Goal: Task Accomplishment & Management: Manage account settings

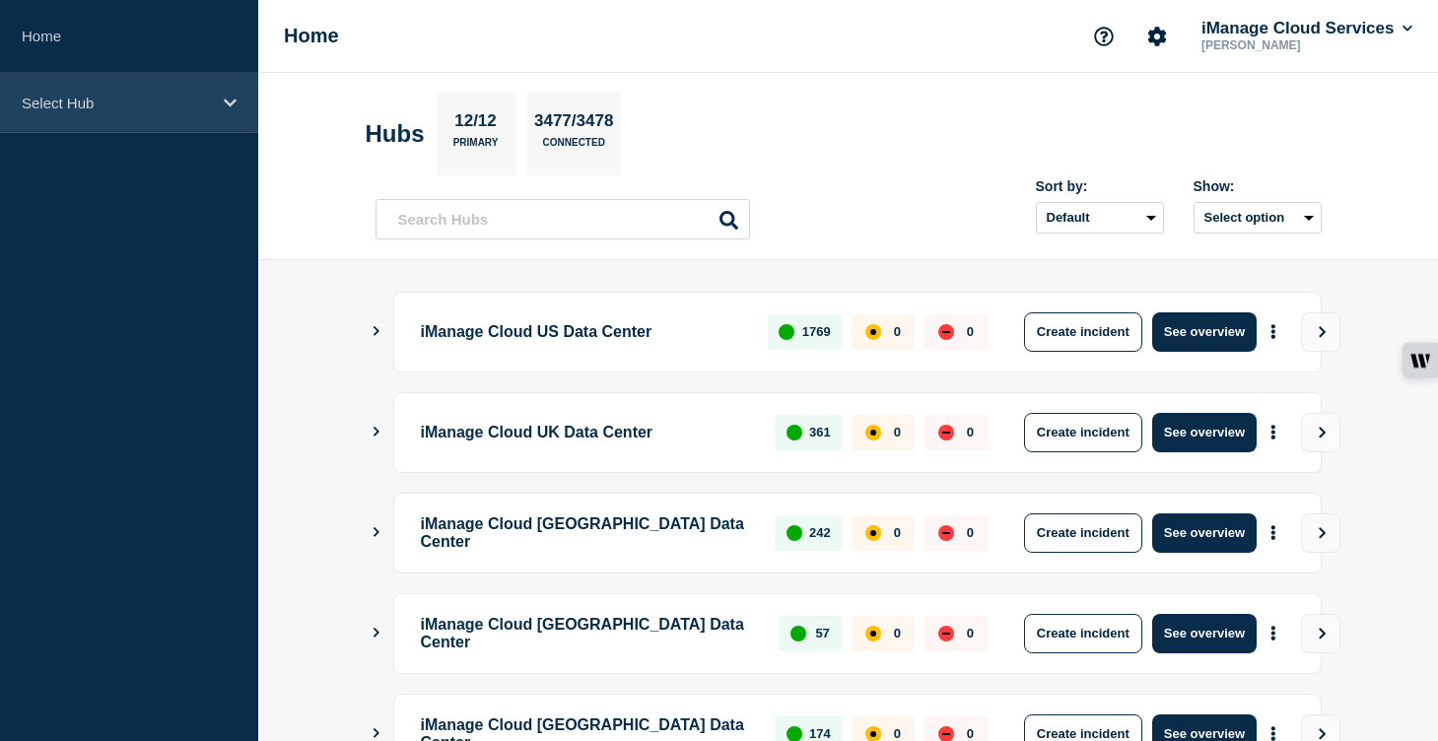
click at [214, 103] on div "Select Hub" at bounding box center [129, 103] width 258 height 60
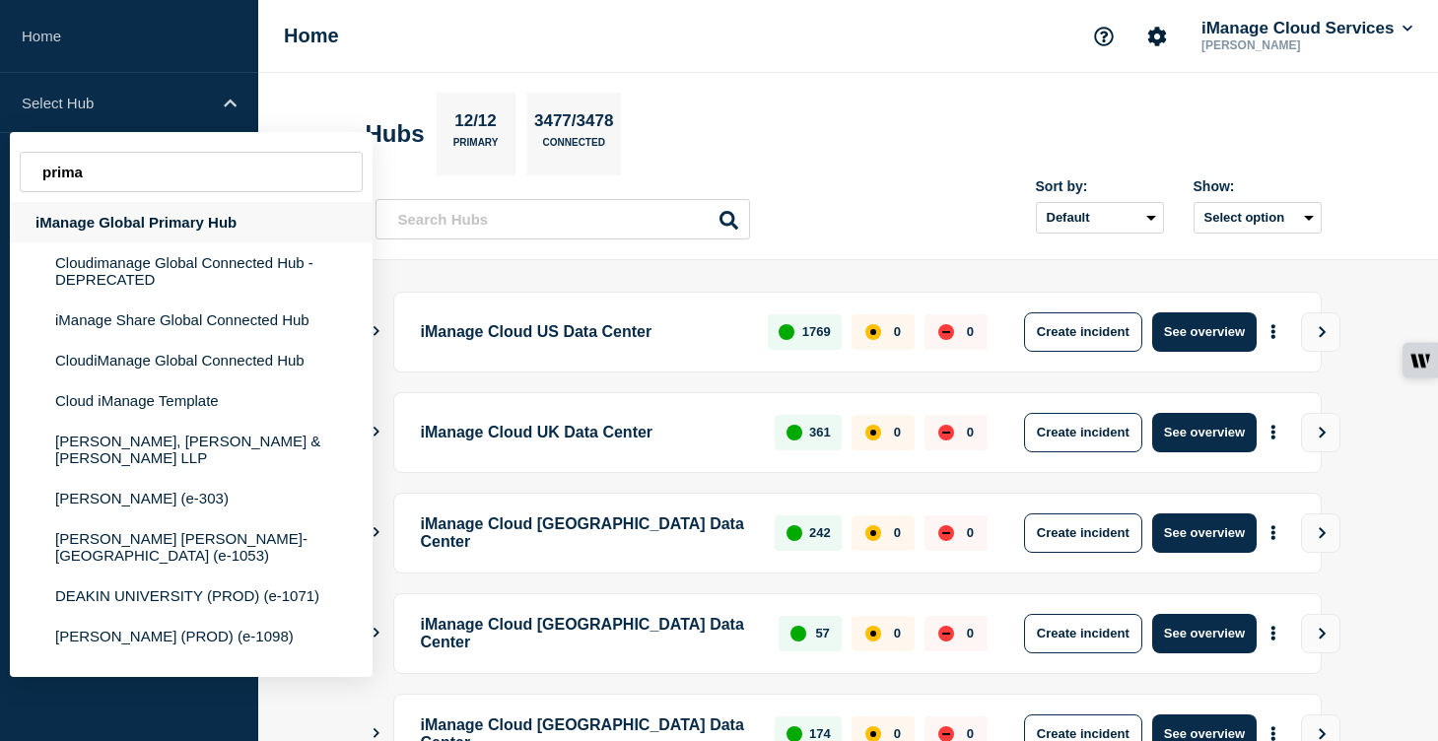
type input "prima"
click at [116, 217] on div "iManage Global Primary Hub" at bounding box center [191, 222] width 363 height 40
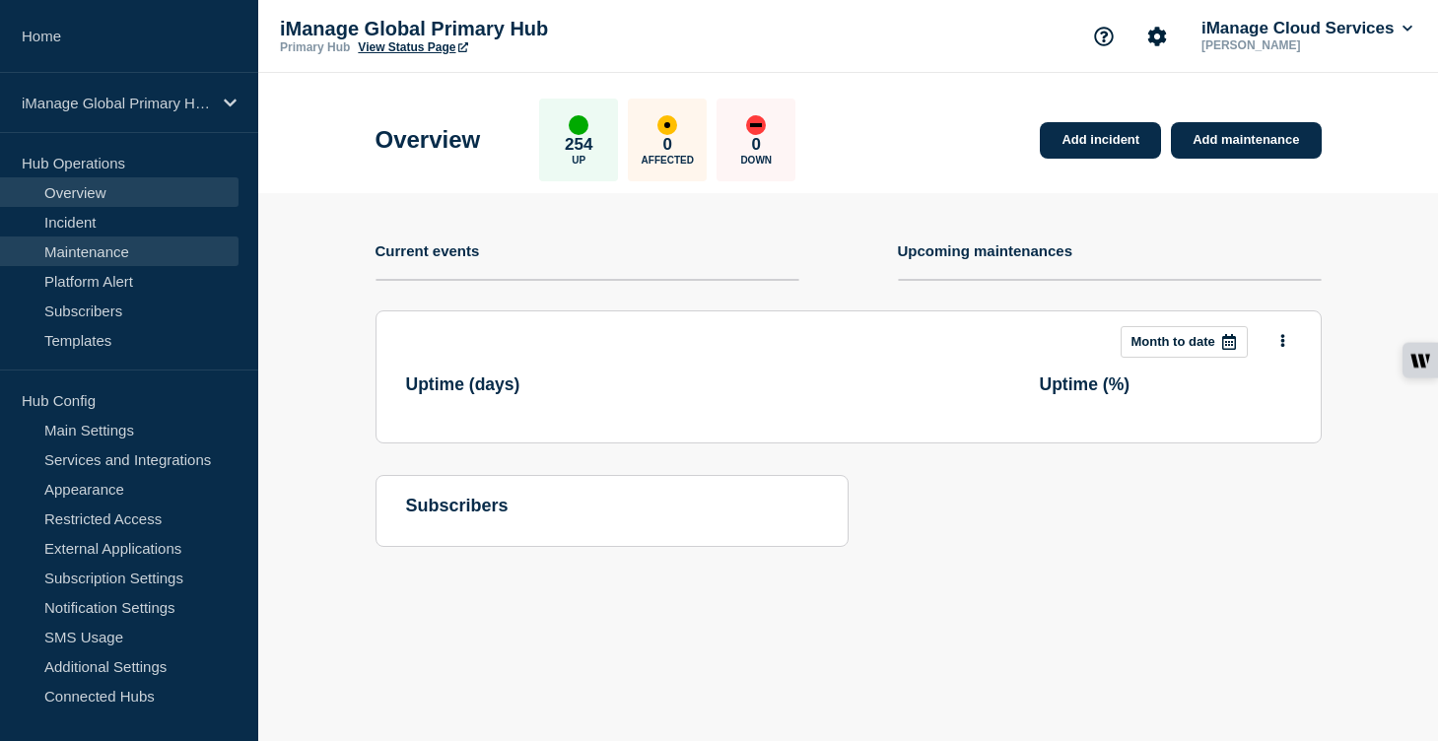
click at [153, 250] on link "Maintenance" at bounding box center [119, 252] width 239 height 30
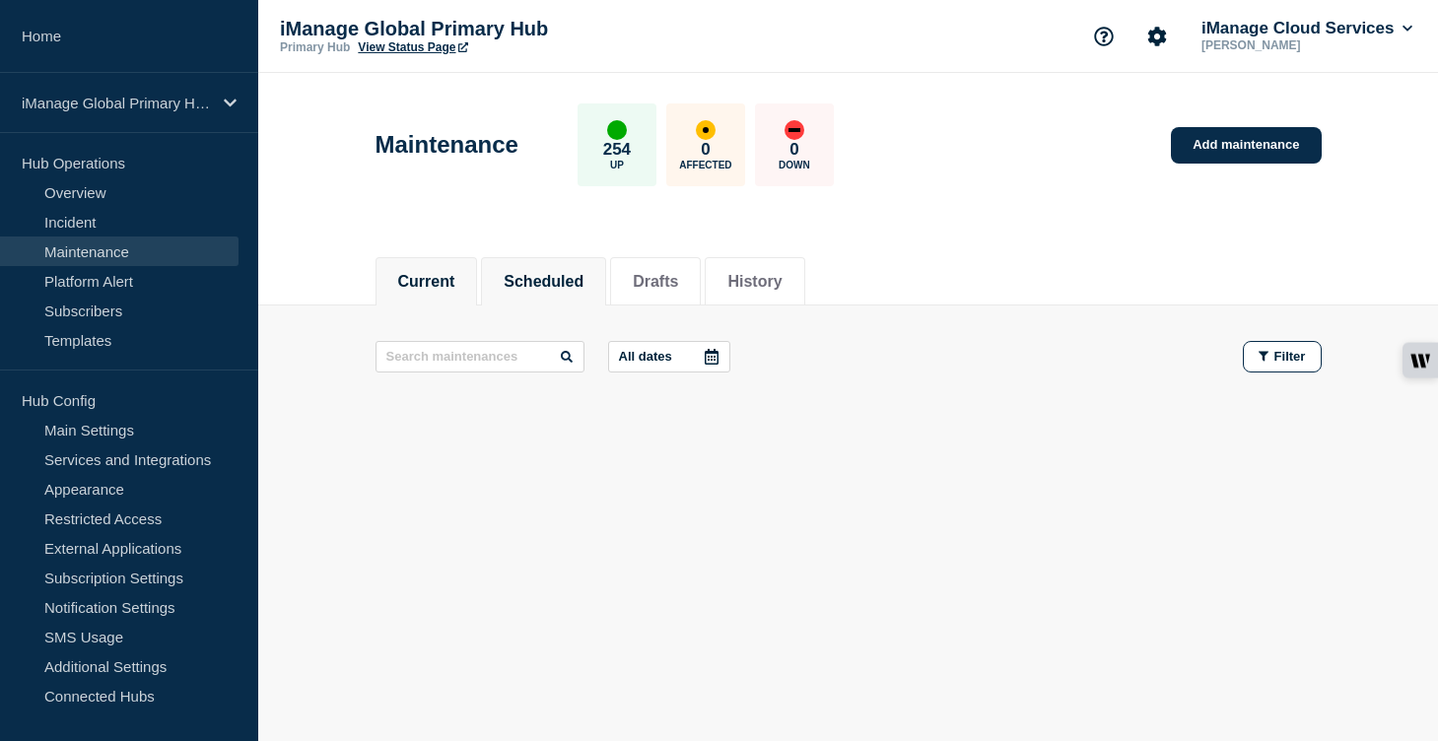
click at [532, 285] on button "Scheduled" at bounding box center [544, 282] width 80 height 18
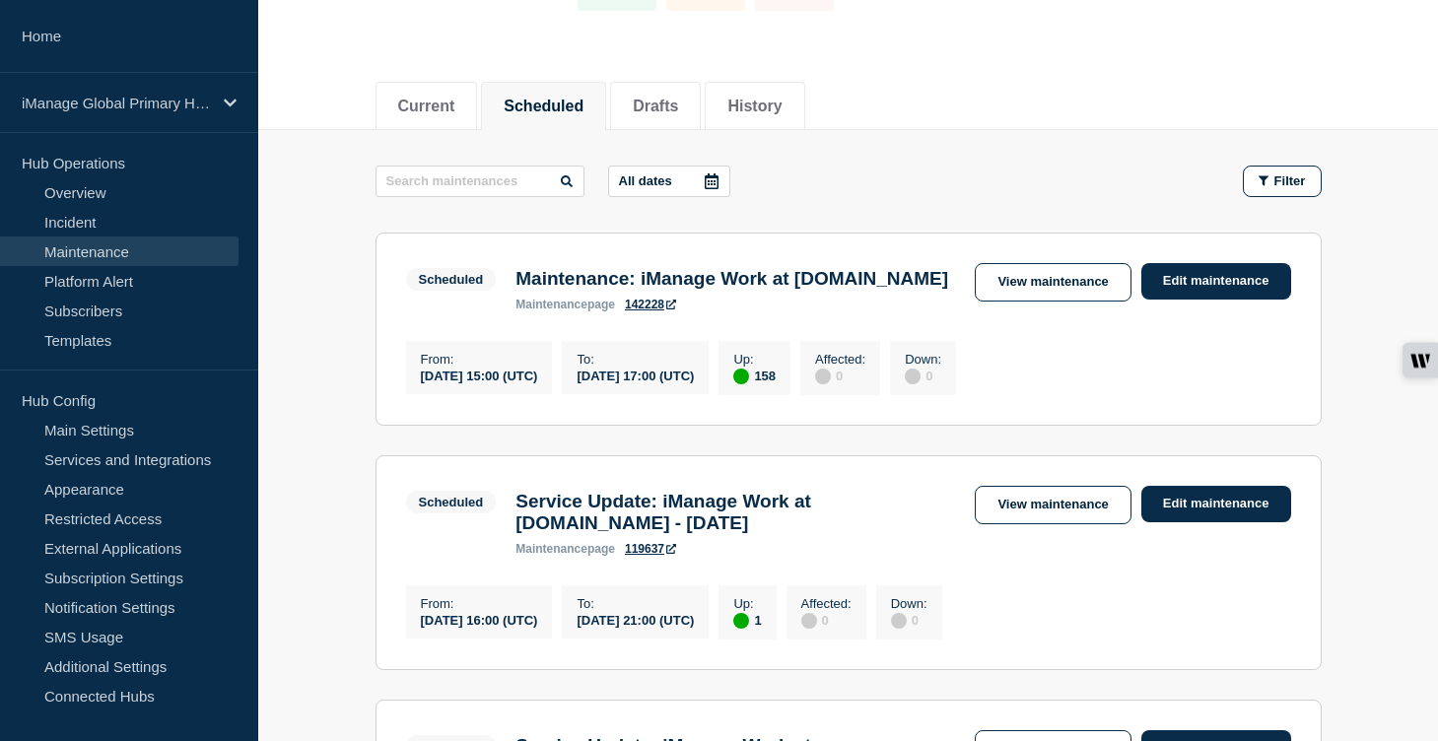
scroll to position [205, 0]
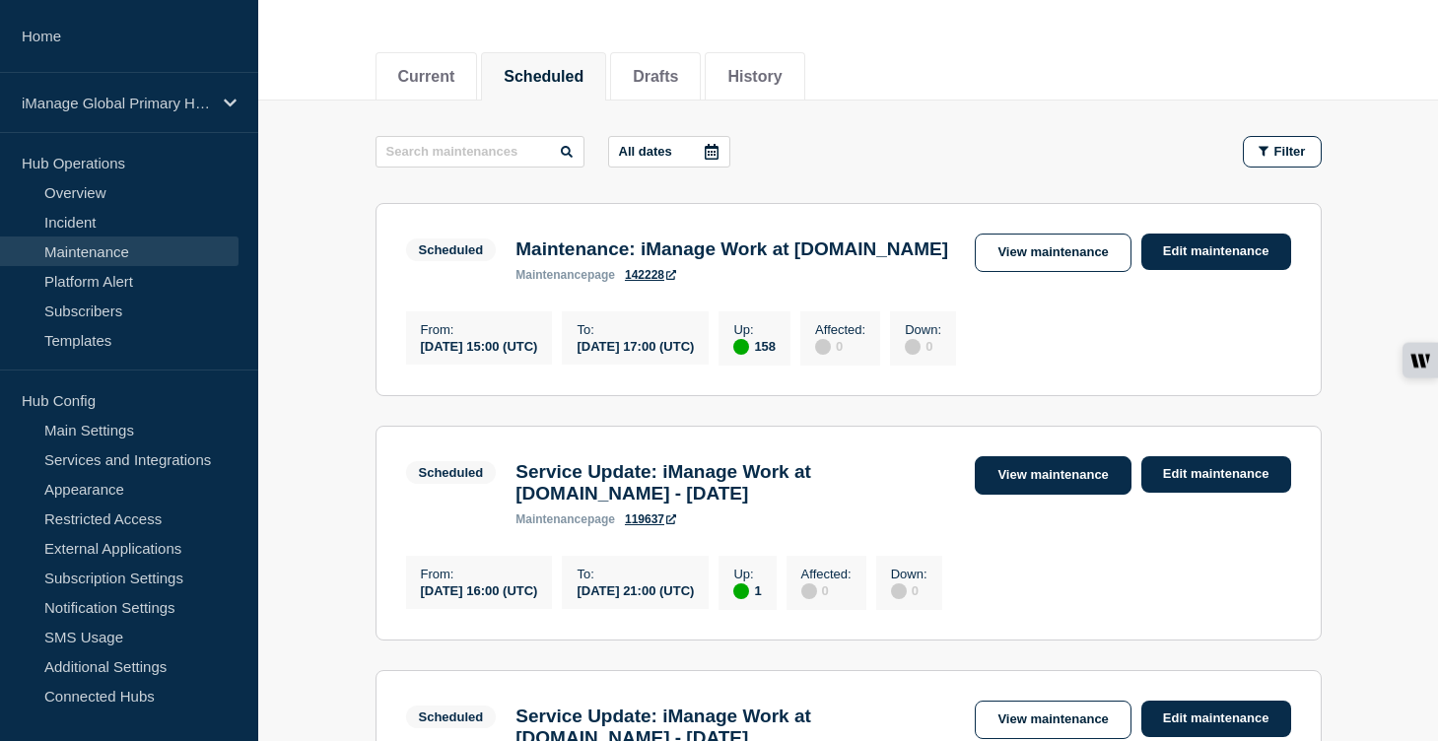
click at [1056, 495] on link "View maintenance" at bounding box center [1053, 475] width 156 height 38
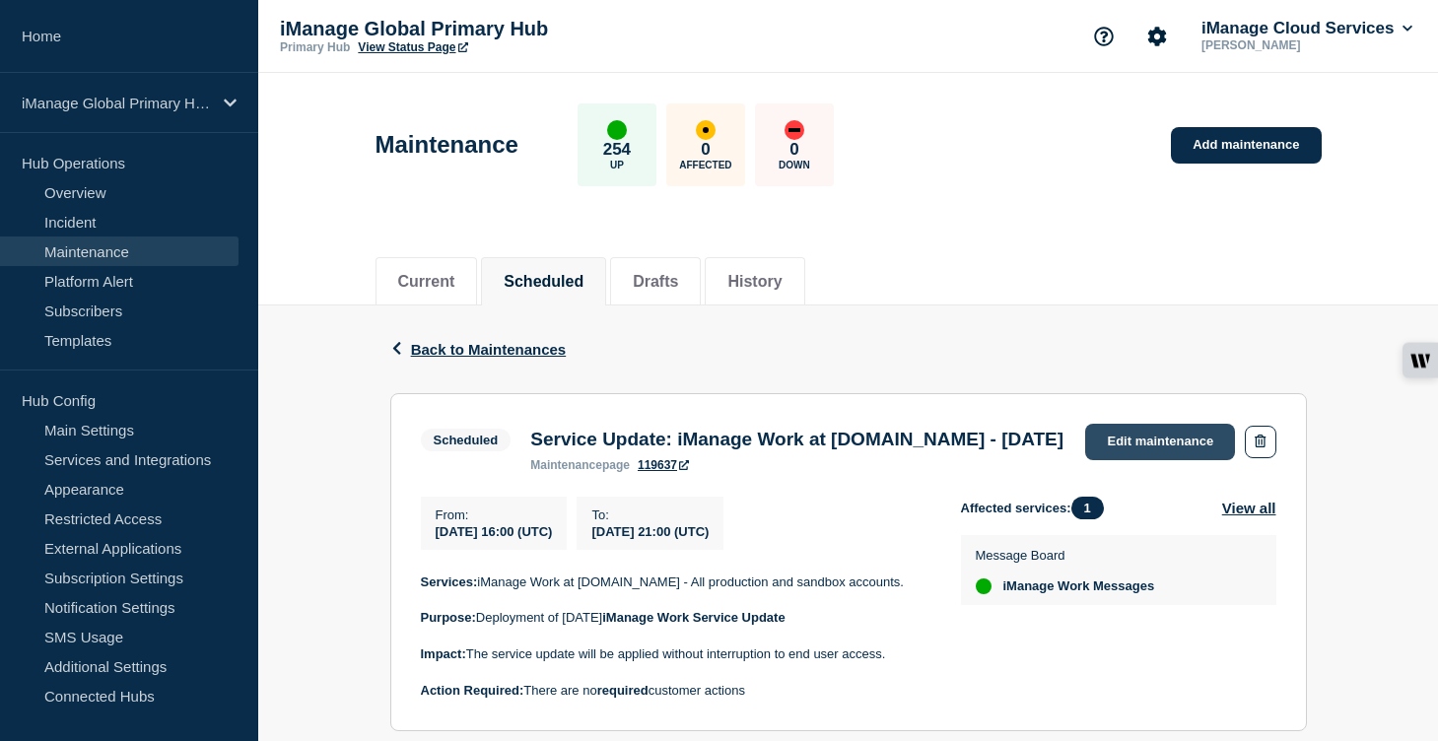
click at [1163, 439] on link "Edit maintenance" at bounding box center [1160, 442] width 150 height 36
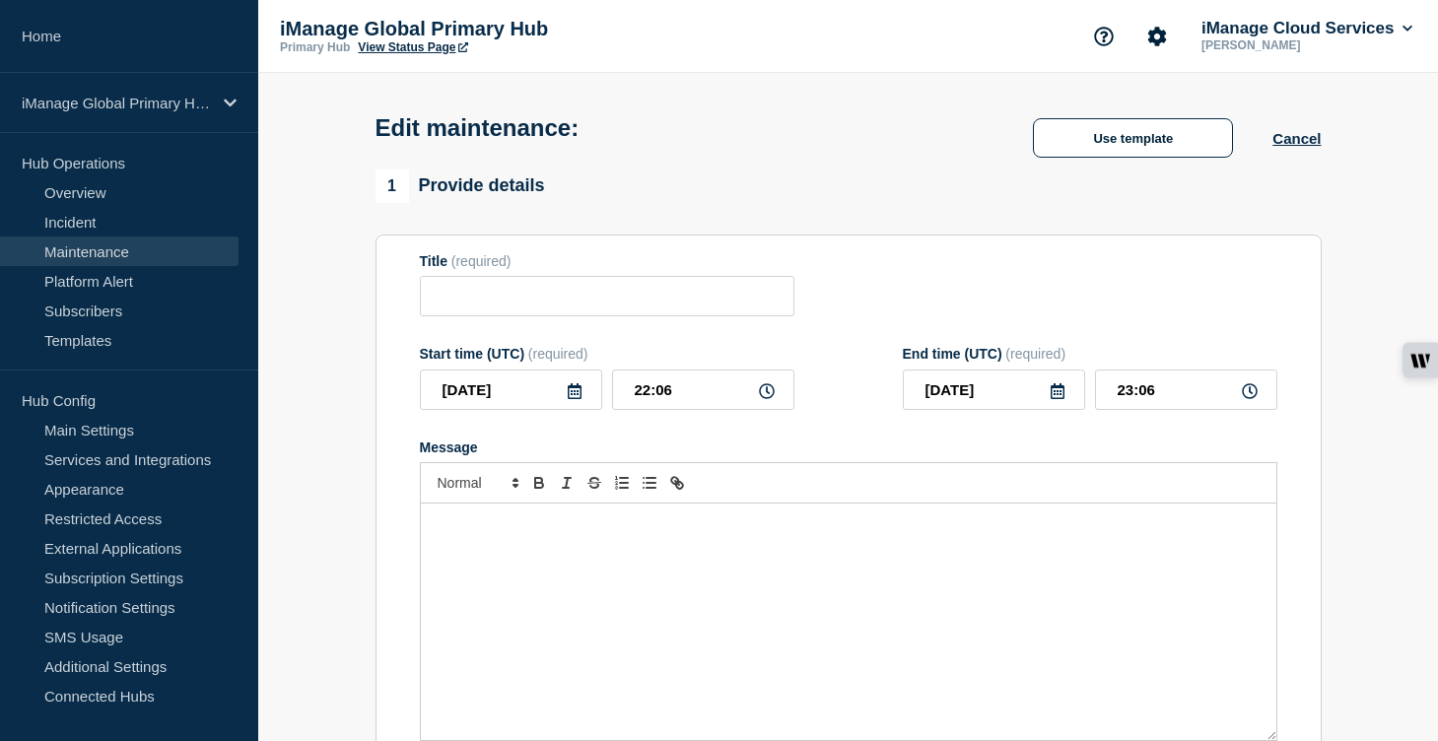
type input "Service Update: iManage Work at [DOMAIN_NAME] - [DATE]"
type input "[DATE]"
type input "16:00"
type input "[DATE]"
type input "21:00"
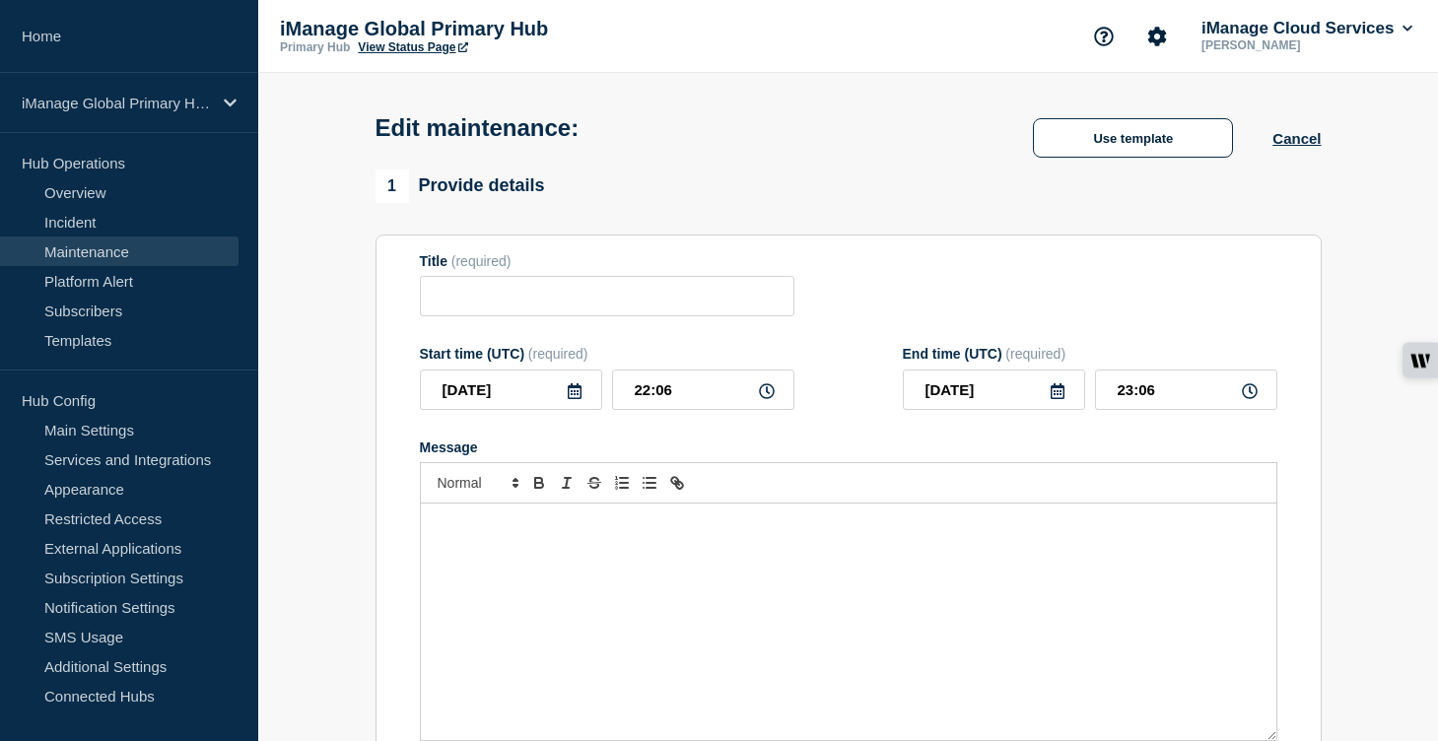
checkbox input "true"
checkbox input "false"
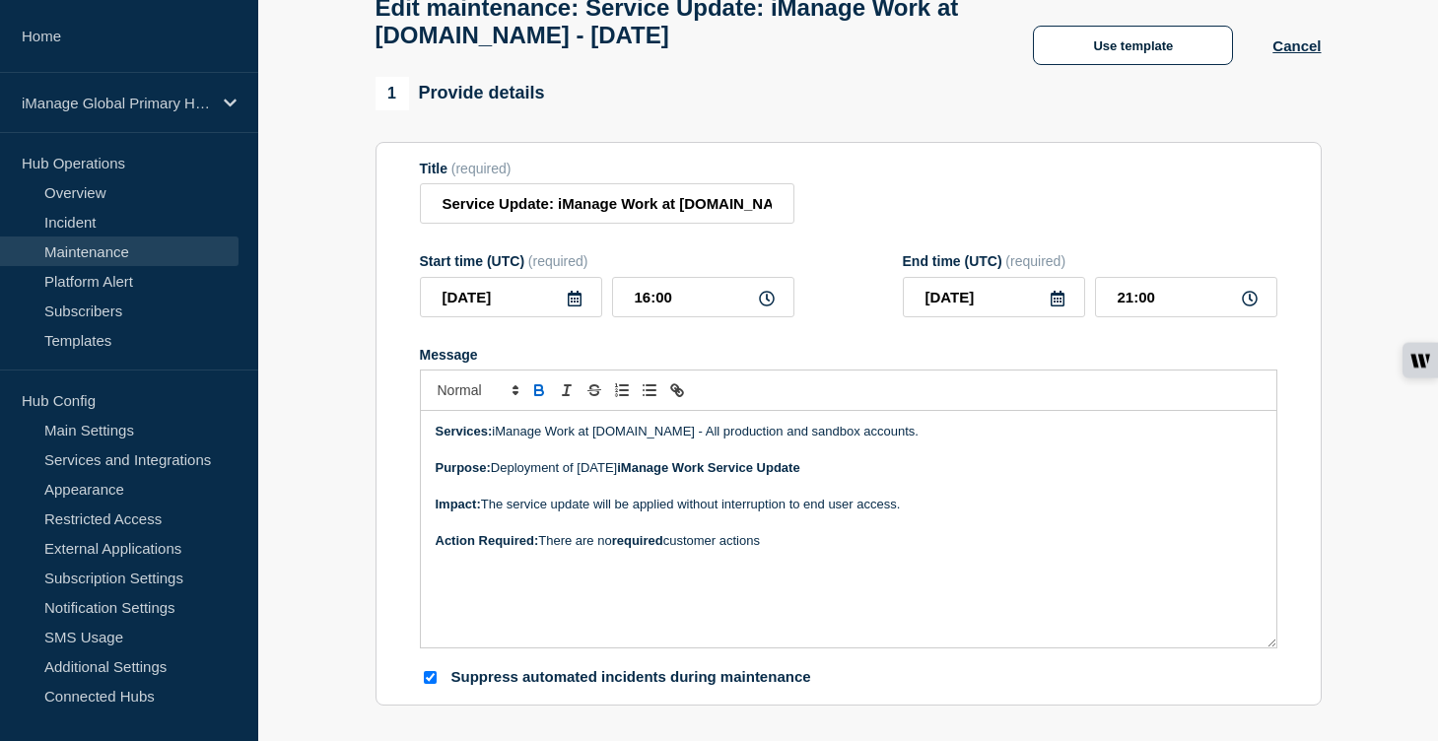
scroll to position [130, 0]
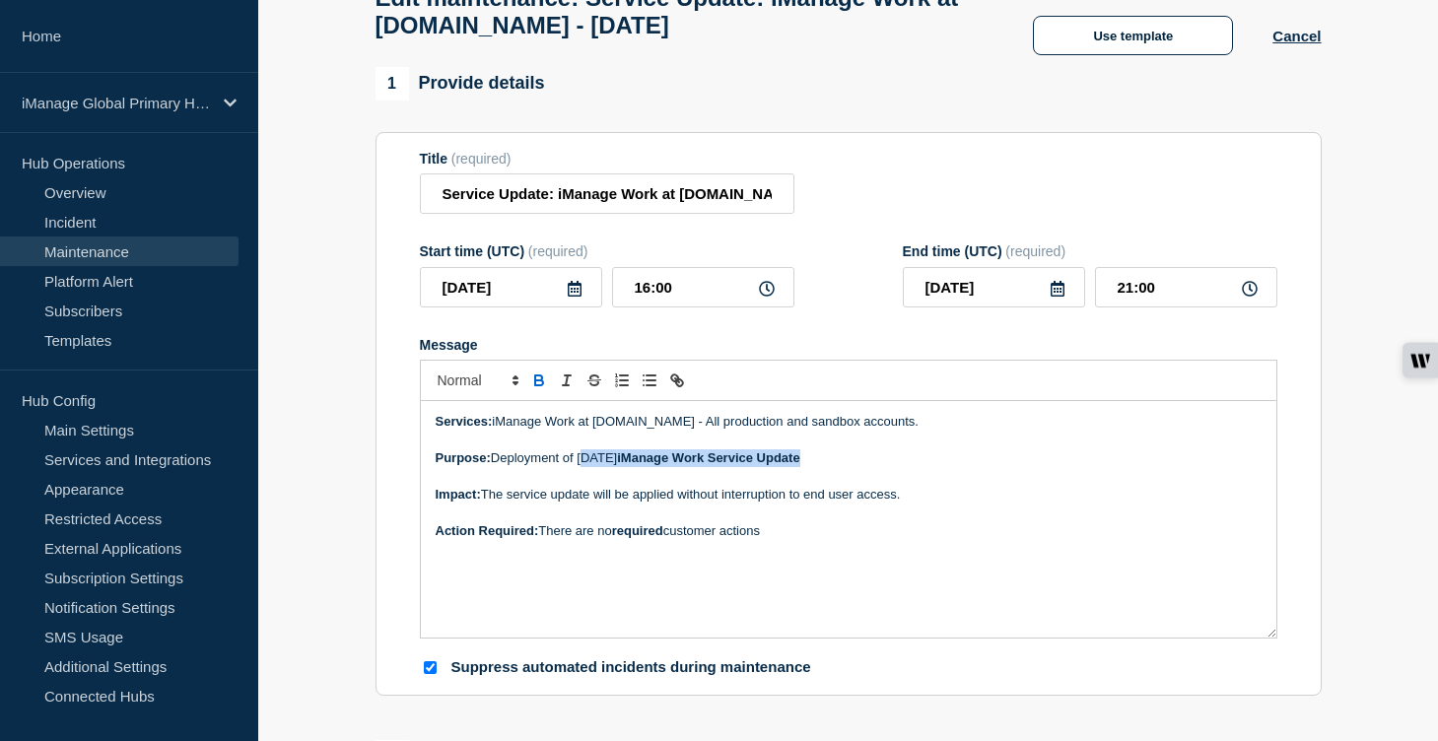
drag, startPoint x: 848, startPoint y: 484, endPoint x: 583, endPoint y: 483, distance: 265.2
click at [583, 467] on p "﻿Purpose: Deployment of [DATE] iManage Work Service Update" at bounding box center [849, 458] width 826 height 18
click at [676, 386] on icon "Toggle link" at bounding box center [679, 383] width 7 height 7
type input "[DATE] iManage Work Service Update"
paste input "[URL][DOMAIN_NAME]"
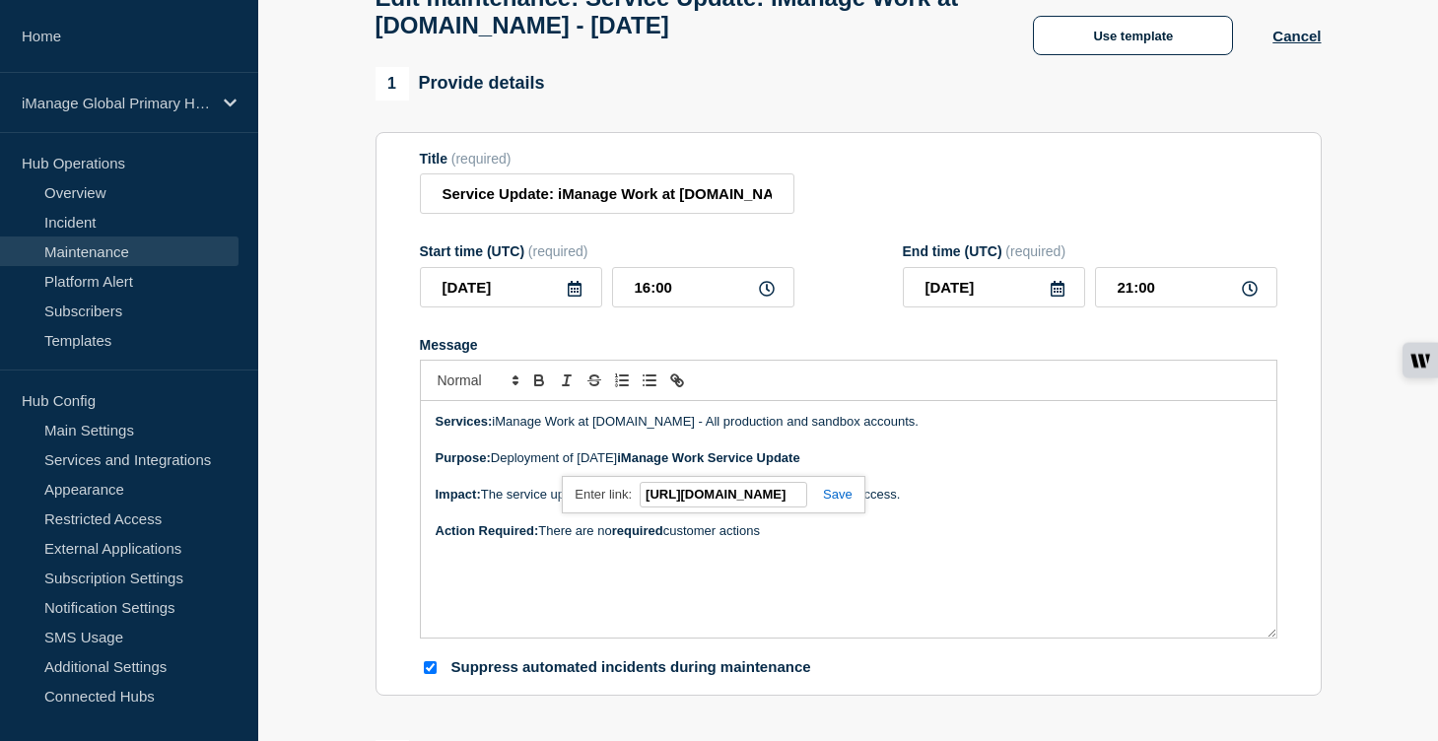
scroll to position [0, 619]
type input "[URL][DOMAIN_NAME]"
click at [843, 502] on link at bounding box center [829, 494] width 45 height 15
click at [959, 540] on p "Action Required: There are no required customer actions" at bounding box center [849, 531] width 826 height 18
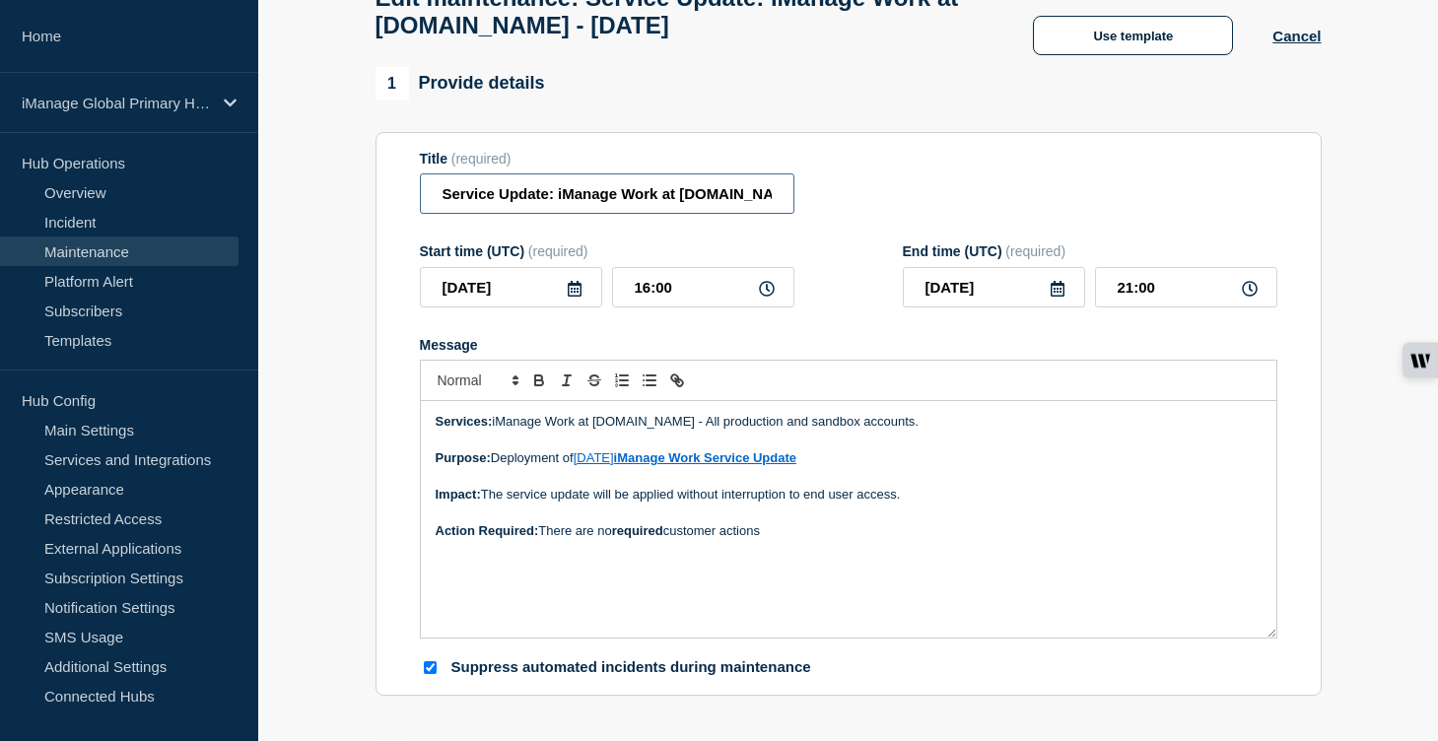
click at [743, 213] on input "Service Update: iManage Work at [DOMAIN_NAME] - [DATE]" at bounding box center [607, 193] width 375 height 40
drag, startPoint x: 687, startPoint y: 311, endPoint x: 604, endPoint y: 311, distance: 82.8
click at [604, 308] on div "[DATE] 16:00" at bounding box center [607, 287] width 375 height 40
type input "15:00"
type input "20:00"
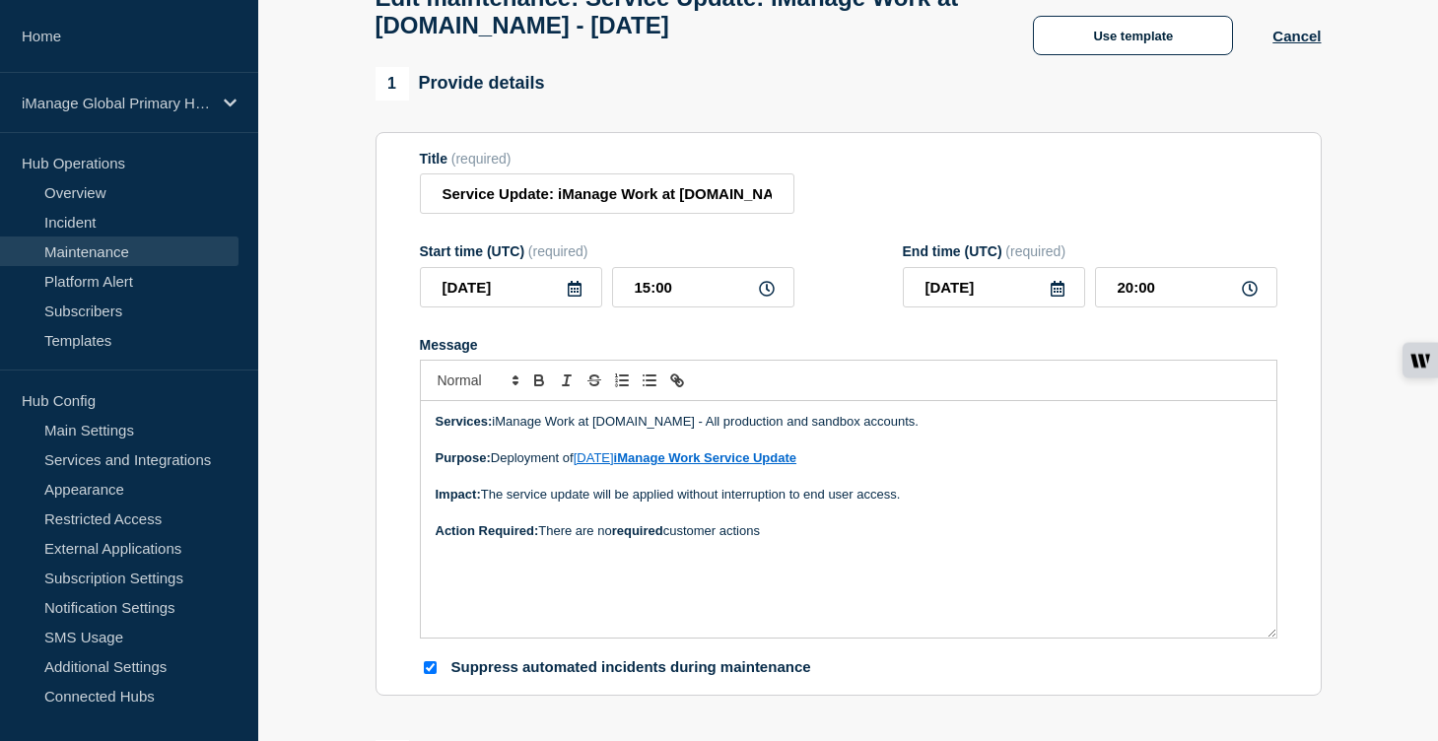
click at [916, 338] on form "Title (required) Service Update: iManage Work at [DOMAIN_NAME] - [DATE] Start t…" at bounding box center [849, 414] width 858 height 527
click at [974, 486] on p "Message" at bounding box center [849, 477] width 826 height 18
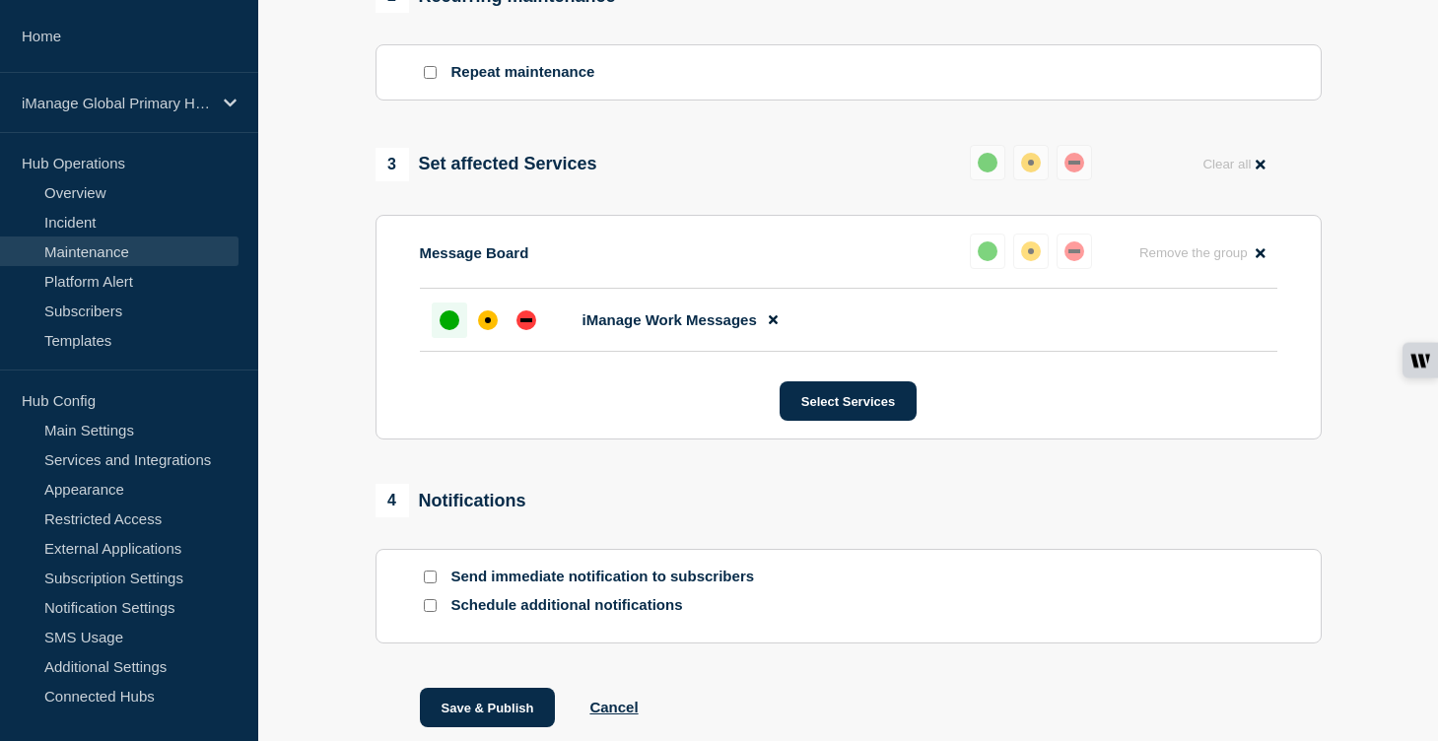
scroll to position [918, 0]
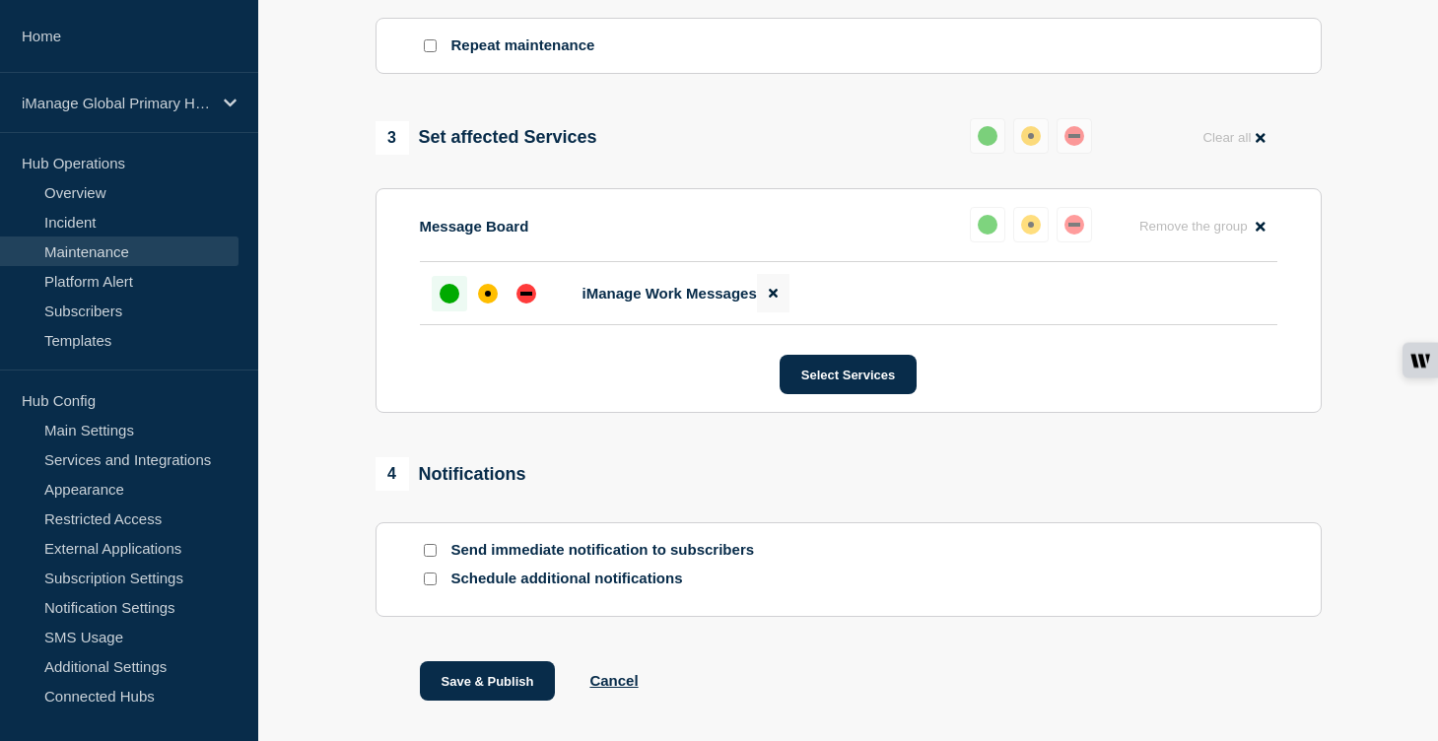
click at [777, 312] on button at bounding box center [773, 293] width 33 height 38
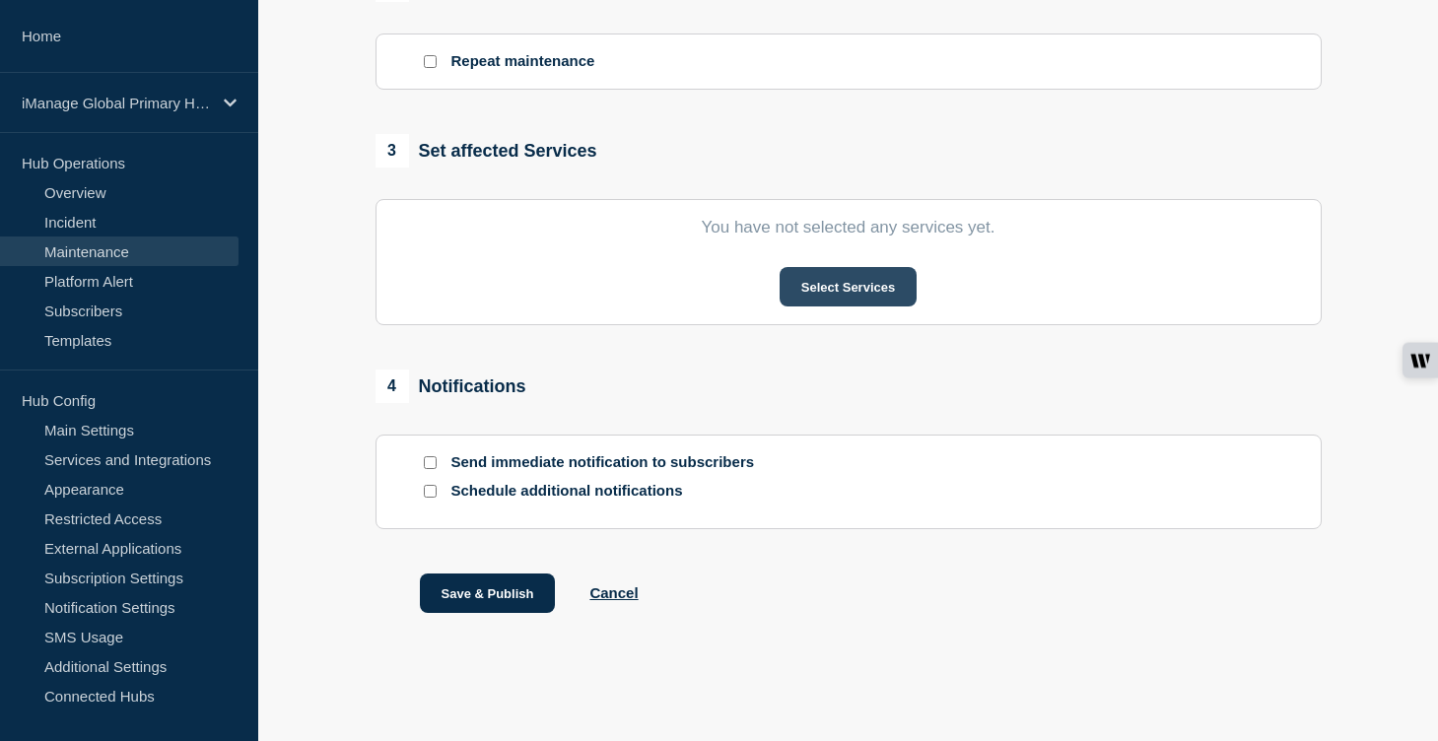
click at [865, 306] on button "Select Services" at bounding box center [848, 286] width 137 height 39
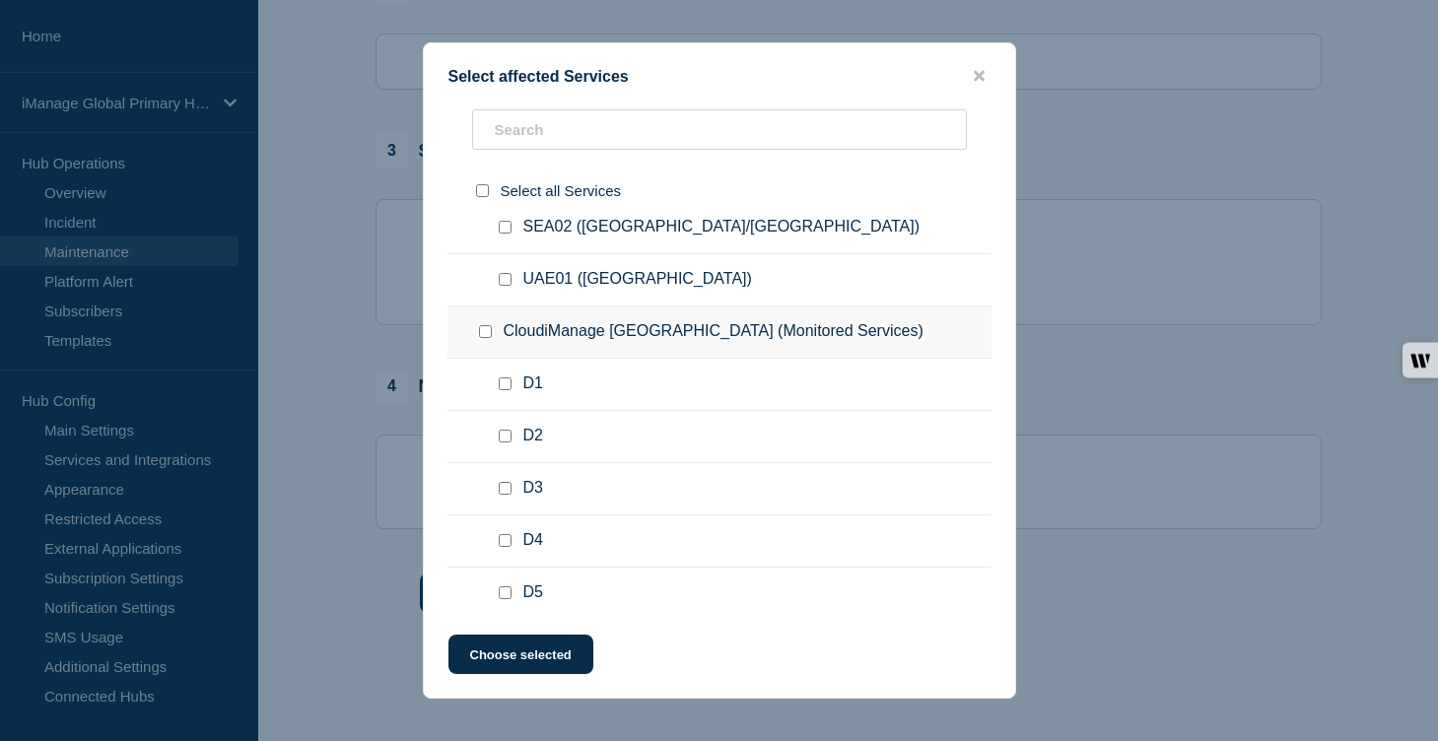
scroll to position [593, 0]
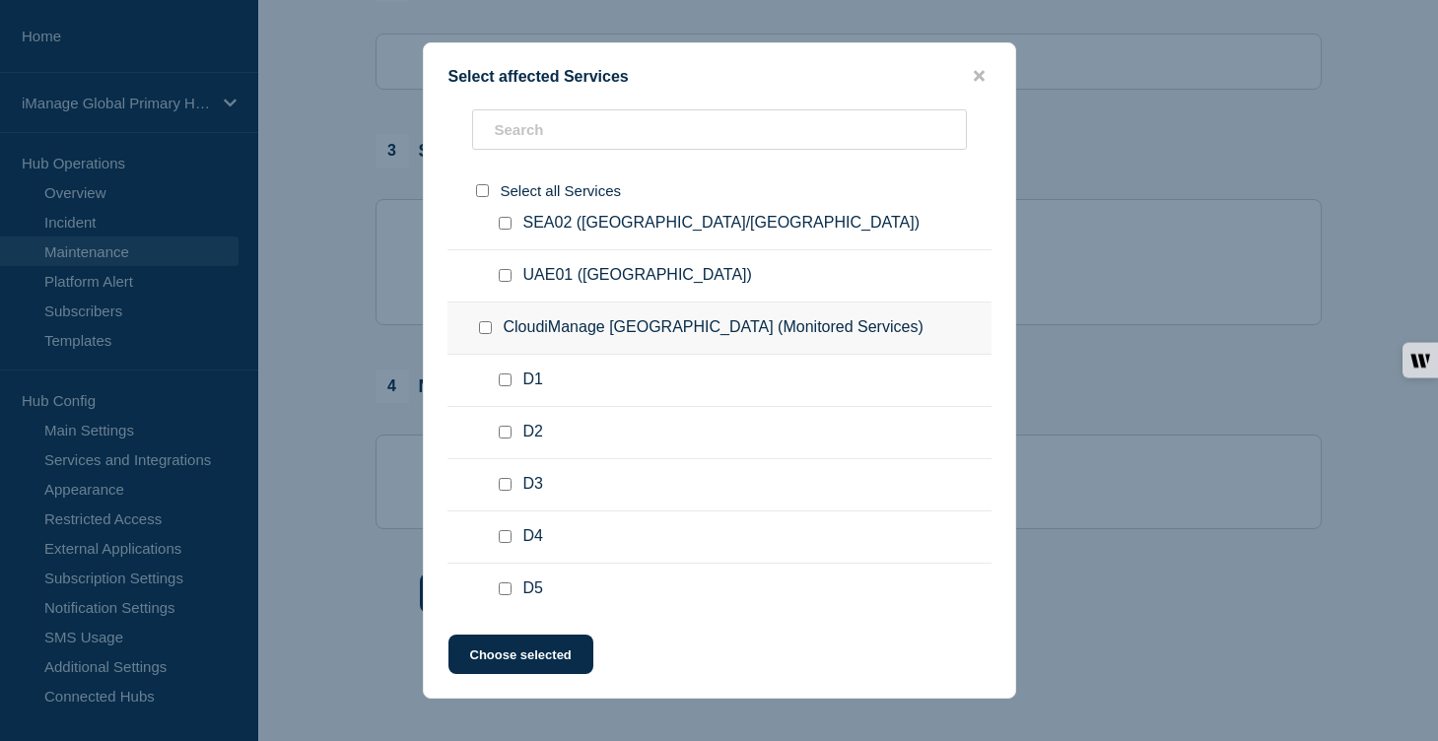
click at [488, 334] on input "CloudiManage United States (Monitored Services) checkbox" at bounding box center [485, 327] width 13 height 13
checkbox input "true"
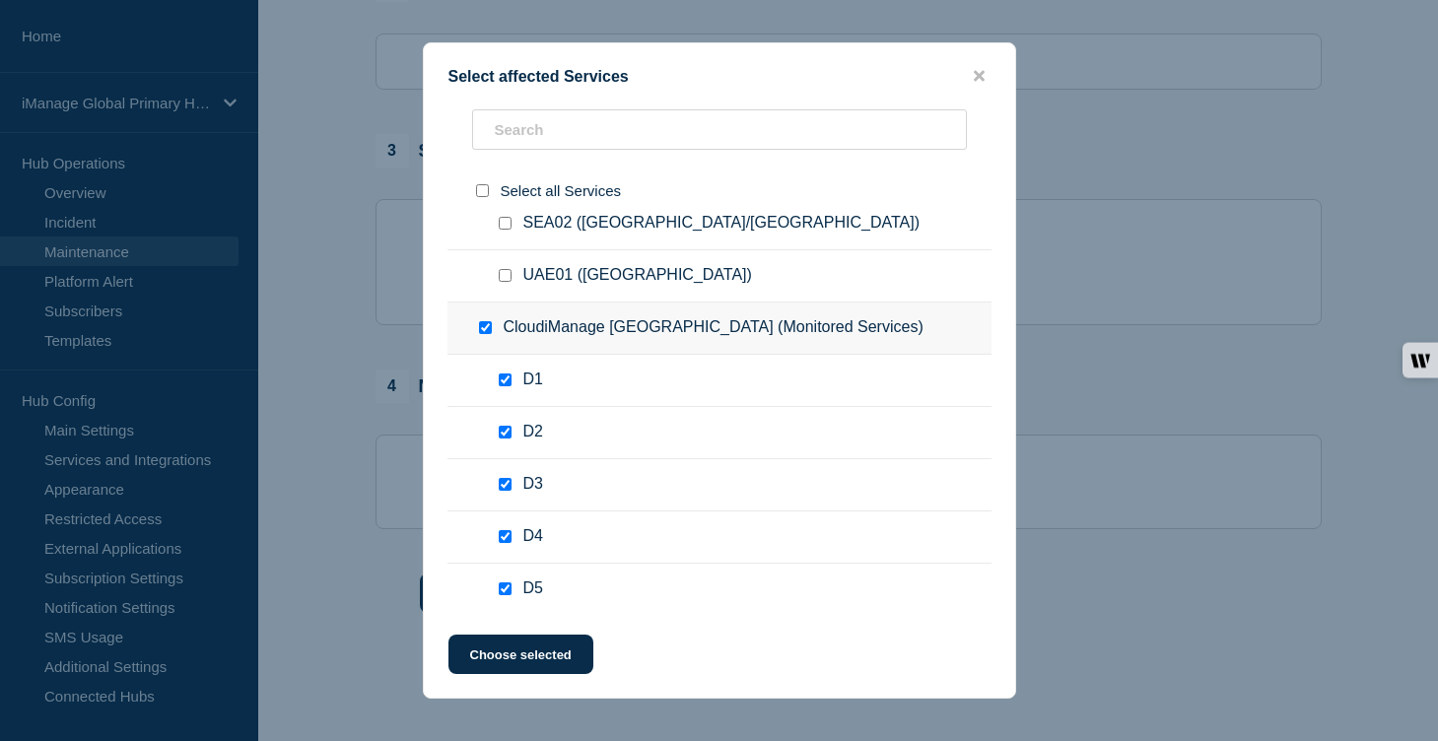
checkbox input "true"
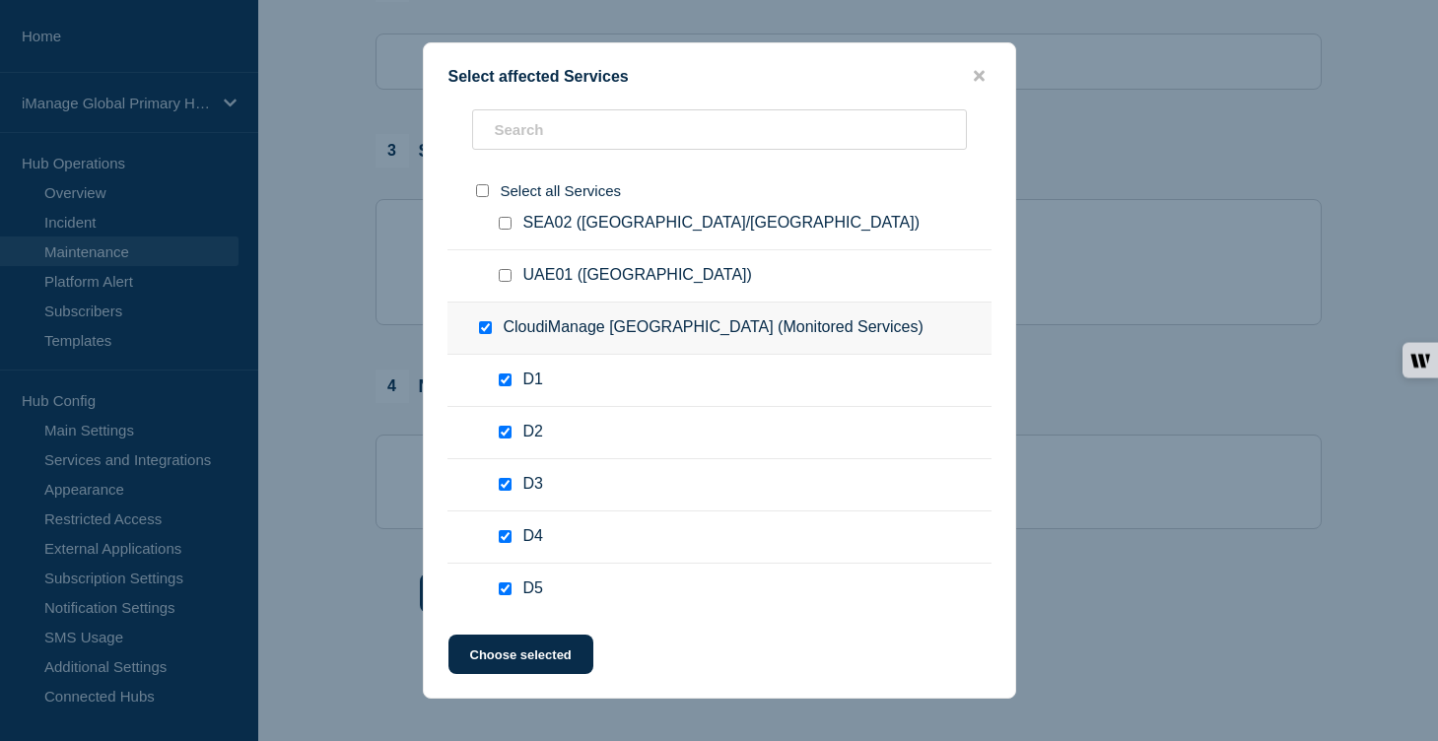
checkbox input "true"
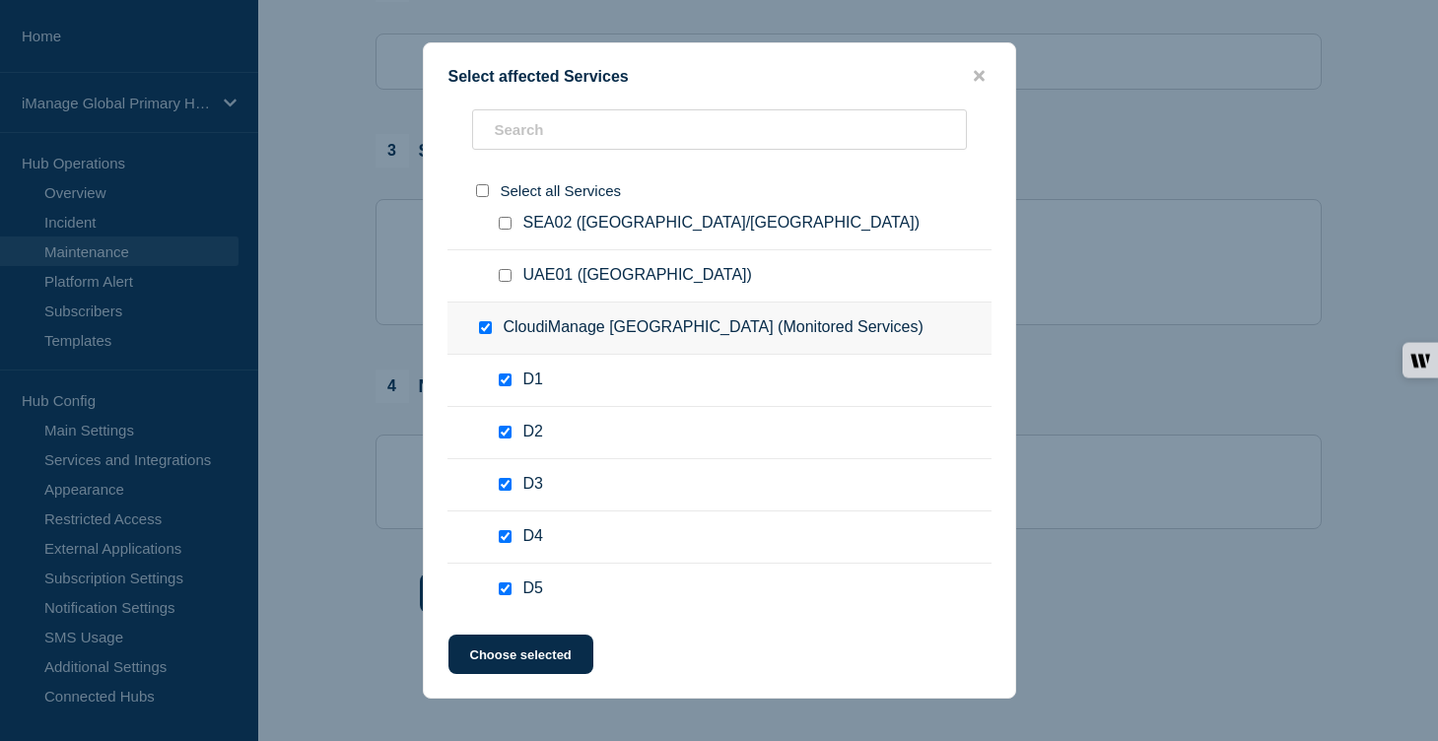
checkbox input "true"
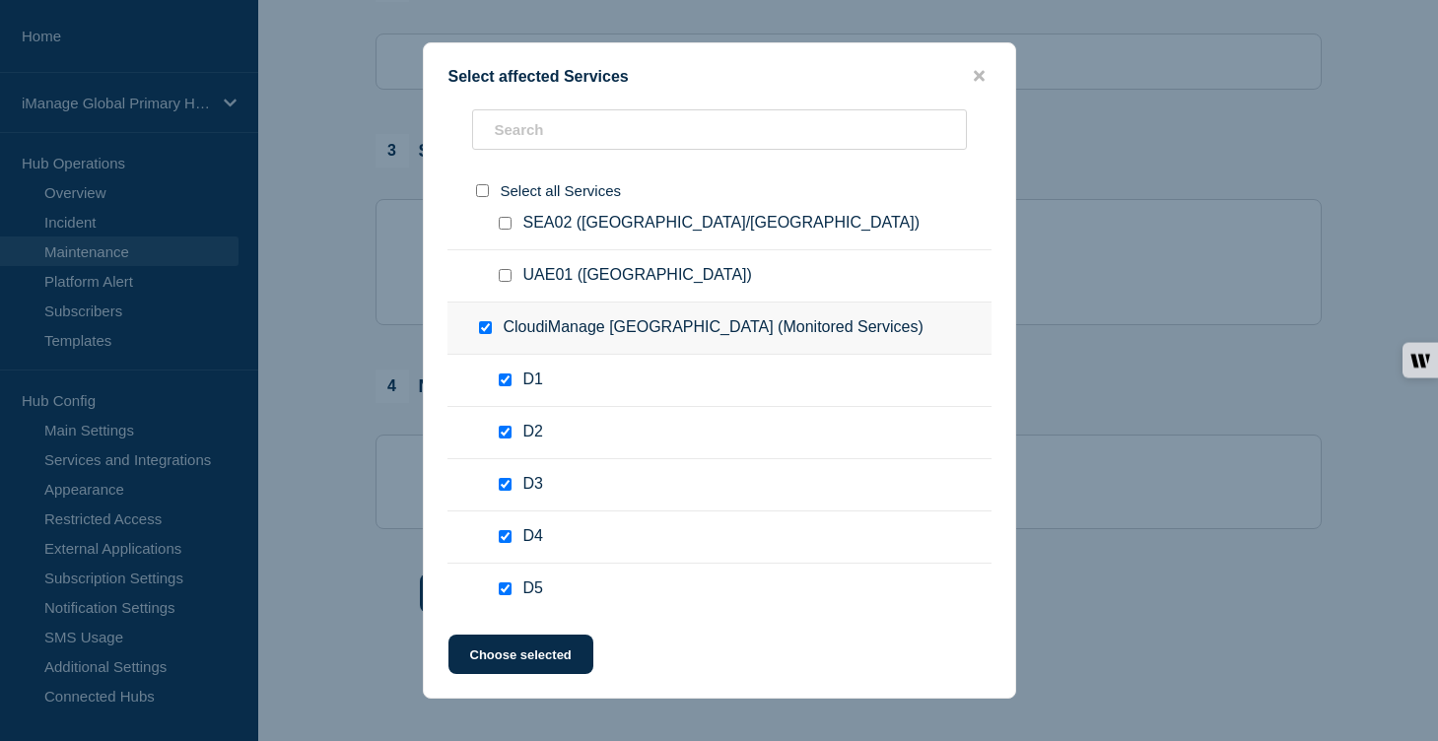
checkbox input "true"
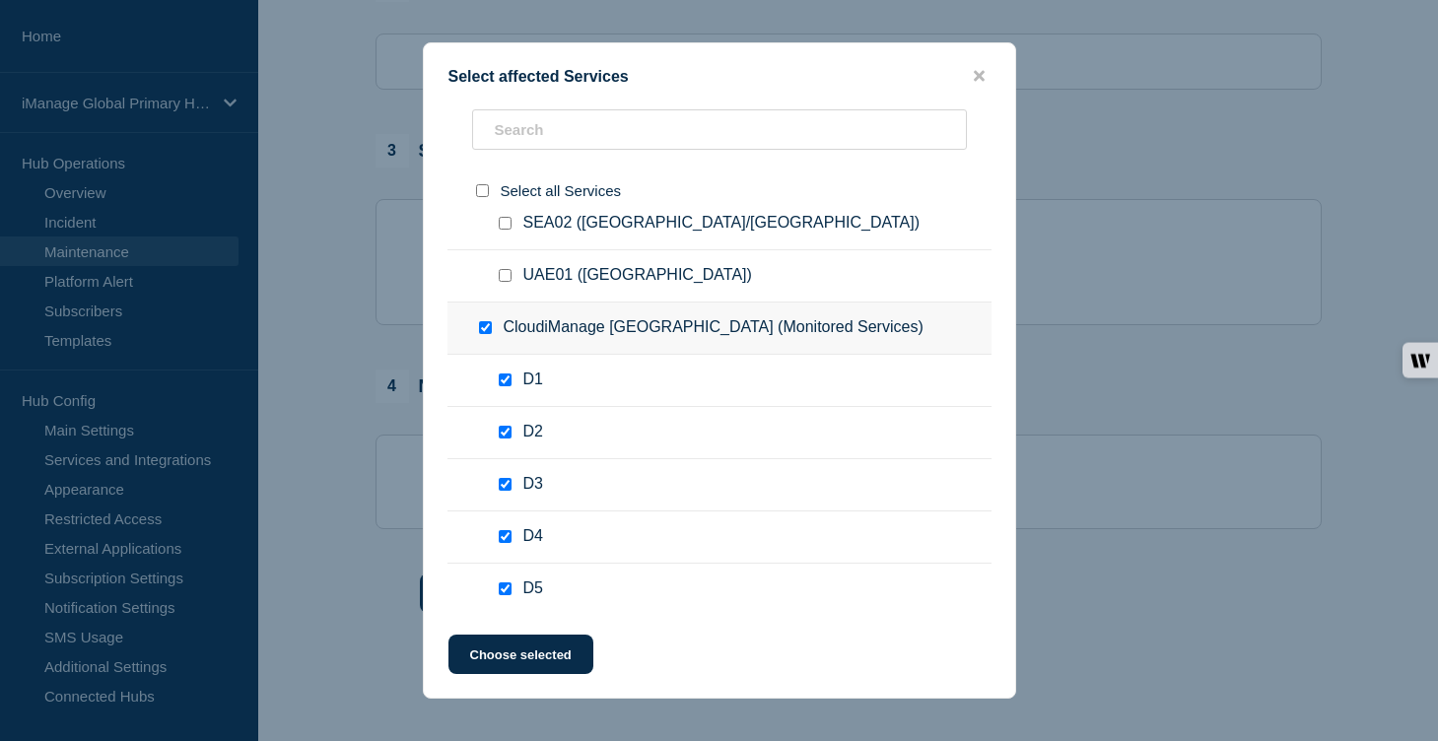
checkbox input "true"
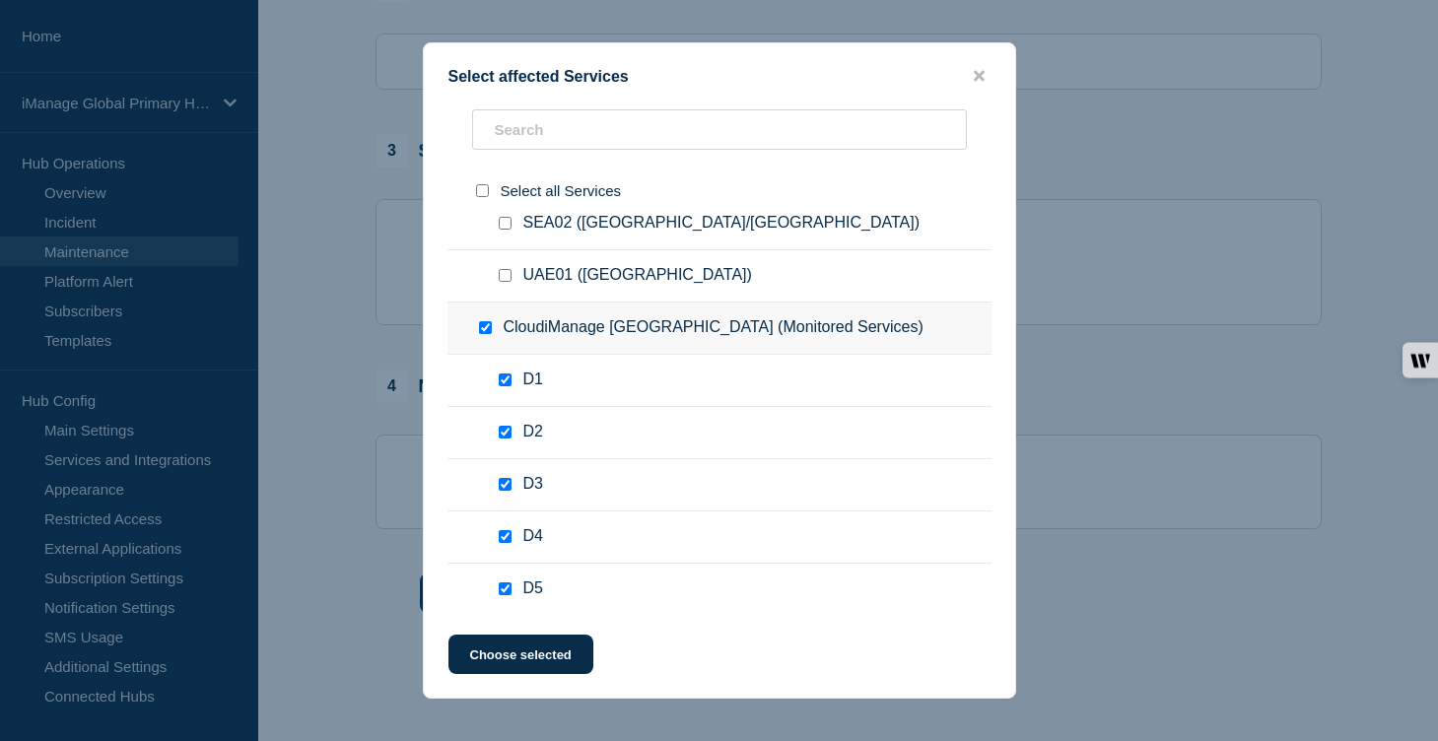
checkbox input "true"
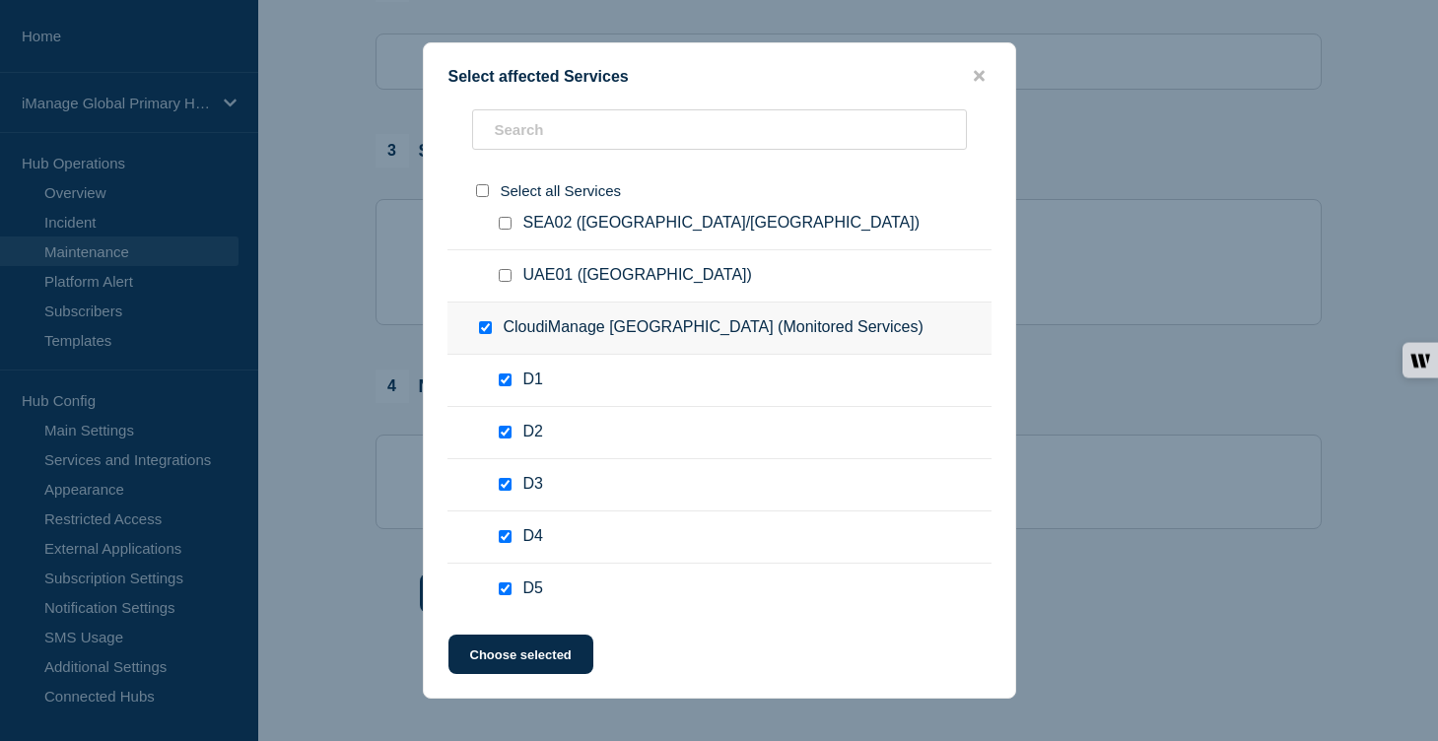
checkbox input "true"
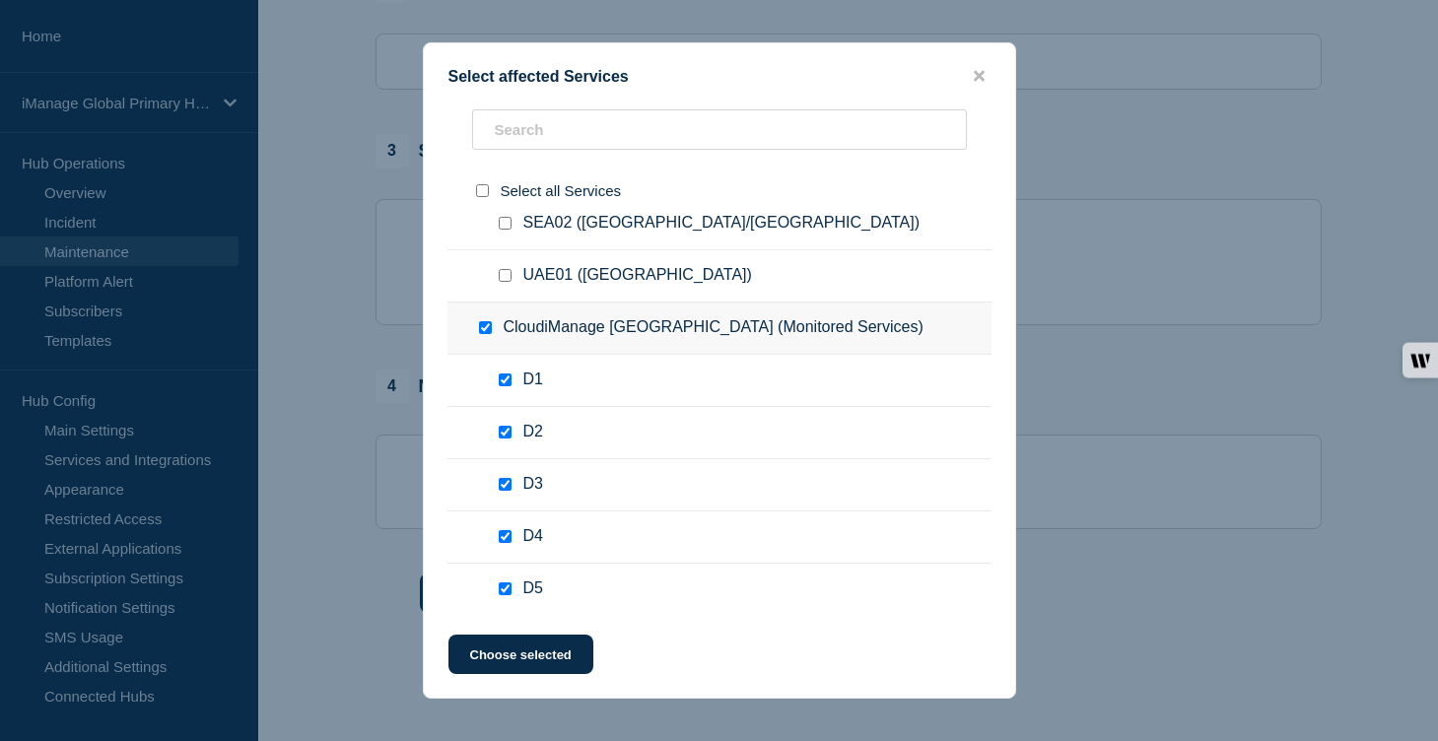
checkbox input "true"
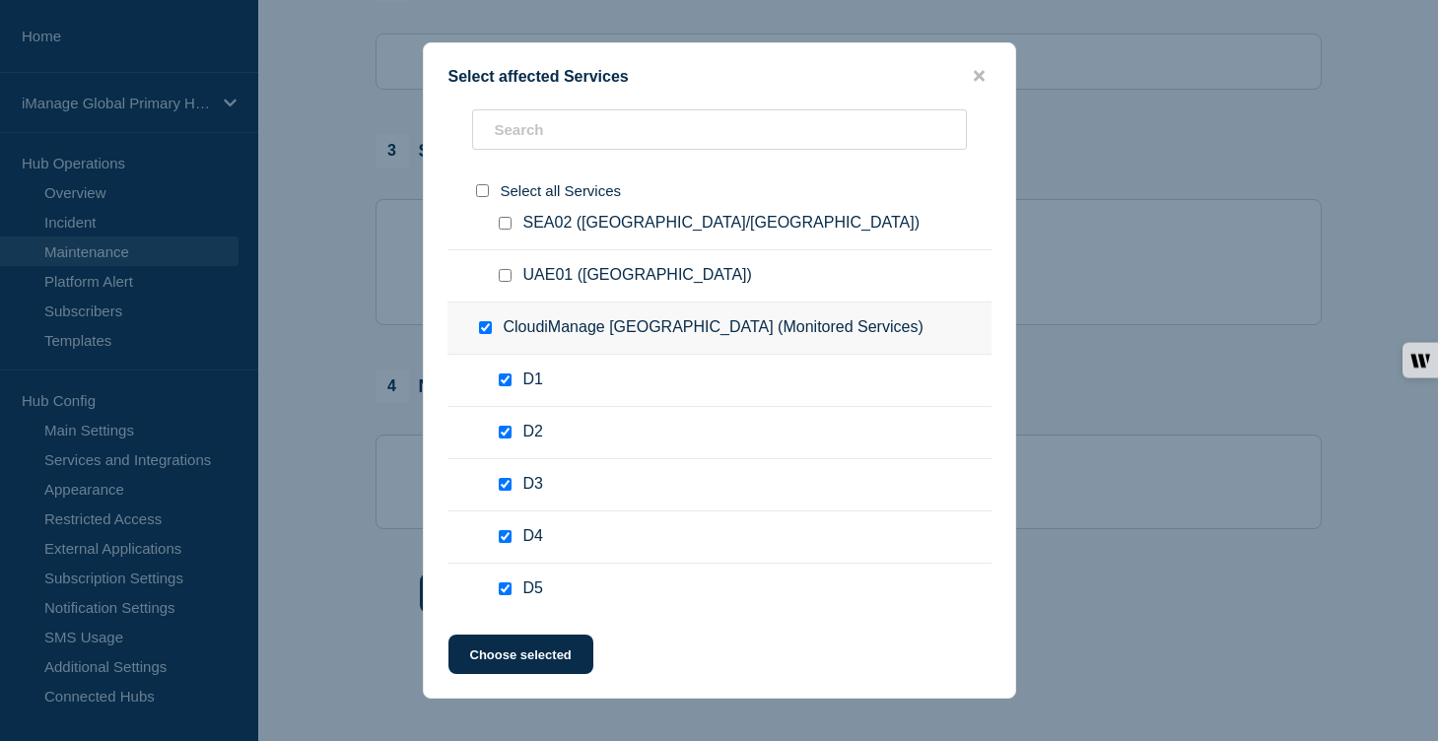
checkbox input "true"
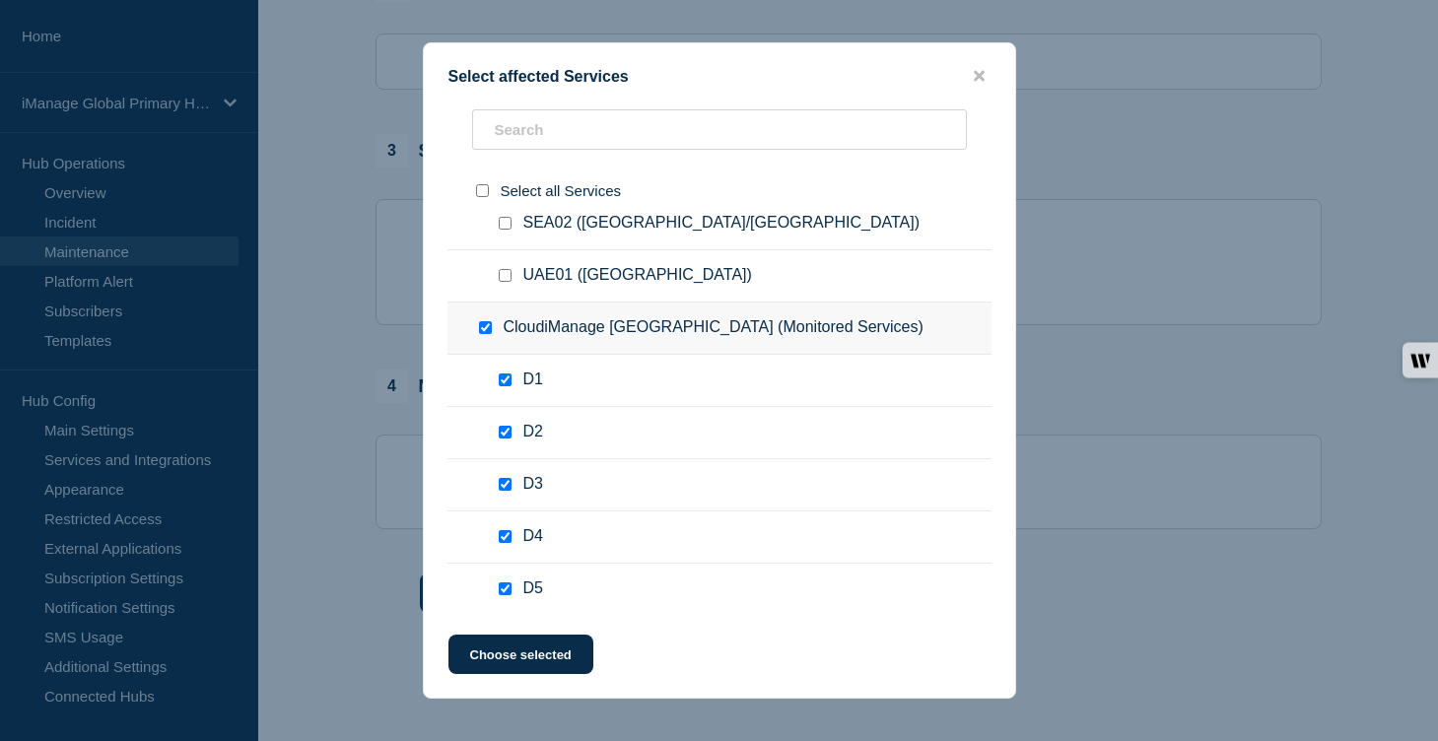
checkbox input "true"
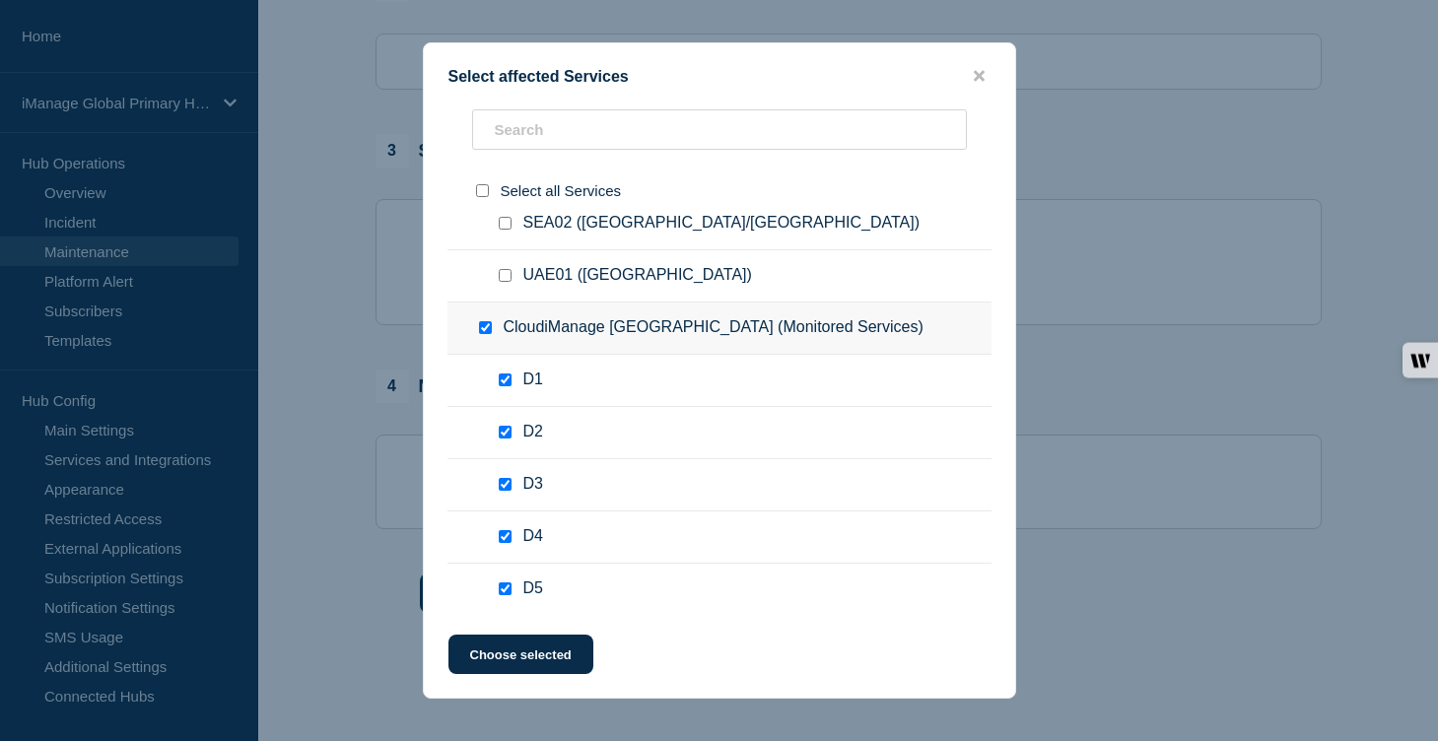
checkbox input "true"
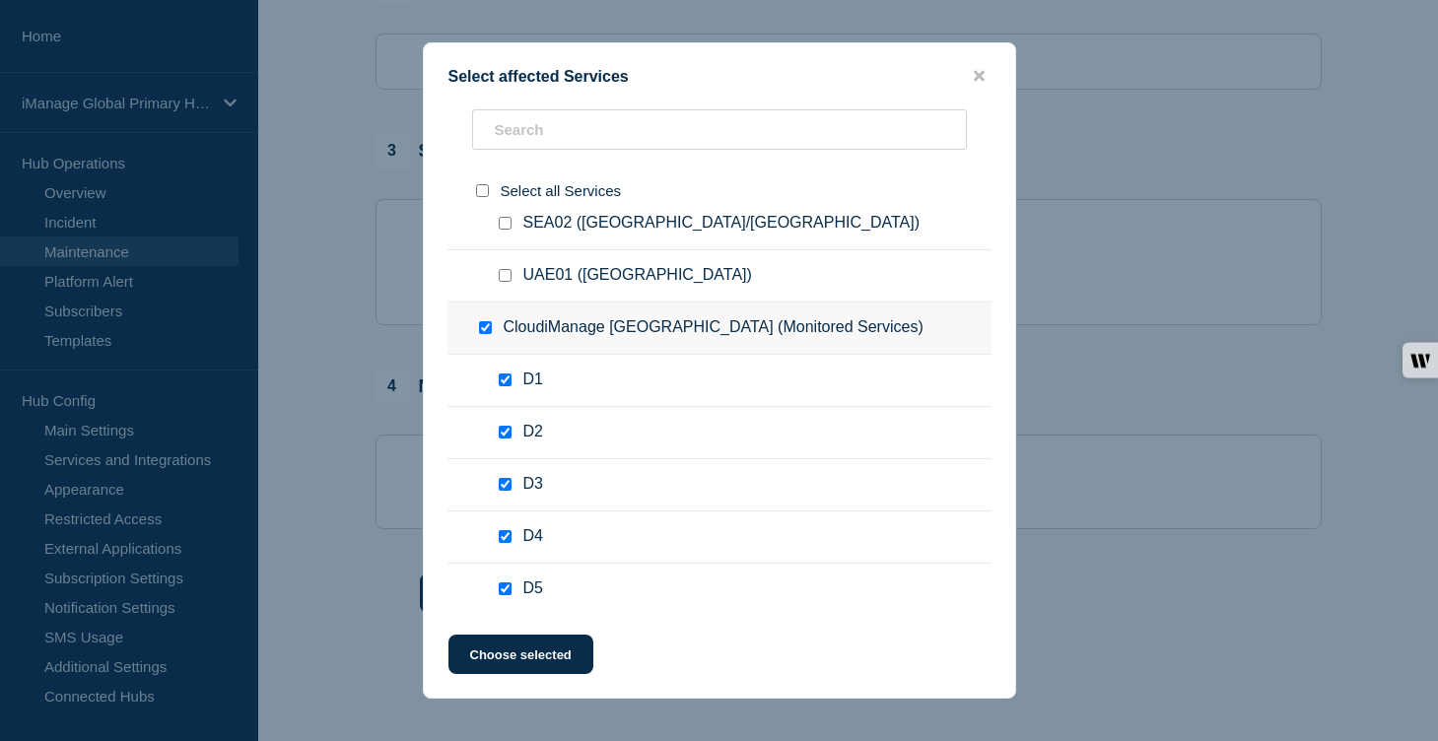
checkbox input "true"
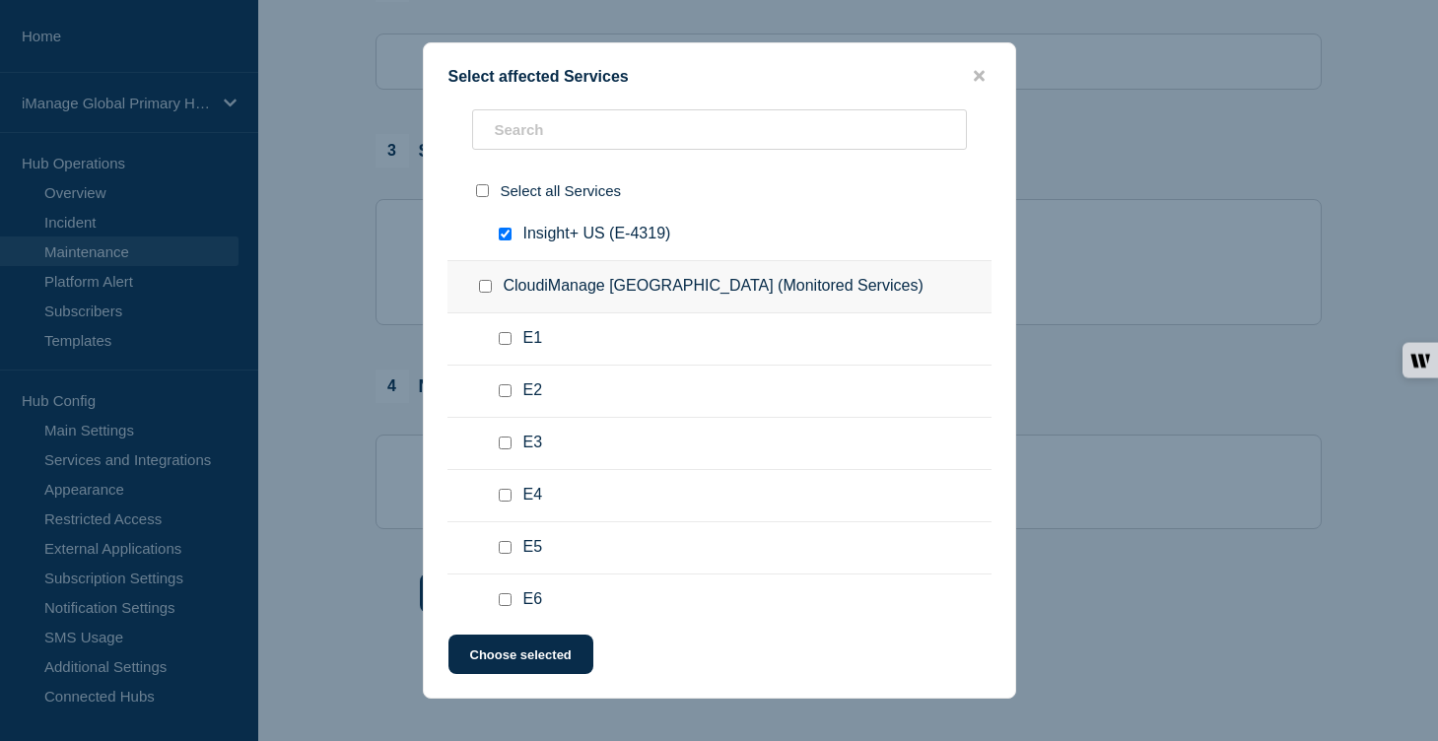
scroll to position [3922, 0]
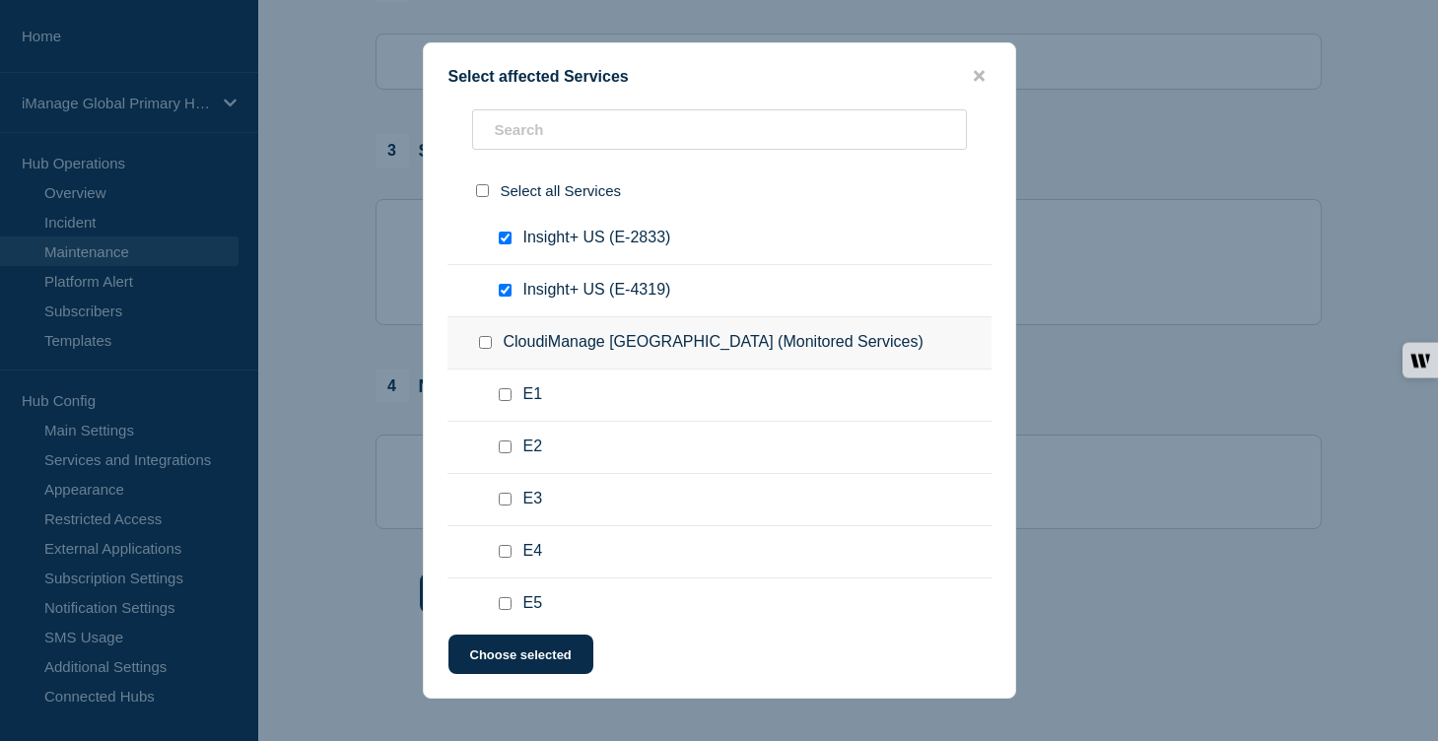
click at [505, 140] on input "Insight+ US (E-1416) checkbox" at bounding box center [505, 133] width 13 height 13
checkbox input "false"
click at [508, 196] on div at bounding box center [509, 186] width 29 height 20
click at [508, 192] on input "Insight+ US (E-8109) checkbox" at bounding box center [505, 185] width 13 height 13
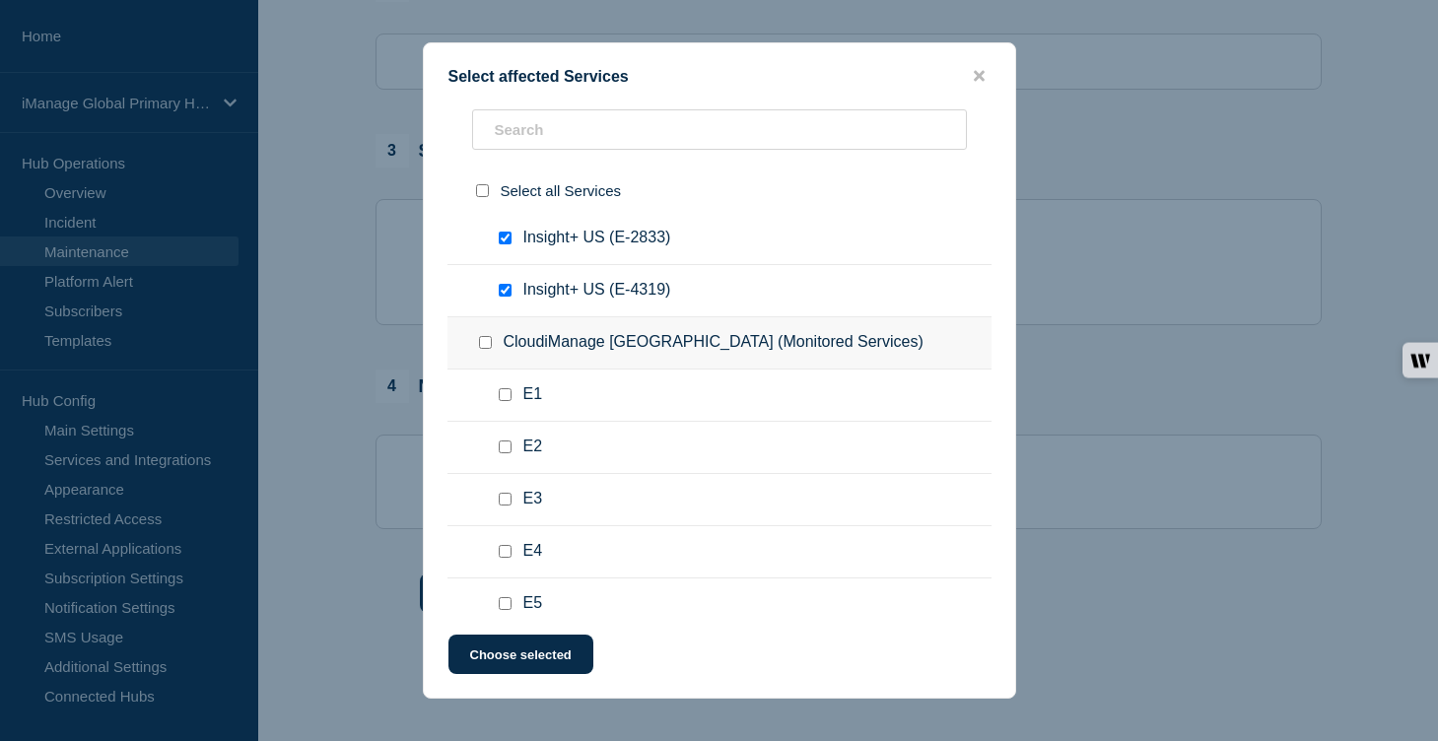
checkbox input "false"
click at [508, 244] on input "Insight+ US (E-2833) checkbox" at bounding box center [505, 238] width 13 height 13
checkbox input "false"
click at [506, 297] on input "Insight+ US (E-4319) checkbox" at bounding box center [505, 290] width 13 height 13
checkbox input "false"
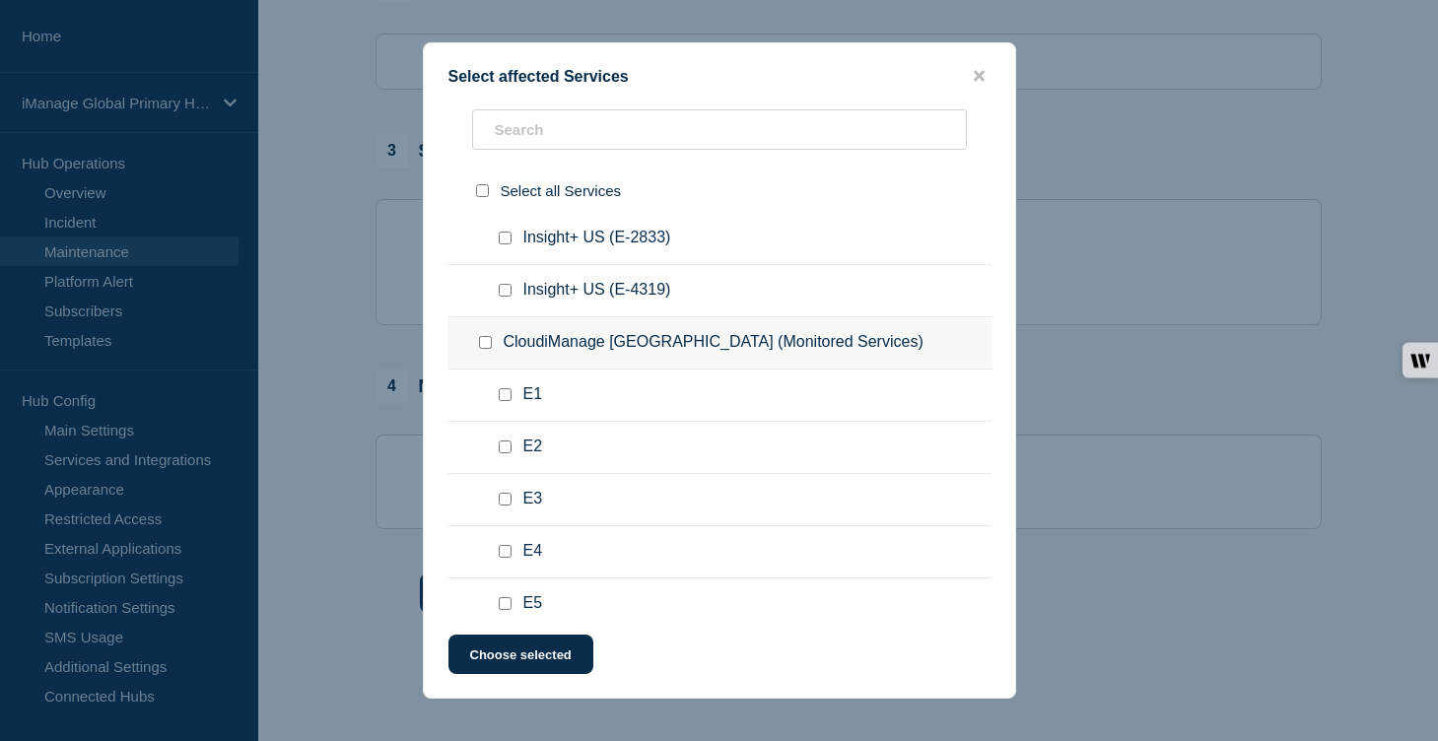
click at [486, 349] on input "CloudiManage United Kingdom (Monitored Services) checkbox" at bounding box center [485, 342] width 13 height 13
checkbox input "true"
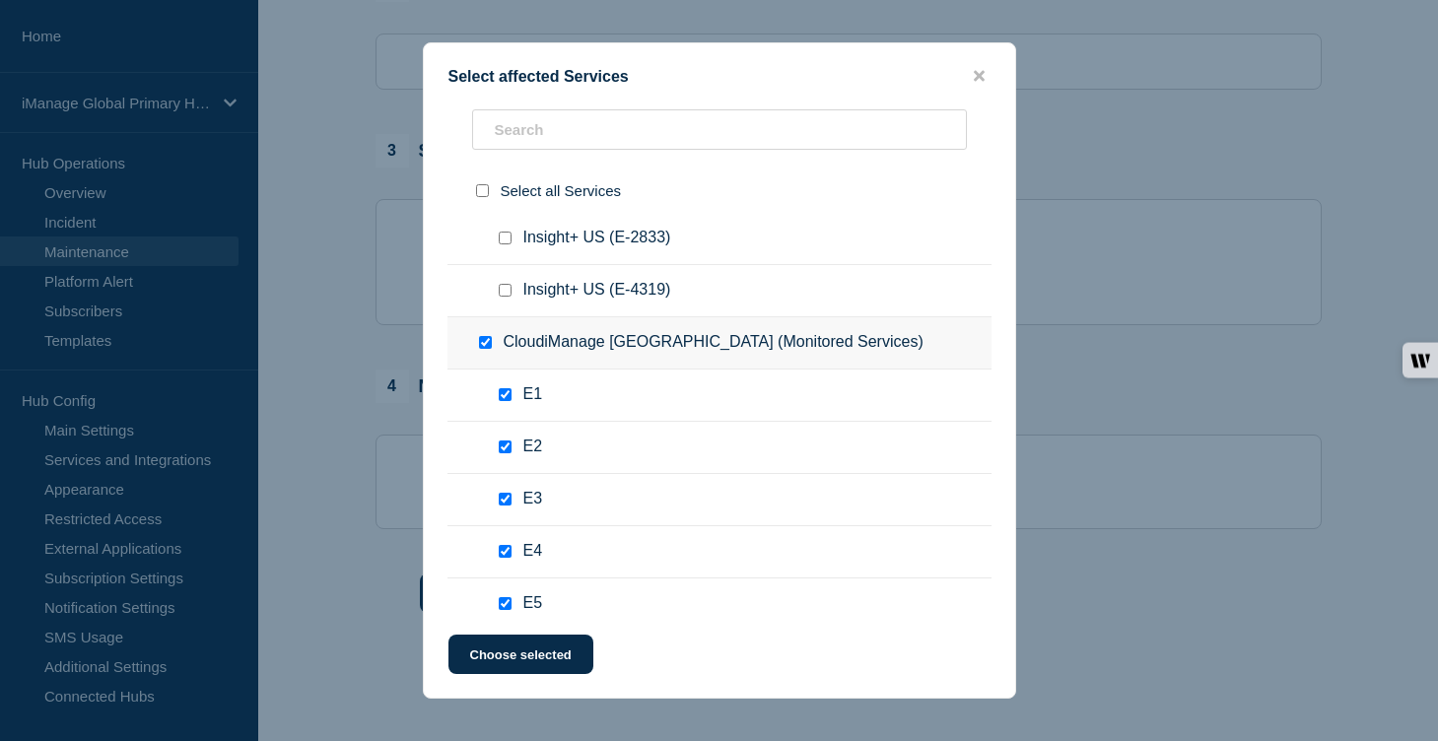
checkbox input "true"
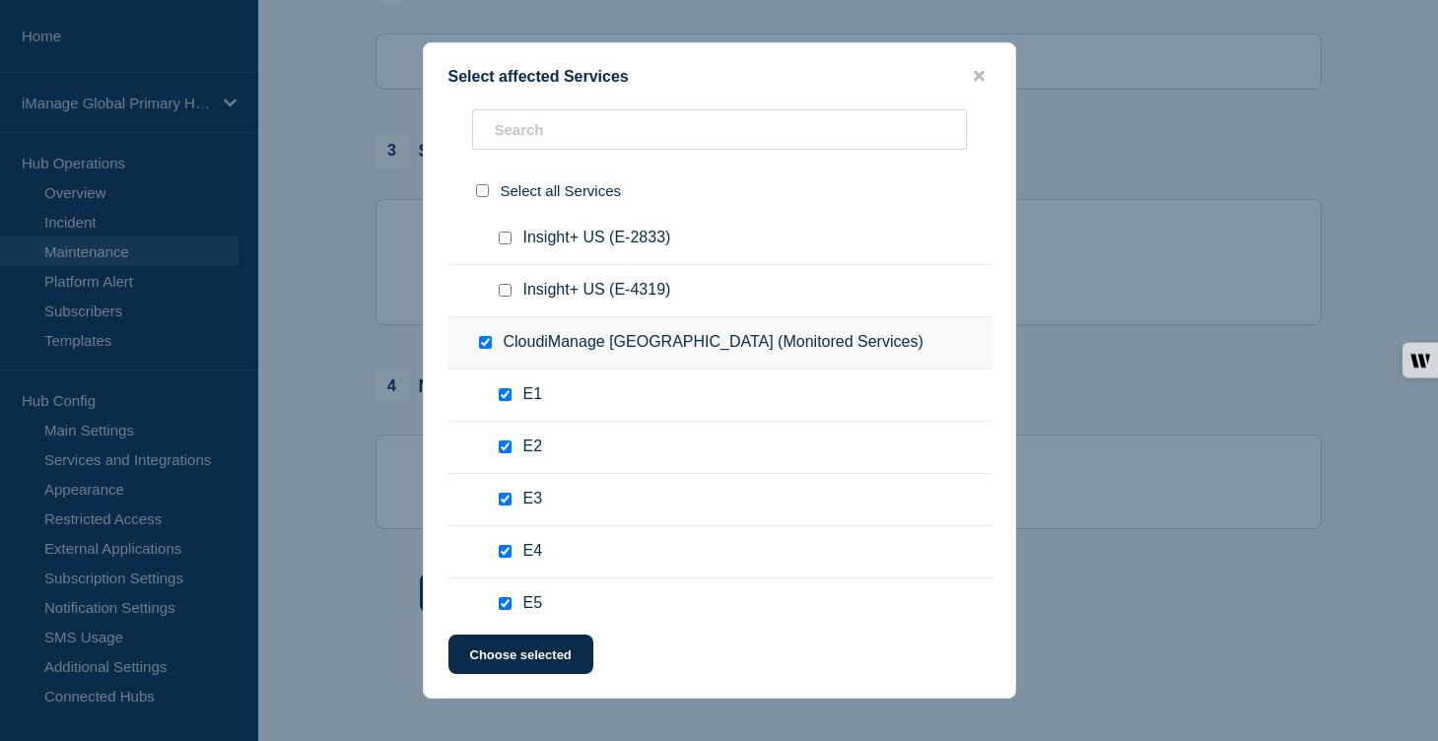
checkbox input "true"
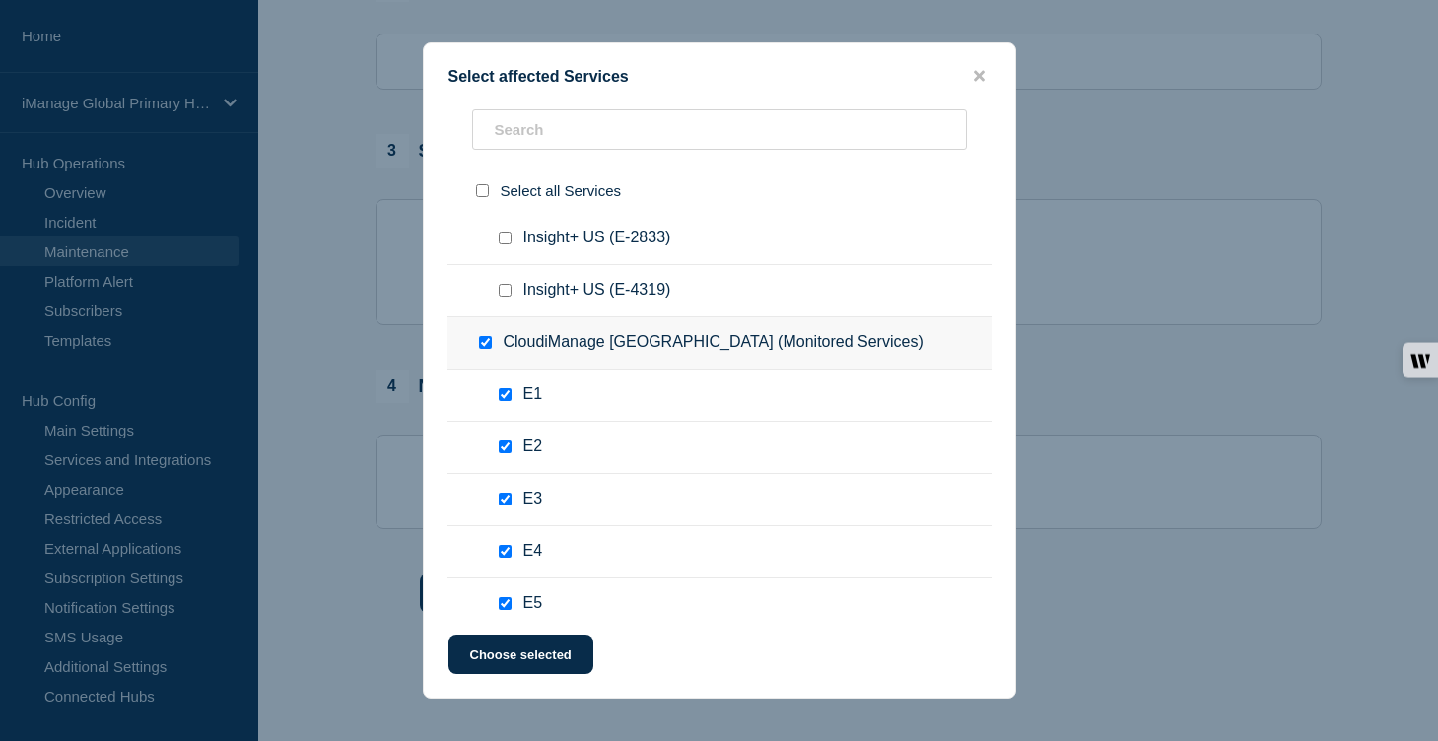
checkbox input "true"
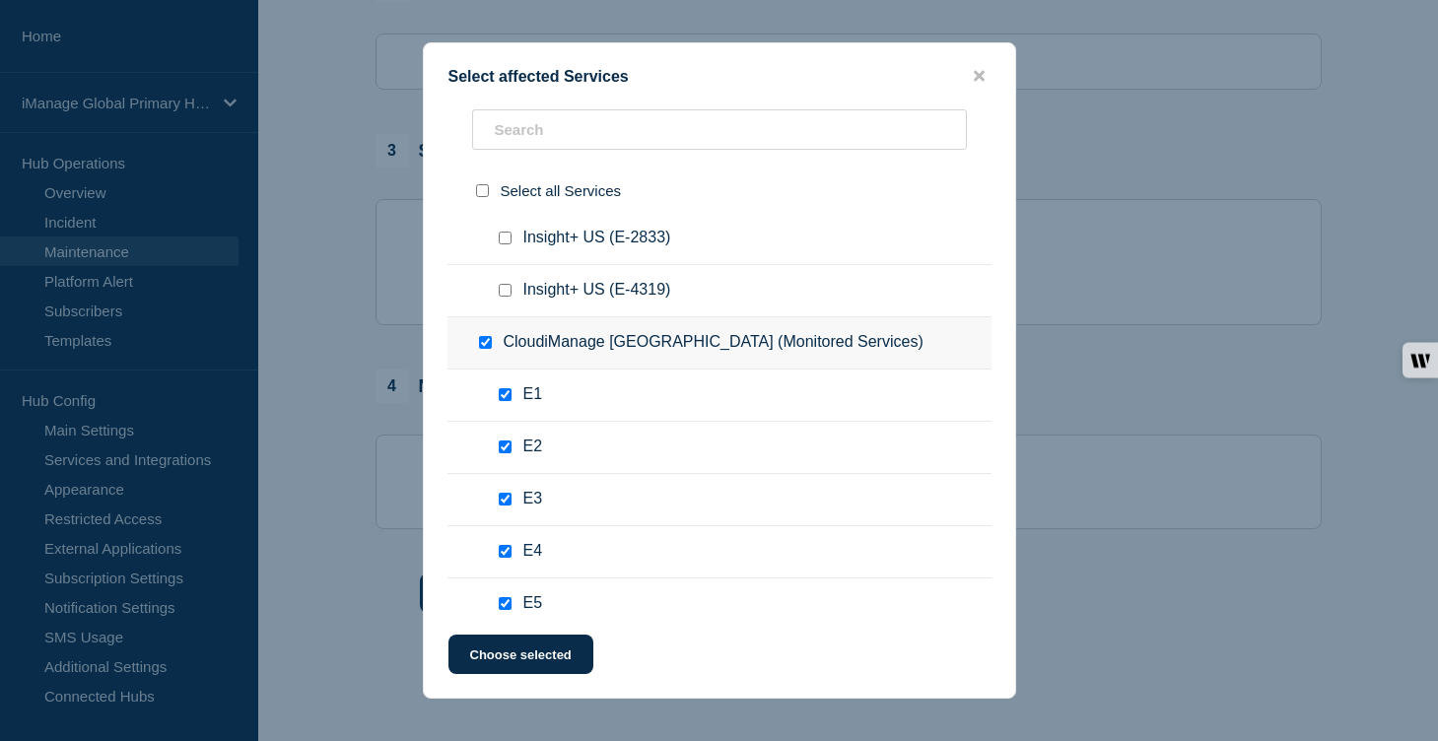
checkbox input "true"
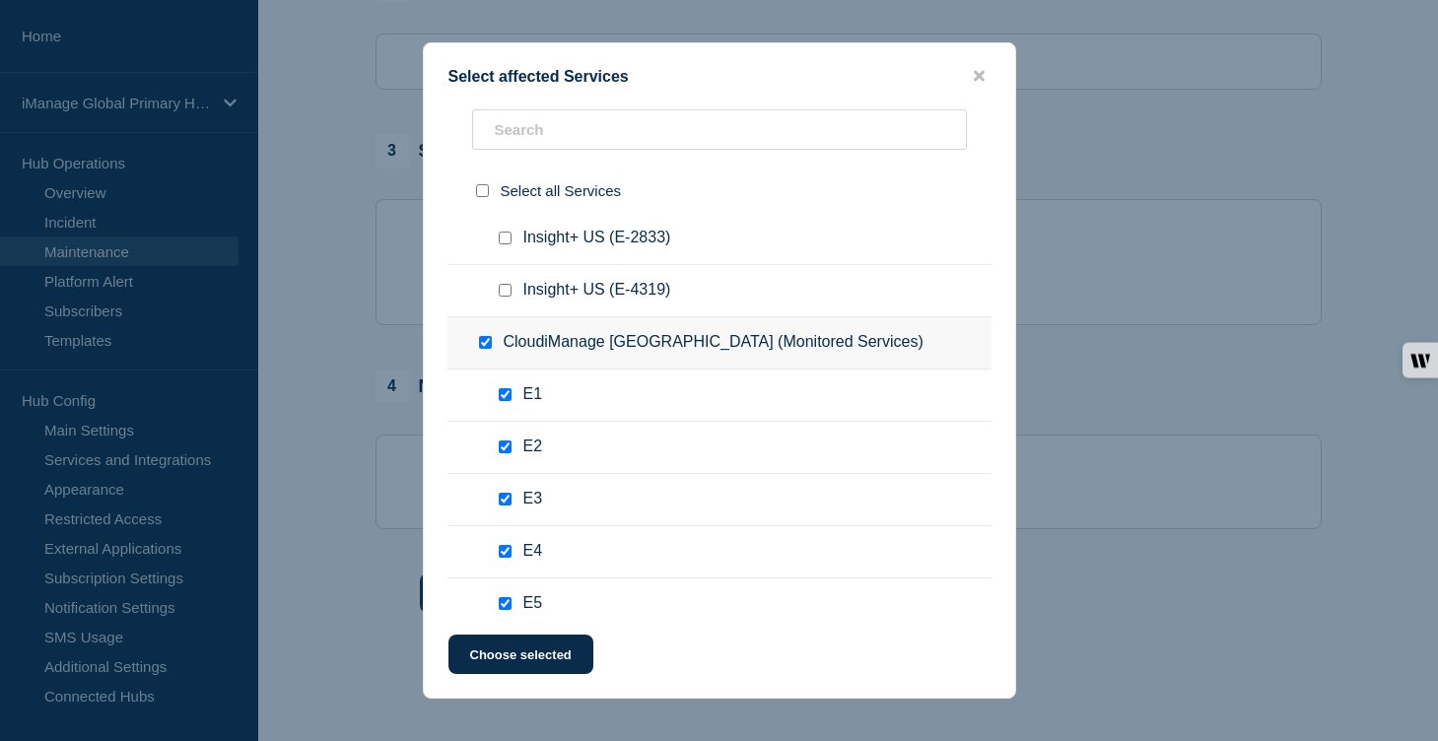
checkbox input "true"
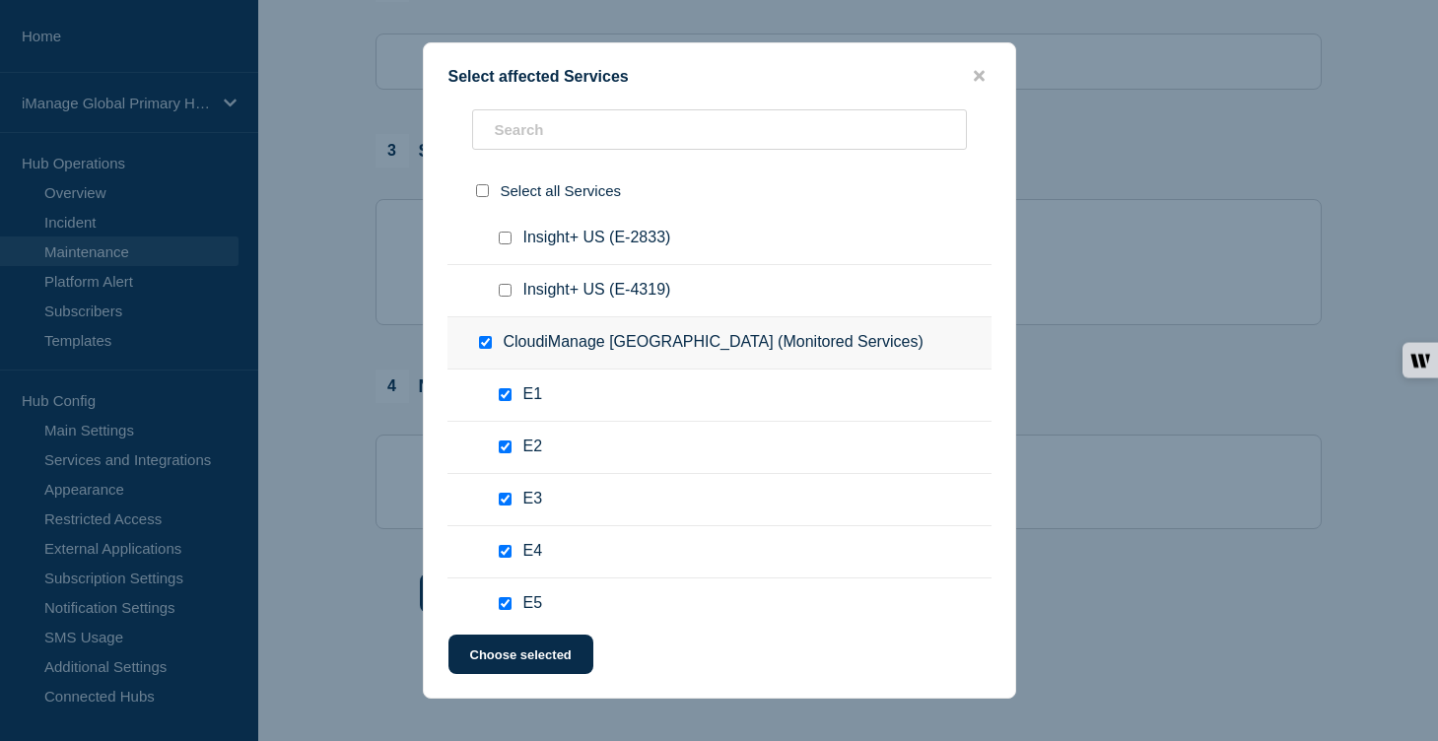
checkbox input "true"
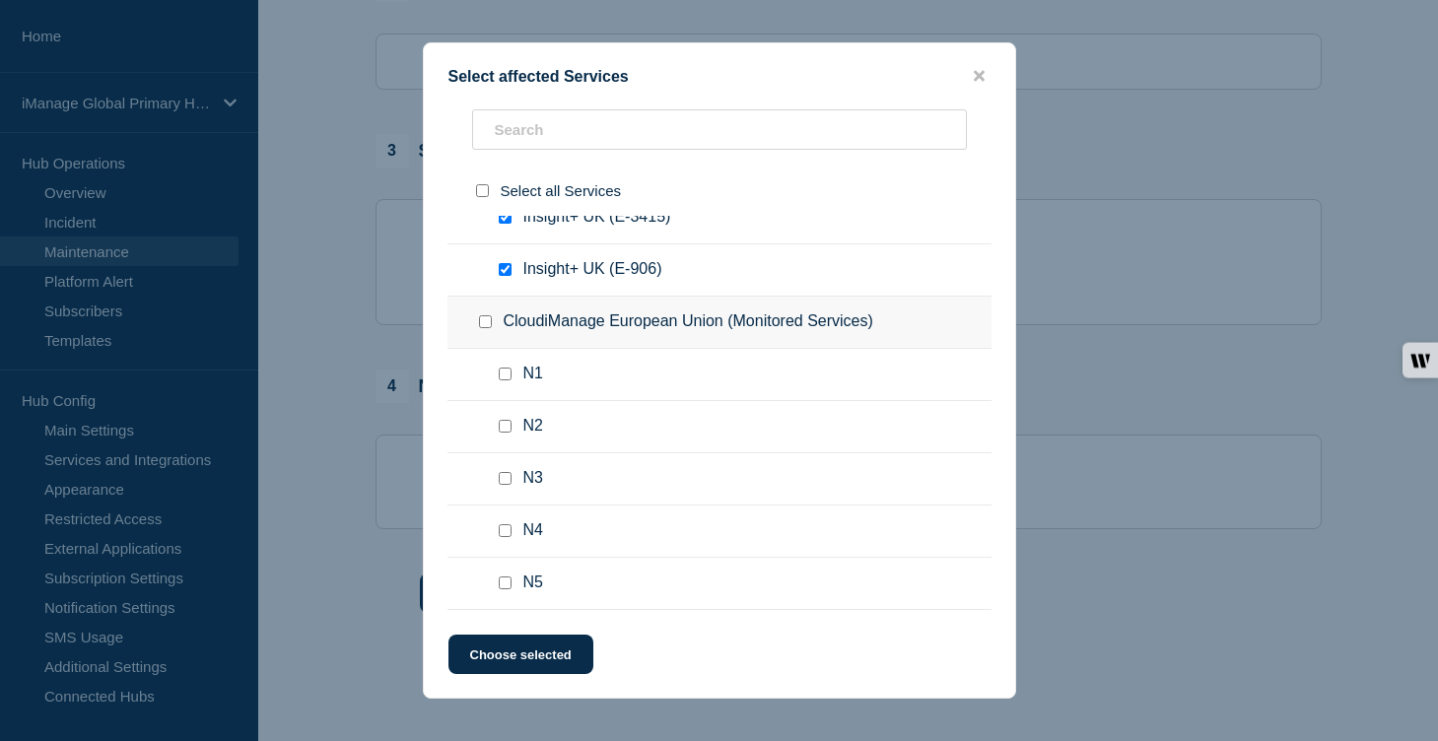
click at [503, 172] on input "Insight+ UK (E-8496) checkbox" at bounding box center [505, 165] width 13 height 13
checkbox input "false"
click at [503, 224] on input "Insight+ UK (E-3415) checkbox" at bounding box center [505, 217] width 13 height 13
checkbox input "false"
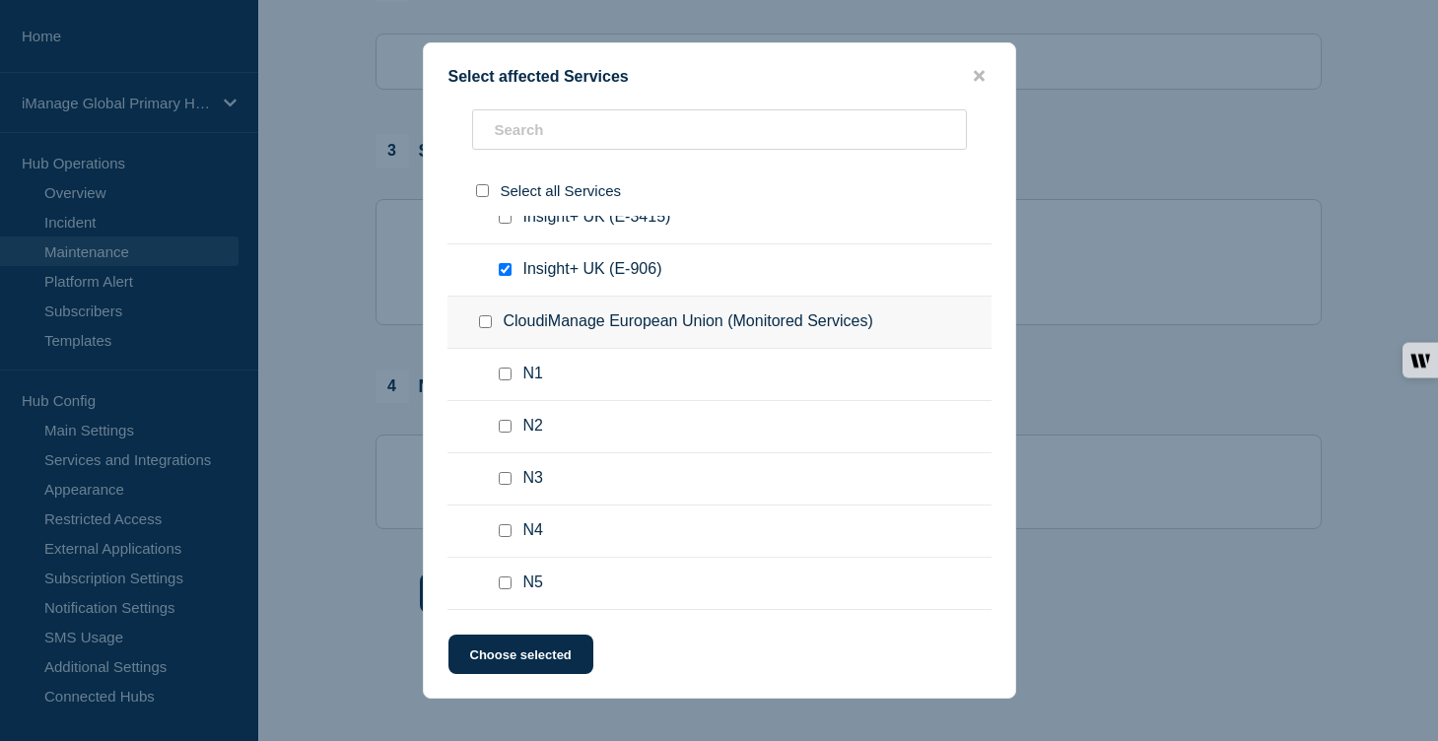
click at [507, 276] on input "Insight+ UK (E-906) checkbox" at bounding box center [505, 269] width 13 height 13
checkbox input "false"
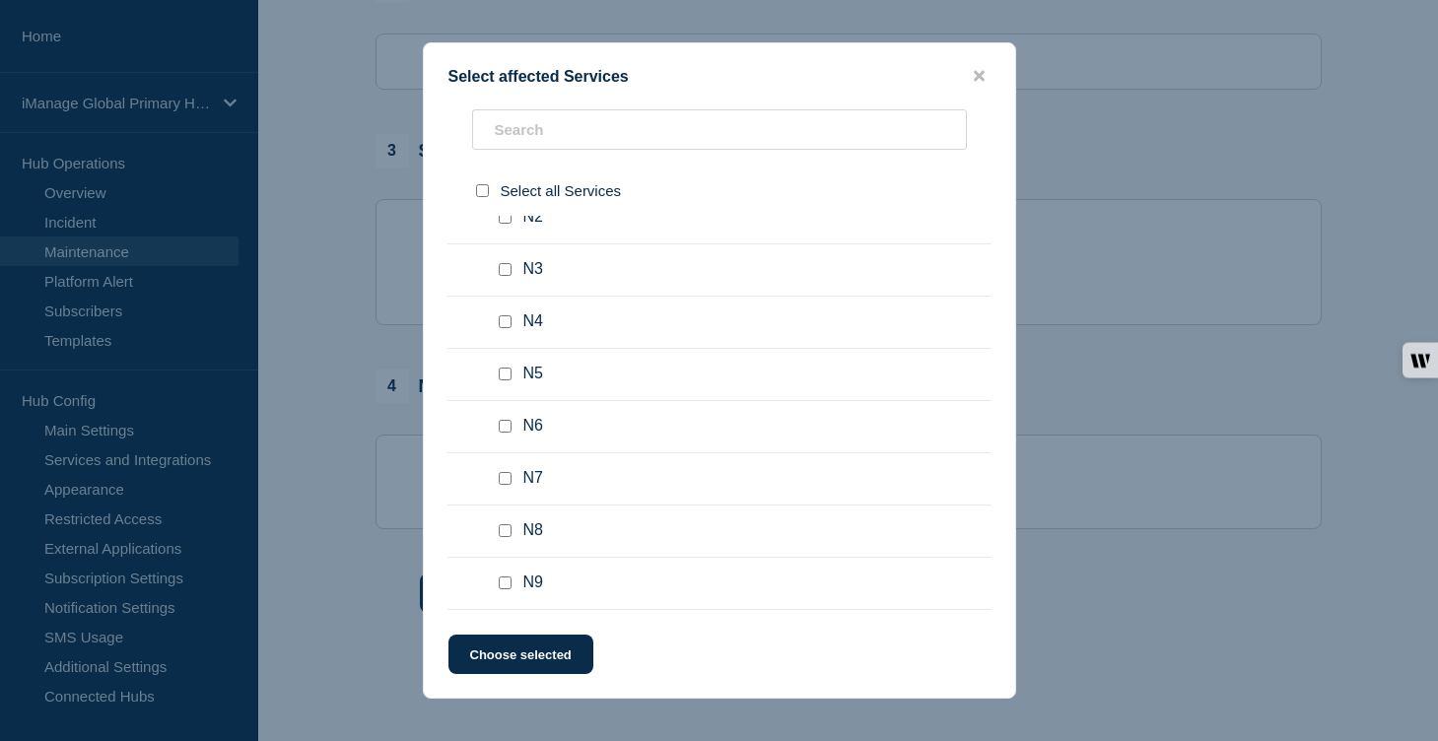
scroll to position [5764, 0]
click at [489, 127] on input "CloudiManage European Union (Monitored Services) checkbox" at bounding box center [485, 120] width 13 height 13
checkbox input "true"
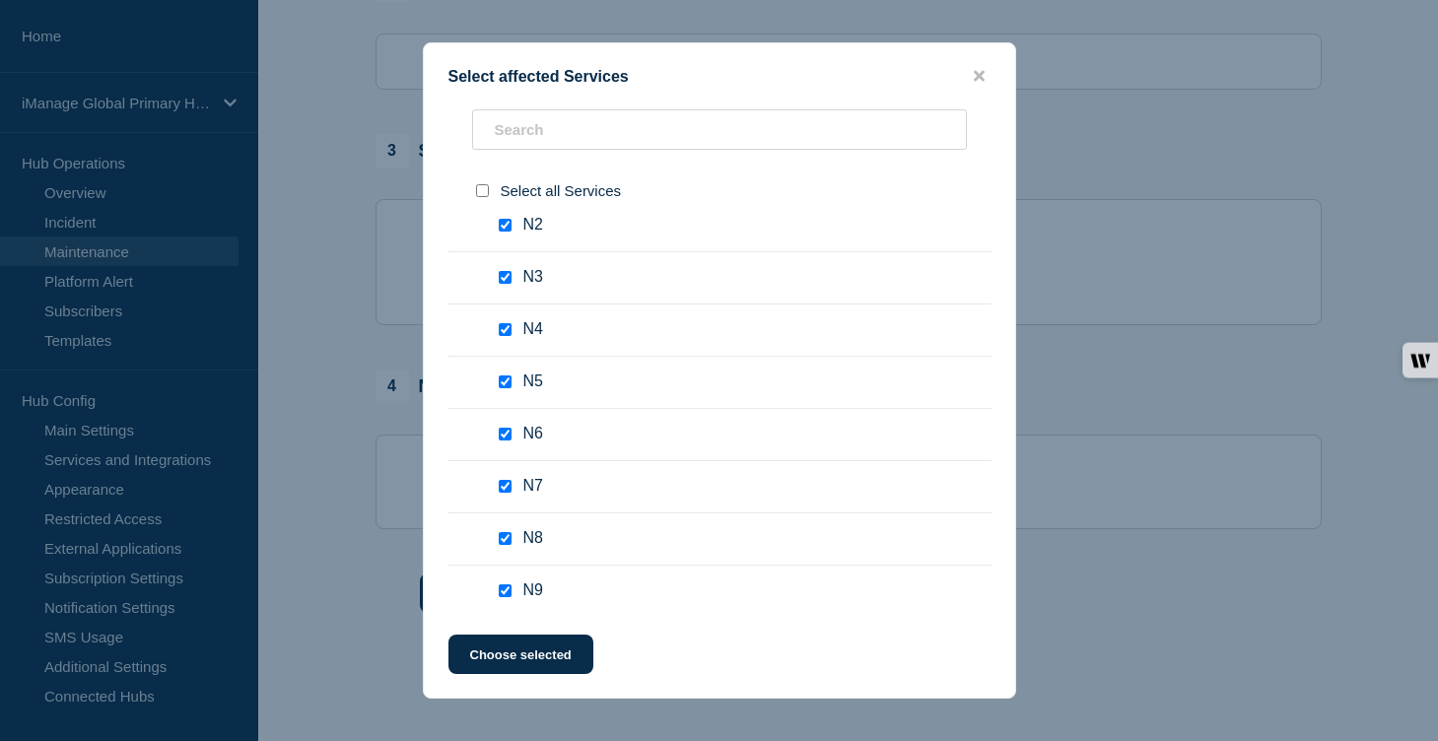
checkbox input "true"
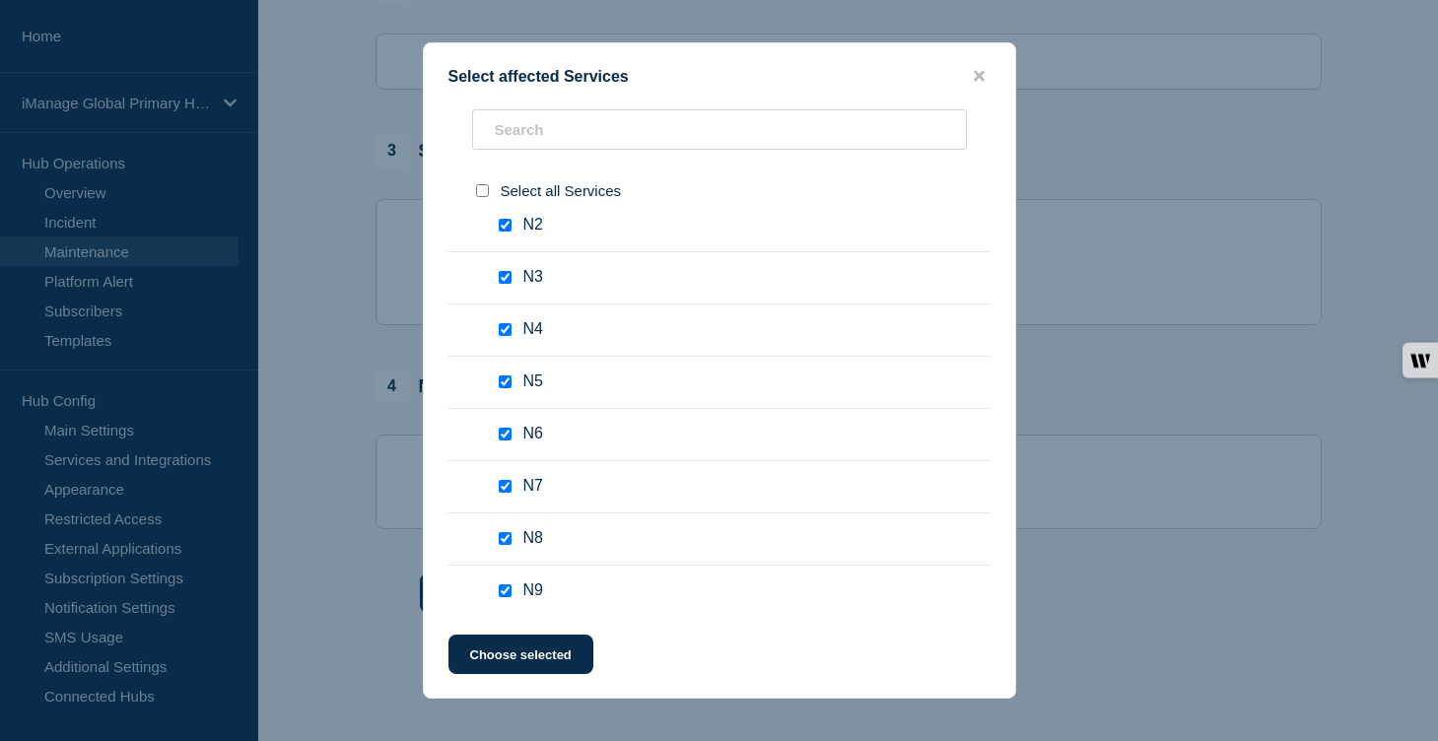
checkbox input "true"
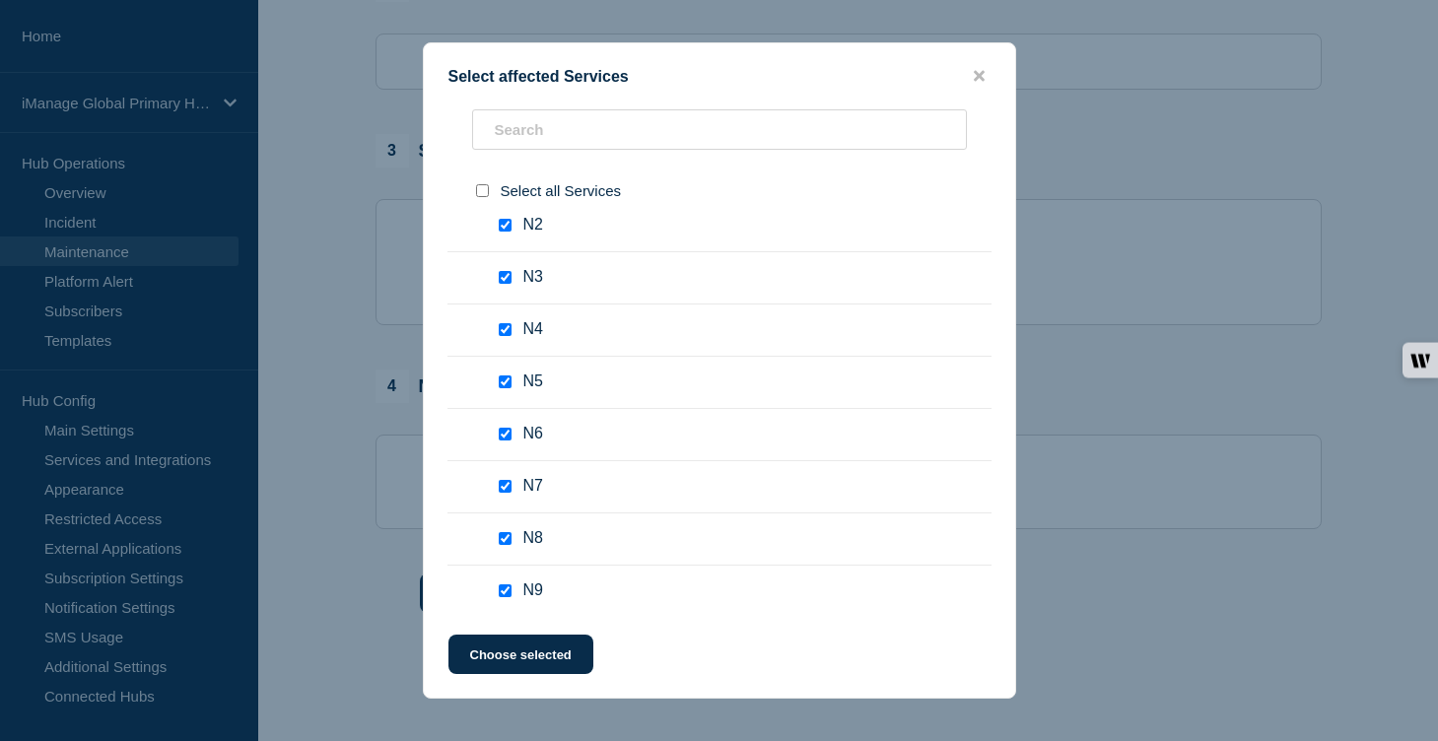
checkbox input "true"
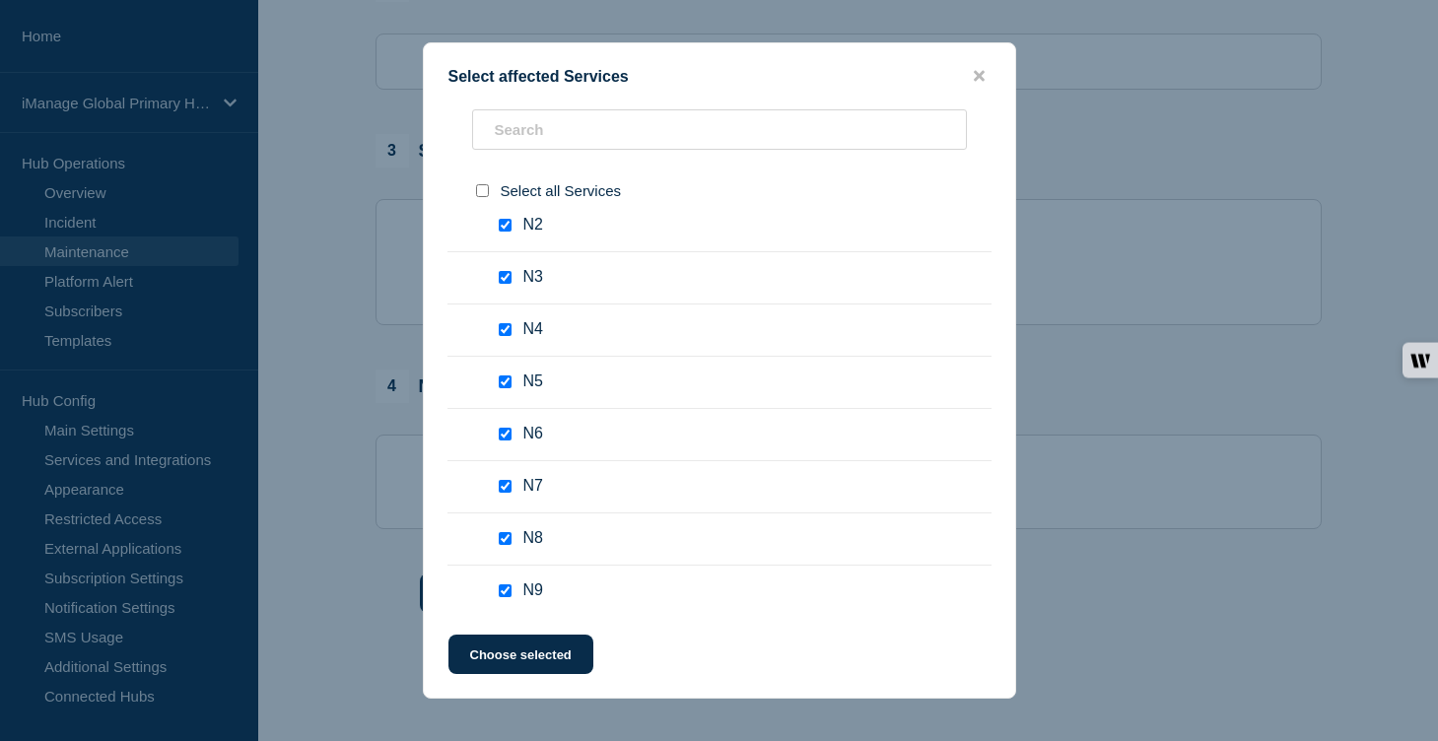
checkbox input "true"
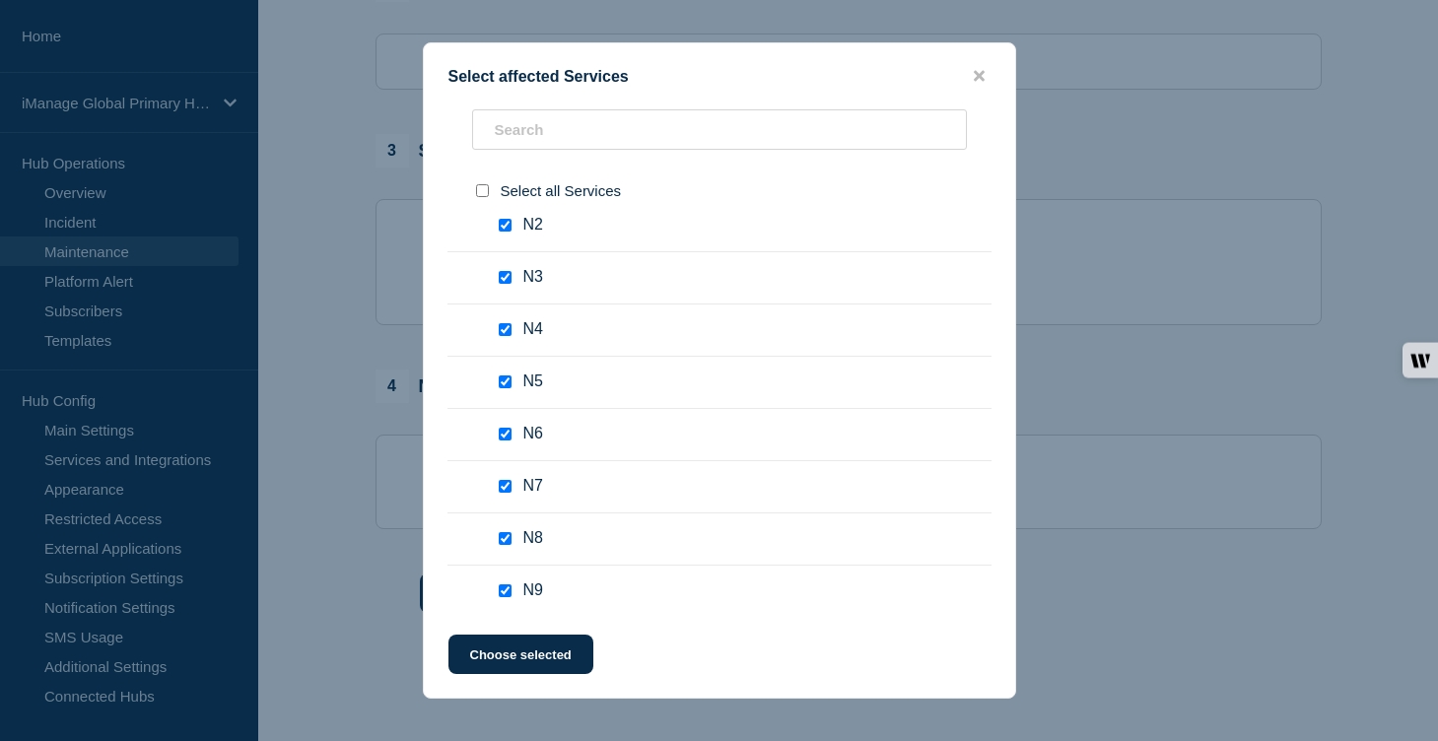
checkbox input "true"
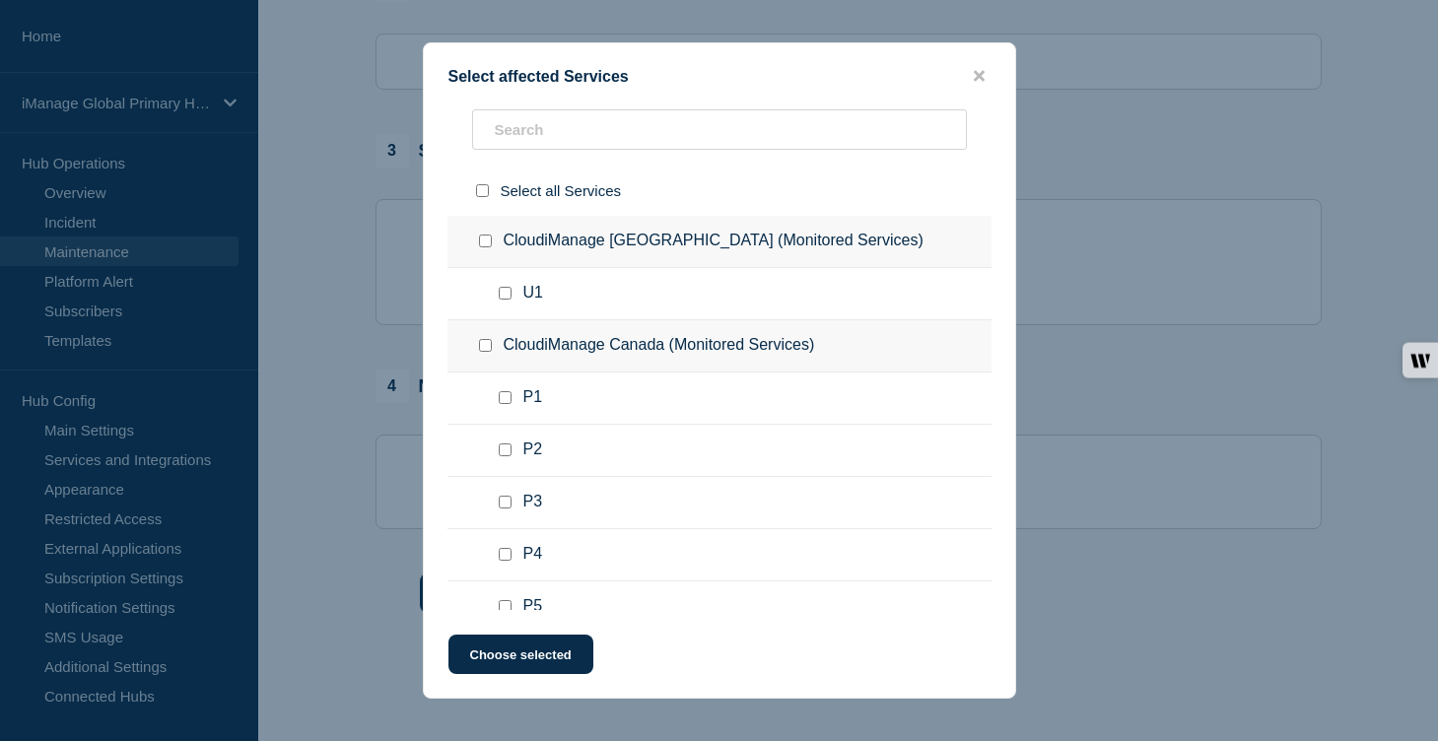
scroll to position [7050, 0]
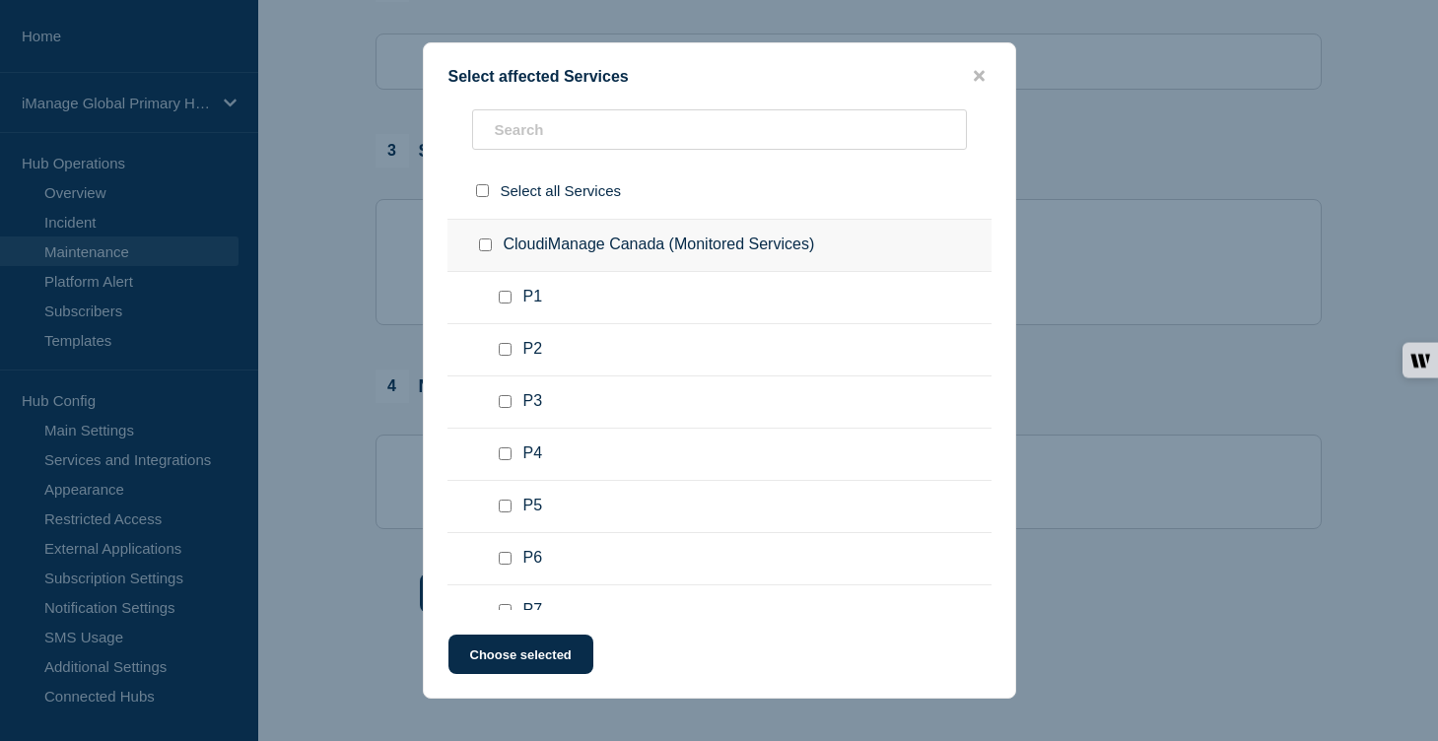
click at [505, 95] on input "Insight+ EU (E-8055) checkbox" at bounding box center [505, 88] width 13 height 13
checkbox input "false"
click at [477, 151] on div at bounding box center [489, 141] width 29 height 20
click at [492, 151] on div at bounding box center [489, 141] width 29 height 20
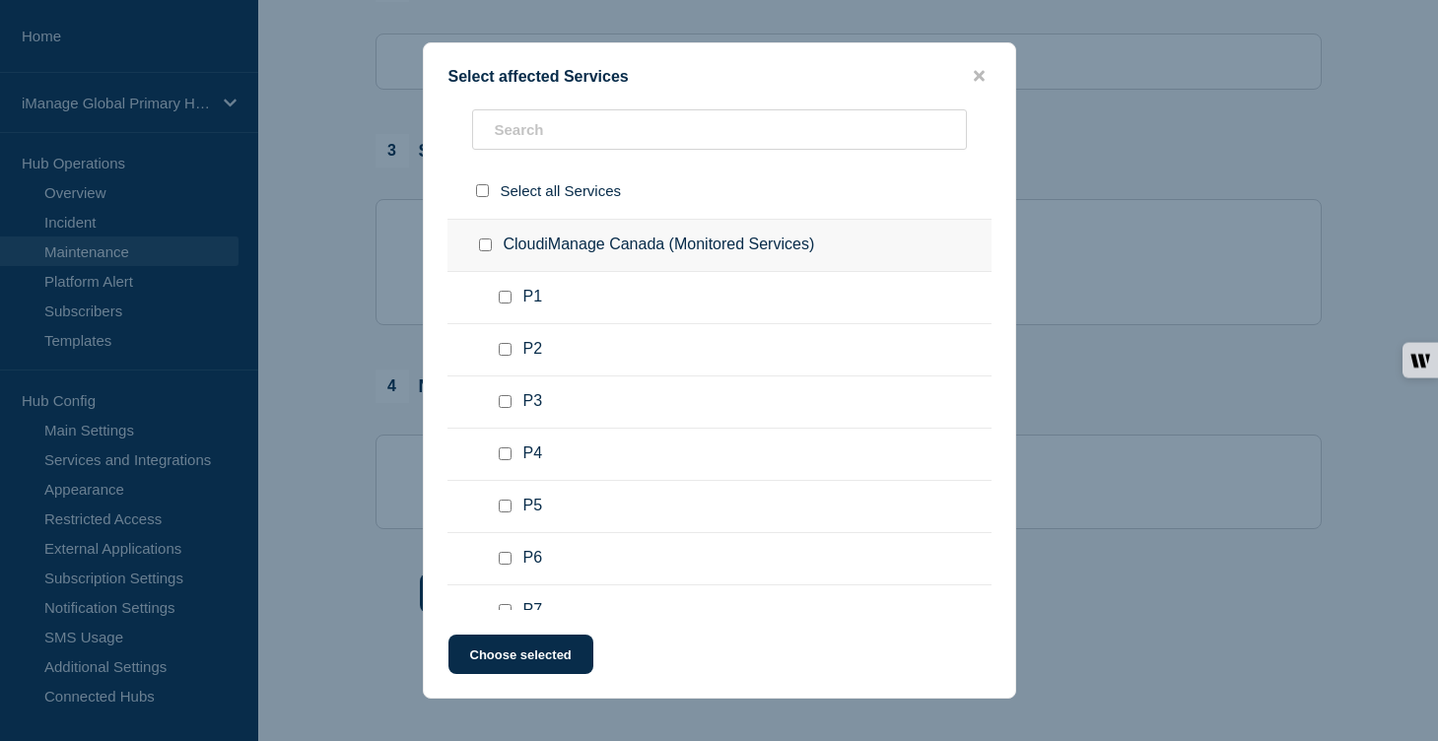
click at [491, 147] on input "CloudiManage Switzerland (Monitored Services) checkbox" at bounding box center [485, 140] width 13 height 13
checkbox input "true"
click at [482, 255] on div at bounding box center [489, 246] width 29 height 20
click at [484, 251] on input "CloudiManage Canada (Monitored Services) checkbox" at bounding box center [485, 245] width 13 height 13
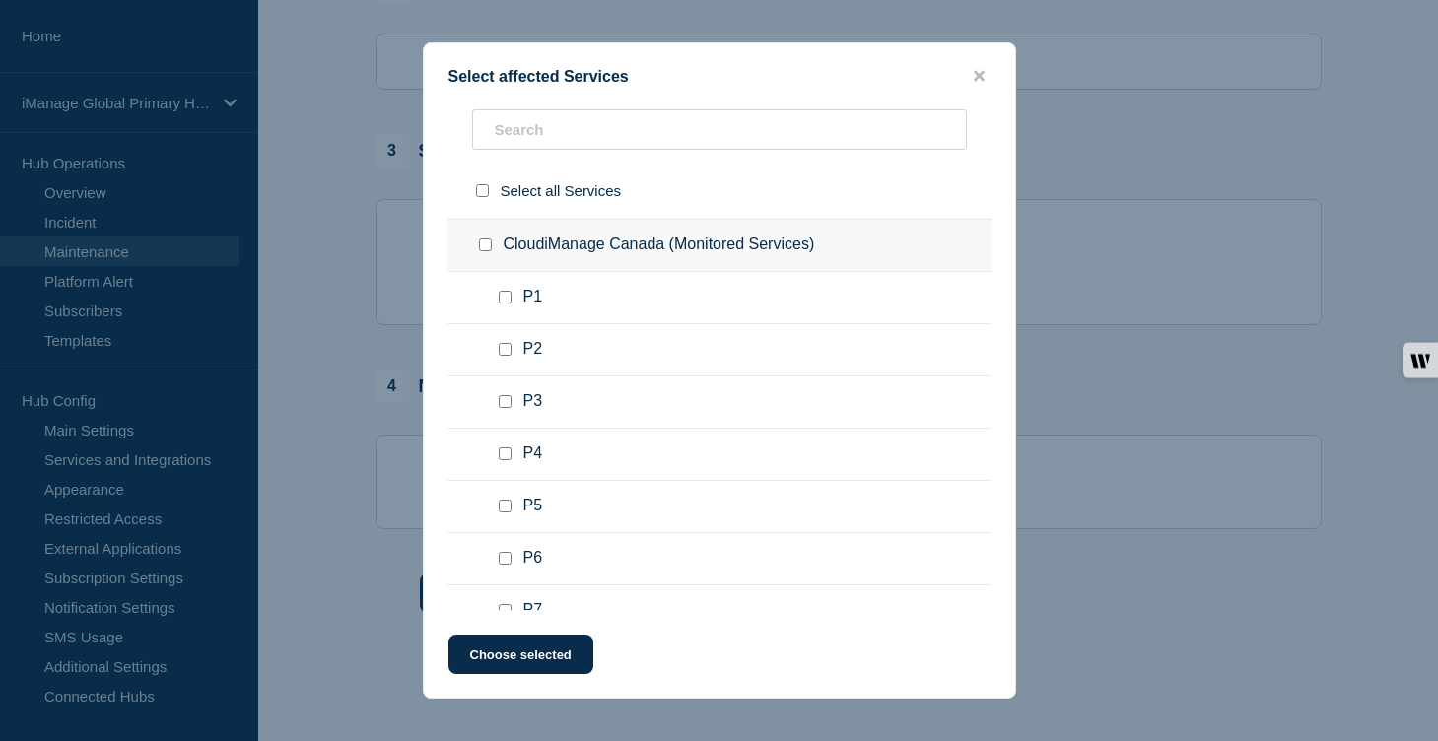
checkbox input "true"
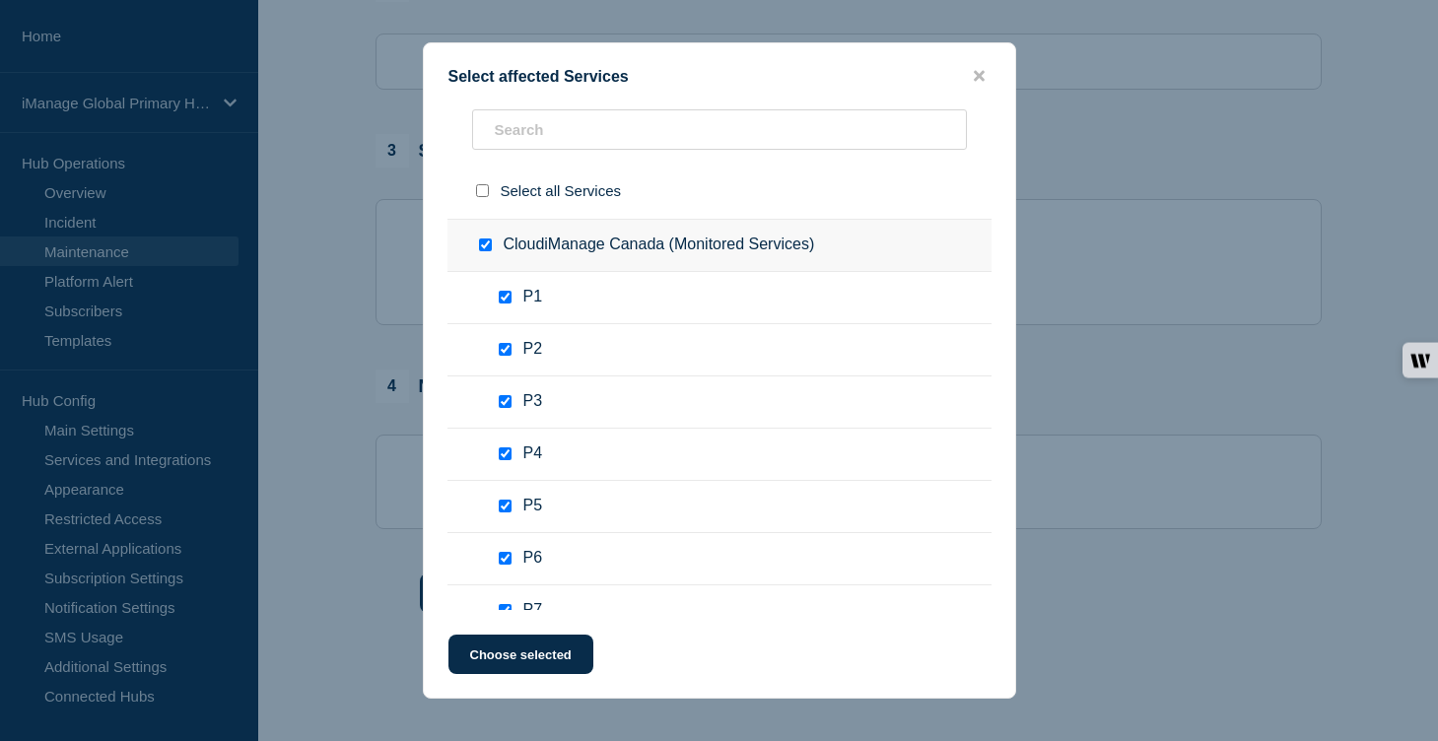
checkbox input "true"
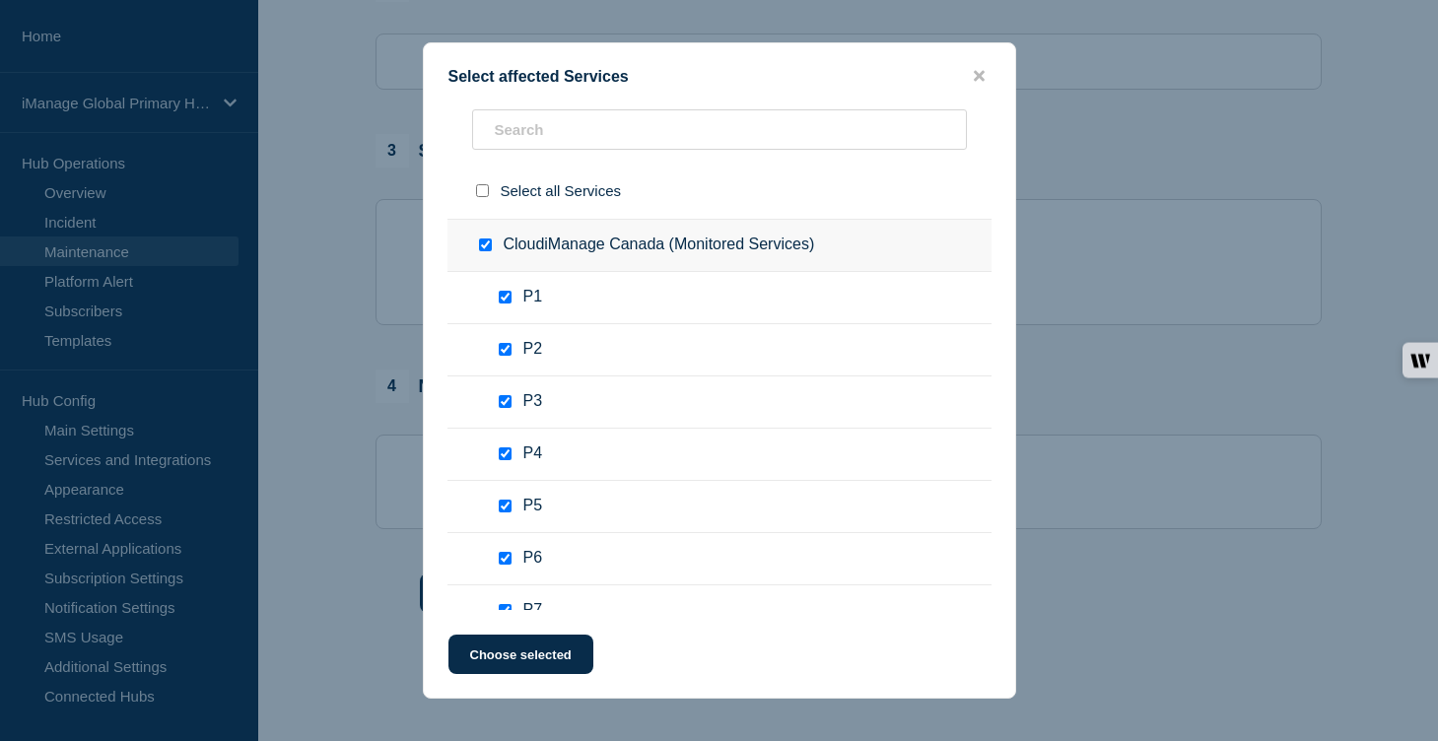
checkbox input "true"
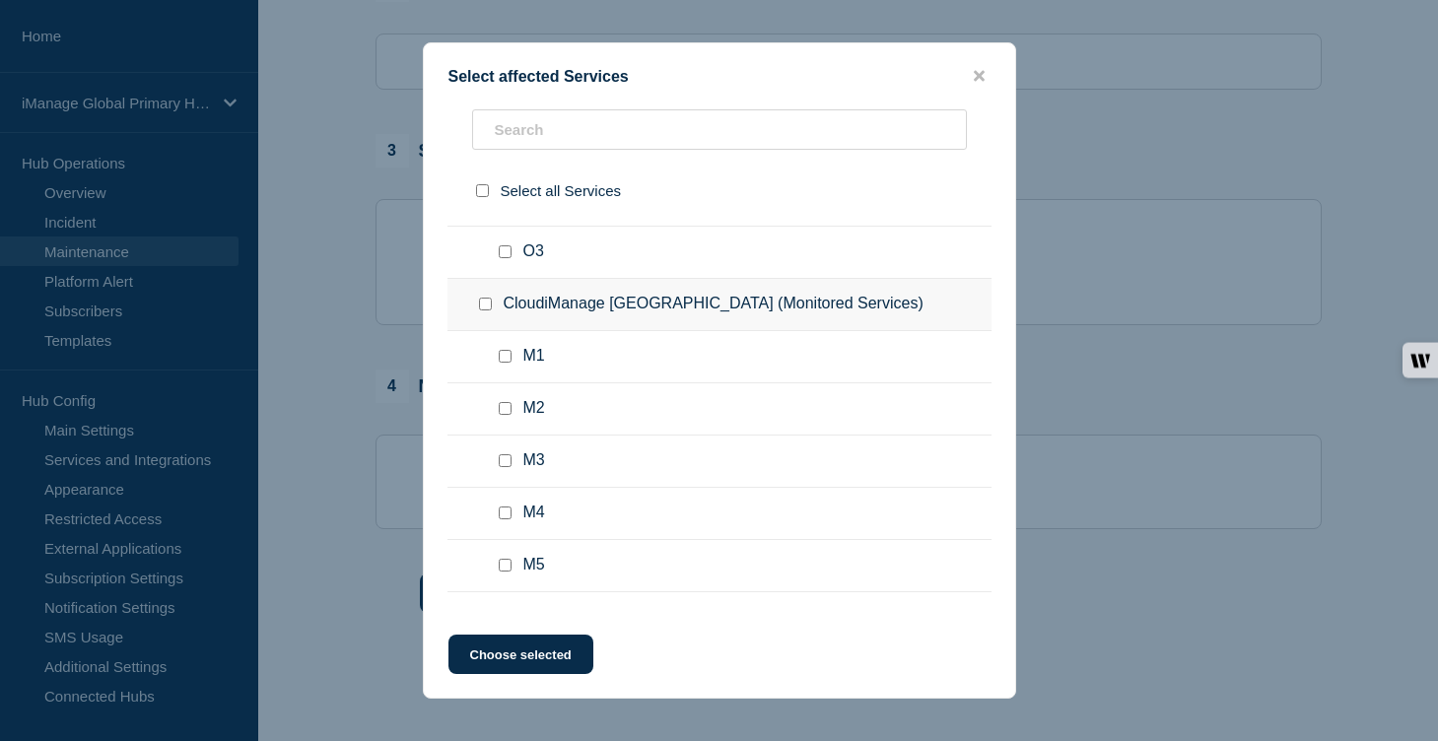
scroll to position [7839, 0]
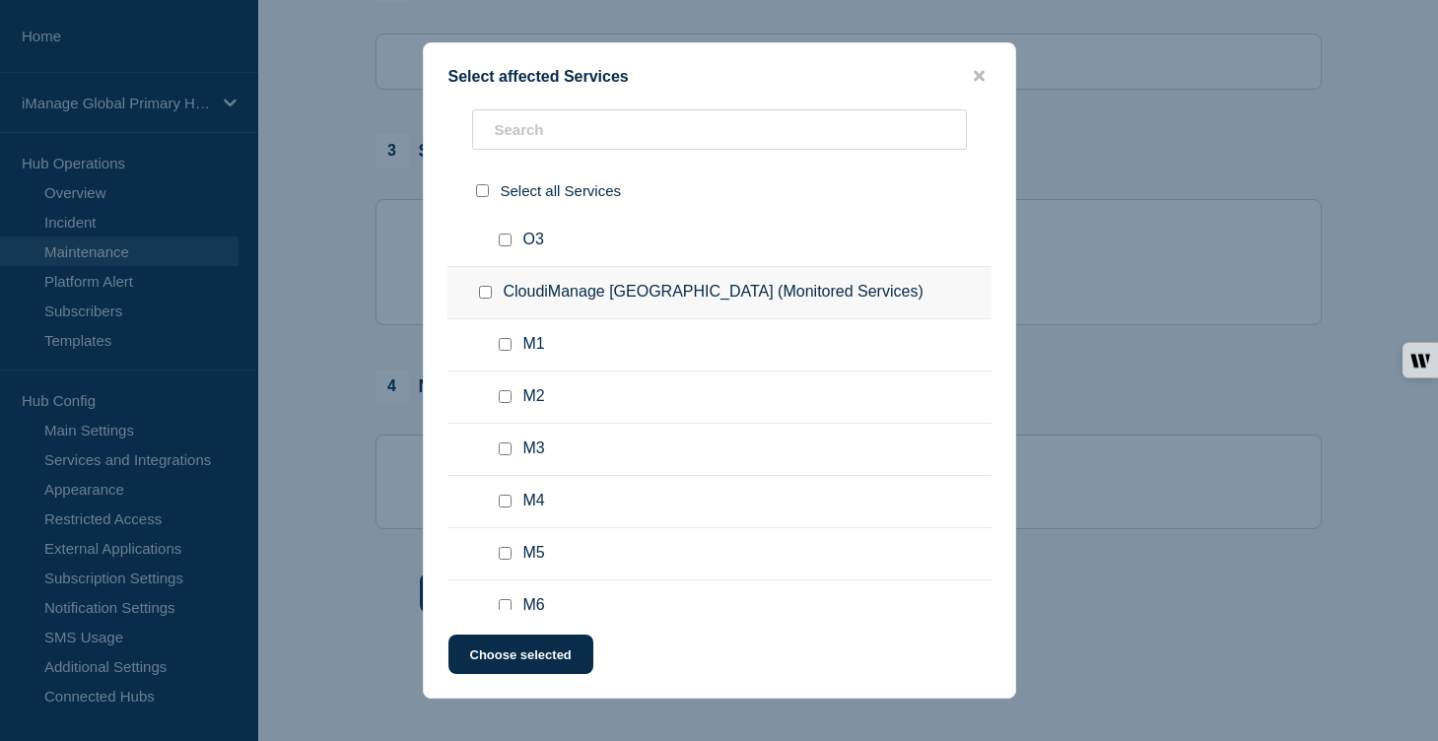
click at [511, 37] on input "Insight+ CA (E-4476) checkbox" at bounding box center [505, 31] width 13 height 13
checkbox input "false"
click at [481, 90] on input "CloudiManage Japan (Monitored Services) checkbox" at bounding box center [485, 83] width 13 height 13
checkbox input "true"
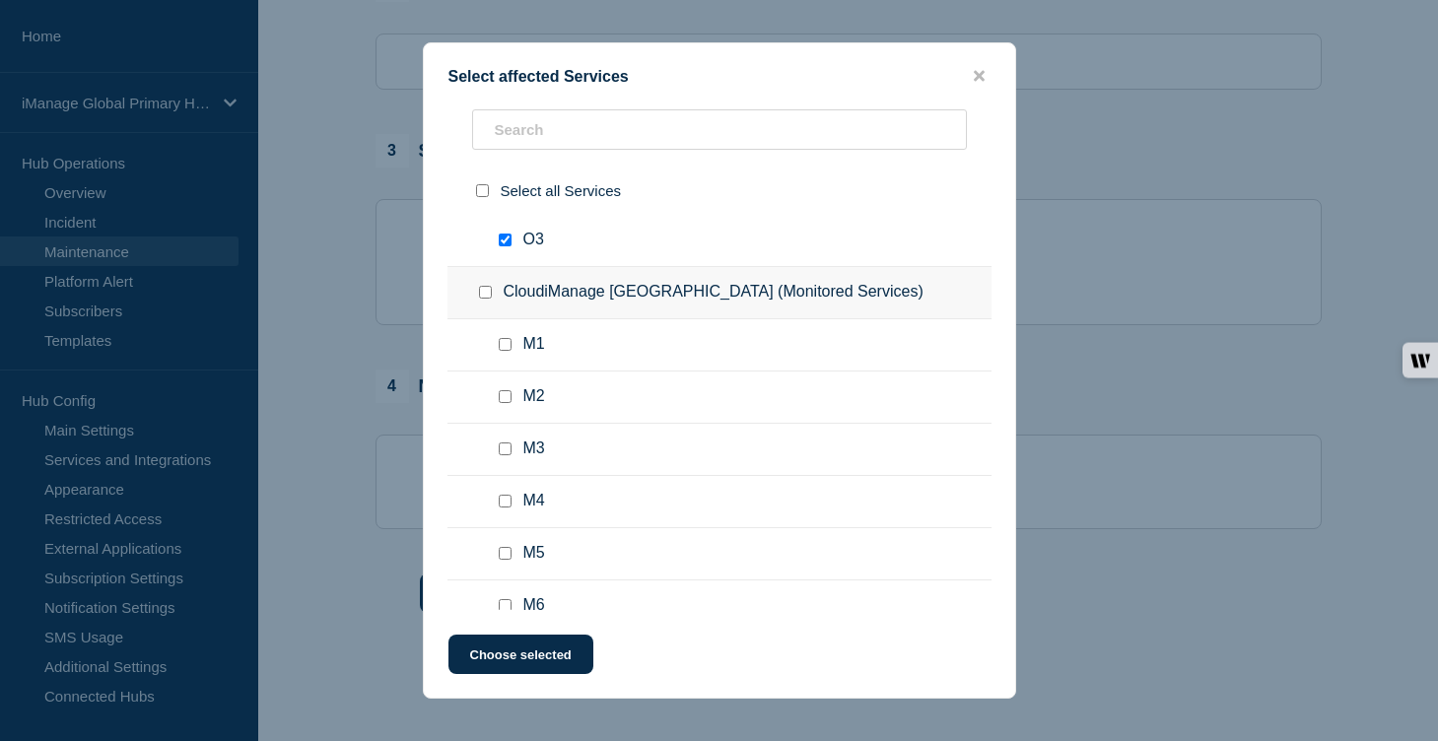
checkbox input "true"
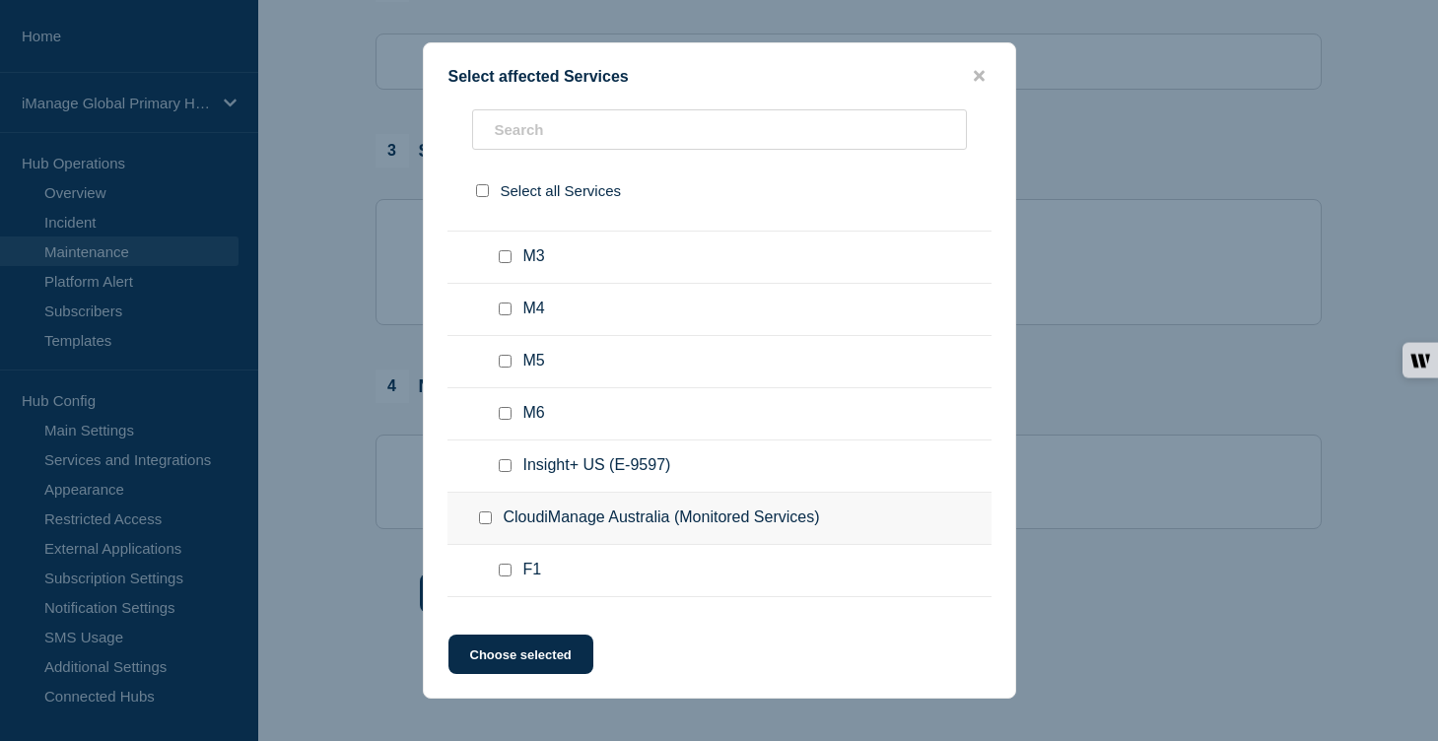
scroll to position [8185, 0]
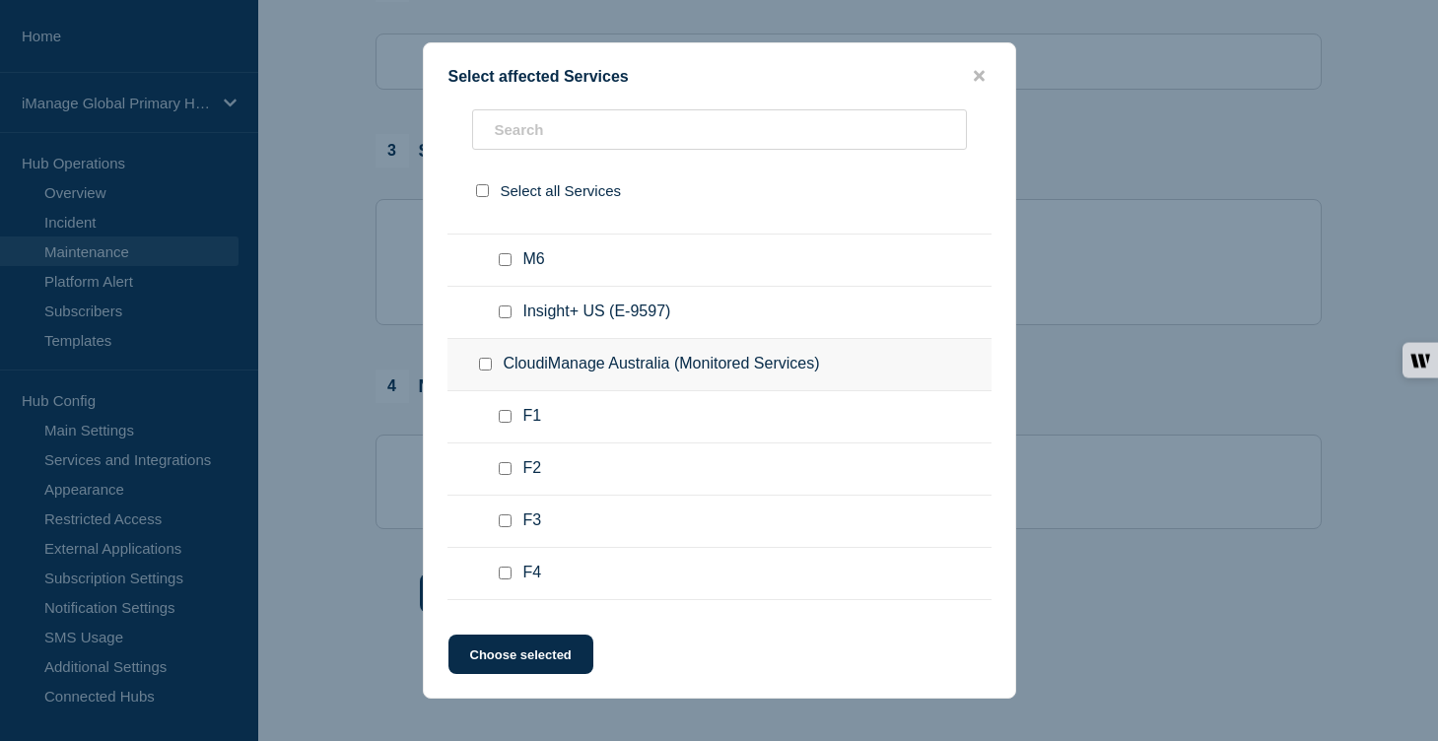
checkbox input "true"
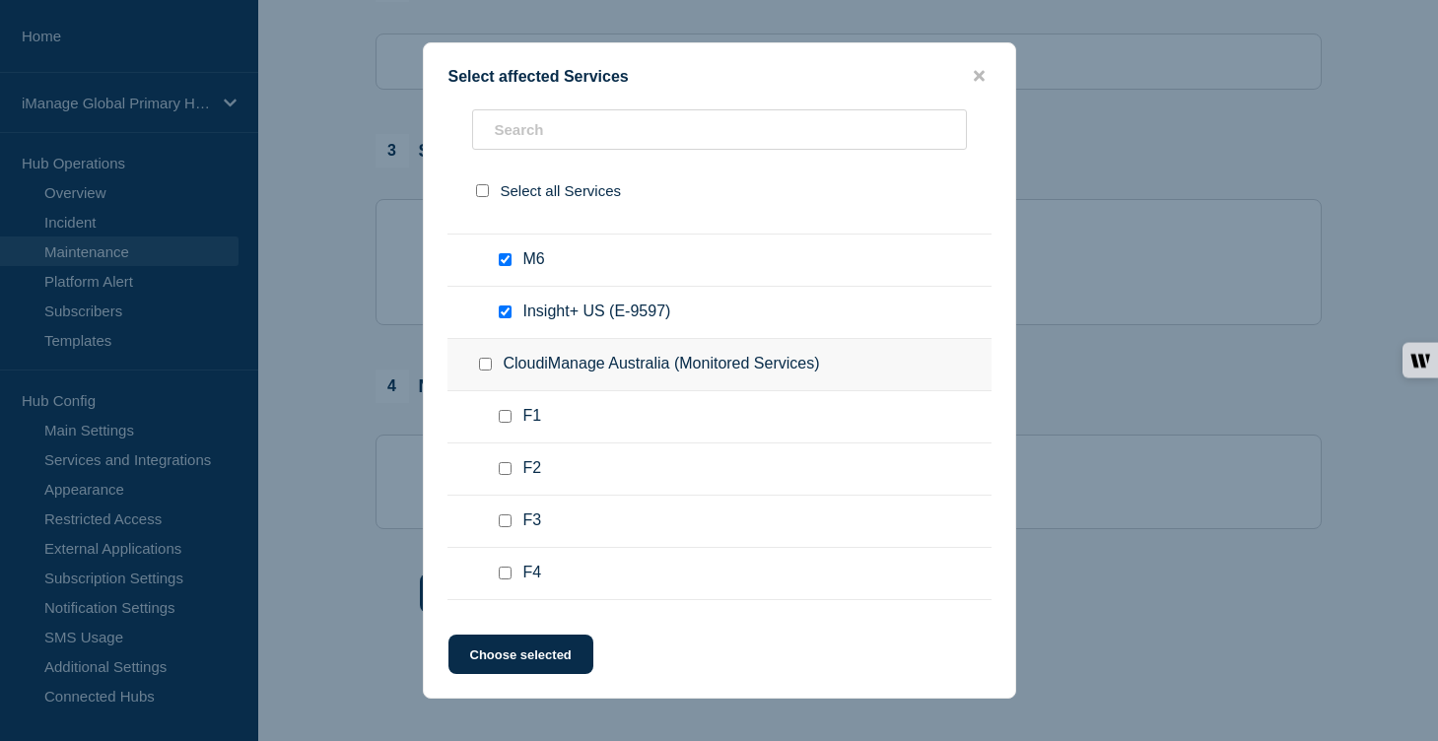
checkbox input "true"
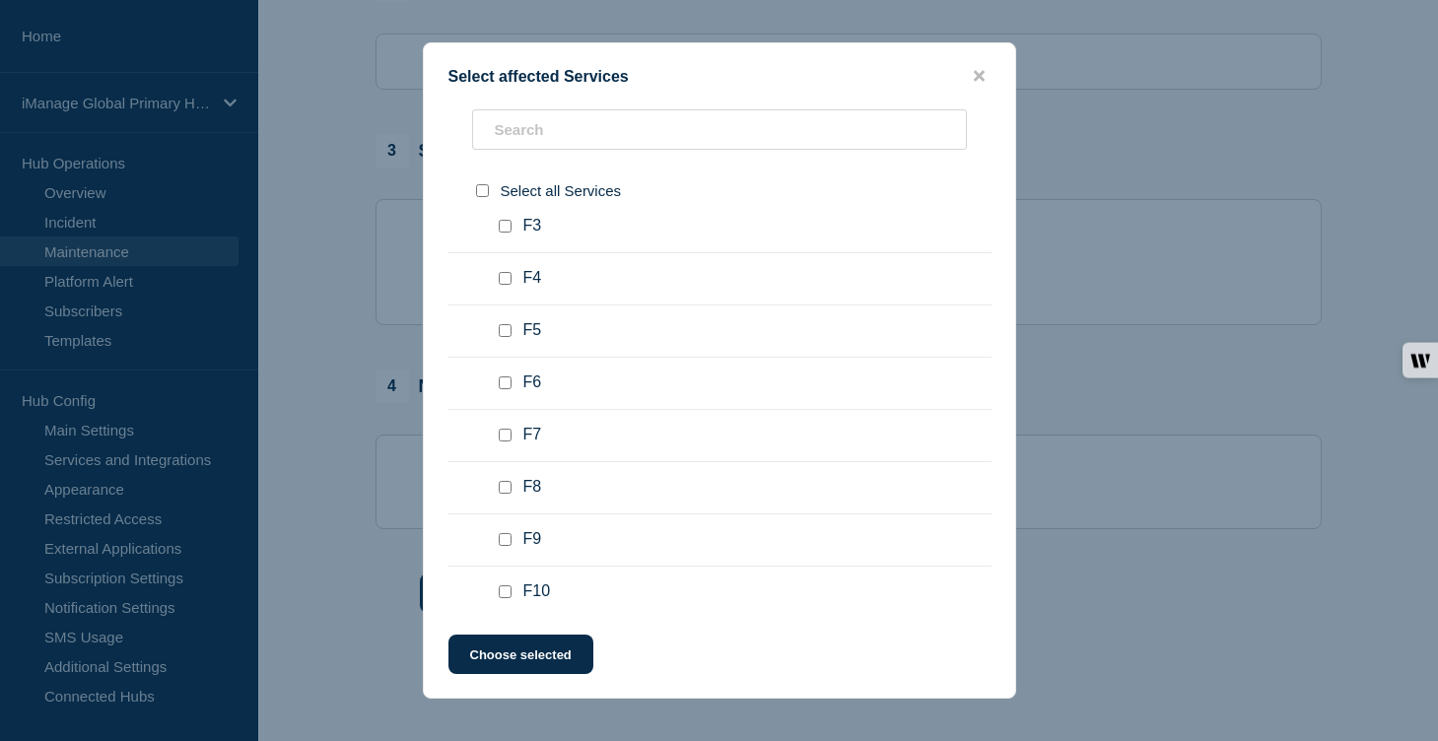
scroll to position [8451, 0]
click at [507, 52] on input "Insight+ US (E-9597) checkbox" at bounding box center [505, 45] width 13 height 13
checkbox input "false"
click at [481, 104] on input "CloudiManage Australia (Monitored Services) checkbox" at bounding box center [485, 98] width 13 height 13
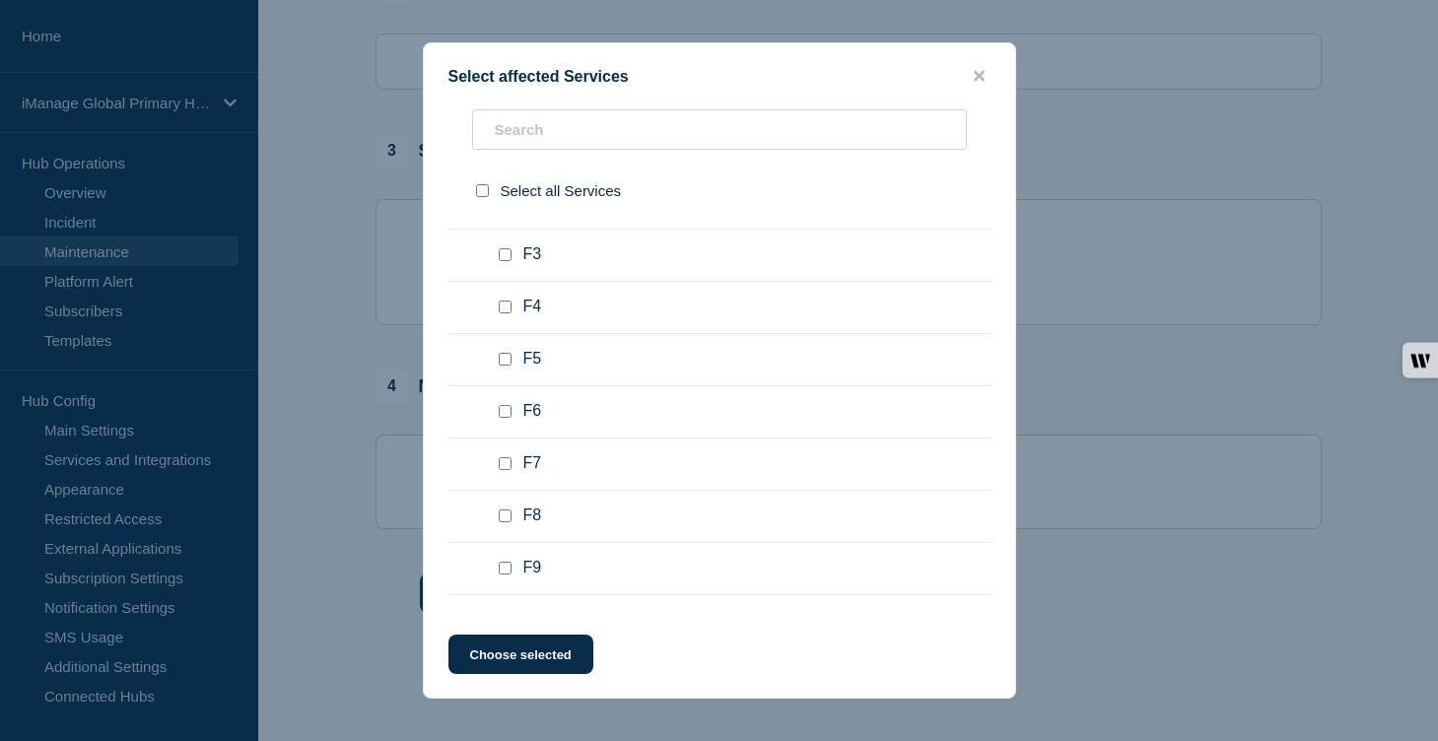
checkbox input "true"
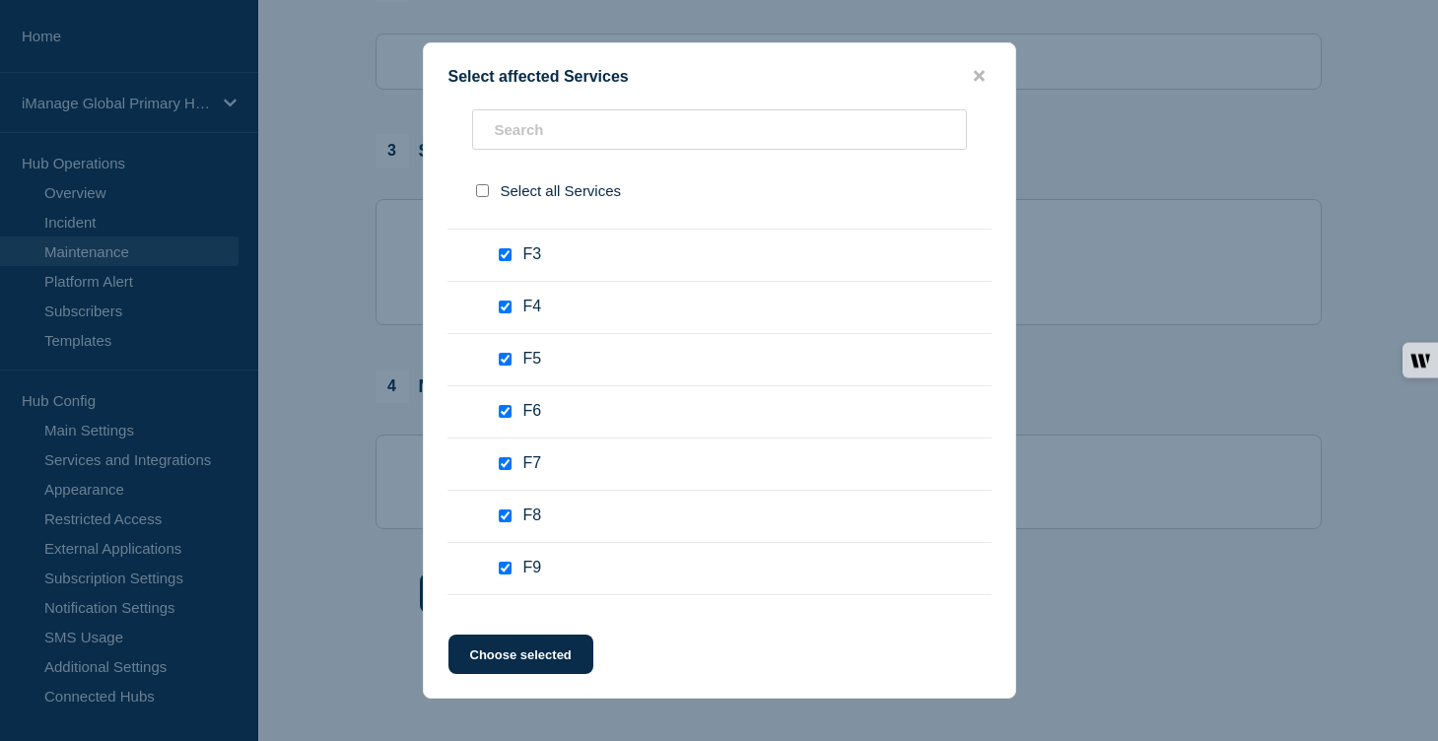
checkbox input "true"
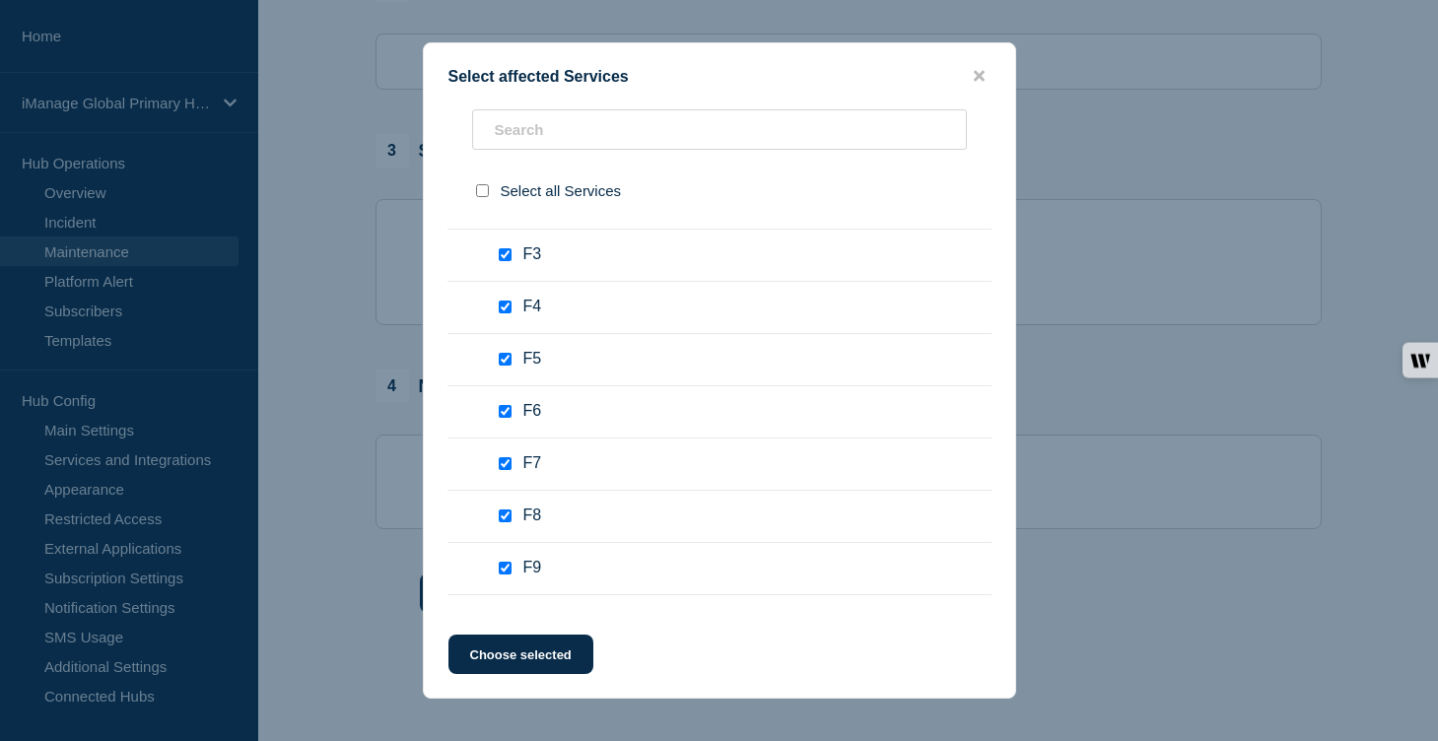
checkbox input "true"
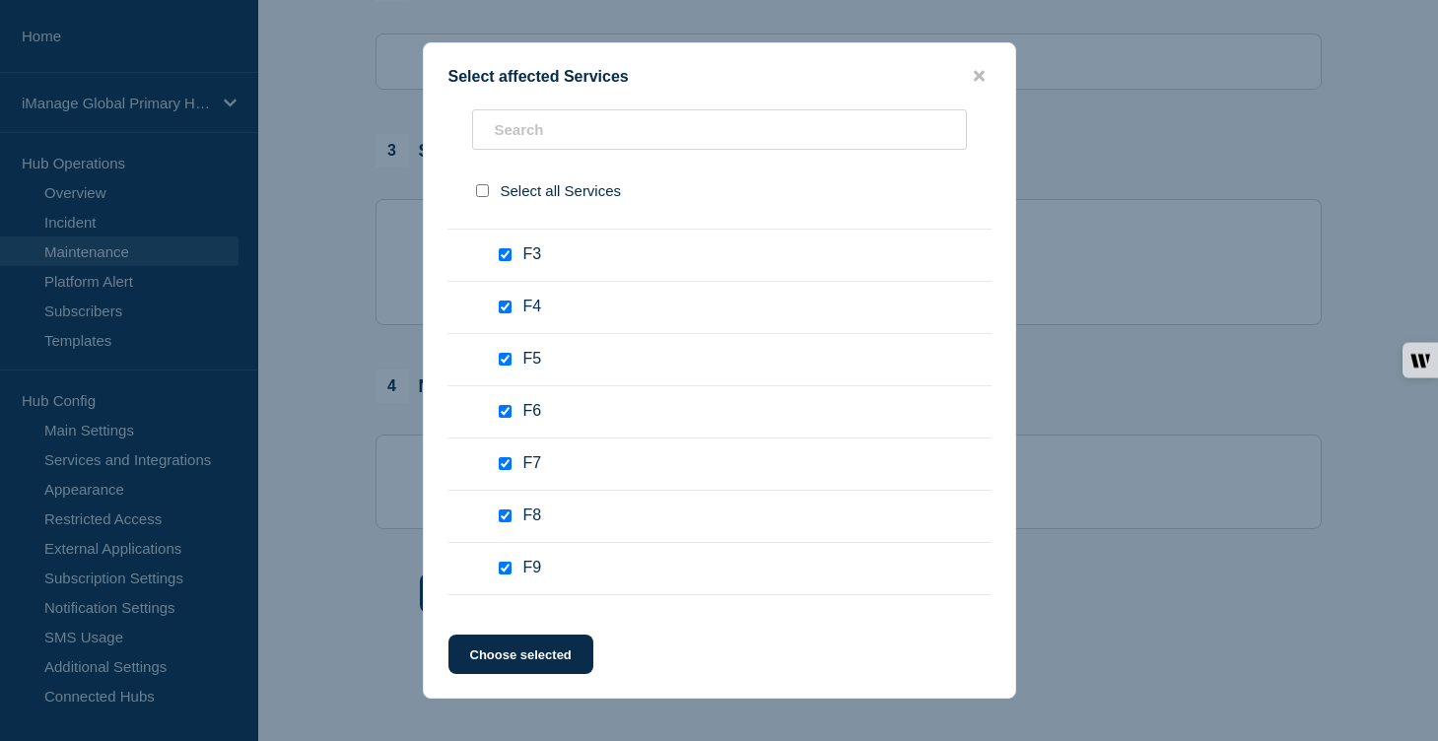
checkbox input "true"
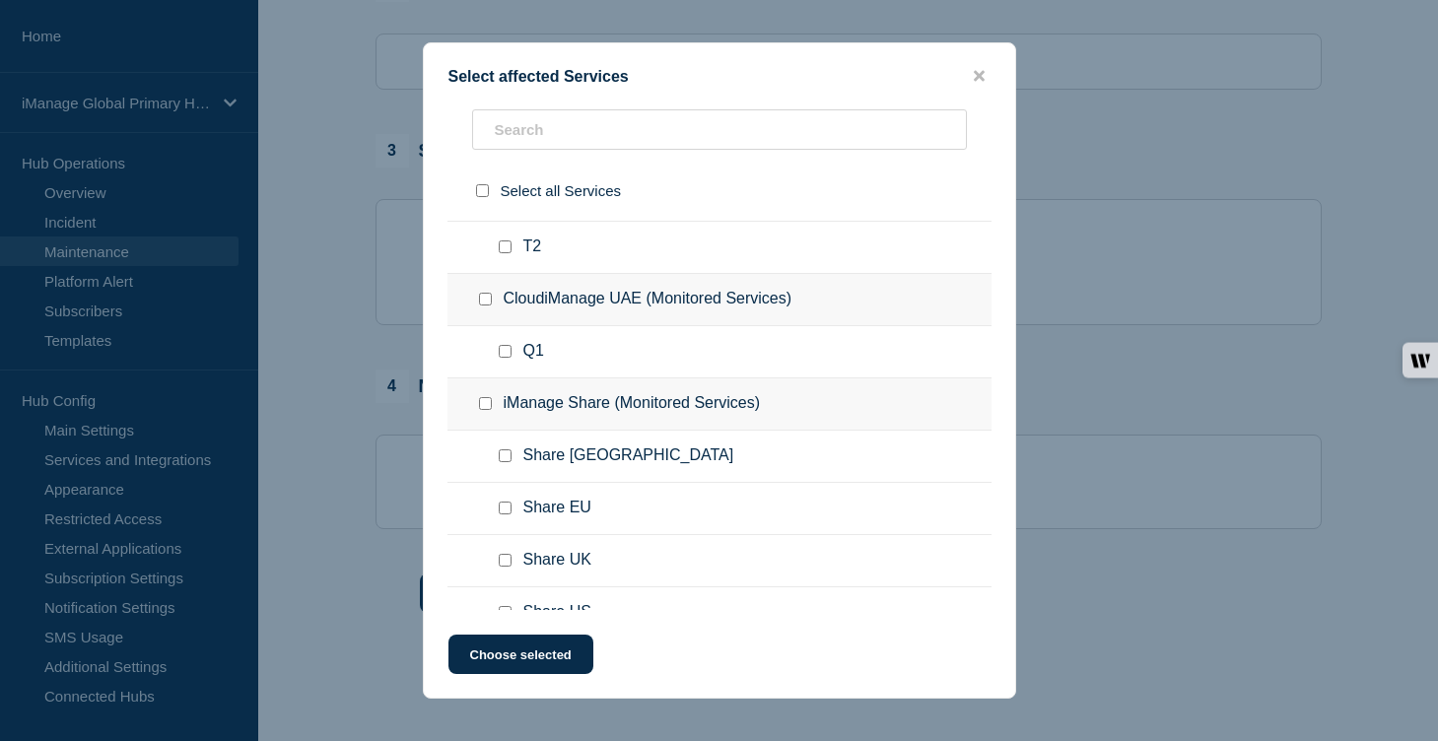
scroll to position [9339, 0]
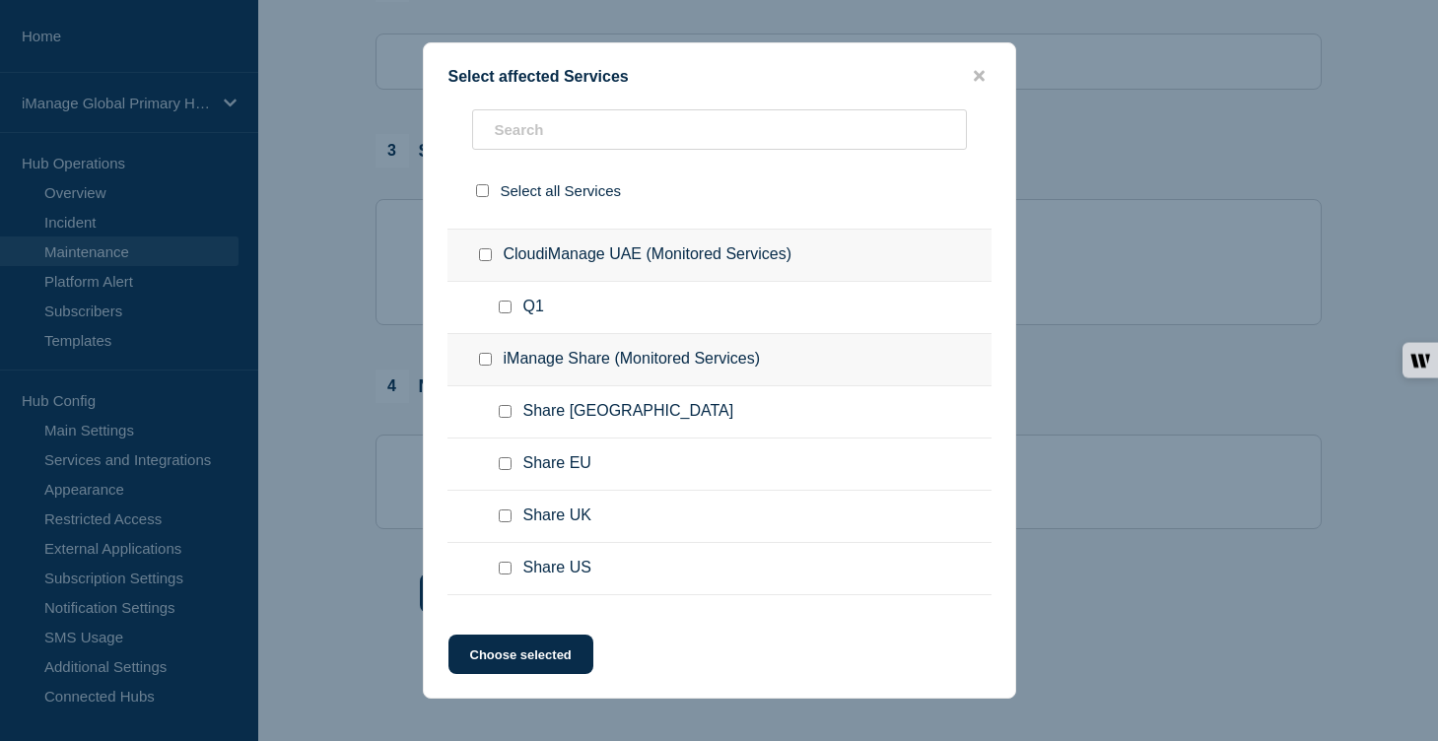
checkbox input "false"
click at [502, 73] on ul "Insight+ AU (E-7399)" at bounding box center [720, 47] width 544 height 52
click at [501, 52] on input "Insight+ AU (E-7399) checkbox" at bounding box center [505, 45] width 13 height 13
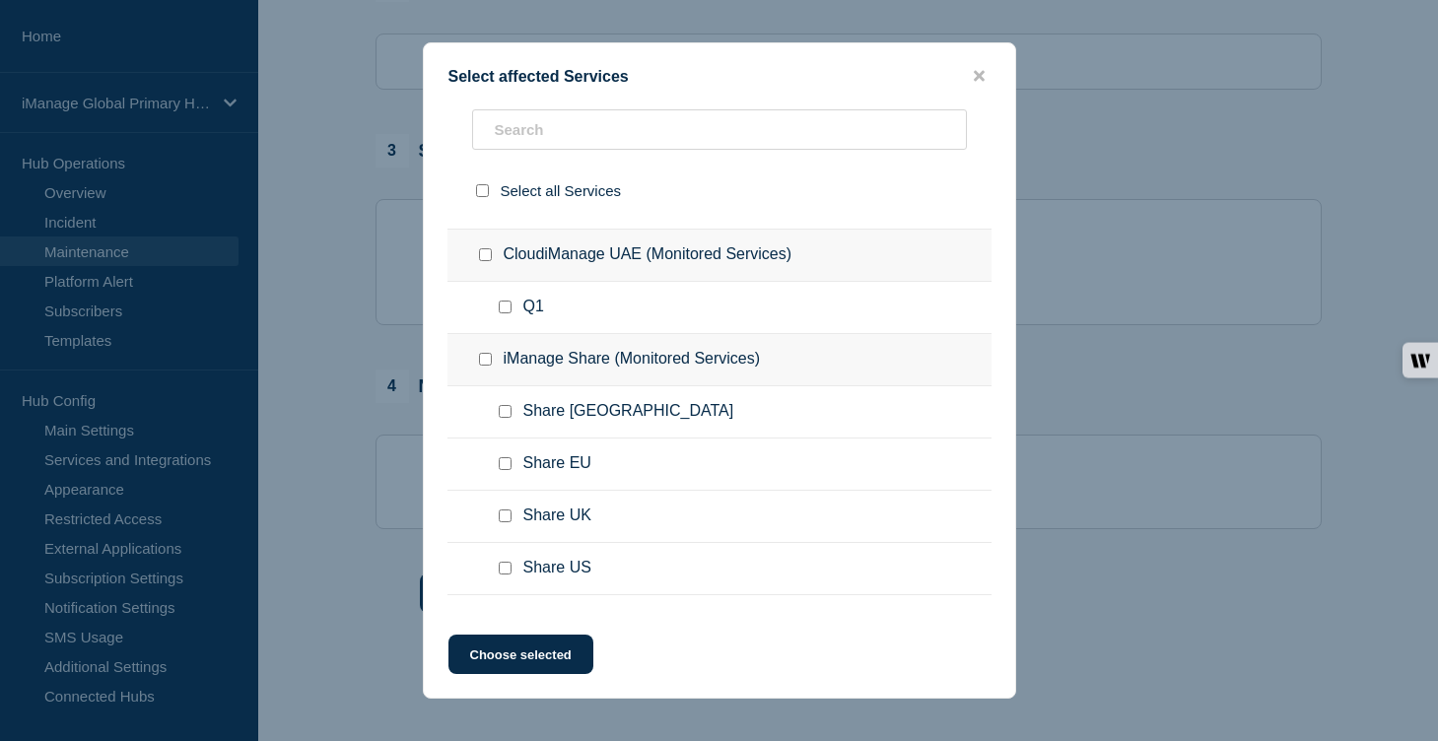
checkbox input "false"
click at [493, 108] on div at bounding box center [489, 99] width 29 height 20
click at [484, 104] on input "CloudiManage Brazil (Monitored Services) checkbox" at bounding box center [485, 98] width 13 height 13
checkbox input "true"
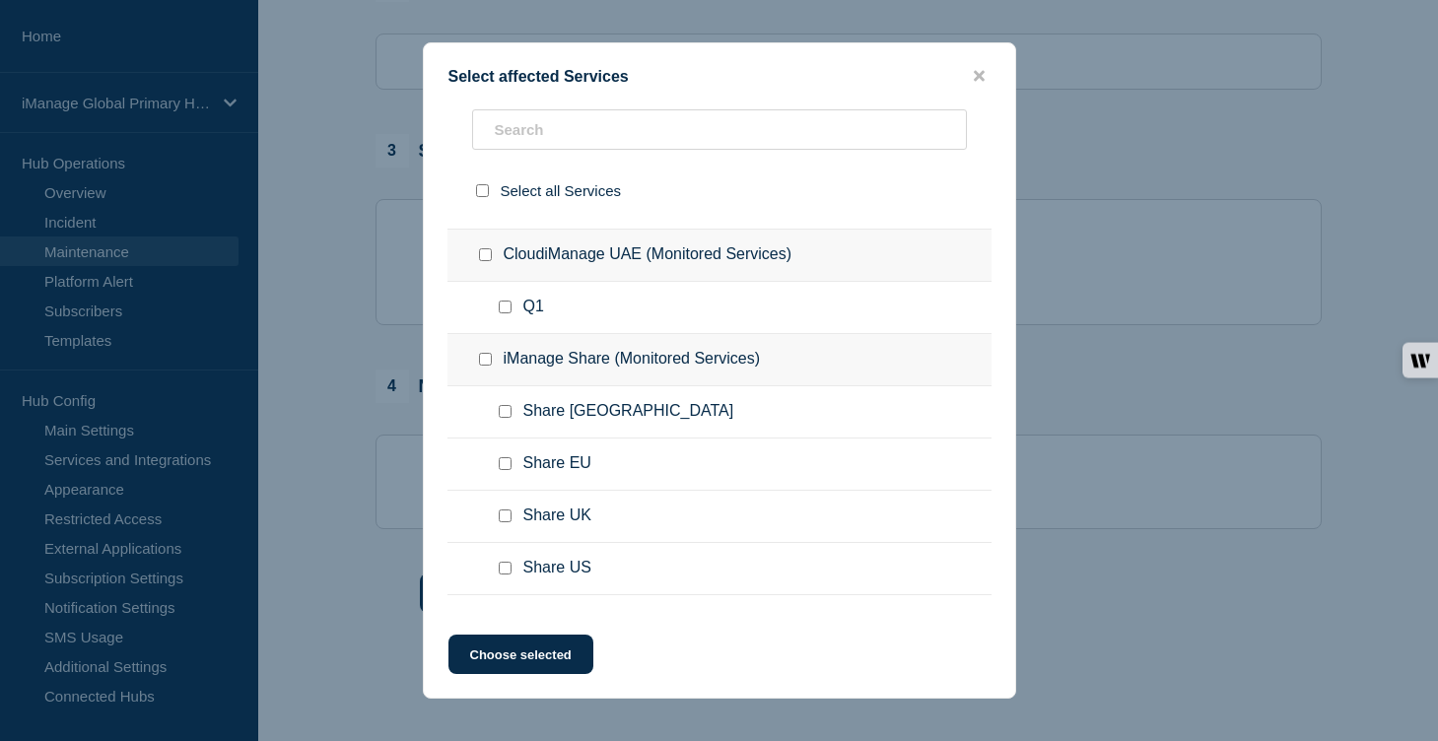
checkbox input "true"
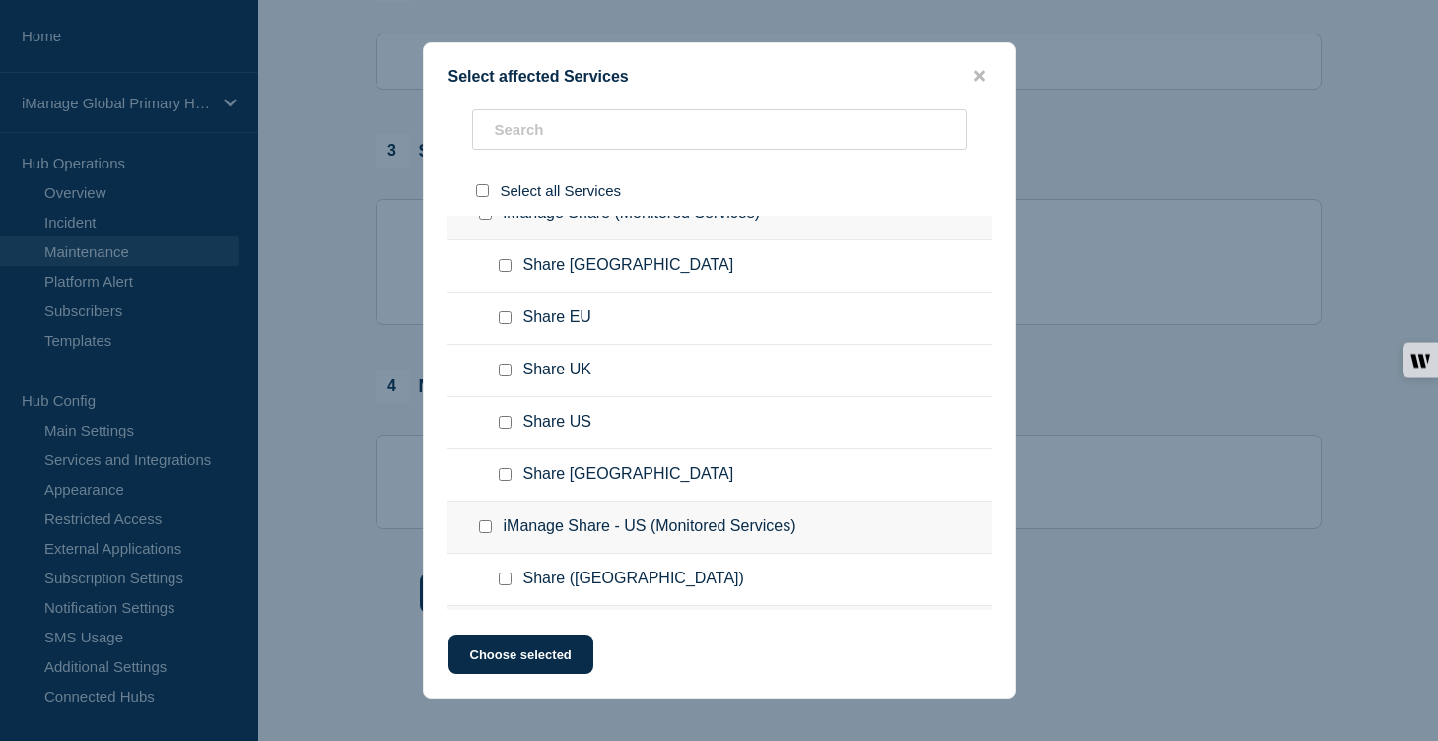
scroll to position [9620, 0]
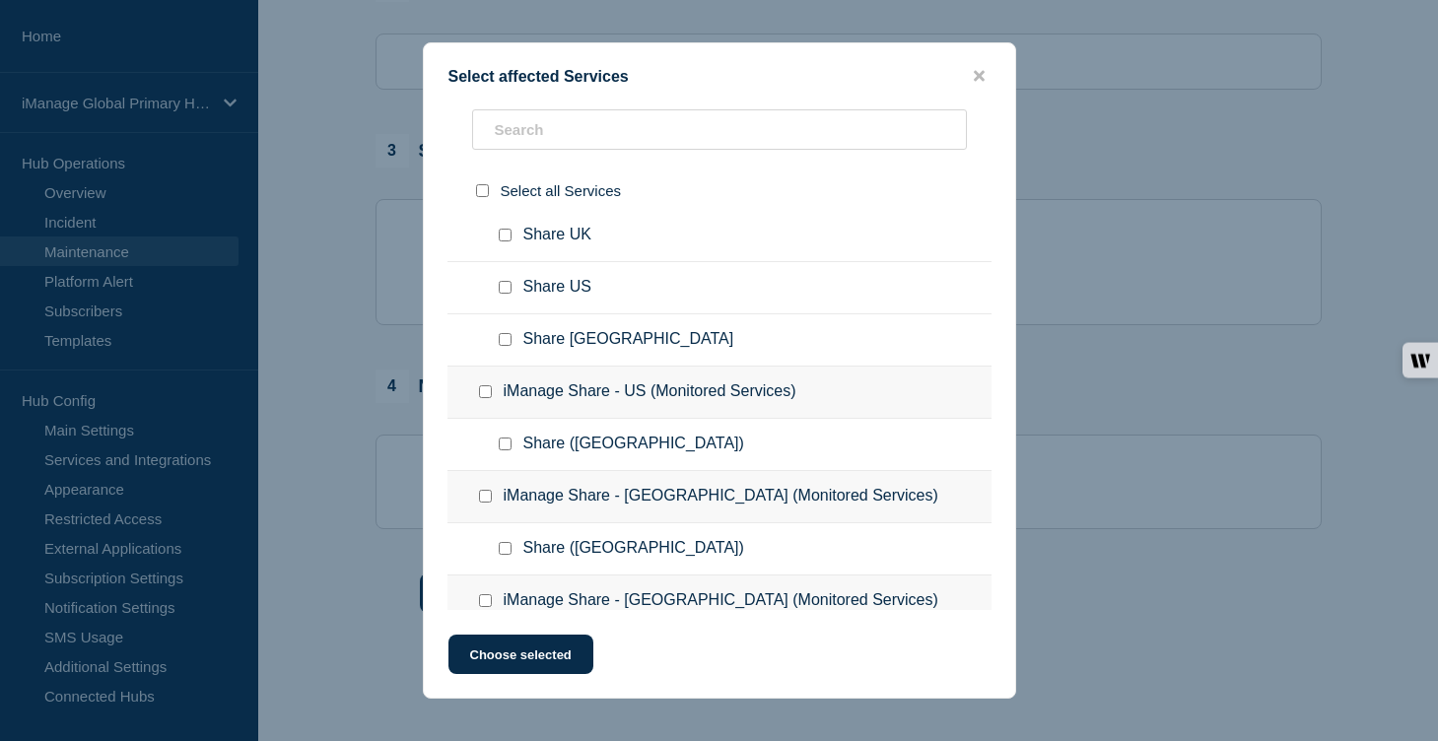
checkbox input "true"
click at [485, 85] on input "iManage Share (Monitored Services) checkbox" at bounding box center [485, 78] width 13 height 13
checkbox input "true"
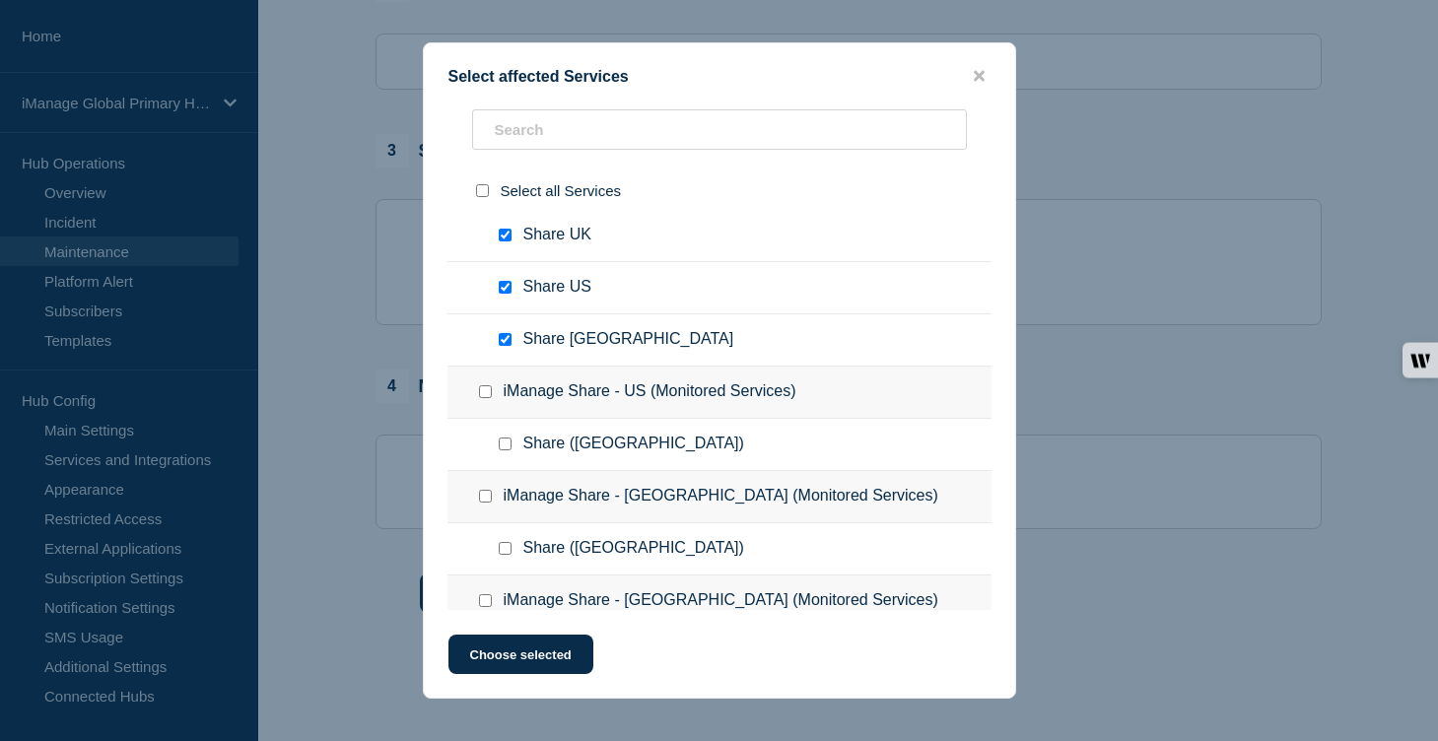
checkbox input "true"
click at [485, 85] on input "iManage Share (Monitored Services) checkbox" at bounding box center [485, 78] width 13 height 13
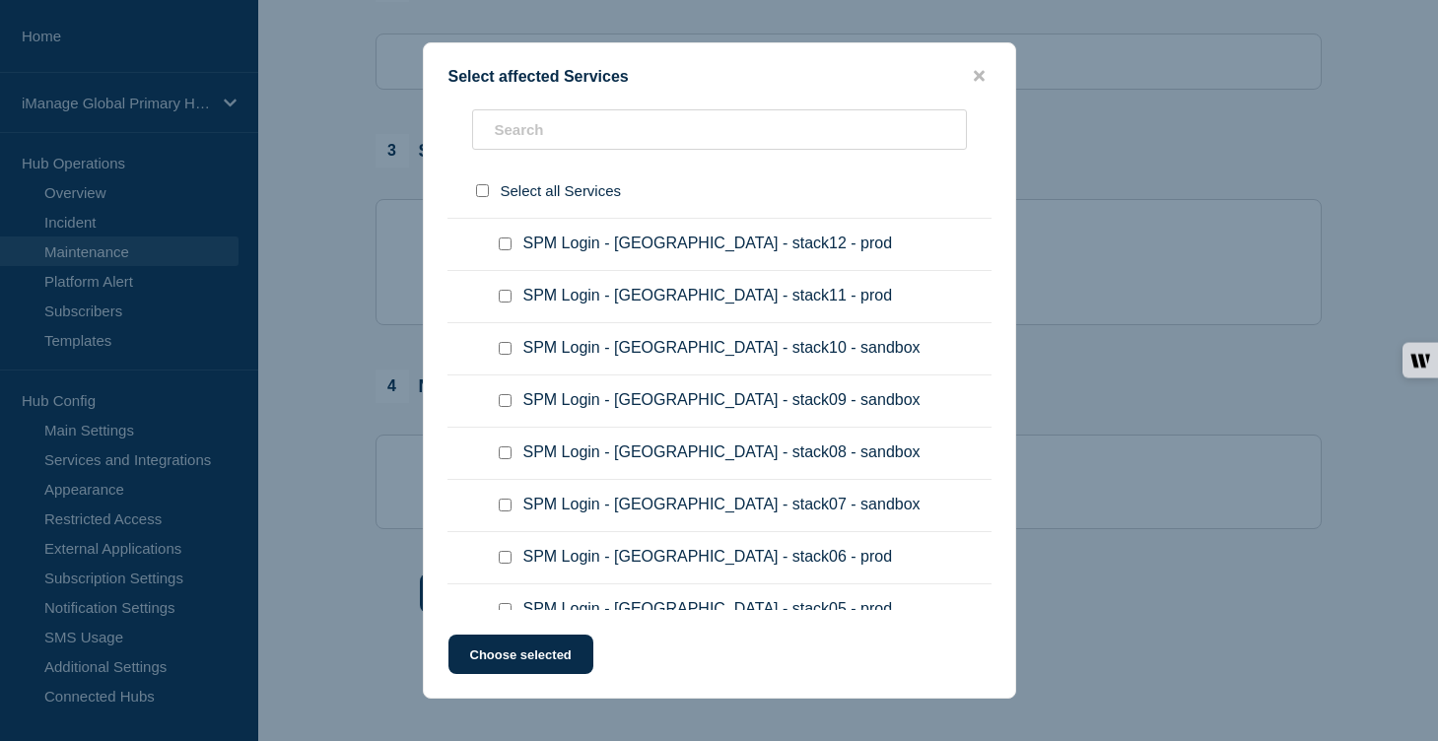
scroll to position [11783, 0]
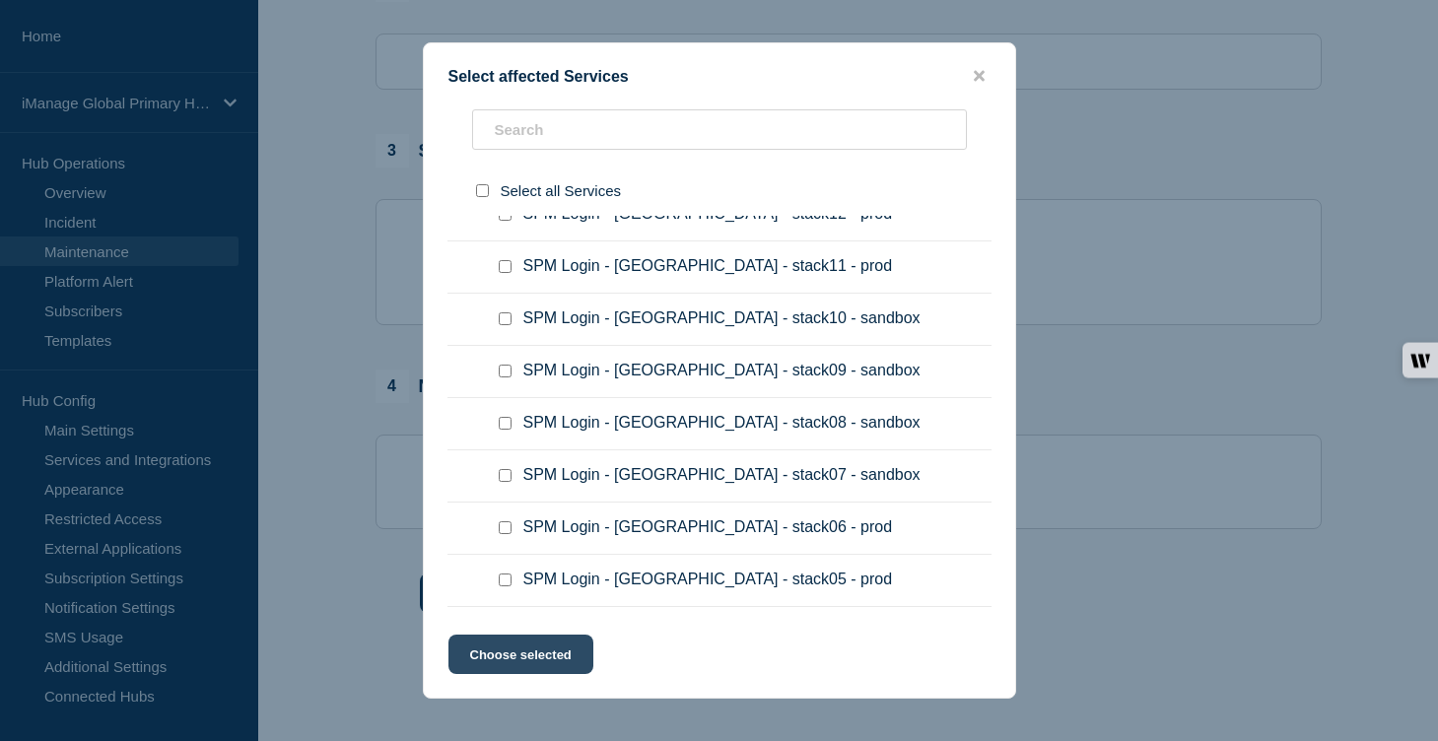
click at [511, 657] on button "Choose selected" at bounding box center [521, 654] width 145 height 39
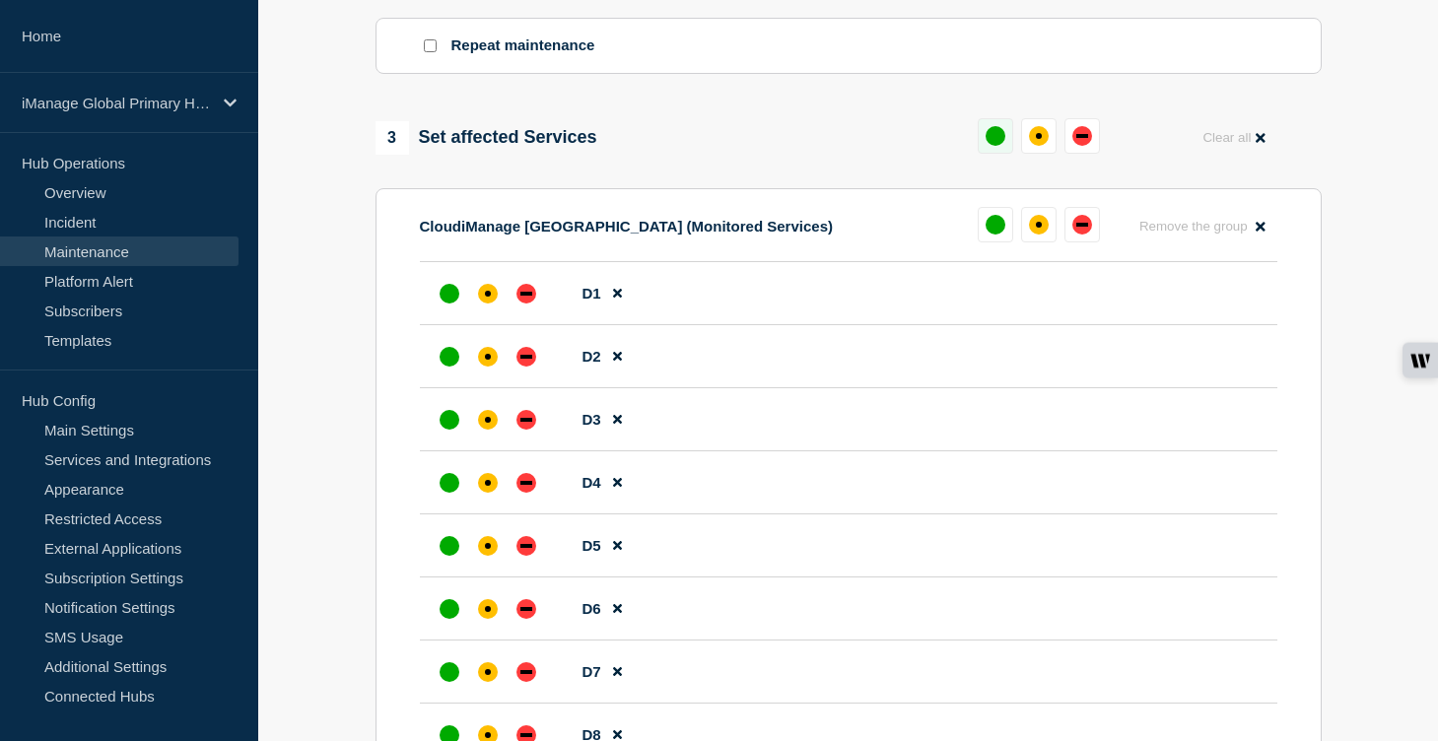
click at [1002, 146] on div "up" at bounding box center [996, 136] width 20 height 20
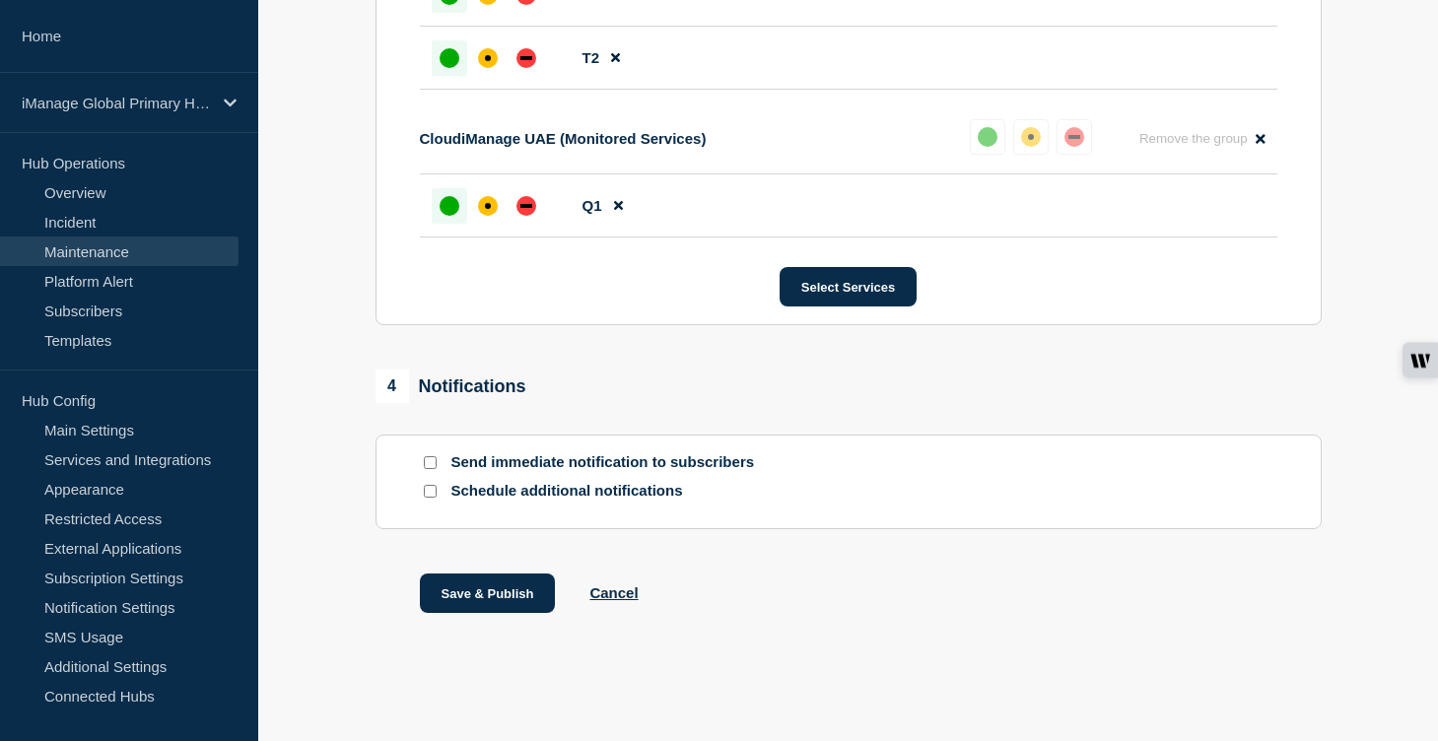
scroll to position [11491, 0]
click at [426, 457] on input "Send immediate notification to subscribers" at bounding box center [430, 462] width 13 height 13
click at [433, 494] on input "Schedule additional notifications" at bounding box center [430, 491] width 13 height 13
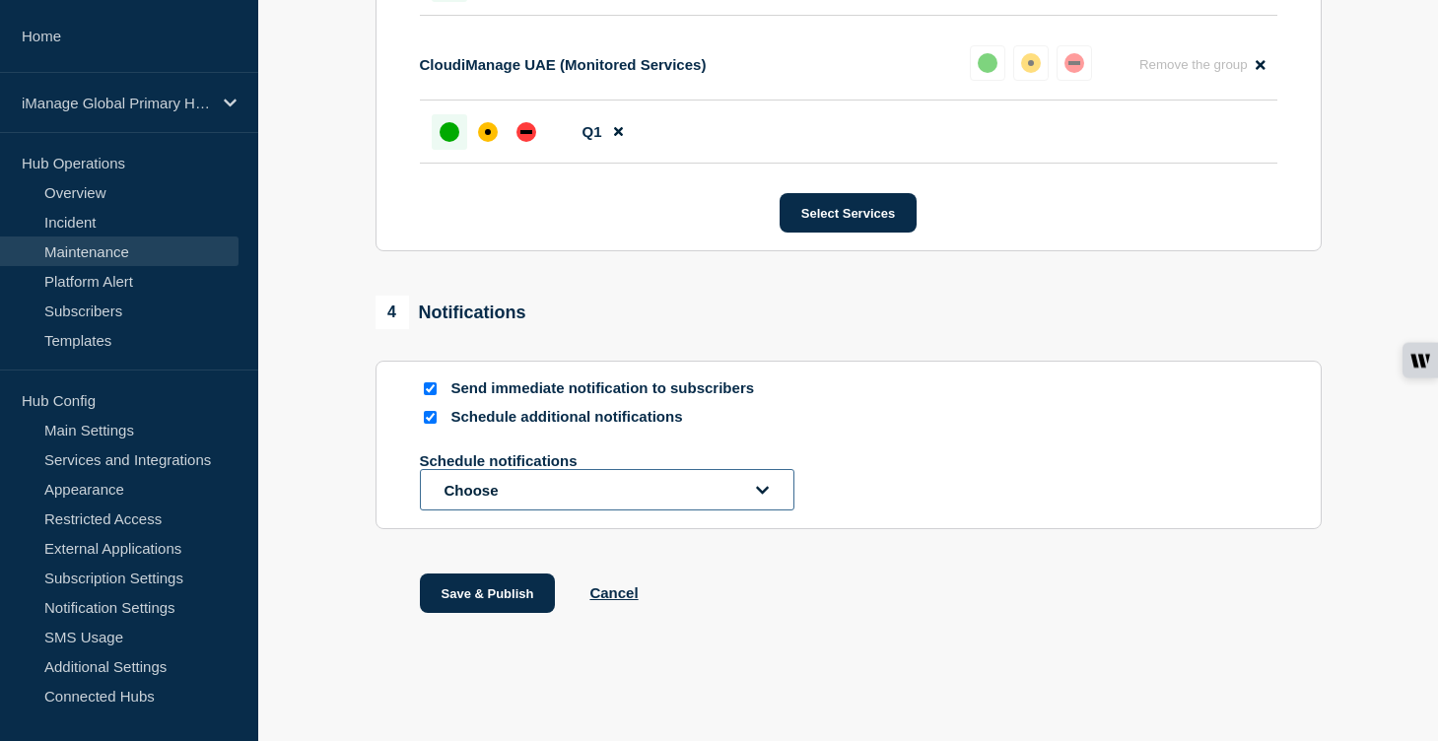
click at [476, 511] on button "Choose" at bounding box center [607, 489] width 375 height 41
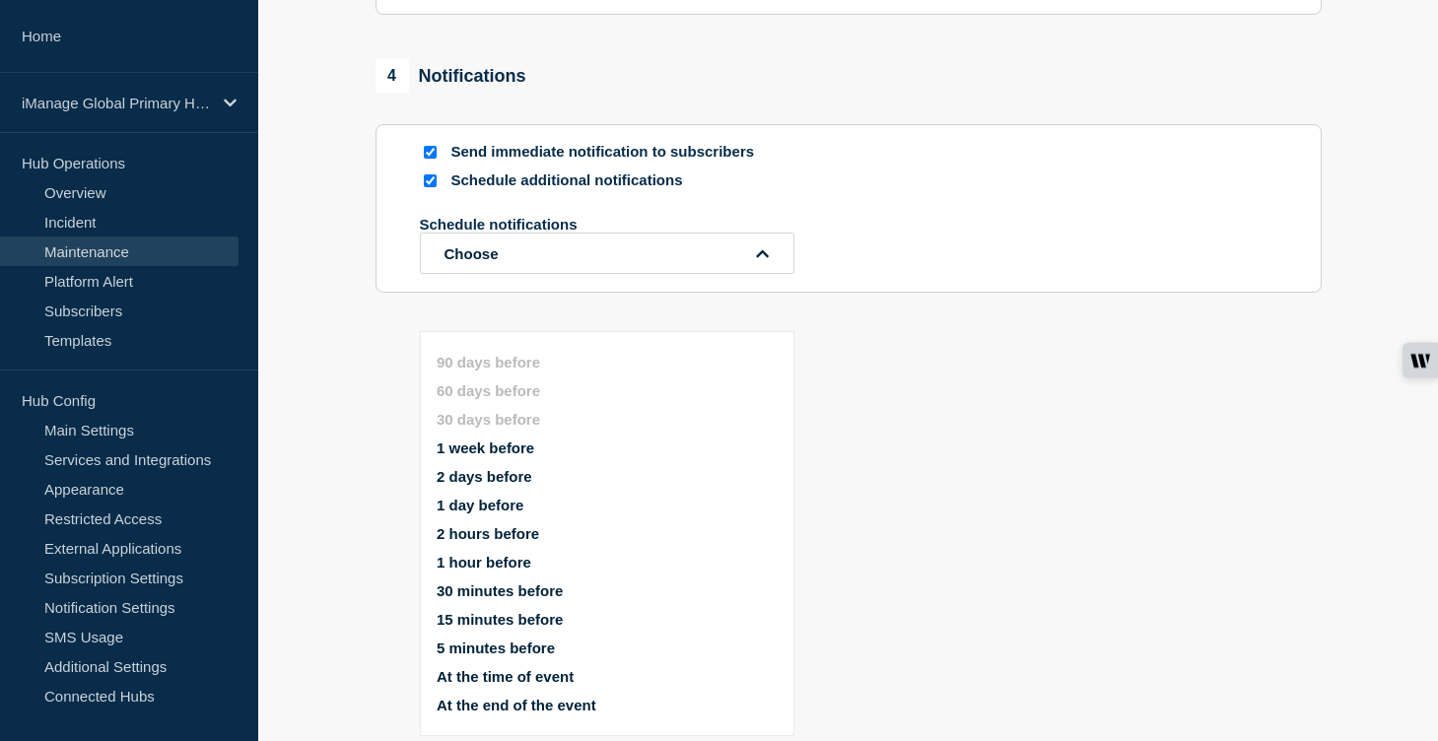
click at [506, 440] on button "1 week before" at bounding box center [486, 448] width 98 height 17
click at [506, 497] on button "1 day before" at bounding box center [480, 505] width 87 height 17
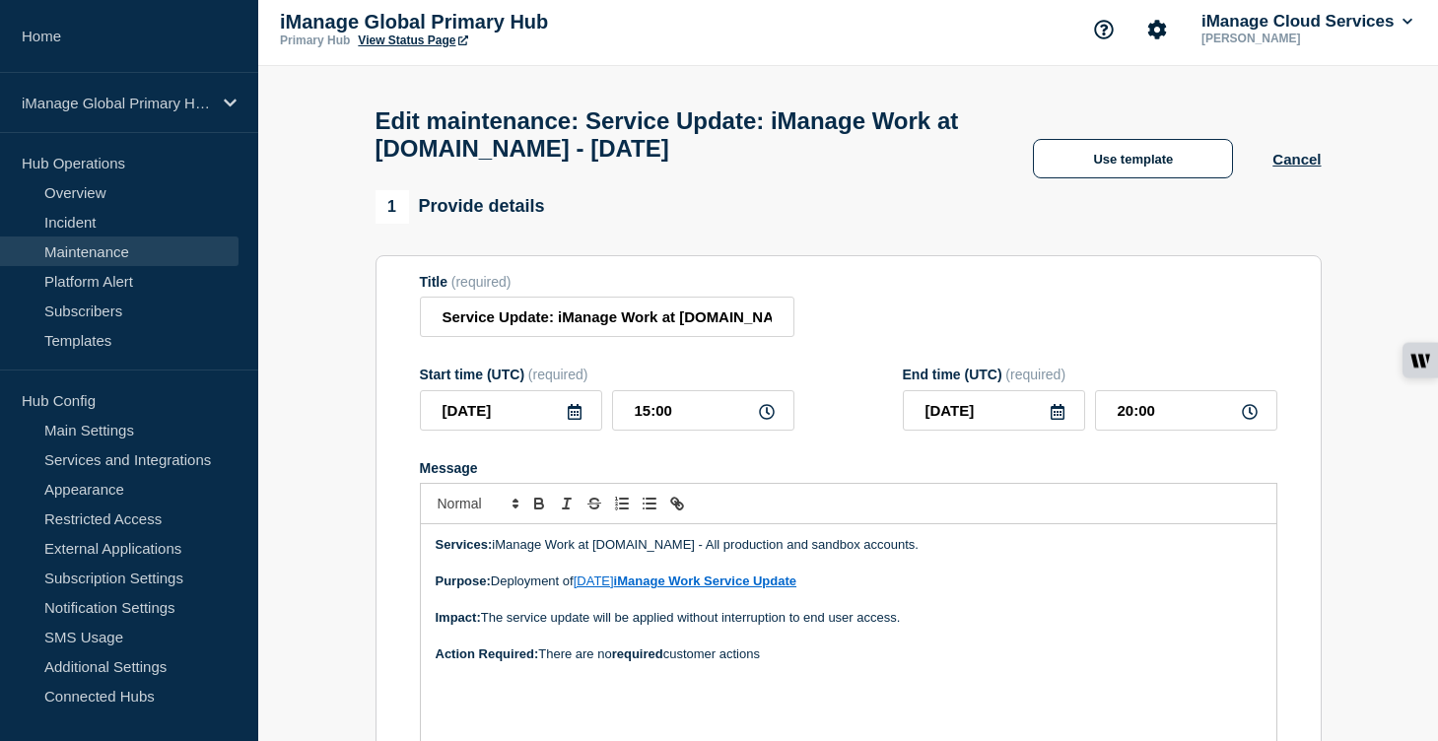
scroll to position [0, 0]
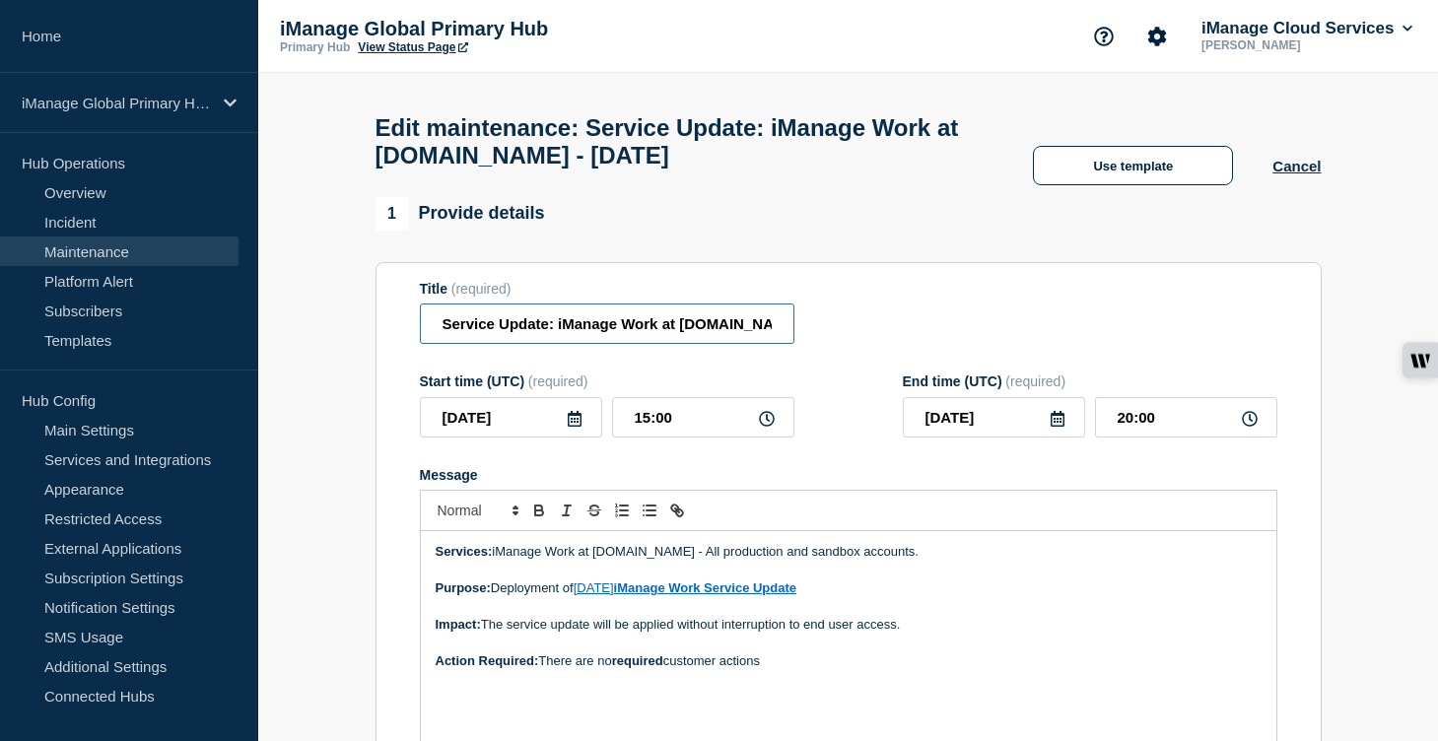
click at [650, 341] on input "Service Update: iManage Work at [DOMAIN_NAME] - [DATE]" at bounding box center [607, 324] width 375 height 40
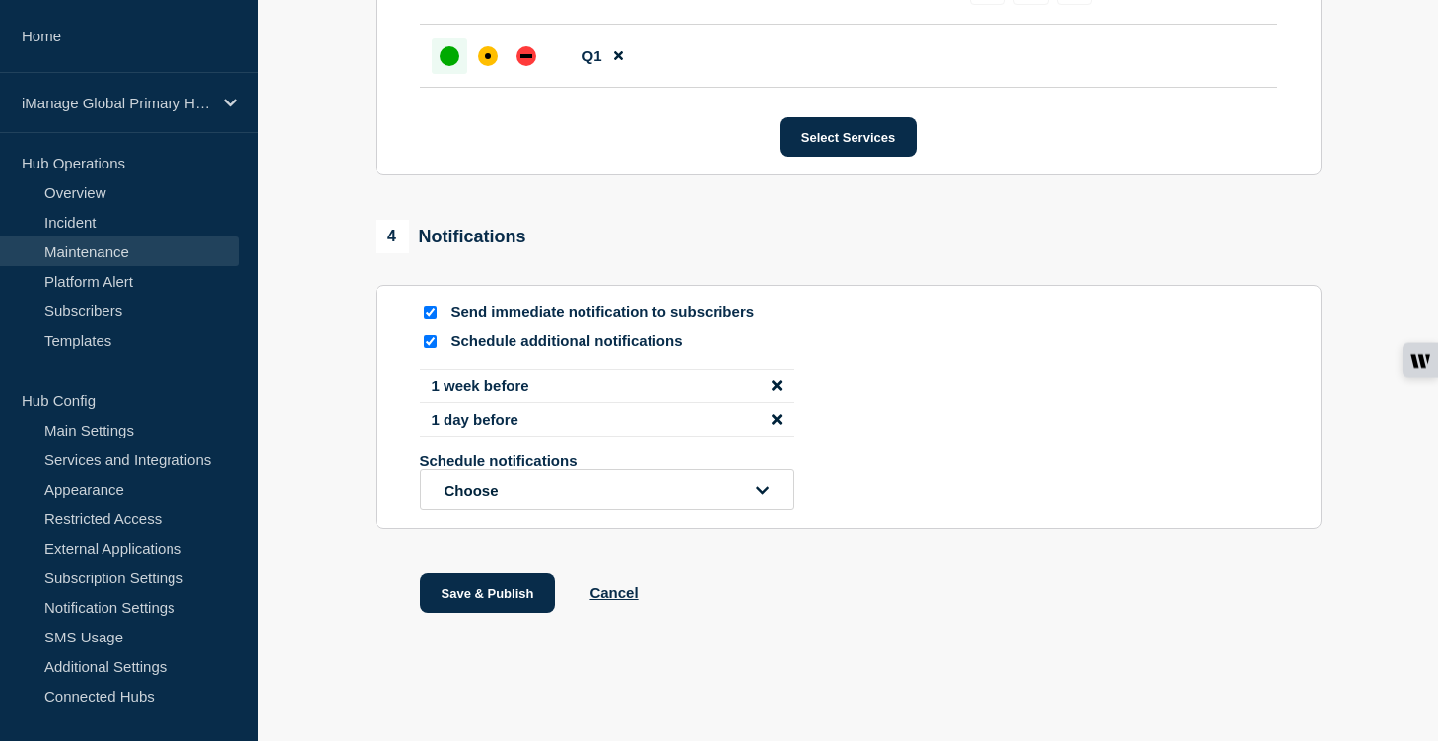
scroll to position [11598, 0]
click at [509, 613] on button "Save & Publish" at bounding box center [488, 593] width 136 height 39
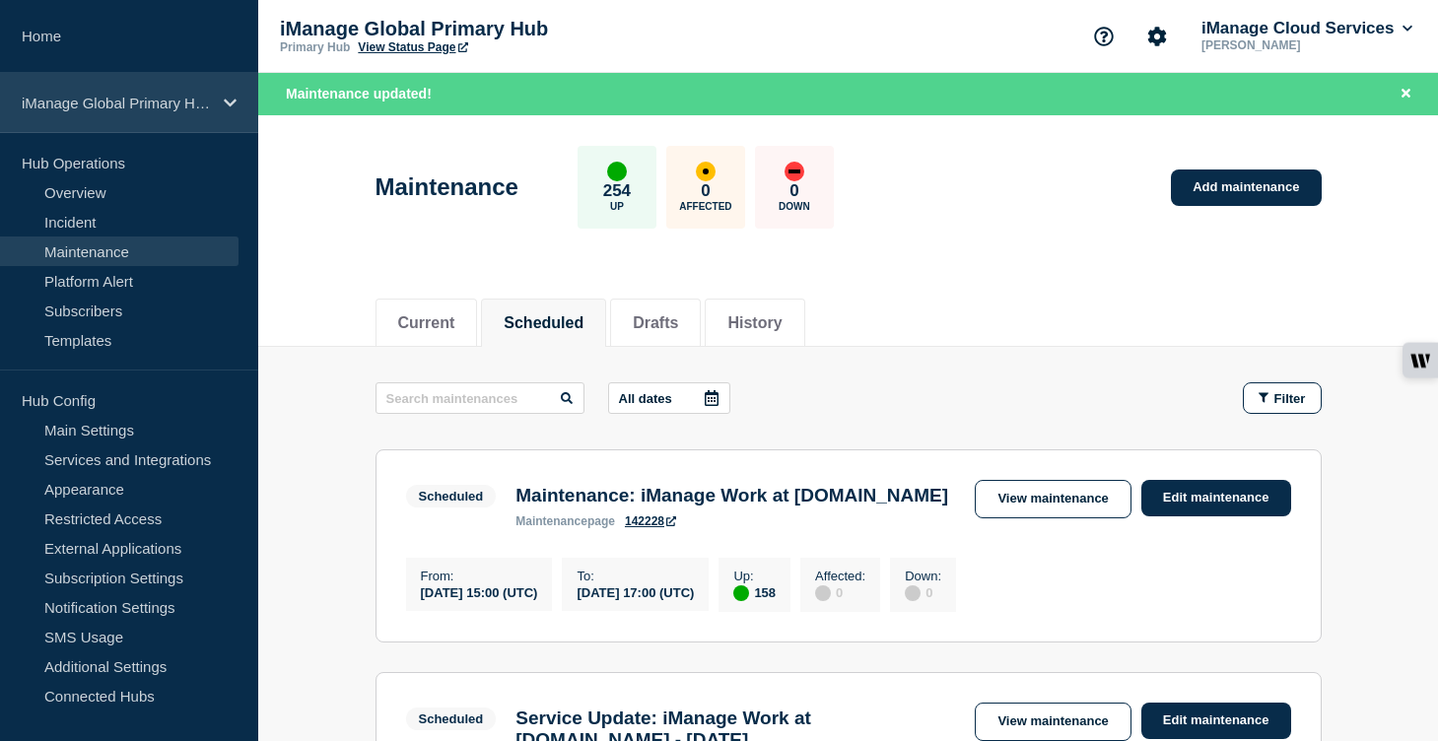
click at [225, 98] on icon at bounding box center [230, 103] width 13 height 15
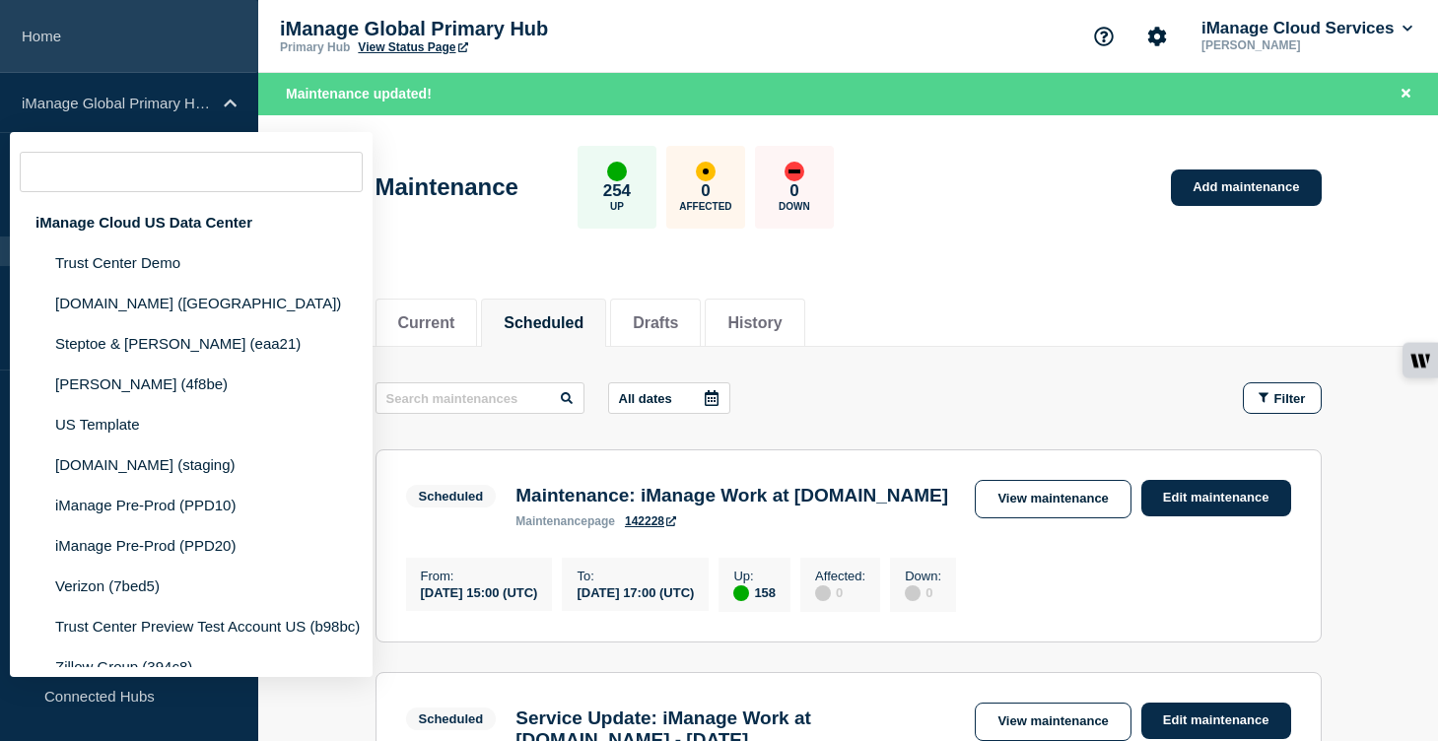
click at [190, 32] on link "Home" at bounding box center [129, 36] width 258 height 73
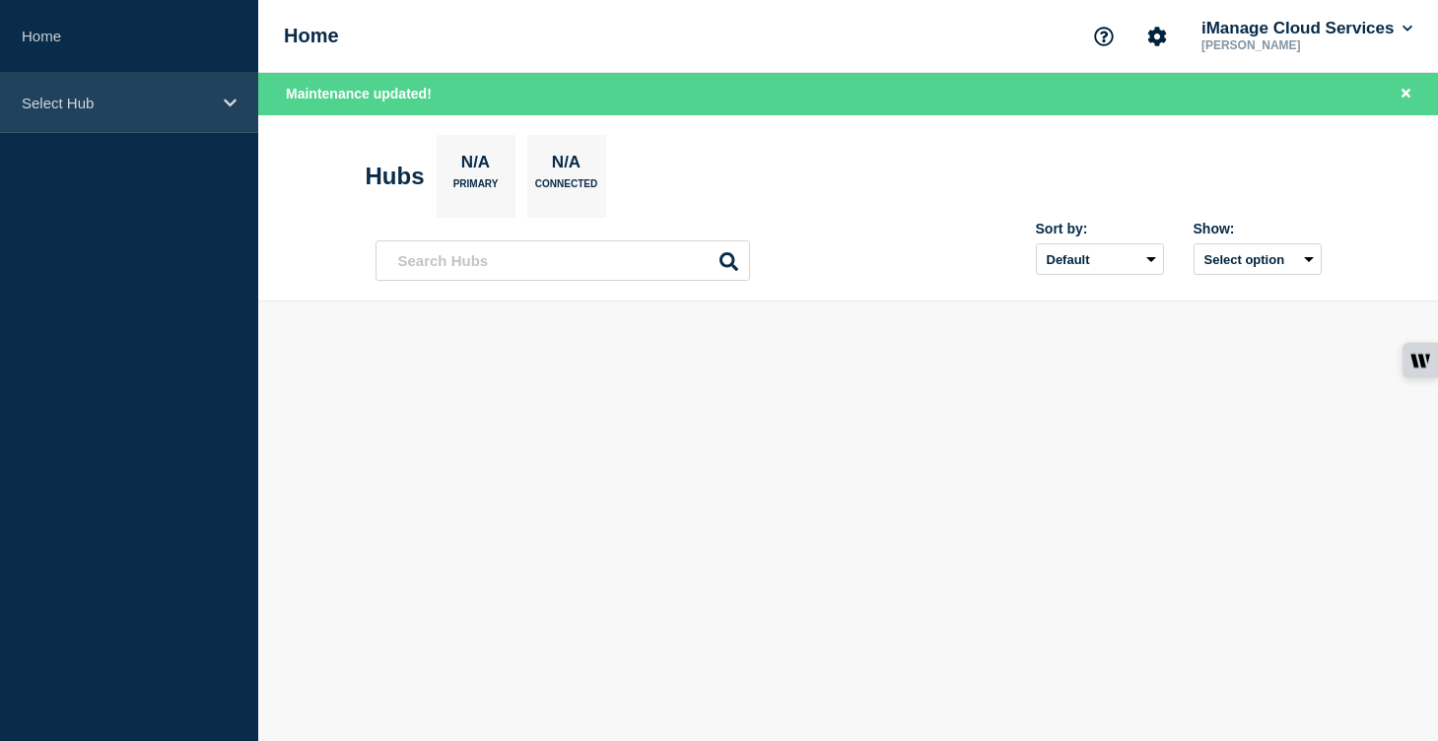
click at [182, 109] on p "Select Hub" at bounding box center [116, 103] width 189 height 17
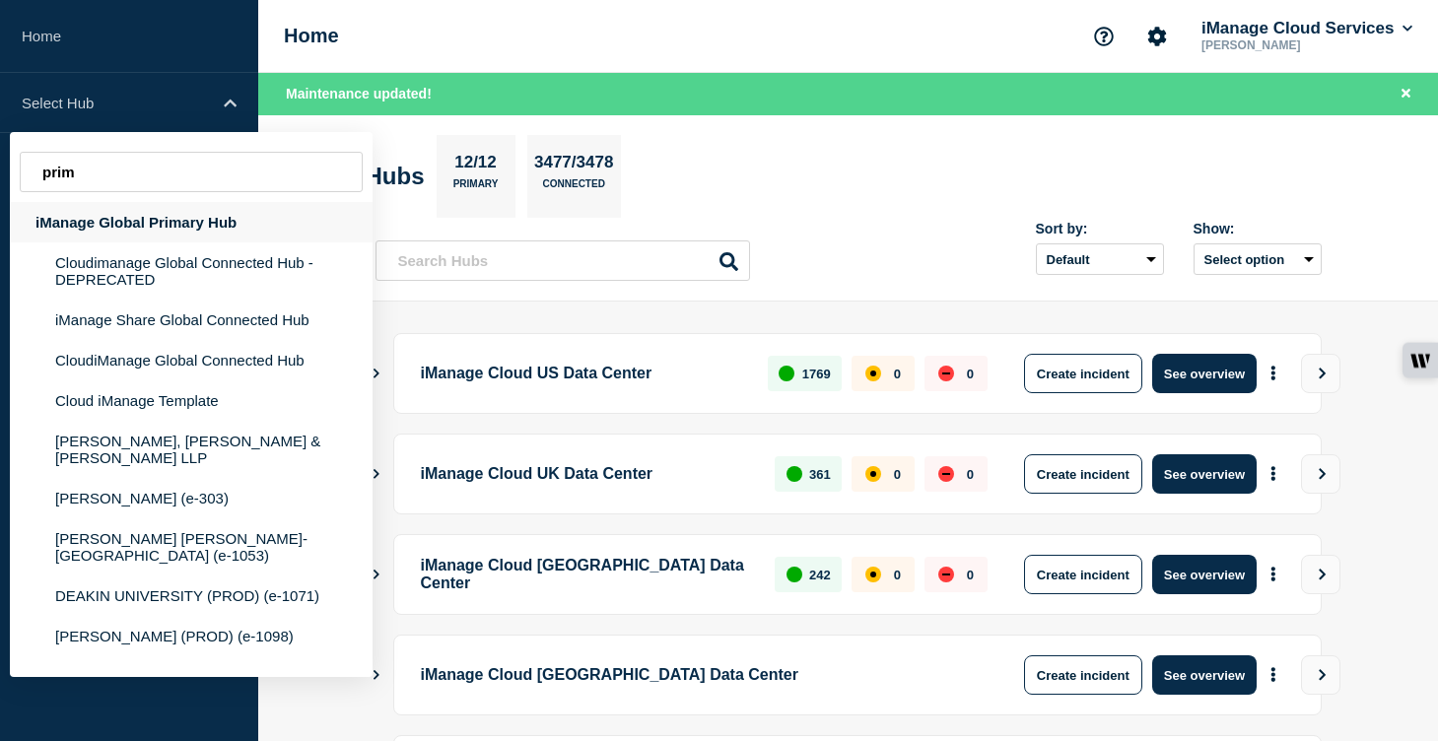
click at [182, 233] on div "iManage Global Primary Hub" at bounding box center [191, 222] width 363 height 40
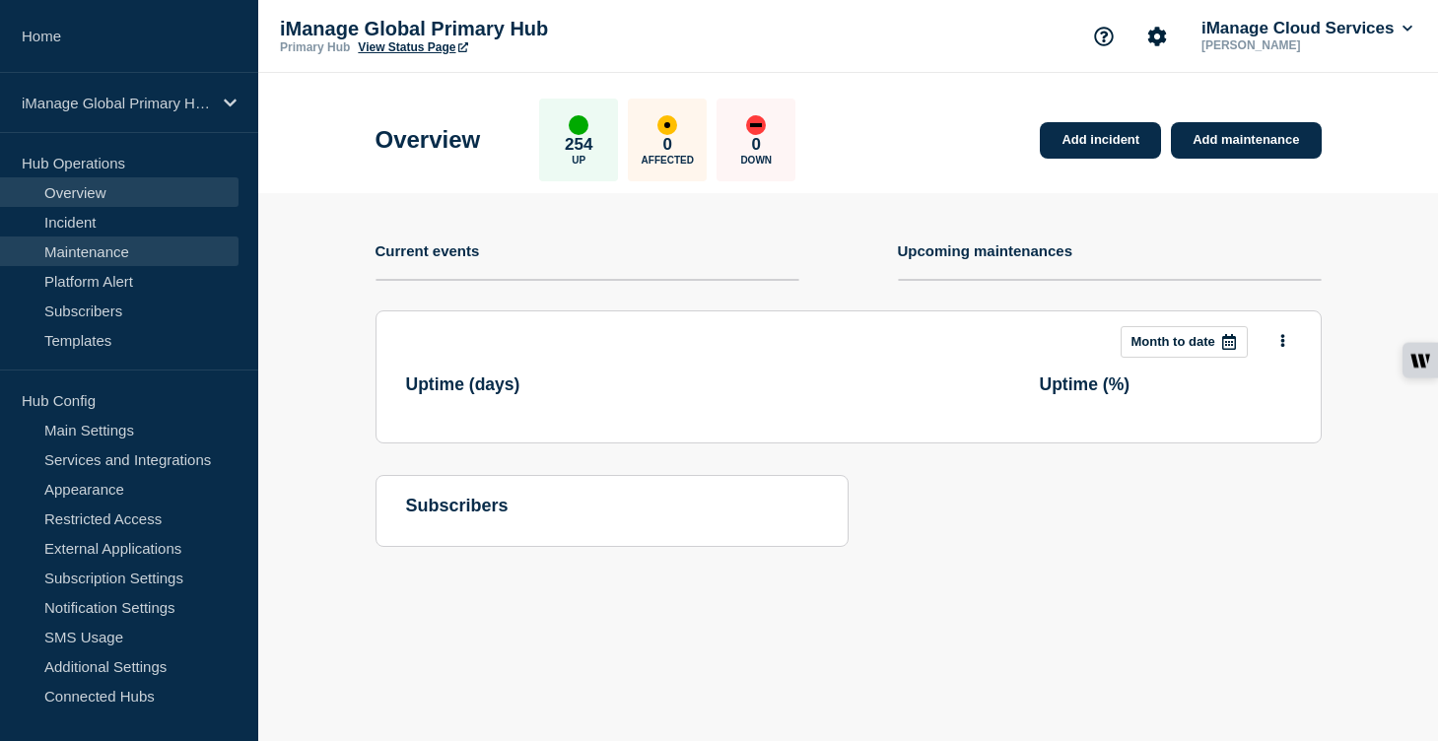
click at [143, 257] on link "Maintenance" at bounding box center [119, 252] width 239 height 30
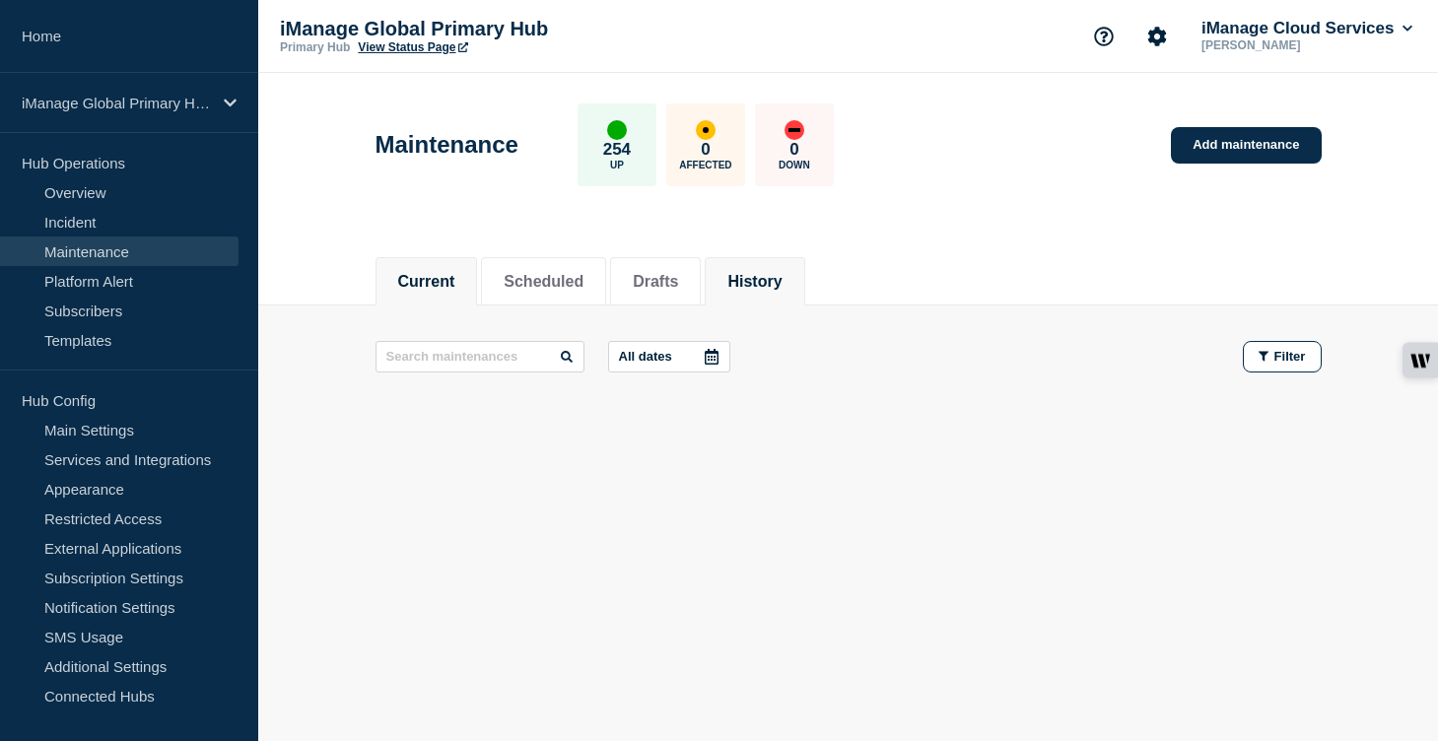
click at [768, 278] on button "History" at bounding box center [754, 282] width 54 height 18
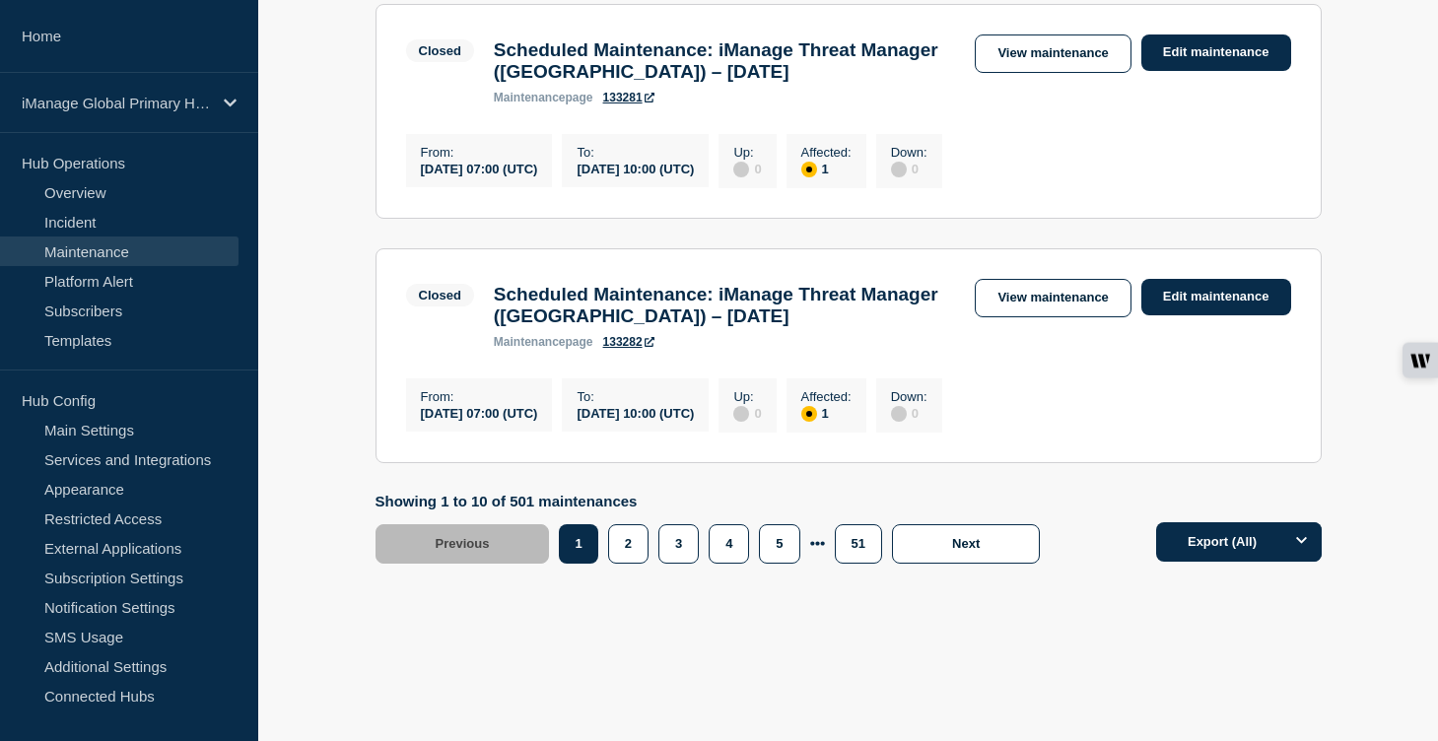
scroll to position [2400, 0]
click at [625, 564] on button "2" at bounding box center [628, 543] width 40 height 39
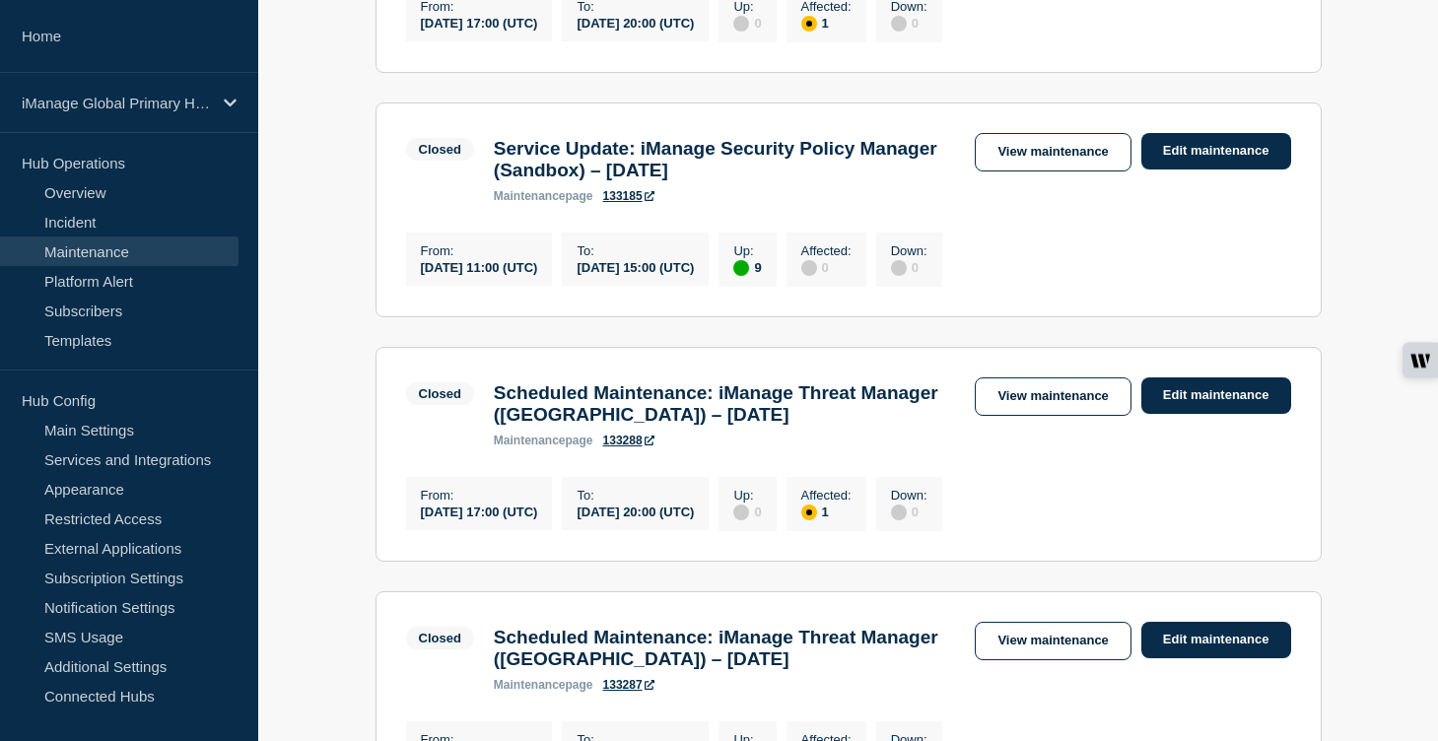
scroll to position [1495, 0]
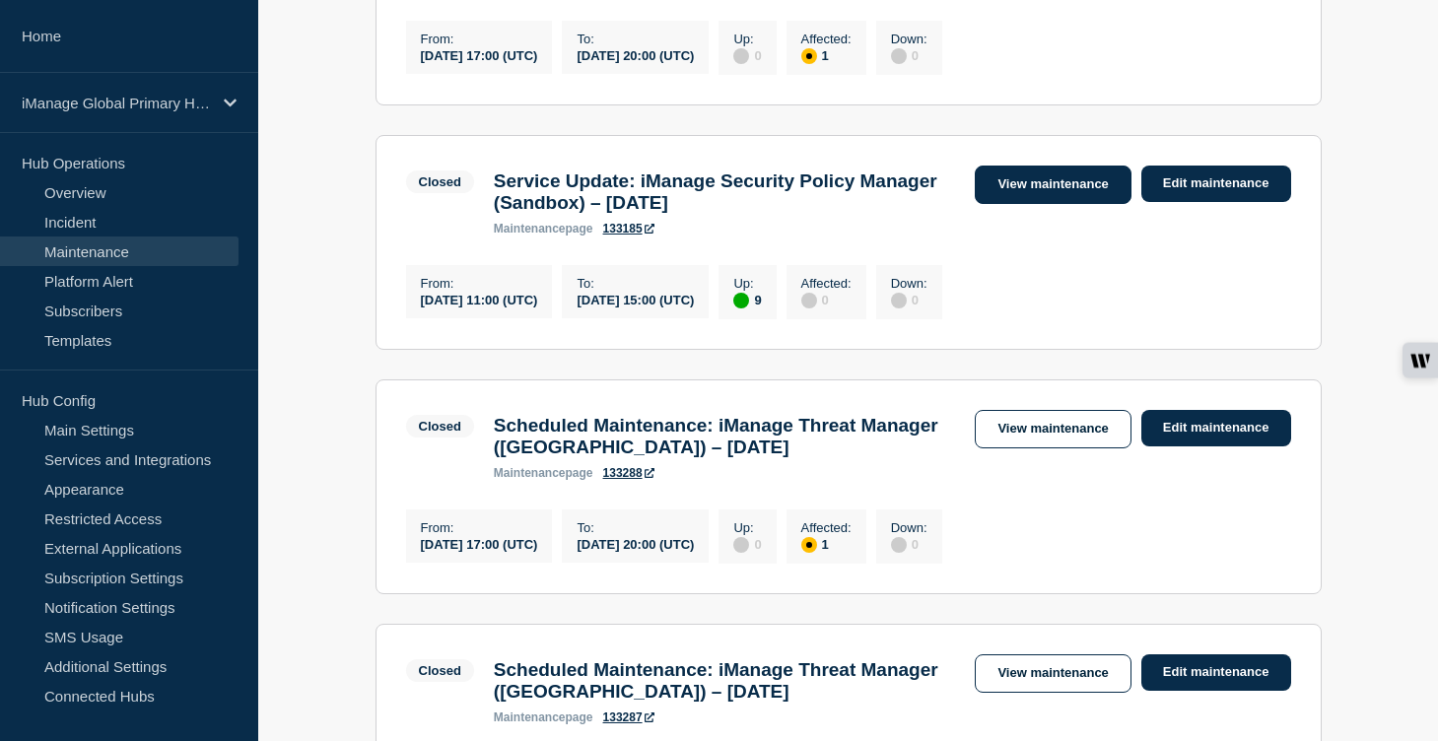
click at [1065, 204] on link "View maintenance" at bounding box center [1053, 185] width 156 height 38
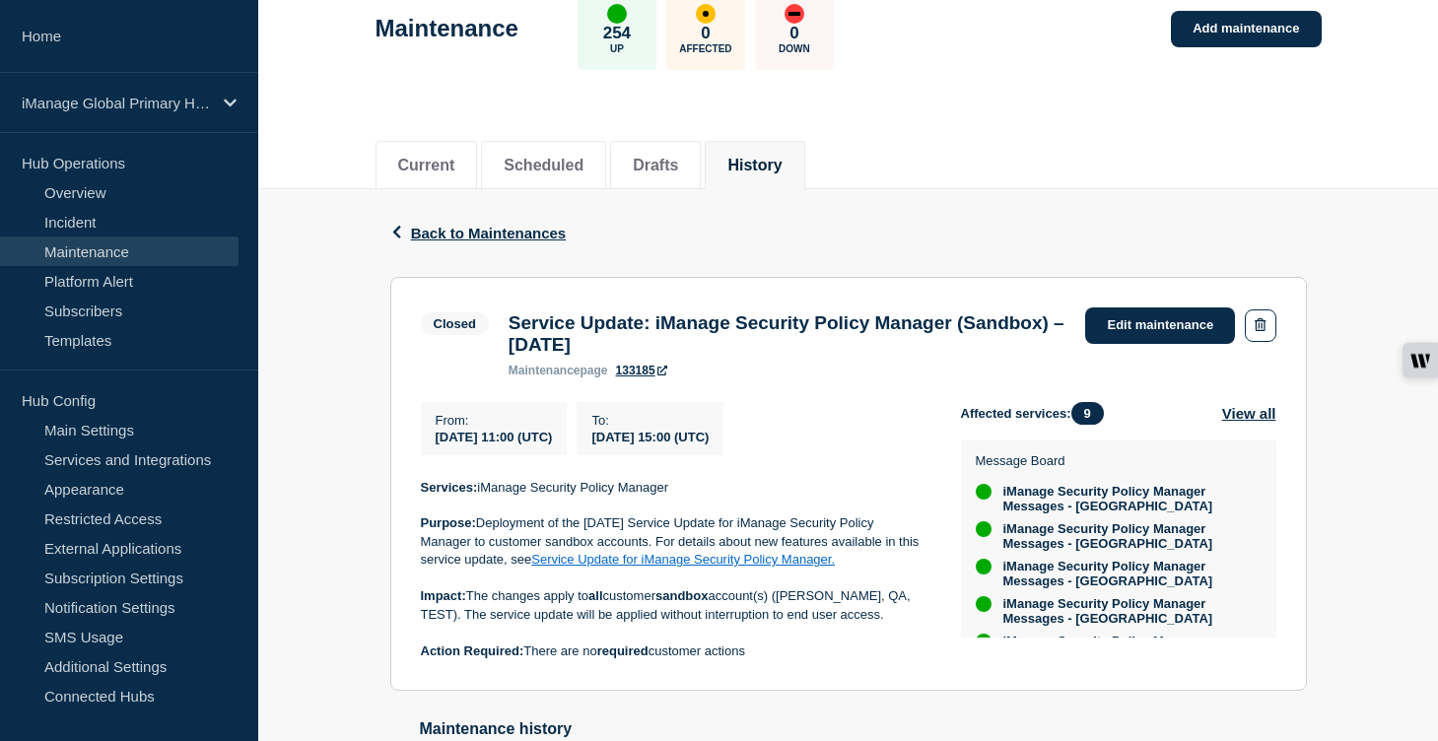
scroll to position [126, 0]
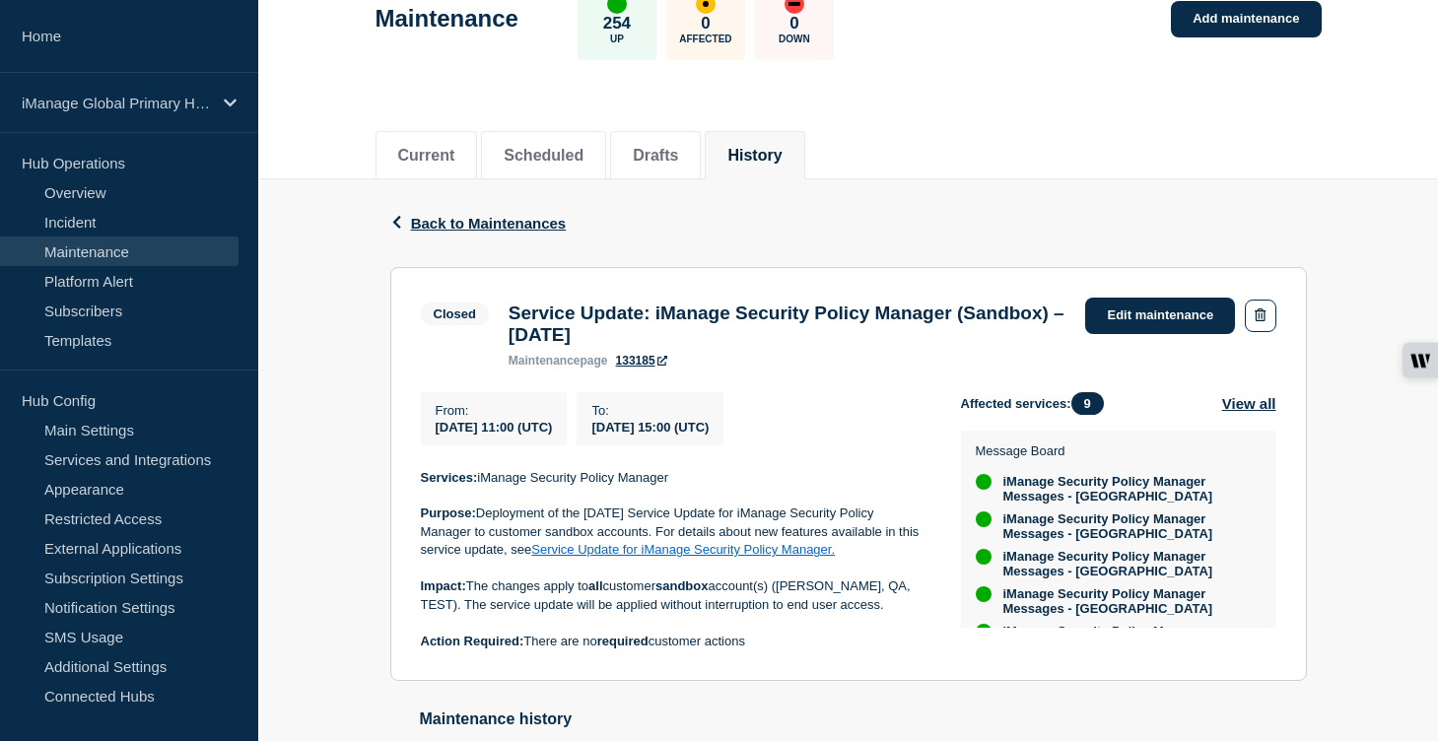
drag, startPoint x: 658, startPoint y: 350, endPoint x: 508, endPoint y: 323, distance: 153.1
click at [509, 323] on h3 "Service Update: iManage Security Policy Manager (Sandbox) – [DATE]" at bounding box center [788, 324] width 558 height 43
copy h3 "Service Update: iManage Security Policy Manager (Sandbox) – [DATE]"
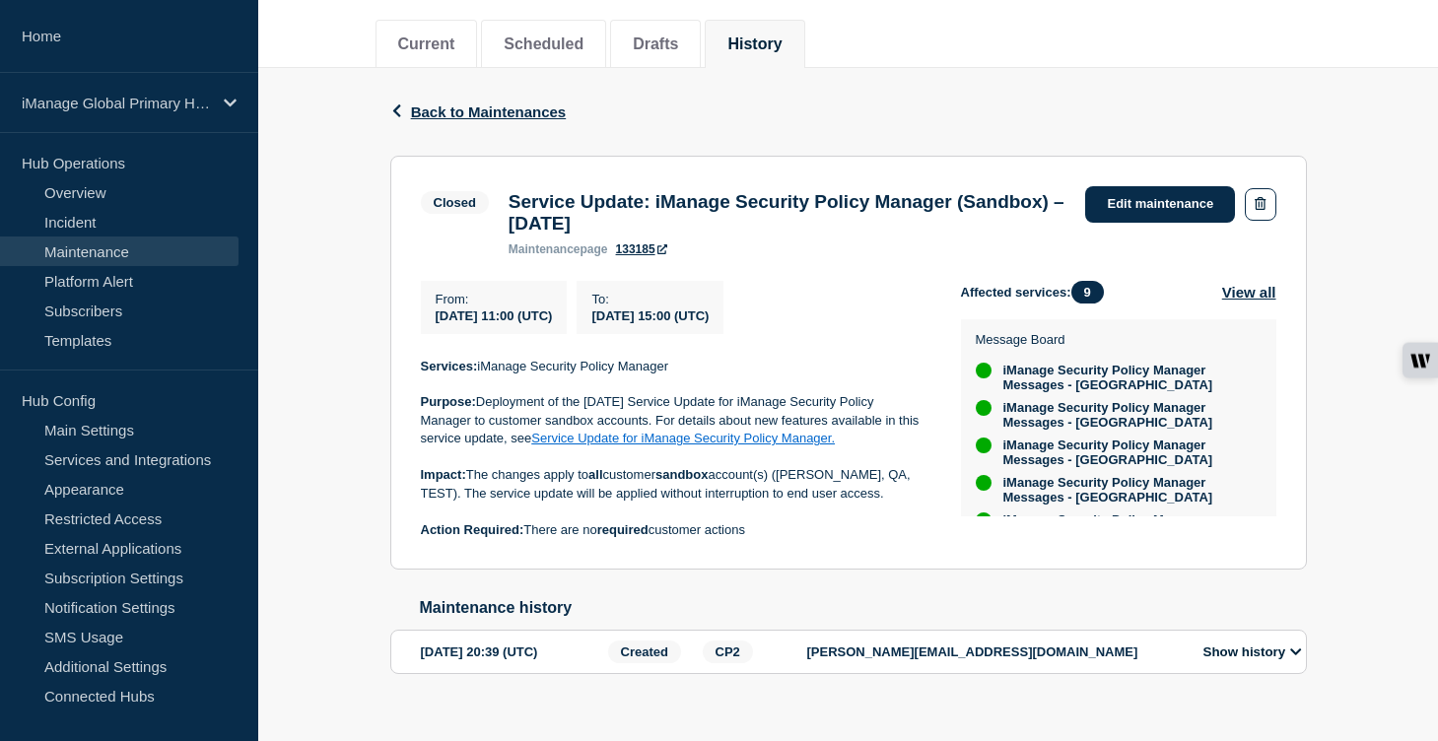
scroll to position [289, 0]
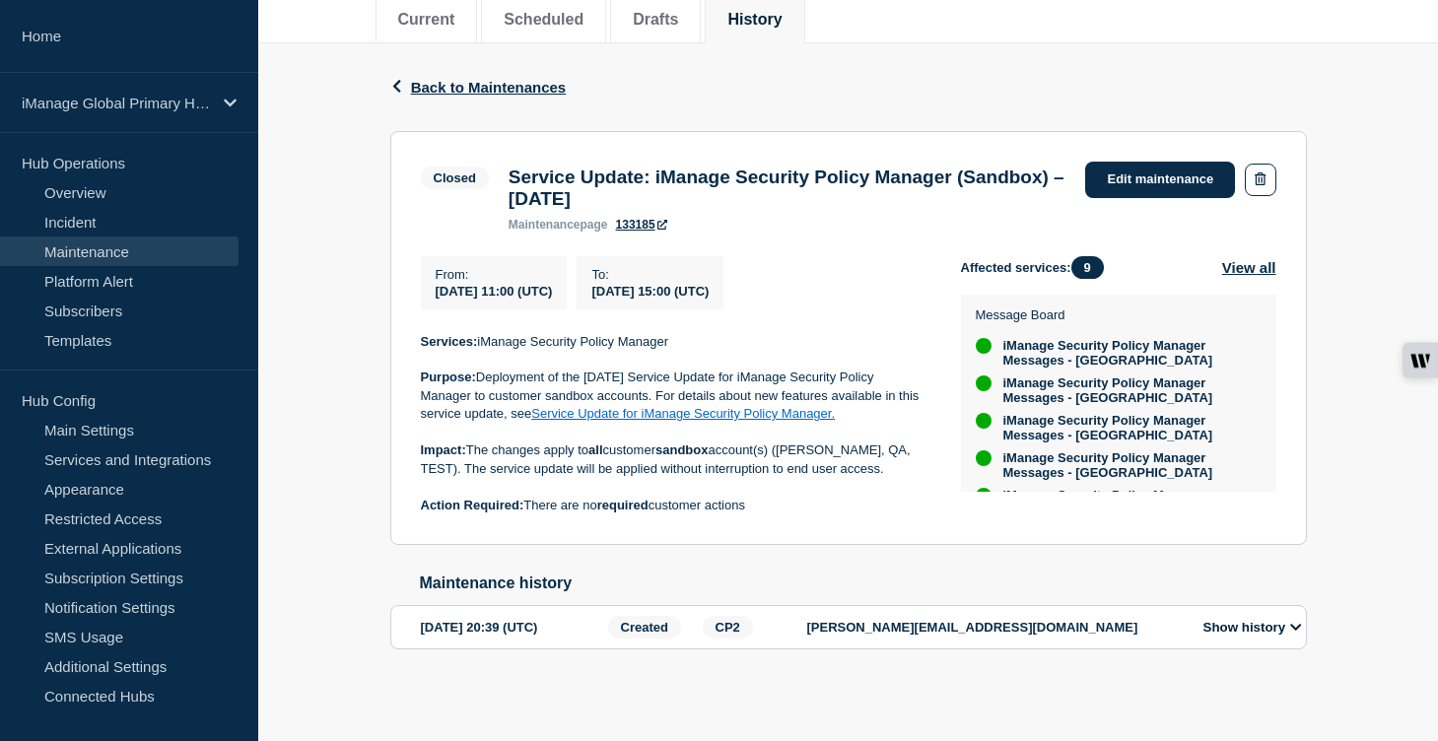
drag, startPoint x: 772, startPoint y: 511, endPoint x: 417, endPoint y: 339, distance: 394.1
click at [417, 339] on section "Closed Service Update: iManage Security Policy Manager (Sandbox) – [DATE] maint…" at bounding box center [848, 338] width 917 height 415
copy div "Services: iManage Security Policy Manager Purpose: Deployment of the [DATE] Ser…"
click at [484, 79] on span "Back to Maintenances" at bounding box center [489, 87] width 156 height 17
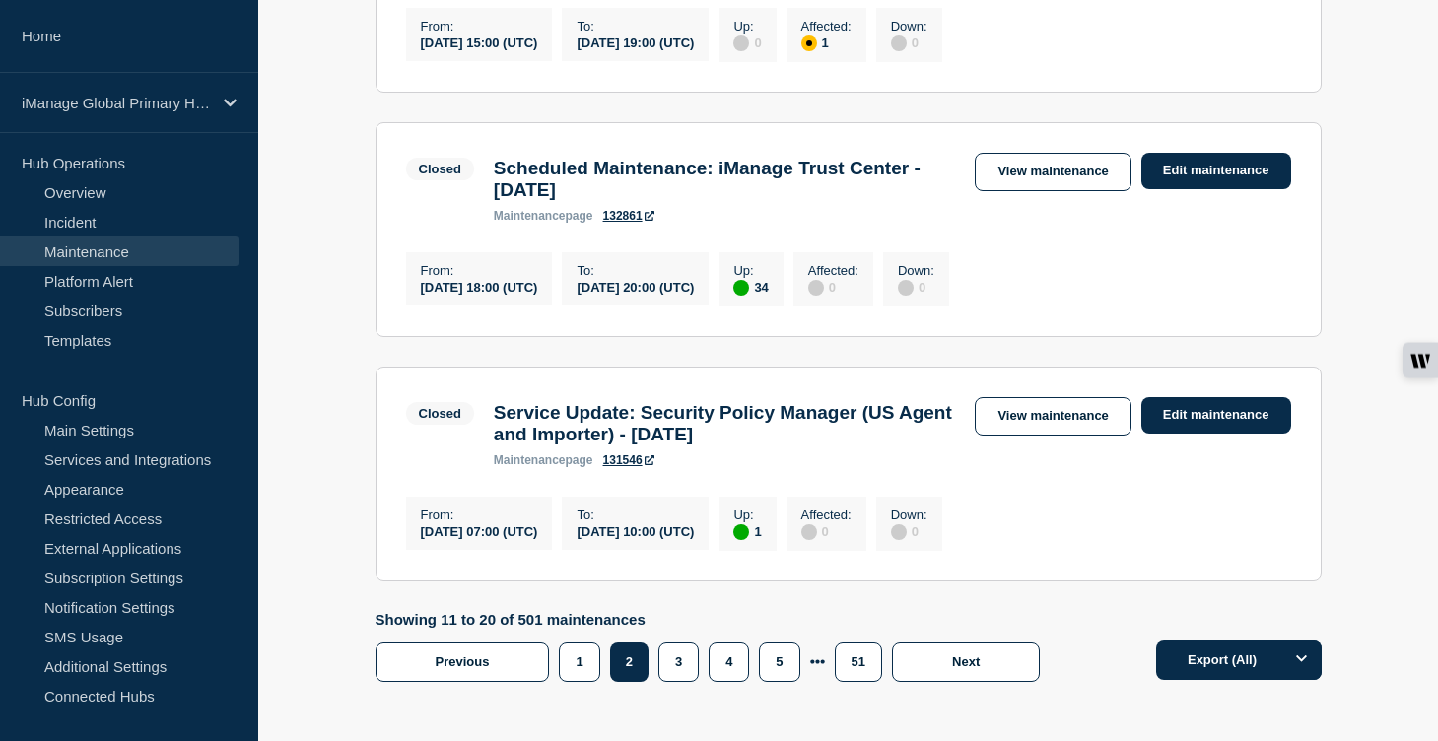
scroll to position [2516, 0]
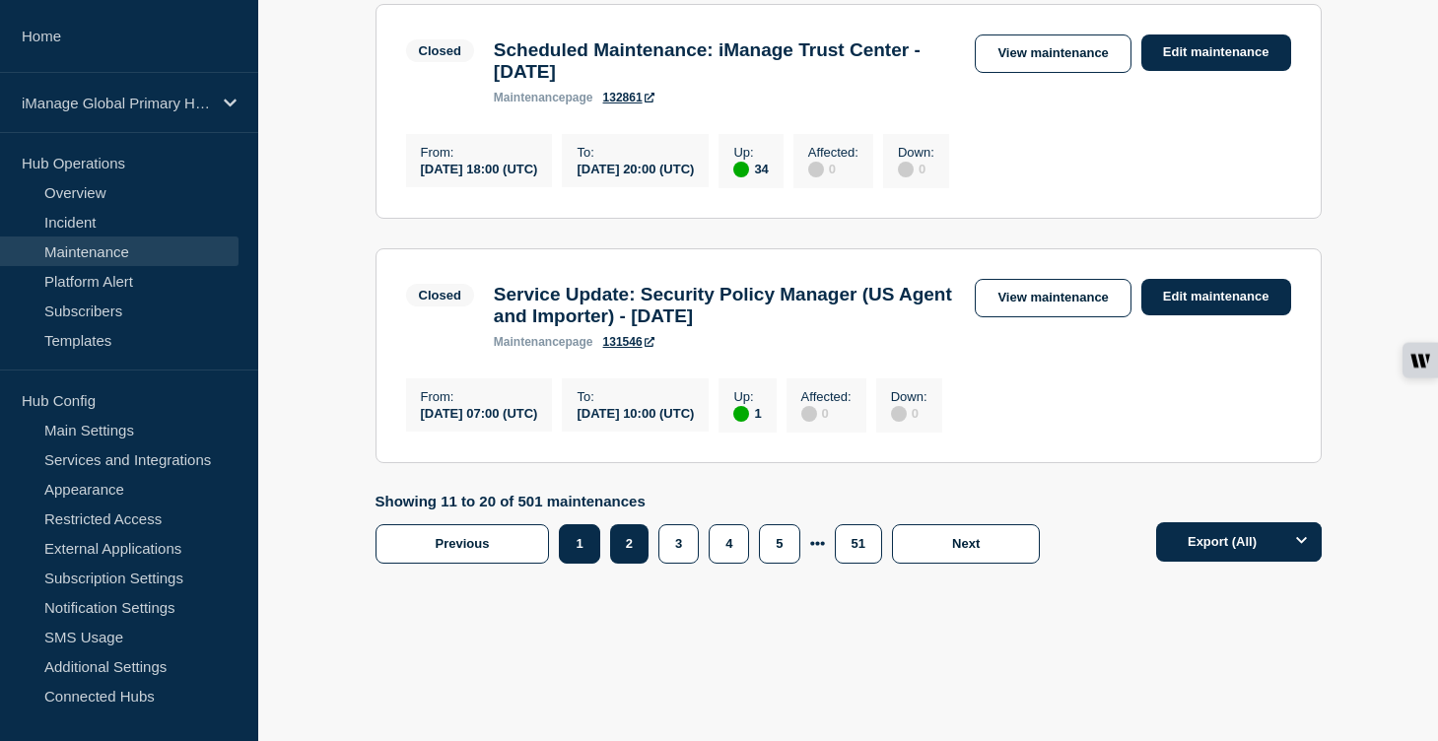
click at [573, 557] on button "1" at bounding box center [579, 543] width 40 height 39
click at [574, 553] on button "1" at bounding box center [579, 543] width 40 height 39
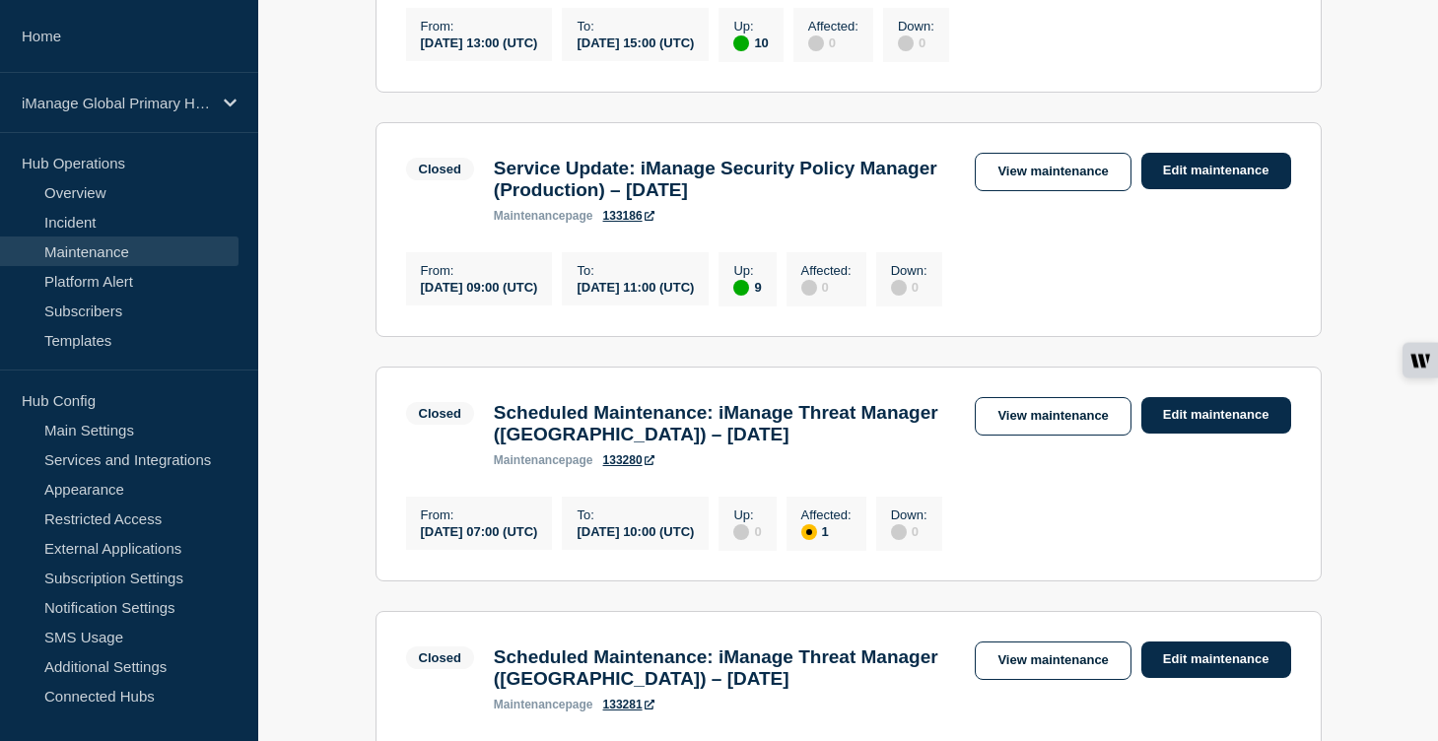
scroll to position [1713, 0]
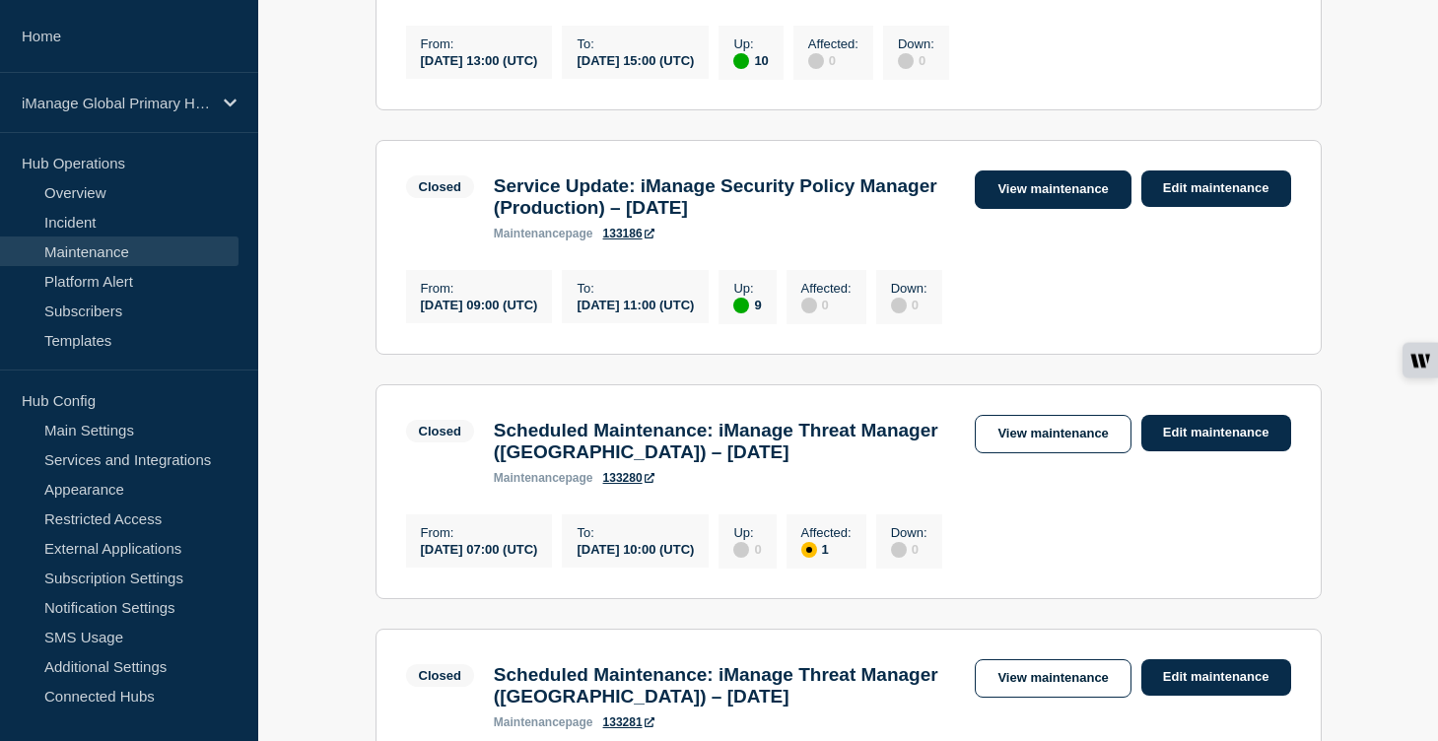
click at [1035, 209] on link "View maintenance" at bounding box center [1053, 190] width 156 height 38
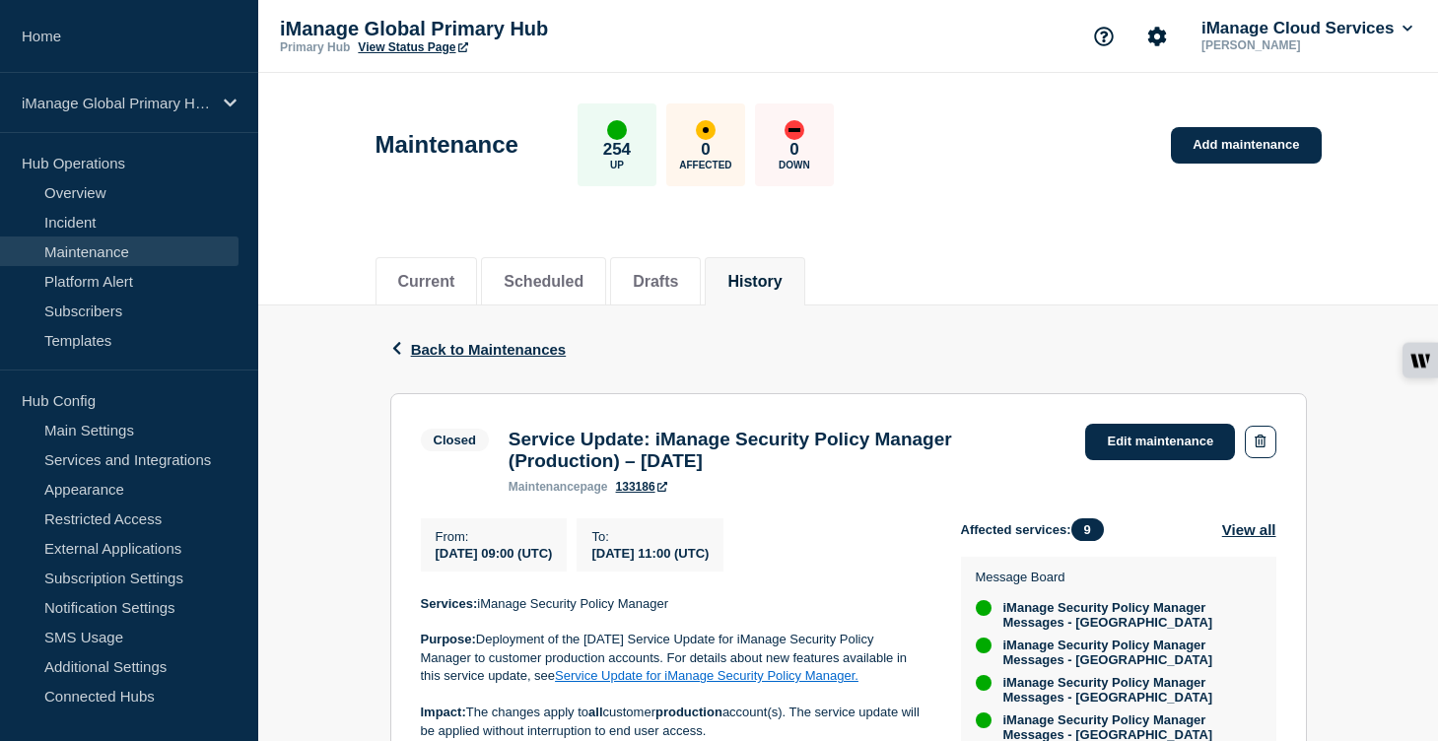
scroll to position [21, 0]
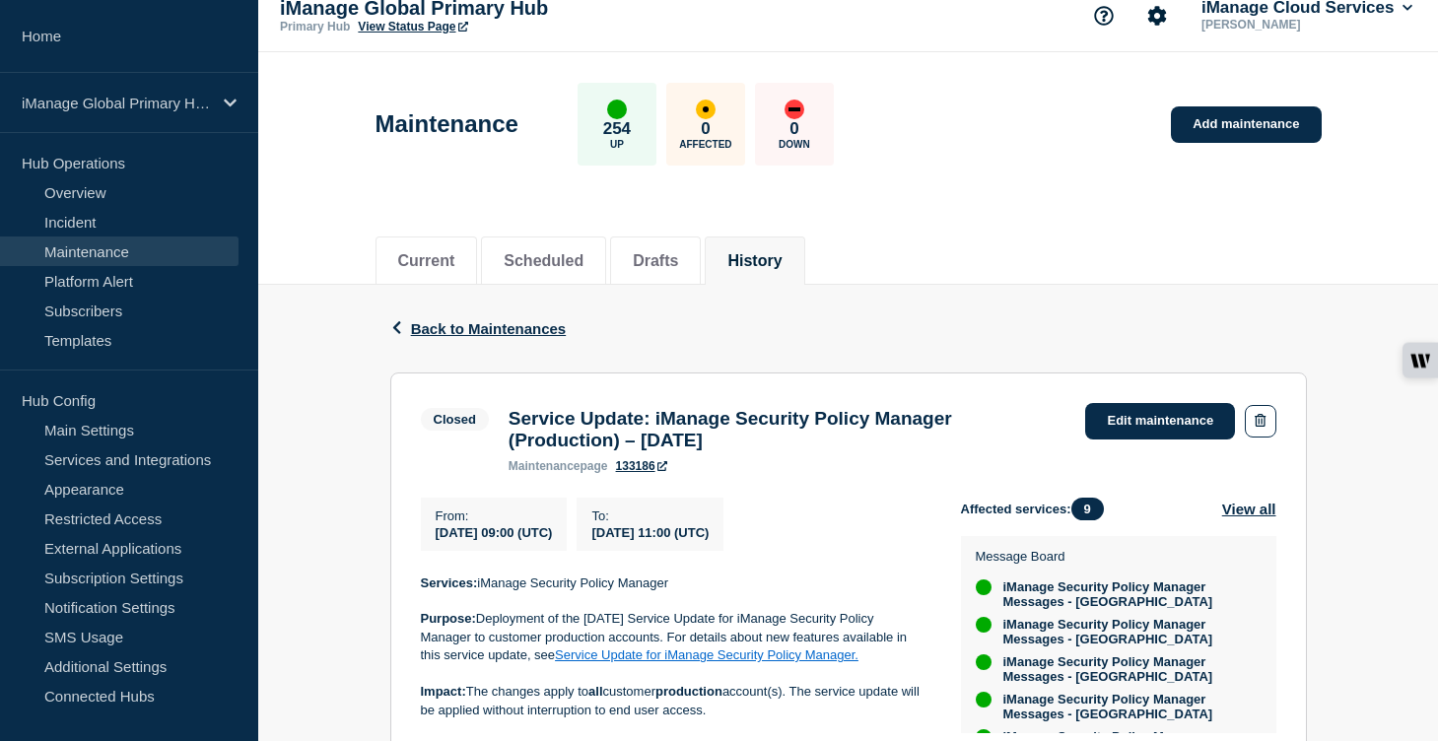
drag, startPoint x: 696, startPoint y: 449, endPoint x: 497, endPoint y: 432, distance: 199.9
click at [499, 432] on div "Service Update: iManage Security Policy Manager (Production) – [DATE] maintenan…" at bounding box center [788, 440] width 578 height 65
copy h3 "Service Update: iManage Security Policy Manager (Production) – [DATE]"
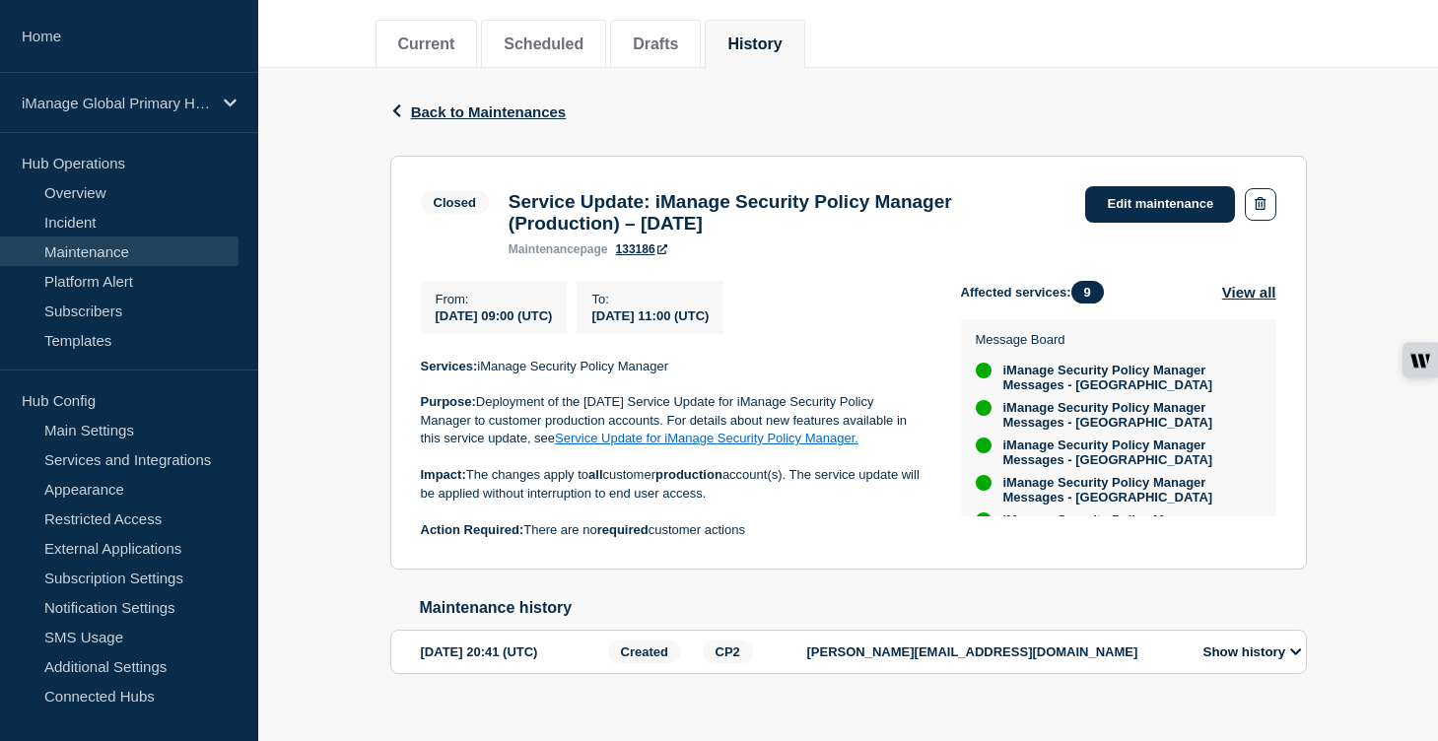
scroll to position [289, 0]
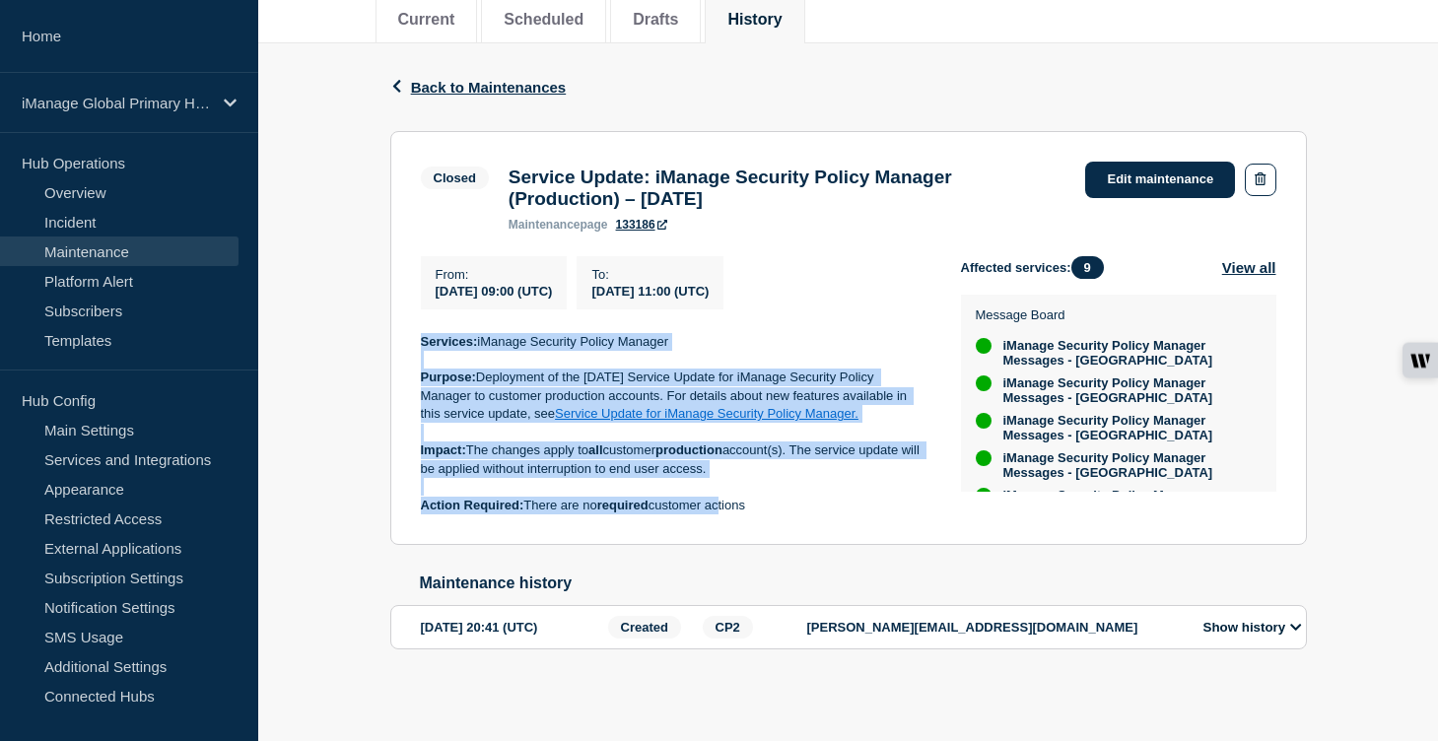
drag, startPoint x: 772, startPoint y: 506, endPoint x: 410, endPoint y: 338, distance: 398.7
click at [410, 338] on section "Closed Service Update: iManage Security Policy Manager (Production) – [DATE] ma…" at bounding box center [848, 338] width 917 height 415
copy div "Services: iManage Security Policy Manager Purpose: Deployment of the [DATE] Ser…"
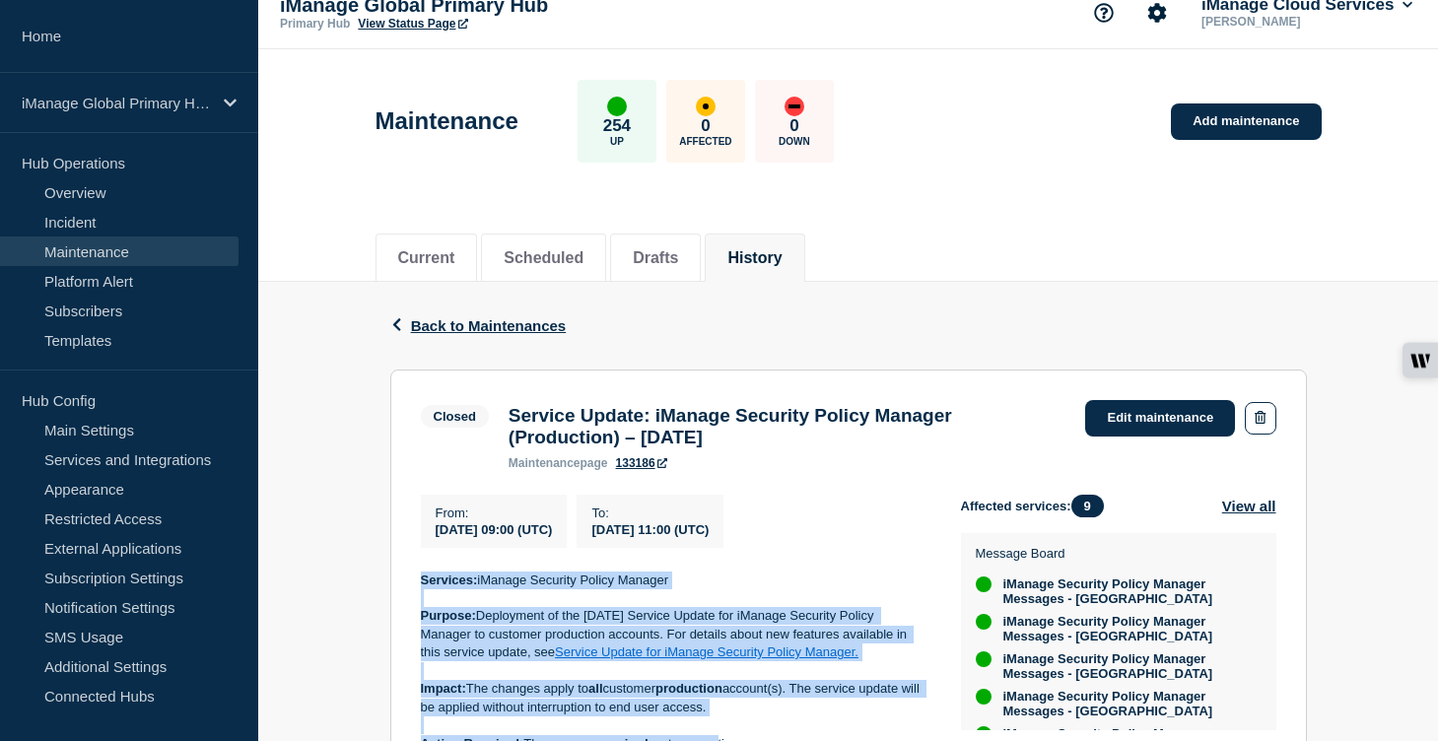
scroll to position [0, 0]
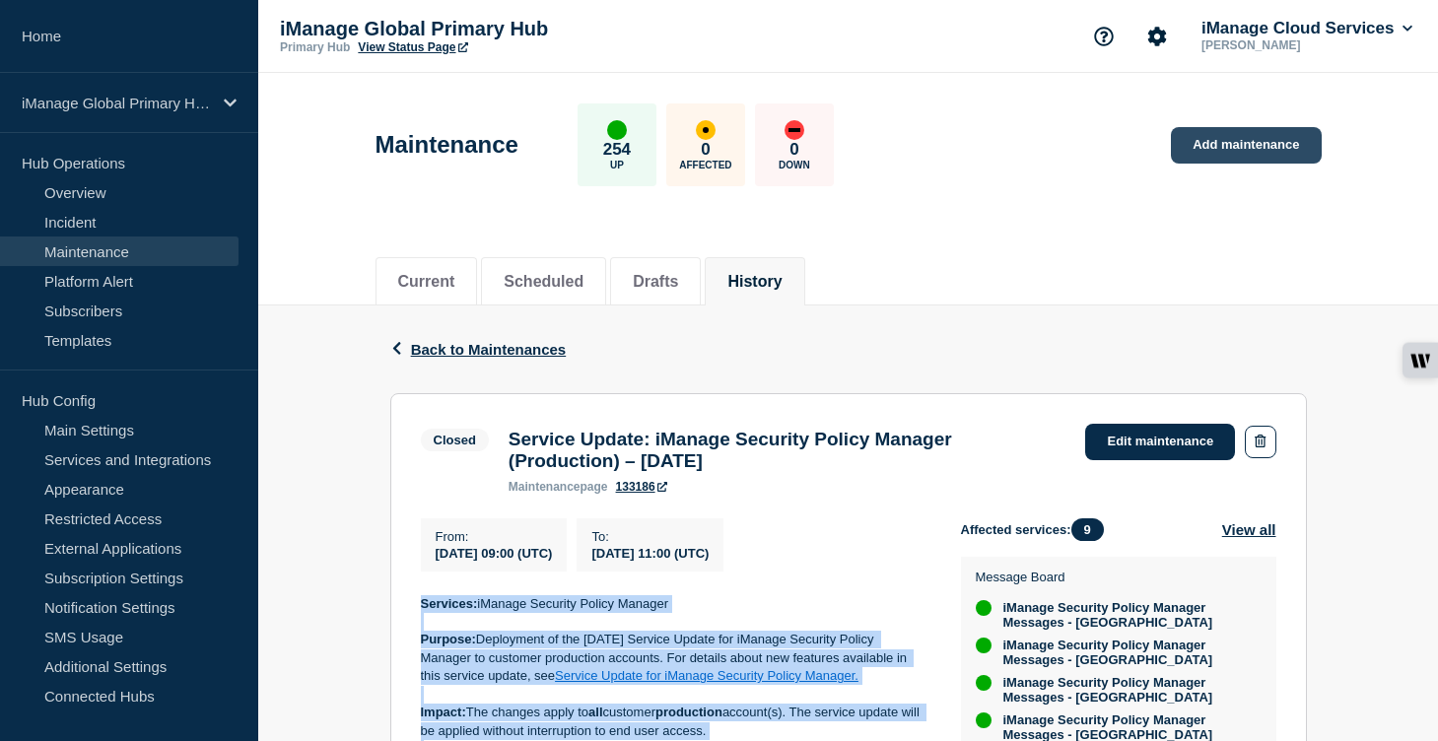
click at [1229, 145] on link "Add maintenance" at bounding box center [1246, 145] width 150 height 36
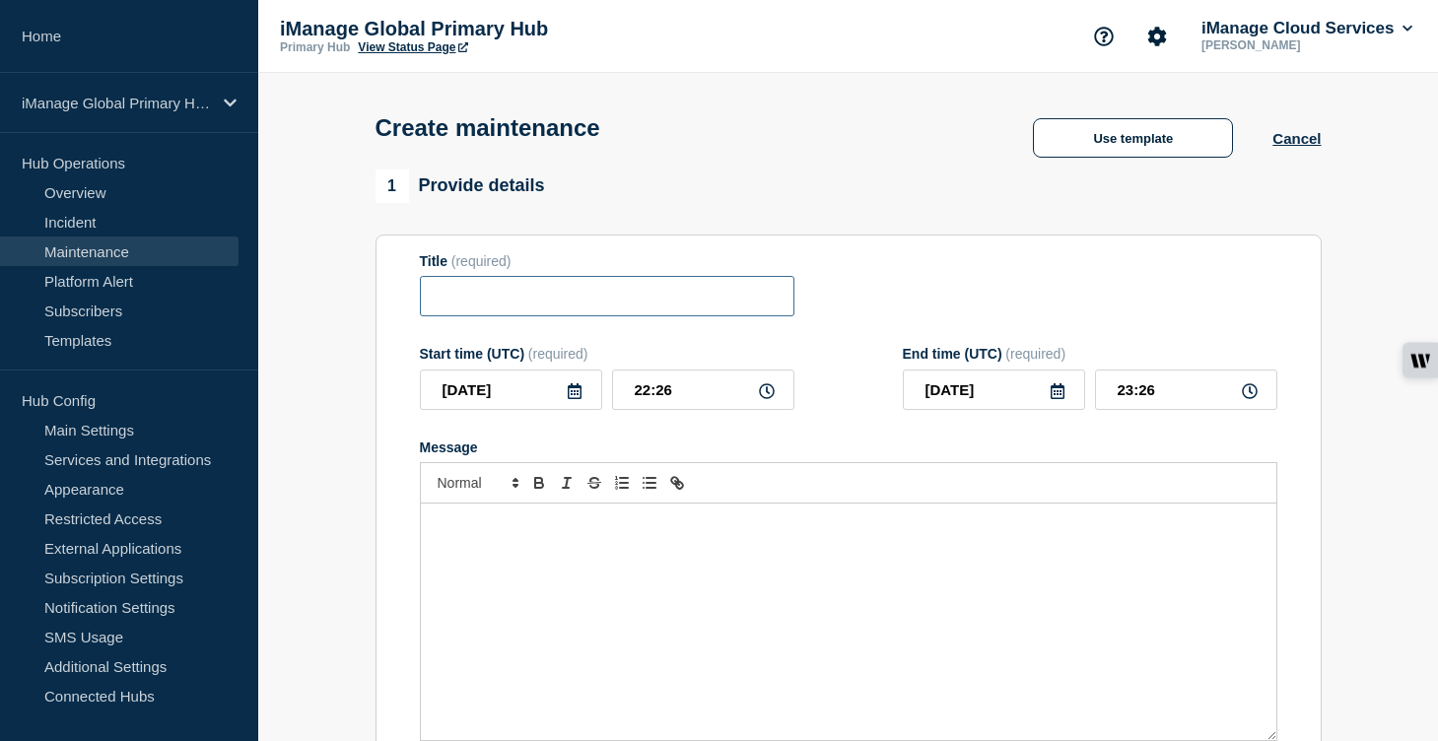
click at [523, 303] on input "Title" at bounding box center [607, 296] width 375 height 40
paste input "Service Update: Security Policy Manager (US Agent and Importer) - [DATE]"
click at [618, 315] on input "Service Update: Security Policy Manager (US Agent and Importer) - [DATE]" at bounding box center [607, 296] width 375 height 40
click at [725, 304] on input "Service Update: Security Policy Manager (US Agent and Importer) - [DATE]" at bounding box center [607, 296] width 375 height 40
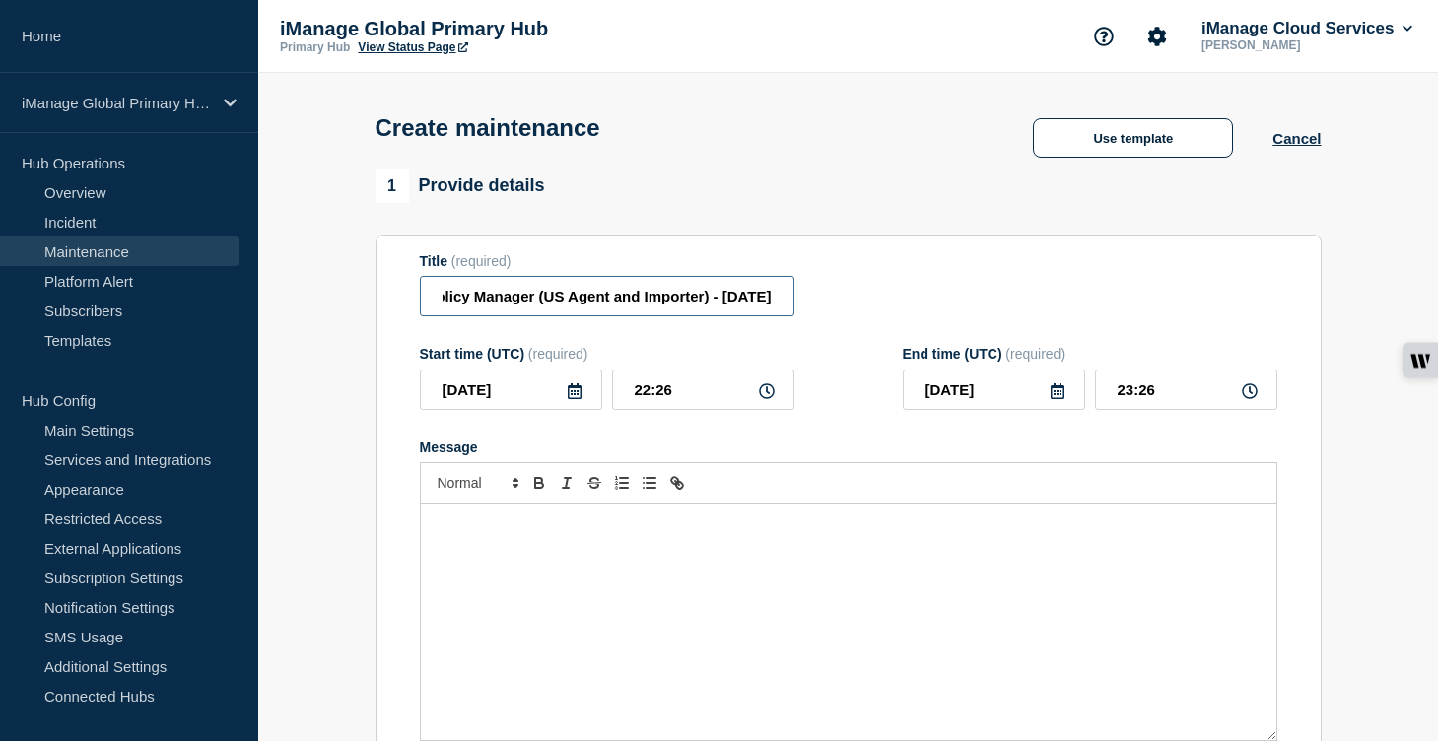
scroll to position [0, 0]
click at [572, 399] on icon at bounding box center [575, 391] width 14 height 16
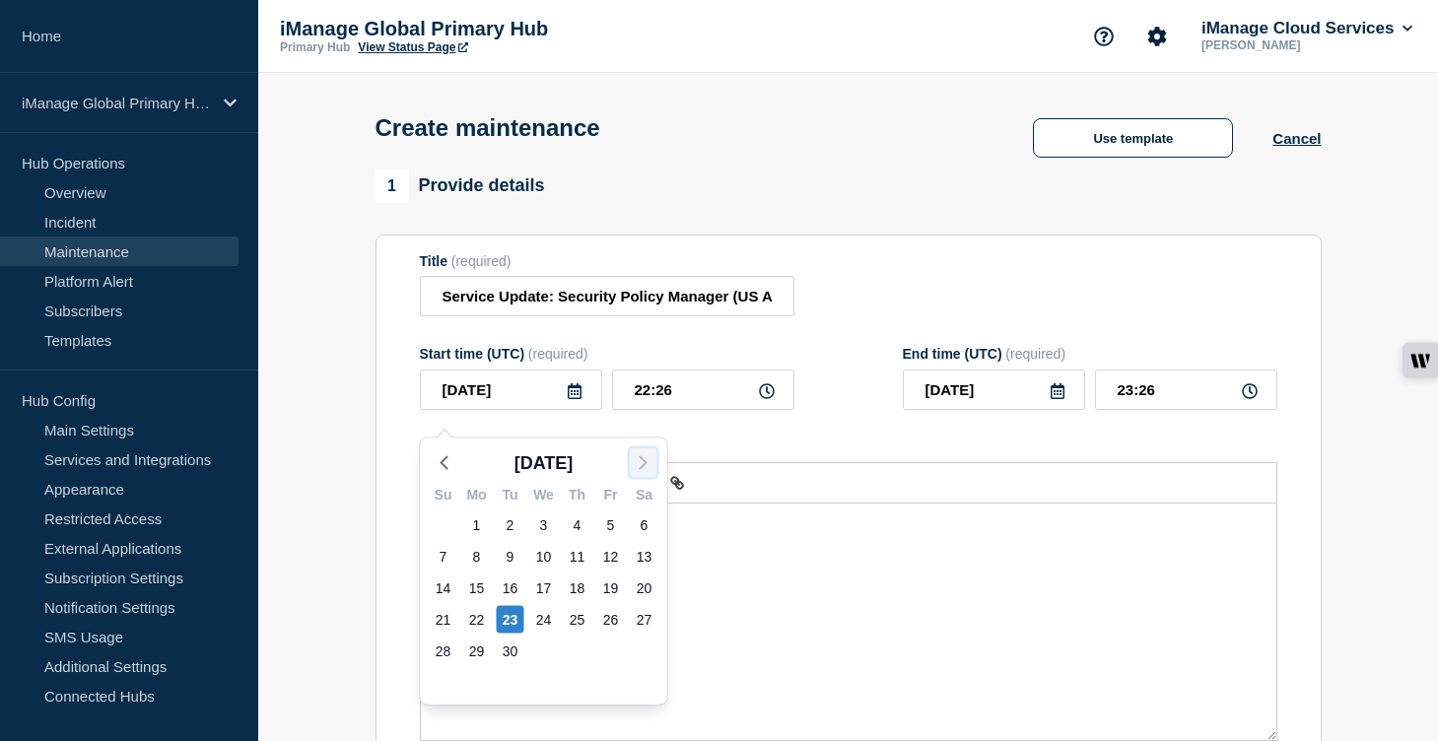
click at [643, 461] on icon "button" at bounding box center [644, 463] width 24 height 24
click at [573, 557] on div "9" at bounding box center [578, 557] width 28 height 28
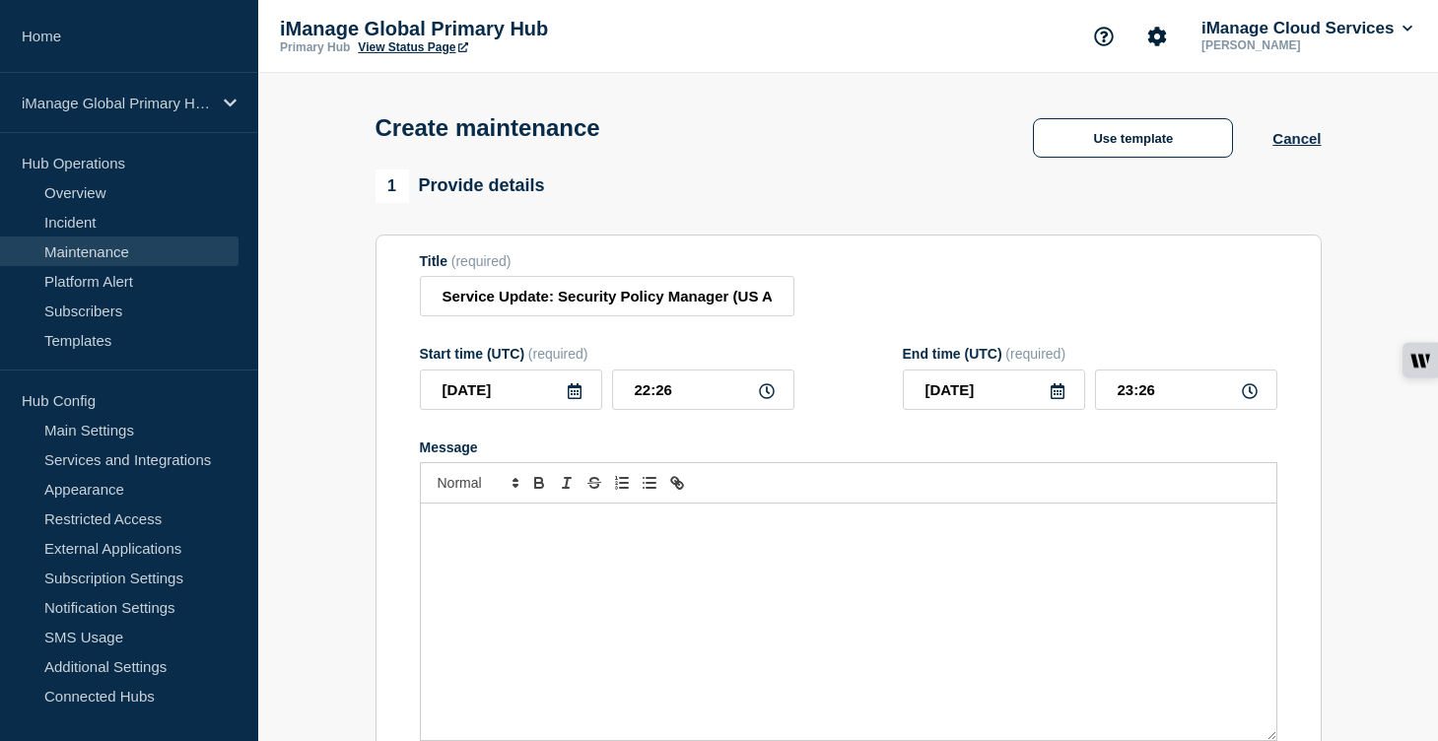
click at [487, 625] on div "Message" at bounding box center [849, 622] width 856 height 237
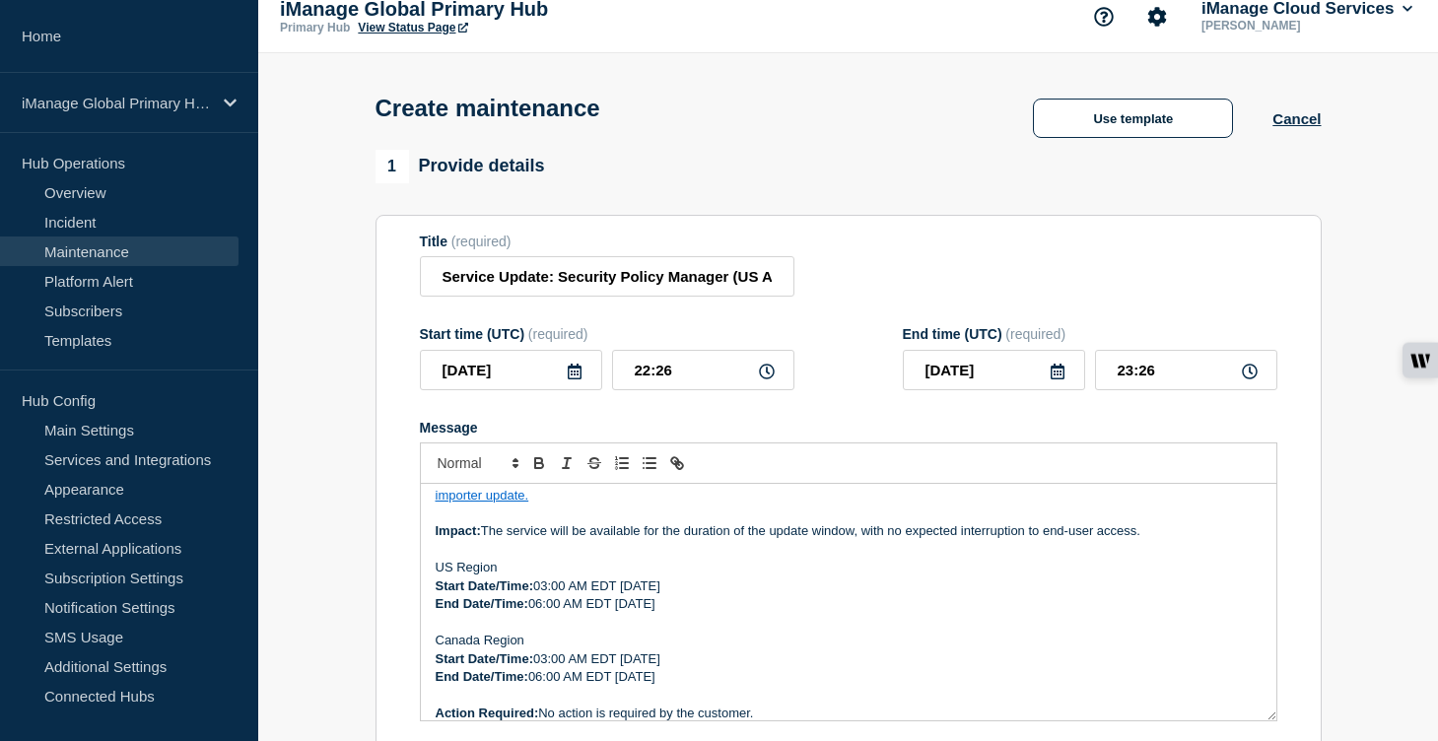
scroll to position [78, 0]
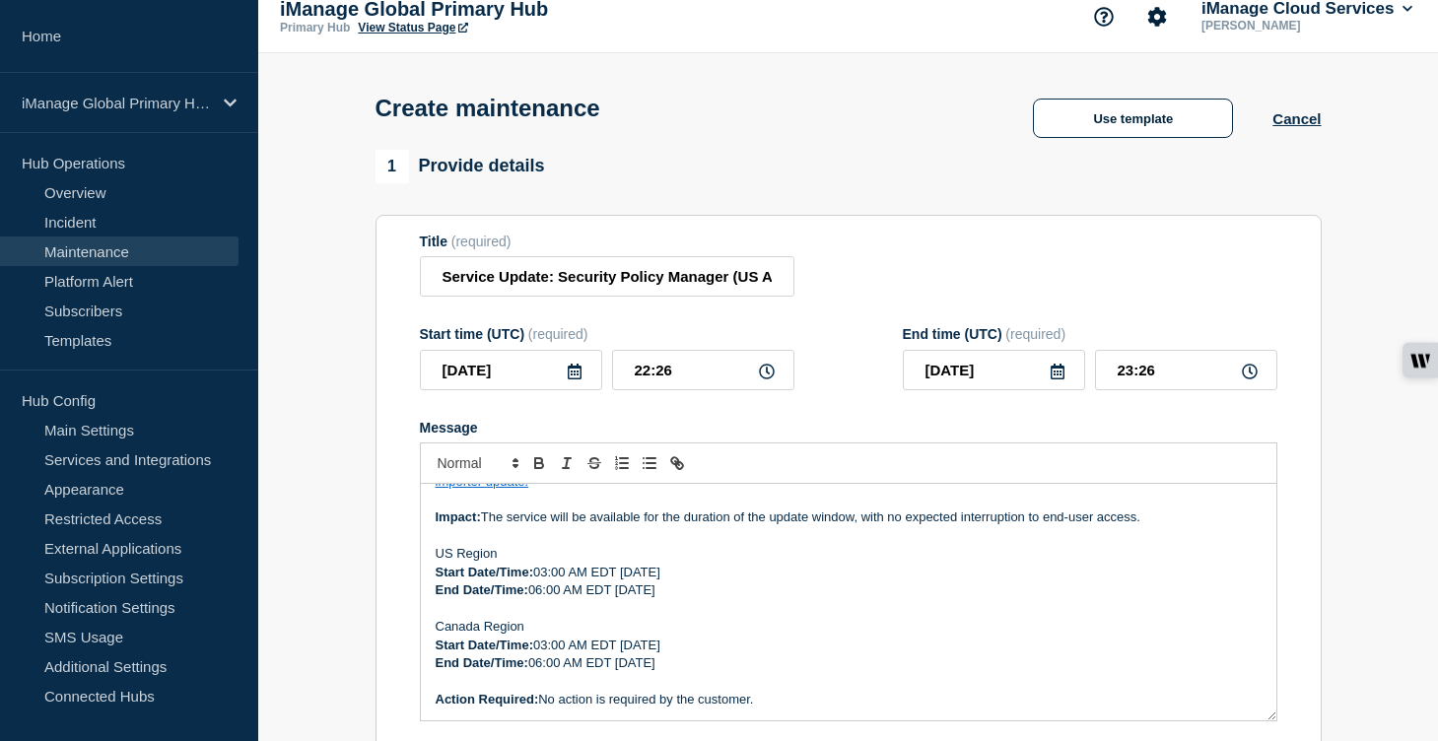
drag, startPoint x: 799, startPoint y: 685, endPoint x: 448, endPoint y: 643, distance: 354.5
click at [448, 643] on div "Services: Security Policy Manager Purpose: Deployment of the [DATE] Agent & Imp…" at bounding box center [849, 602] width 856 height 237
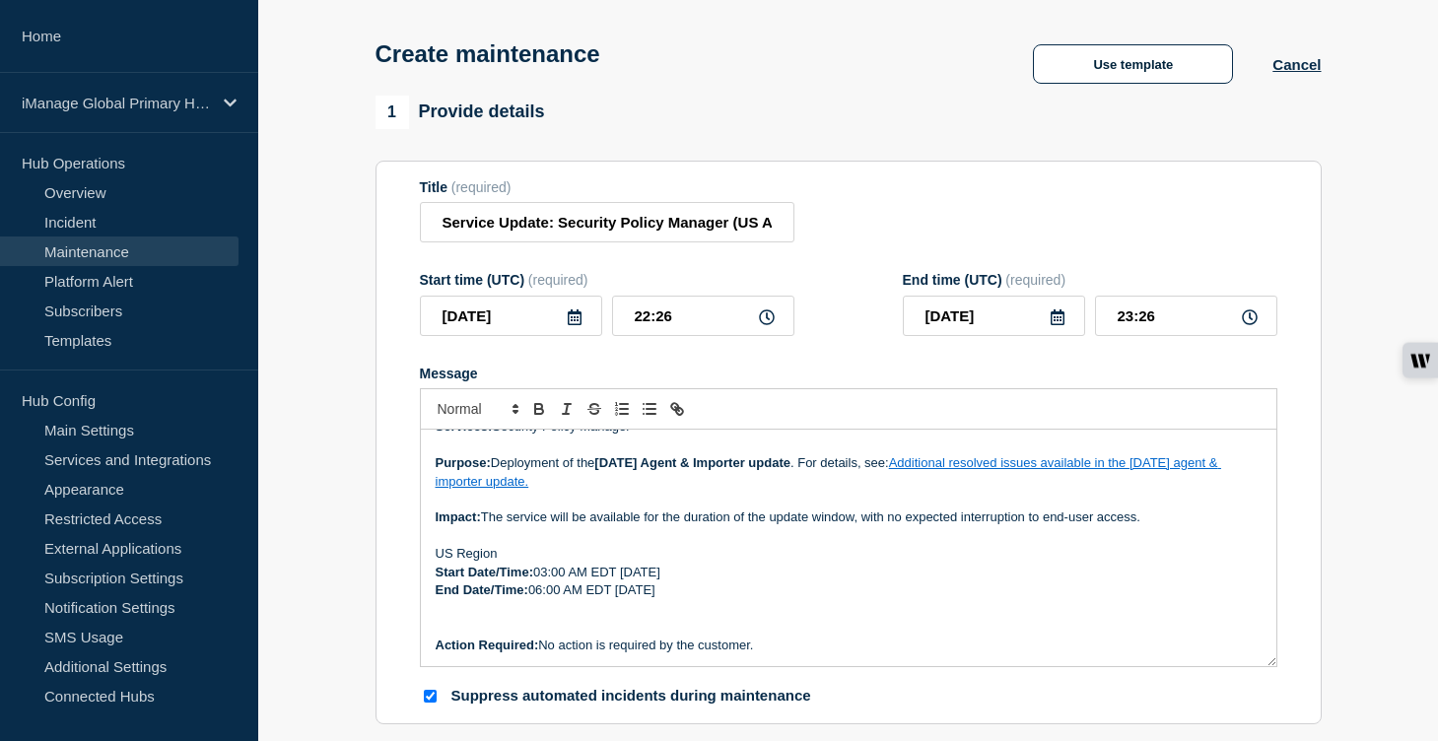
scroll to position [93, 0]
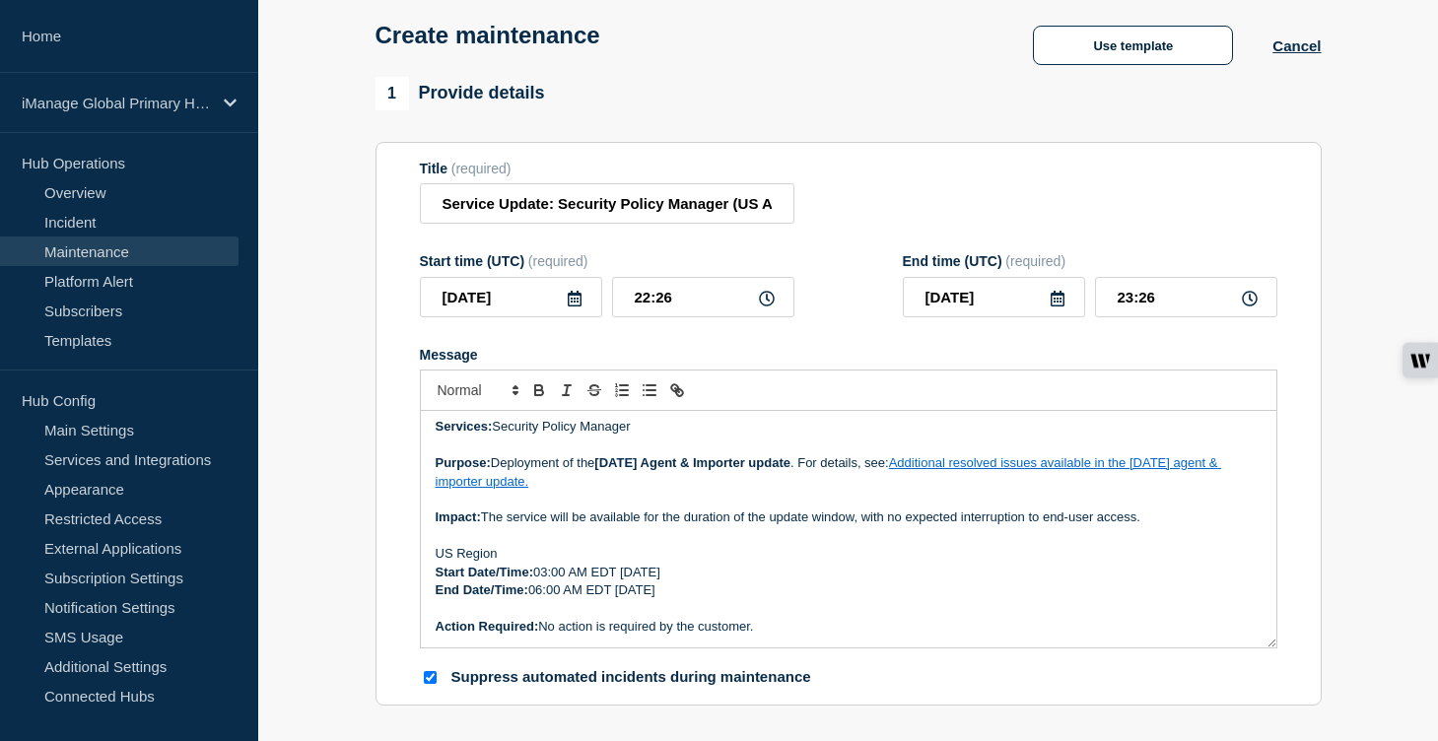
click at [754, 582] on p "Start Date/Time: 03:00 AM EDT [DATE]" at bounding box center [849, 573] width 826 height 18
click at [750, 599] on p "End Date/Time: 06:00 AM EDT [DATE]" at bounding box center [849, 591] width 826 height 18
click at [573, 307] on icon at bounding box center [575, 299] width 16 height 16
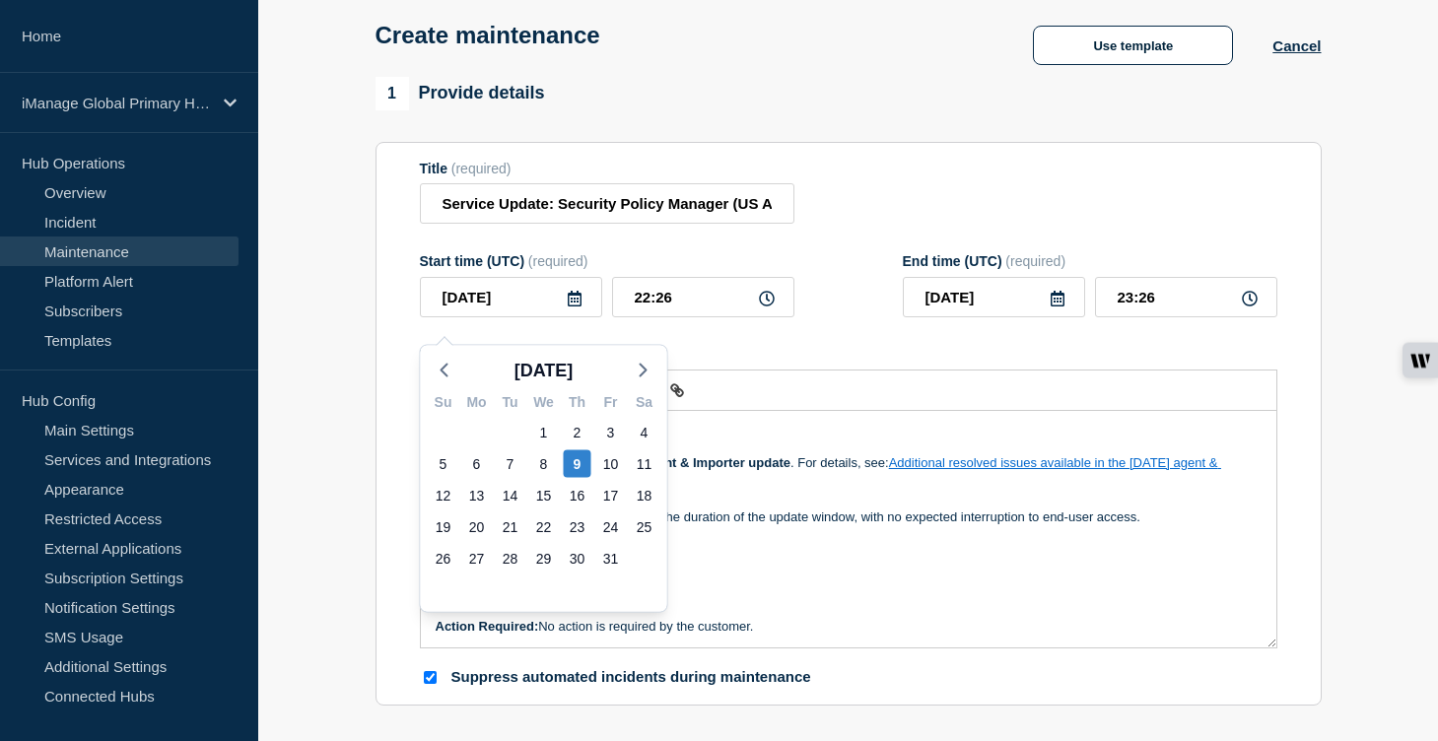
click at [832, 618] on p "Message" at bounding box center [849, 609] width 826 height 18
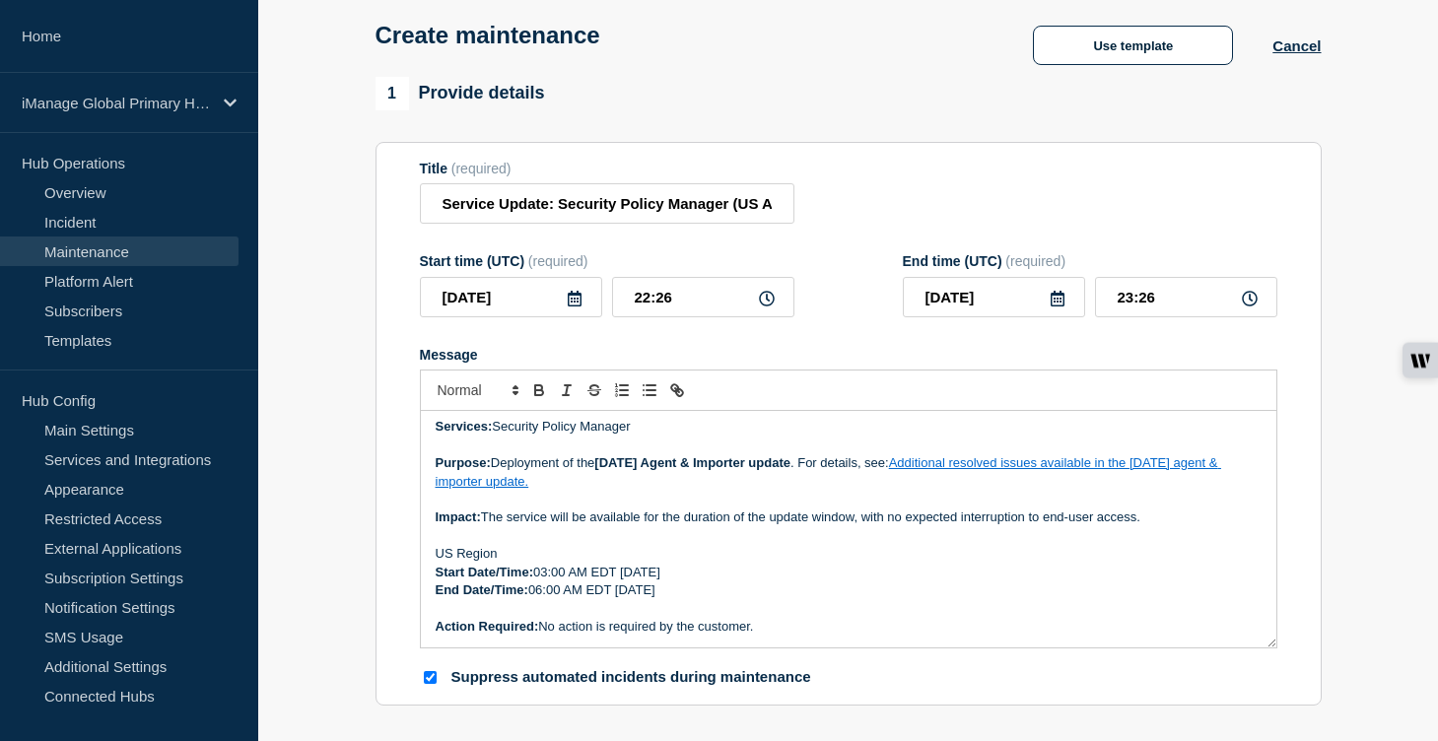
scroll to position [0, 0]
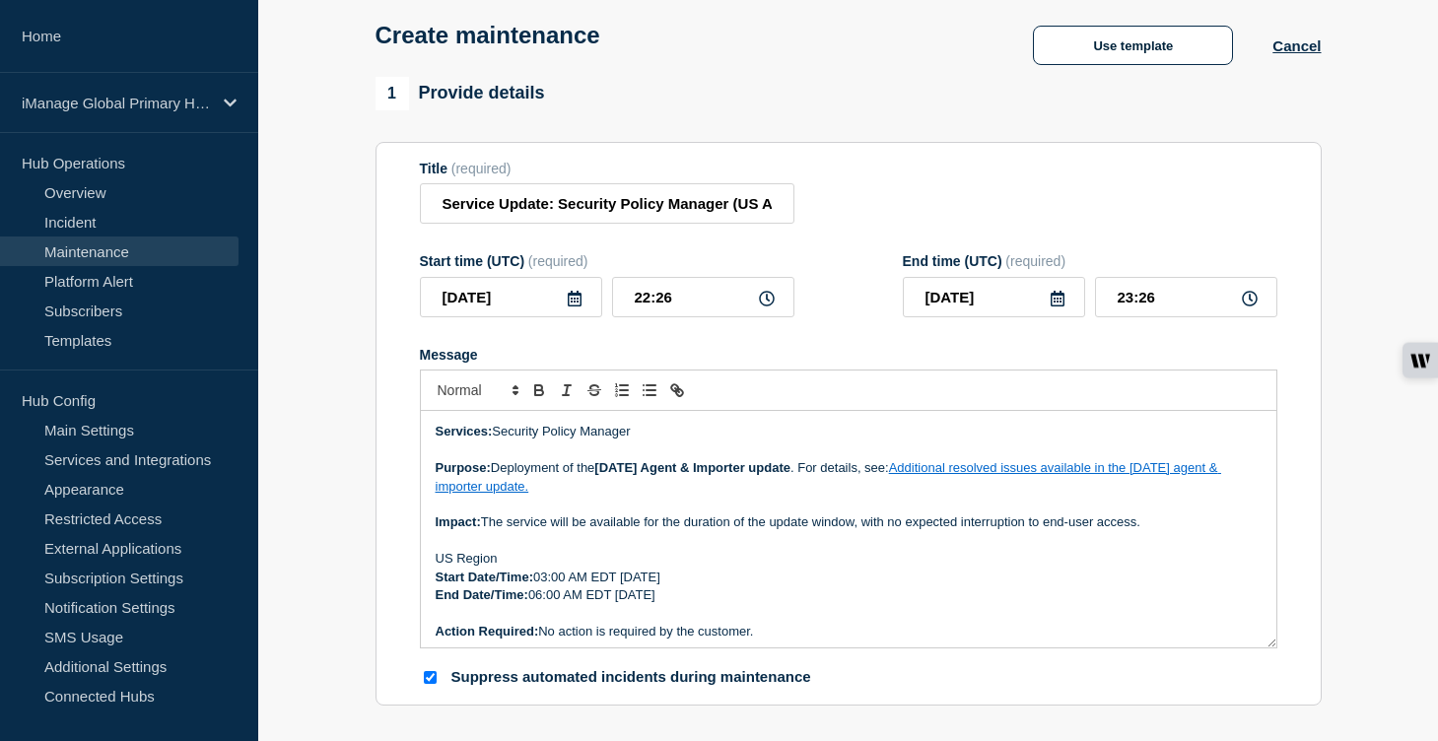
click at [536, 493] on link "Additional resolved issues available in the [DATE] agent & importer update." at bounding box center [829, 476] width 786 height 33
click at [963, 529] on link at bounding box center [935, 522] width 55 height 15
click at [648, 475] on strong "[DATE] Agent & Importer update" at bounding box center [692, 467] width 196 height 15
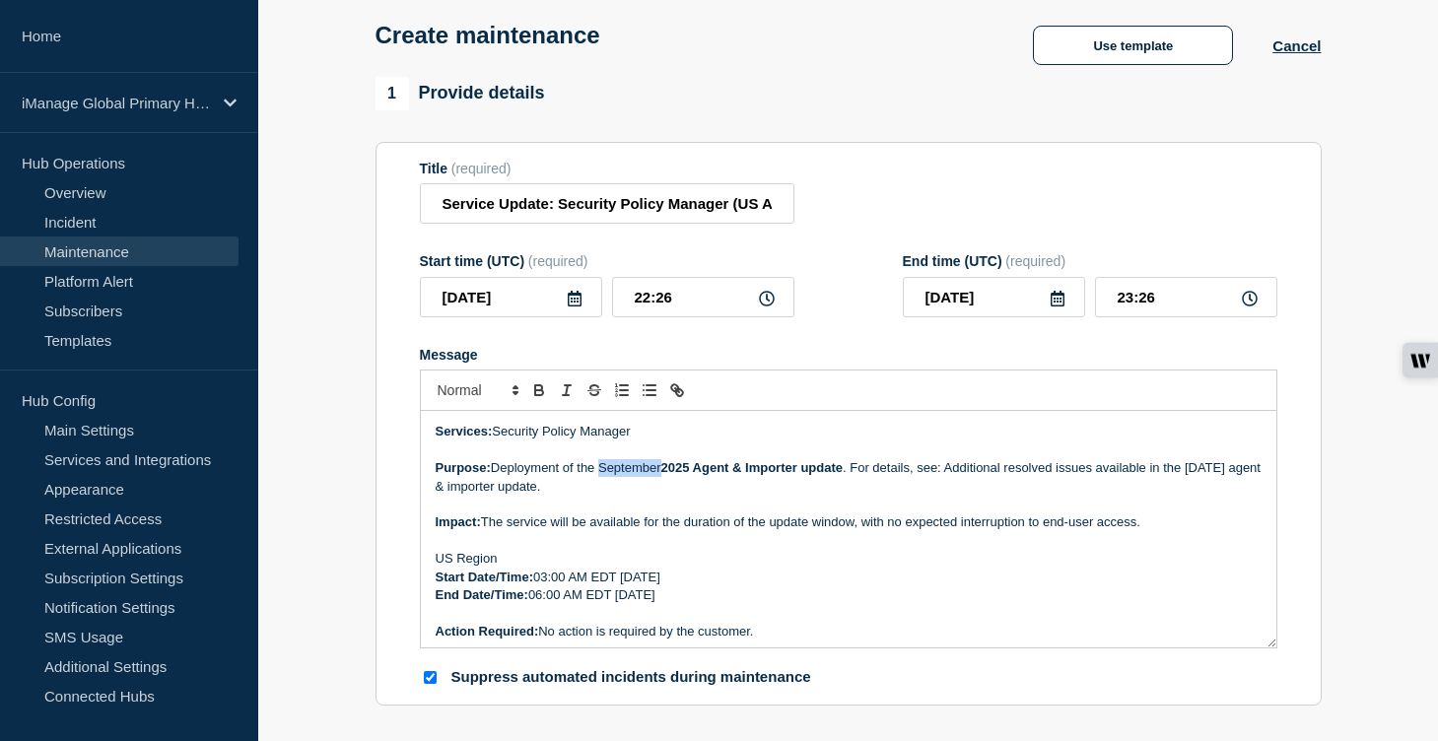
drag, startPoint x: 665, startPoint y: 489, endPoint x: 604, endPoint y: 490, distance: 61.1
click at [604, 490] on p "Purpose: Deployment of the [DATE] Agent & Importer update . For details, see: A…" at bounding box center [849, 477] width 826 height 36
click at [631, 514] on p "Message" at bounding box center [849, 505] width 826 height 18
click at [1237, 490] on p "Purpose: Deployment of the [DATE] Agent & Importer update . For details, see: A…" at bounding box center [849, 477] width 826 height 36
drag, startPoint x: 957, startPoint y: 487, endPoint x: 991, endPoint y: 513, distance: 42.2
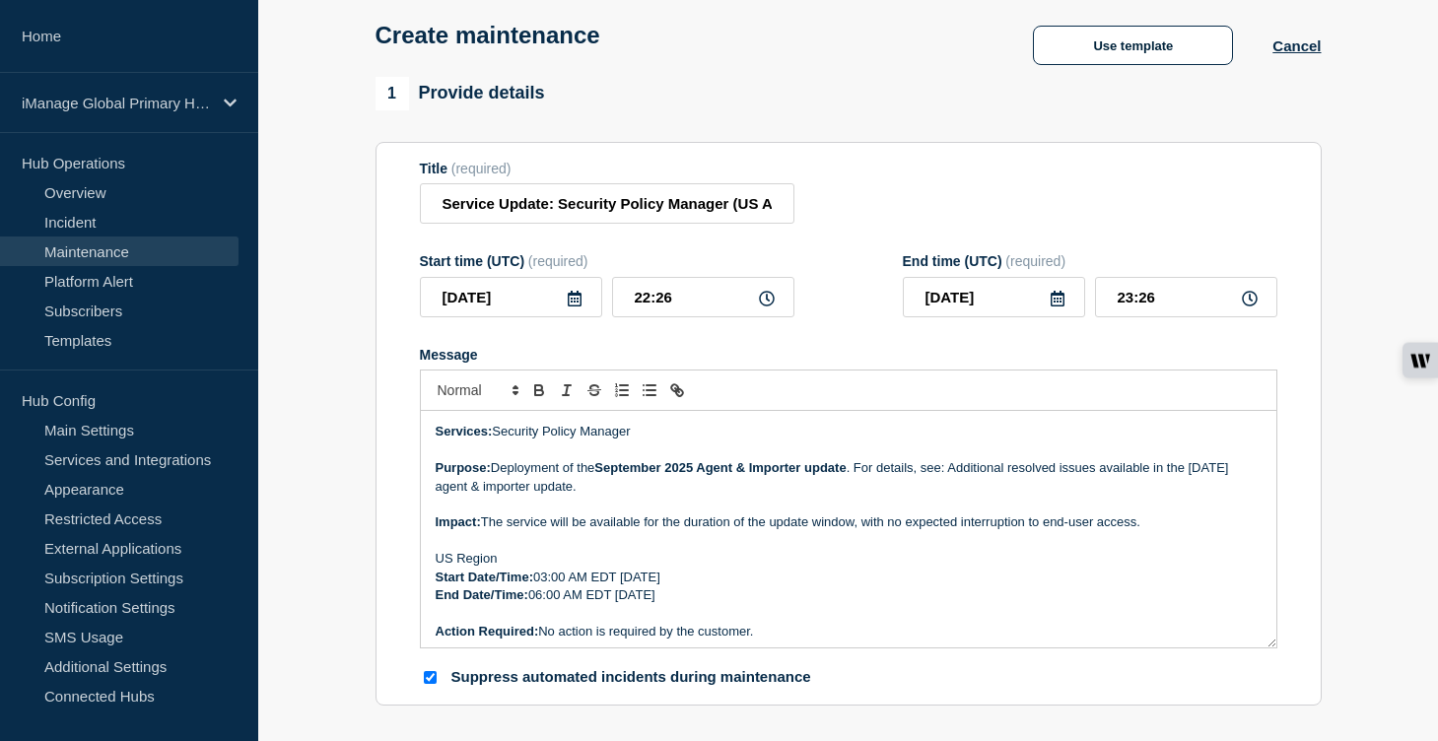
click at [991, 496] on p "Purpose: Deployment of the [DATE] Agent & Importer update . For details, see: A…" at bounding box center [849, 477] width 826 height 36
click at [684, 399] on icon "Toggle link" at bounding box center [677, 390] width 18 height 18
paste input "[URL][DOMAIN_NAME]"
click at [981, 530] on link at bounding box center [965, 523] width 45 height 15
click at [949, 587] on p "Start Date/Time: 03:00 AM EDT [DATE]" at bounding box center [849, 578] width 826 height 18
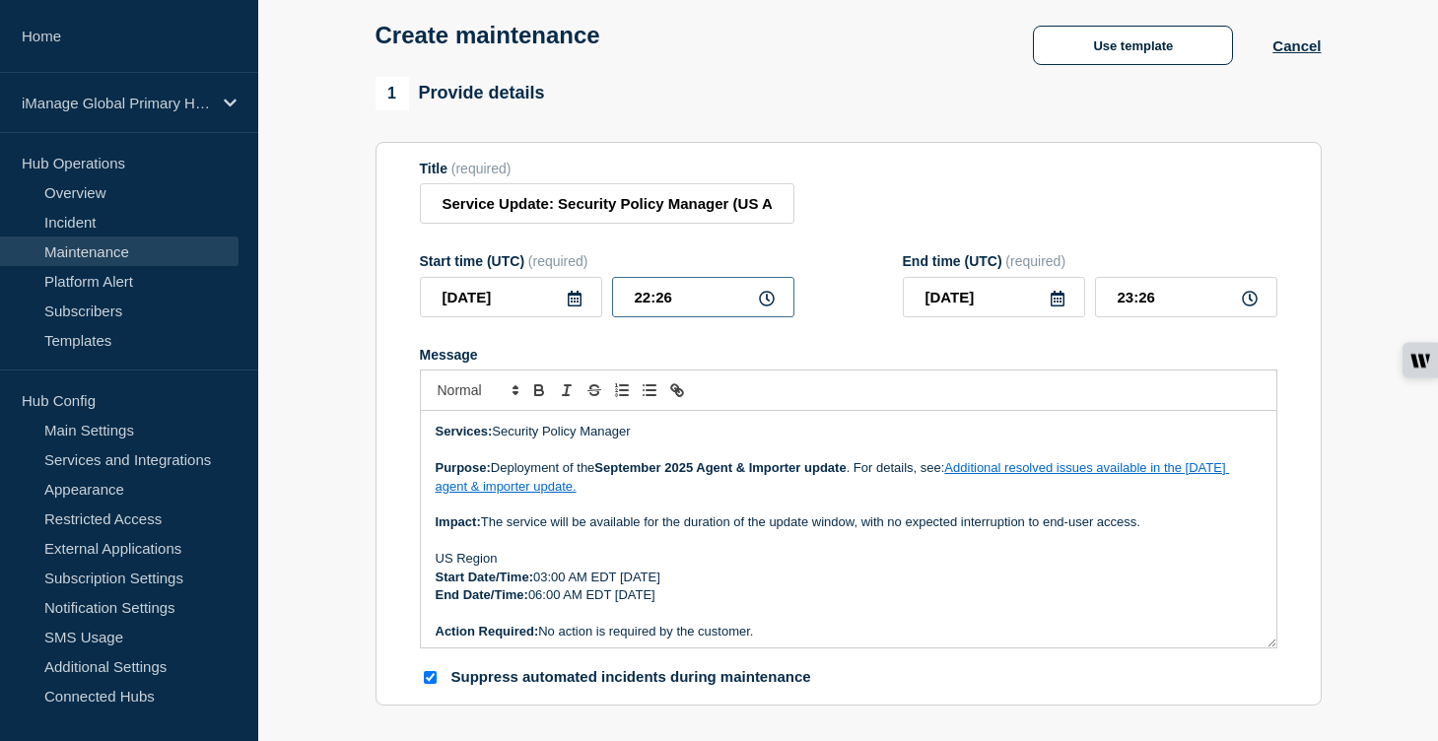
drag, startPoint x: 676, startPoint y: 312, endPoint x: 607, endPoint y: 308, distance: 69.2
click at [607, 308] on div "[DATE] 22:26" at bounding box center [607, 297] width 375 height 40
drag, startPoint x: 1166, startPoint y: 322, endPoint x: 1074, endPoint y: 321, distance: 91.7
click at [1074, 317] on div "[DATE] 08:00" at bounding box center [1090, 297] width 375 height 40
click at [1016, 363] on div "Message" at bounding box center [849, 355] width 858 height 16
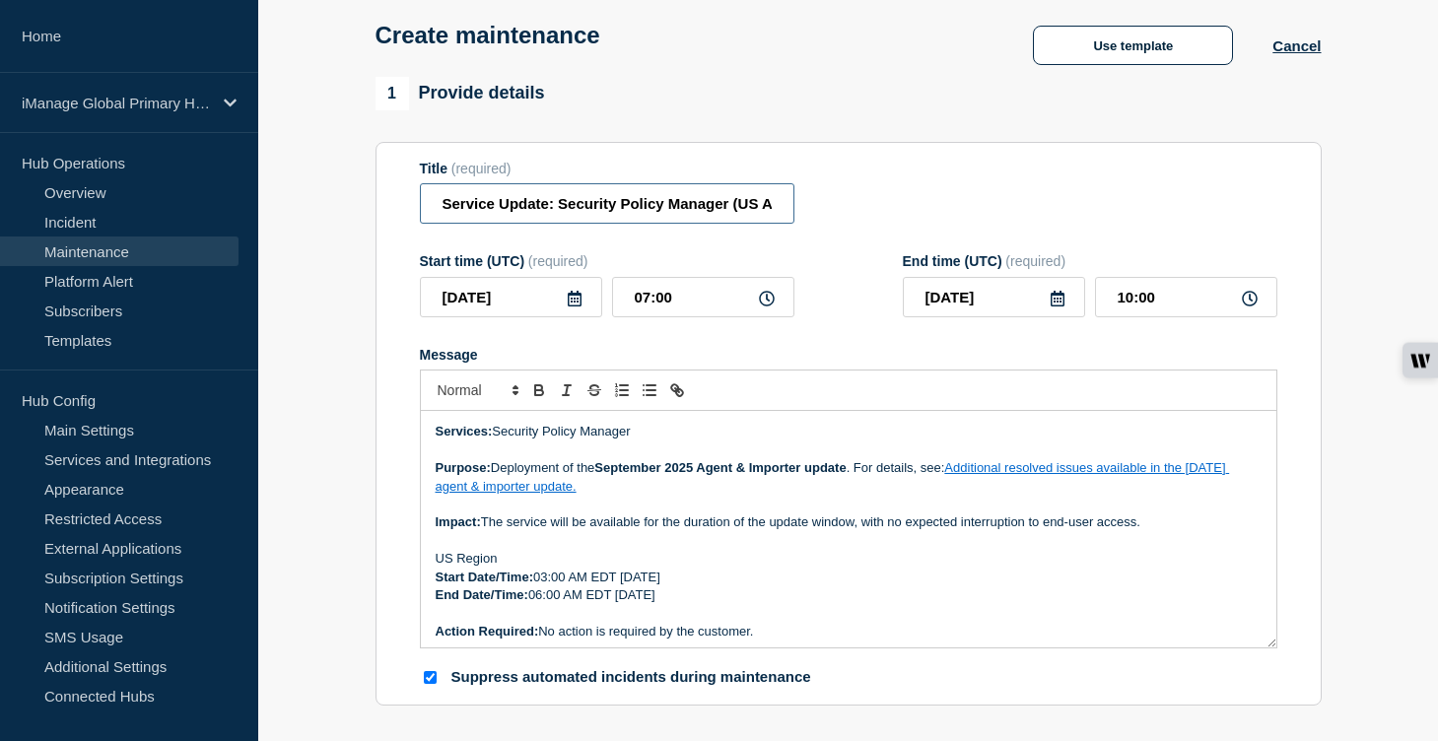
click at [710, 203] on input "Service Update: Security Policy Manager (US Agent and Importer) - [DATE]" at bounding box center [607, 203] width 375 height 40
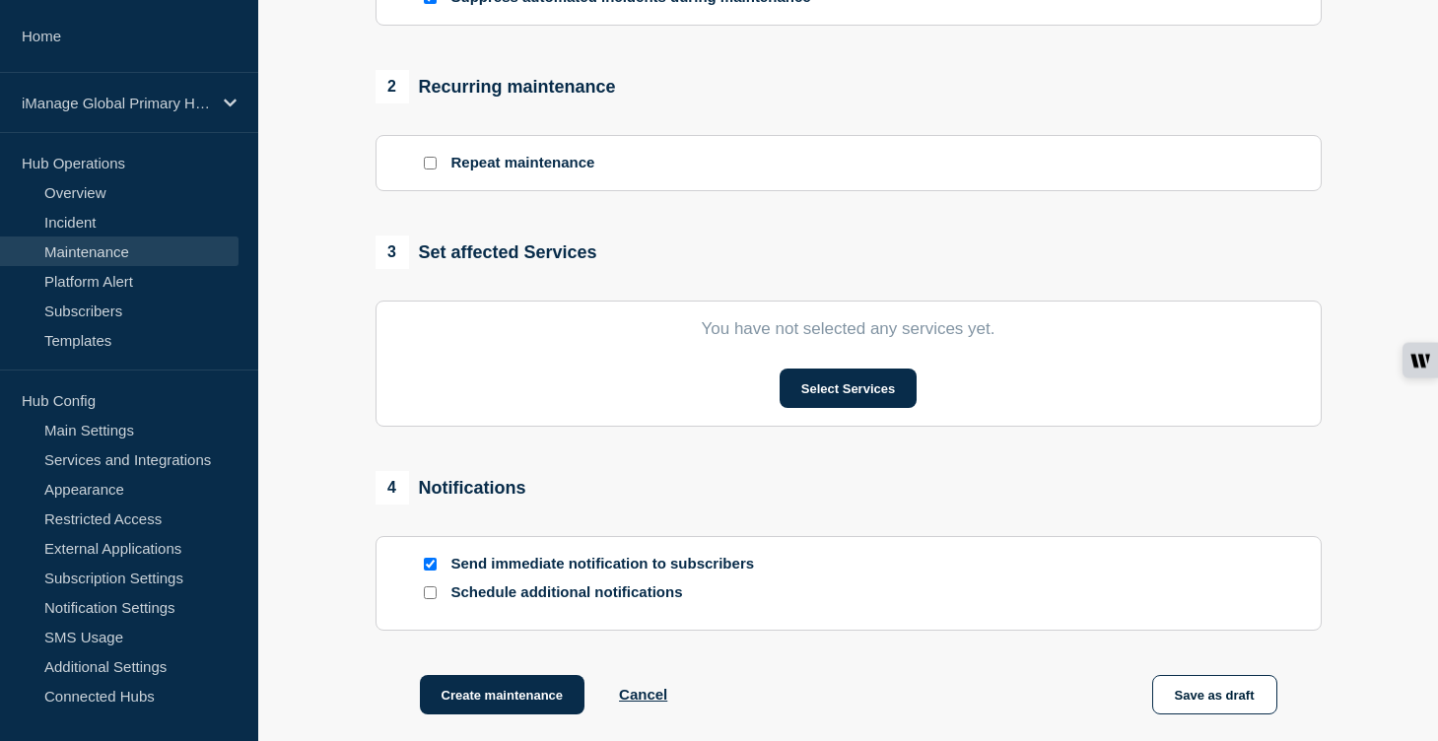
scroll to position [797, 0]
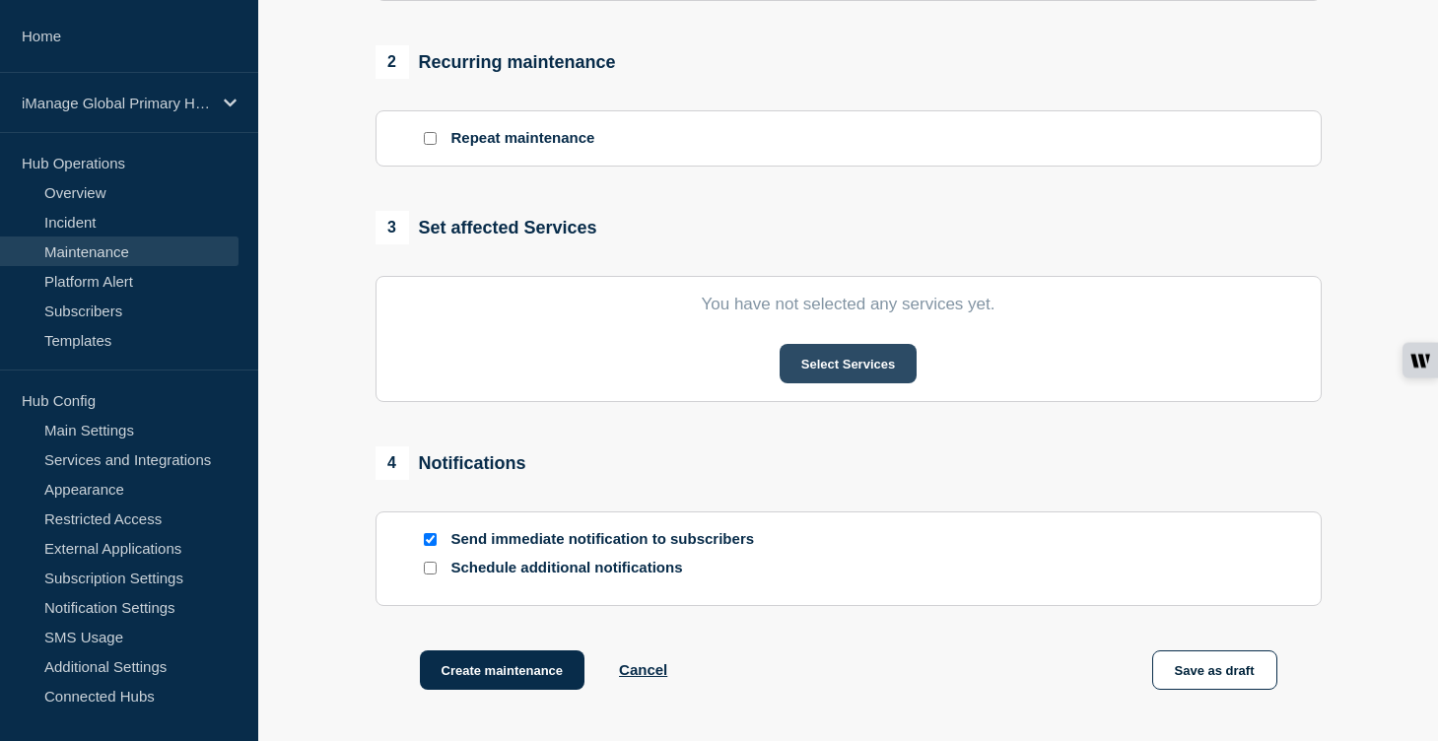
click at [854, 377] on button "Select Services" at bounding box center [848, 363] width 137 height 39
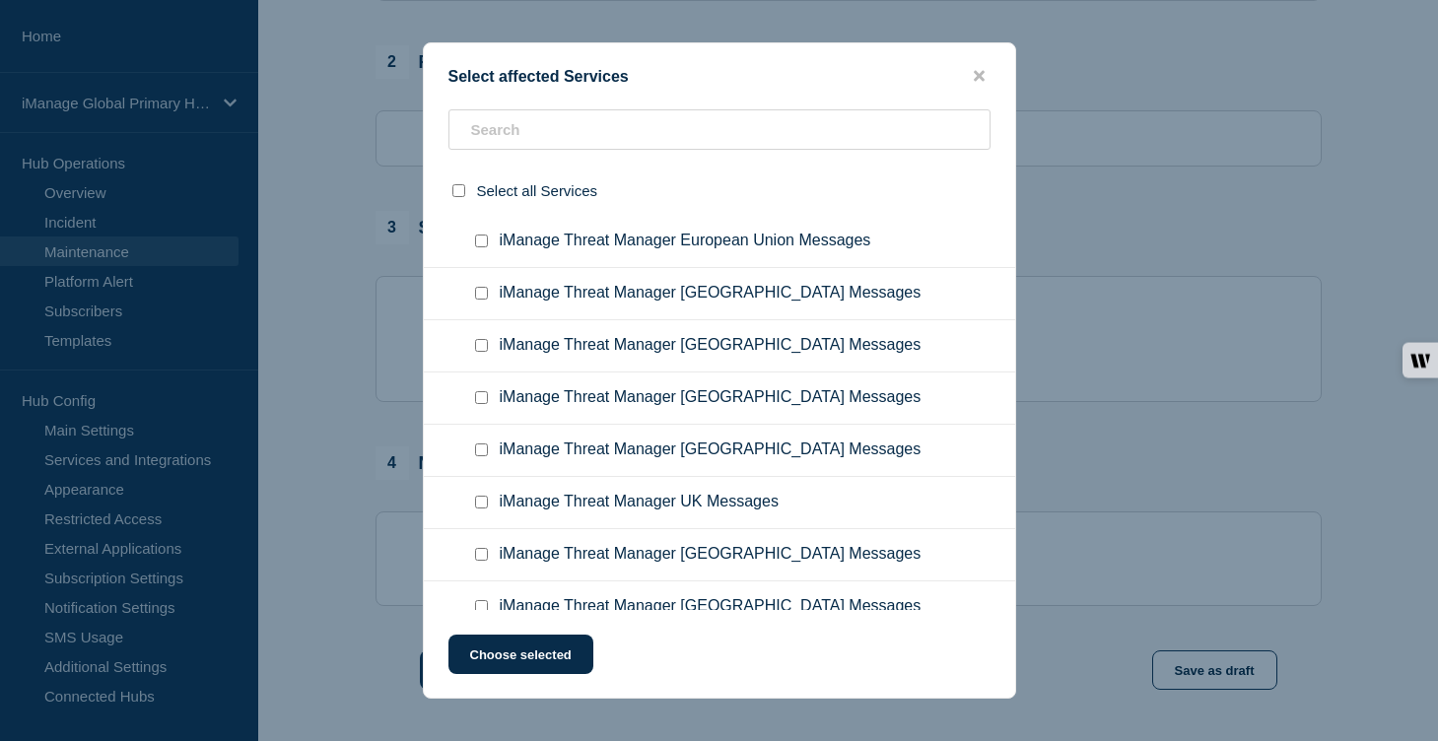
scroll to position [13114, 0]
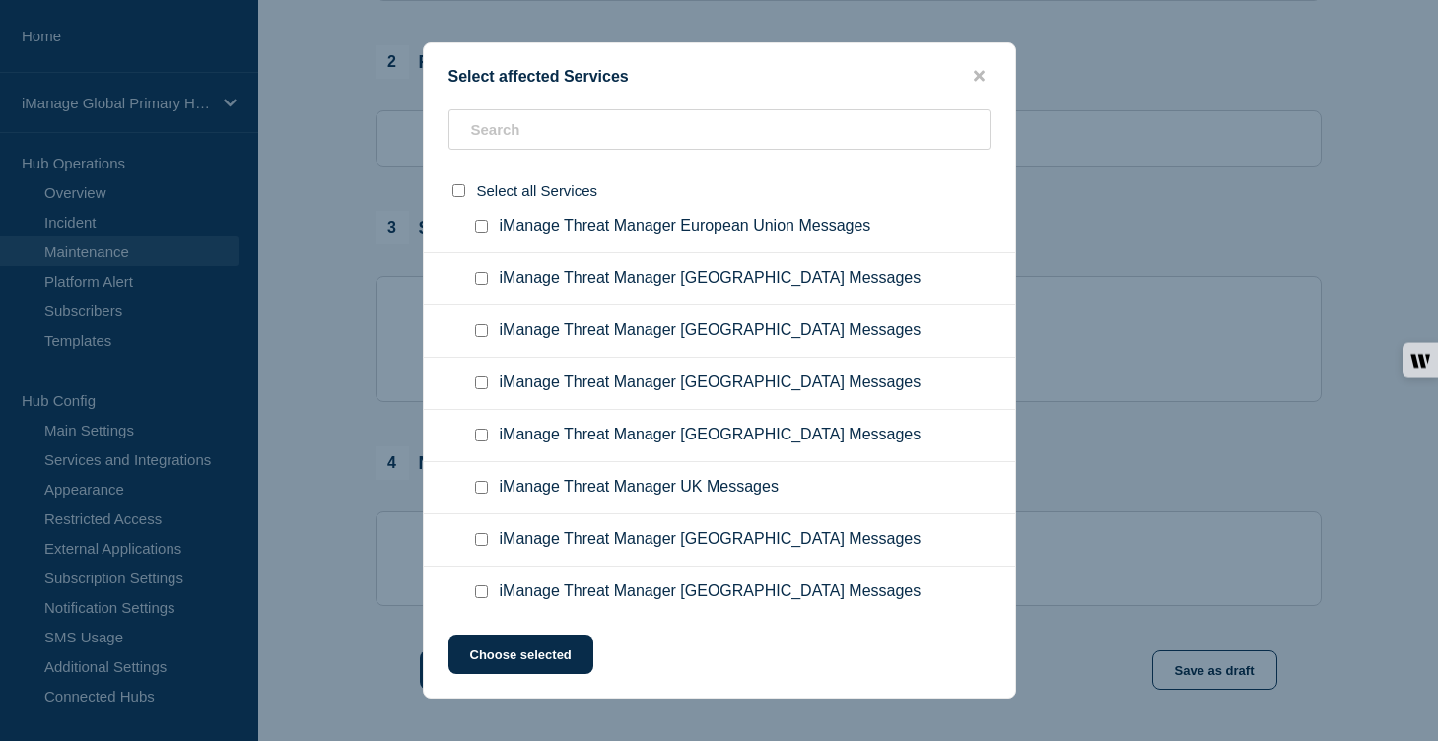
click at [482, 112] on input "iManage Security Policy Manager Messages - USA checkbox" at bounding box center [481, 106] width 13 height 13
click at [565, 657] on button "Choose selected" at bounding box center [521, 654] width 145 height 39
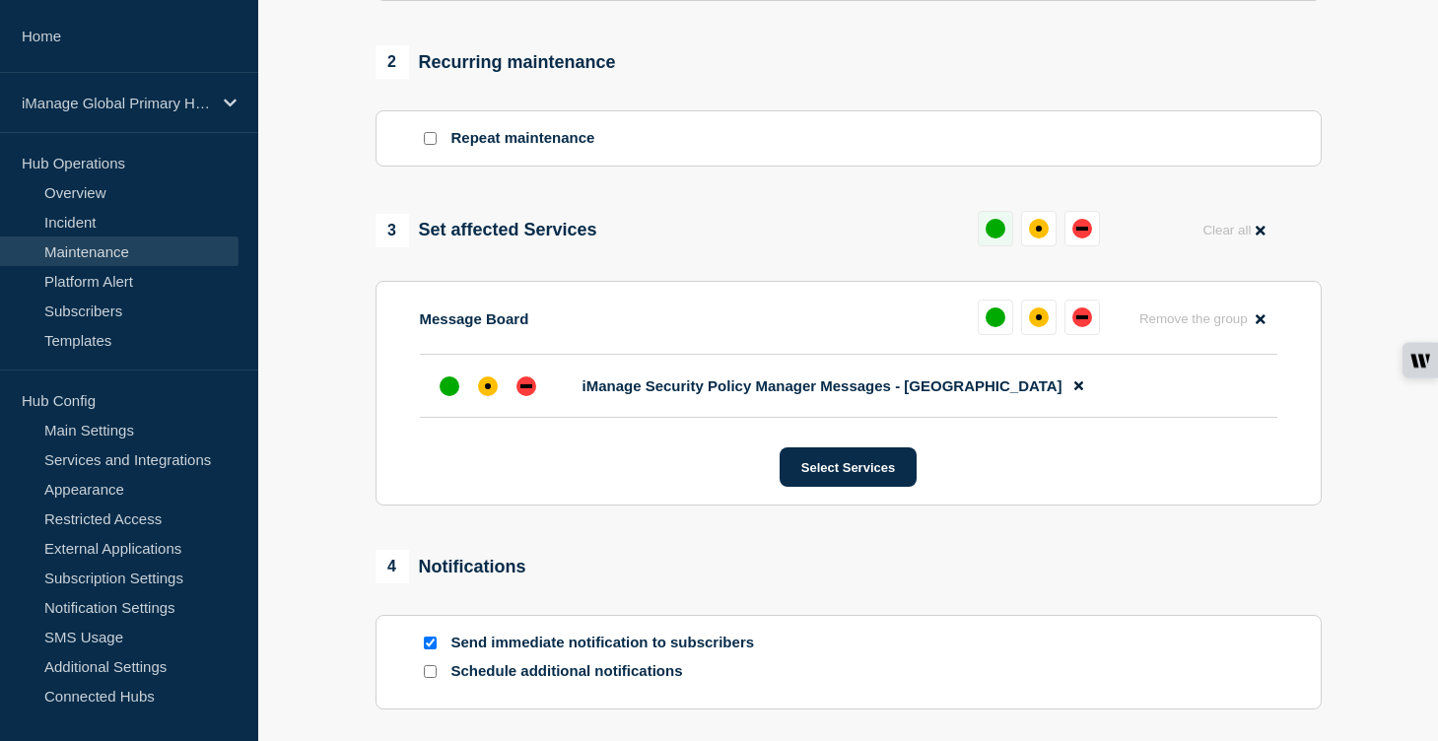
click at [993, 239] on div "up" at bounding box center [996, 229] width 20 height 20
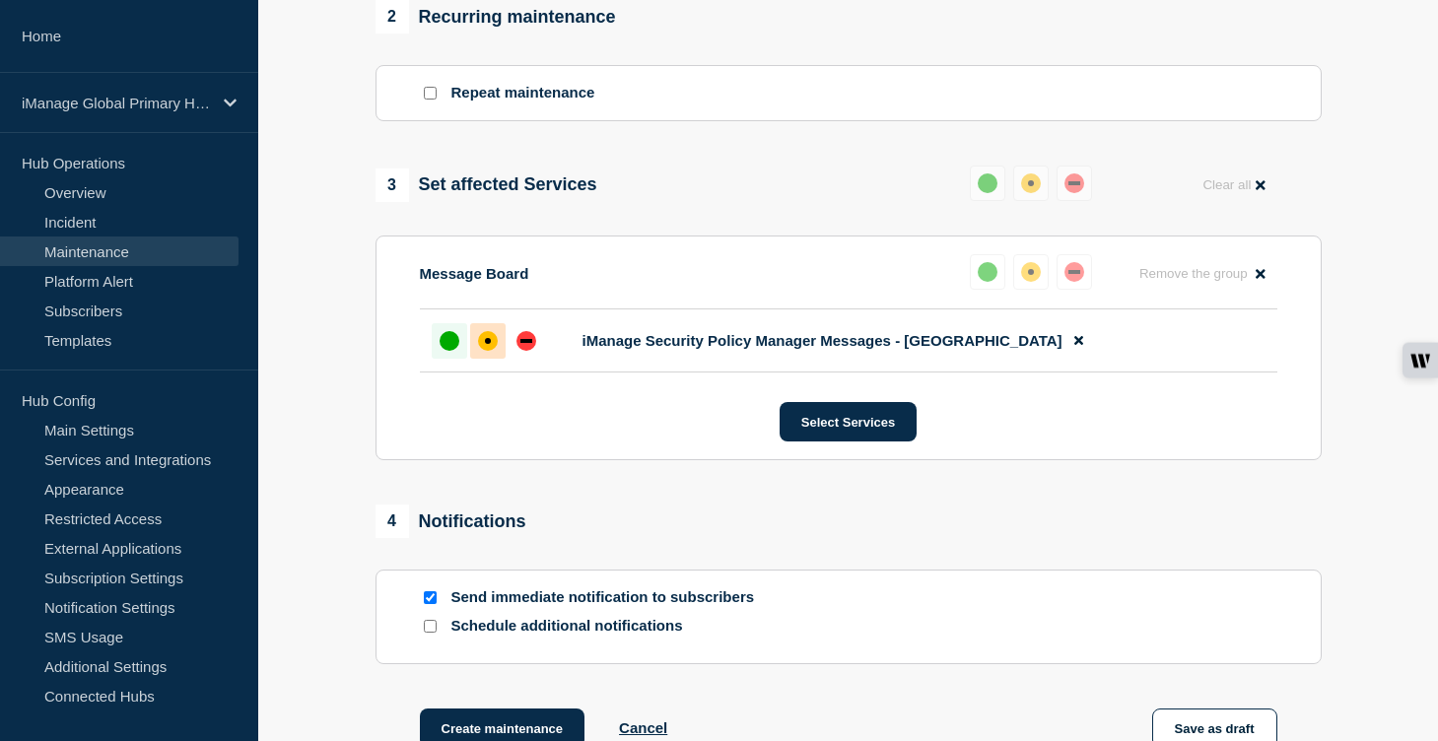
click at [496, 351] on div "affected" at bounding box center [488, 341] width 20 height 20
click at [431, 633] on input "Schedule additional notifications" at bounding box center [430, 626] width 13 height 13
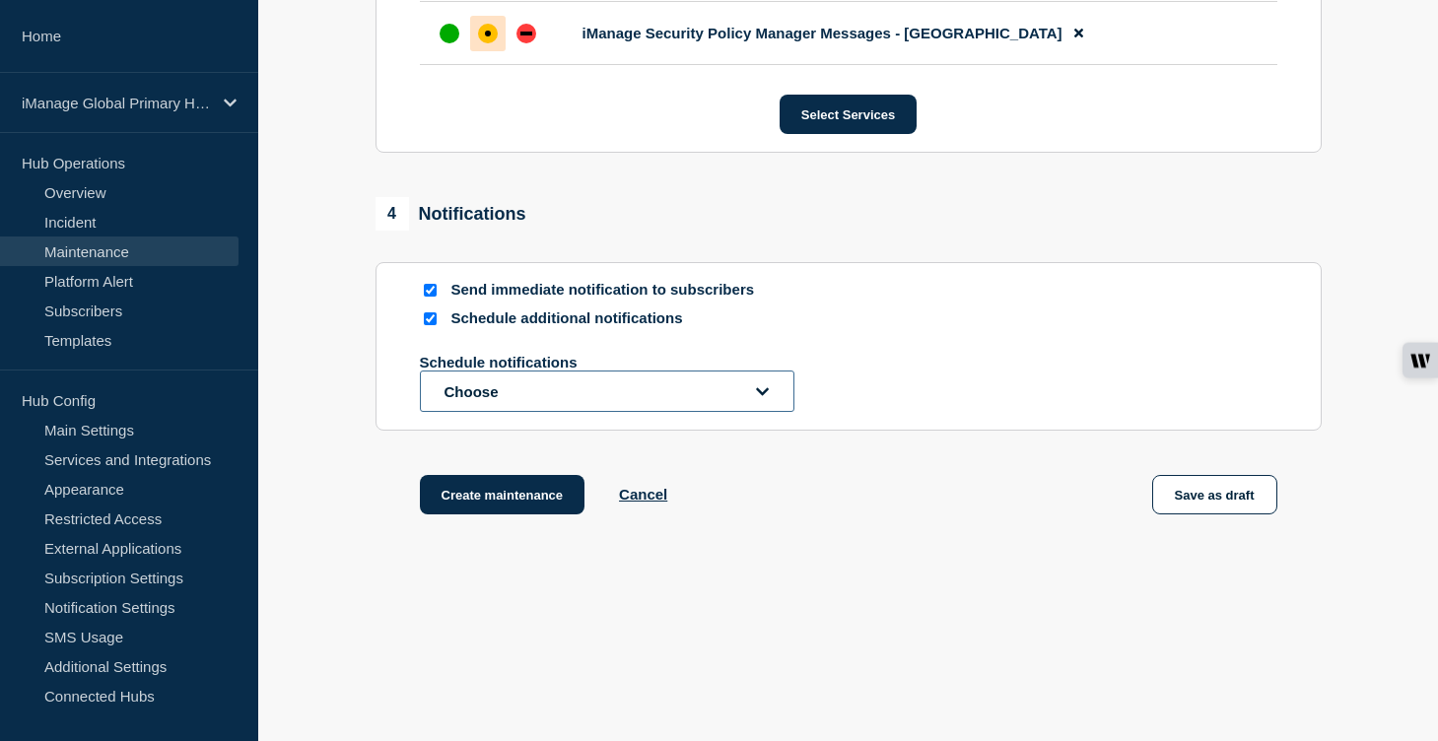
click at [571, 387] on button "Choose" at bounding box center [607, 391] width 375 height 41
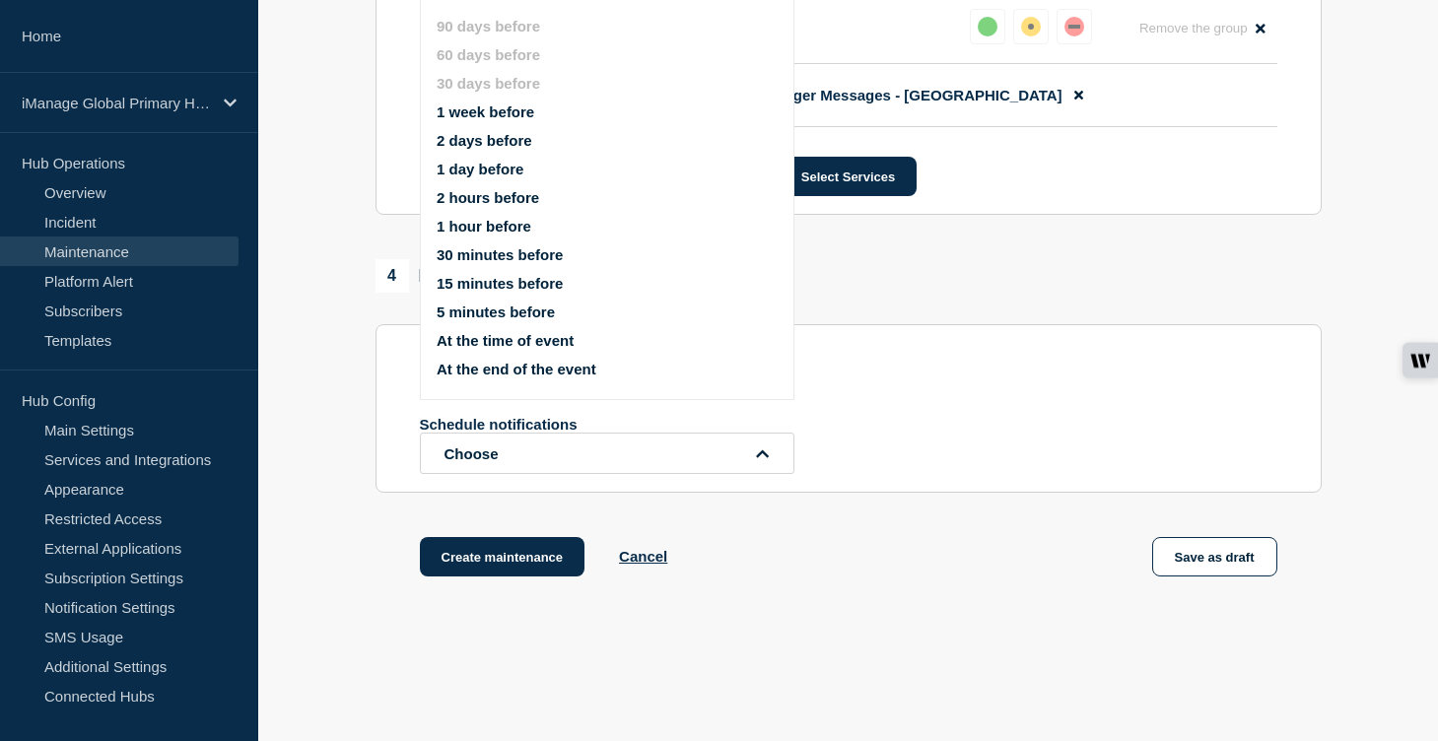
click at [493, 134] on ul "90 days before 60 days before 30 days before 1 week before 2 days before 1 day …" at bounding box center [624, 197] width 375 height 383
click at [479, 135] on ul "90 days before 60 days before 30 days before 1 week before 2 days before 1 day …" at bounding box center [624, 197] width 375 height 383
click at [480, 120] on button "1 week before" at bounding box center [486, 112] width 98 height 17
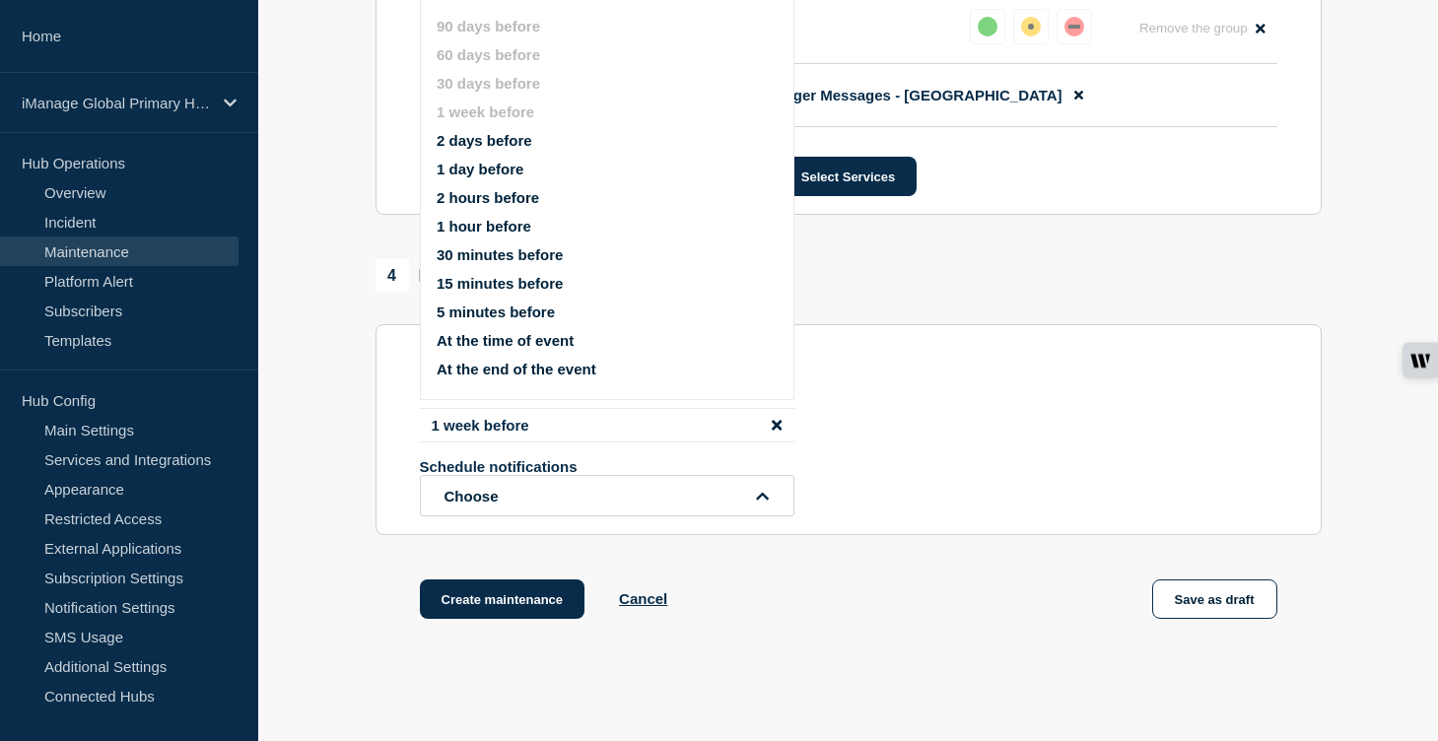
click at [477, 177] on button "1 day before" at bounding box center [480, 169] width 87 height 17
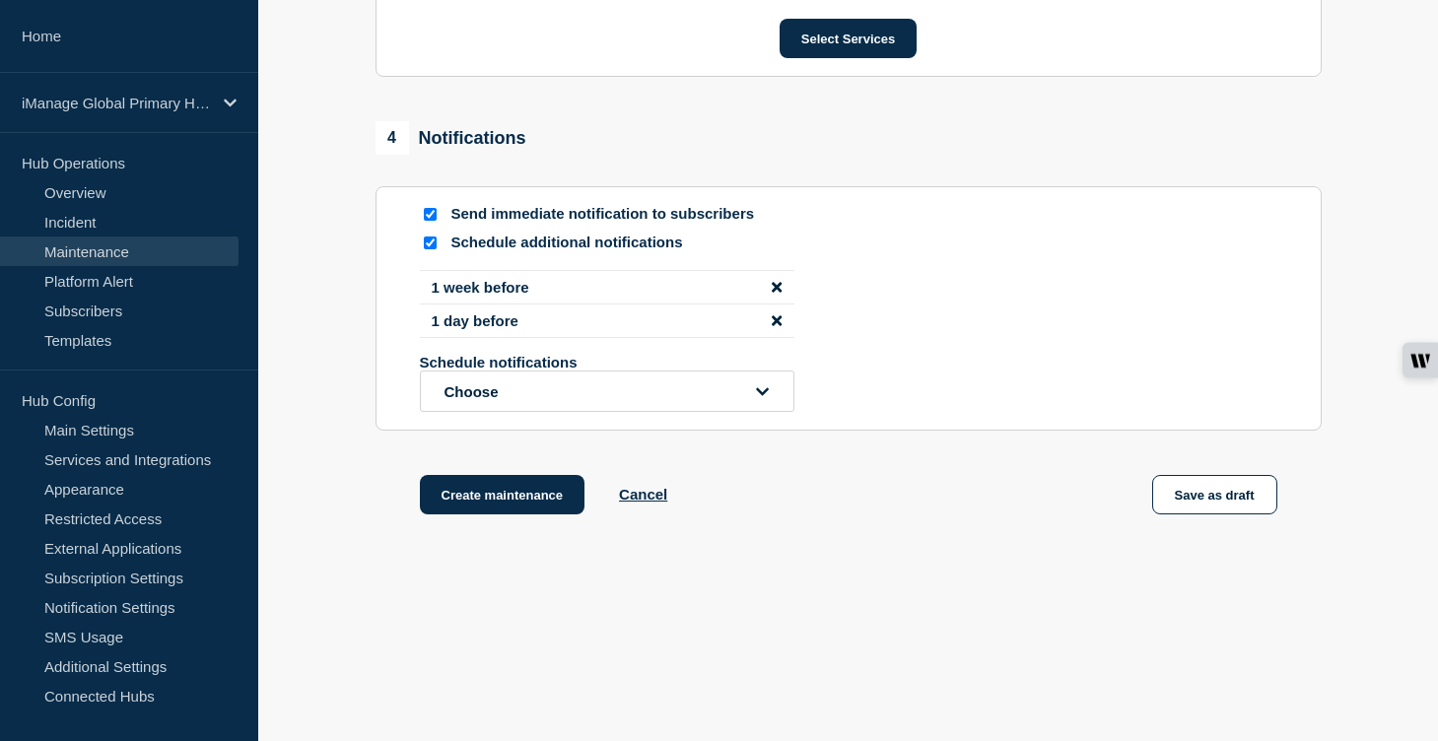
scroll to position [1263, 0]
click at [531, 515] on button "Create maintenance" at bounding box center [503, 494] width 166 height 39
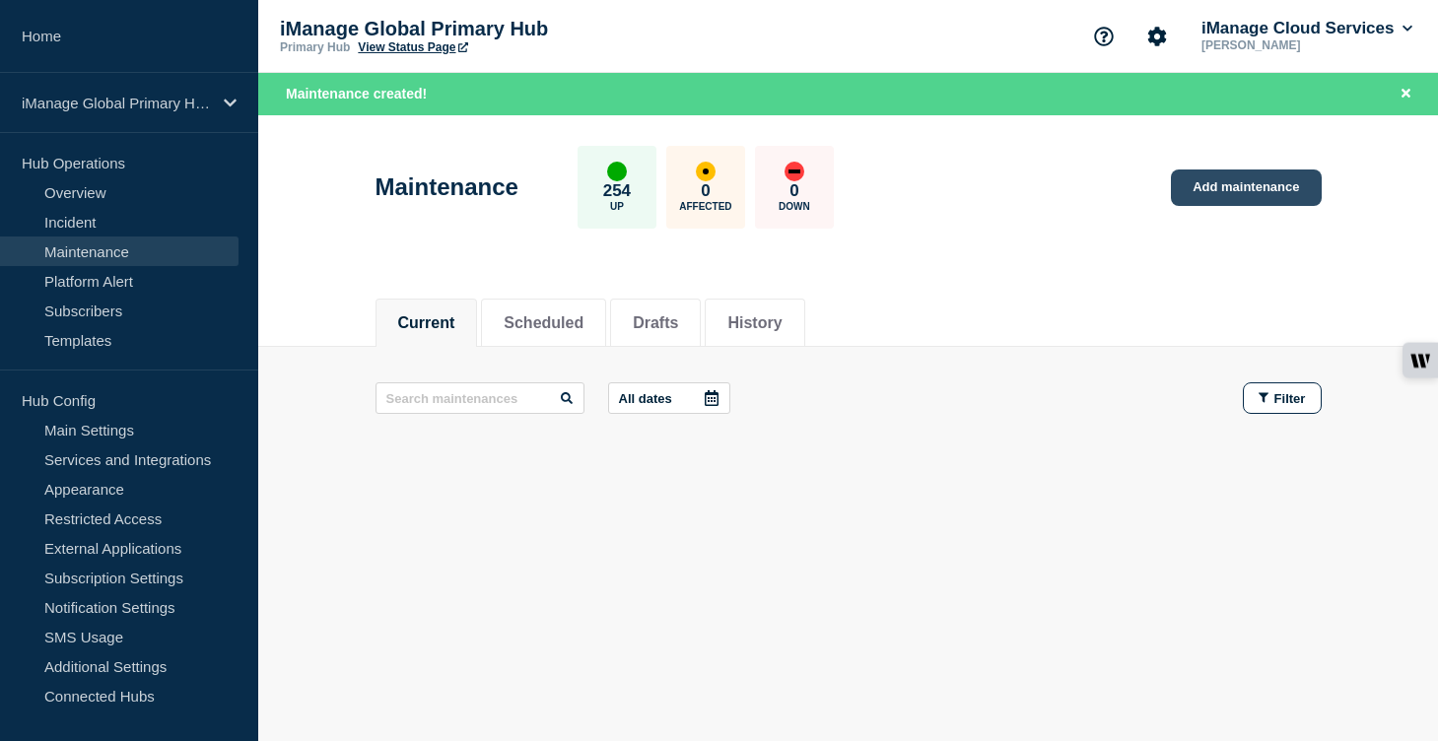
click at [1228, 197] on link "Add maintenance" at bounding box center [1246, 188] width 150 height 36
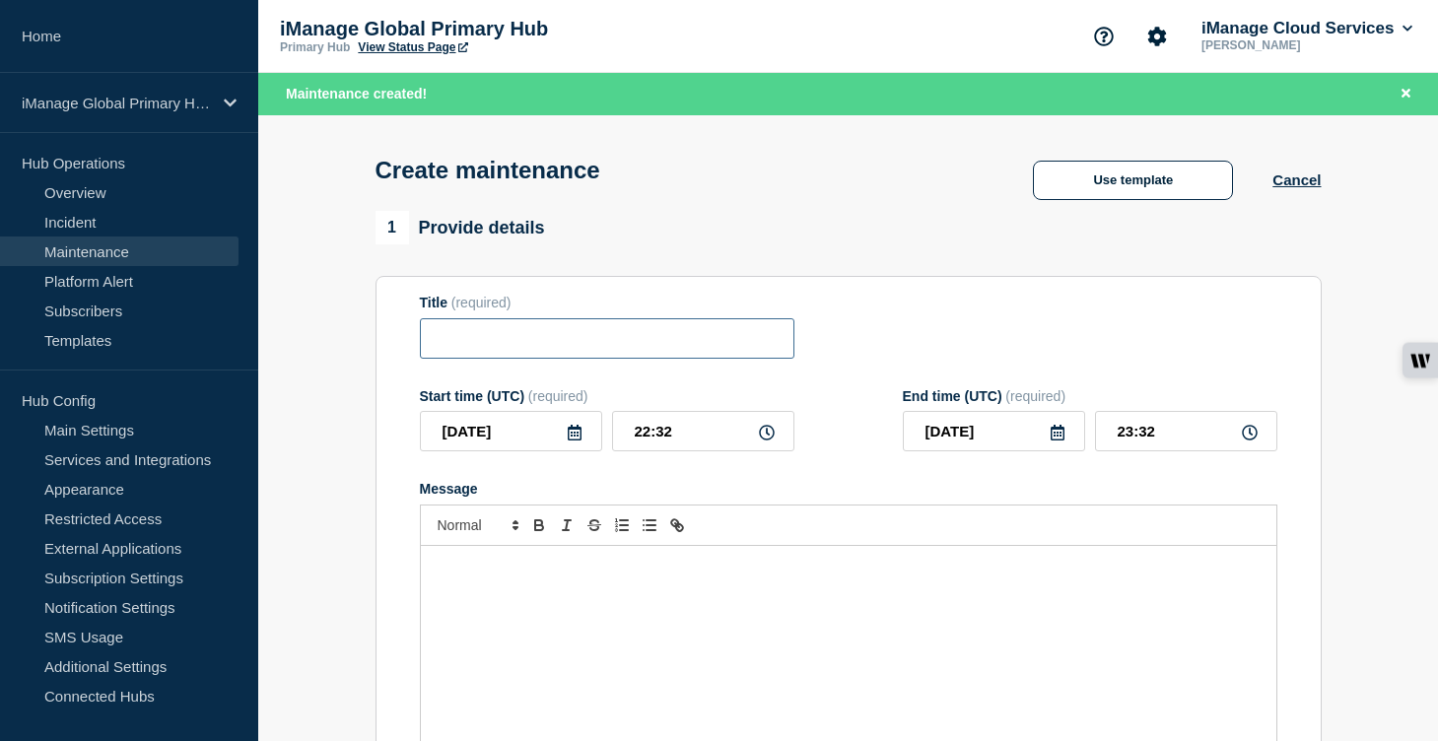
click at [460, 351] on input "Title" at bounding box center [607, 338] width 375 height 40
paste input "Service Update: iManage Security Policy Manager (Agent and Importer) – [DATE]"
click at [722, 350] on input "Service Update: iManage Security Policy Manager (Agent and Importer) – [DATE]" at bounding box center [607, 338] width 375 height 40
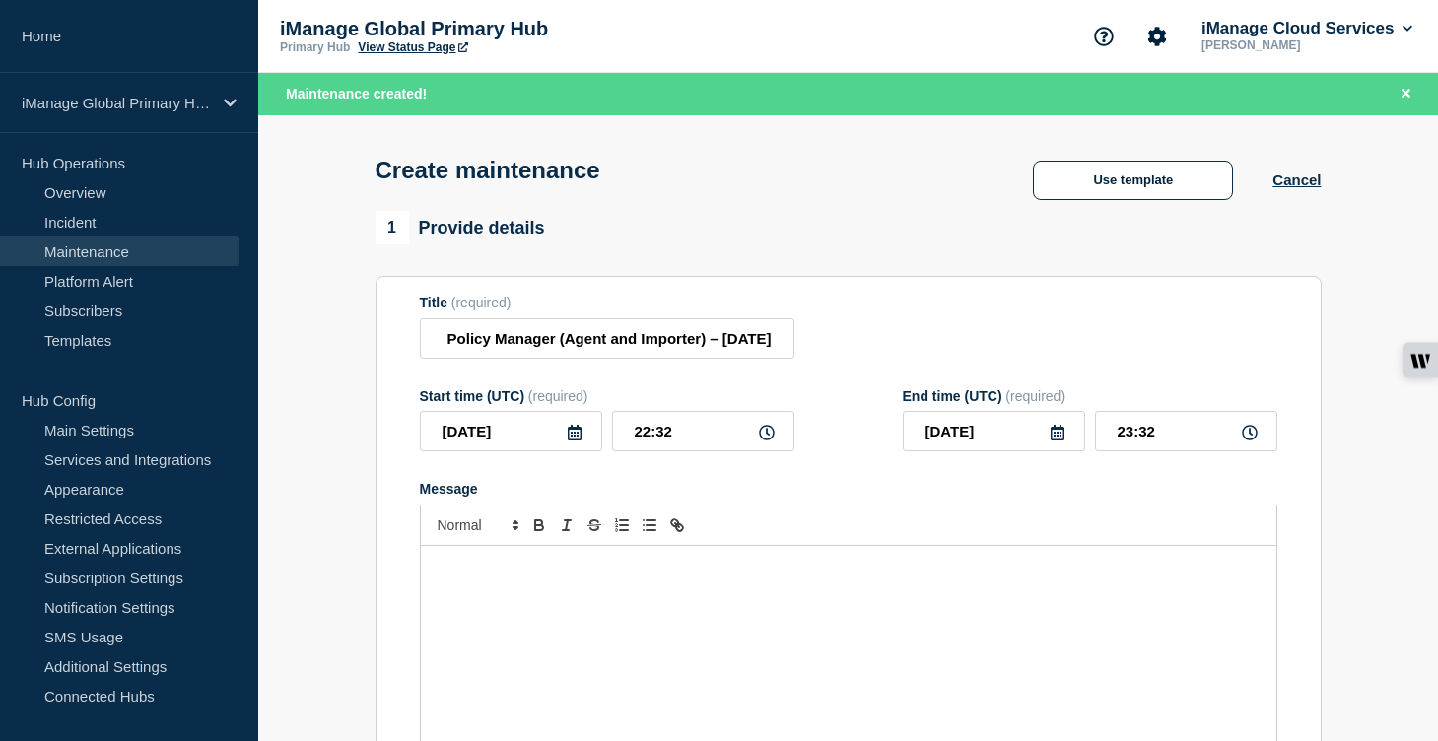
click at [573, 441] on icon at bounding box center [575, 433] width 16 height 16
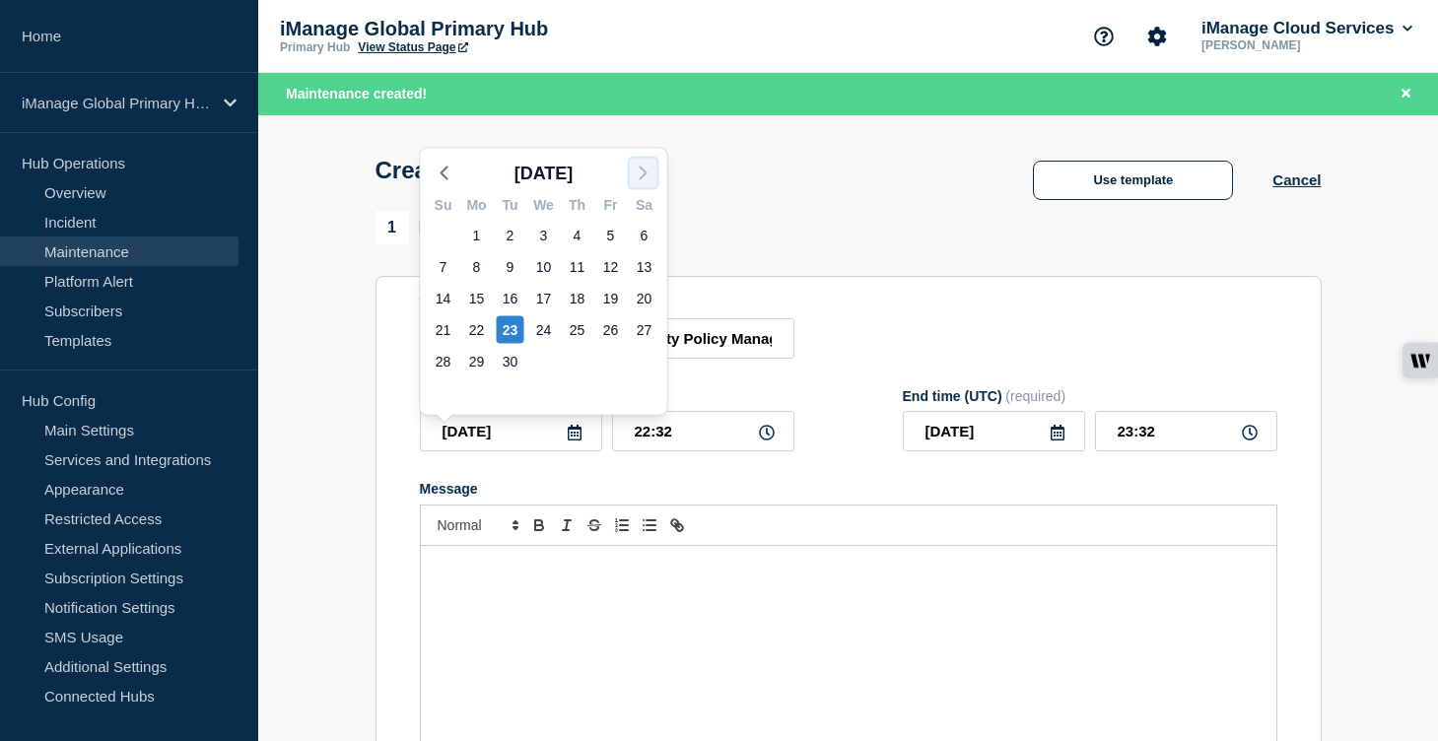
click at [647, 174] on icon "button" at bounding box center [644, 174] width 24 height 24
click at [545, 269] on div "8" at bounding box center [544, 267] width 28 height 28
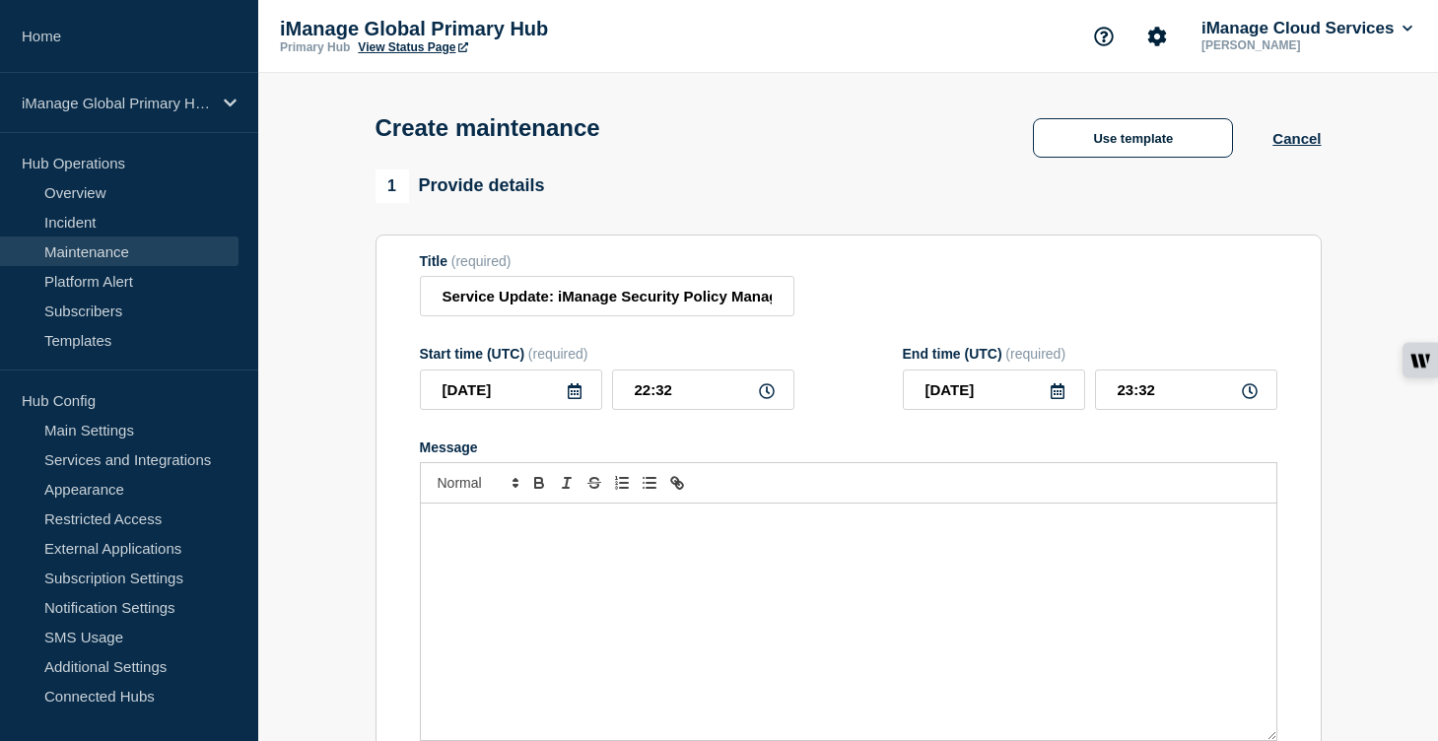
click at [481, 600] on div "Message" at bounding box center [849, 622] width 856 height 237
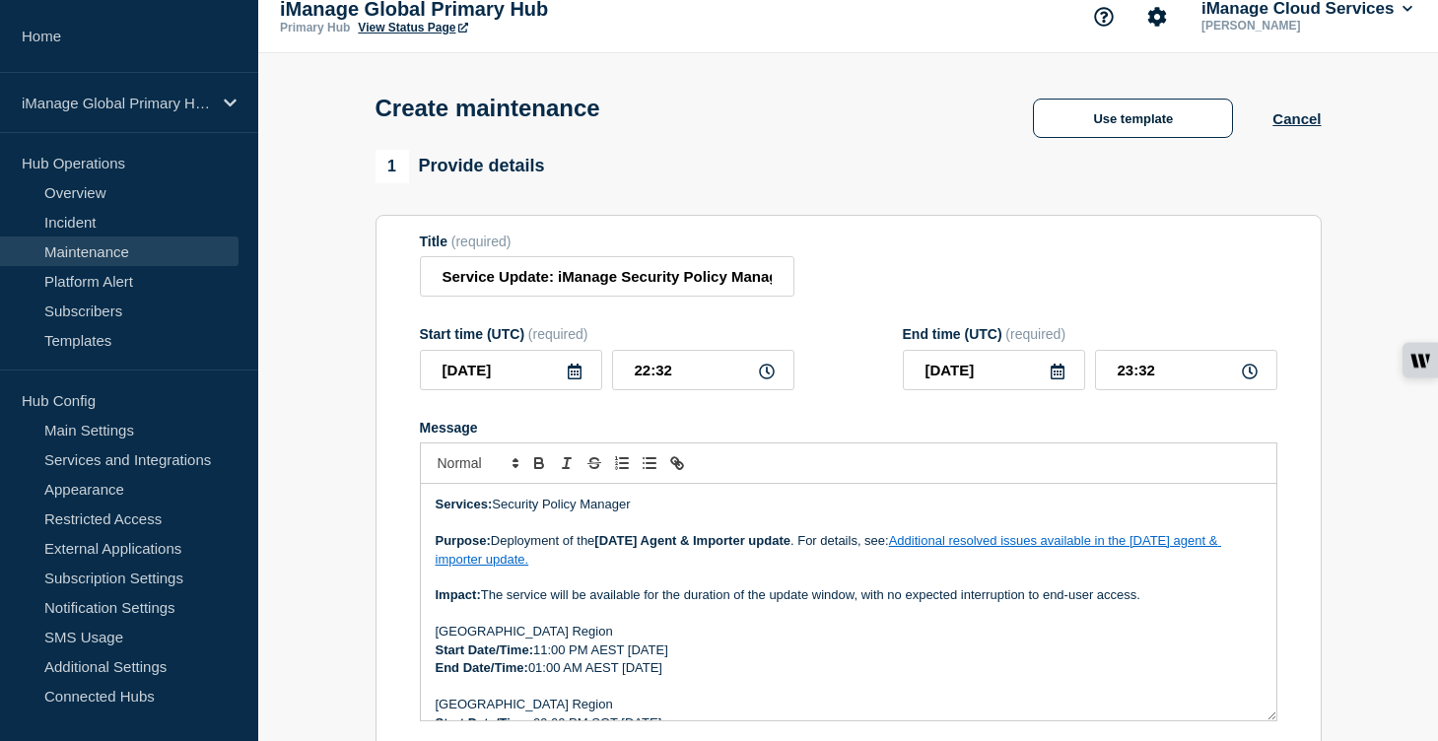
click at [645, 548] on strong "[DATE] Agent & Importer update" at bounding box center [692, 540] width 196 height 15
click at [1013, 560] on link "Additional resolved issues available in the [DATE] agent & importer update." at bounding box center [833, 549] width 795 height 33
click at [958, 602] on link at bounding box center [930, 595] width 55 height 15
click at [1235, 563] on p "Purpose: Deployment of the Sepetmber 2025 Agent & Importer update . For details…" at bounding box center [849, 550] width 826 height 36
drag, startPoint x: 955, startPoint y: 562, endPoint x: 986, endPoint y: 582, distance: 36.4
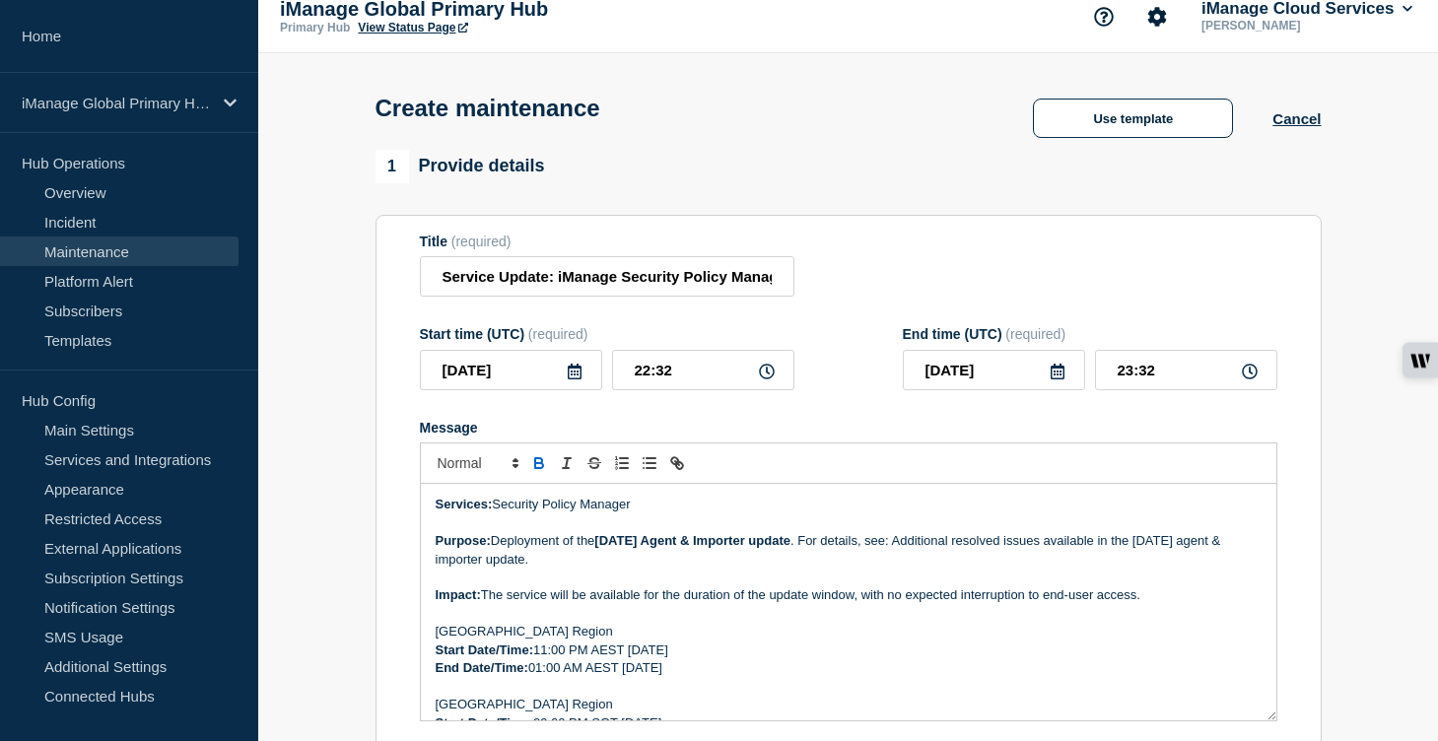
click at [986, 569] on p "Purpose: Deployment of the [DATE] Agent & Importer update . For details, see: A…" at bounding box center [849, 550] width 826 height 36
click at [671, 473] on button "Toggle link" at bounding box center [677, 463] width 28 height 24
paste input "[URL][DOMAIN_NAME]"
click at [972, 603] on link at bounding box center [965, 595] width 45 height 15
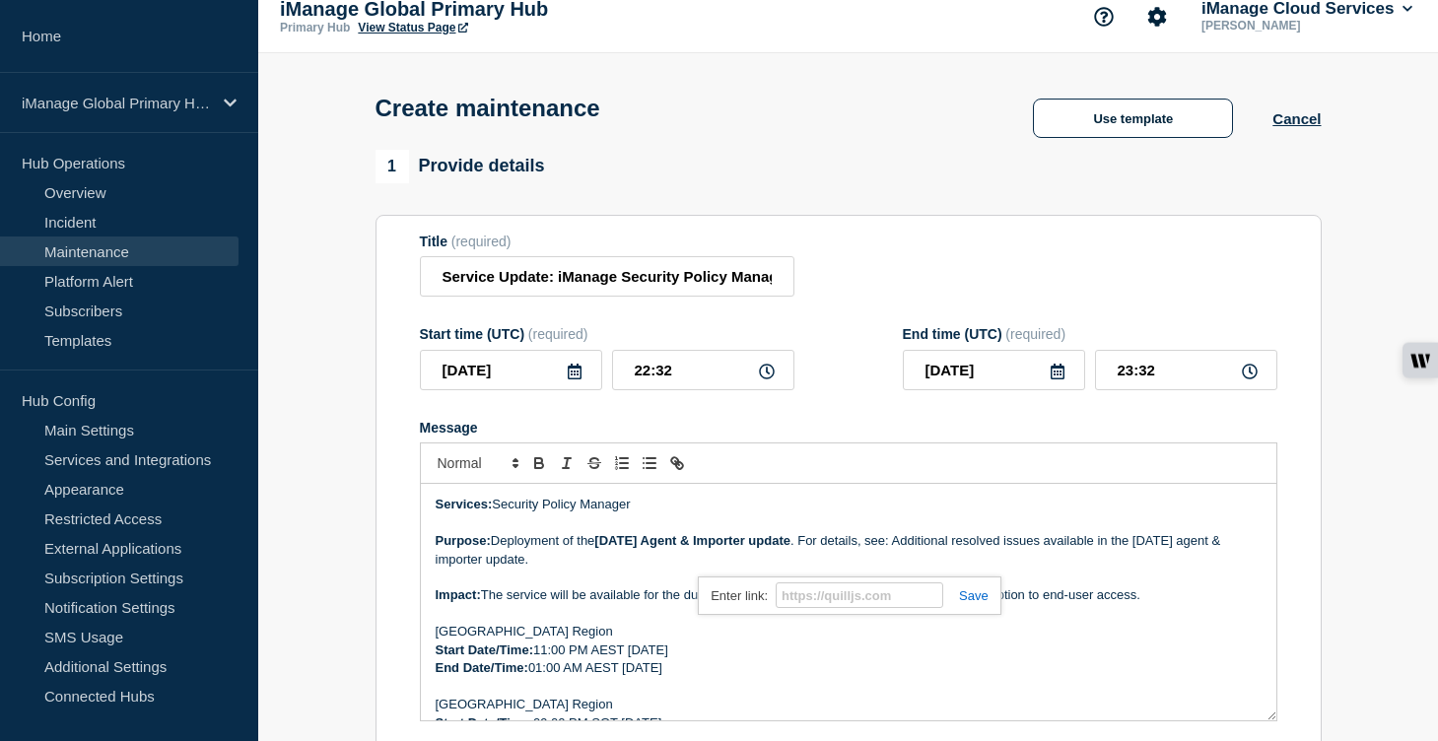
scroll to position [0, 0]
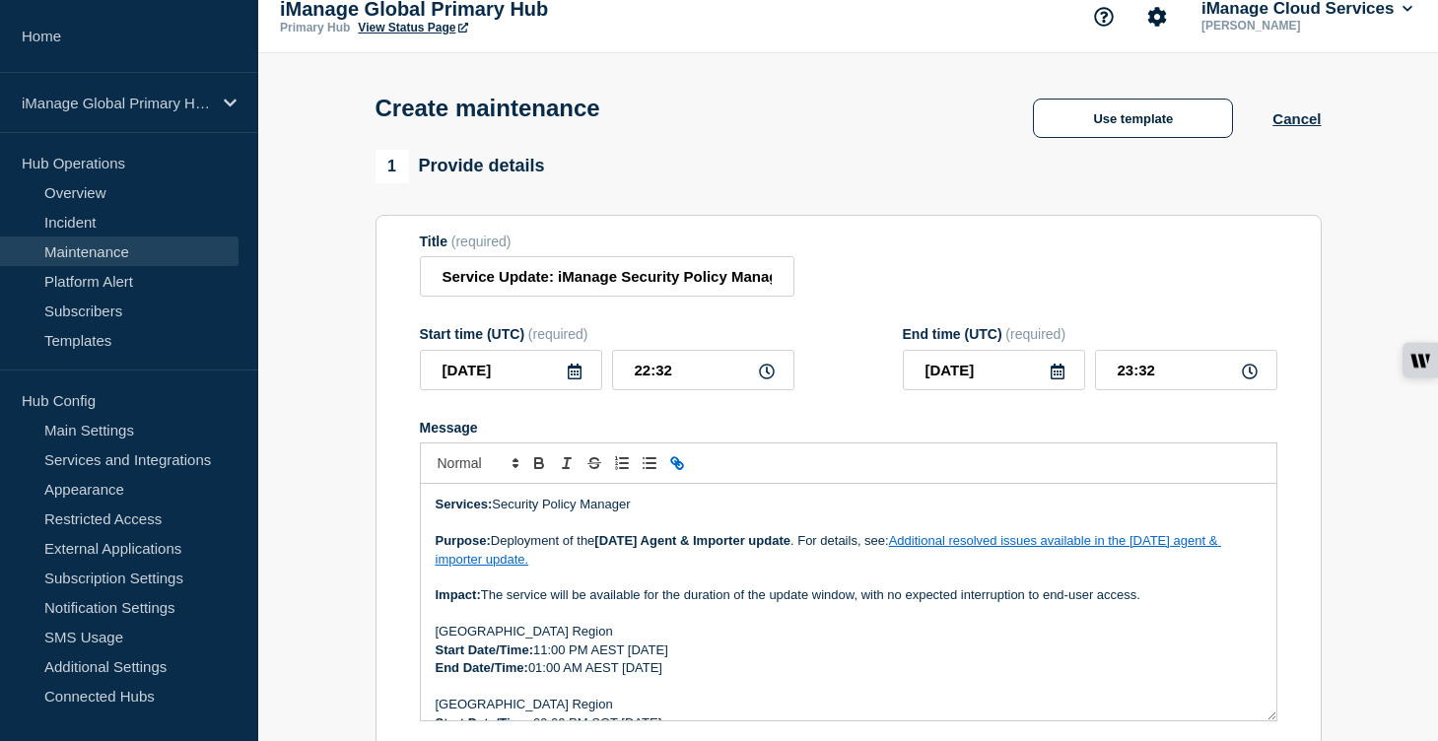
click at [951, 659] on p "Start Date/Time: 11:00 PM AEST [DATE]" at bounding box center [849, 651] width 826 height 18
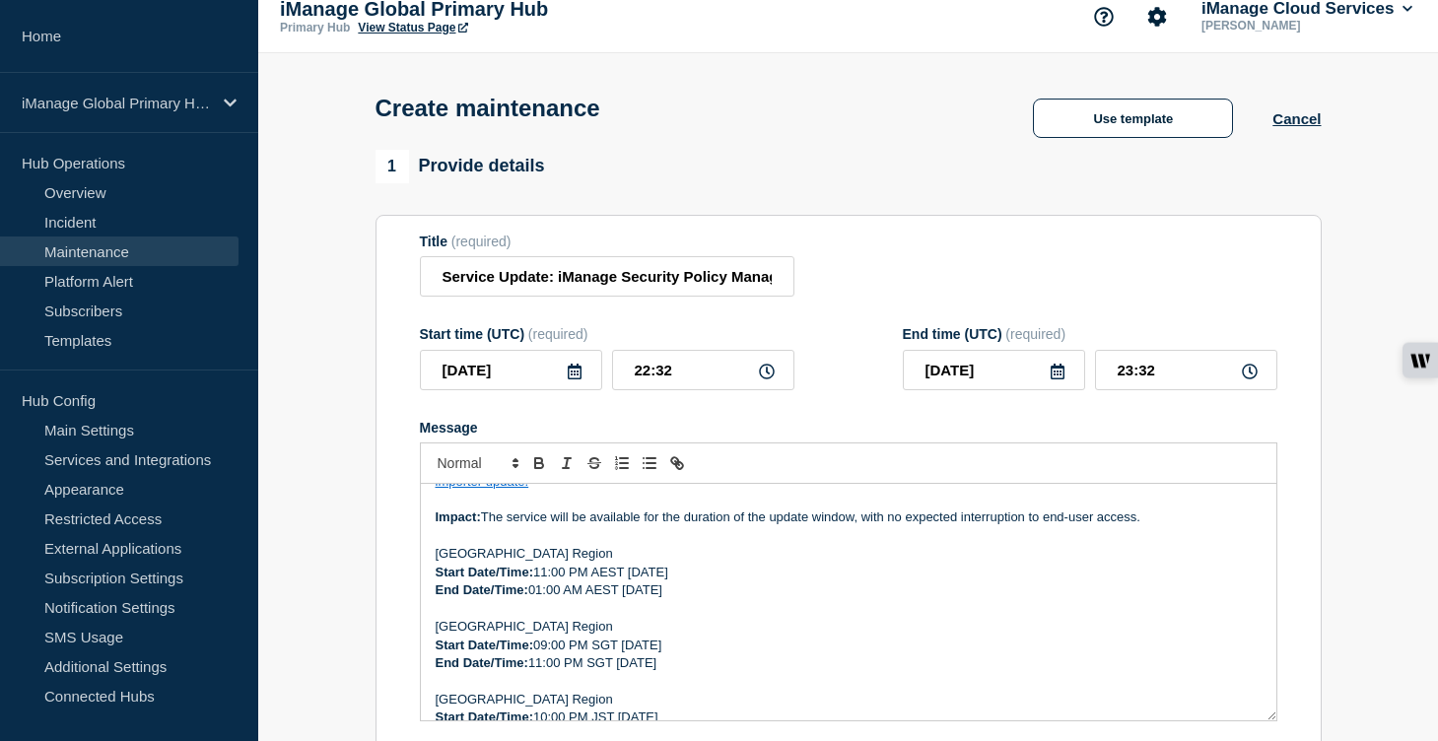
scroll to position [82, 0]
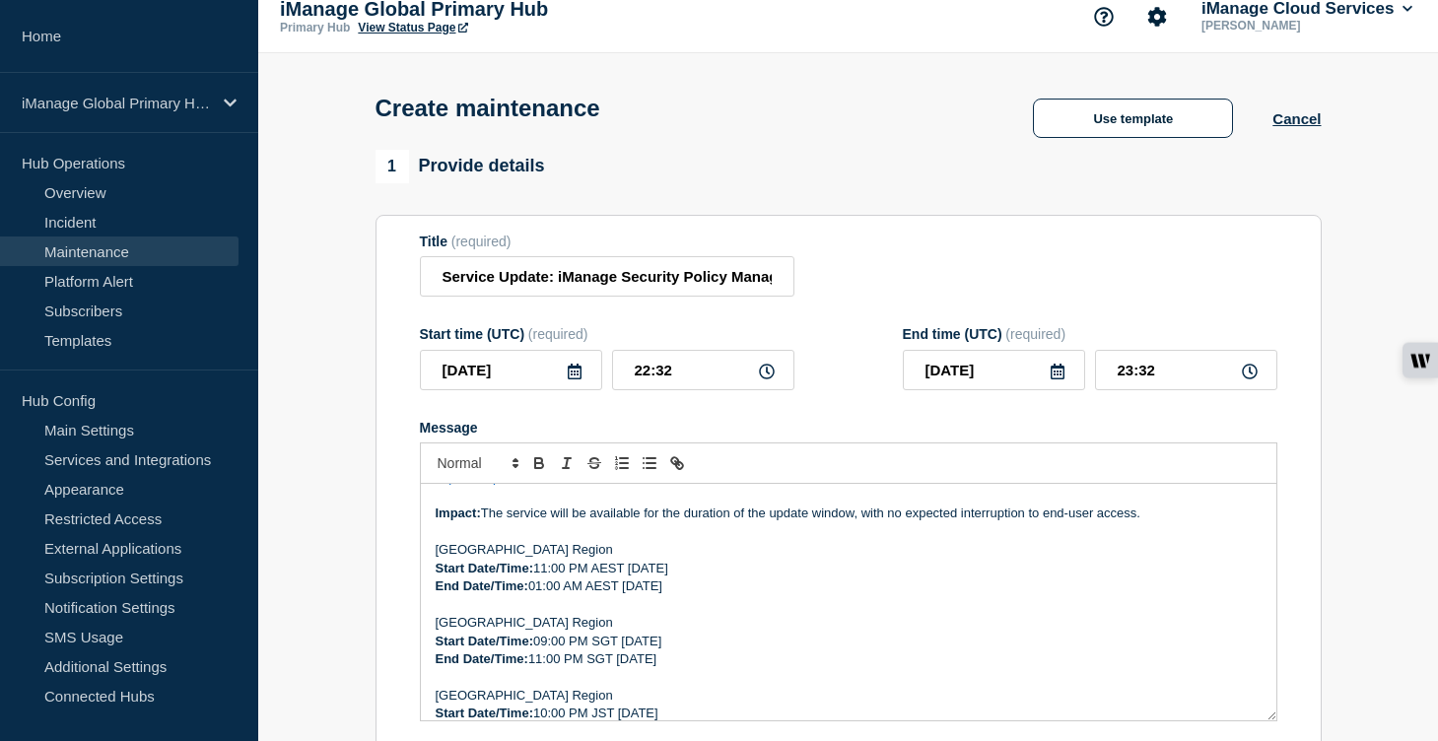
click at [777, 578] on p "Start Date/Time: 11:00 PM AEST [DATE]" at bounding box center [849, 569] width 826 height 18
click at [756, 595] on p "End Date/Time: 01:00 AM AEST [DATE]" at bounding box center [849, 587] width 826 height 18
click at [748, 595] on p "End Date/Time: 01:00 AM AEST [DATE]" at bounding box center [849, 587] width 826 height 18
click at [547, 578] on p "Start Date/Time: 11:00 PM AEST [DATE]" at bounding box center [849, 569] width 826 height 18
click at [544, 595] on p "End Date/Time: 01:00 AM AEST [DATE]" at bounding box center [849, 587] width 826 height 18
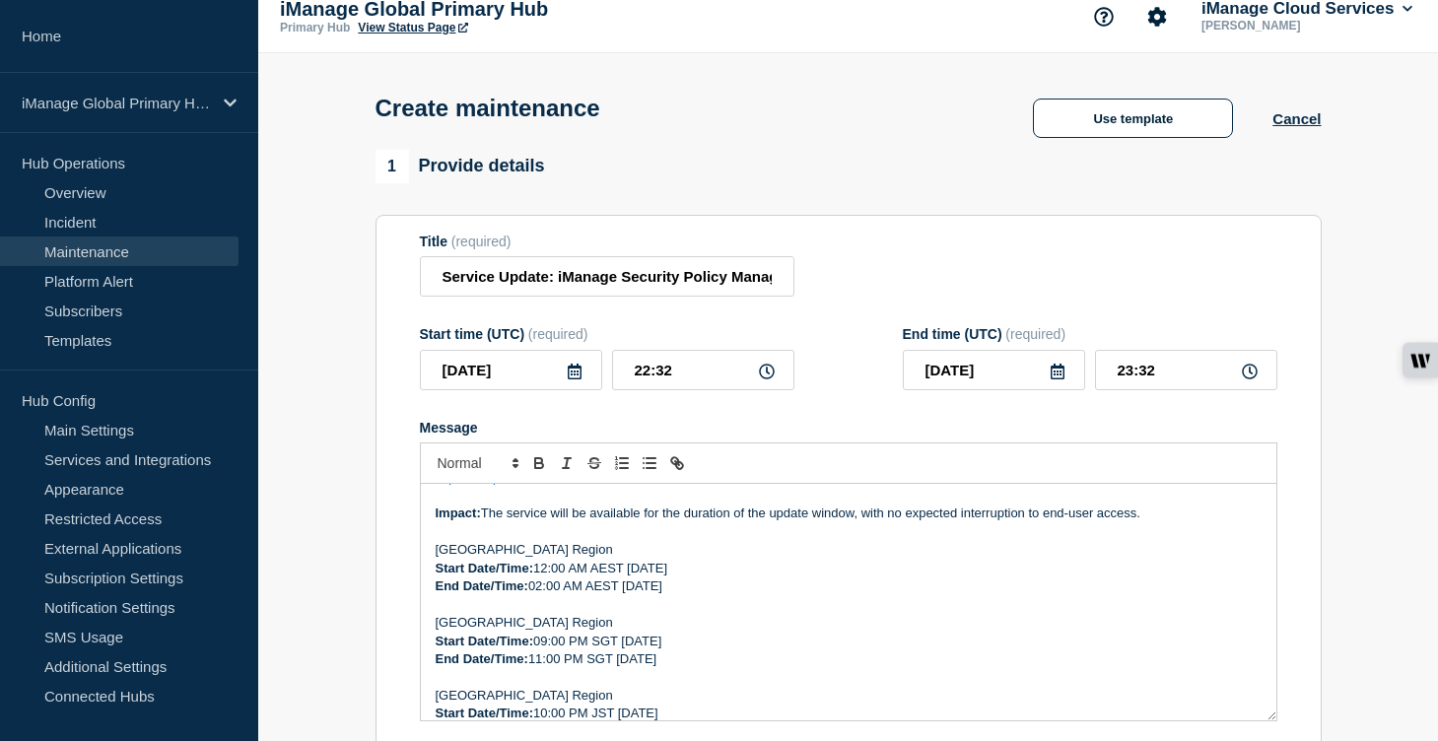
drag, startPoint x: 698, startPoint y: 590, endPoint x: 633, endPoint y: 590, distance: 65.1
click at [633, 578] on p "Start Date/Time: 12:00 AM AEST [DATE]" at bounding box center [849, 569] width 826 height 18
copy p "[DATE]"
drag, startPoint x: 673, startPoint y: 609, endPoint x: 624, endPoint y: 610, distance: 49.3
click at [624, 595] on p "End Date/Time: 02:00 AM AEST [DATE]" at bounding box center [849, 587] width 826 height 18
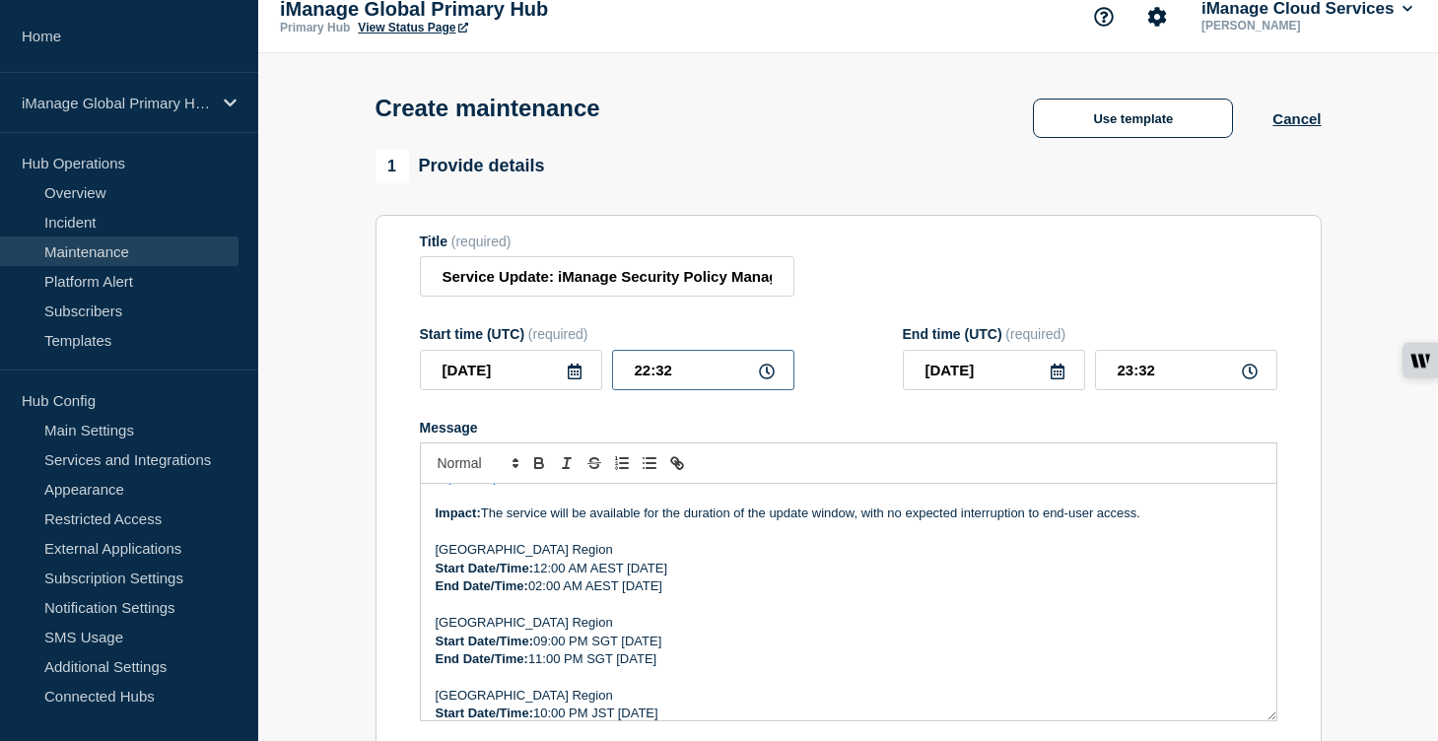
drag, startPoint x: 687, startPoint y: 386, endPoint x: 596, endPoint y: 386, distance: 90.7
click at [598, 386] on div "[DATE] 22:32" at bounding box center [607, 370] width 375 height 40
click at [806, 614] on p "Message" at bounding box center [849, 605] width 826 height 18
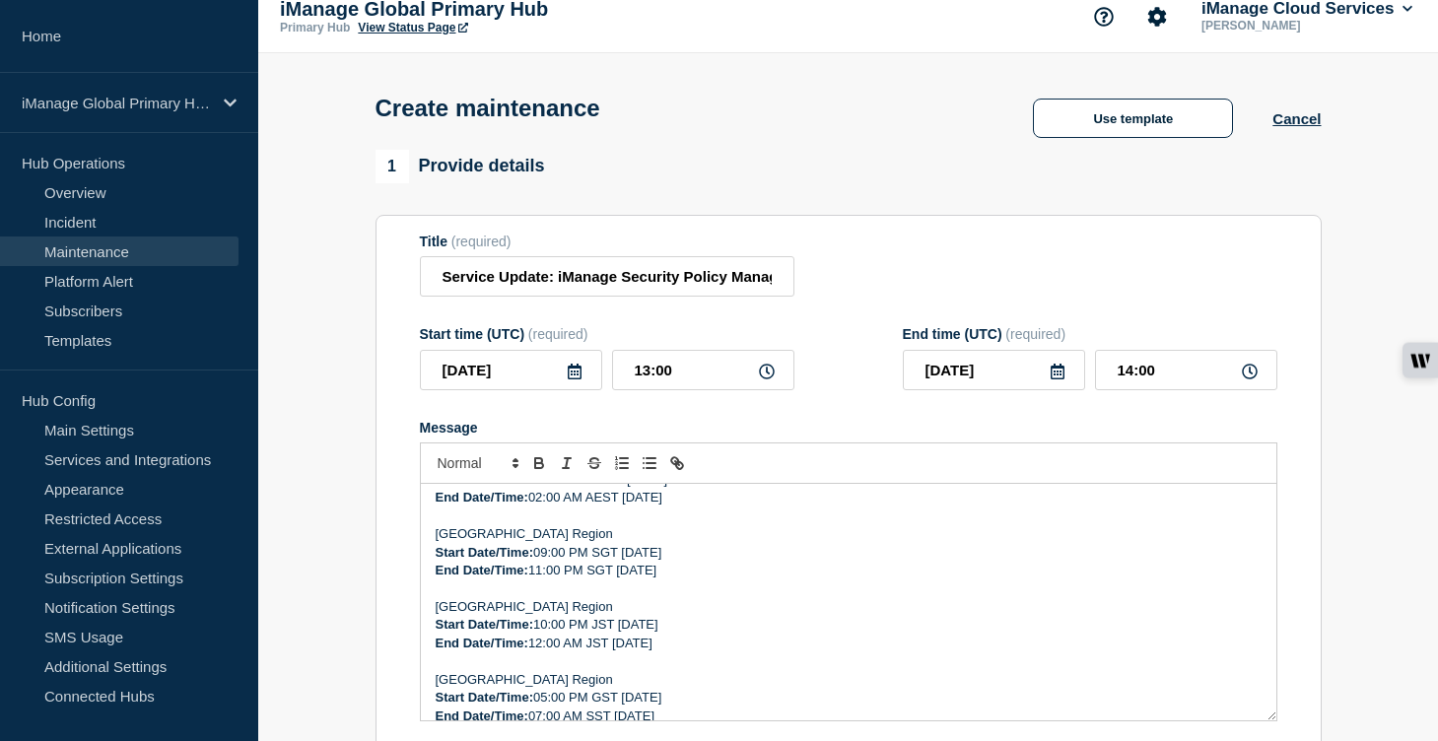
scroll to position [173, 0]
click at [769, 559] on p "Start Date/Time: 09:00 PM SGT [DATE]" at bounding box center [849, 550] width 826 height 18
click at [762, 577] on p "End Date/Time: 11:00 PM SGT [DATE]" at bounding box center [849, 568] width 826 height 18
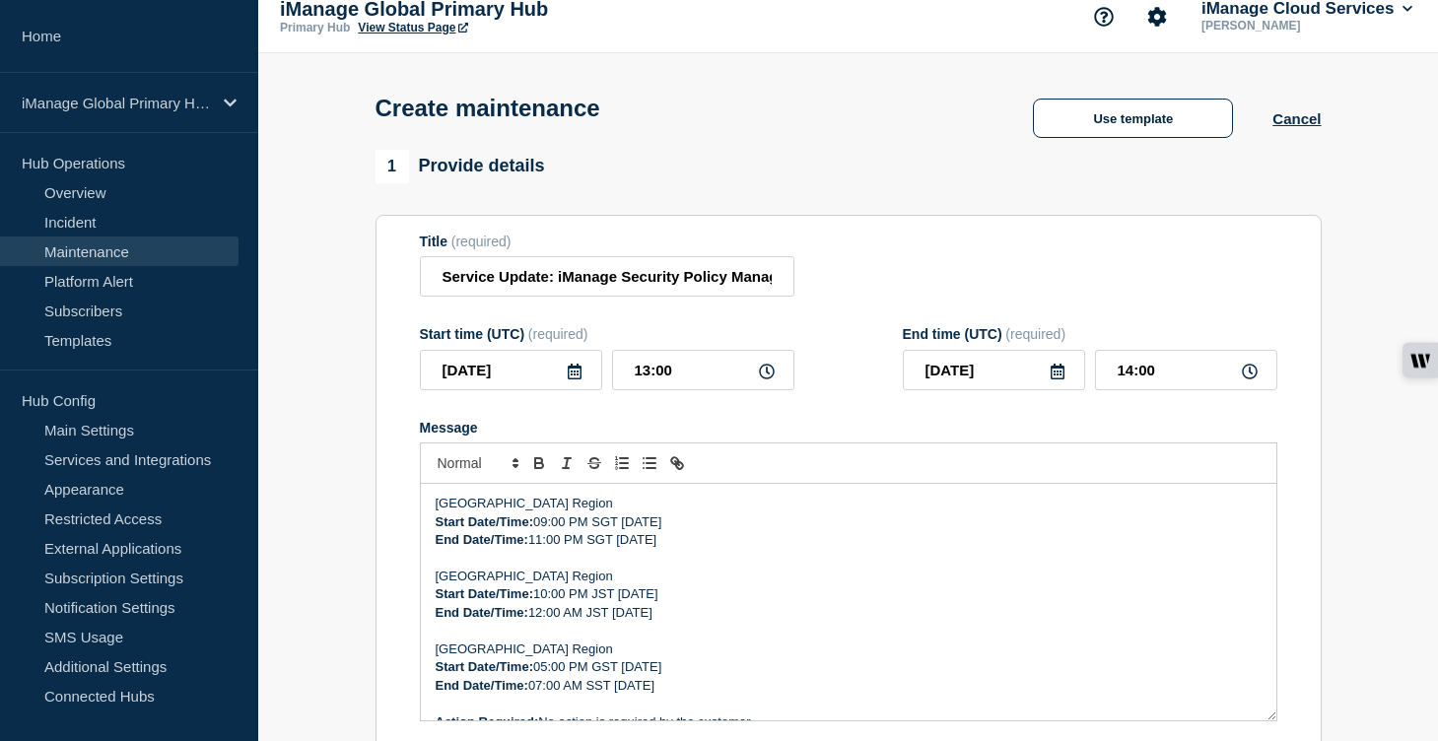
scroll to position [224, 0]
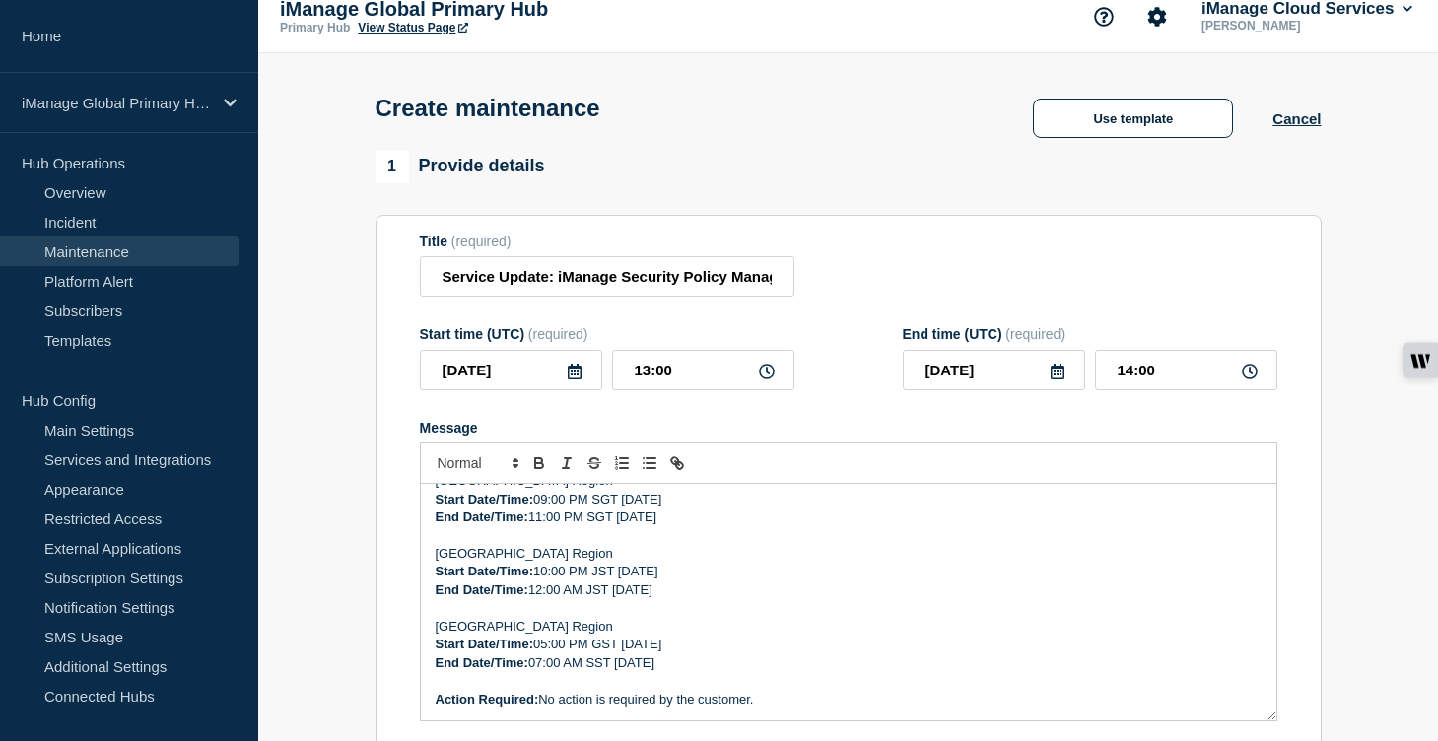
click at [767, 581] on p "Start Date/Time: 10:00 PM JST [DATE]" at bounding box center [849, 572] width 826 height 18
click at [746, 599] on p "End Date/Time: 12:00 AM JST [DATE]" at bounding box center [849, 591] width 826 height 18
click at [856, 617] on p "Message" at bounding box center [849, 608] width 826 height 18
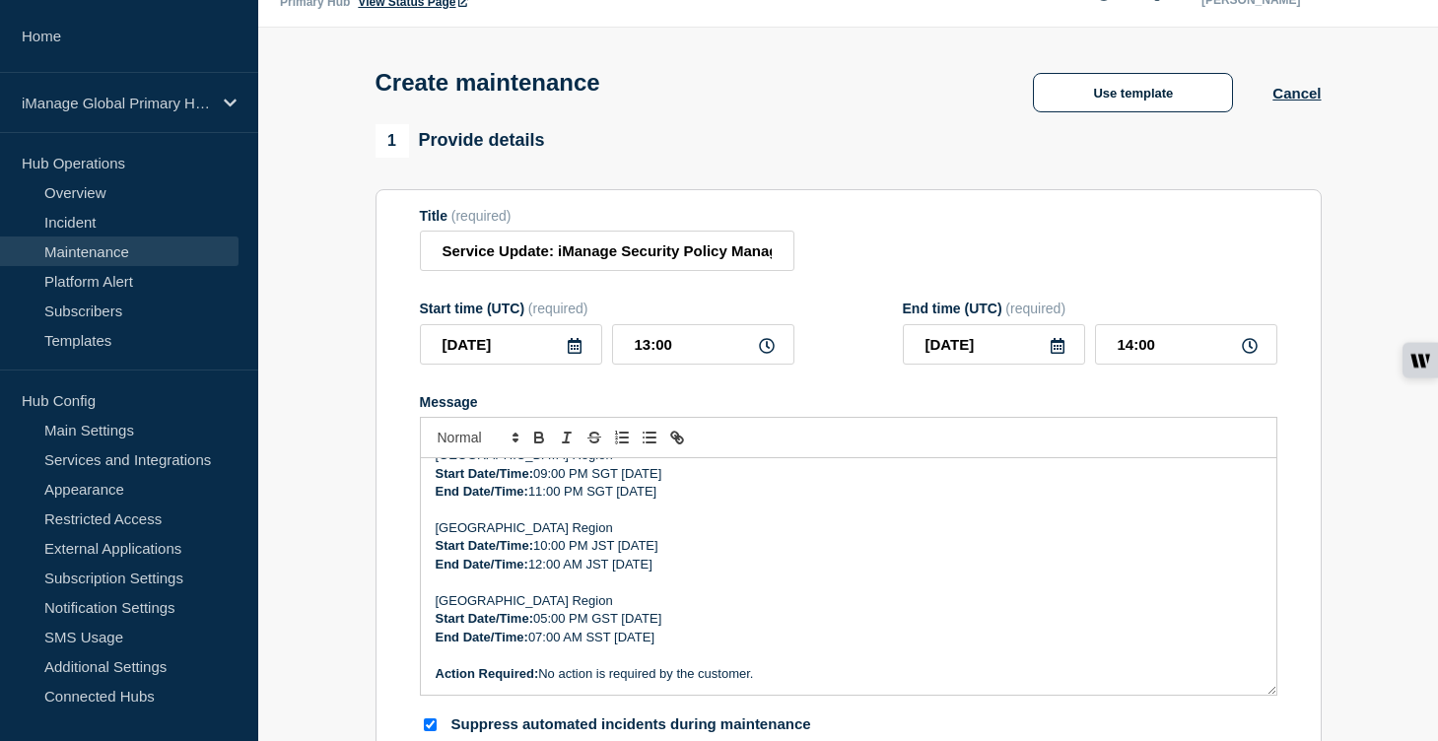
click at [766, 628] on p "Start Date/Time: 05:00 PM GST [DATE]" at bounding box center [849, 619] width 826 height 18
click at [764, 647] on p "End Date/Time: 07:00 AM SST [DATE]" at bounding box center [849, 638] width 826 height 18
click at [817, 647] on p "End Date/Time: 07:00 AM SST [DATE]" at bounding box center [849, 638] width 826 height 18
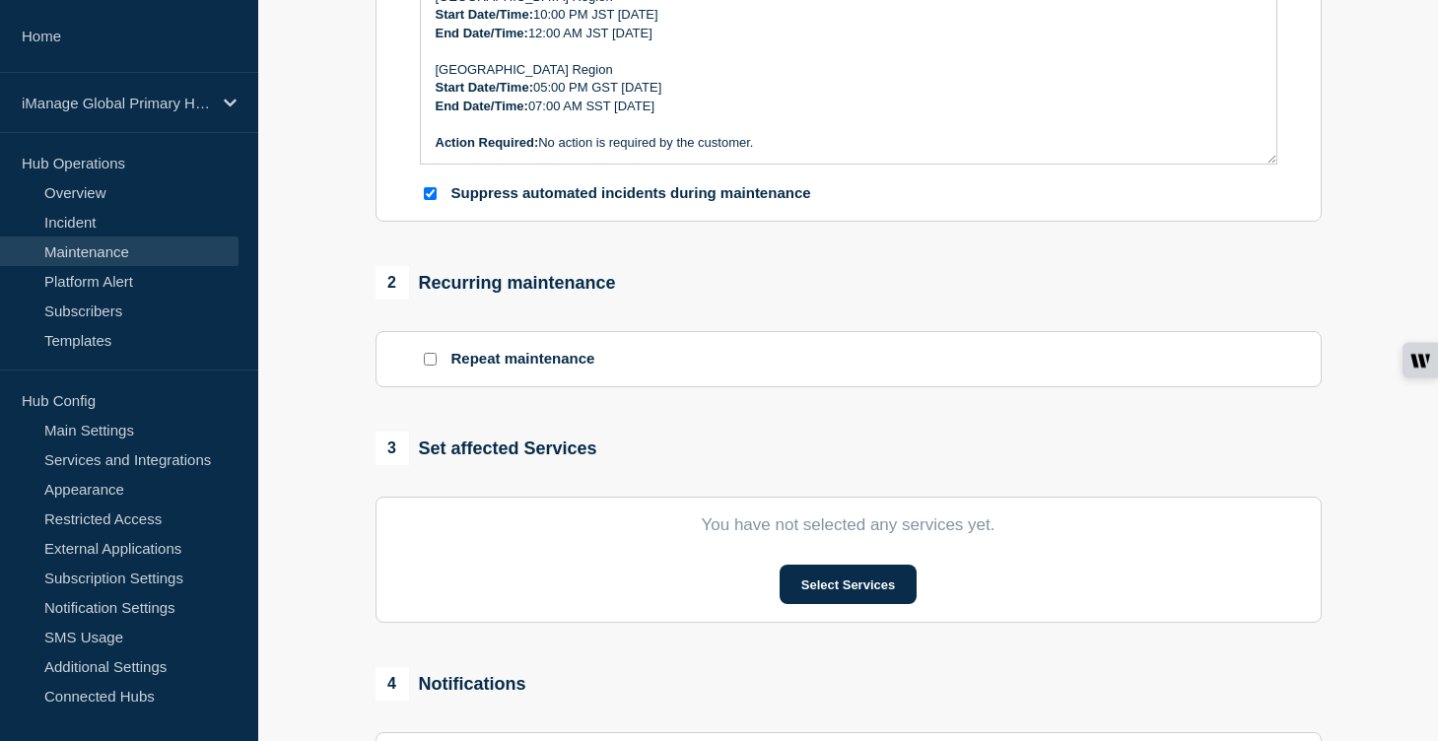
scroll to position [583, 0]
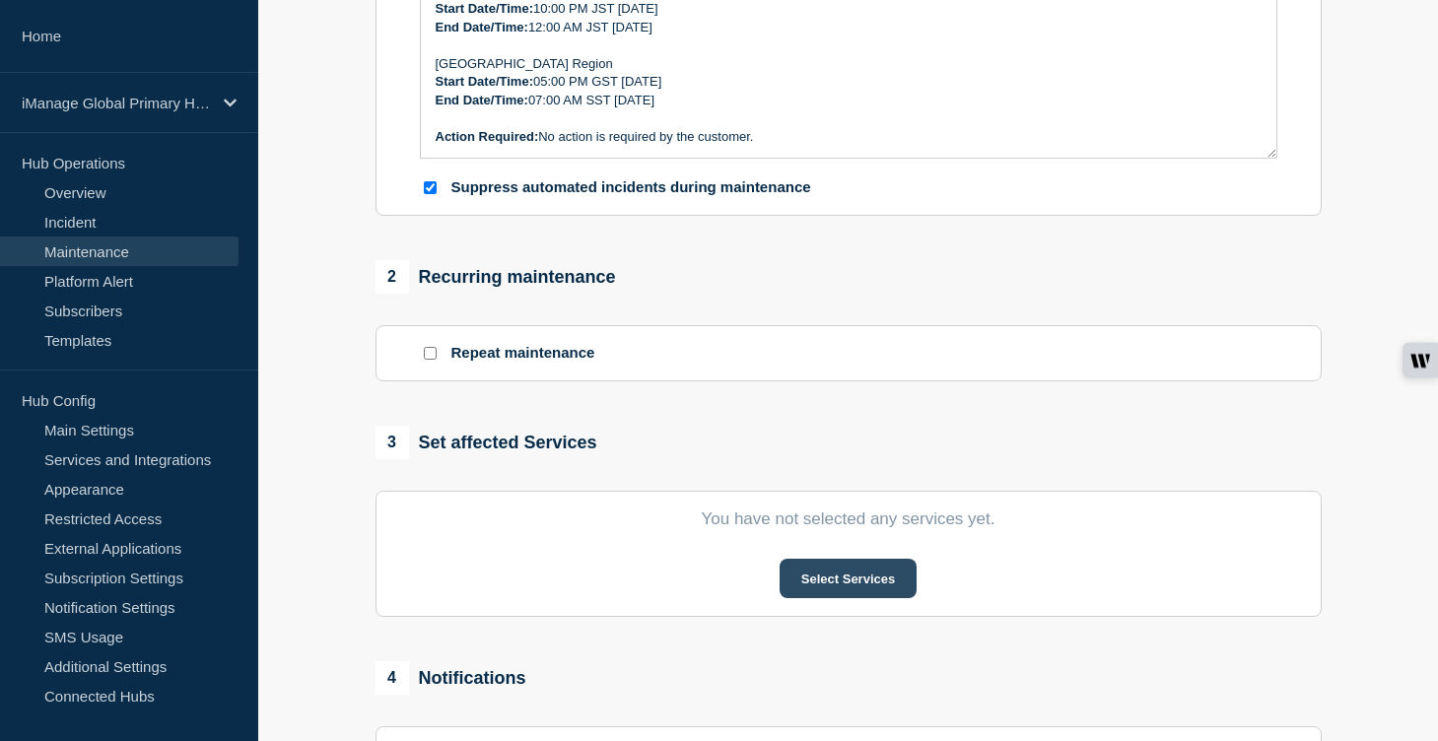
click at [846, 598] on button "Select Services" at bounding box center [848, 578] width 137 height 39
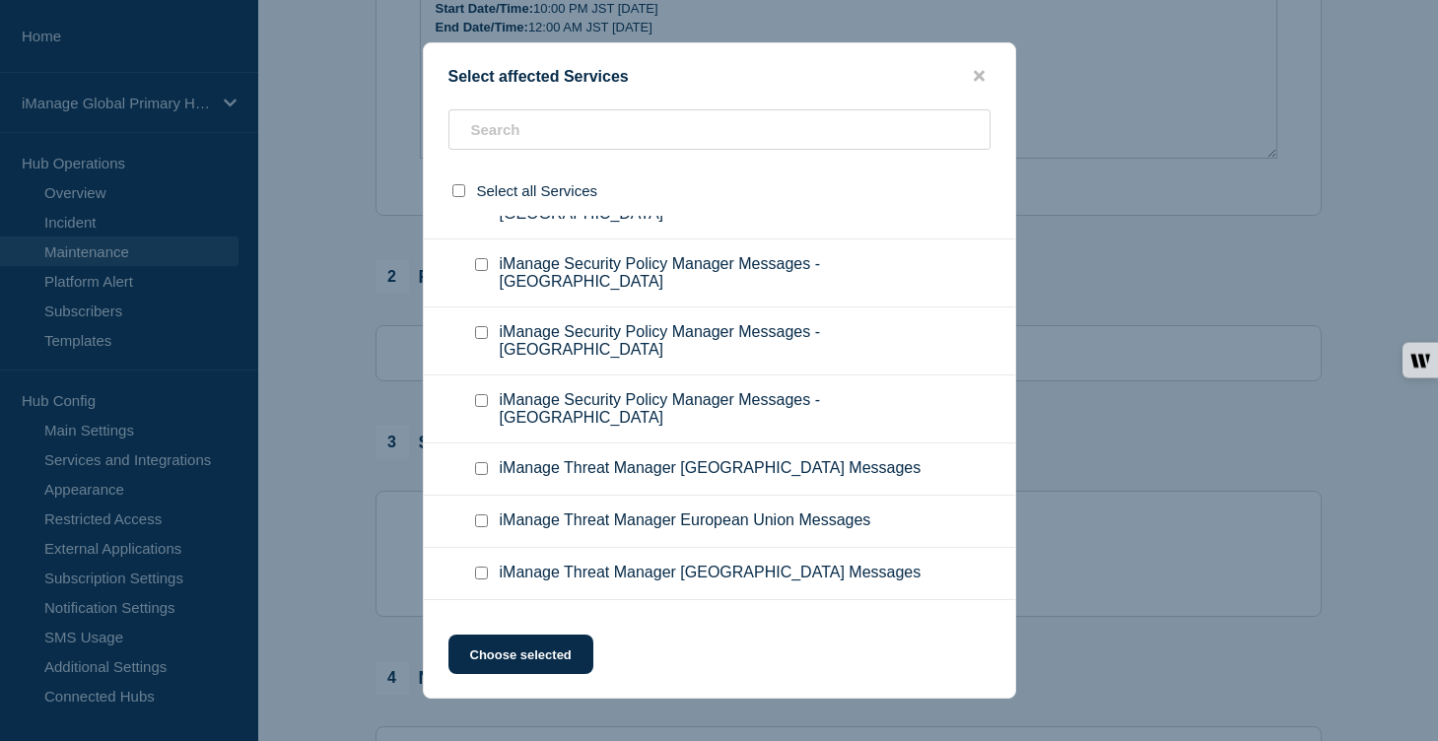
scroll to position [12849, 0]
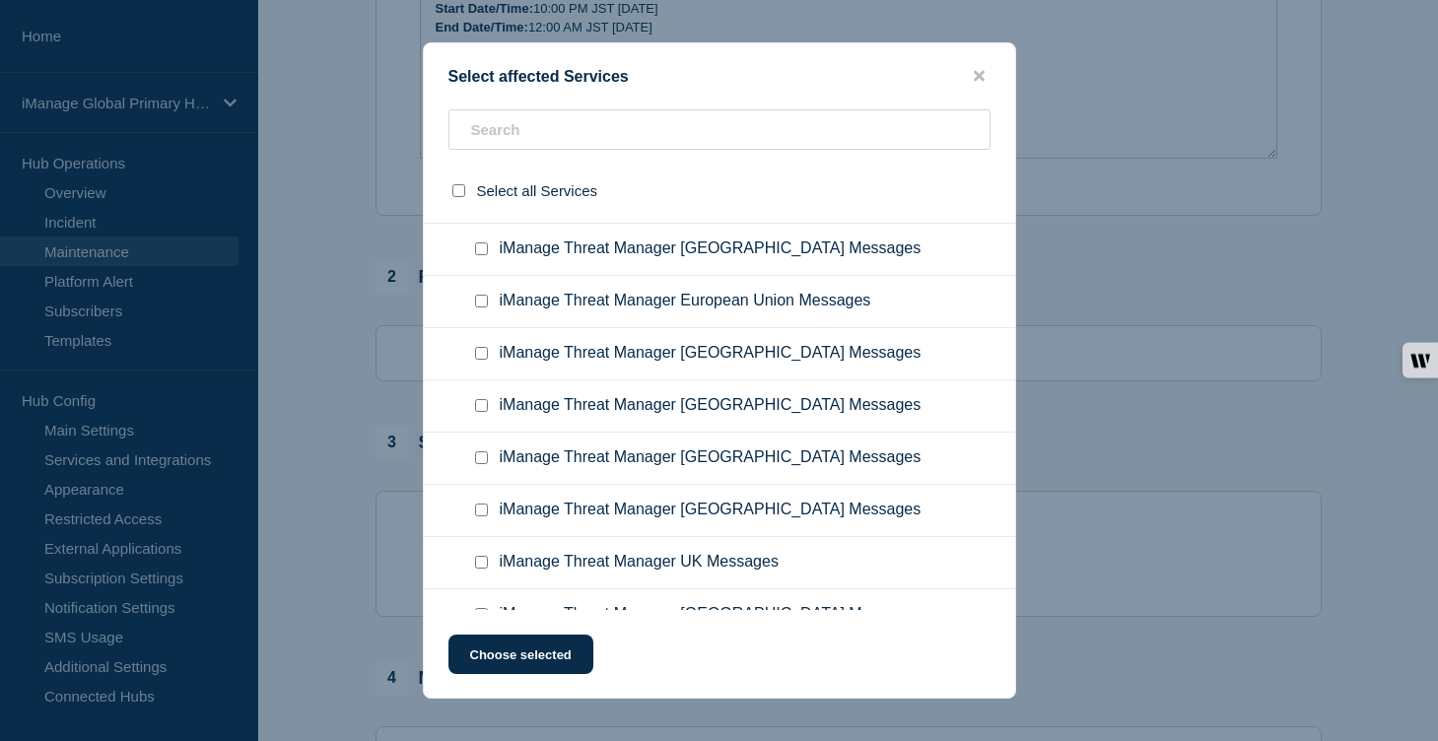
scroll to position [13041, 0]
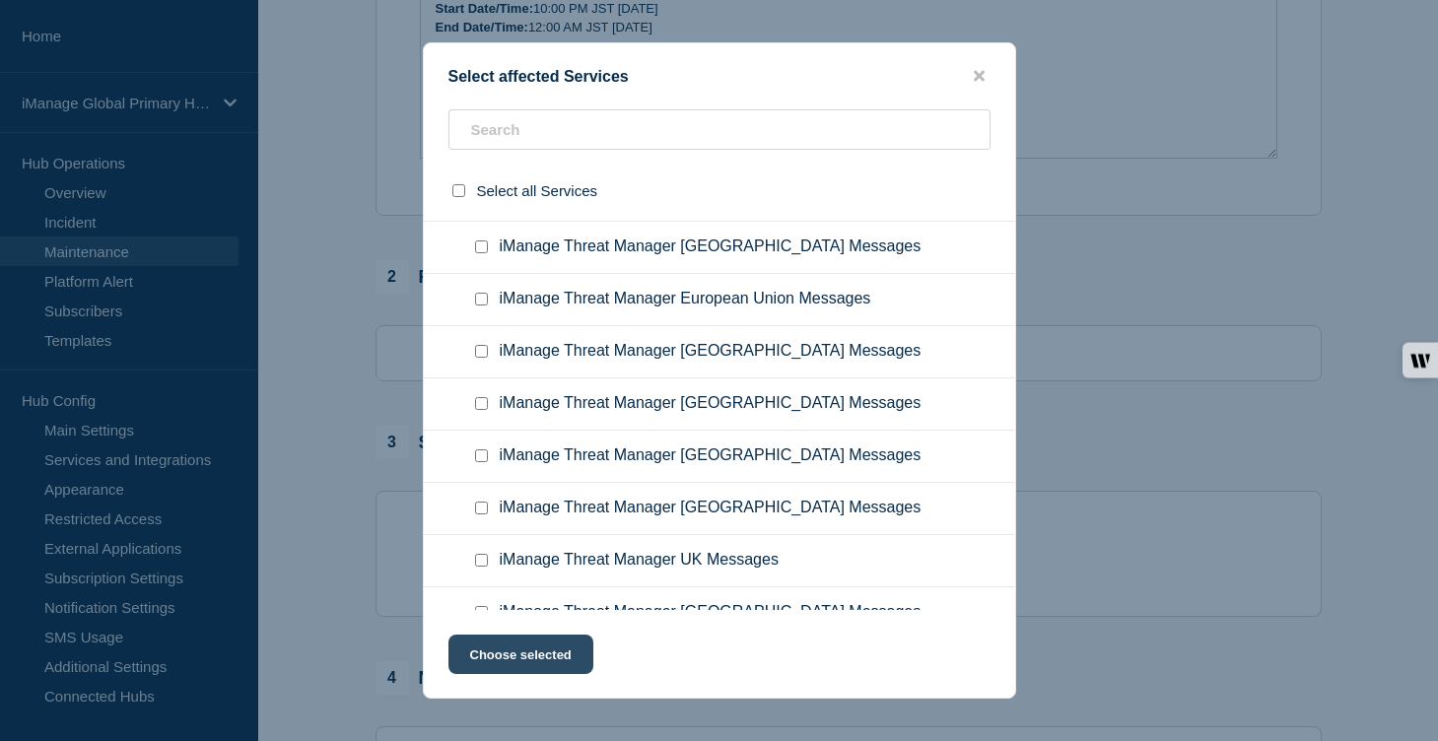
click at [567, 649] on button "Choose selected" at bounding box center [521, 654] width 145 height 39
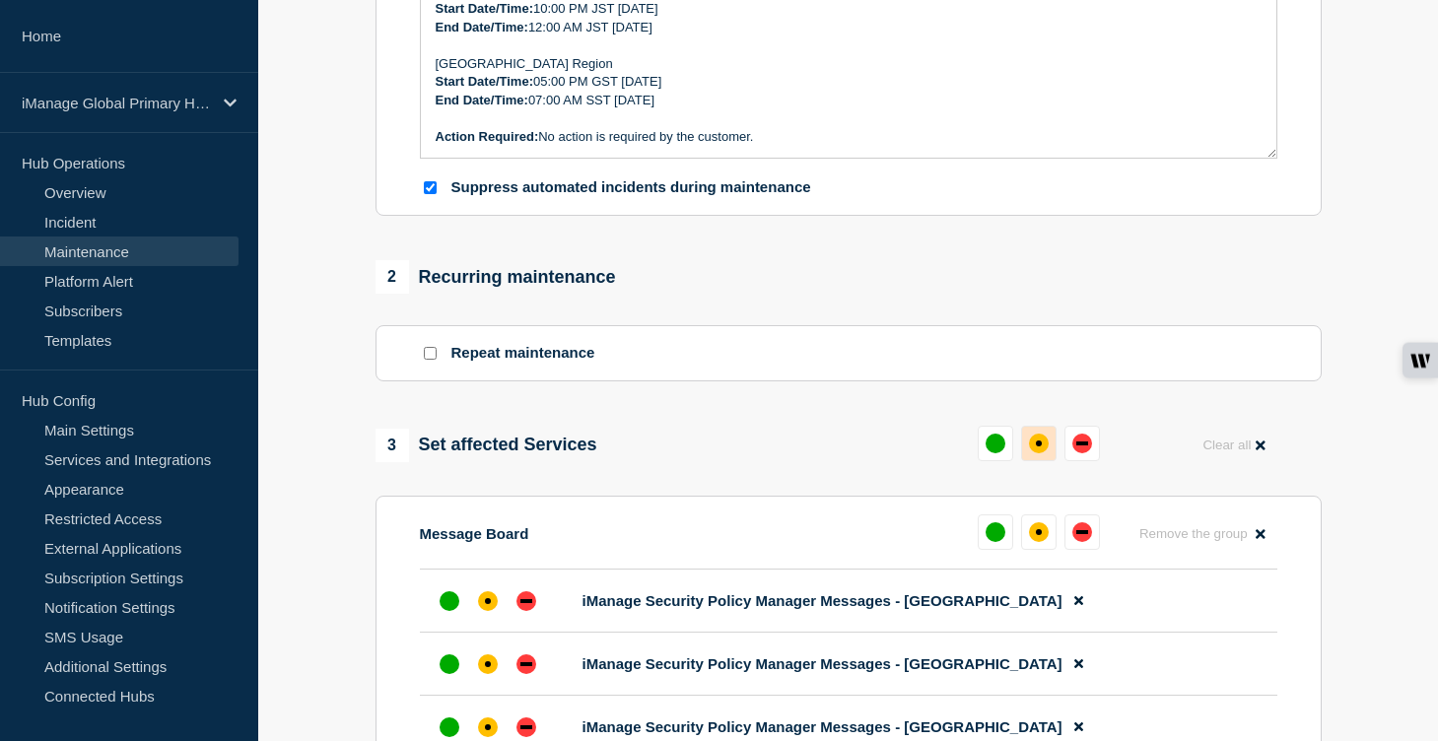
click at [1036, 447] on div "affected" at bounding box center [1039, 444] width 6 height 6
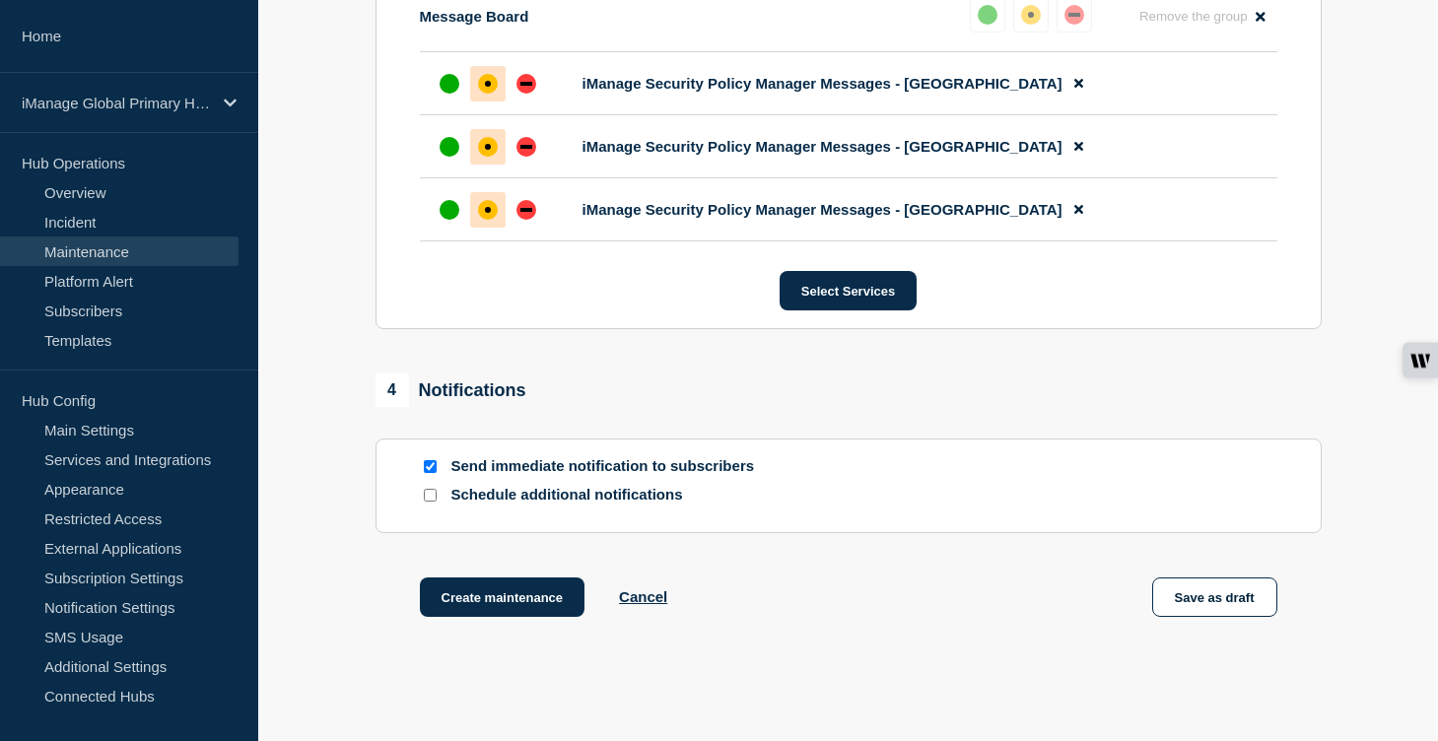
scroll to position [1248, 0]
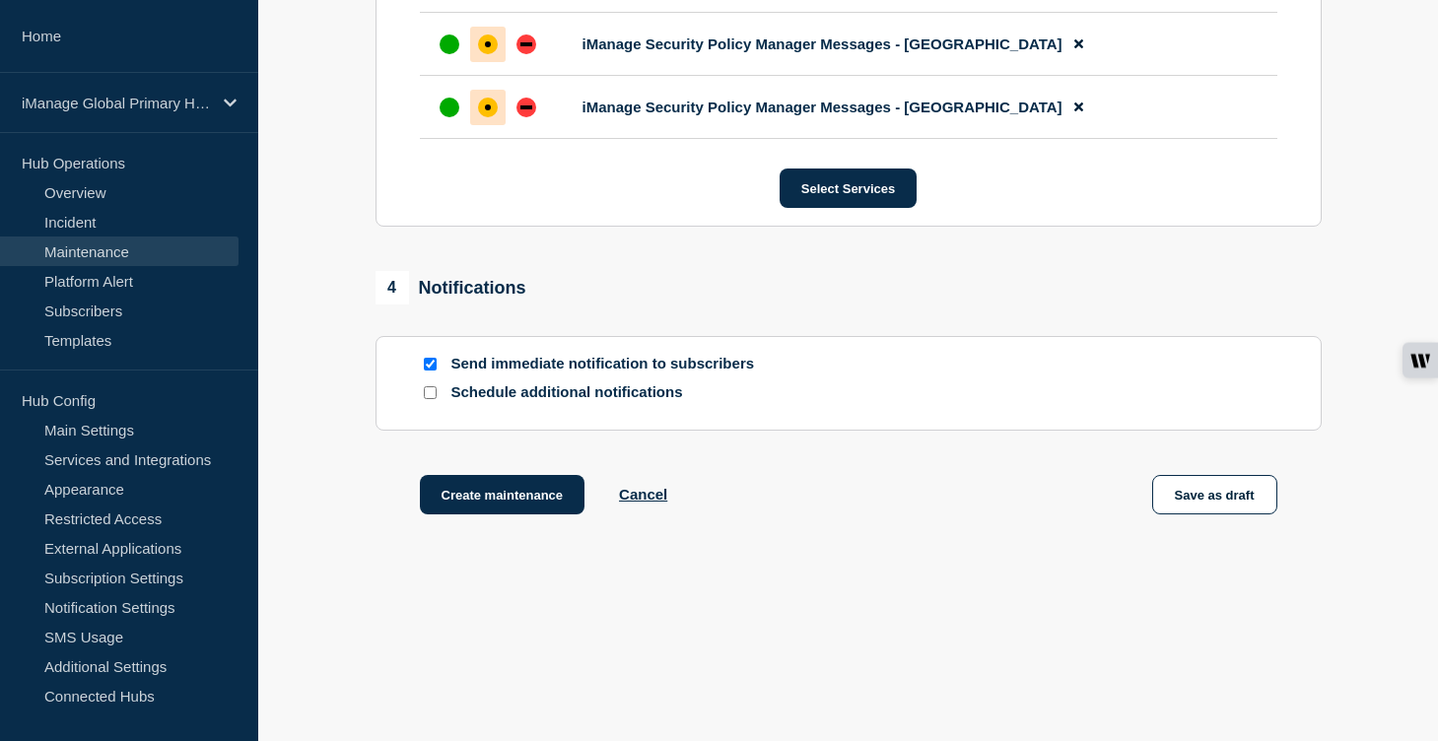
click at [431, 400] on div at bounding box center [430, 392] width 20 height 19
click at [429, 396] on input "Schedule additional notifications" at bounding box center [430, 392] width 13 height 13
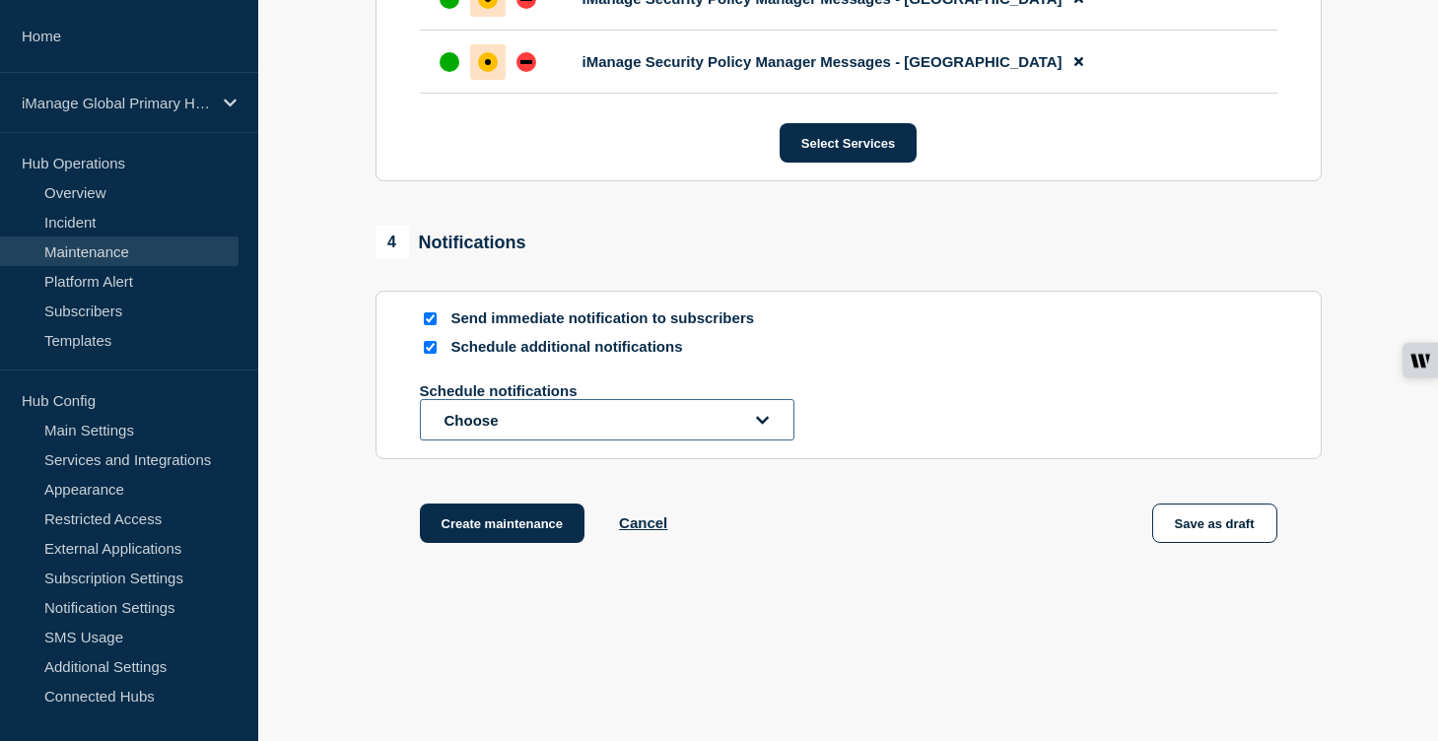
click at [547, 441] on button "Choose" at bounding box center [607, 419] width 375 height 41
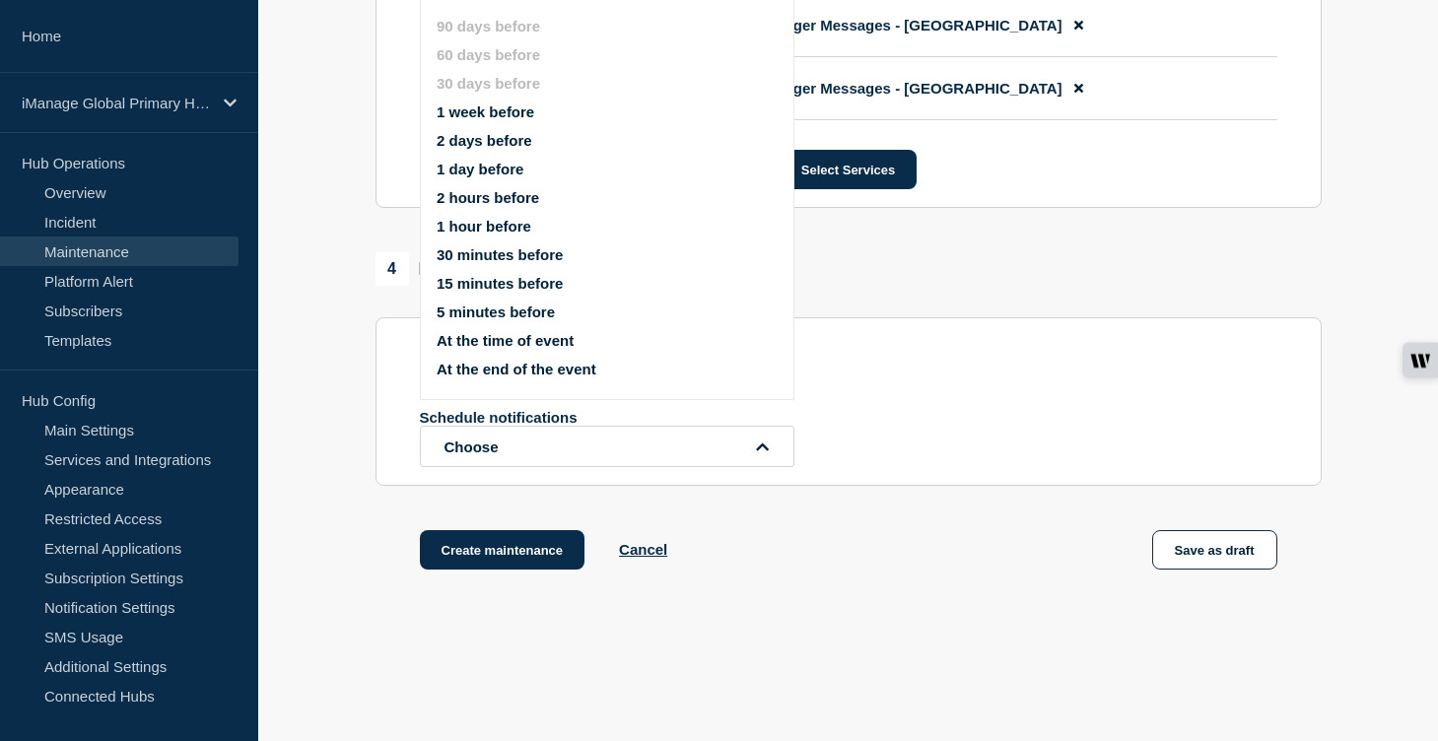
click at [501, 110] on ul "90 days before 60 days before 30 days before 1 week before 2 days before 1 day …" at bounding box center [624, 197] width 375 height 383
click at [501, 117] on button "1 week before" at bounding box center [486, 112] width 98 height 17
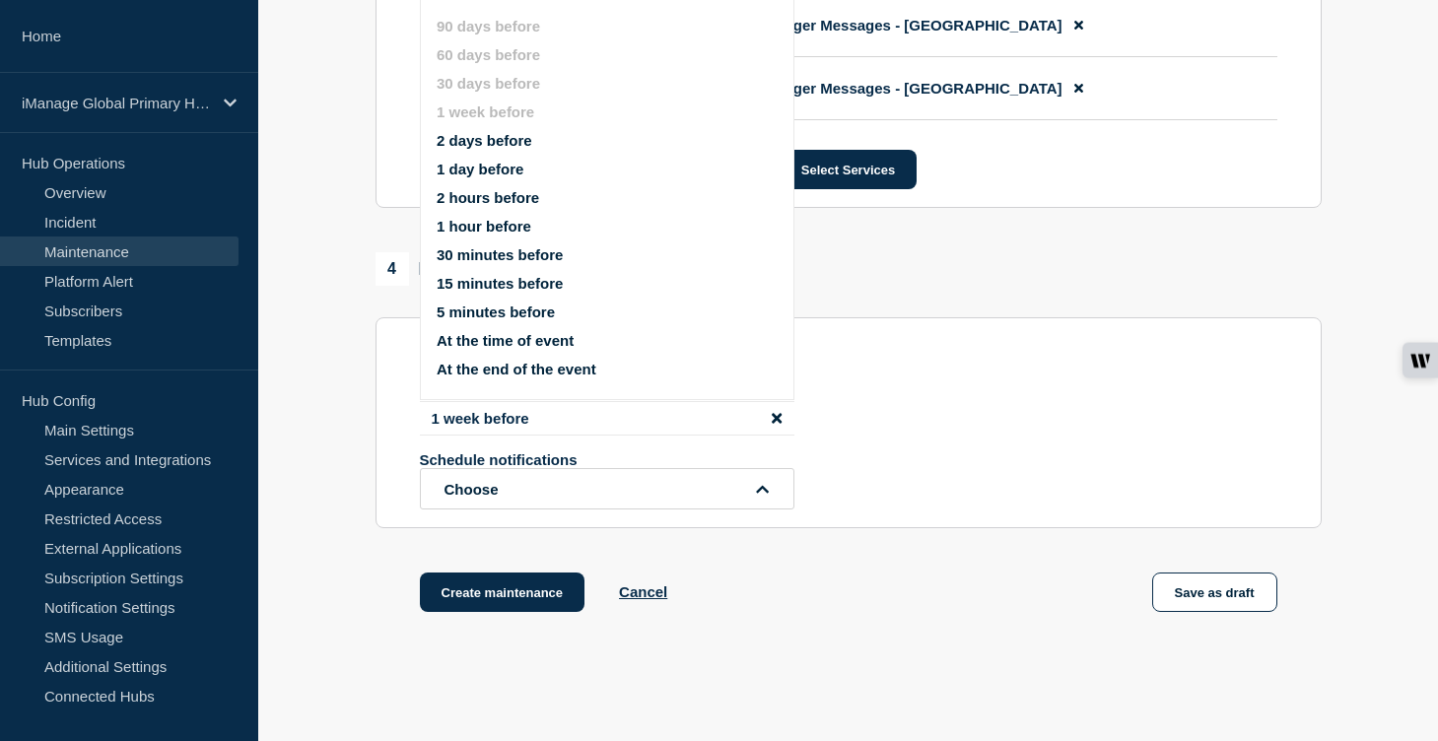
click at [493, 177] on button "1 day before" at bounding box center [480, 169] width 87 height 17
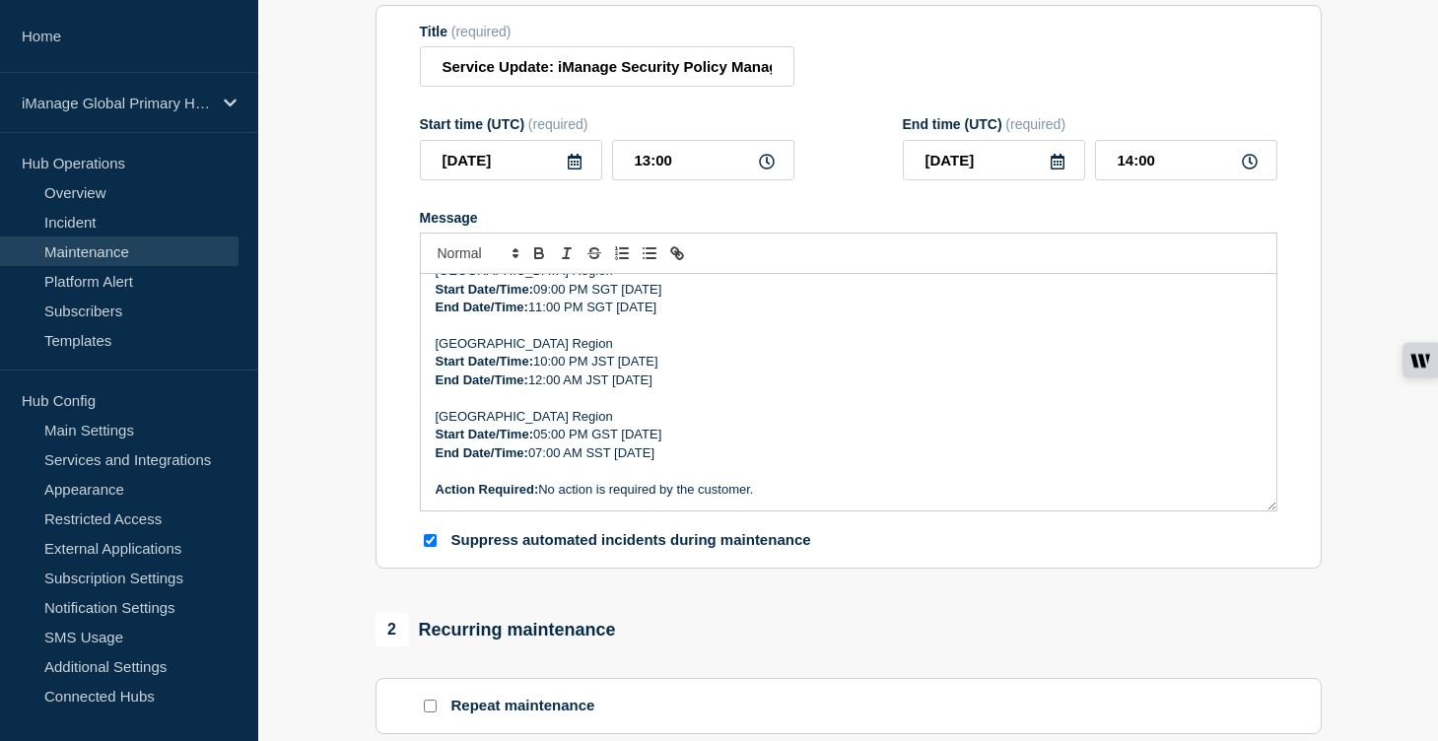
scroll to position [0, 0]
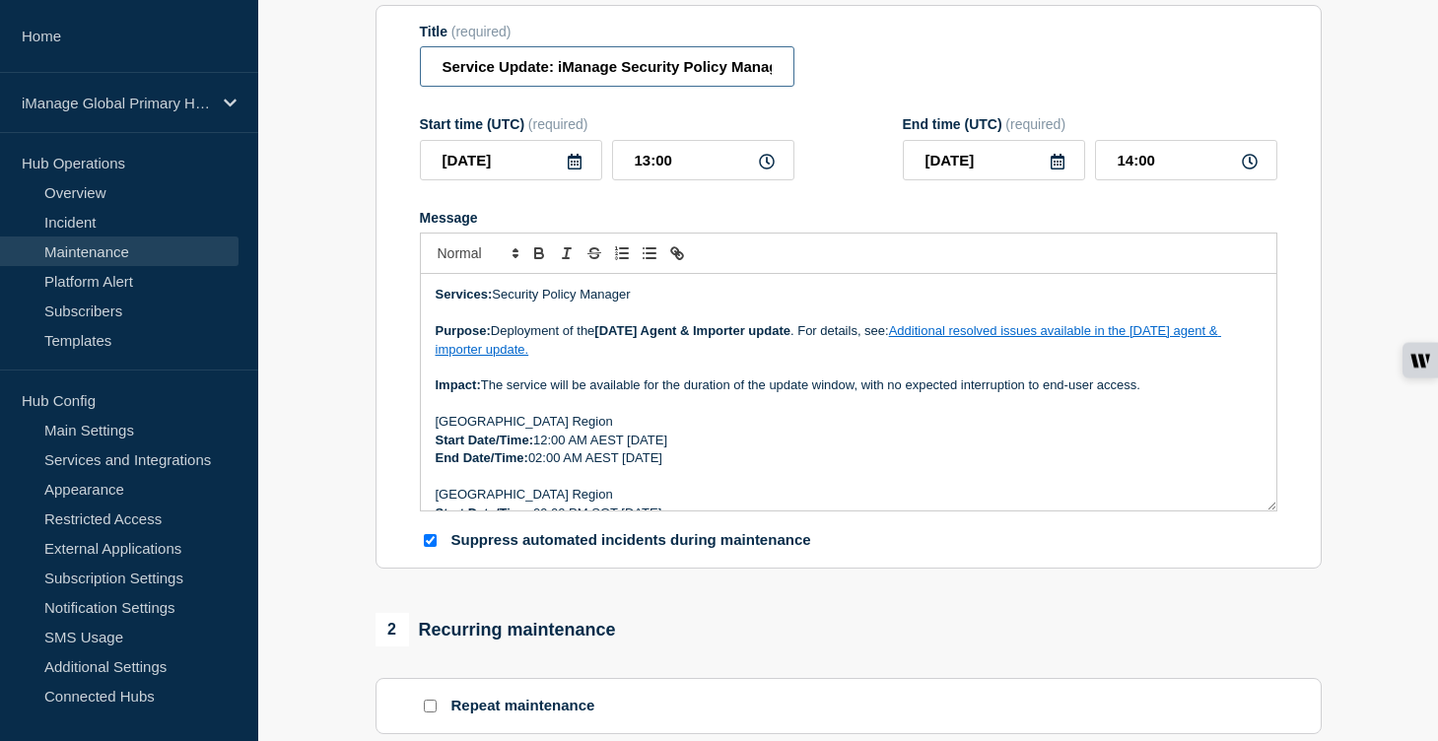
click at [691, 80] on input "Service Update: iManage Security Policy Manager (Agent and Importer) – [DATE]" at bounding box center [607, 66] width 375 height 40
drag, startPoint x: 1168, startPoint y: 179, endPoint x: 1067, endPoint y: 180, distance: 101.5
click at [1067, 180] on div "[DATE] 14:00" at bounding box center [1090, 160] width 375 height 40
click at [1004, 257] on div at bounding box center [849, 253] width 858 height 41
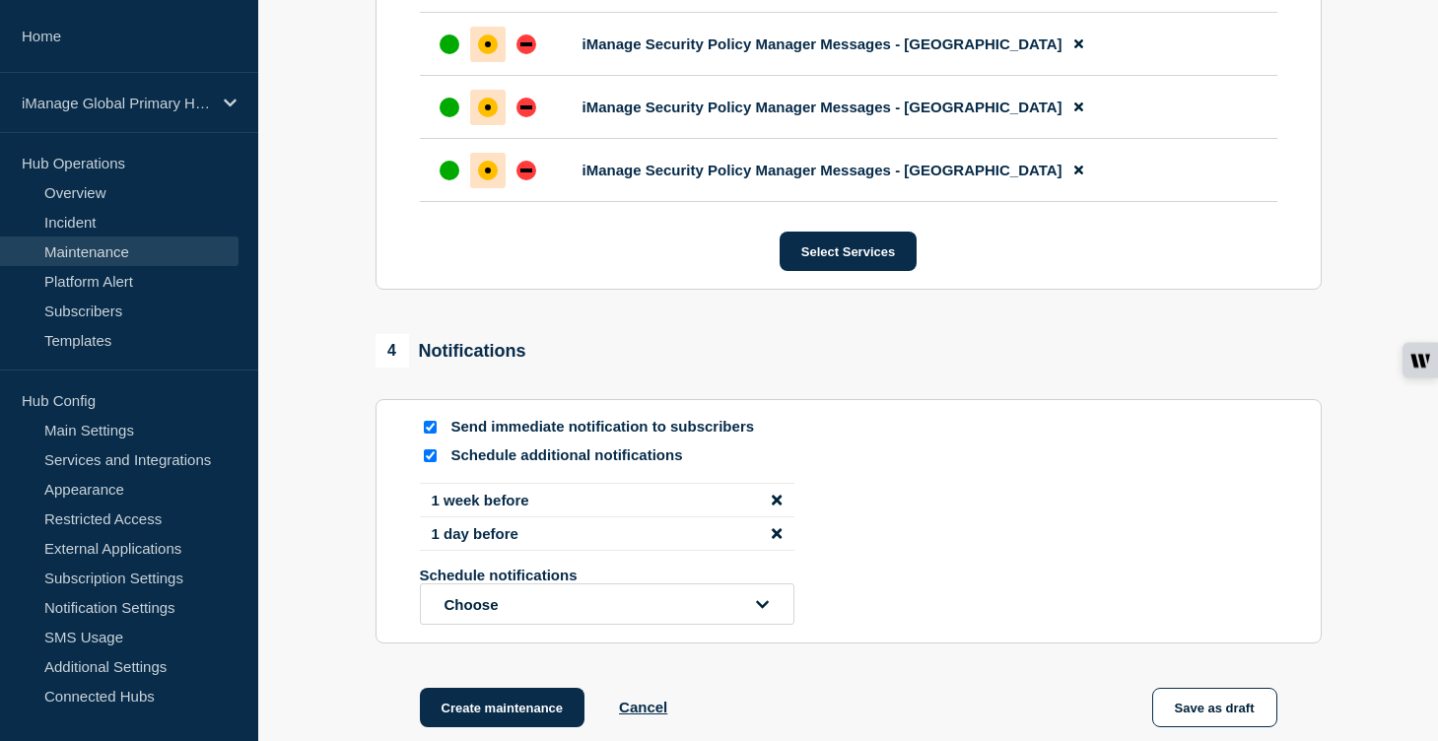
scroll to position [1409, 0]
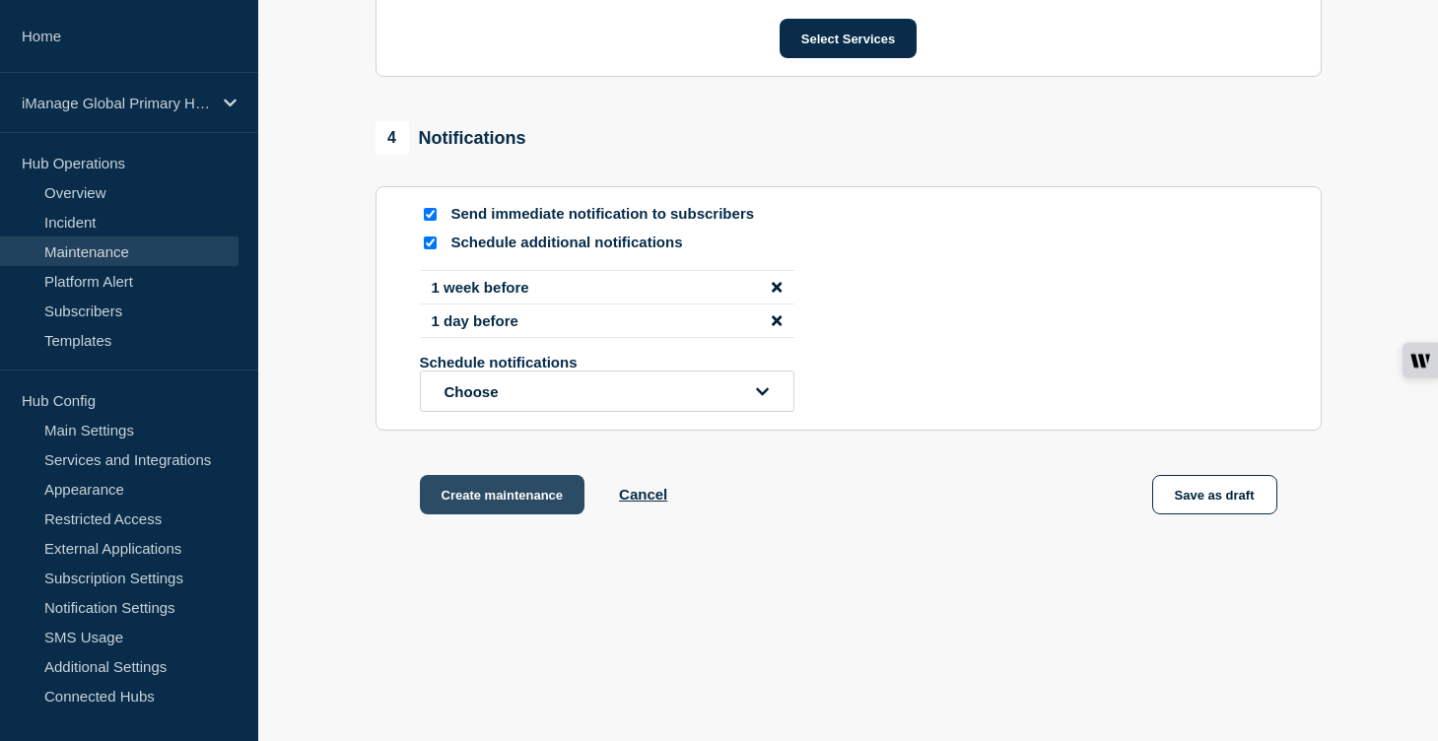
click at [497, 491] on button "Create maintenance" at bounding box center [503, 494] width 166 height 39
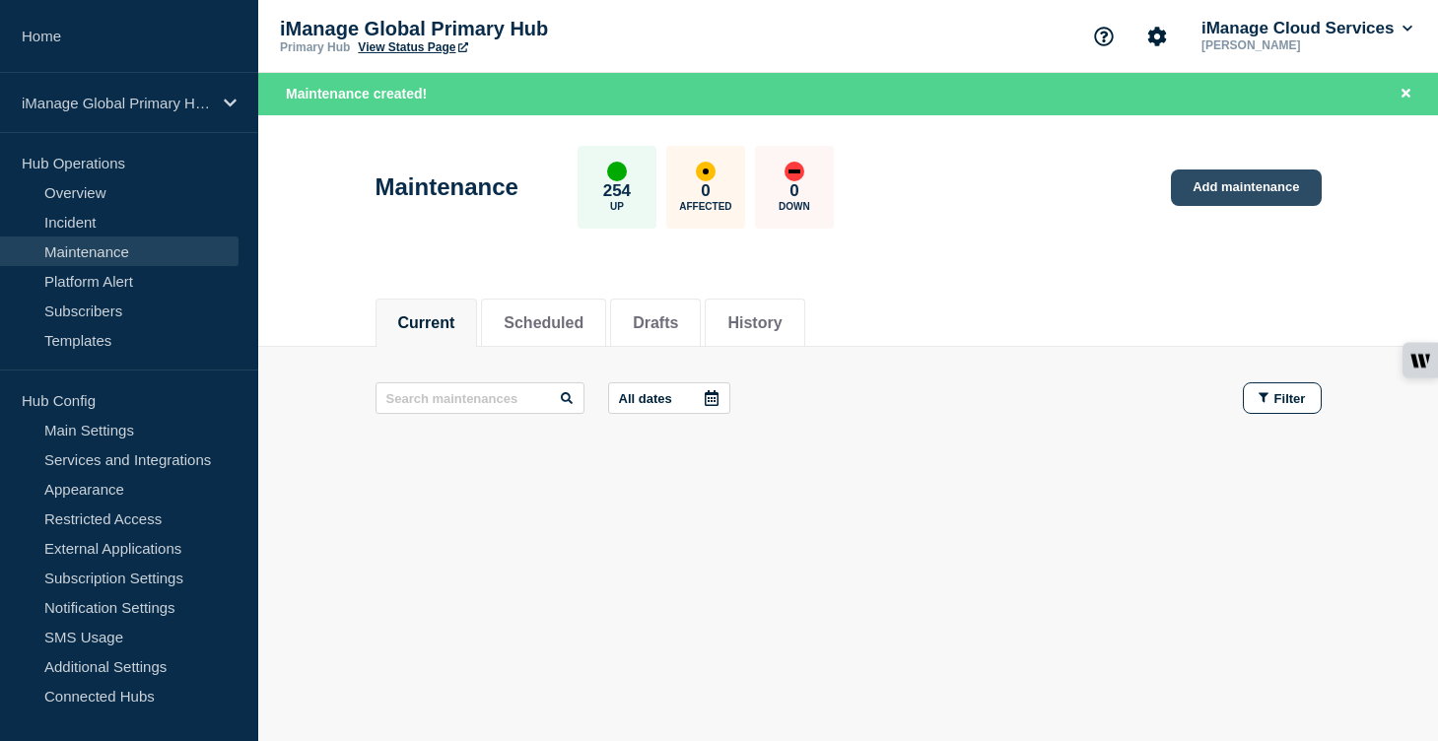
click at [1213, 187] on link "Add maintenance" at bounding box center [1246, 188] width 150 height 36
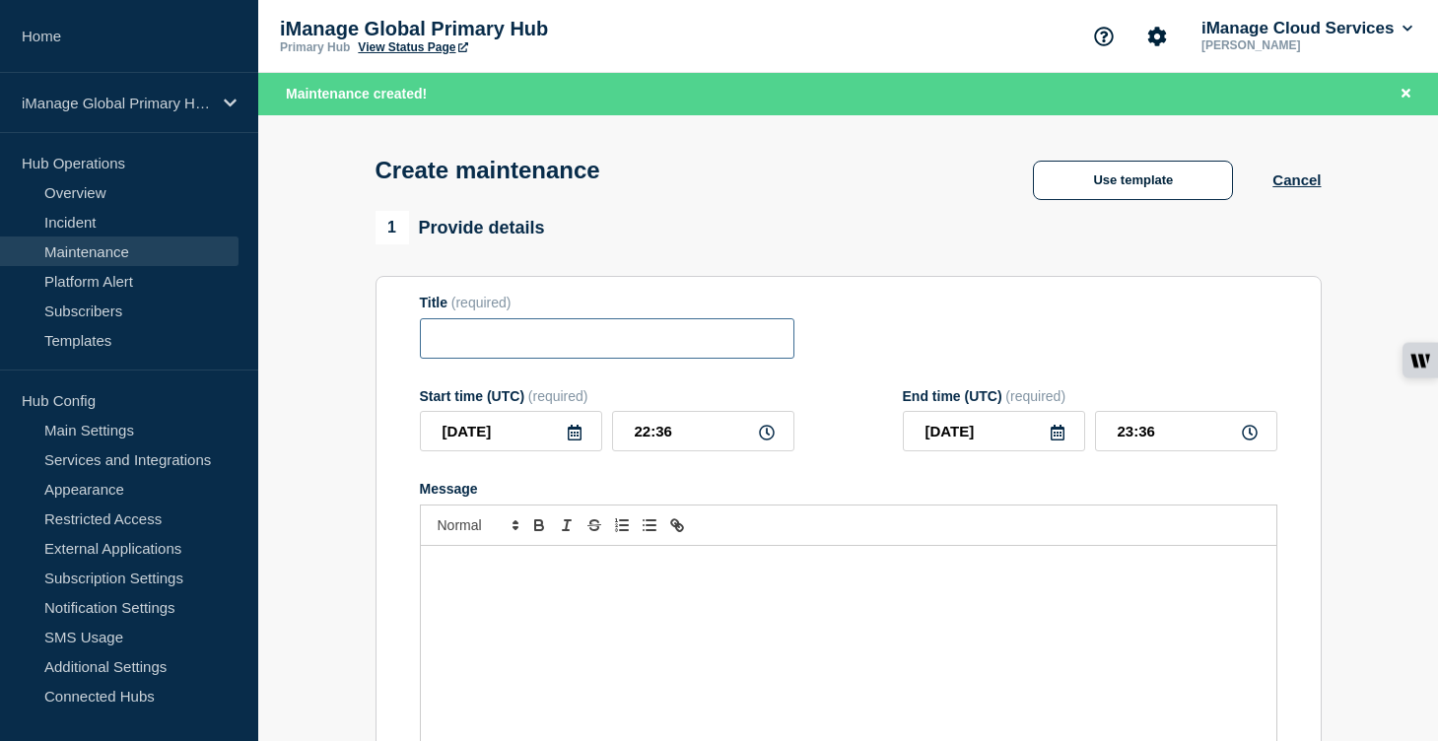
click at [466, 346] on input "Title" at bounding box center [607, 338] width 375 height 40
paste input "Service Update: Security Policy Manager (Agent and Importer) - [DATE]"
click at [671, 358] on input "Service Update: Security Policy Manager (Agent and Importer) - [DATE]" at bounding box center [607, 338] width 375 height 40
click at [693, 348] on input "Service Update: Security Policy Manager (Agent and Importer) - [DATE]" at bounding box center [607, 338] width 375 height 40
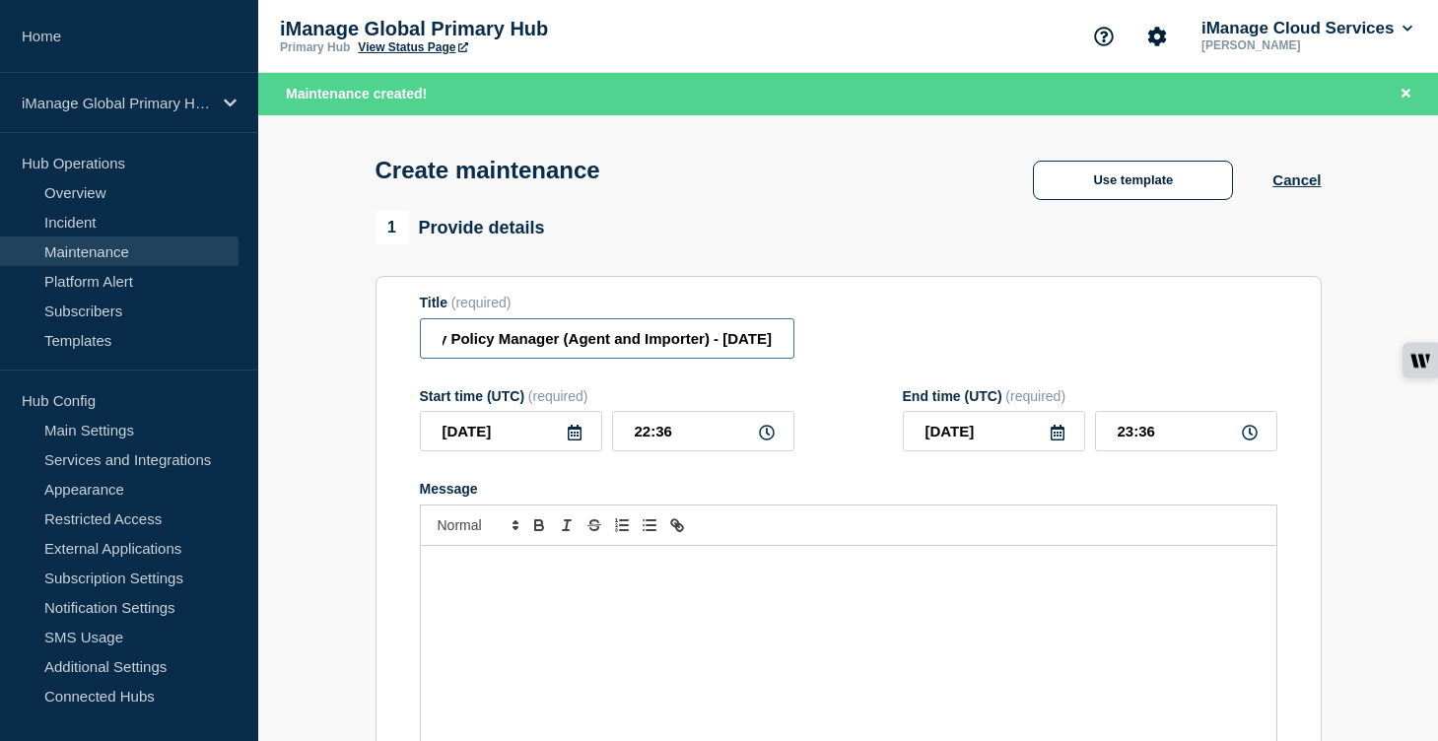
click at [724, 350] on input "Service Update: Security Policy Manager (Agent and Importer) - [DATE]" at bounding box center [607, 338] width 375 height 40
click at [573, 441] on icon at bounding box center [575, 433] width 14 height 16
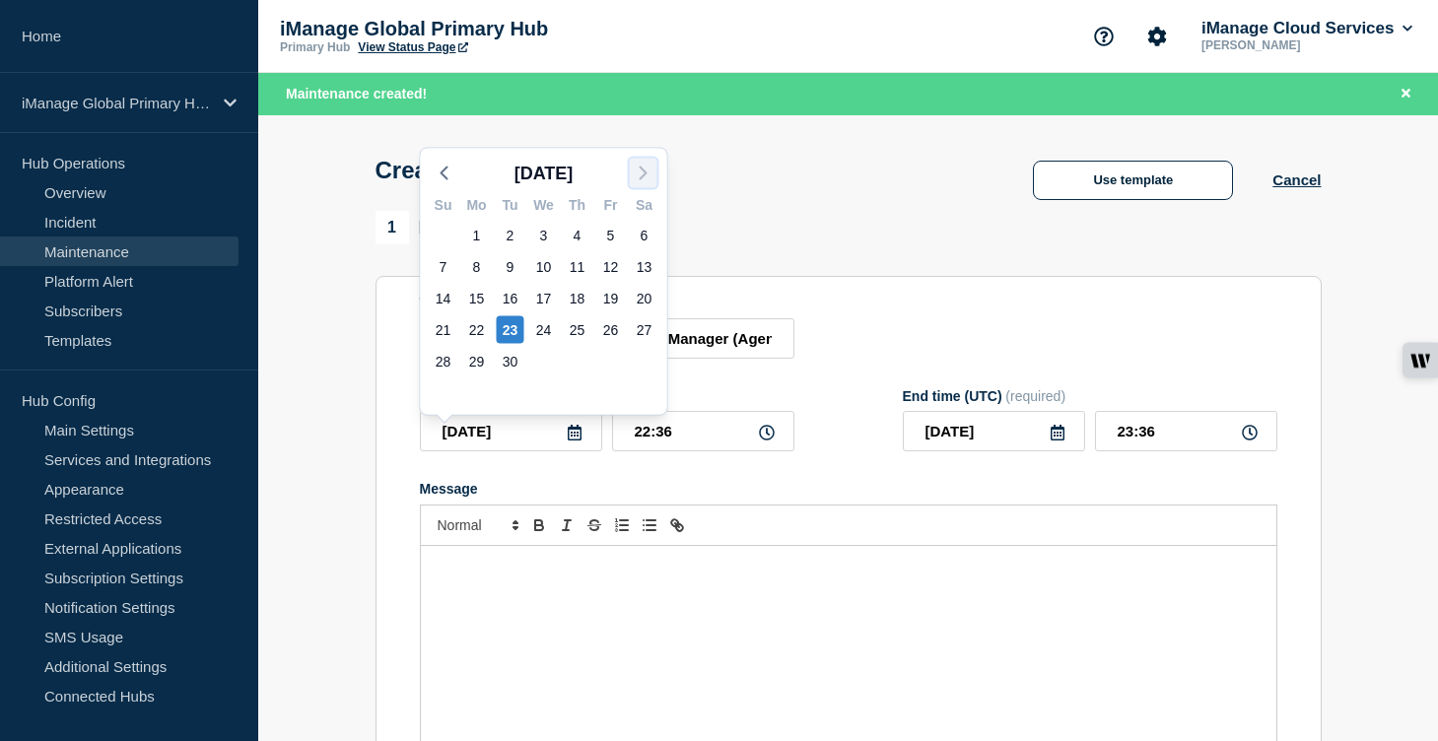
click at [641, 167] on icon "button" at bounding box center [644, 174] width 24 height 24
click at [505, 268] on div "7" at bounding box center [511, 267] width 28 height 28
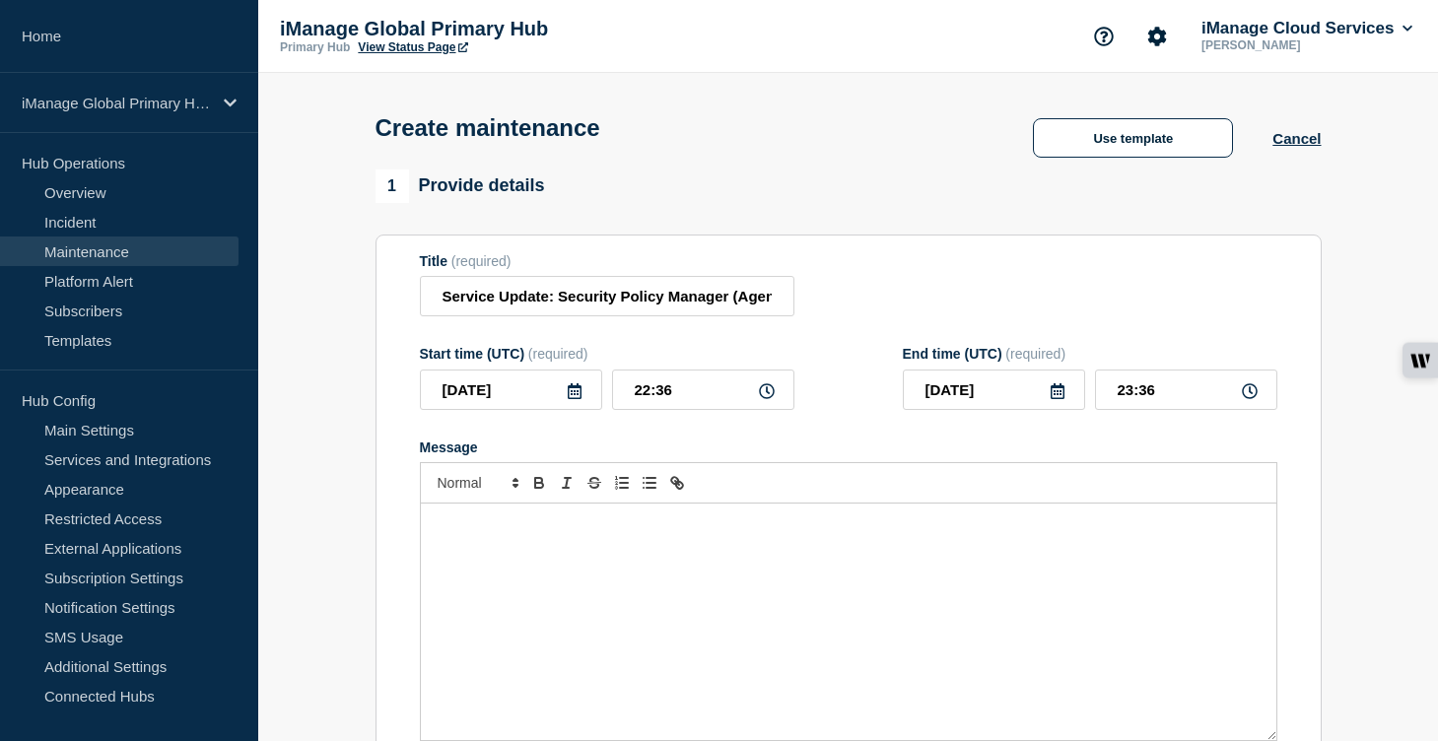
click at [496, 585] on div "Message" at bounding box center [849, 622] width 856 height 237
paste div "Message"
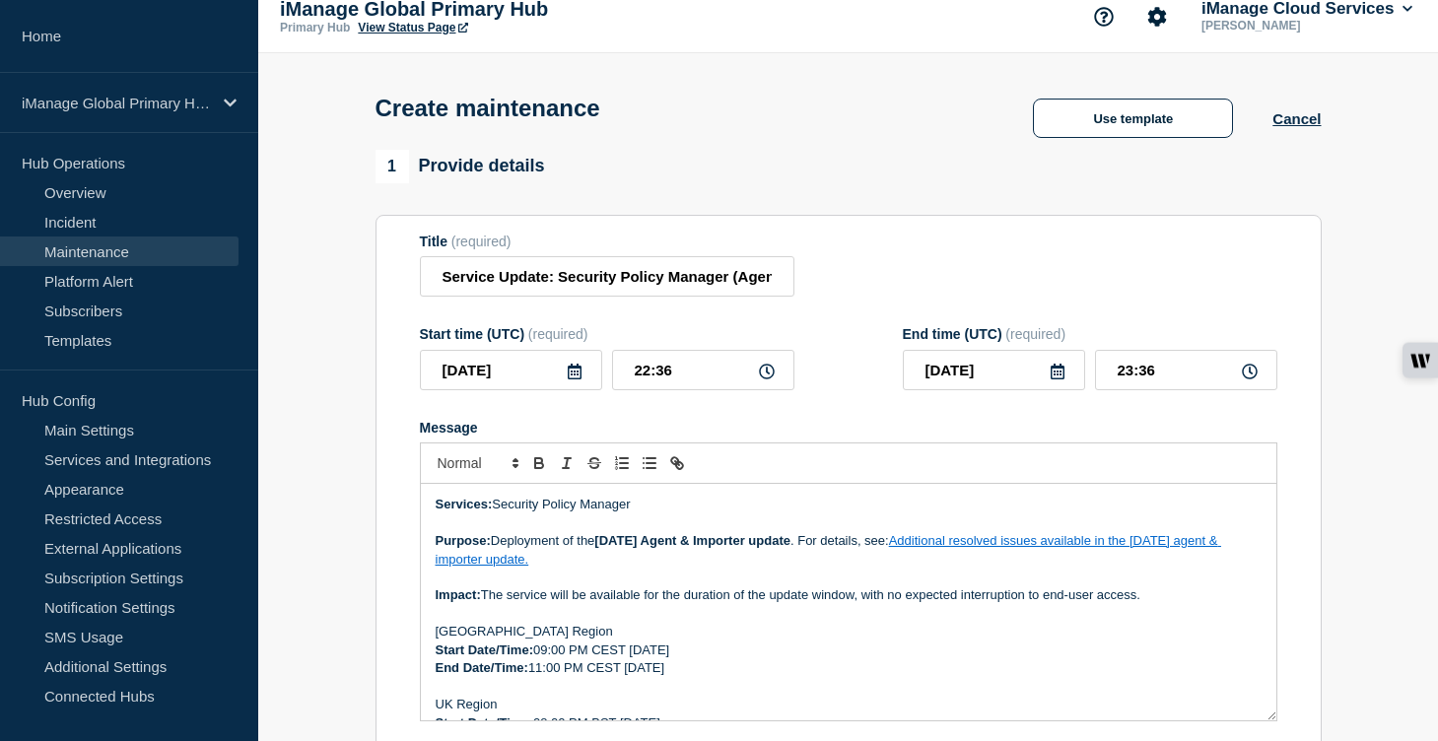
click at [647, 548] on strong "[DATE] Agent & Importer update" at bounding box center [692, 540] width 196 height 15
click at [1060, 564] on link "Additional resolved issues available in the [DATE] agent & importer update." at bounding box center [829, 549] width 786 height 33
click at [958, 602] on link at bounding box center [930, 595] width 55 height 15
click at [1232, 564] on p "Purpose: Deployment of the [DATE] Agent & Importer update . For details, see: A…" at bounding box center [849, 550] width 826 height 36
drag, startPoint x: 956, startPoint y: 559, endPoint x: 1016, endPoint y: 582, distance: 64.3
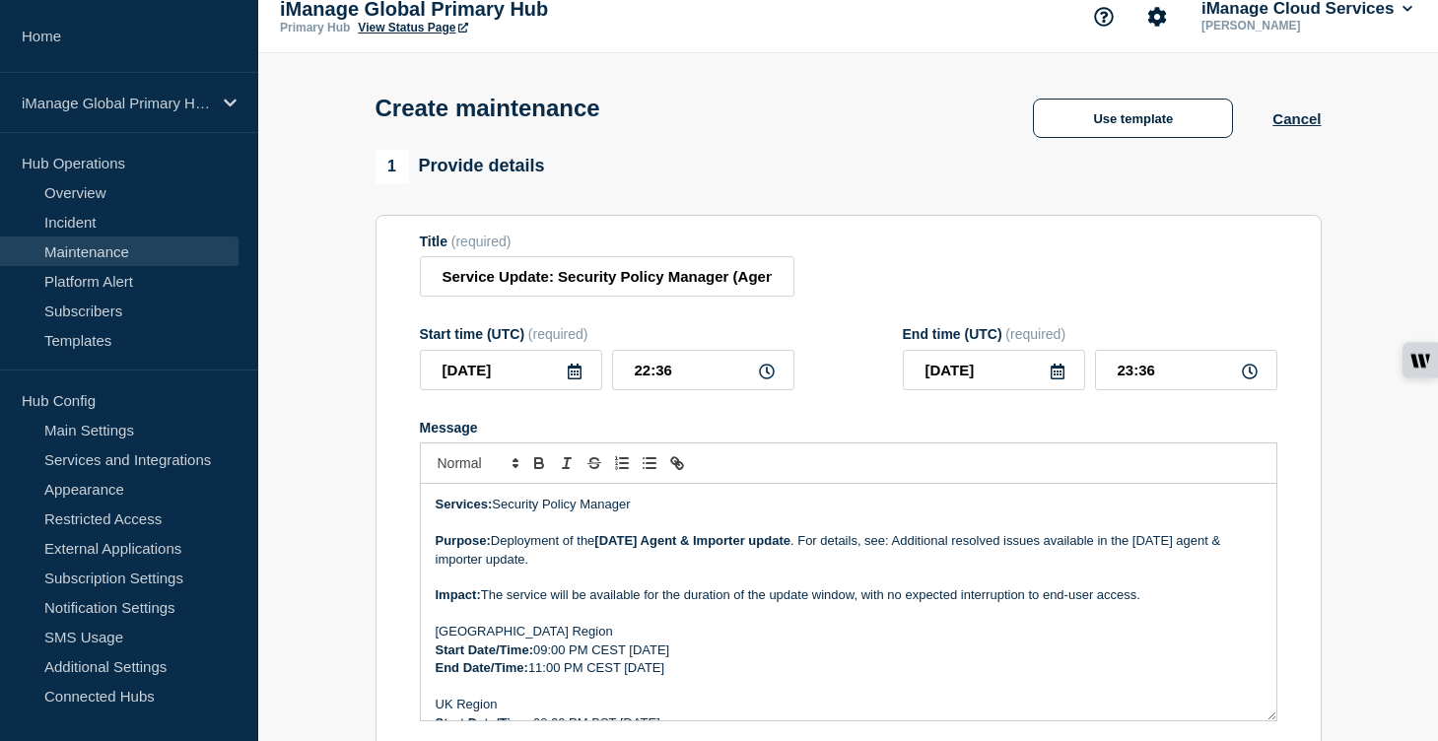
click at [1016, 569] on p "Purpose: Deployment of the [DATE] Agent & Importer update . For details, see: A…" at bounding box center [849, 550] width 826 height 36
click at [678, 465] on line "Toggle link" at bounding box center [677, 463] width 4 height 4
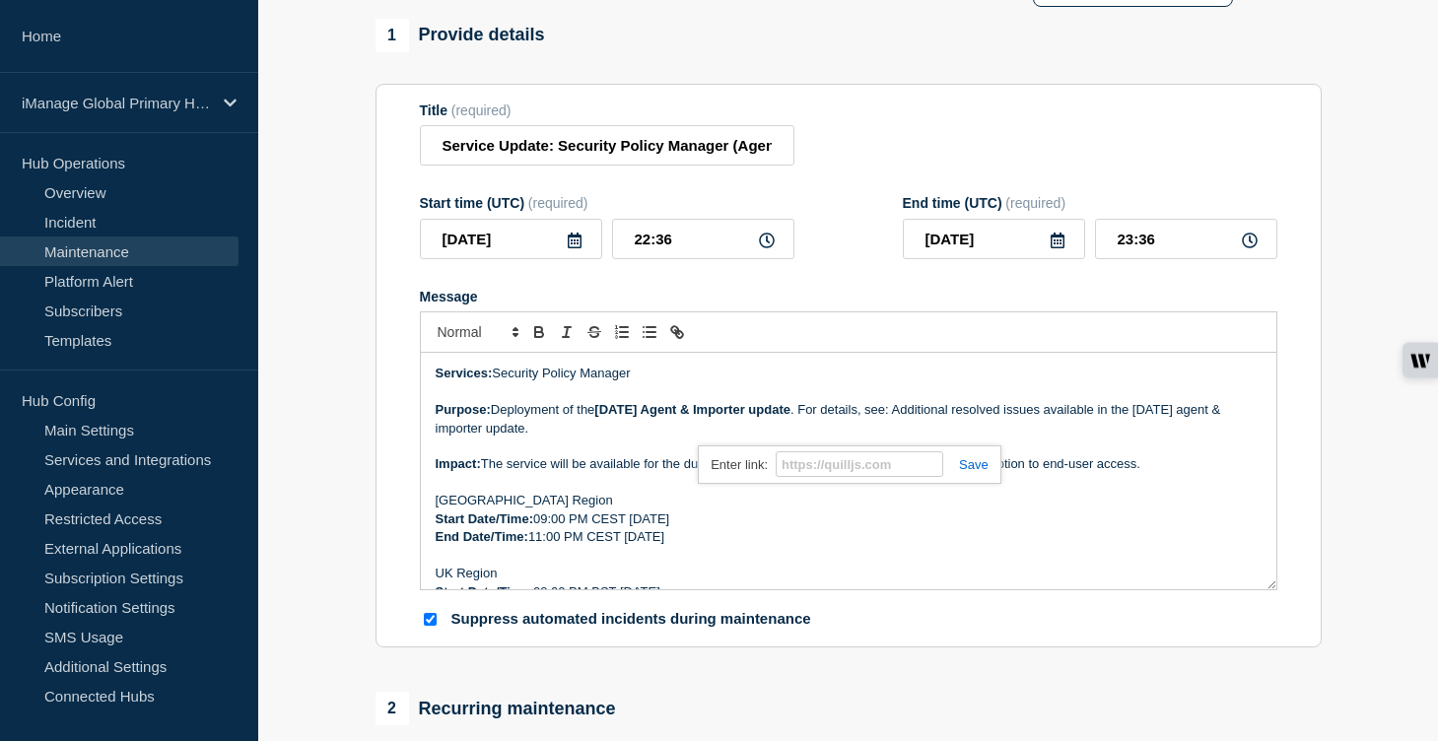
scroll to position [246, 0]
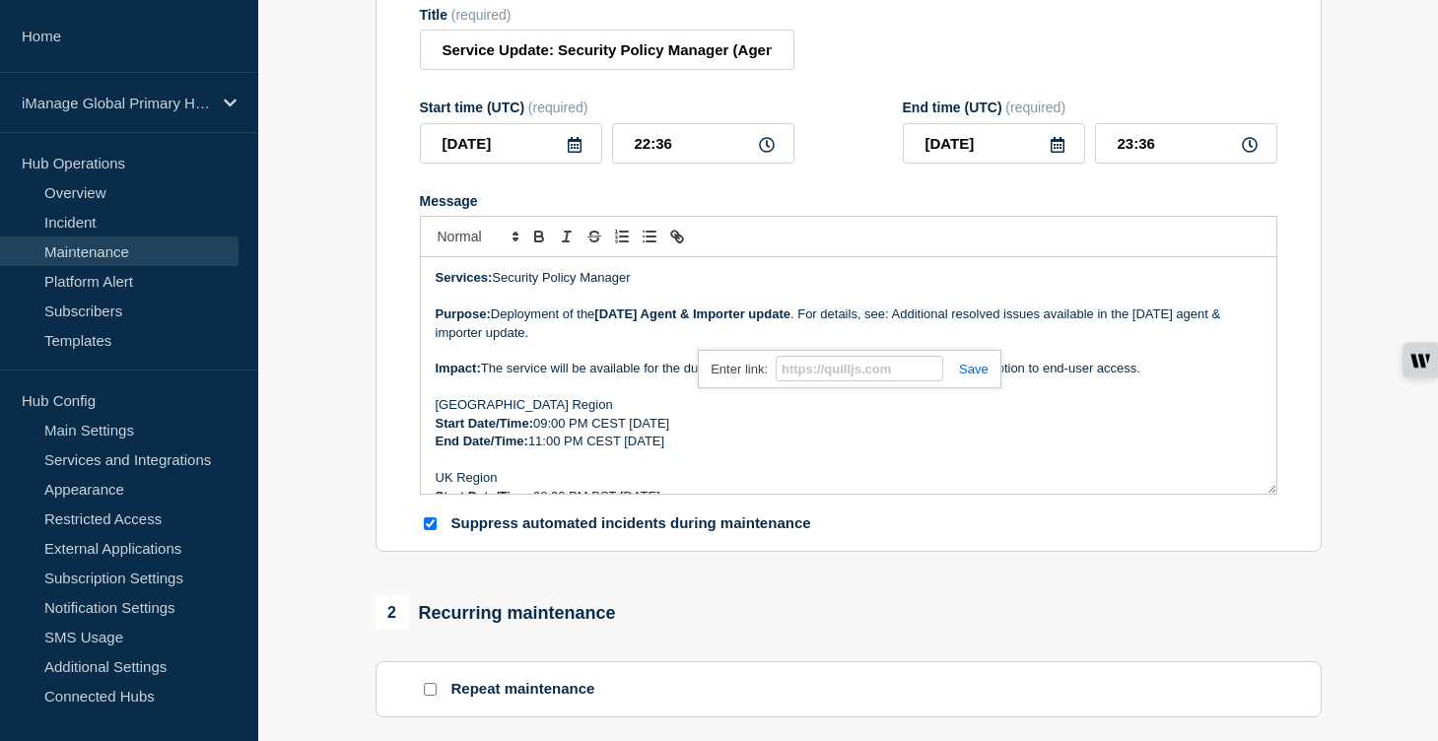
paste input "[URL][DOMAIN_NAME]"
click at [980, 377] on link at bounding box center [965, 369] width 45 height 15
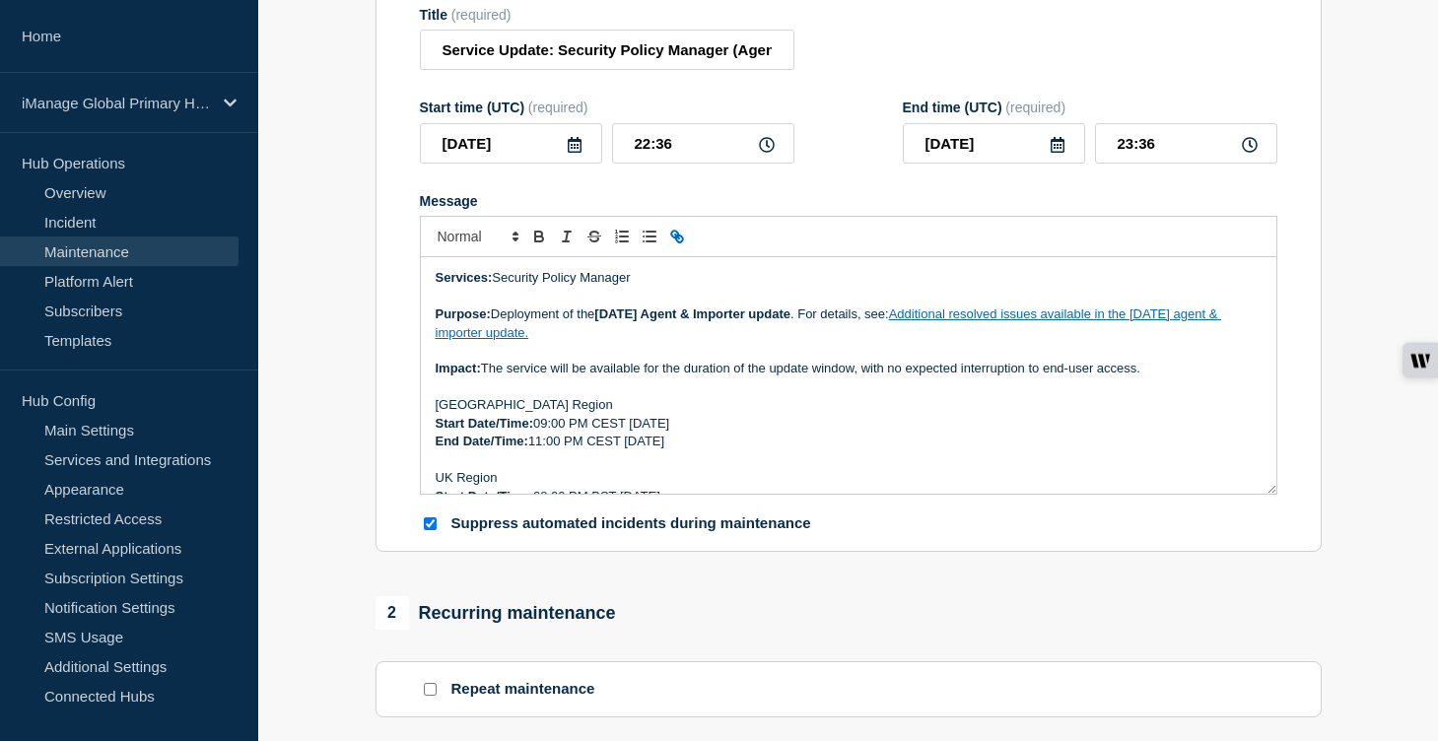
click at [933, 433] on p "Start Date/Time: 09:00 PM CEST [DATE]" at bounding box center [849, 424] width 826 height 18
click at [761, 433] on p "Start Date/Time: 09:00 PM CEST [DATE]" at bounding box center [849, 424] width 826 height 18
click at [752, 450] on p "End Date/Time: 11:00 PM CEST [DATE]" at bounding box center [849, 442] width 826 height 18
click at [542, 152] on input "[DATE]" at bounding box center [511, 143] width 182 height 40
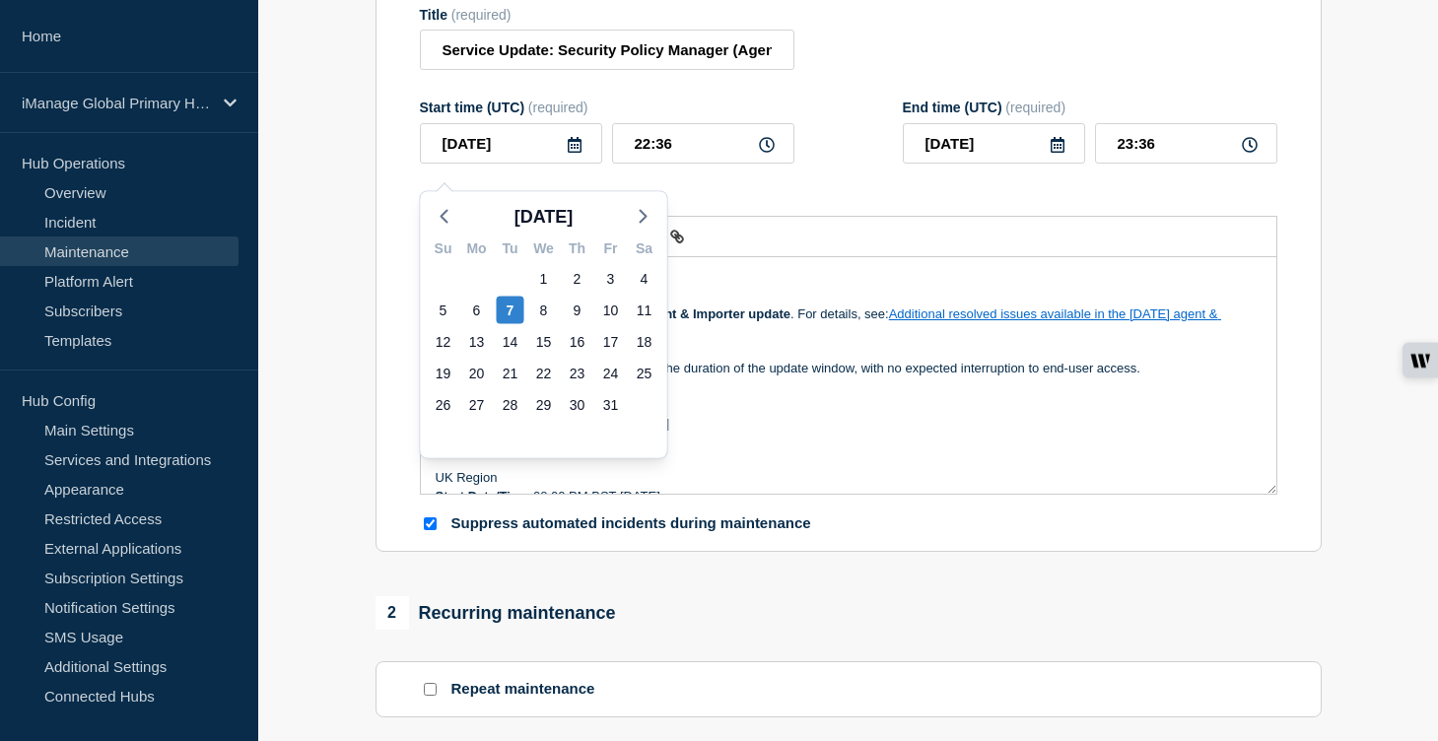
click at [818, 450] on p "End Date/Time: 11:00 PM CEST [DATE]" at bounding box center [849, 442] width 826 height 18
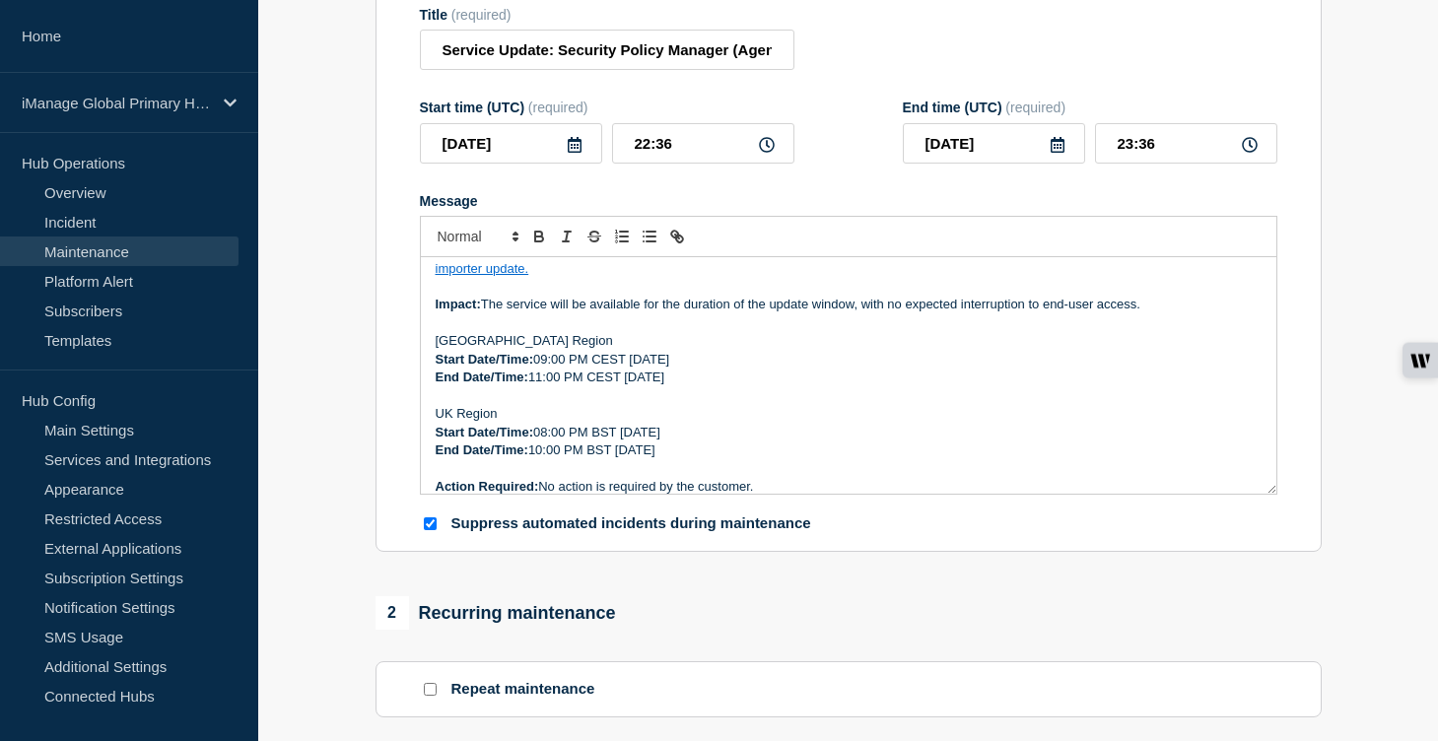
scroll to position [78, 0]
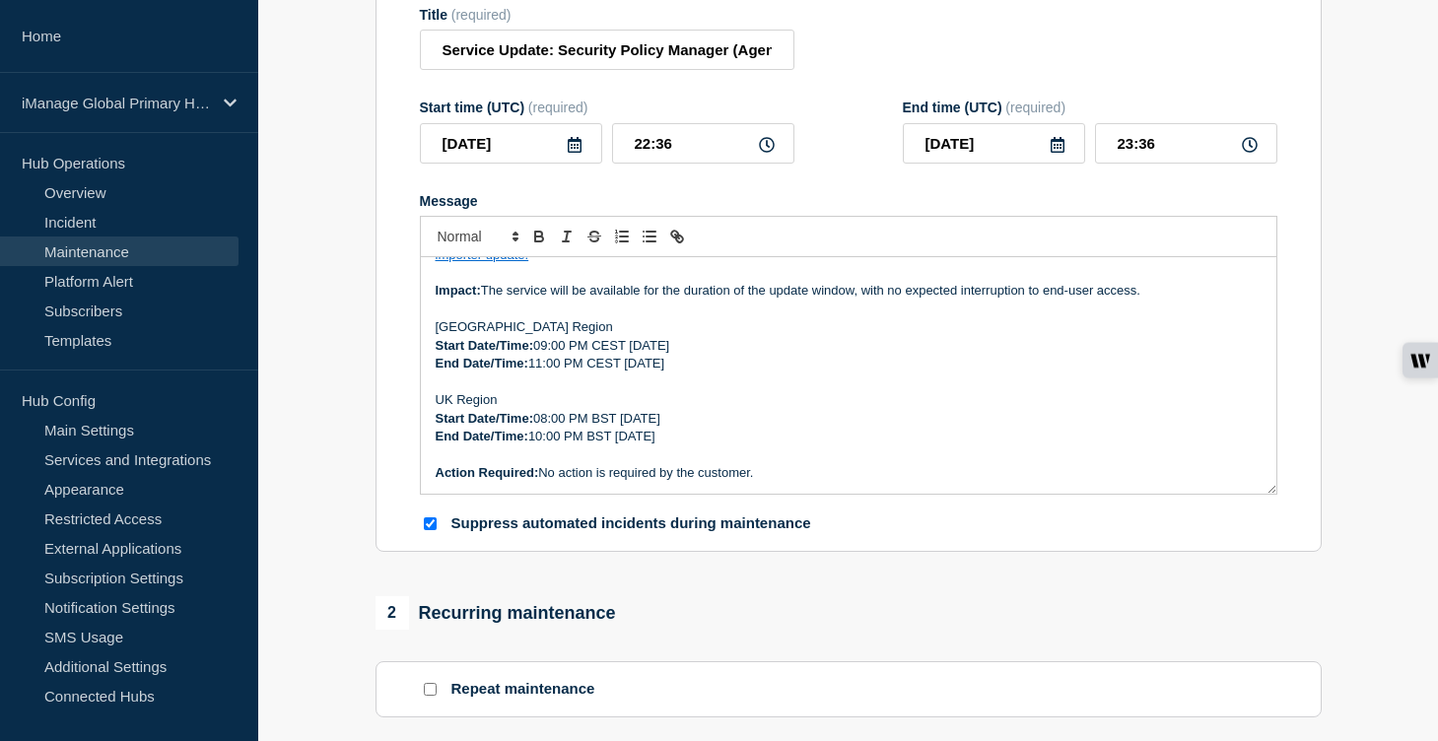
click at [749, 428] on p "Start Date/Time: 08:00 PM BST [DATE]" at bounding box center [849, 419] width 826 height 18
click at [738, 428] on p "Start Date/Time: 08:00 PM BST [DATE]" at bounding box center [849, 419] width 826 height 18
click at [746, 446] on p "End Date/Time: 10:00 PM BST [DATE]" at bounding box center [849, 437] width 826 height 18
click at [807, 446] on p "End Date/Time: 10:00 PM BST [DATE]" at bounding box center [849, 437] width 826 height 18
drag, startPoint x: 681, startPoint y: 156, endPoint x: 592, endPoint y: 153, distance: 88.8
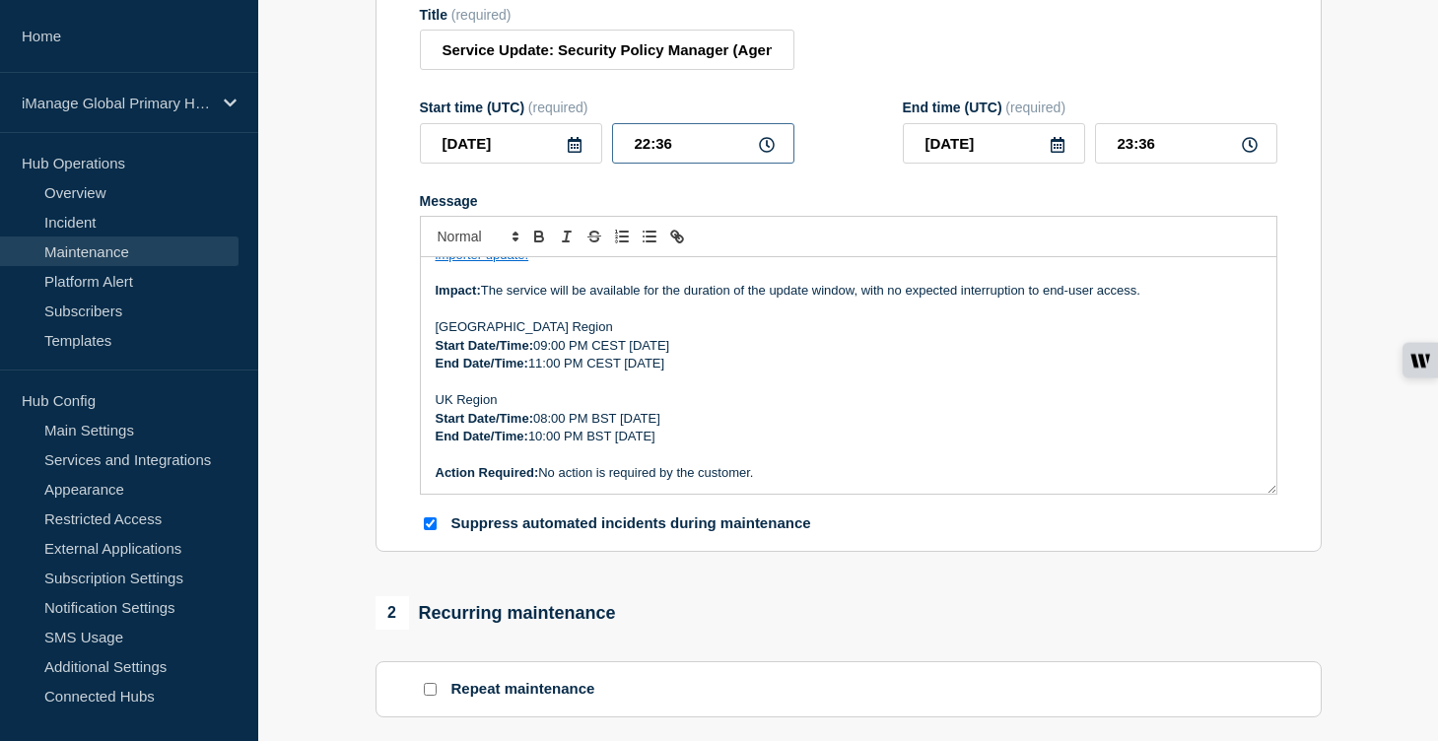
click at [592, 153] on div "[DATE] 22:36" at bounding box center [607, 143] width 375 height 40
drag, startPoint x: 1153, startPoint y: 158, endPoint x: 1102, endPoint y: 153, distance: 51.5
click at [1102, 153] on input "20:00" at bounding box center [1186, 143] width 182 height 40
click at [1039, 209] on div "Message" at bounding box center [849, 201] width 858 height 16
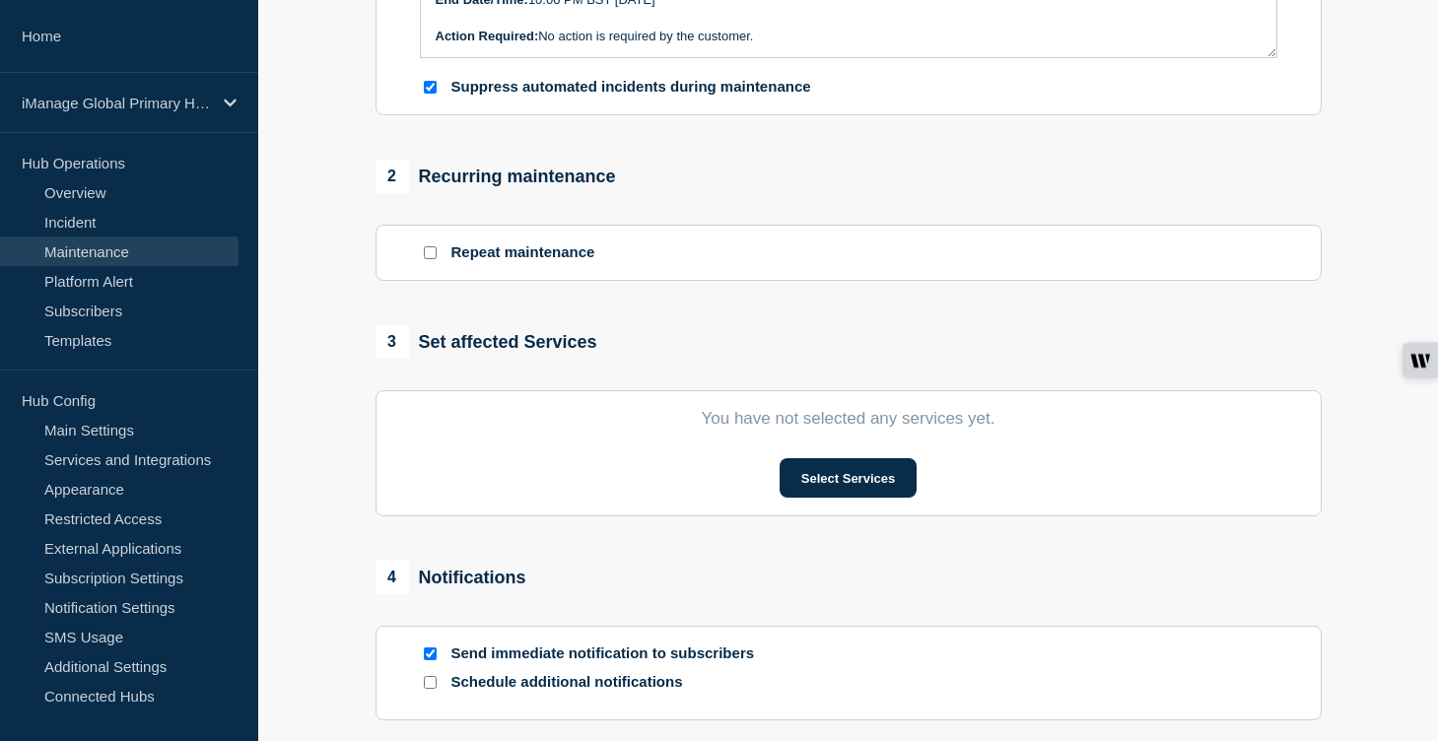
scroll to position [695, 0]
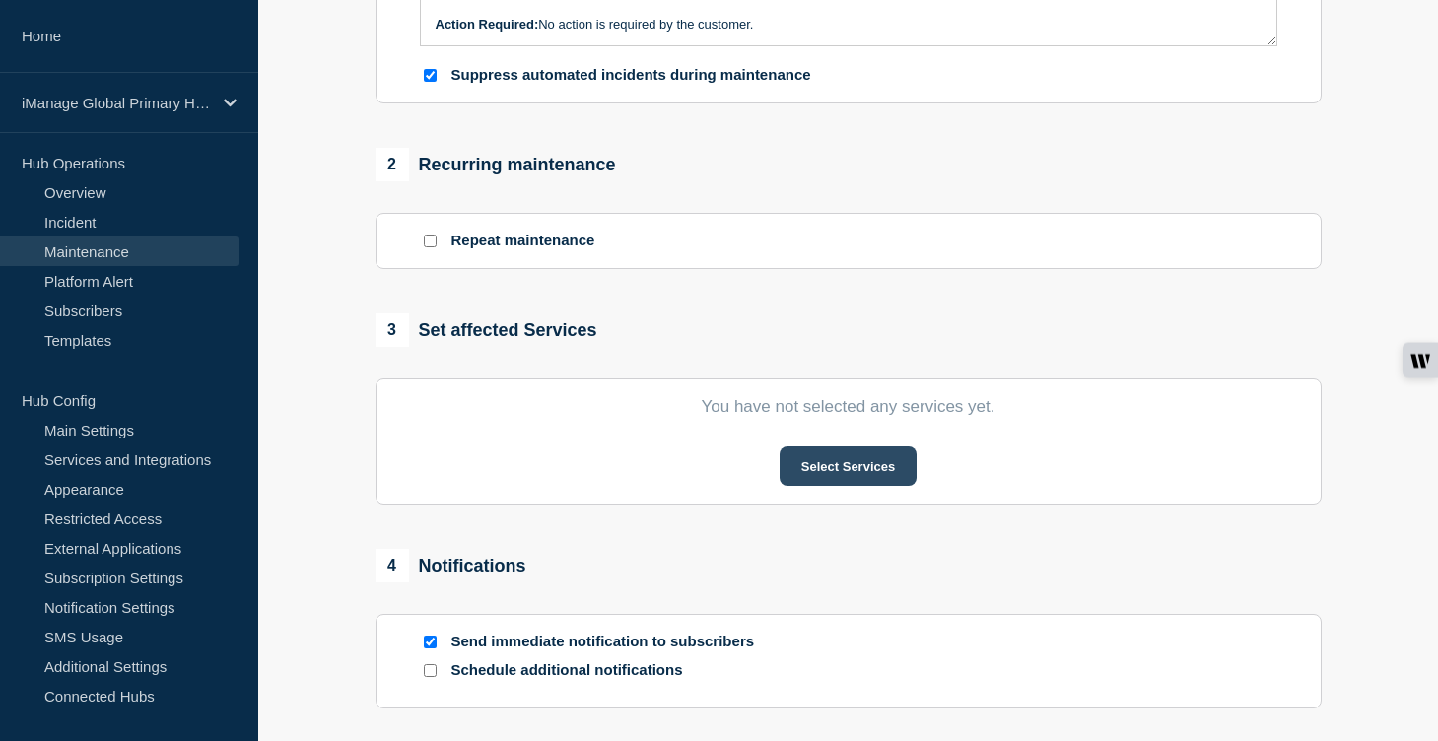
click at [851, 486] on button "Select Services" at bounding box center [848, 466] width 137 height 39
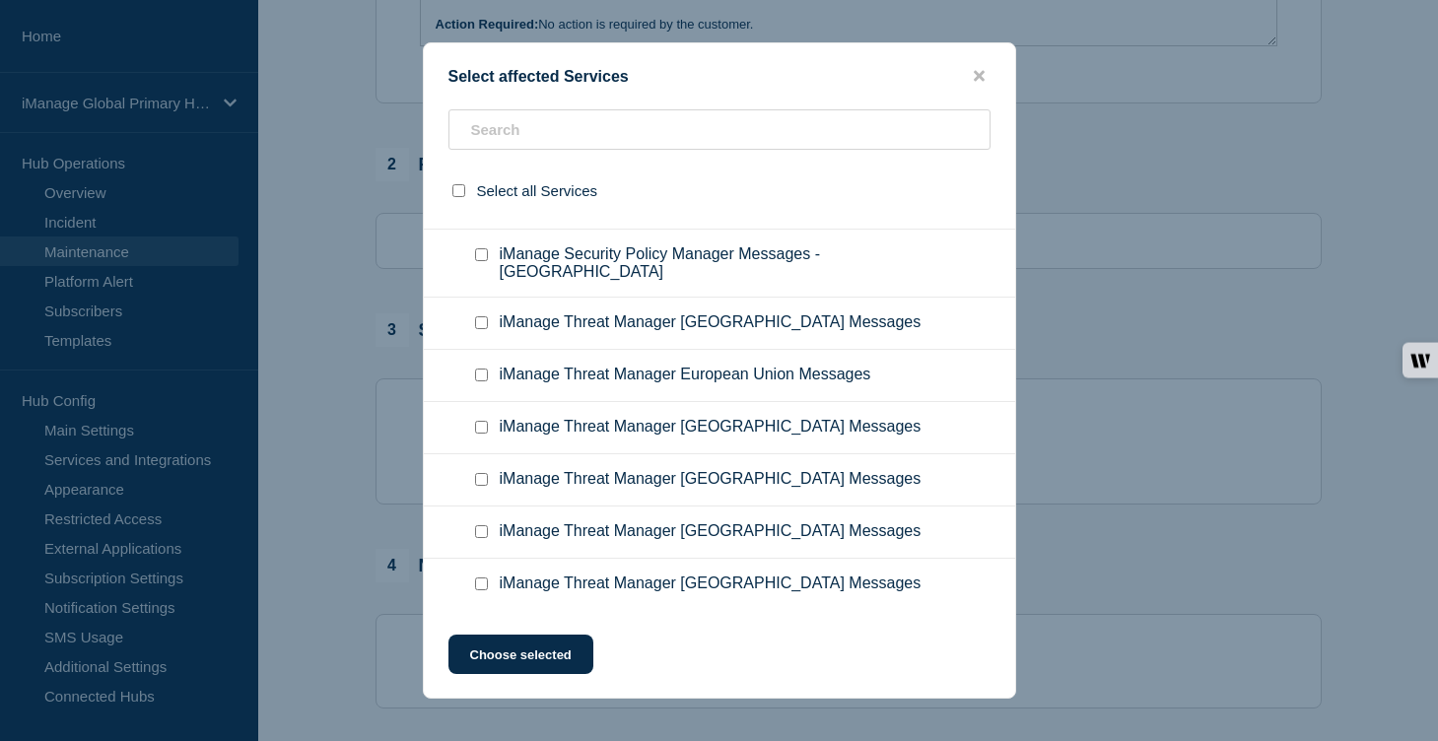
scroll to position [12949, 0]
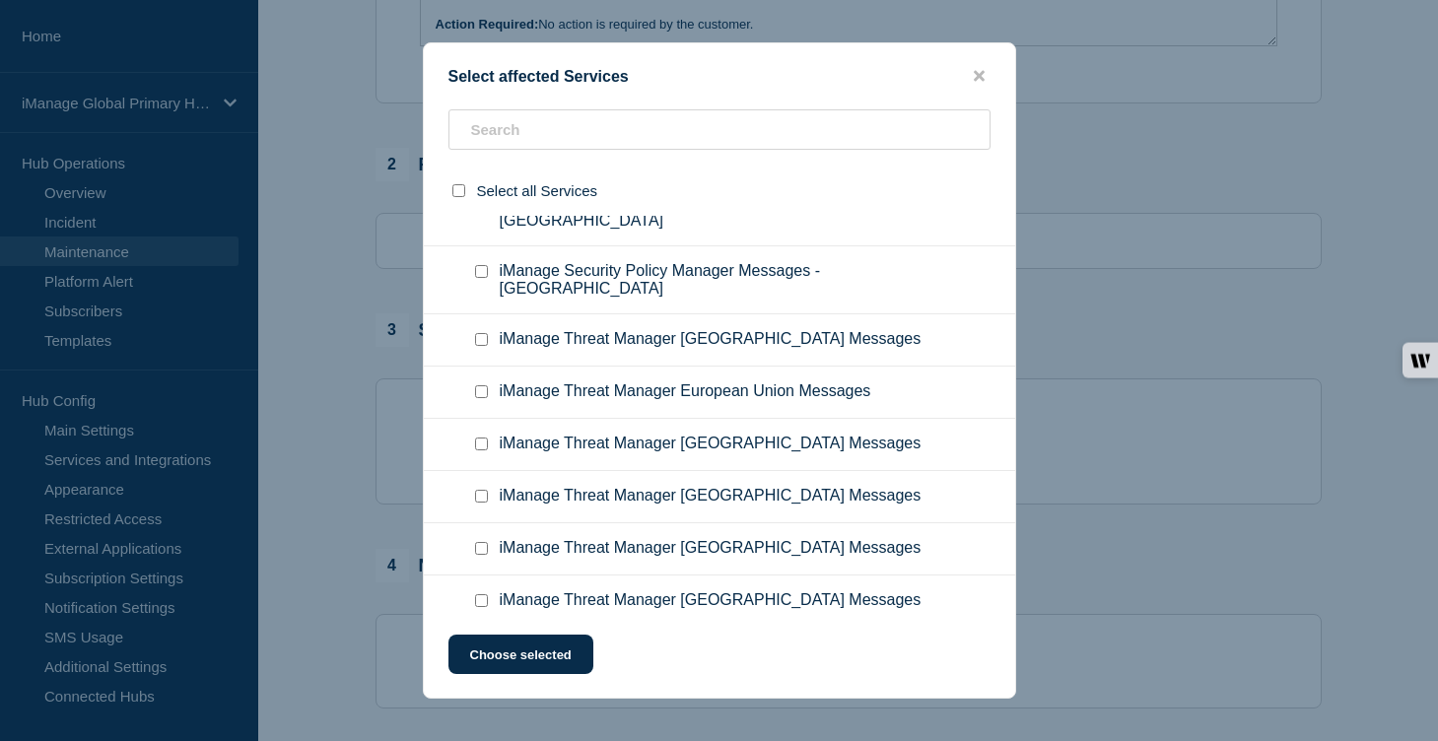
click at [480, 6] on input "iManage Security Policy Manager Messages - Germany checkbox" at bounding box center [481, -1] width 13 height 13
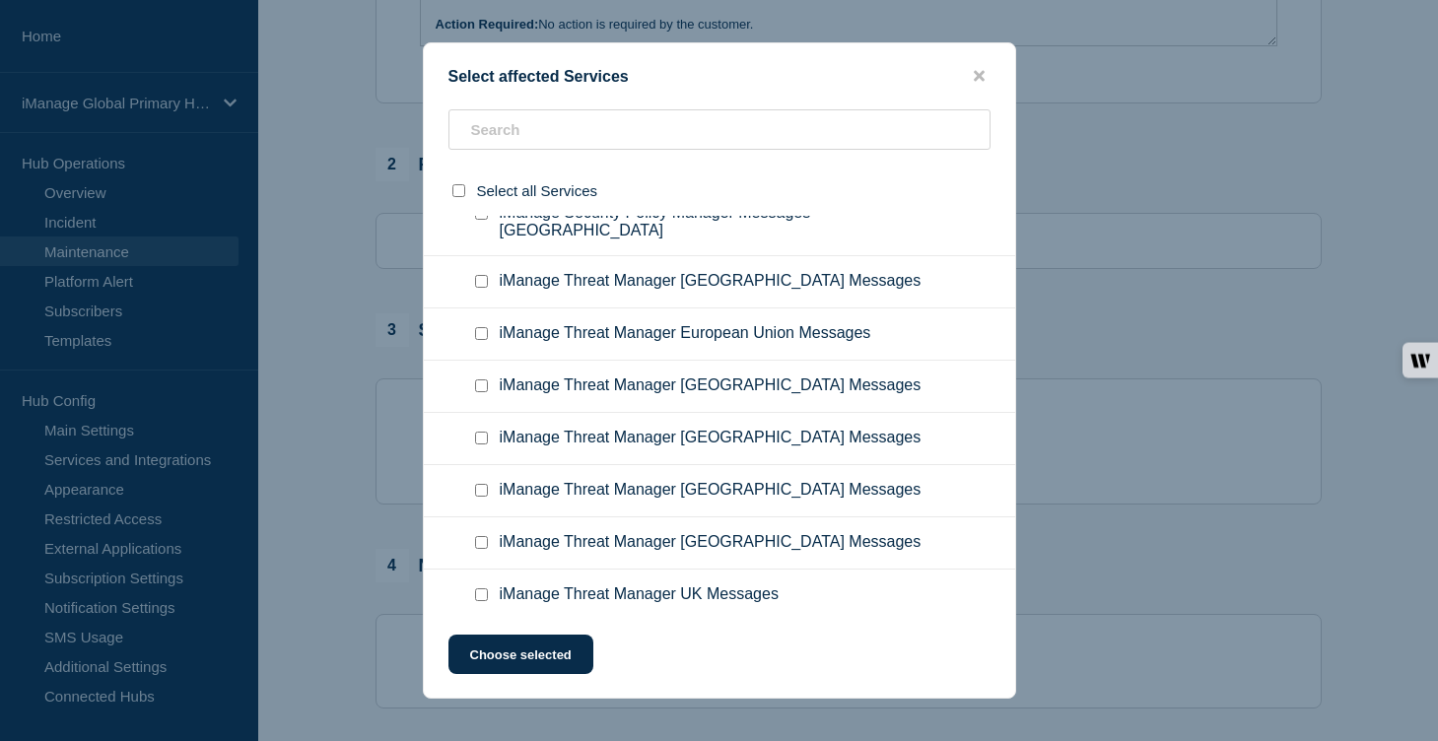
scroll to position [13048, 0]
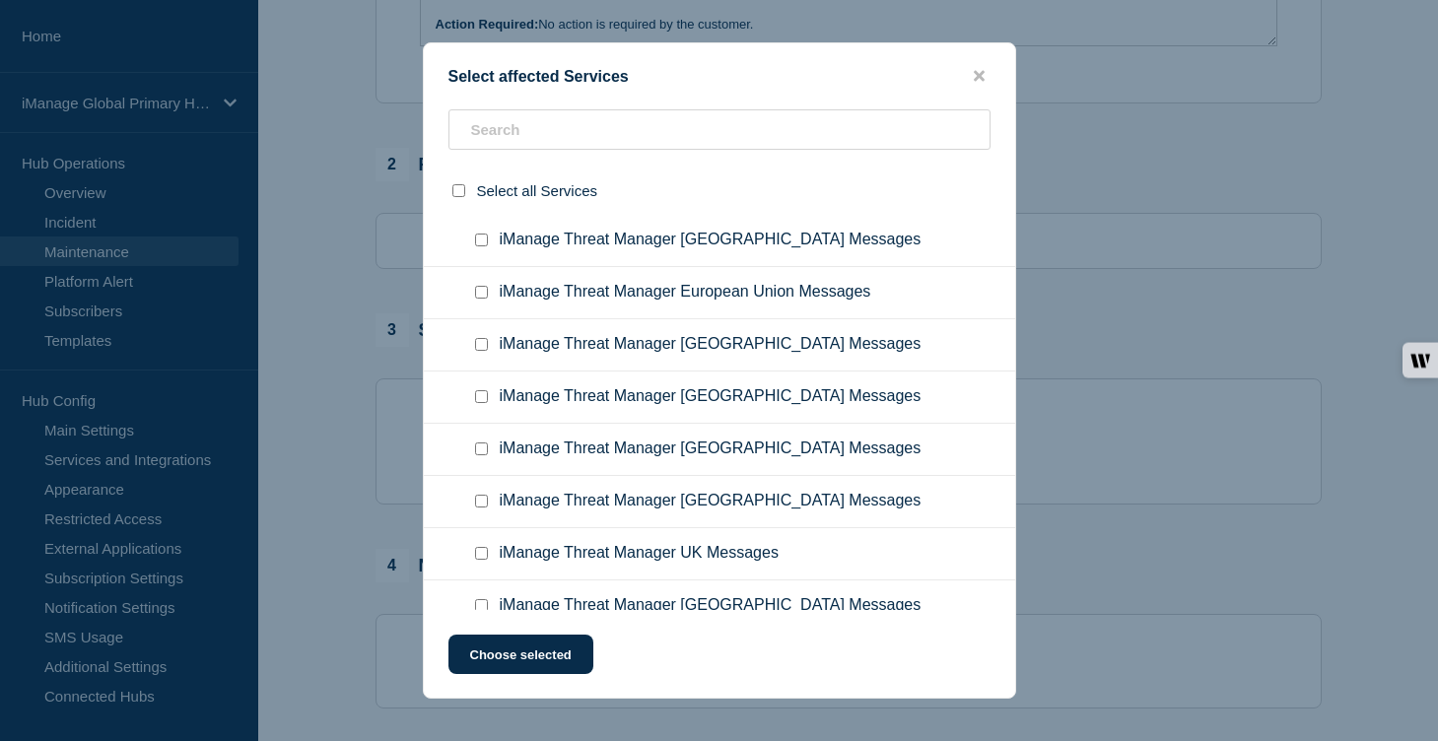
click at [478, 42] on input "iManage Security Policy Manager Messages - UK checkbox" at bounding box center [481, 36] width 13 height 13
click at [551, 657] on button "Choose selected" at bounding box center [521, 654] width 145 height 39
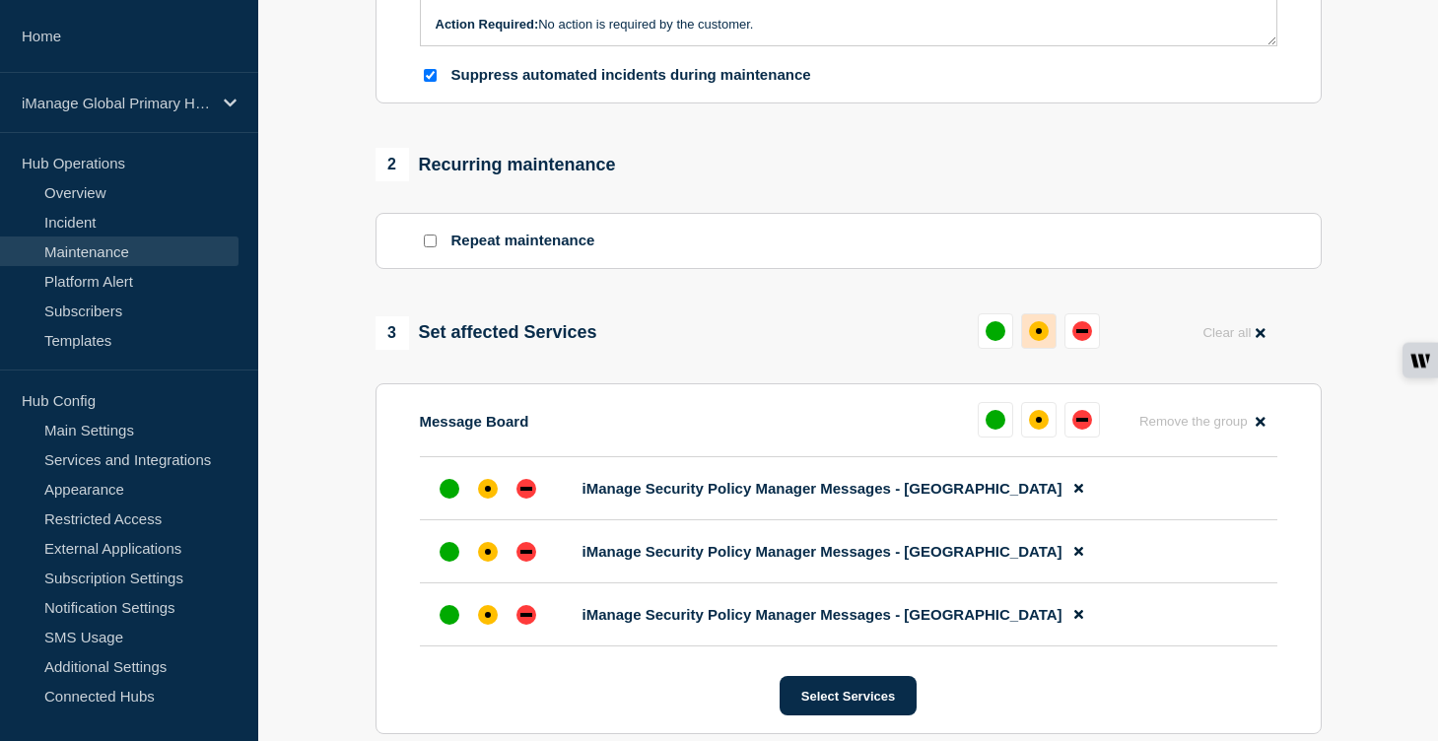
click at [1046, 341] on div "affected" at bounding box center [1039, 331] width 20 height 20
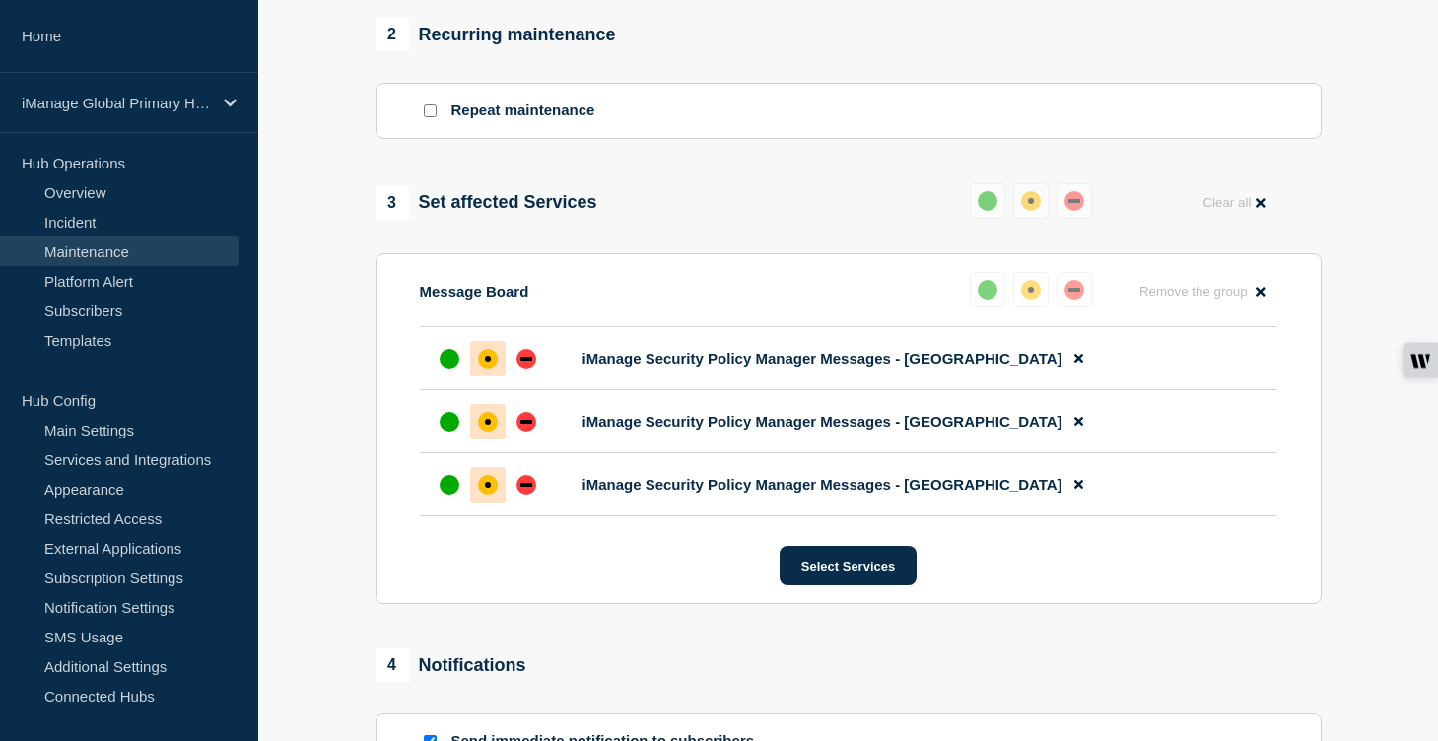
scroll to position [1248, 0]
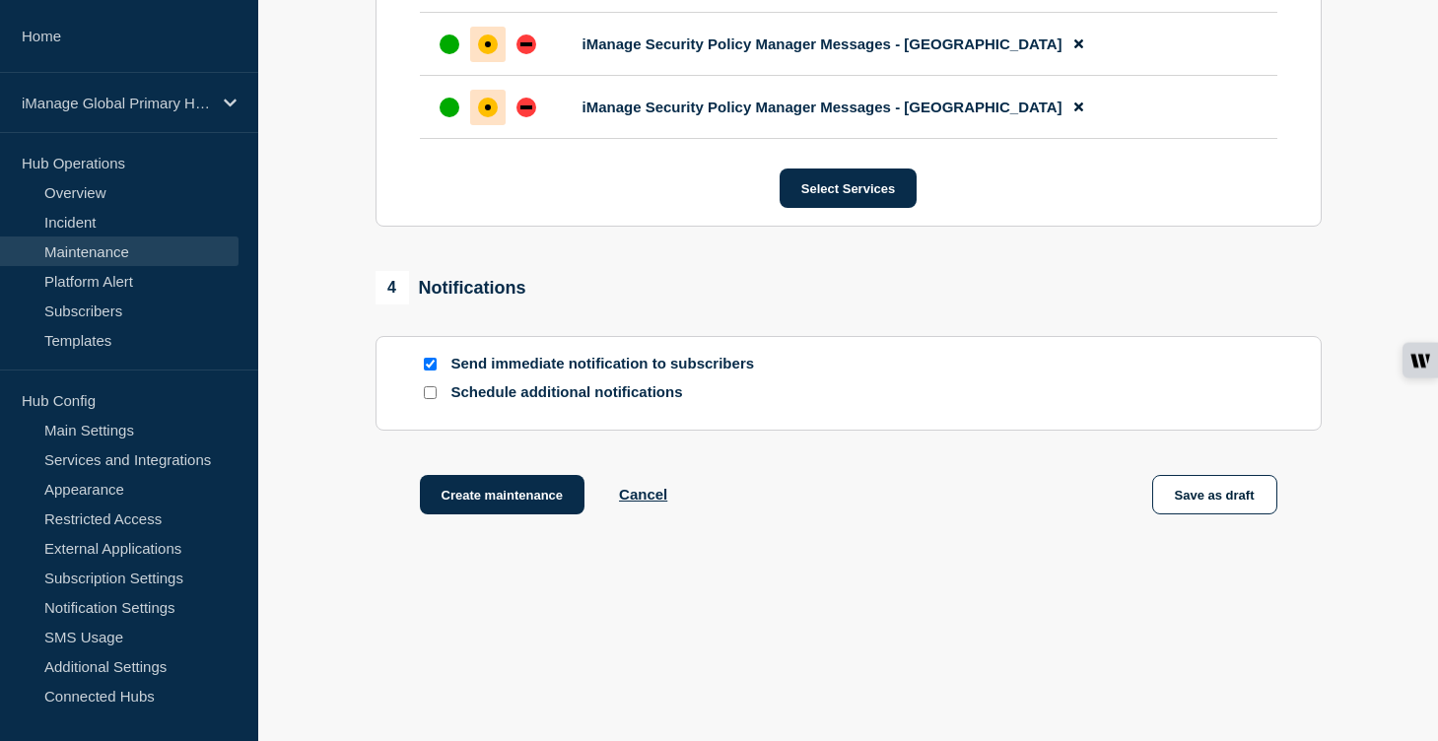
click at [432, 393] on input "Schedule additional notifications" at bounding box center [430, 392] width 13 height 13
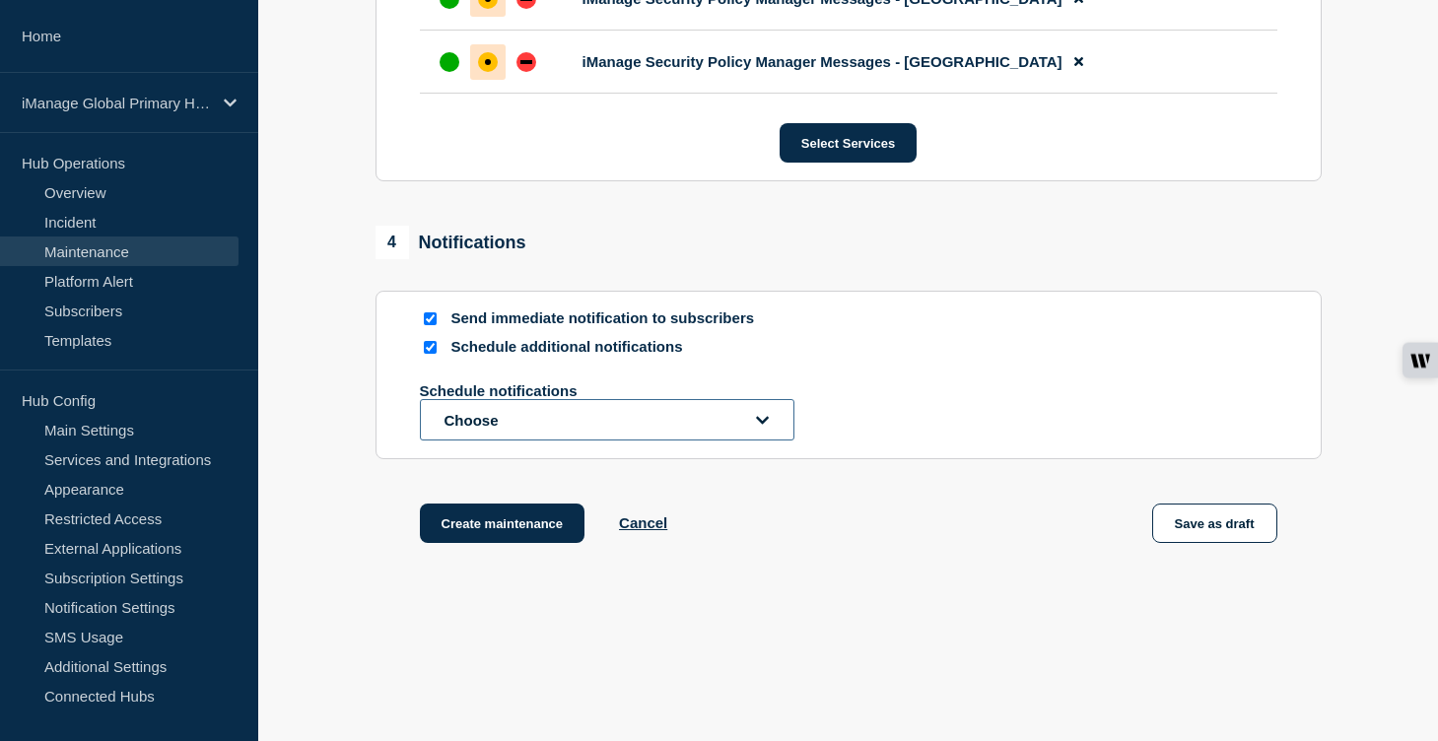
click at [486, 441] on button "Choose" at bounding box center [607, 419] width 375 height 41
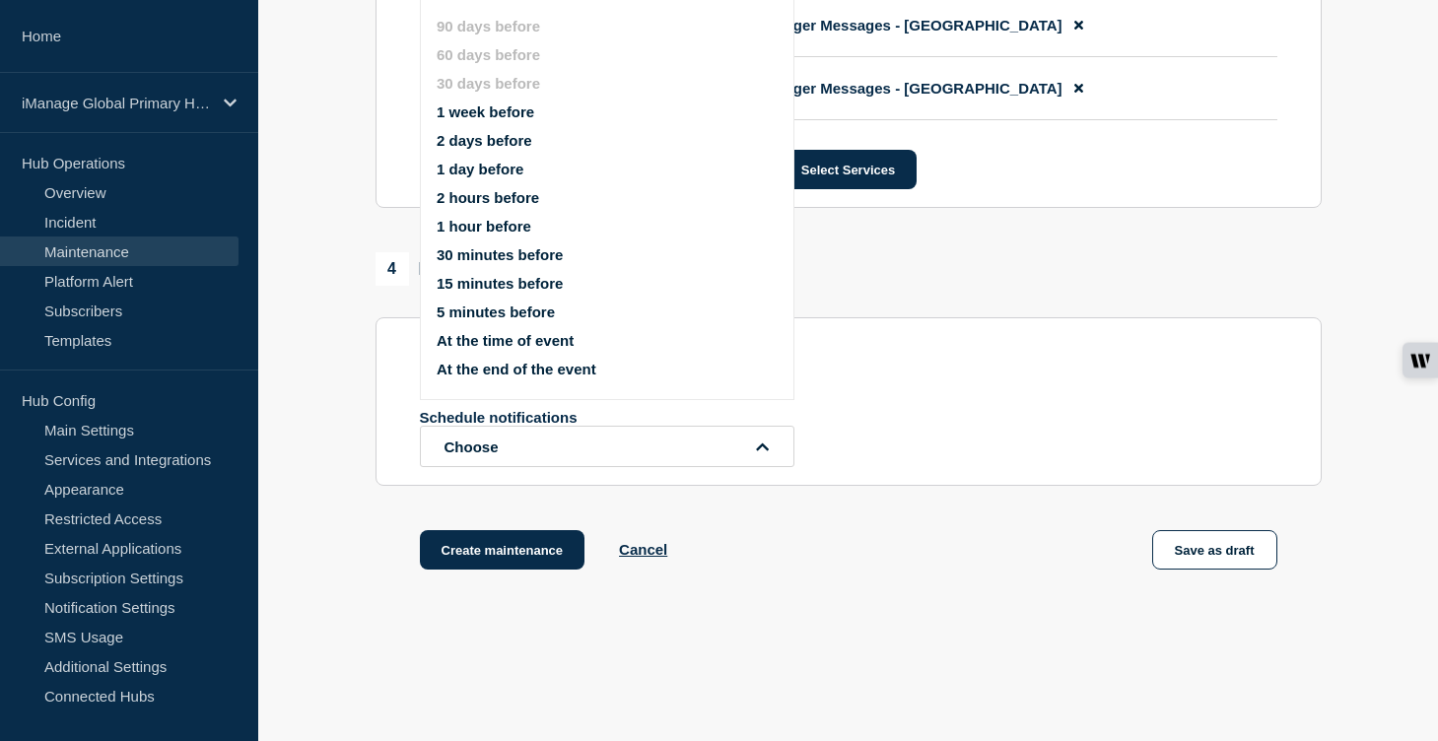
click at [470, 119] on button "1 week before" at bounding box center [486, 112] width 98 height 17
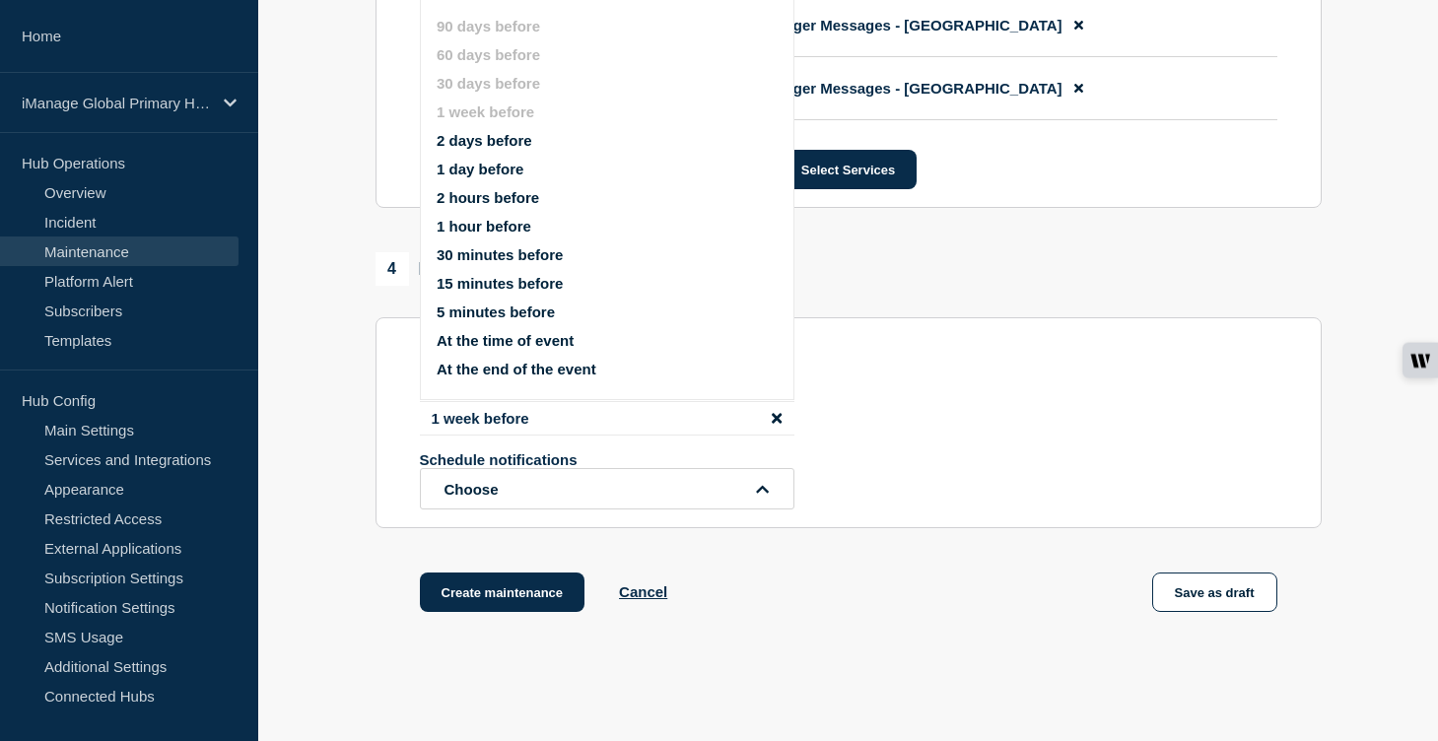
click at [469, 177] on button "1 day before" at bounding box center [480, 169] width 87 height 17
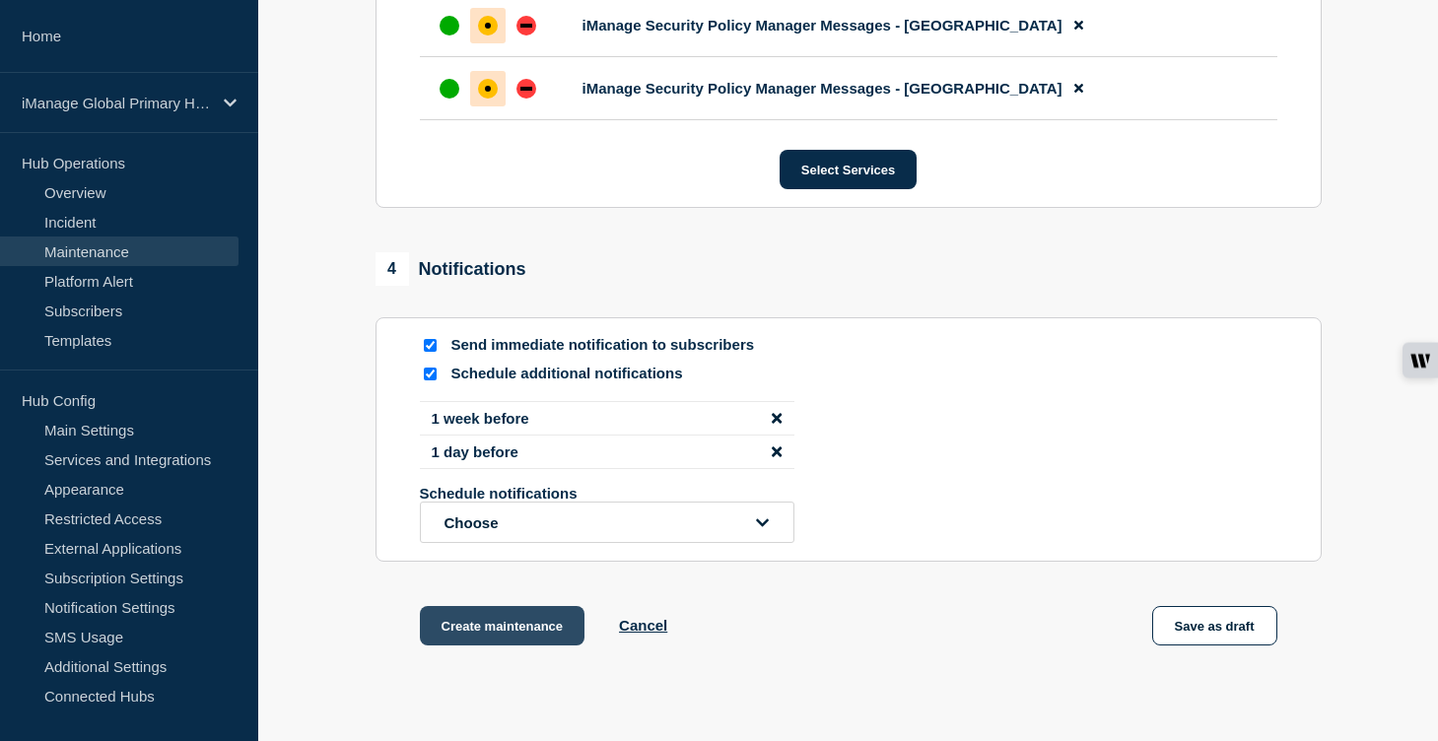
click at [504, 646] on button "Create maintenance" at bounding box center [503, 625] width 166 height 39
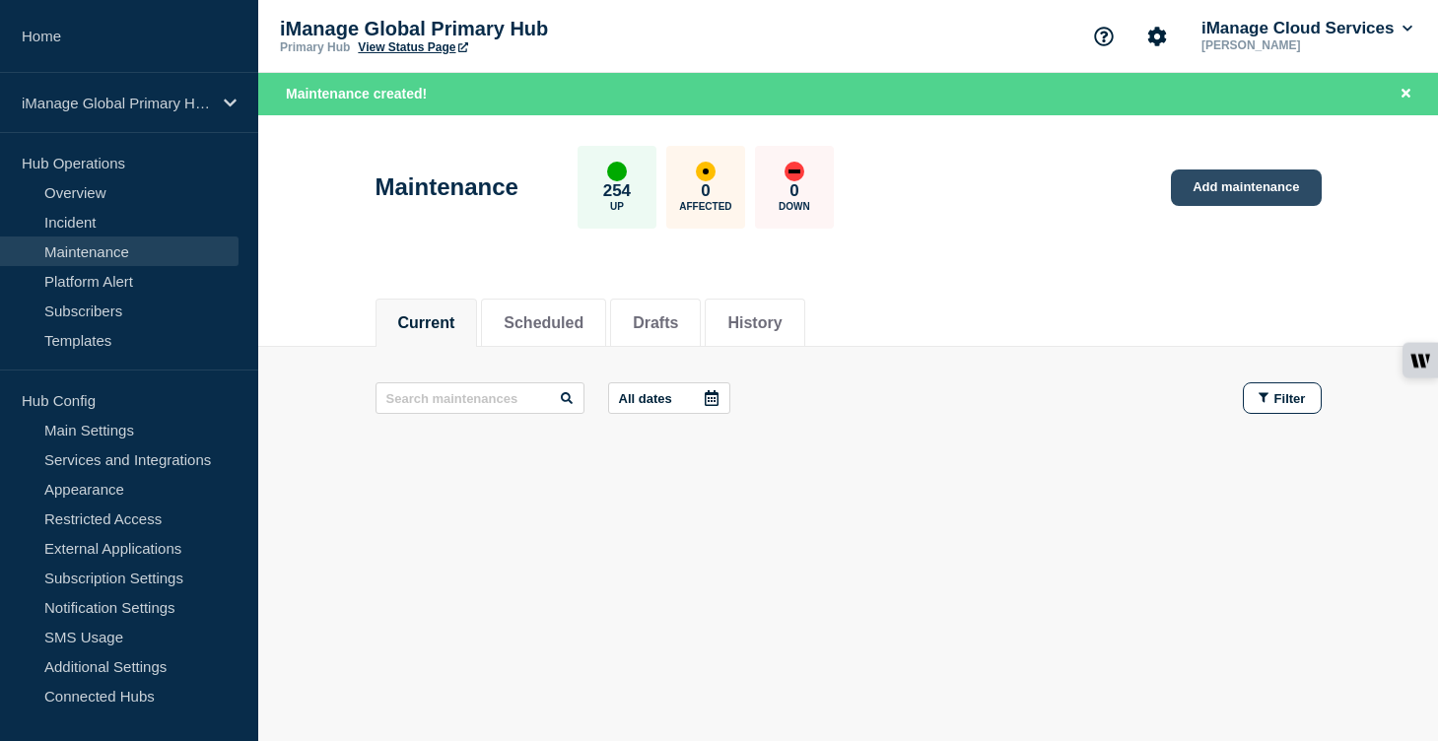
click at [1259, 180] on link "Add maintenance" at bounding box center [1246, 188] width 150 height 36
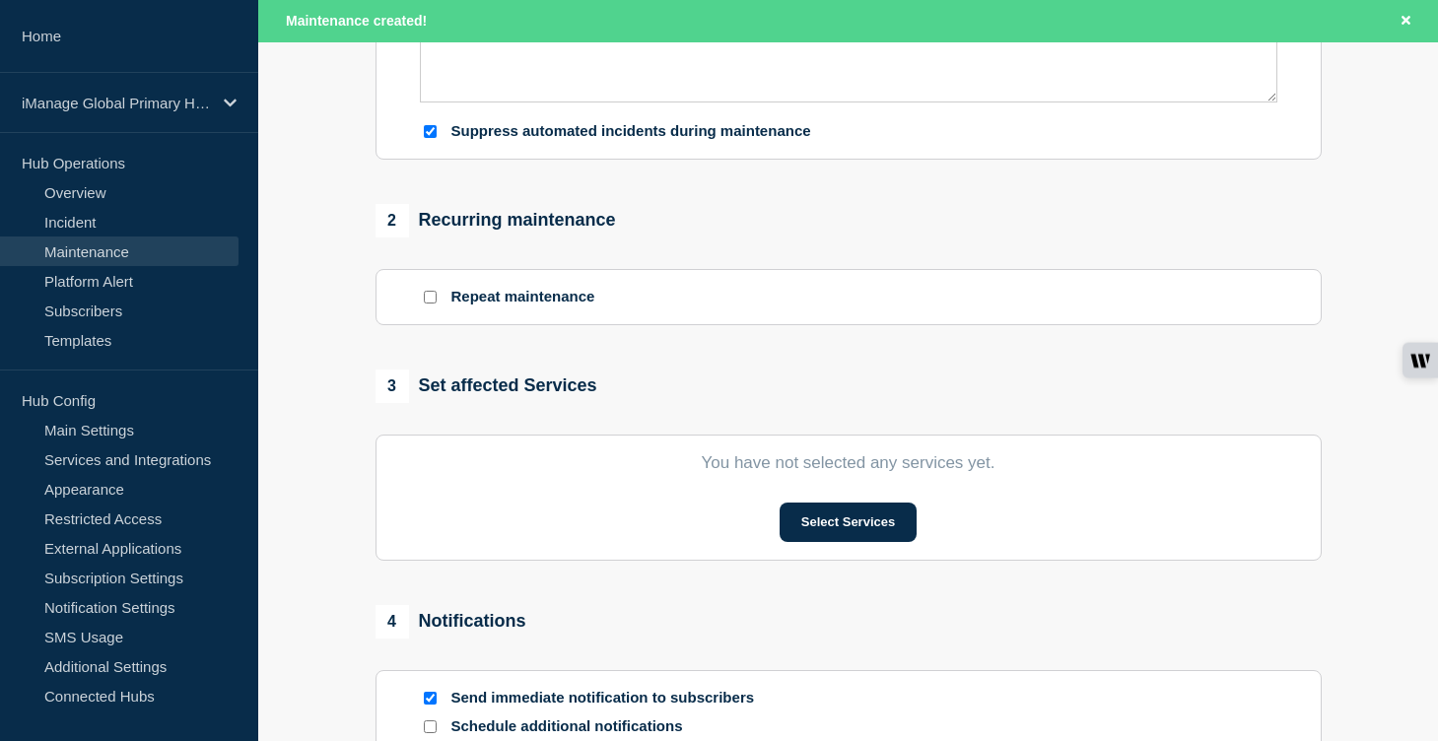
scroll to position [683, 0]
click at [836, 540] on button "Select Services" at bounding box center [848, 520] width 137 height 39
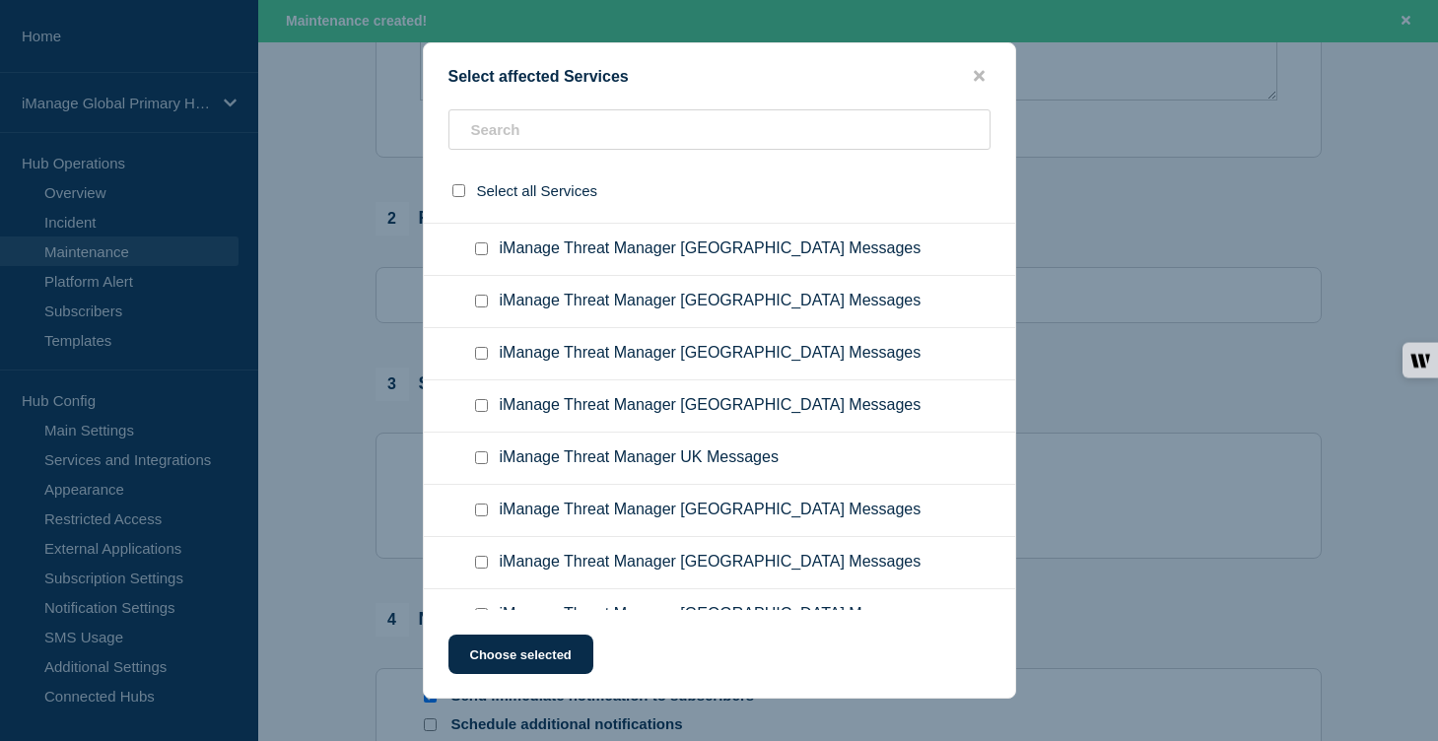
scroll to position [13028, 0]
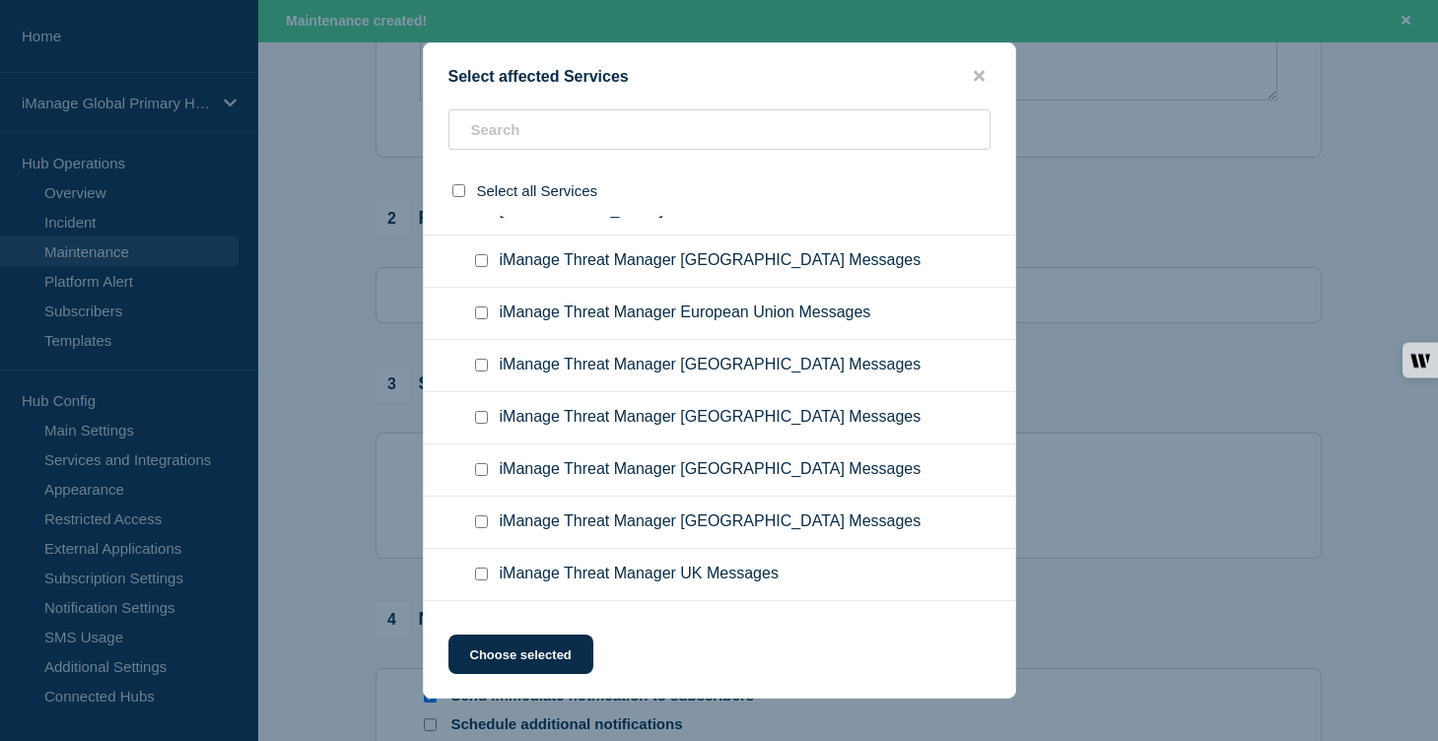
click at [481, 131] on input "iManage Security Policy Manager Messages - Canada checkbox" at bounding box center [481, 124] width 13 height 13
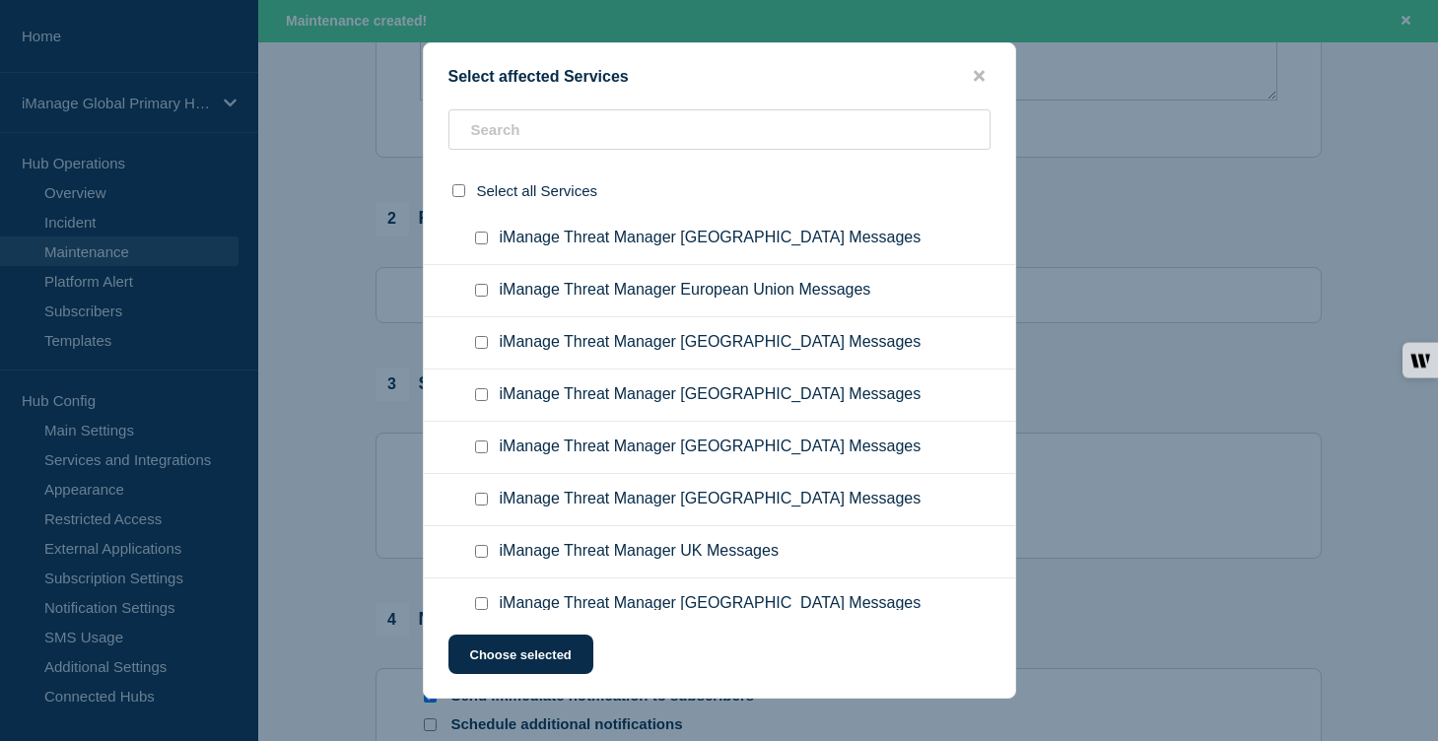
scroll to position [13087, 0]
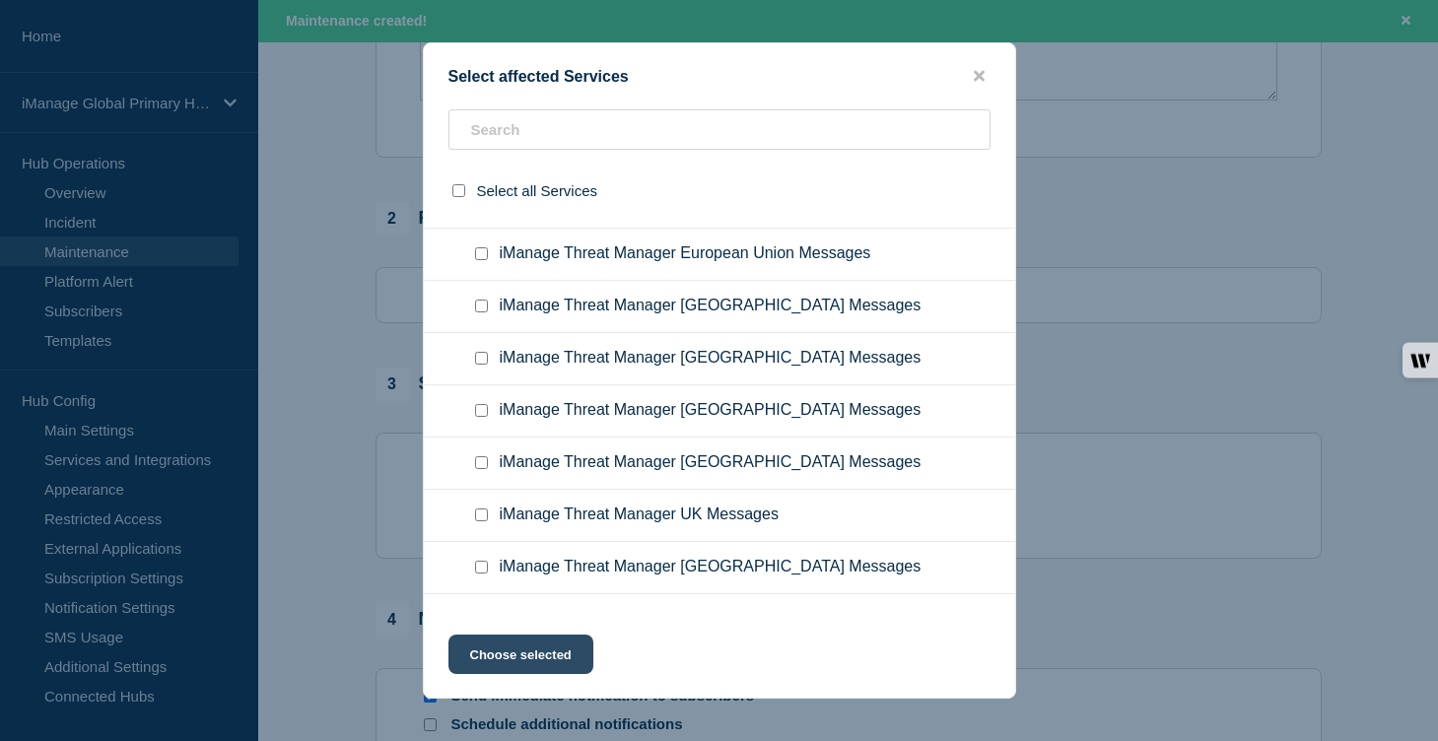
click at [551, 662] on button "Choose selected" at bounding box center [521, 654] width 145 height 39
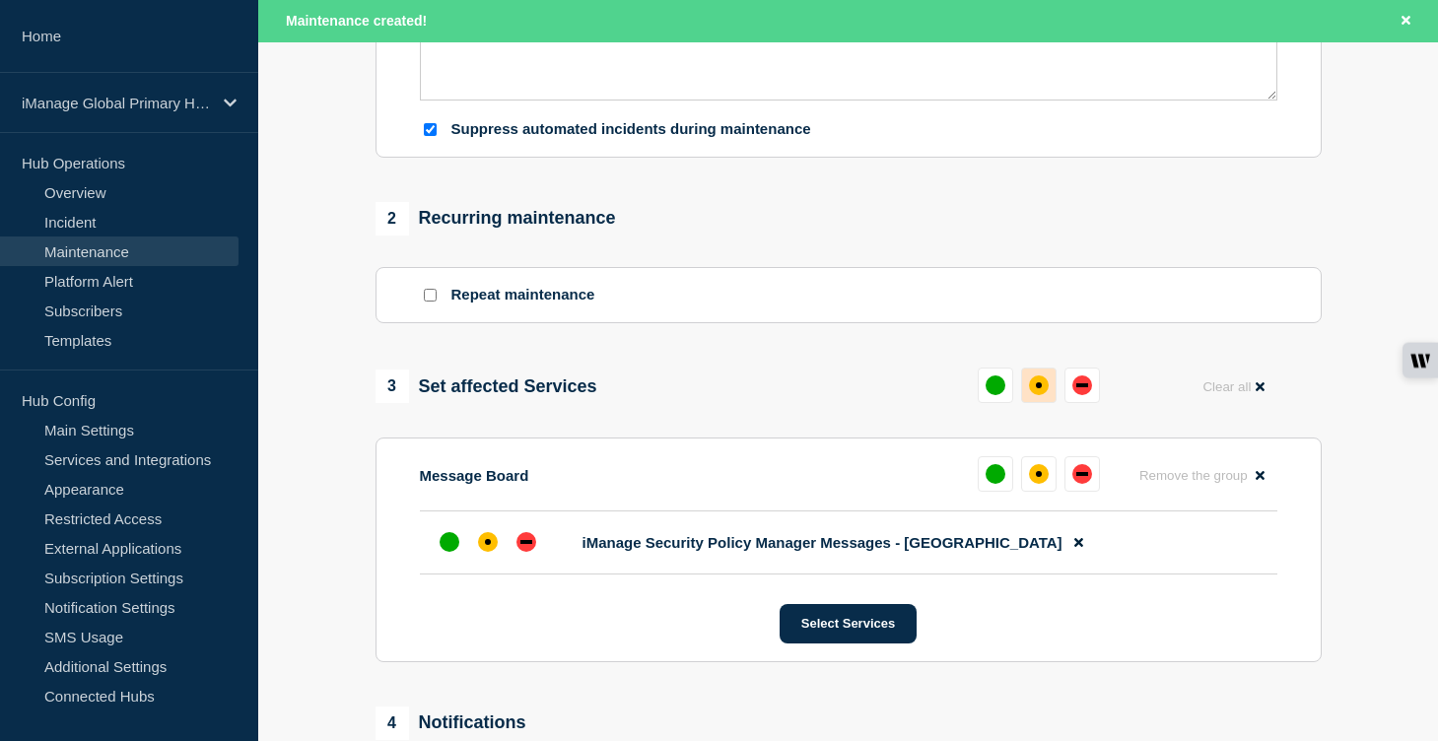
click at [1046, 395] on div "affected" at bounding box center [1039, 386] width 20 height 20
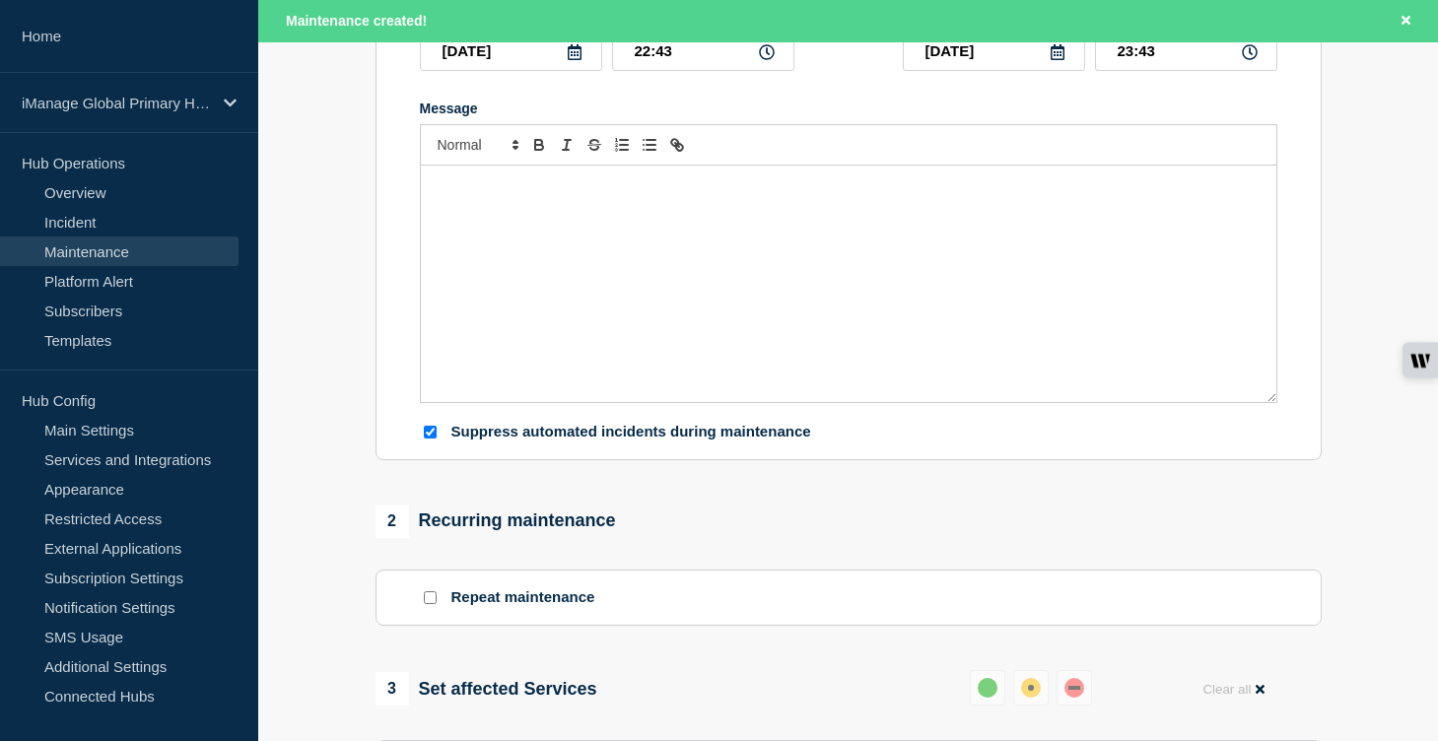
scroll to position [291, 0]
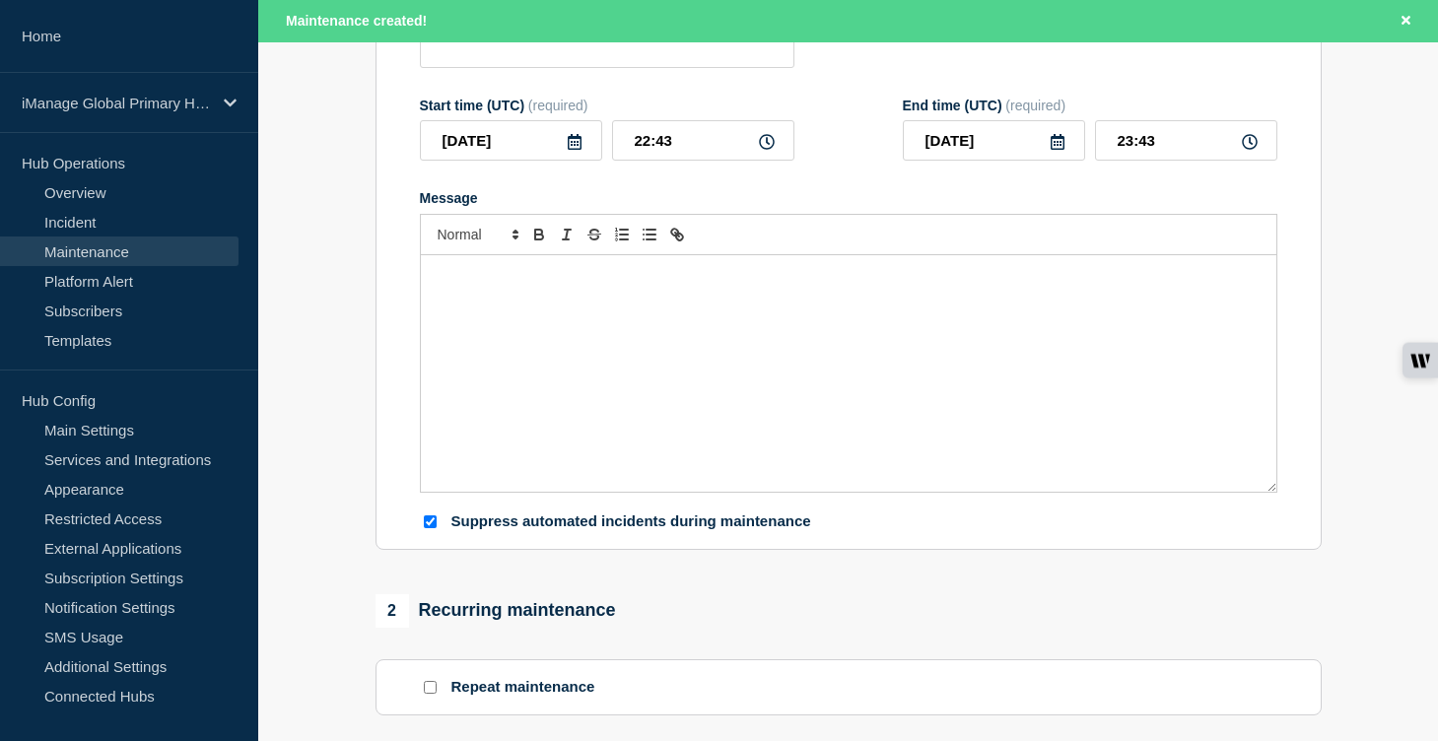
click at [539, 342] on div "Message" at bounding box center [849, 373] width 856 height 237
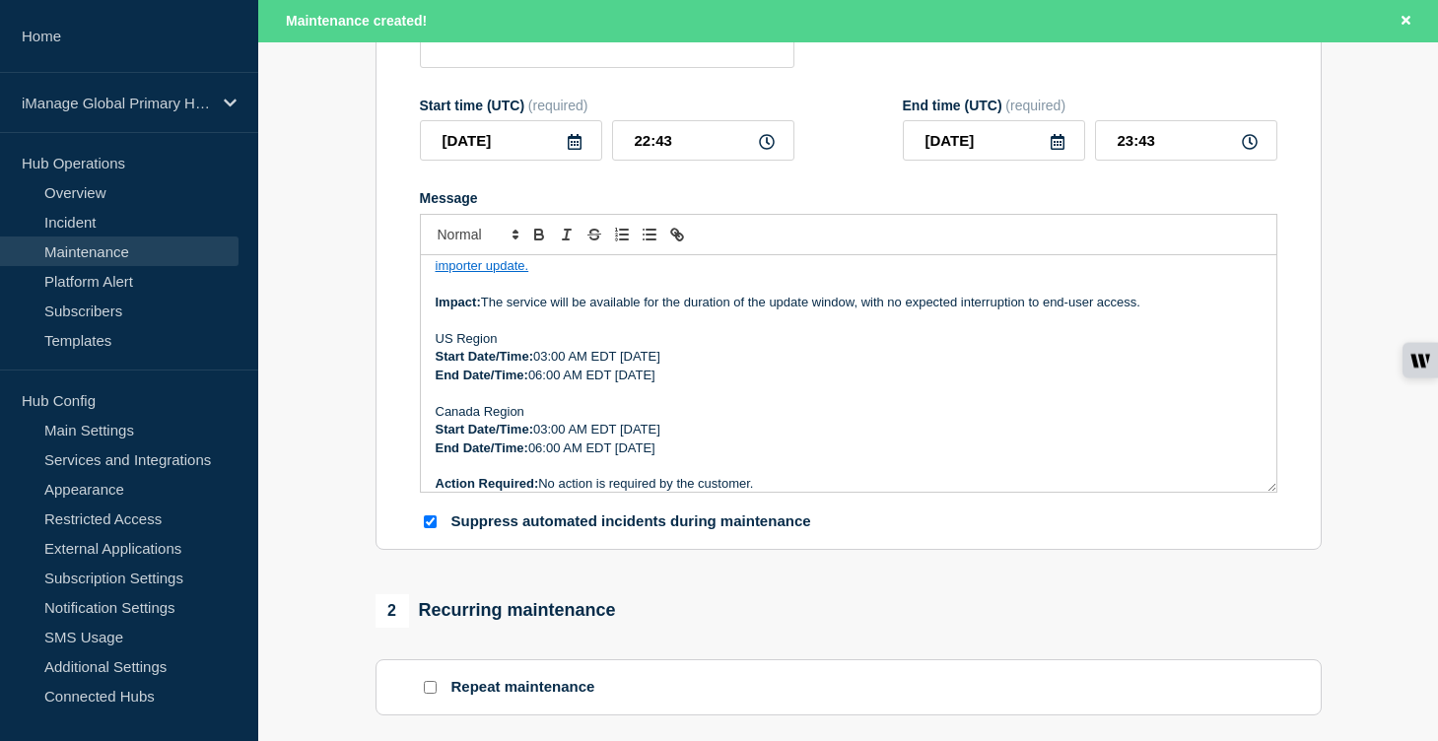
drag, startPoint x: 796, startPoint y: 400, endPoint x: 435, endPoint y: 361, distance: 363.9
click at [435, 361] on div "Services: Security Policy Manager Purpose: Deployment of the [DATE] Agent & Imp…" at bounding box center [849, 373] width 856 height 237
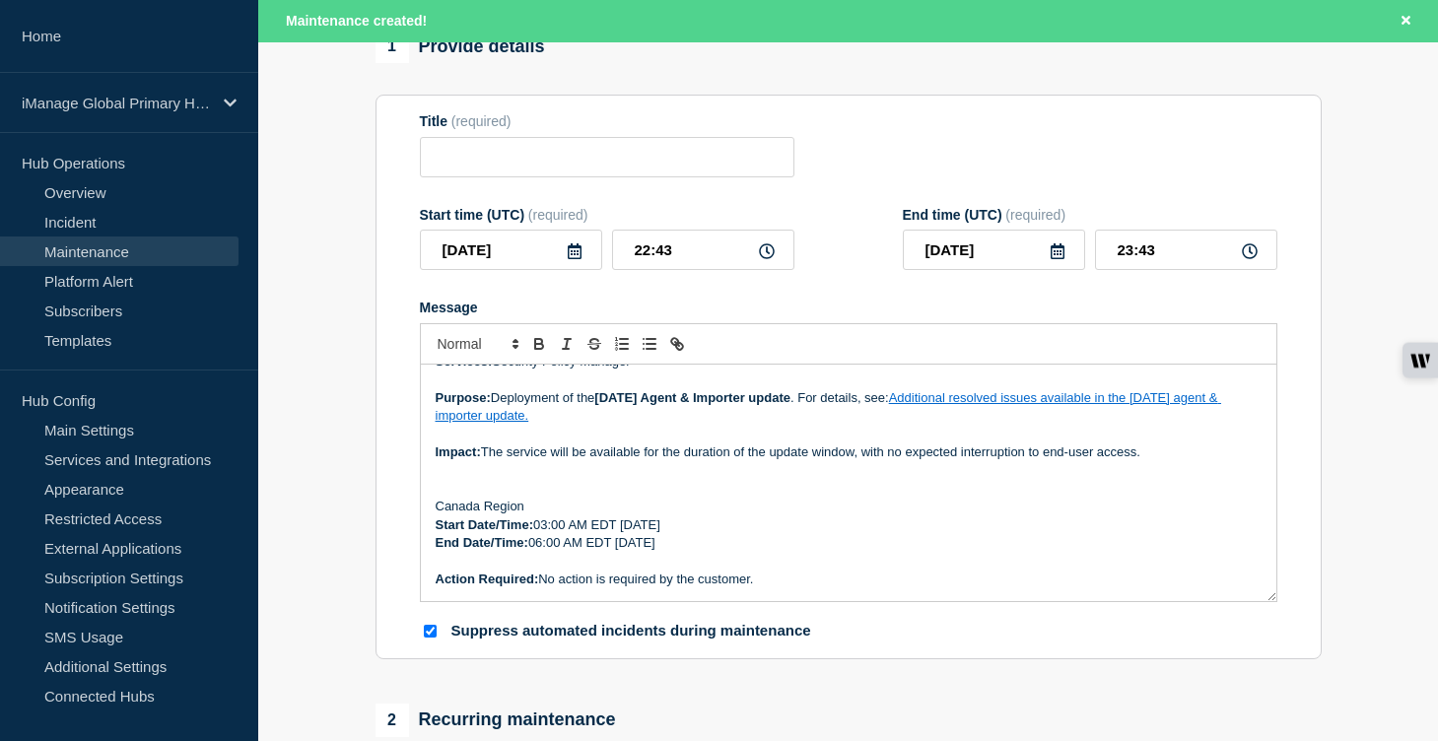
scroll to position [134, 0]
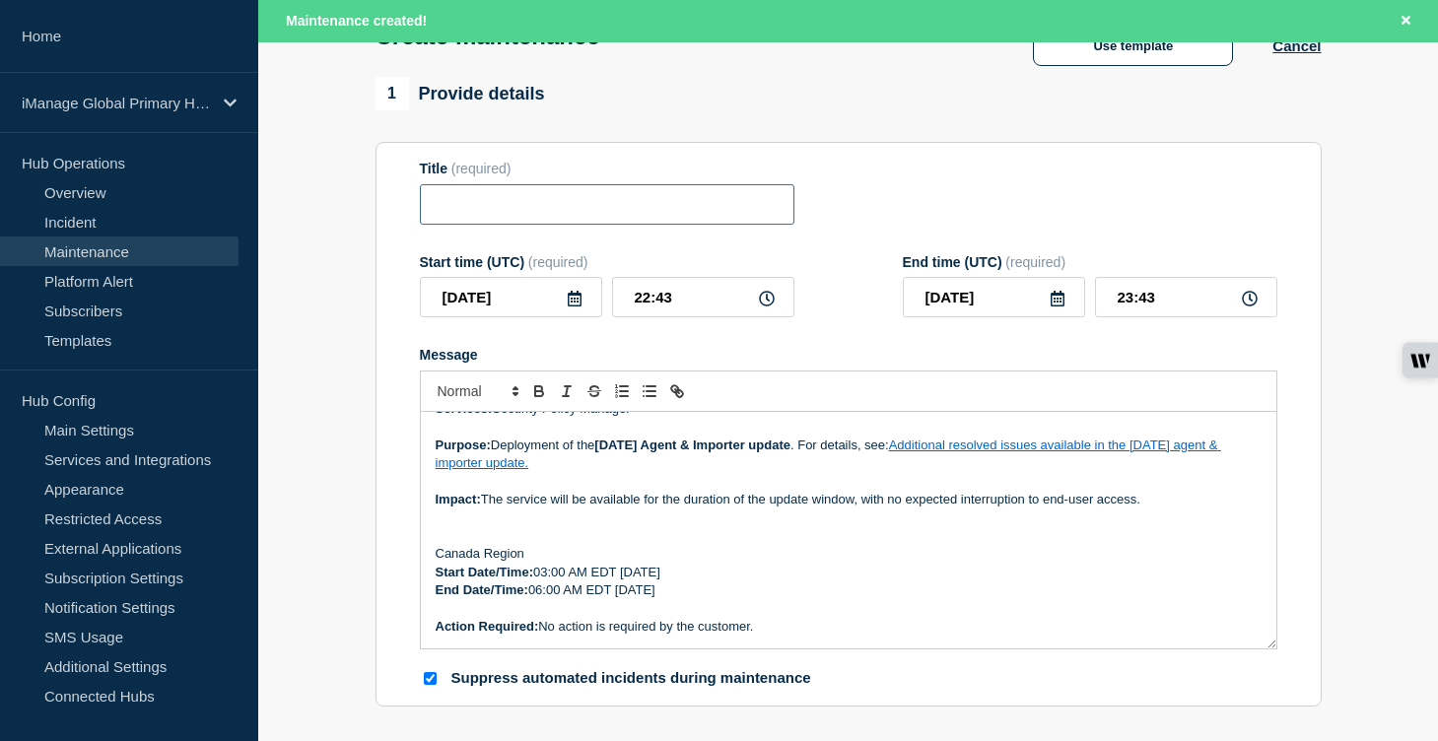
click at [518, 216] on input "Title" at bounding box center [607, 204] width 375 height 40
paste input "Service Update: Security Policy Manager (US Agent and Importer) - [DATE]"
click at [635, 200] on input "Service Update: Security Policy Manager (US Agent and Importer) - [DATE]" at bounding box center [607, 204] width 375 height 40
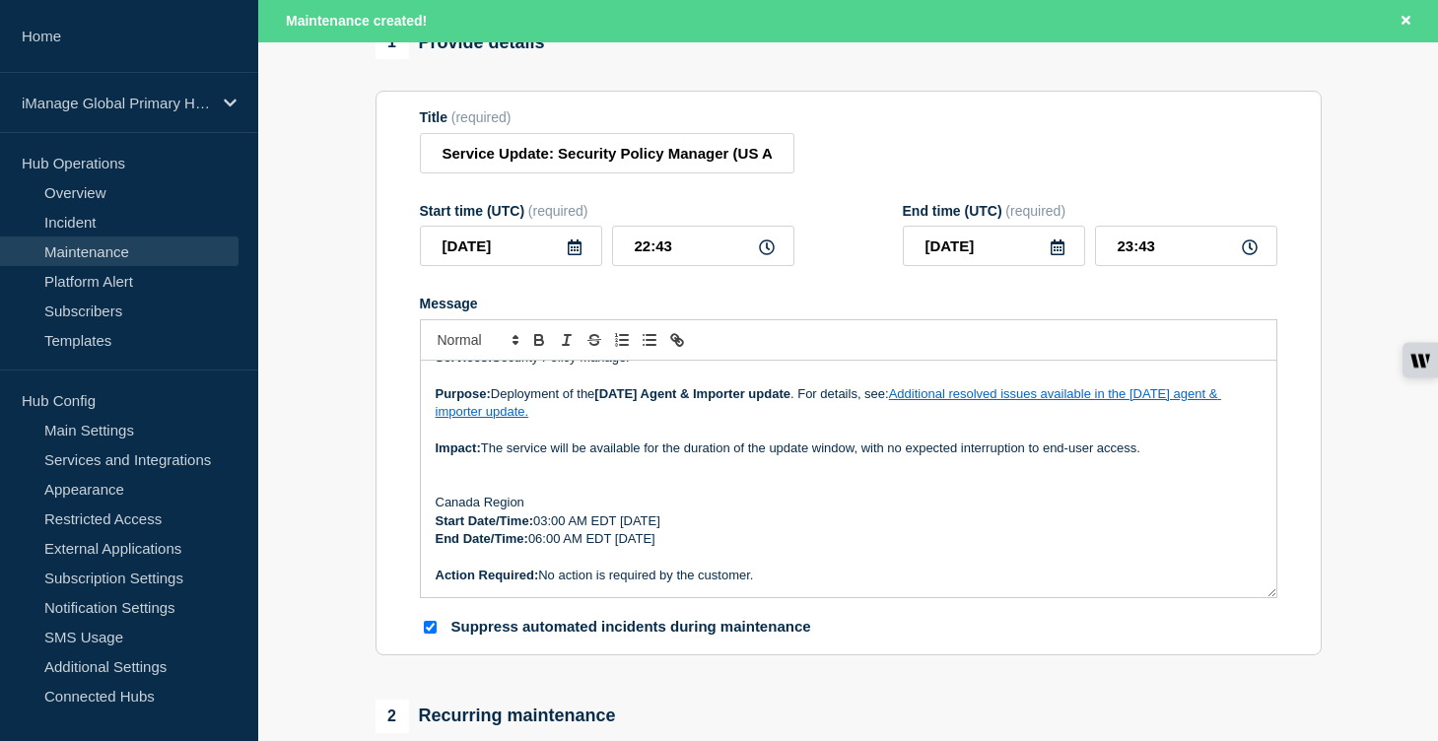
click at [638, 210] on form "Title (required) Service Update: Security Policy Manager (US Agent and Importer…" at bounding box center [849, 372] width 858 height 527
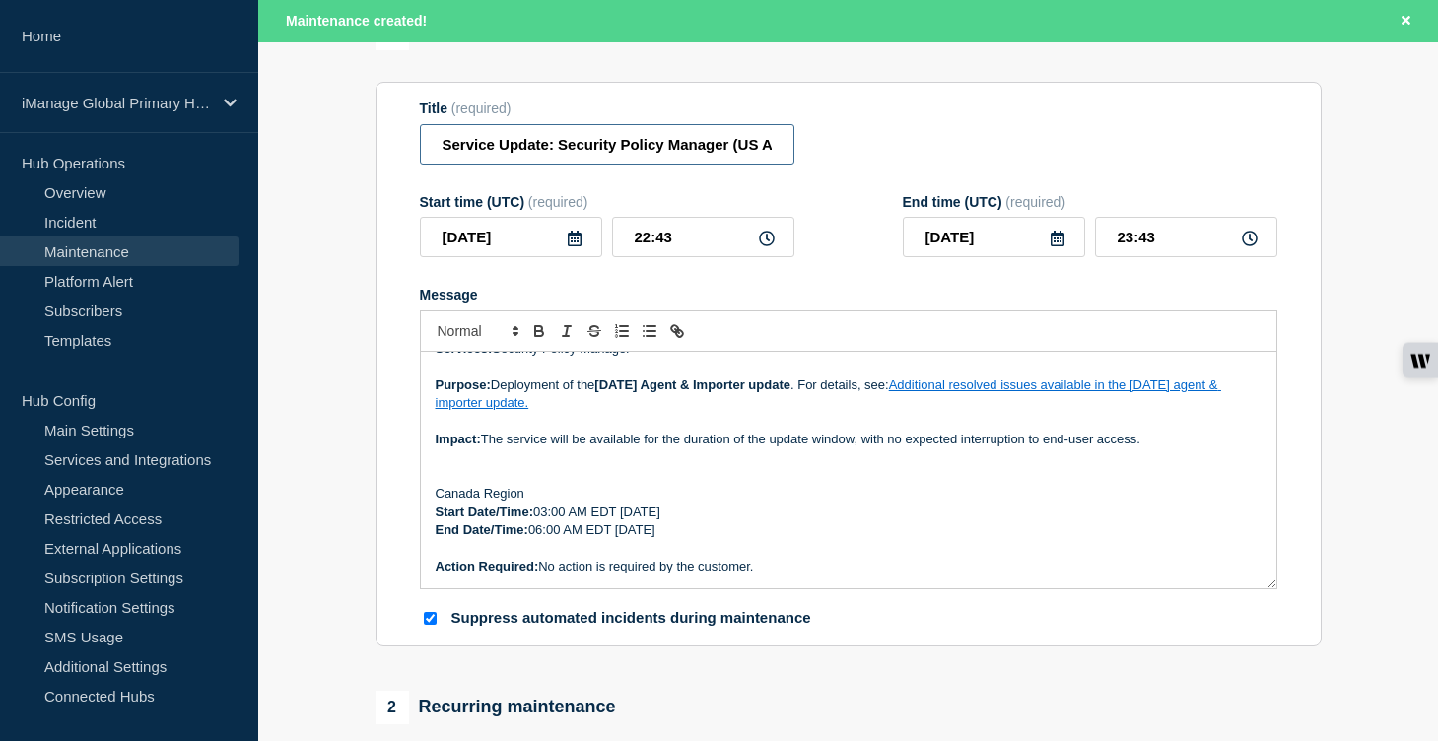
click at [641, 165] on input "Service Update: Security Policy Manager (US Agent and Importer) - [DATE]" at bounding box center [607, 144] width 375 height 40
click at [690, 153] on input "Service Update: Security Policy Manager (US Agent and Importer) - [DATE]" at bounding box center [607, 144] width 375 height 40
click at [725, 155] on input "Service Update: Security Policy Manager (US Agent and Importer) - [DATE]" at bounding box center [607, 144] width 375 height 40
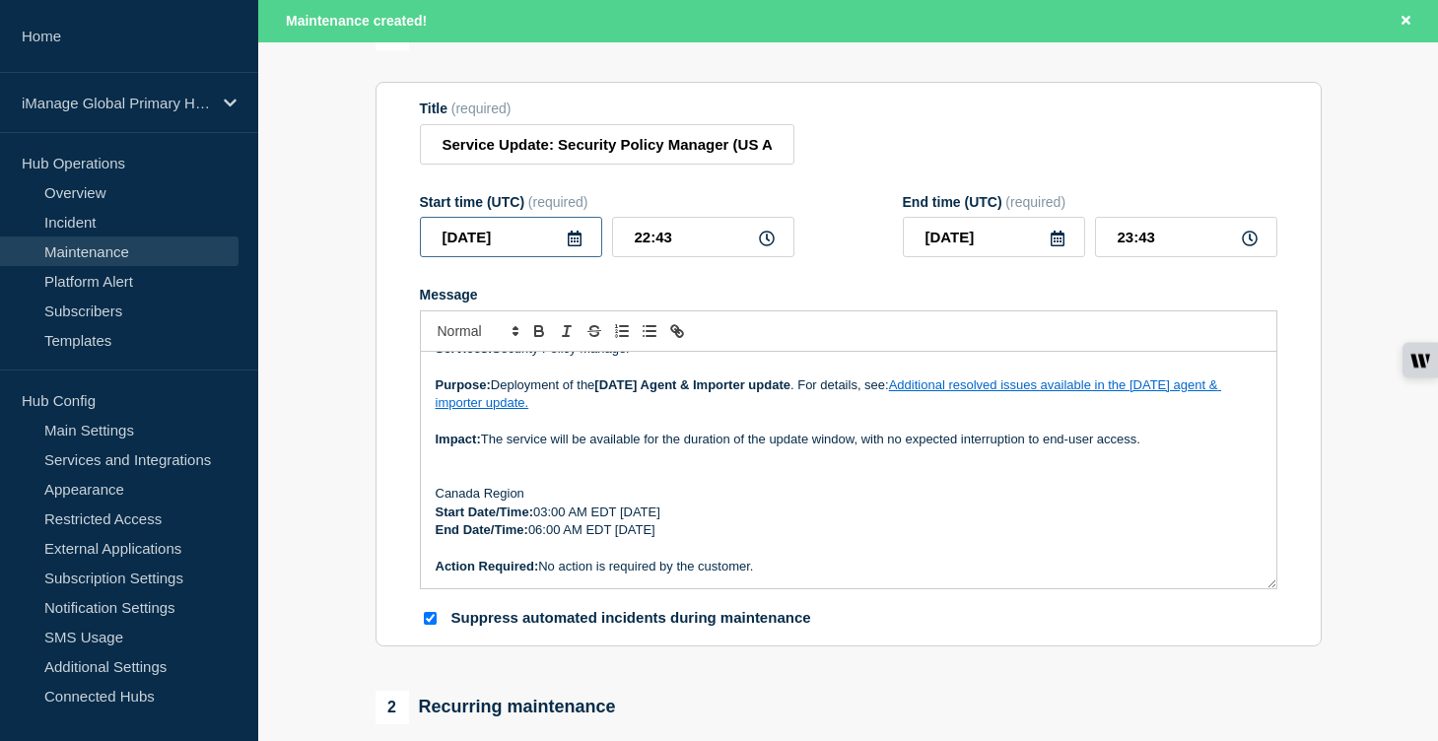
click at [589, 250] on input "[DATE]" at bounding box center [511, 237] width 182 height 40
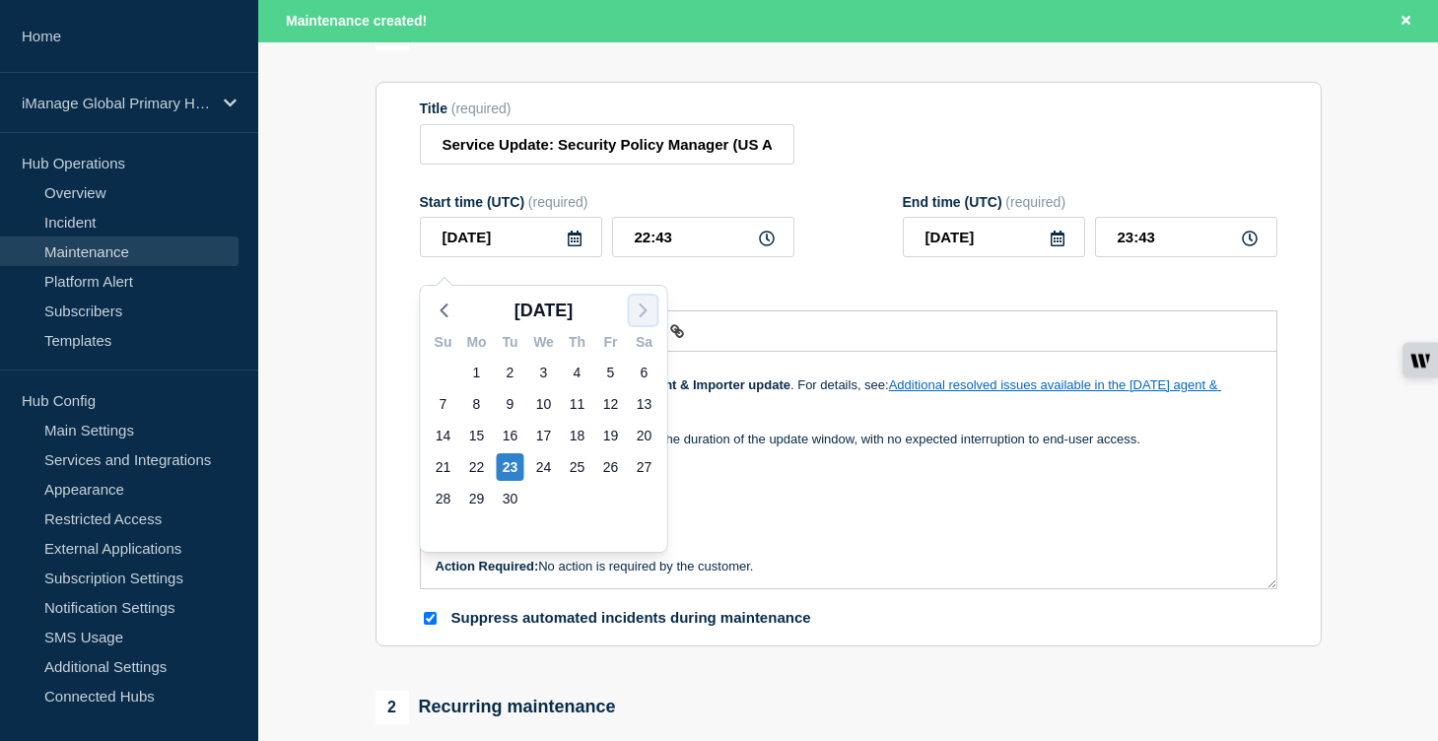
click at [641, 311] on icon "button" at bounding box center [644, 311] width 24 height 24
click at [511, 403] on div "7" at bounding box center [511, 404] width 28 height 28
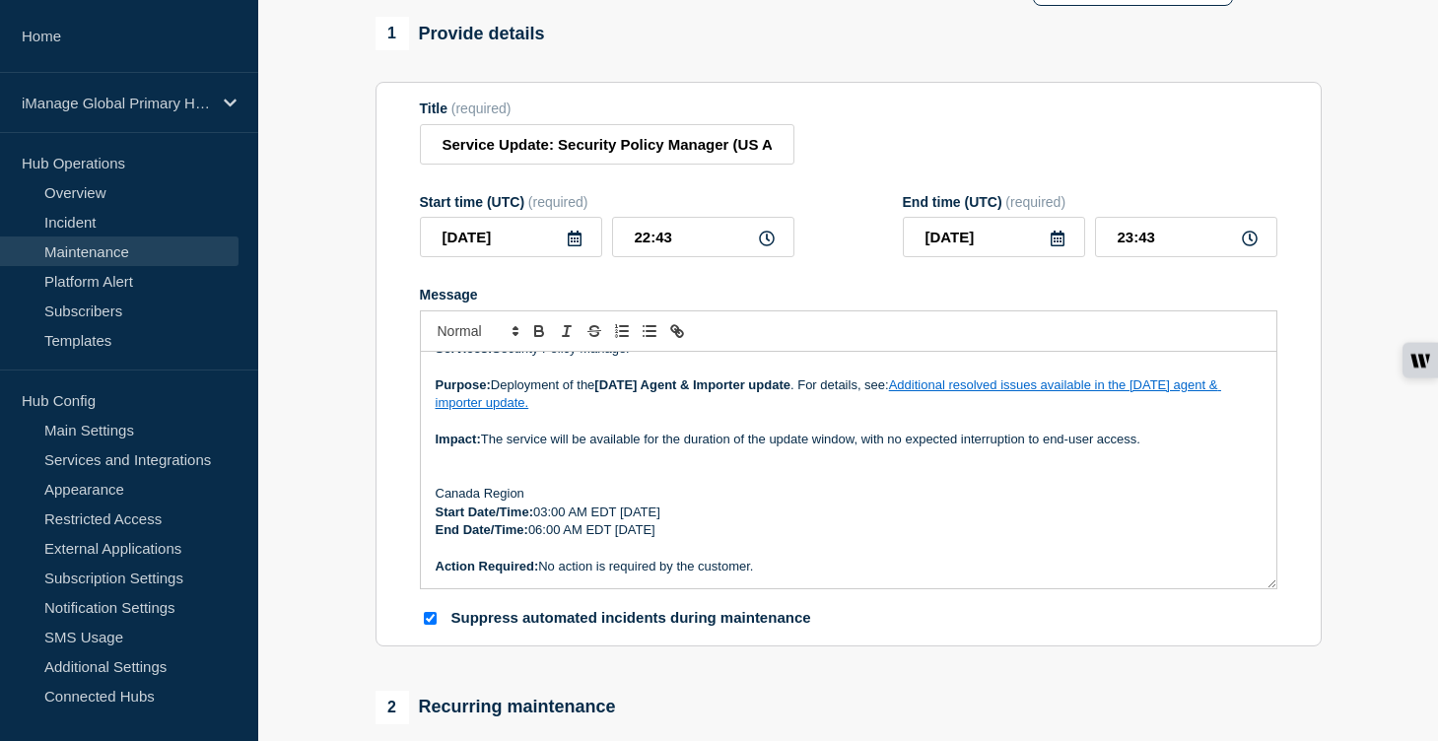
scroll to position [153, 0]
click at [674, 520] on p "Start Date/Time: 03:00 AM EDT [DATE]" at bounding box center [849, 512] width 826 height 18
click at [669, 539] on p "End Date/Time: 06:00 AM EDT [DATE]" at bounding box center [849, 530] width 826 height 18
click at [751, 520] on p "Start Date/Time: 03:00 AM EDT [DATE]" at bounding box center [849, 512] width 826 height 18
click at [745, 539] on p "End Date/Time: 06:00 AM EDT [DATE]" at bounding box center [849, 530] width 826 height 18
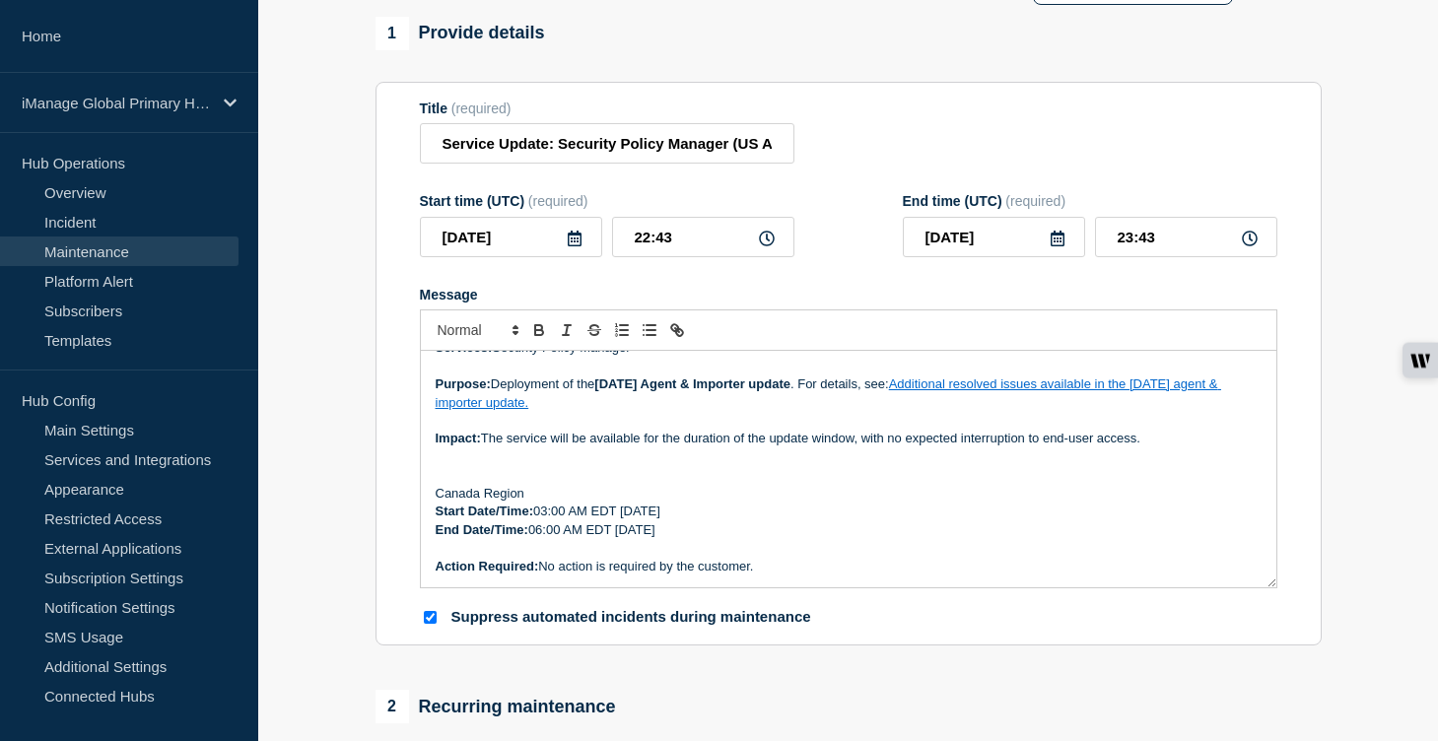
scroll to position [0, 0]
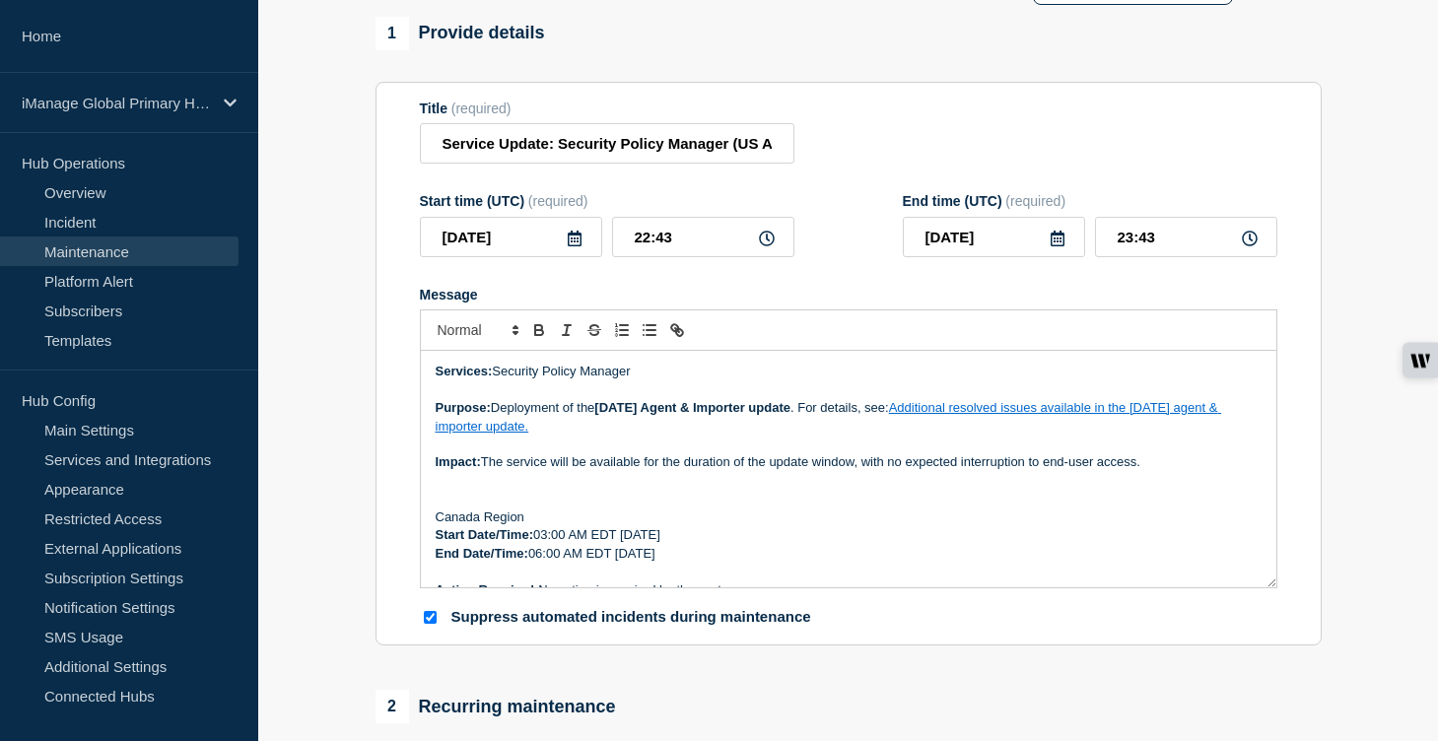
click at [645, 415] on strong "[DATE] Agent & Importer update" at bounding box center [692, 407] width 196 height 15
click at [975, 425] on link "Additional resolved issues available in the [DATE] agent & importer update." at bounding box center [829, 416] width 786 height 33
click at [958, 469] on link at bounding box center [930, 461] width 55 height 15
click at [1228, 429] on p "Purpose: Deployment of the [DATE] Agent & Importer update . For details, see: A…" at bounding box center [849, 417] width 826 height 36
drag, startPoint x: 957, startPoint y: 429, endPoint x: 1003, endPoint y: 446, distance: 49.3
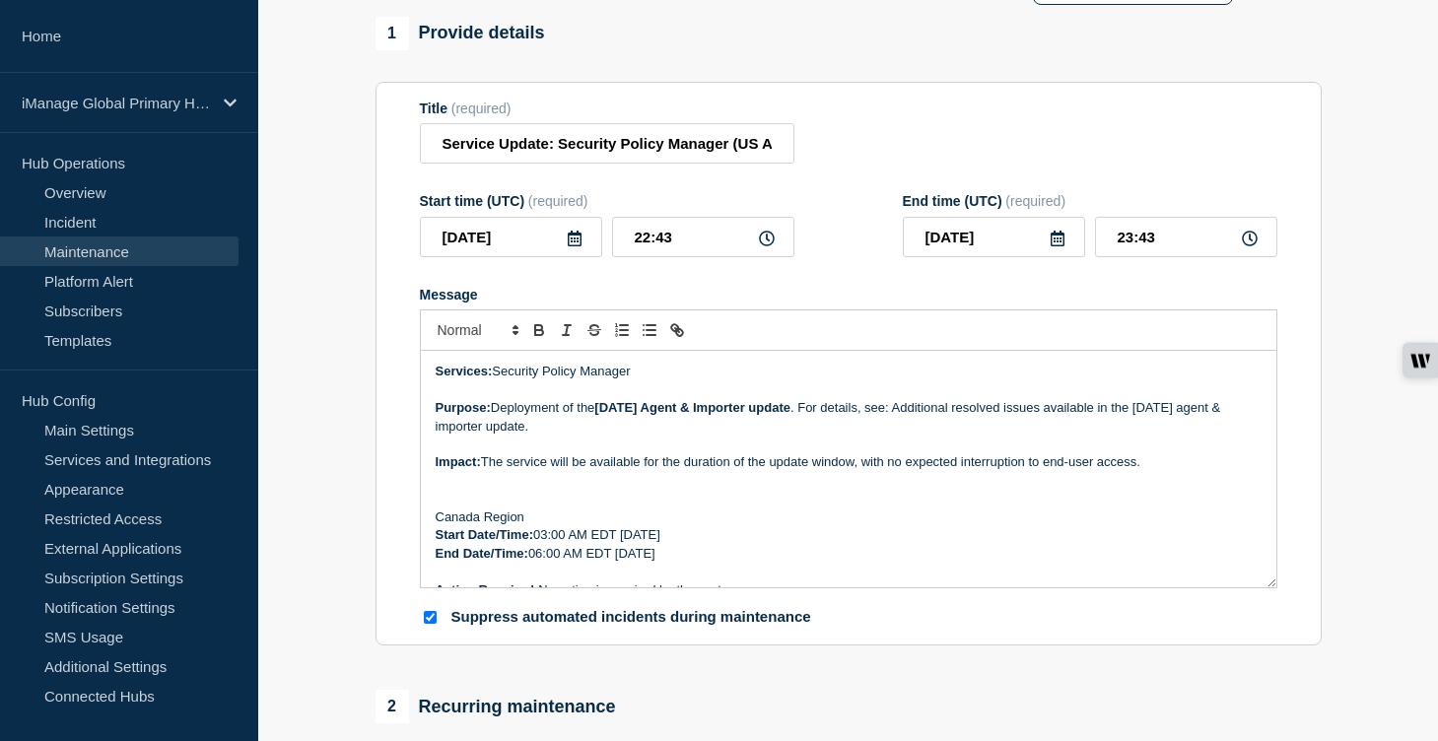
click at [1003, 436] on p "Purpose: Deployment of the [DATE] Agent & Importer update . For details, see: A…" at bounding box center [849, 417] width 826 height 36
click at [678, 339] on icon "Toggle link" at bounding box center [677, 330] width 18 height 18
paste input "[URL][DOMAIN_NAME]"
click at [977, 470] on link at bounding box center [965, 462] width 45 height 15
click at [933, 544] on p "Start Date/Time: 03:00 AM EDT [DATE]" at bounding box center [849, 535] width 826 height 18
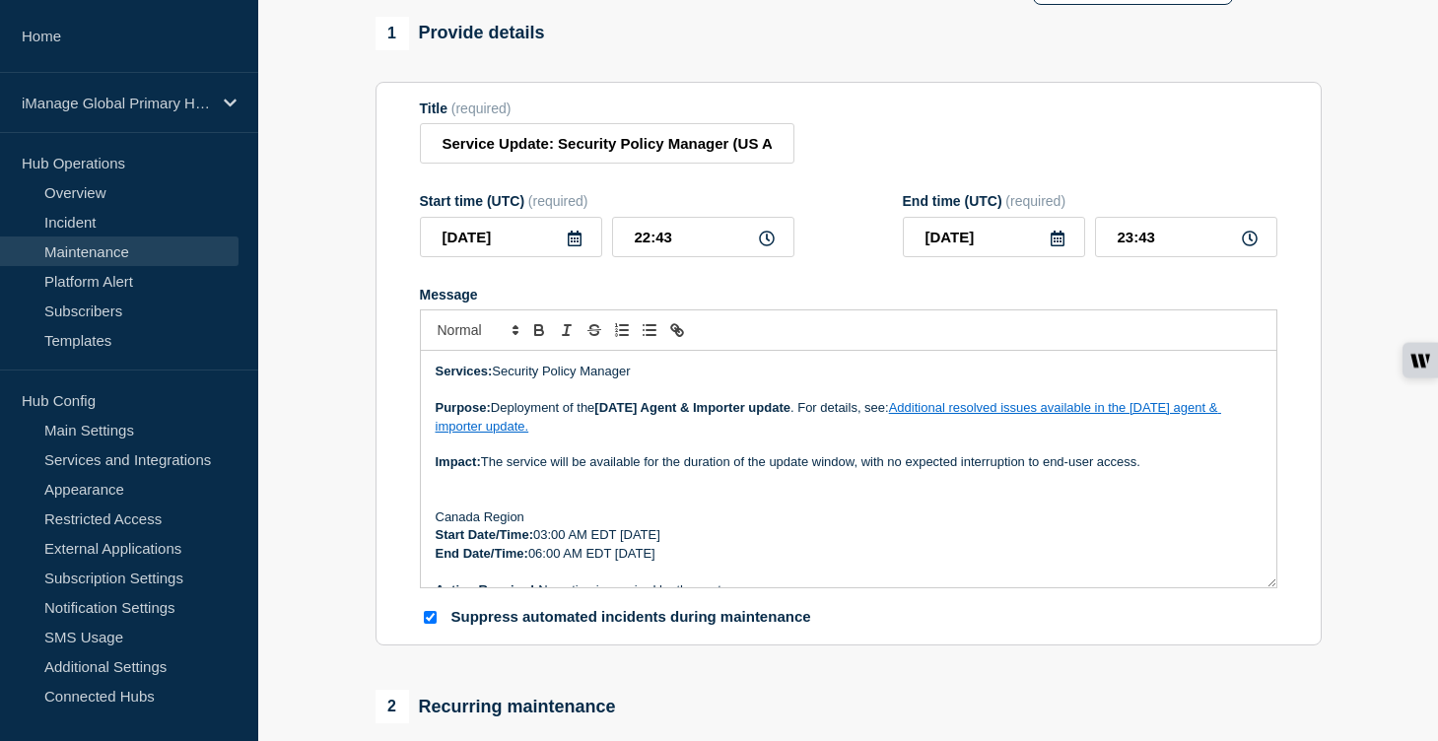
scroll to position [24, 0]
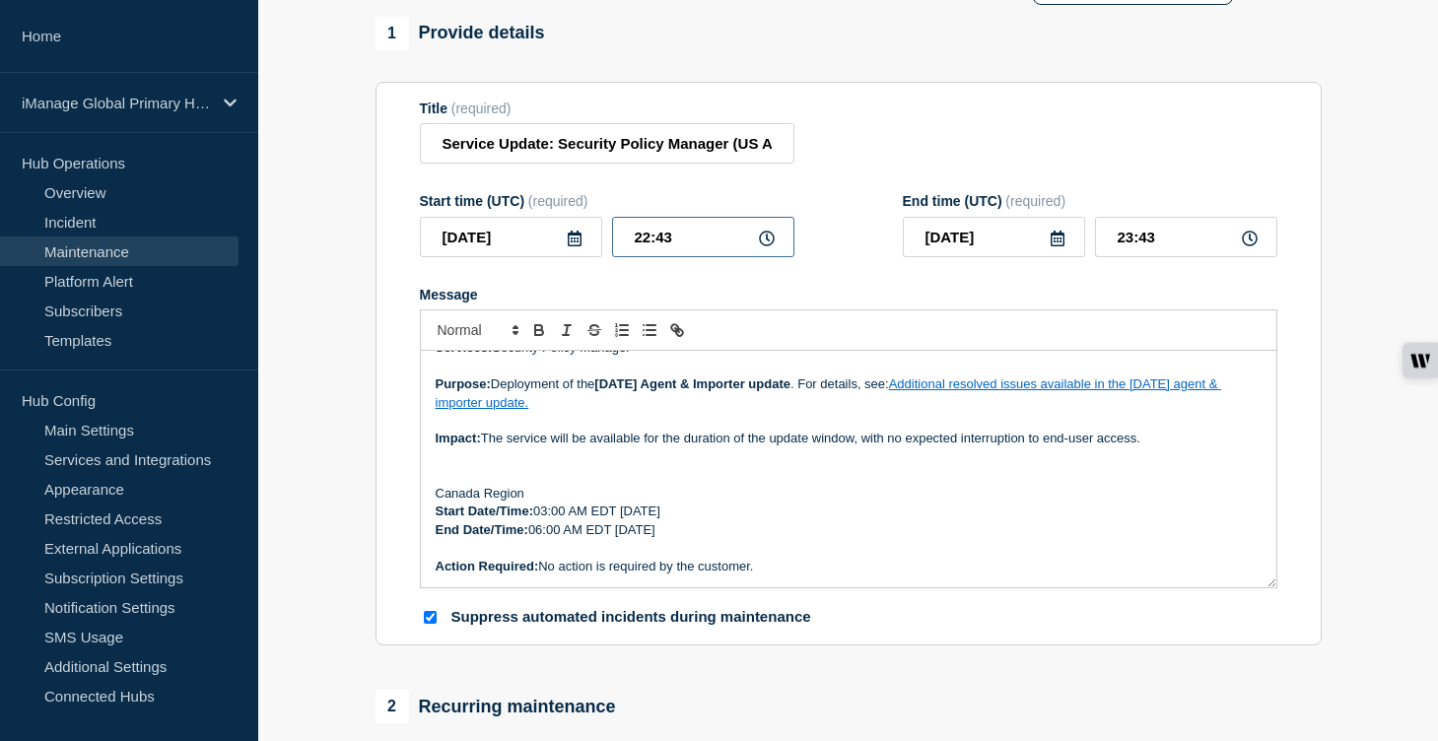
click at [685, 250] on input "22:43" at bounding box center [703, 237] width 182 height 40
click at [1161, 256] on input "08:00" at bounding box center [1186, 237] width 182 height 40
click at [1122, 284] on form "Title (required) Service Update: Security Policy Manager (US Agent and Importer…" at bounding box center [849, 364] width 858 height 527
click at [740, 158] on input "Service Update: Security Policy Manager (US Agent and Importer) - [DATE]" at bounding box center [607, 143] width 375 height 40
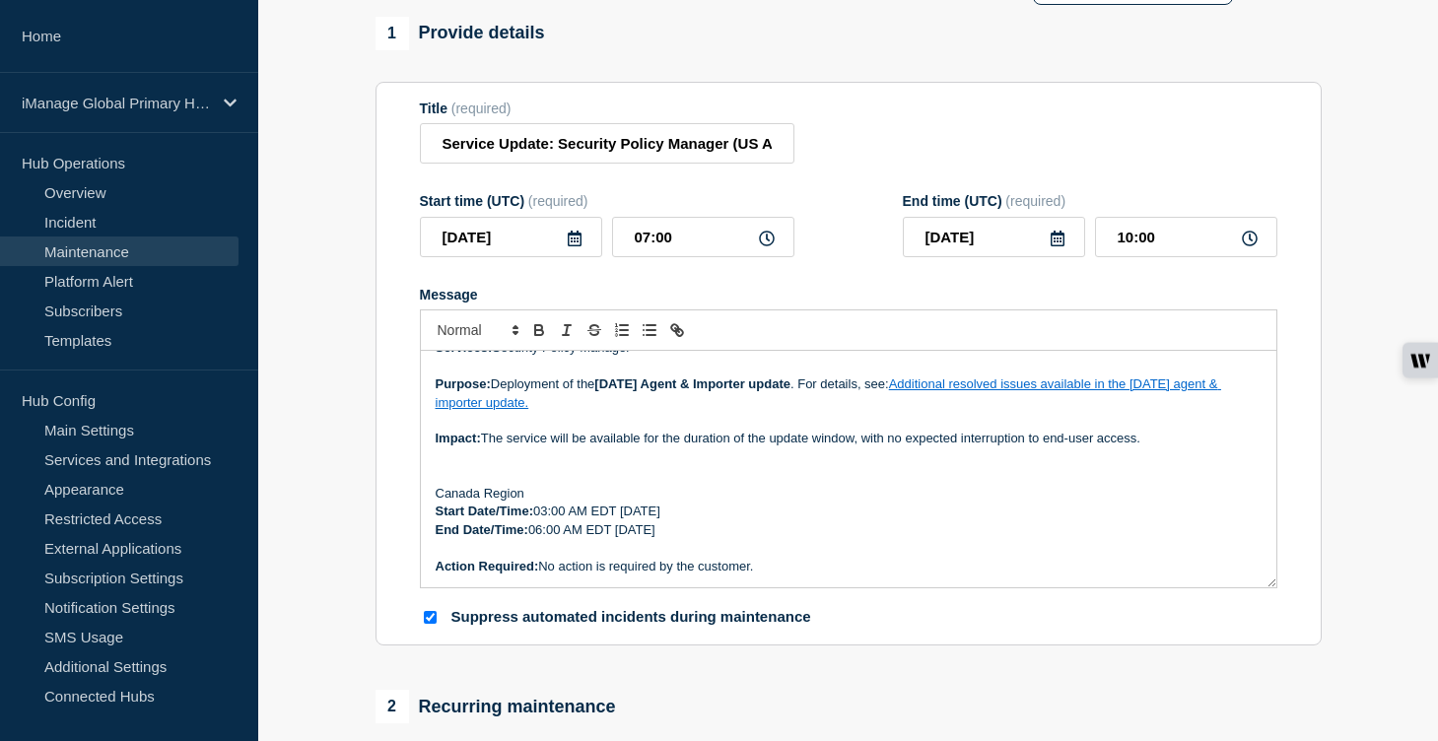
click at [769, 484] on p "Message" at bounding box center [849, 475] width 826 height 18
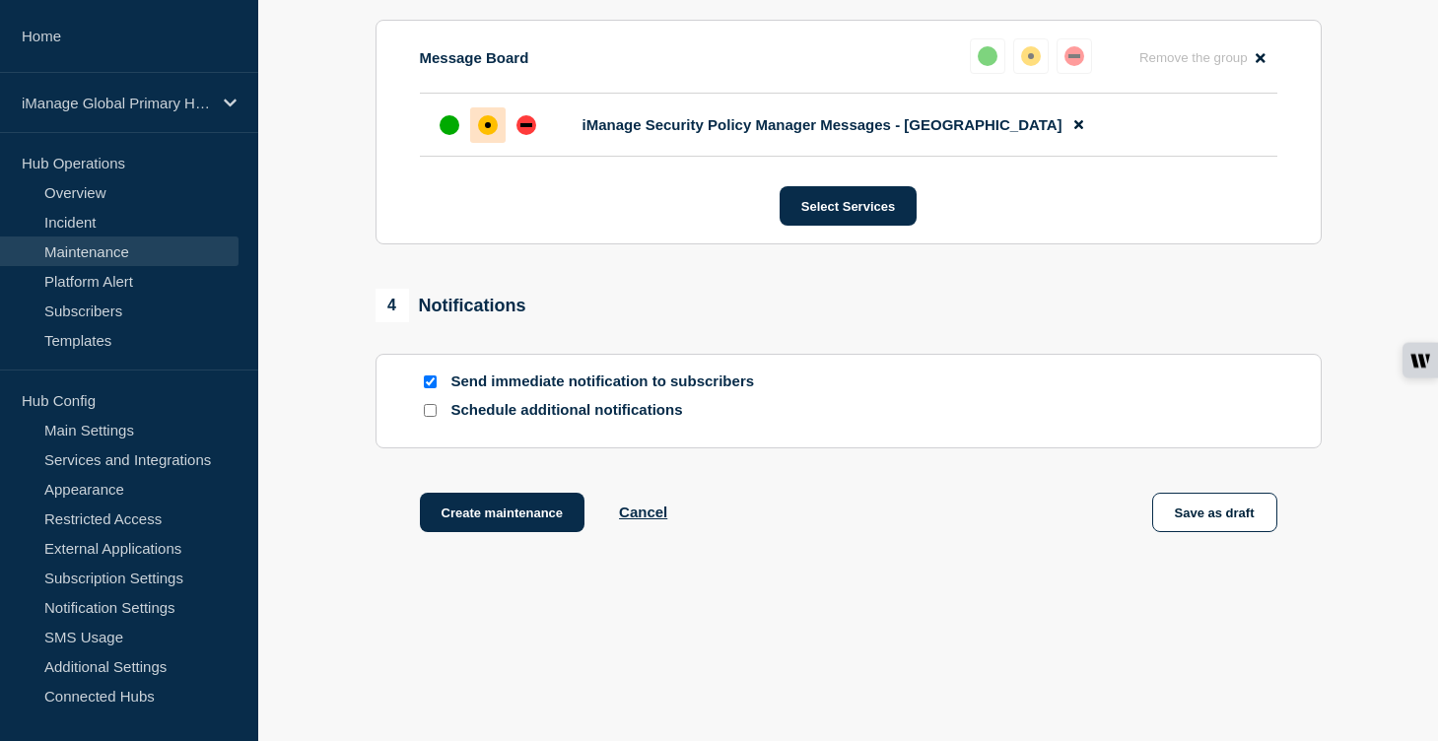
scroll to position [1115, 0]
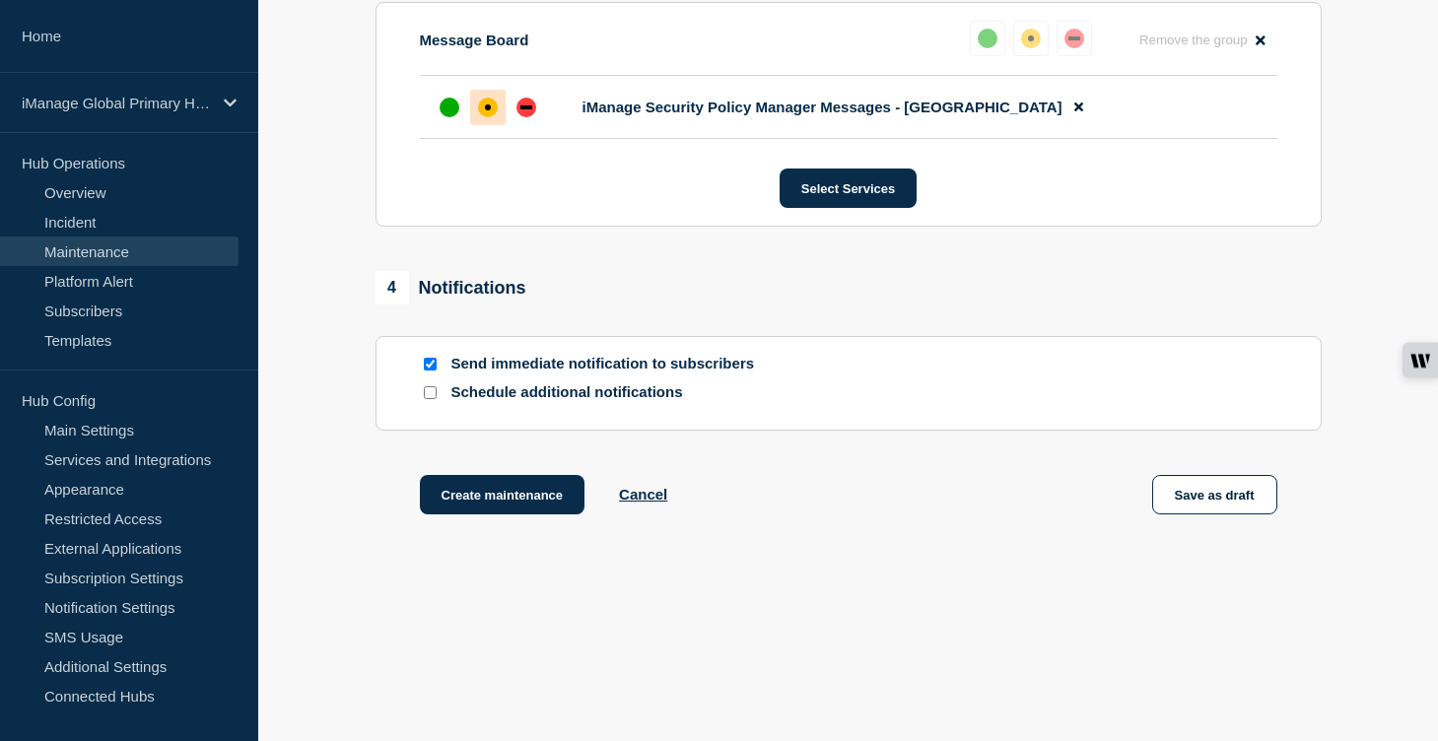
click at [431, 390] on input "Schedule additional notifications" at bounding box center [430, 392] width 13 height 13
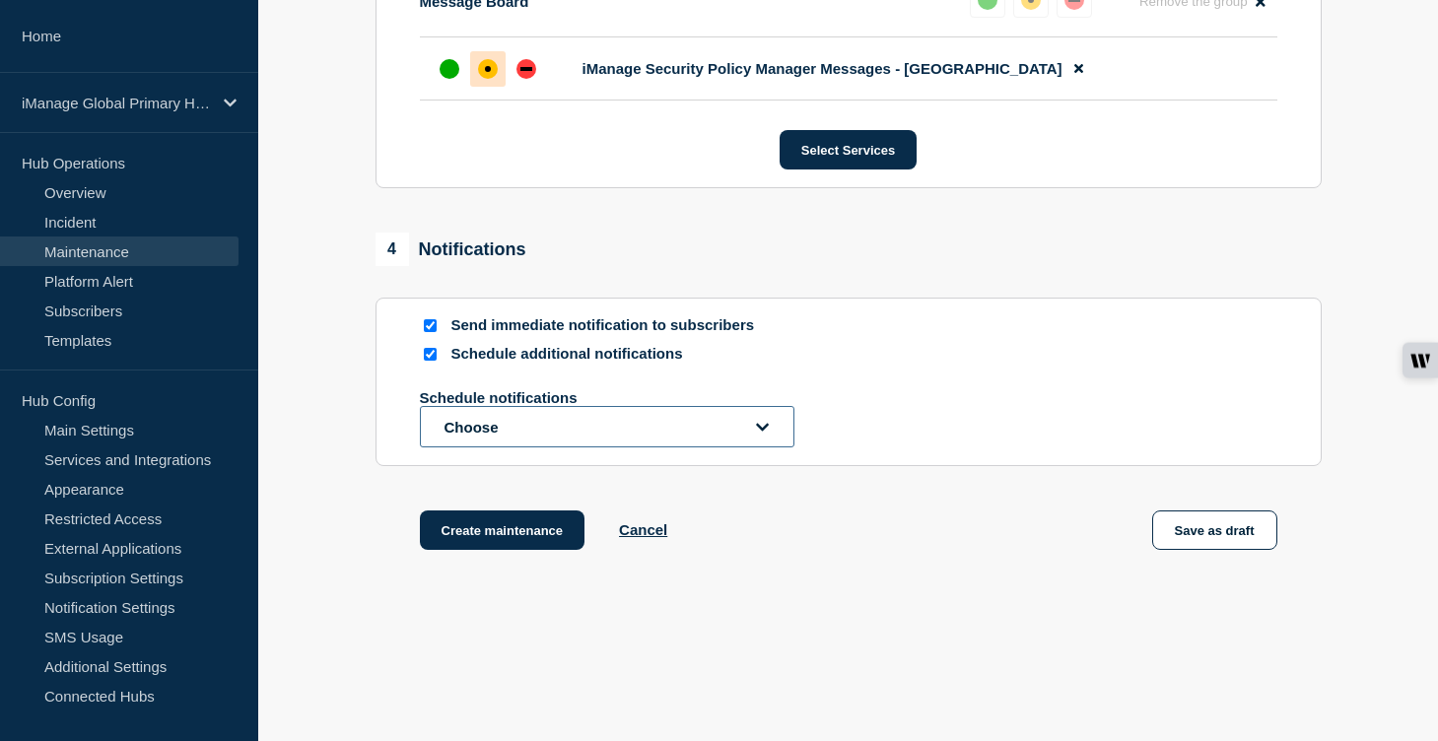
click at [463, 448] on button "Choose" at bounding box center [607, 426] width 375 height 41
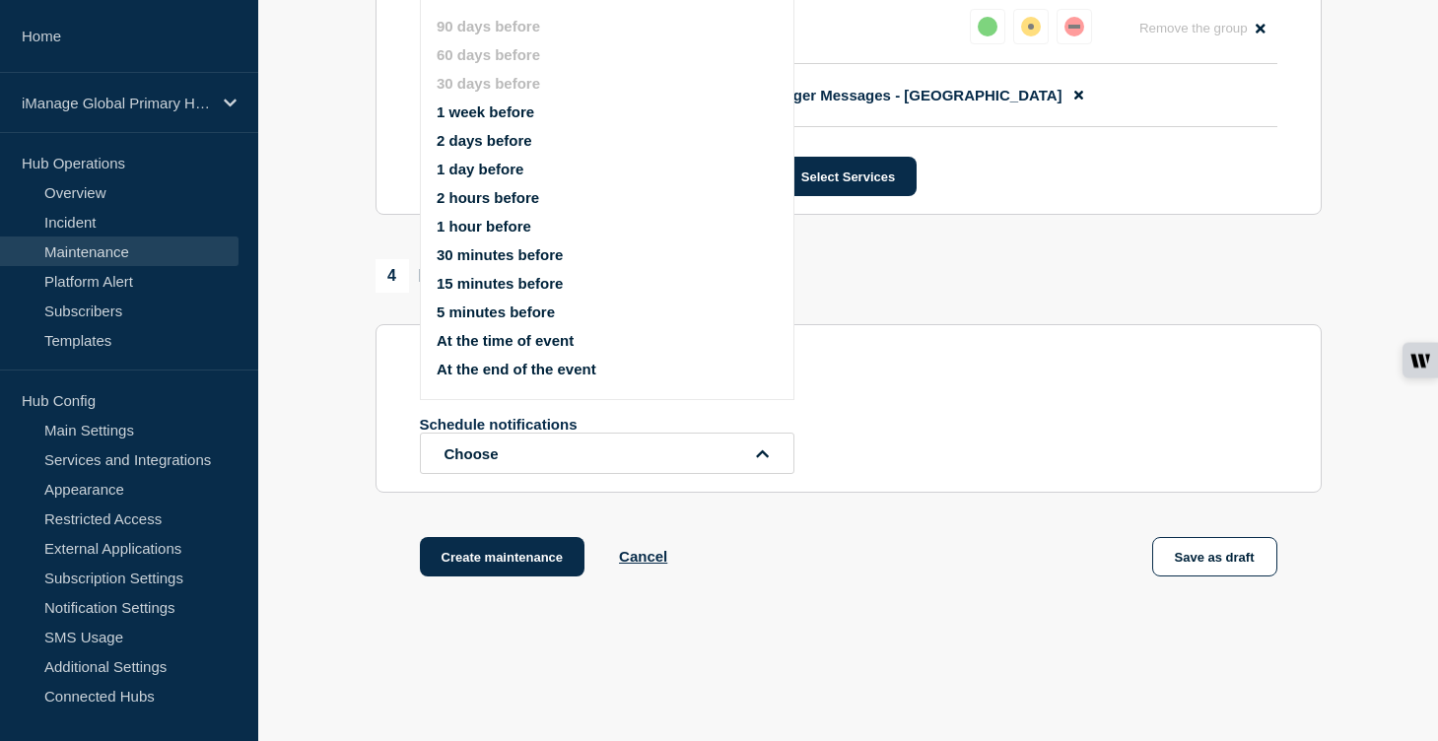
click at [489, 120] on button "1 week before" at bounding box center [486, 112] width 98 height 17
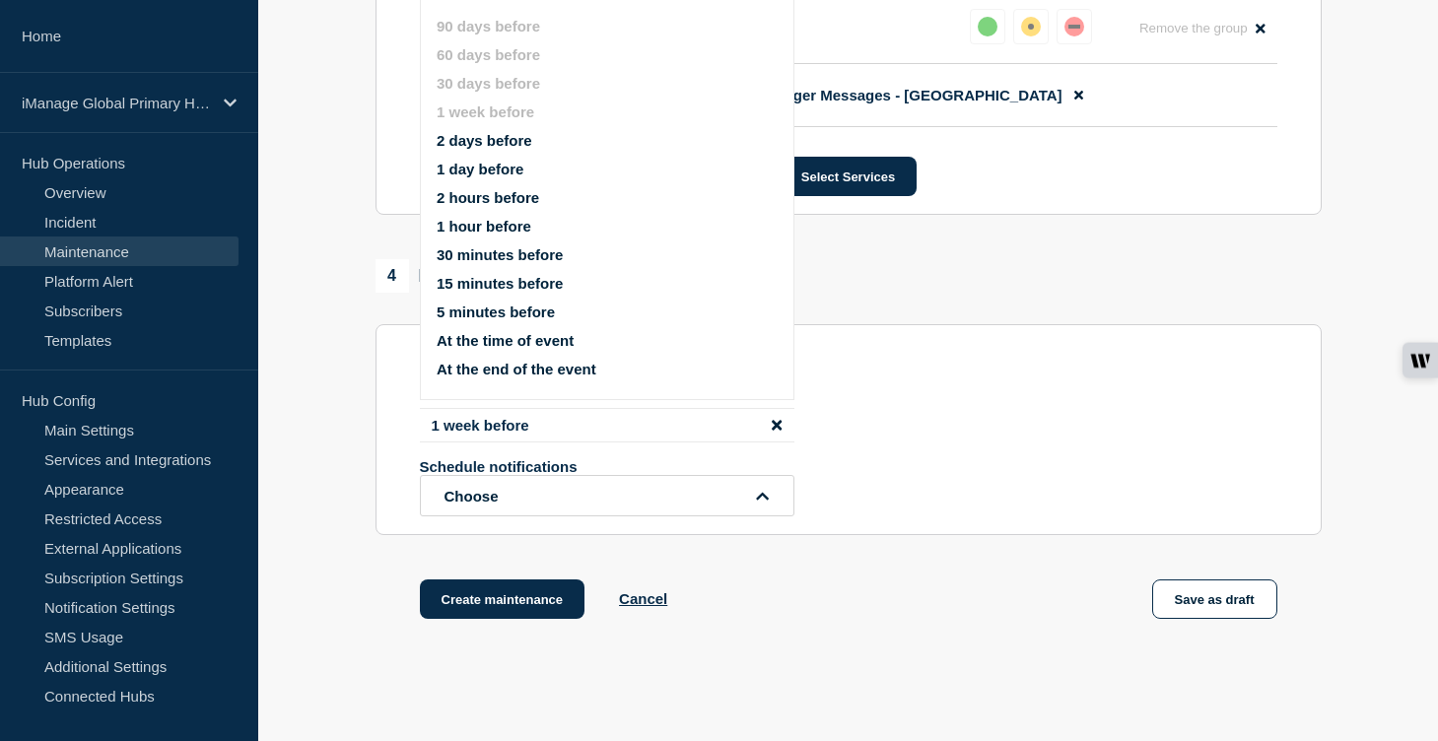
click at [489, 177] on button "1 day before" at bounding box center [480, 169] width 87 height 17
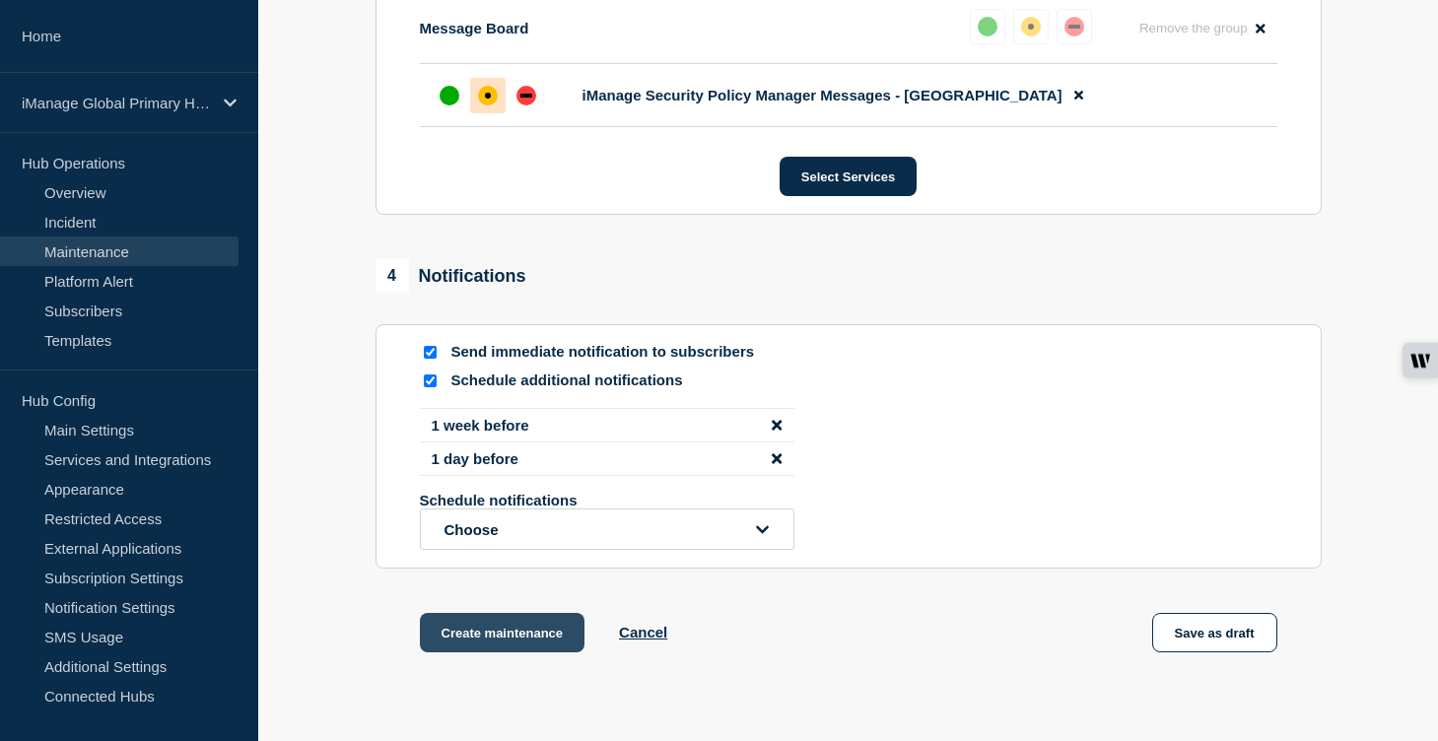
click at [506, 653] on button "Create maintenance" at bounding box center [503, 632] width 166 height 39
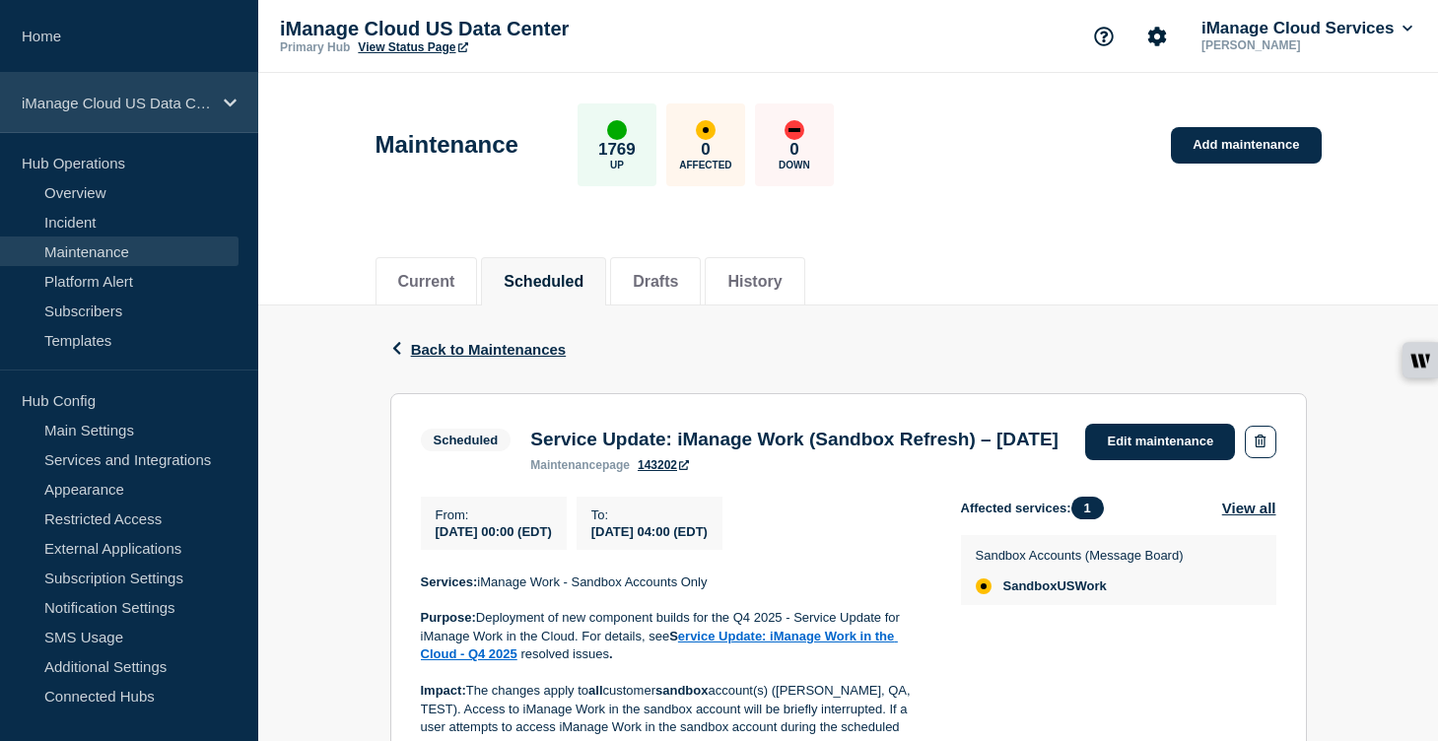
click at [221, 107] on div "iManage Cloud US Data Center" at bounding box center [129, 103] width 258 height 60
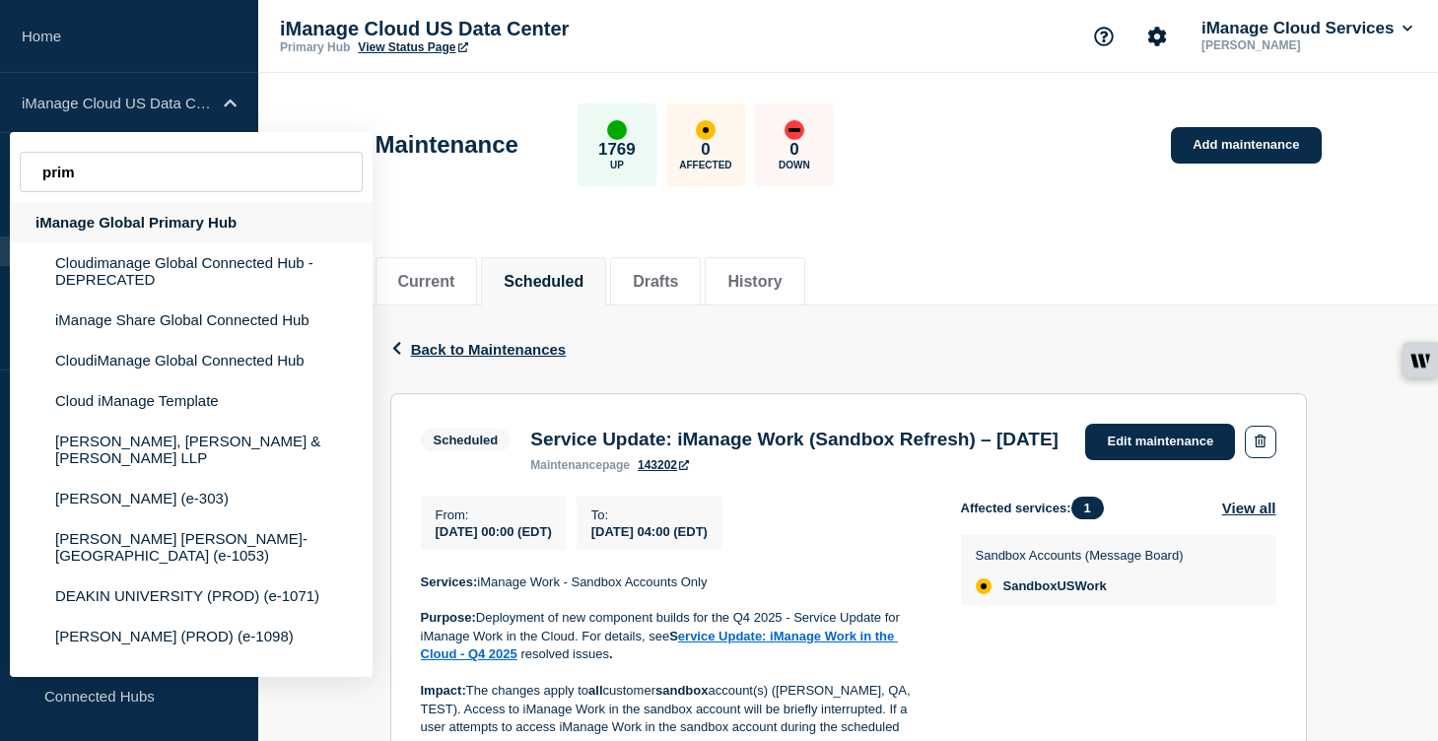
type input "prim"
click at [205, 221] on div "iManage Global Primary Hub" at bounding box center [191, 222] width 363 height 40
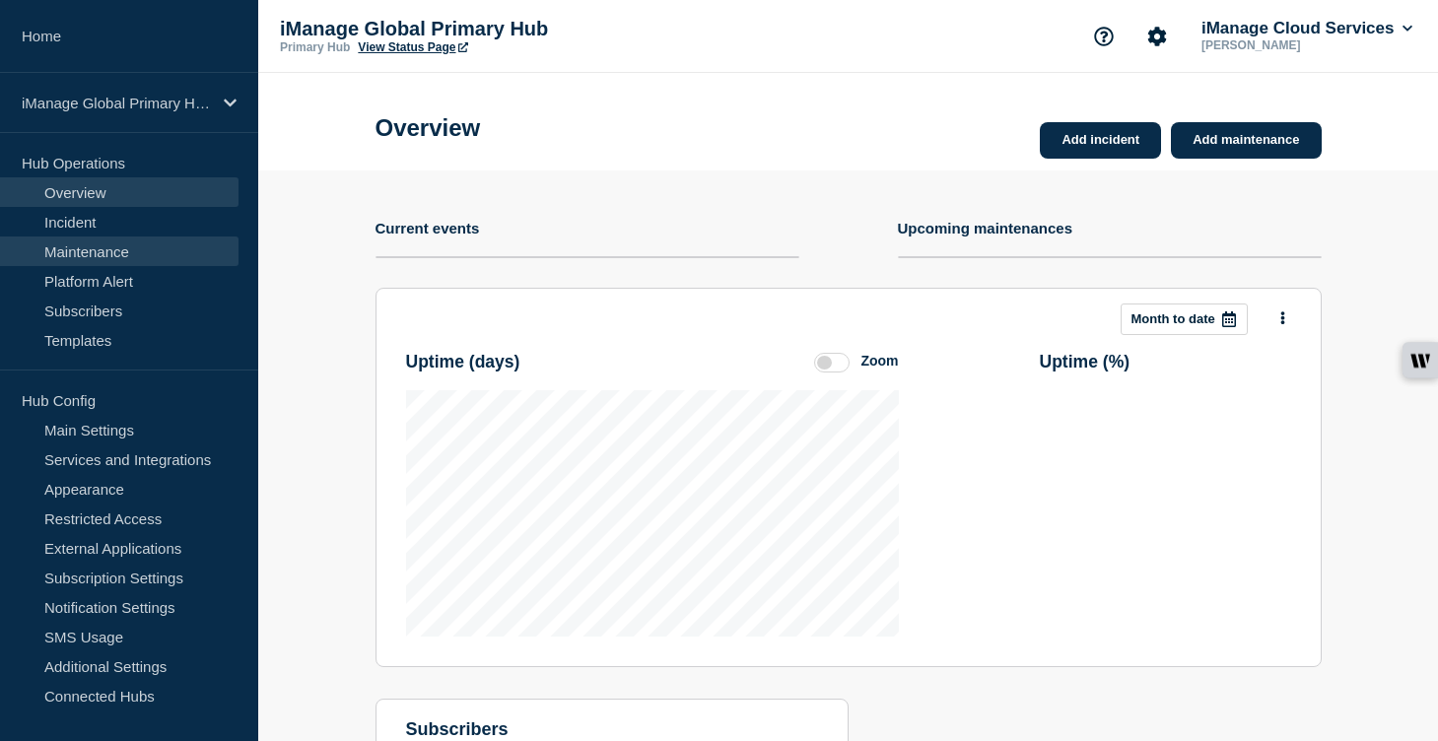
click at [155, 248] on link "Maintenance" at bounding box center [119, 252] width 239 height 30
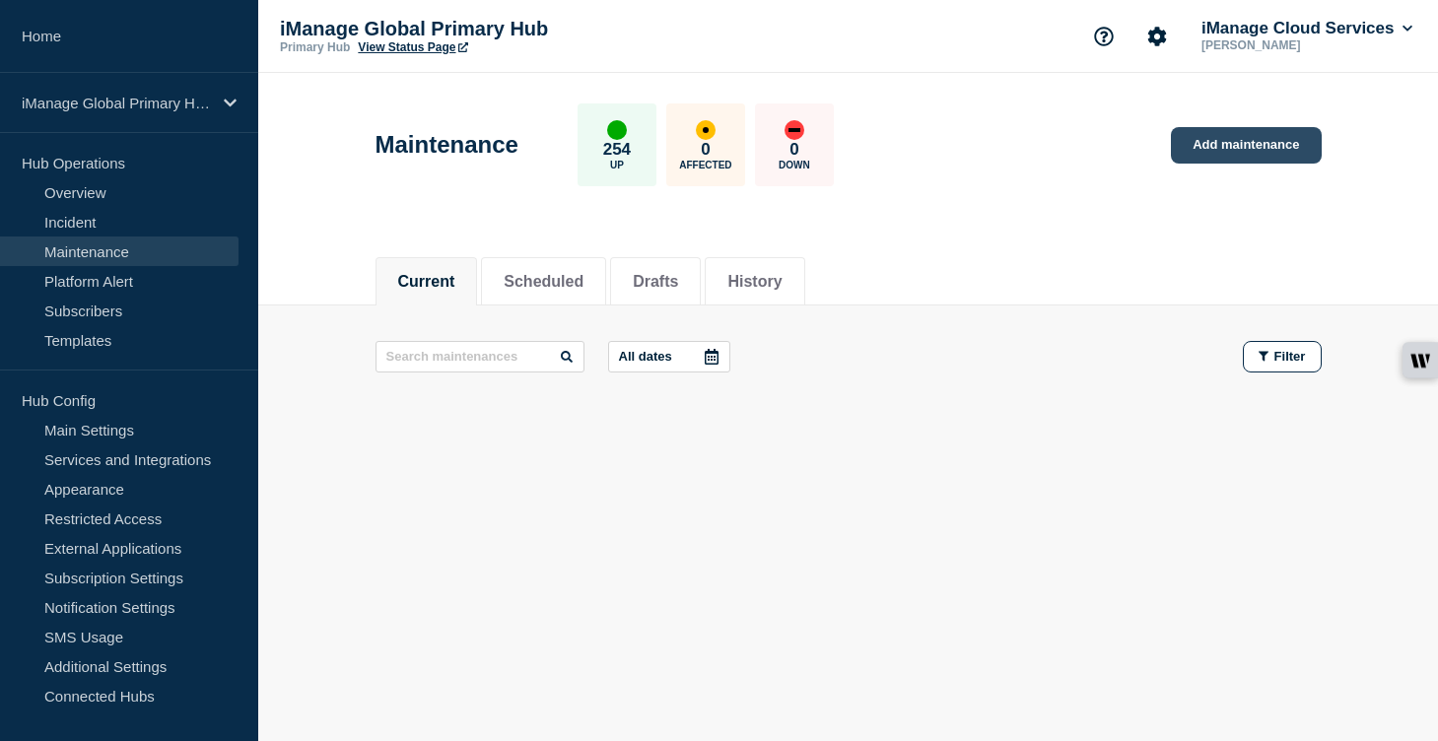
click at [1279, 143] on link "Add maintenance" at bounding box center [1246, 145] width 150 height 36
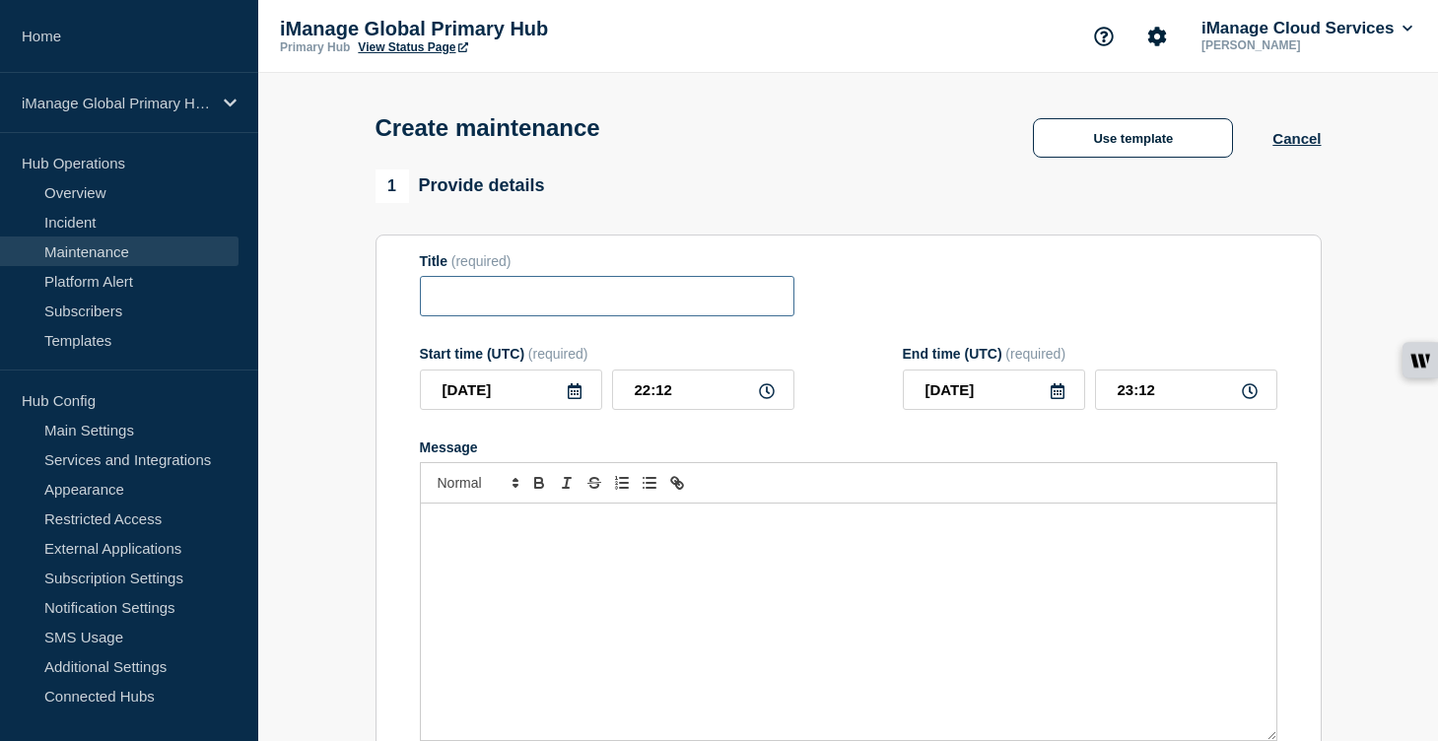
click at [491, 315] on input "Title" at bounding box center [607, 296] width 375 height 40
paste input "Service Update: iManage Security Policy Manager (Sandbox) – [DATE]"
click at [726, 305] on input "Service Update: iManage Security Policy Manager (Sandbox) – [DATE]" at bounding box center [607, 296] width 375 height 40
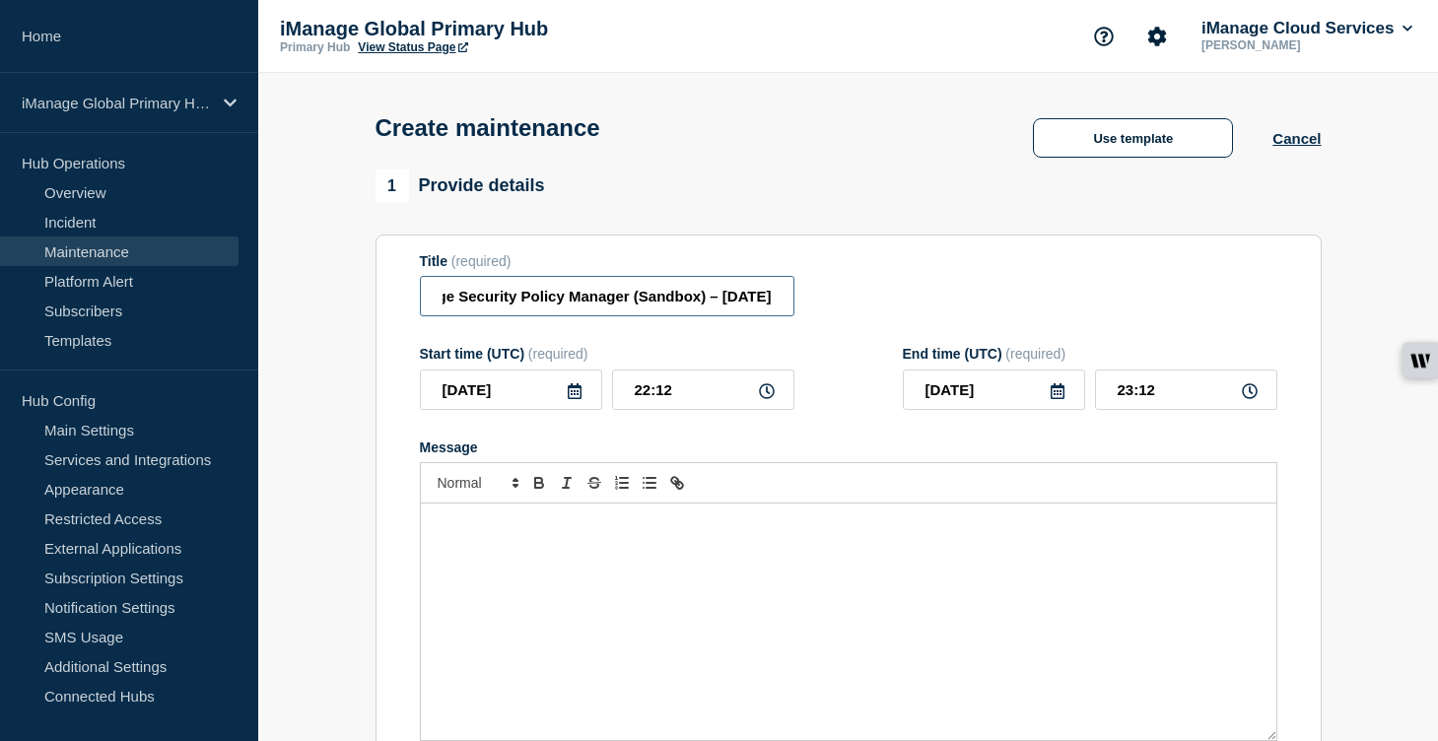
type input "Service Update: iManage Security Policy Manager (Sandbox) – September 30, 2025"
click at [583, 406] on input "[DATE]" at bounding box center [511, 390] width 182 height 40
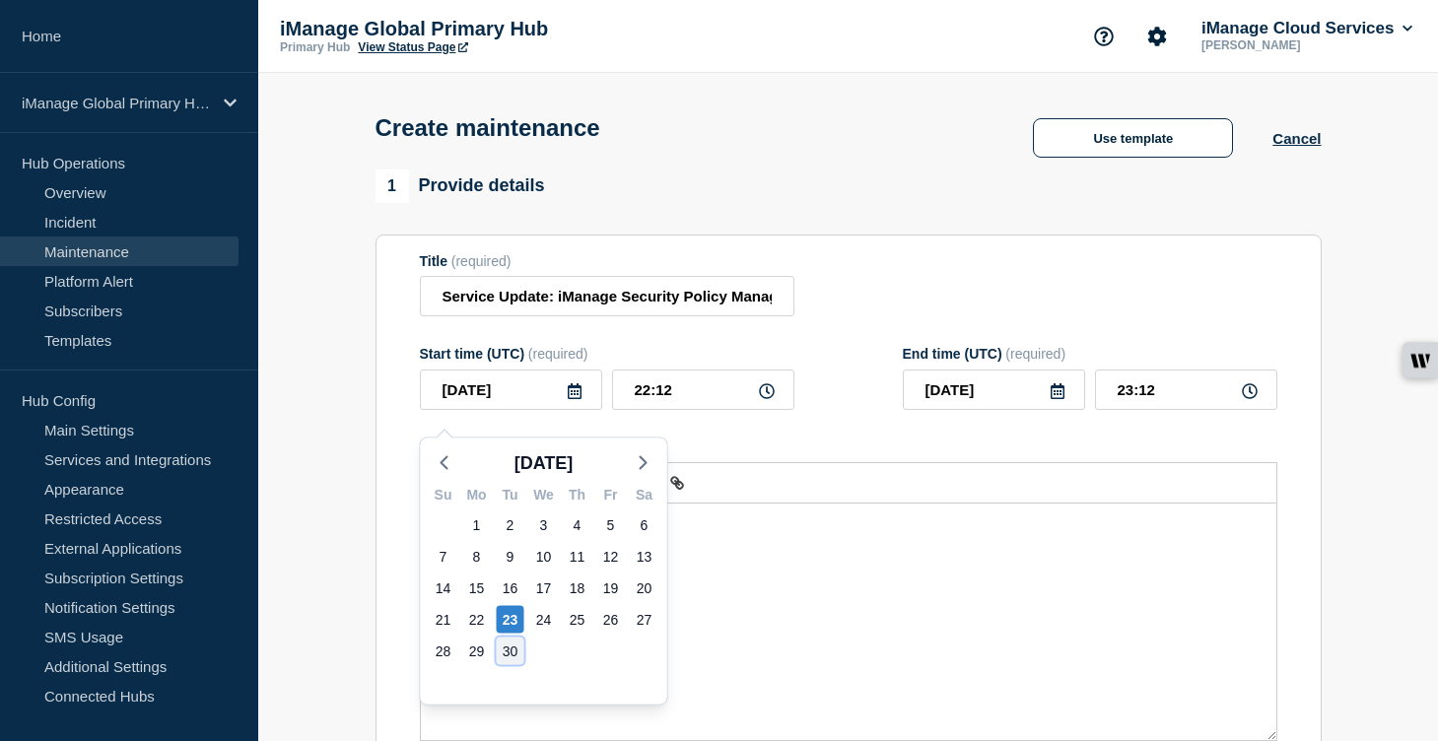
click at [508, 654] on div "30" at bounding box center [511, 652] width 28 height 28
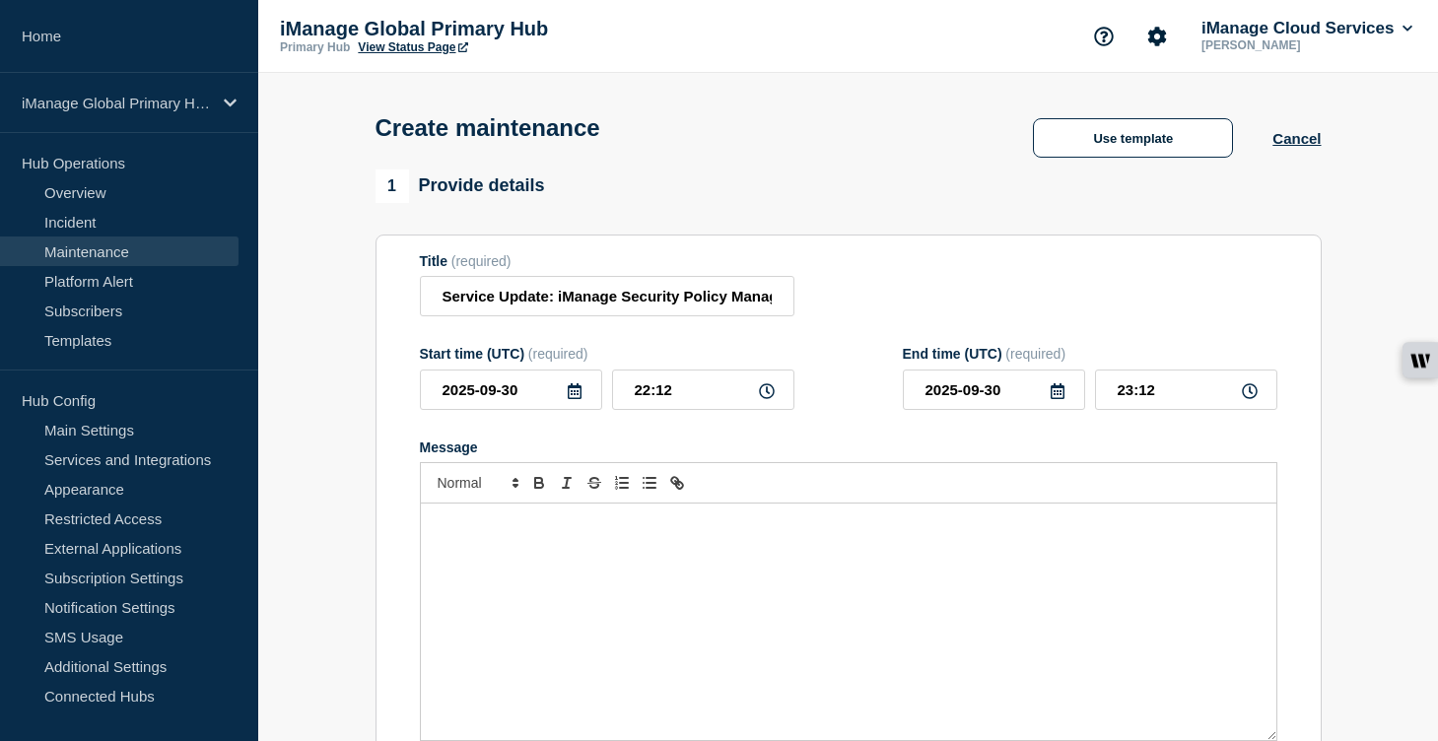
click at [518, 595] on div "Message" at bounding box center [849, 622] width 856 height 237
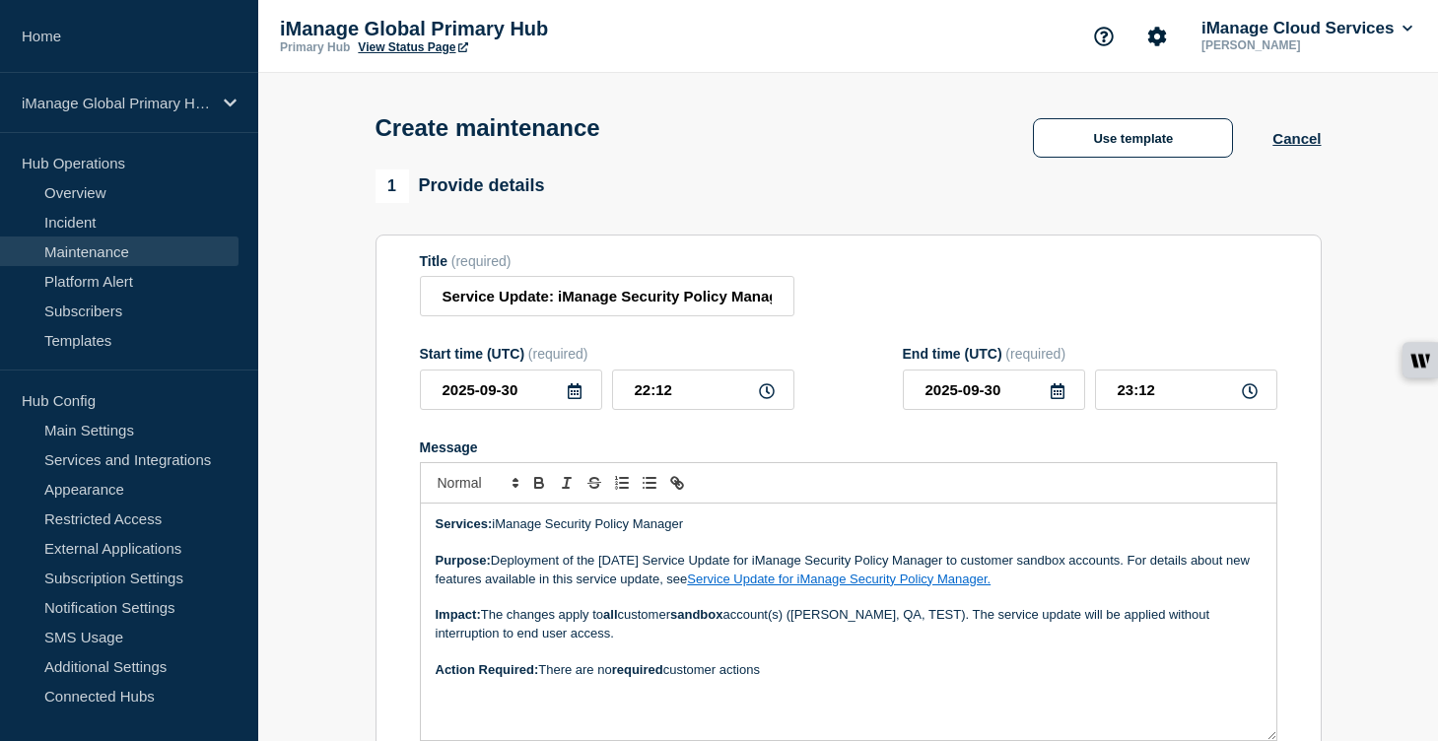
click at [642, 586] on p "Purpose: Deployment of the August 2025 Service Update for iManage Security Poli…" at bounding box center [849, 570] width 826 height 36
click at [794, 587] on link "Service Update for iManage Security Policy Manager." at bounding box center [839, 579] width 304 height 15
click at [1026, 622] on link at bounding box center [998, 614] width 55 height 15
drag, startPoint x: 1053, startPoint y: 598, endPoint x: 753, endPoint y: 601, distance: 299.7
click at [753, 588] on p "Purpose: Deployment of the September 2025 Service Update for iManage Security P…" at bounding box center [849, 570] width 826 height 36
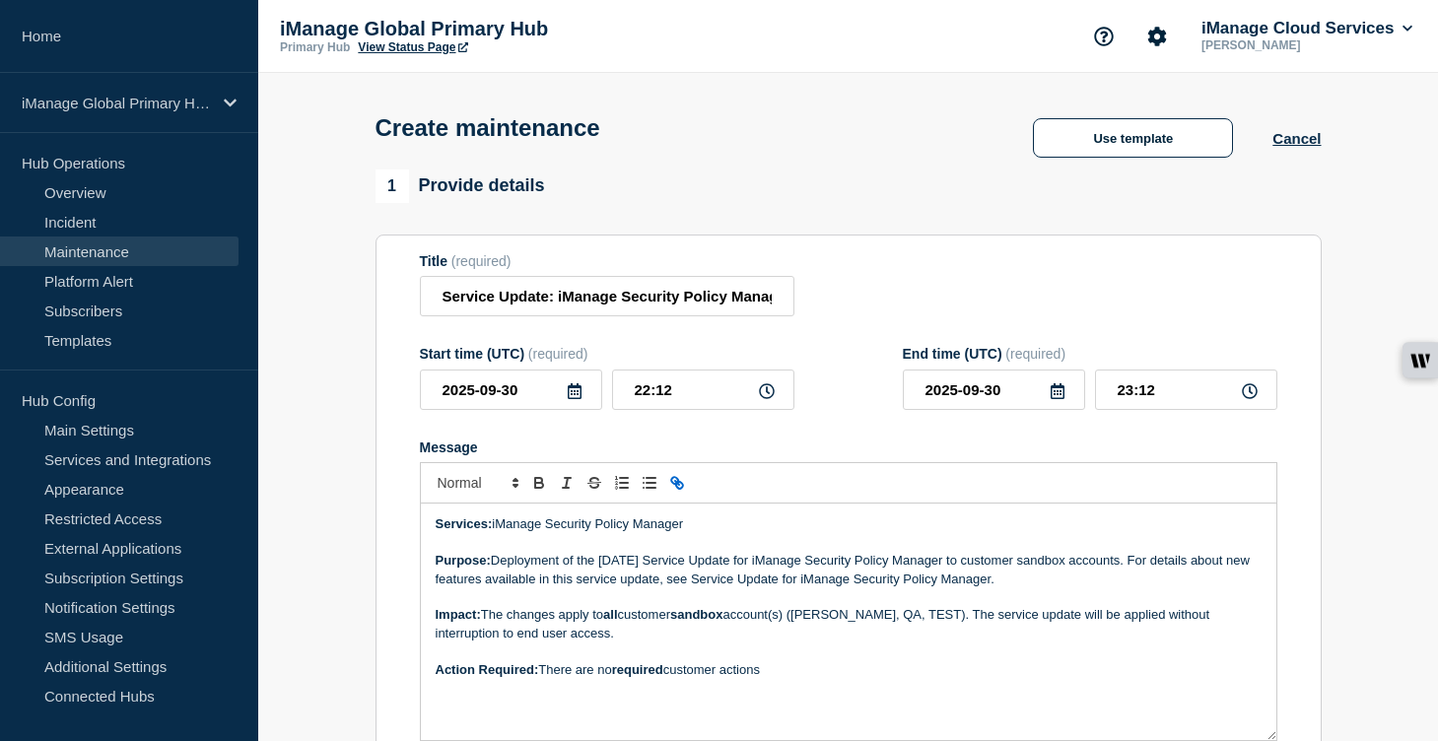
click at [678, 492] on icon "Toggle link" at bounding box center [677, 483] width 18 height 18
type input "Service Update for iManage Security Policy Manager"
paste input "https://help.imanage.com/hc/en-us/articles/40598956056859-Service-Update-Septem…"
type input "https://help.imanage.com/hc/en-us/articles/40598956056859-Service-Update-Septem…"
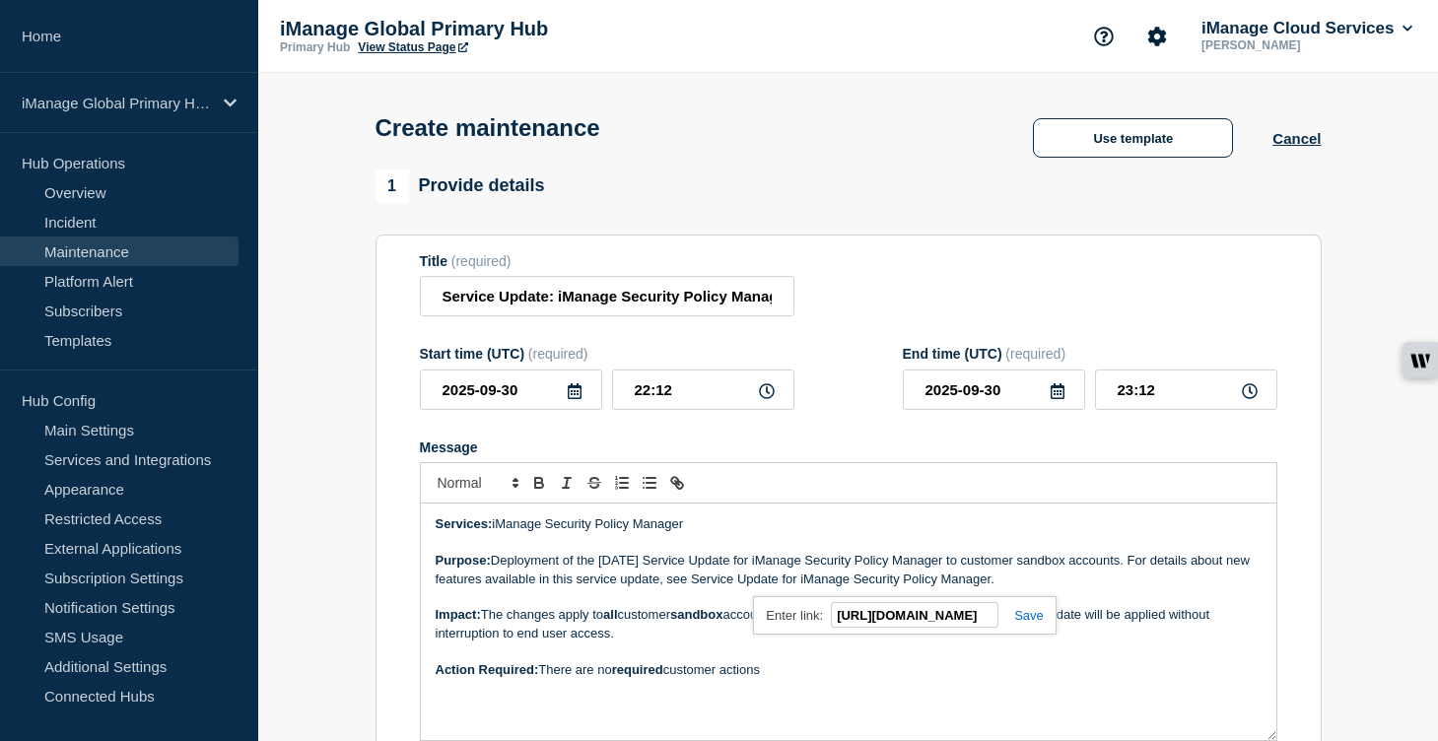
click at [1036, 623] on link at bounding box center [1021, 615] width 45 height 15
click at [976, 705] on div "Services: iManage Security Policy Manager Purpose: Deployment of the September …" at bounding box center [849, 622] width 856 height 237
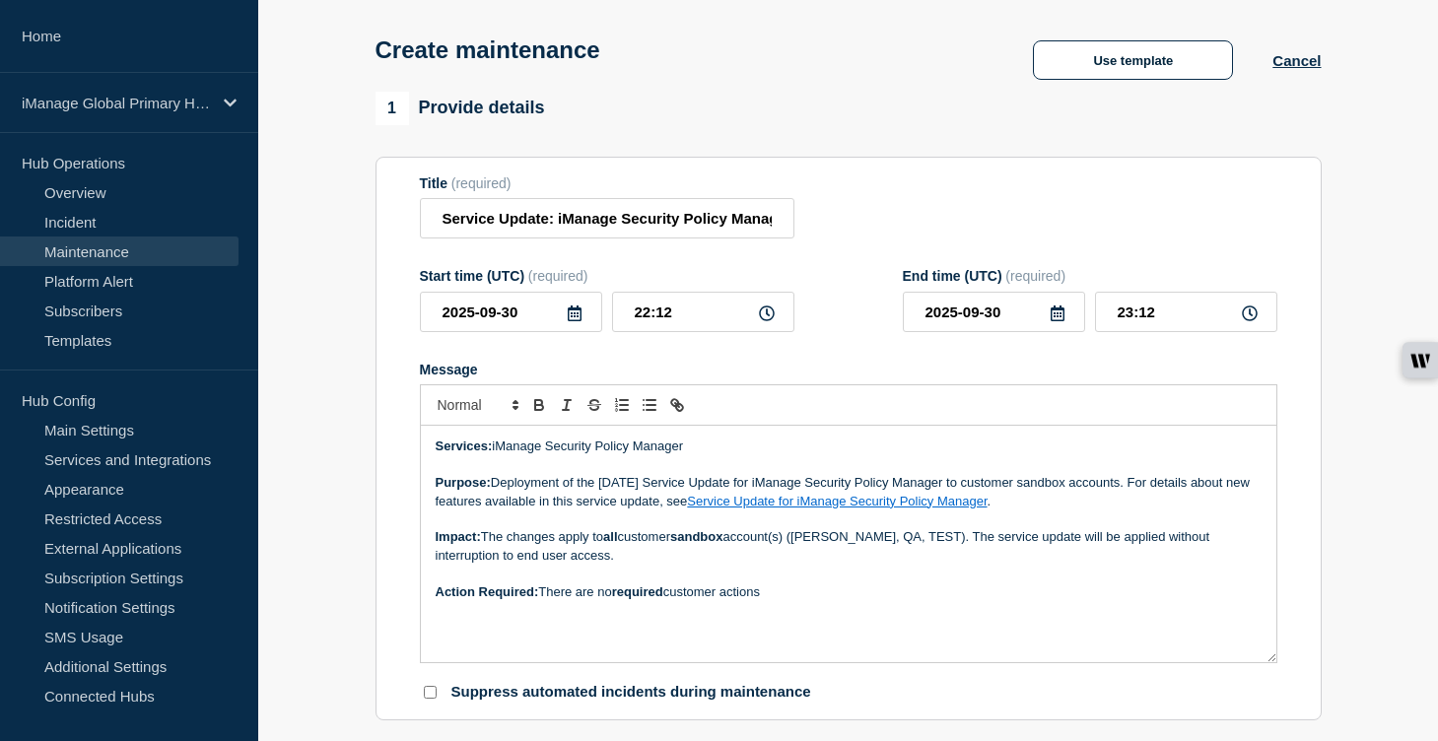
scroll to position [86, 0]
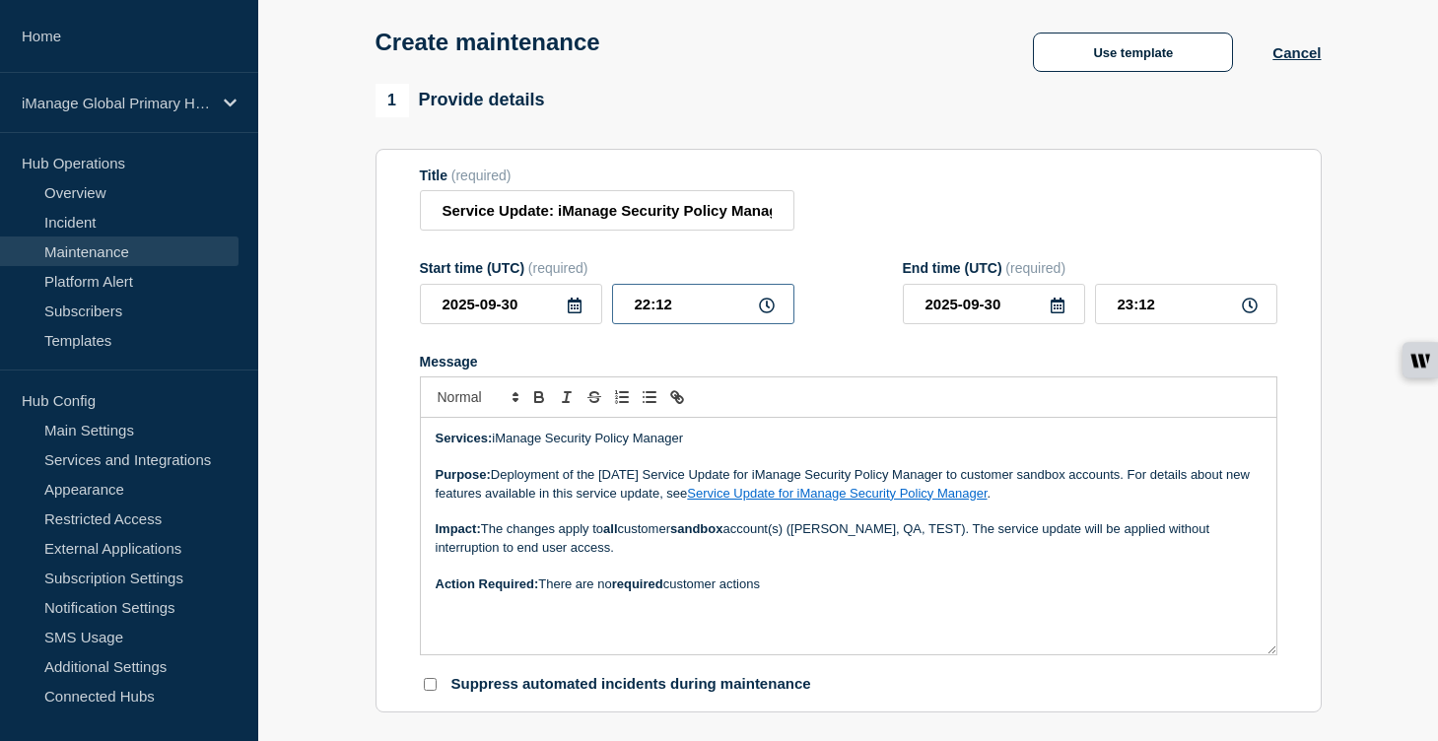
drag, startPoint x: 639, startPoint y: 323, endPoint x: 571, endPoint y: 321, distance: 68.0
click at [571, 321] on div "2025-09-23 22:12" at bounding box center [607, 304] width 375 height 40
type input "11:00"
click at [1156, 313] on input "23:12" at bounding box center [1186, 304] width 182 height 40
type input "15:00"
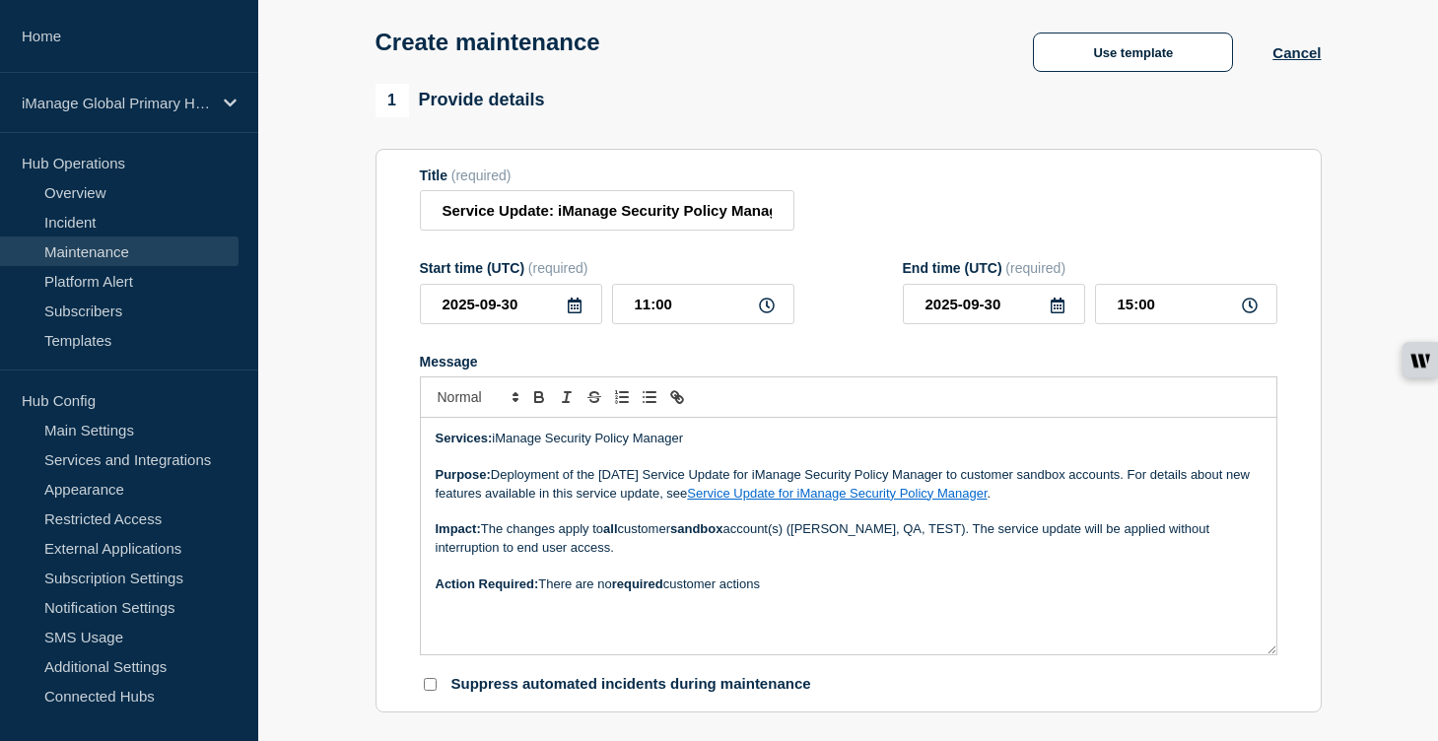
click at [1126, 366] on form "Title (required) Service Update: iManage Security Policy Manager (Sandbox) – Se…" at bounding box center [849, 431] width 858 height 527
click at [606, 215] on input "Service Update: iManage Security Policy Manager (Sandbox) – September 30, 2025" at bounding box center [607, 210] width 375 height 40
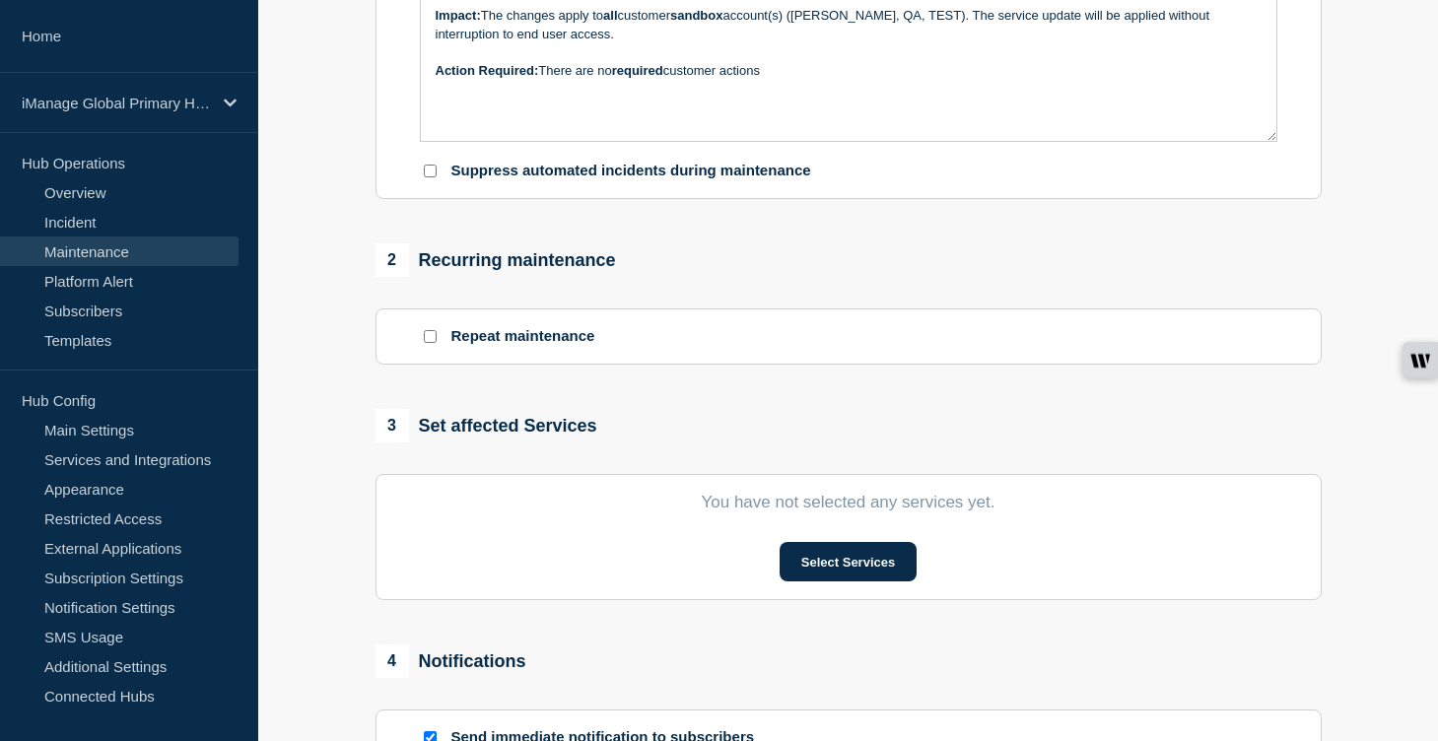
scroll to position [714, 0]
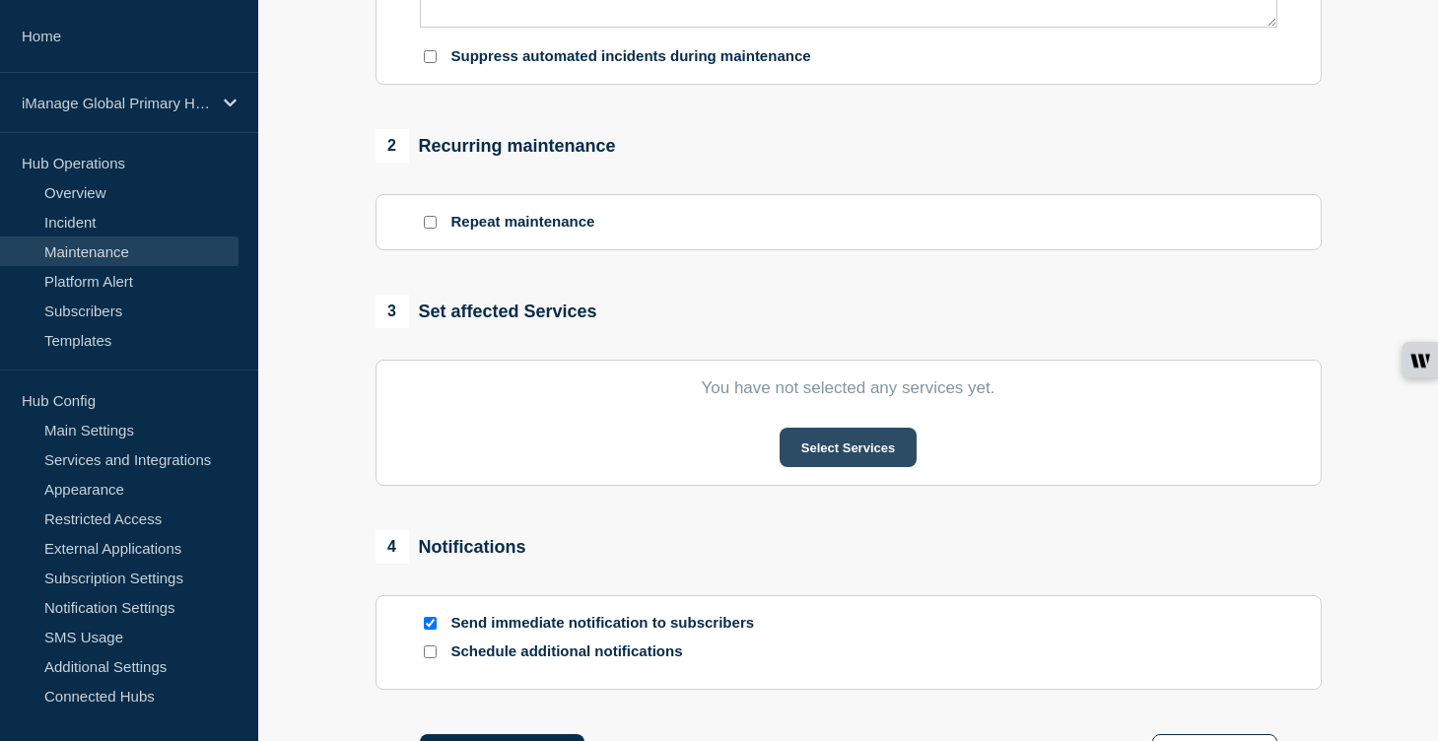
click at [872, 467] on button "Select Services" at bounding box center [848, 447] width 137 height 39
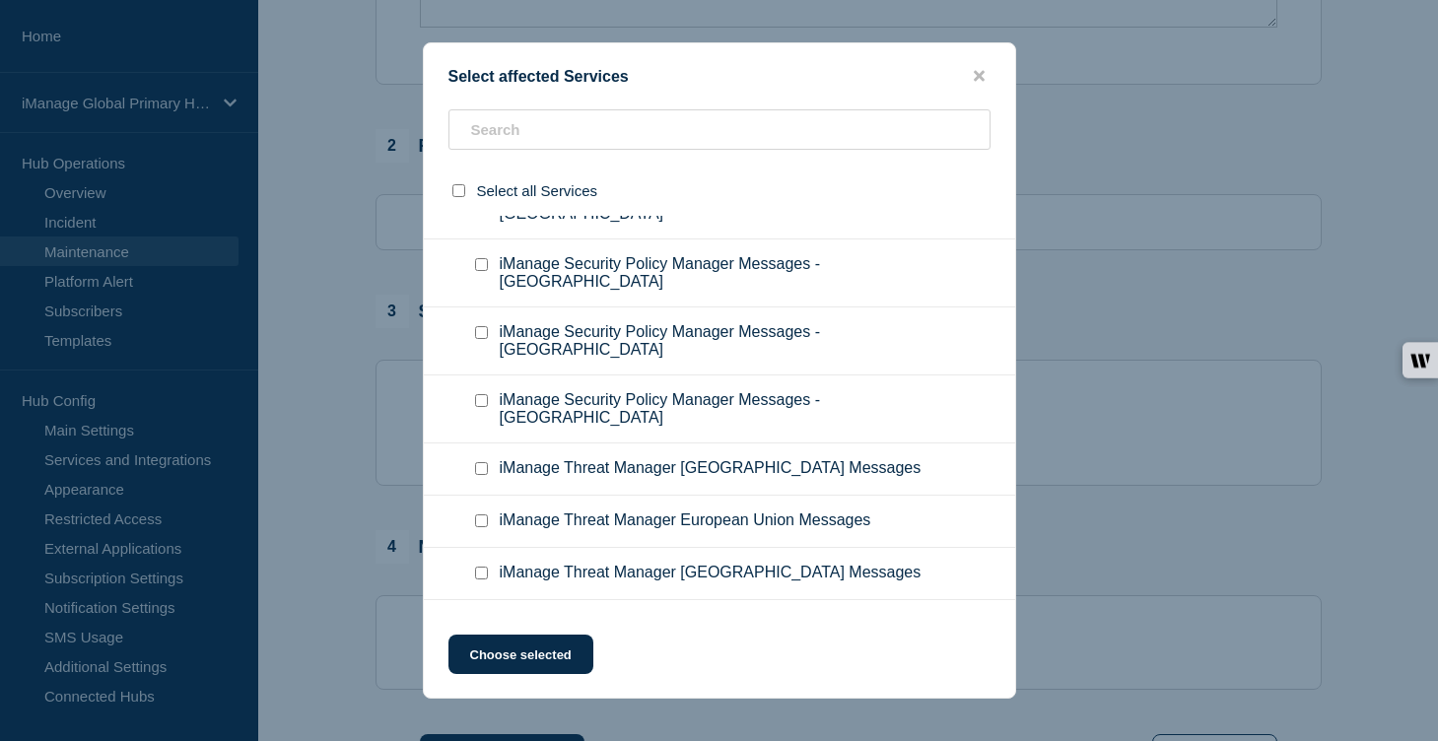
scroll to position [12791, 0]
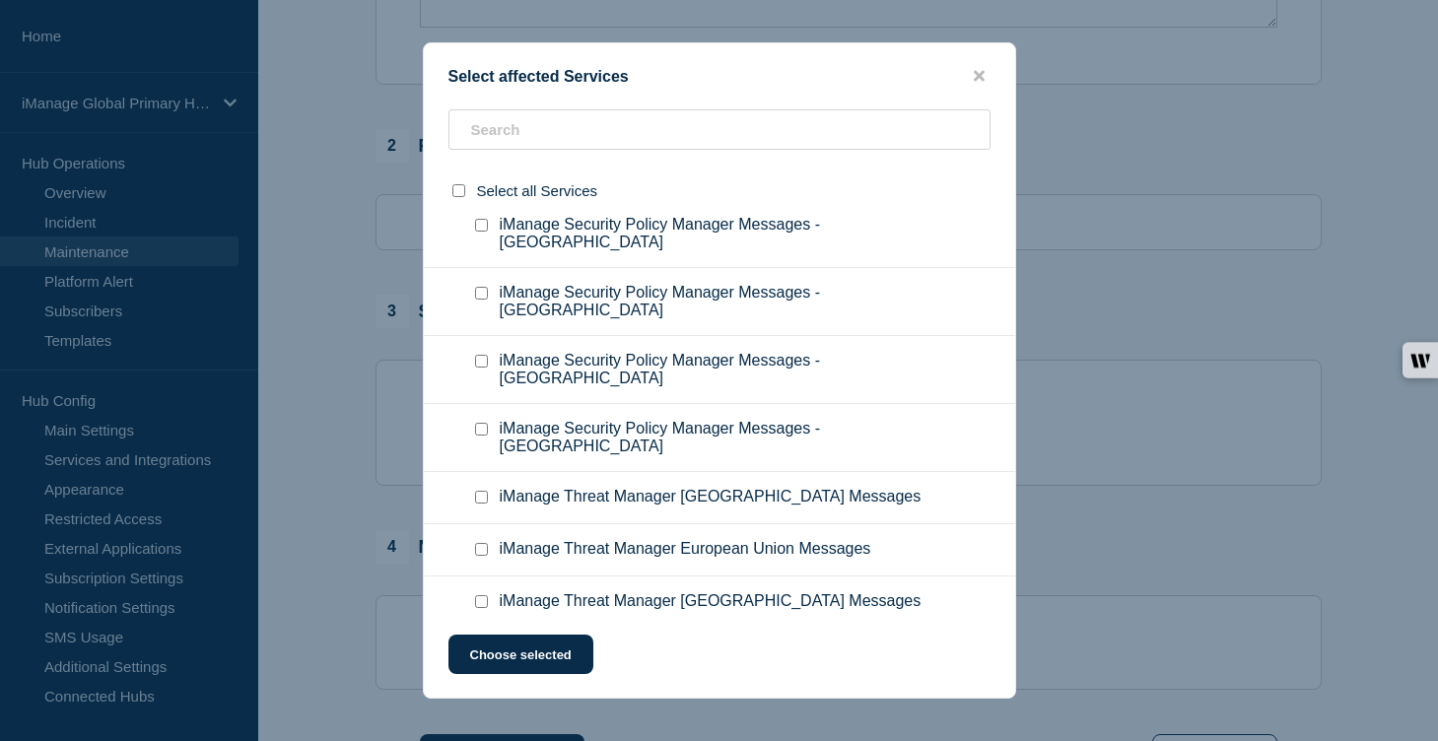
checkbox input "true"
click at [485, 28] on input "iManage Security Policy Manager Messages - Australia checkbox" at bounding box center [481, 21] width 13 height 13
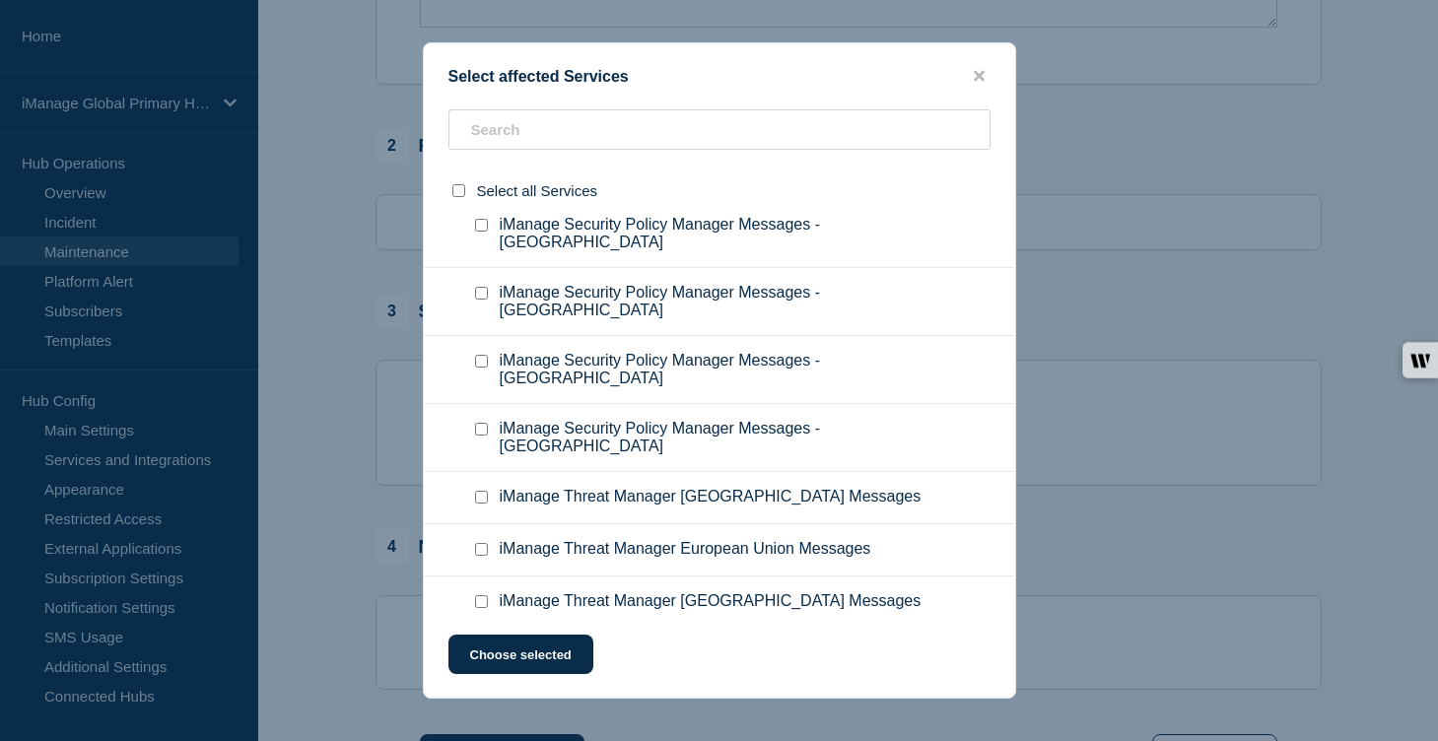
checkbox input "true"
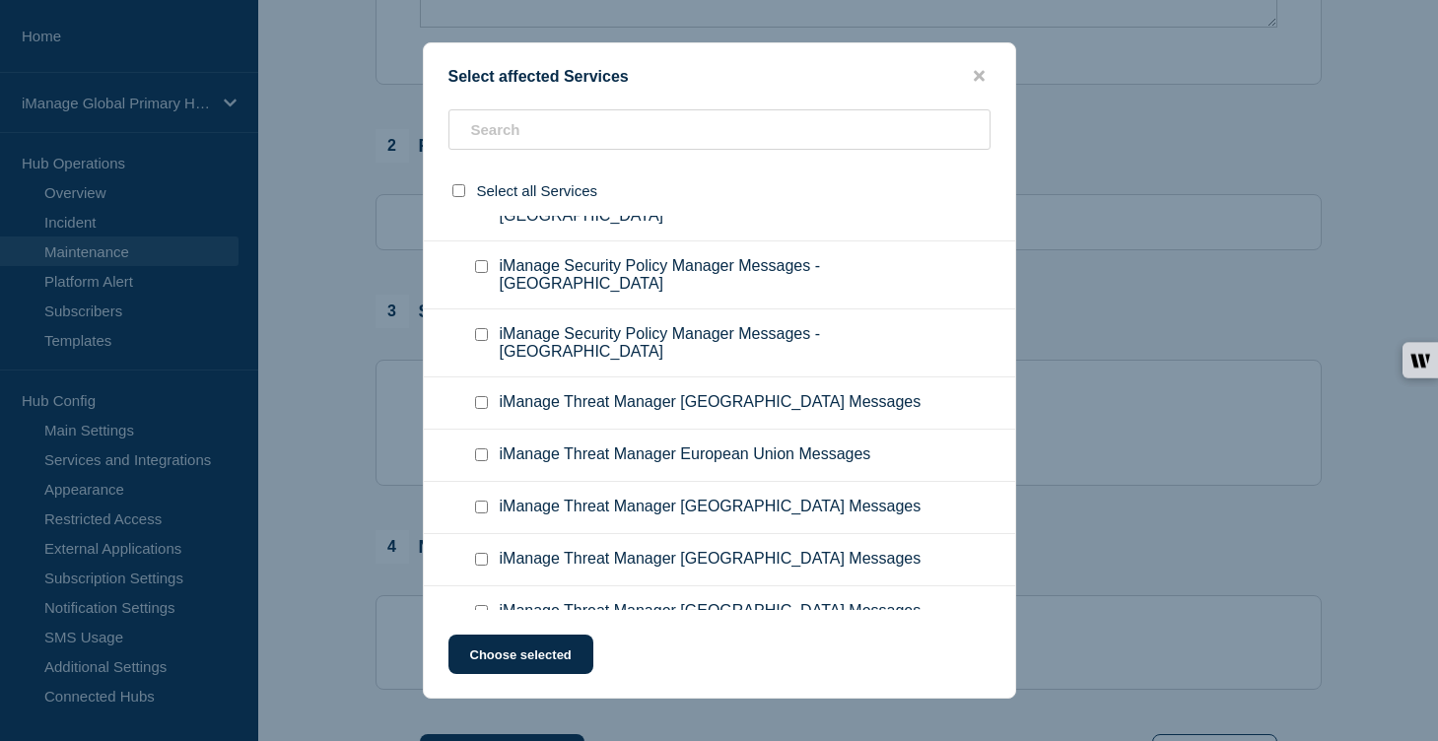
scroll to position [12938, 0]
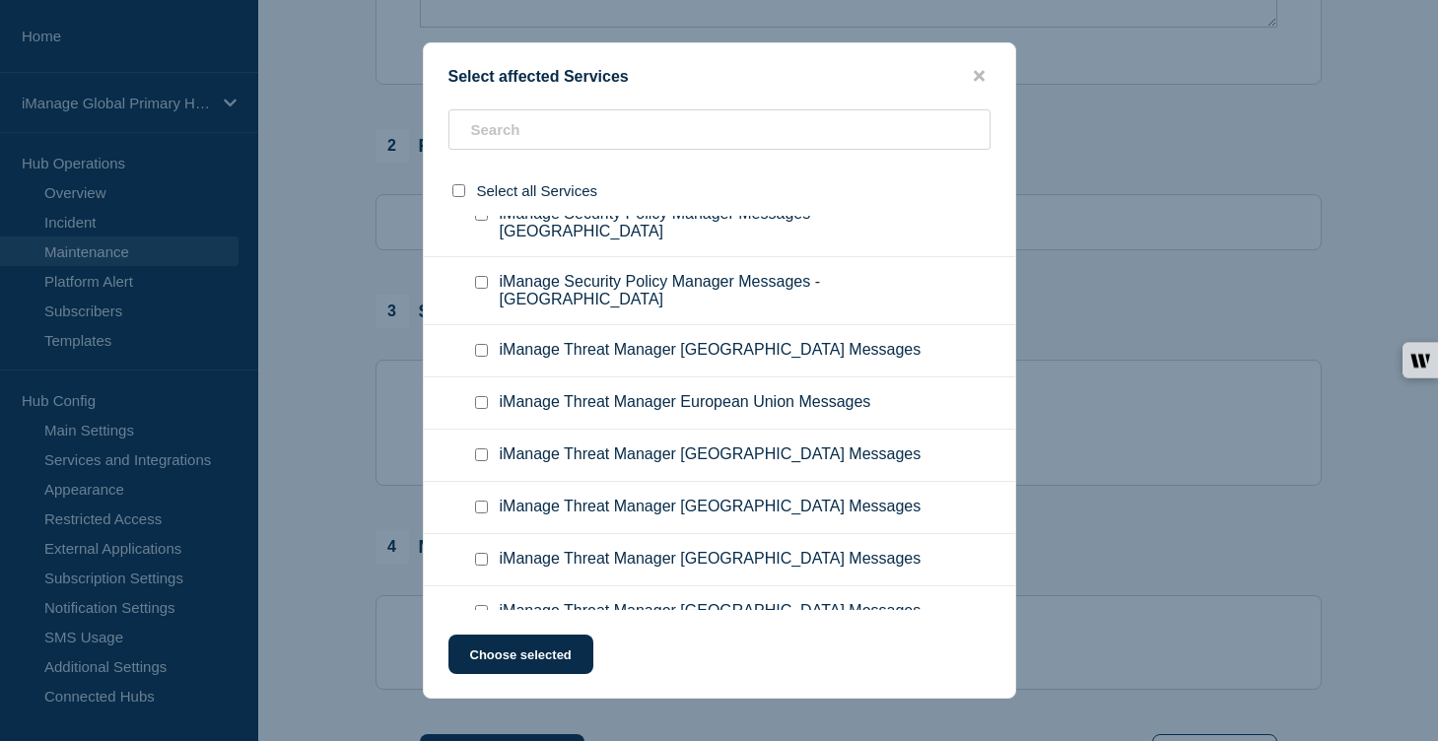
checkbox input "true"
click at [479, 17] on input "iManage Security Policy Manager Messages - Germany checkbox" at bounding box center [481, 10] width 13 height 13
checkbox input "true"
click at [481, 85] on input "iManage Security Policy Manager Messages - Switzerland checkbox" at bounding box center [481, 78] width 13 height 13
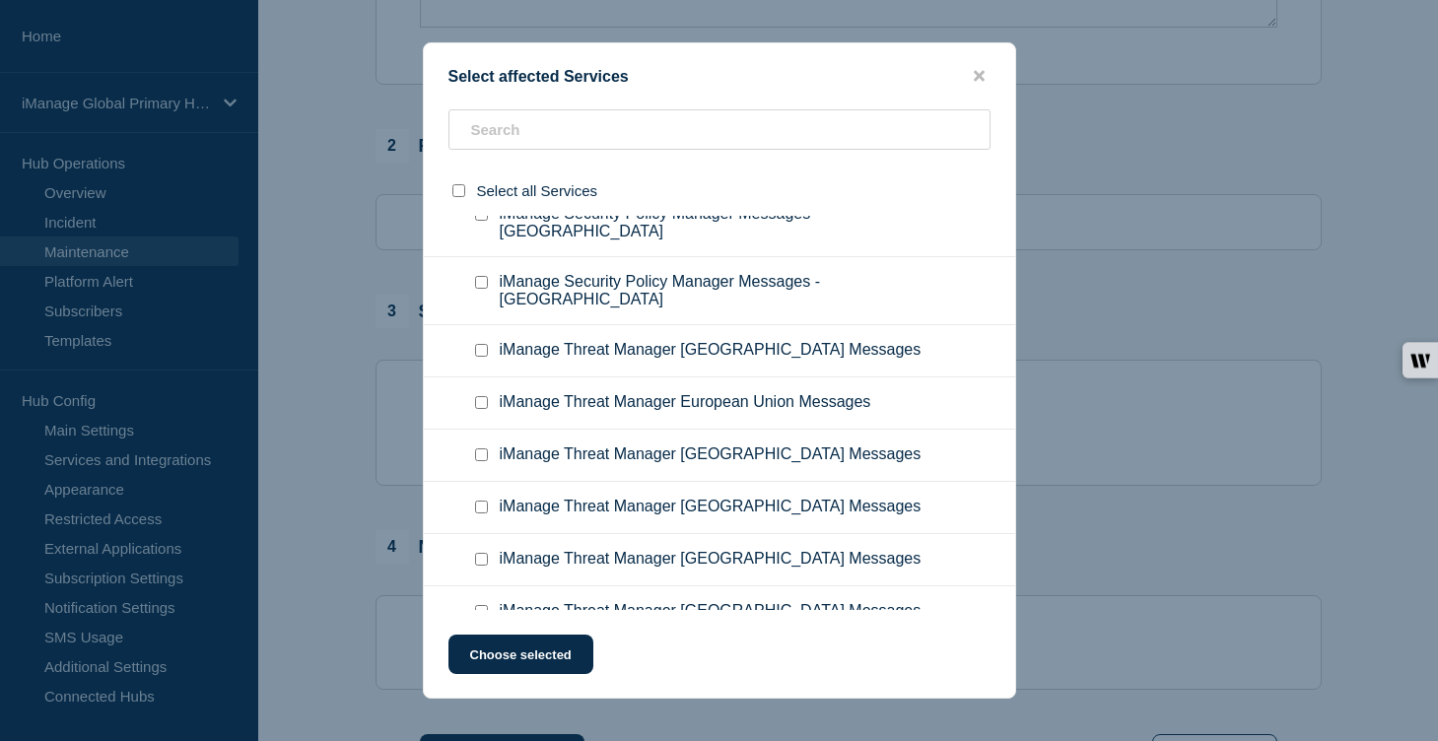
checkbox input "true"
click at [481, 153] on input "iManage Security Policy Manager Messages - UK checkbox" at bounding box center [481, 146] width 13 height 13
checkbox input "true"
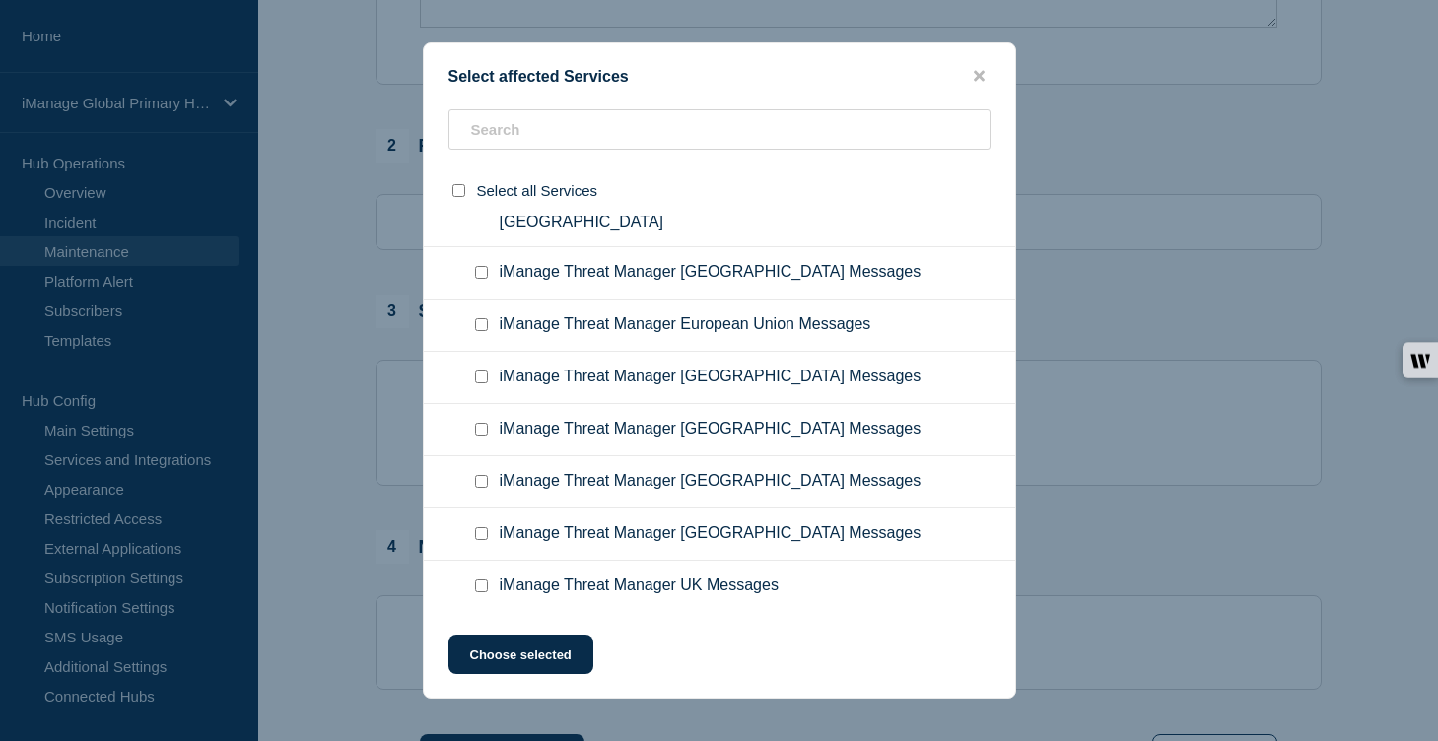
scroll to position [13087, 0]
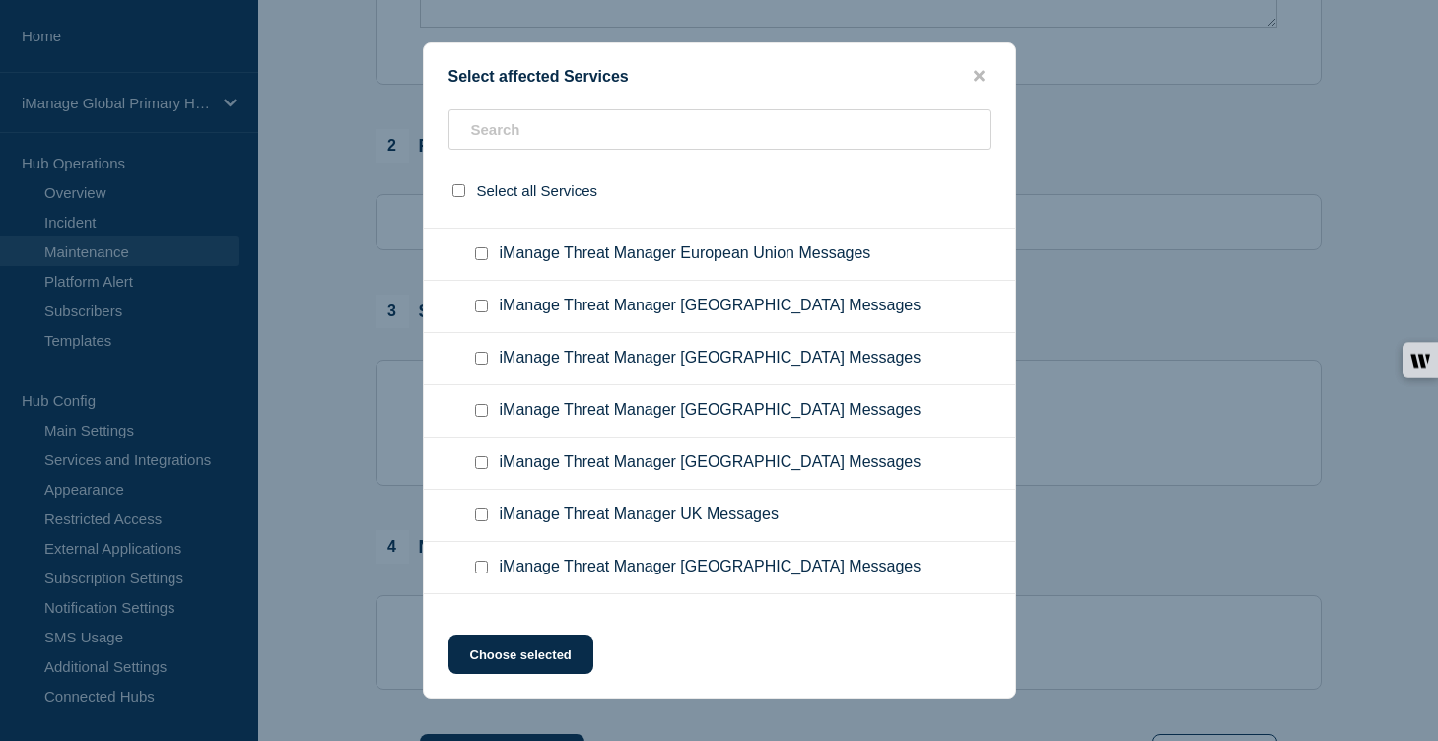
click at [483, 72] on input "iManage Security Policy Manager Messages - Canada checkbox" at bounding box center [481, 65] width 13 height 13
checkbox input "true"
click at [479, 140] on input "iManage Security Policy Manager Messages - USA checkbox" at bounding box center [481, 133] width 13 height 13
checkbox input "true"
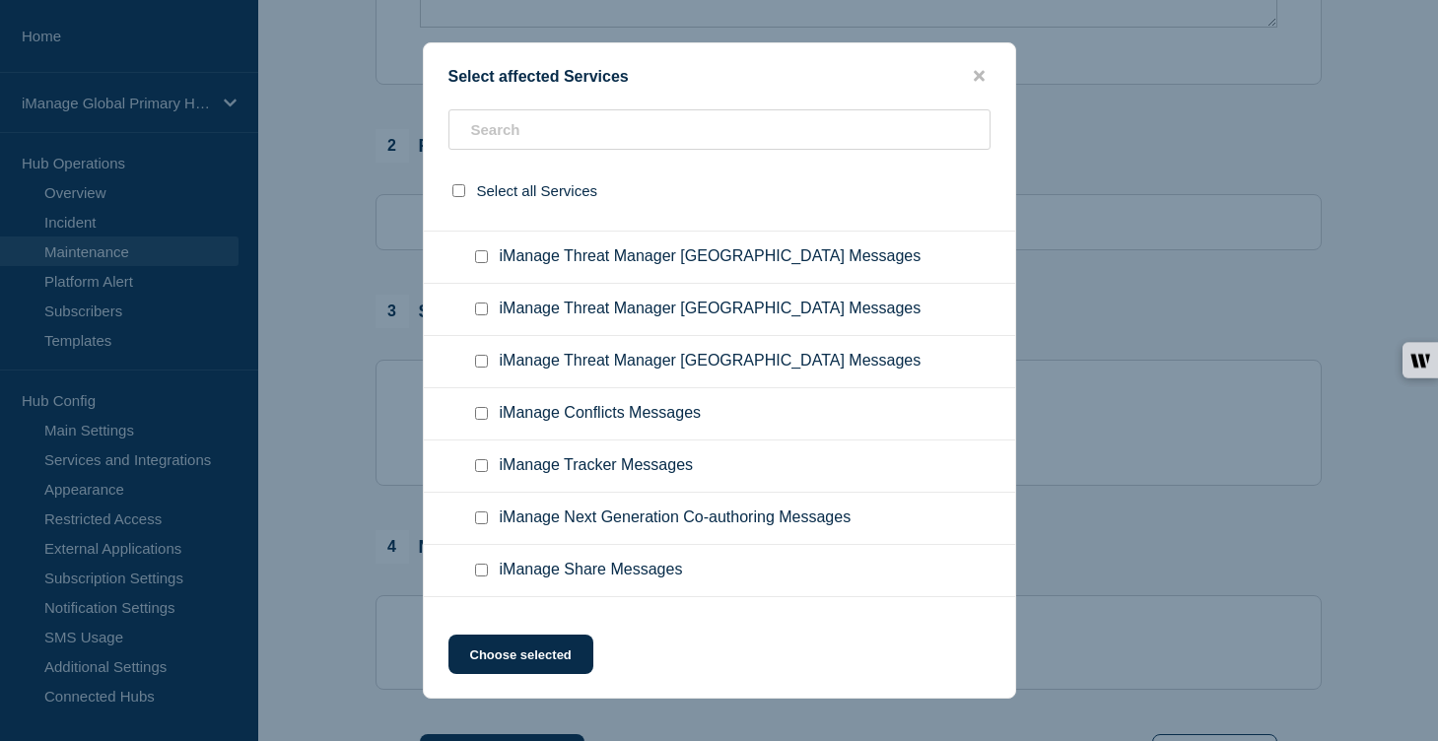
scroll to position [13403, 0]
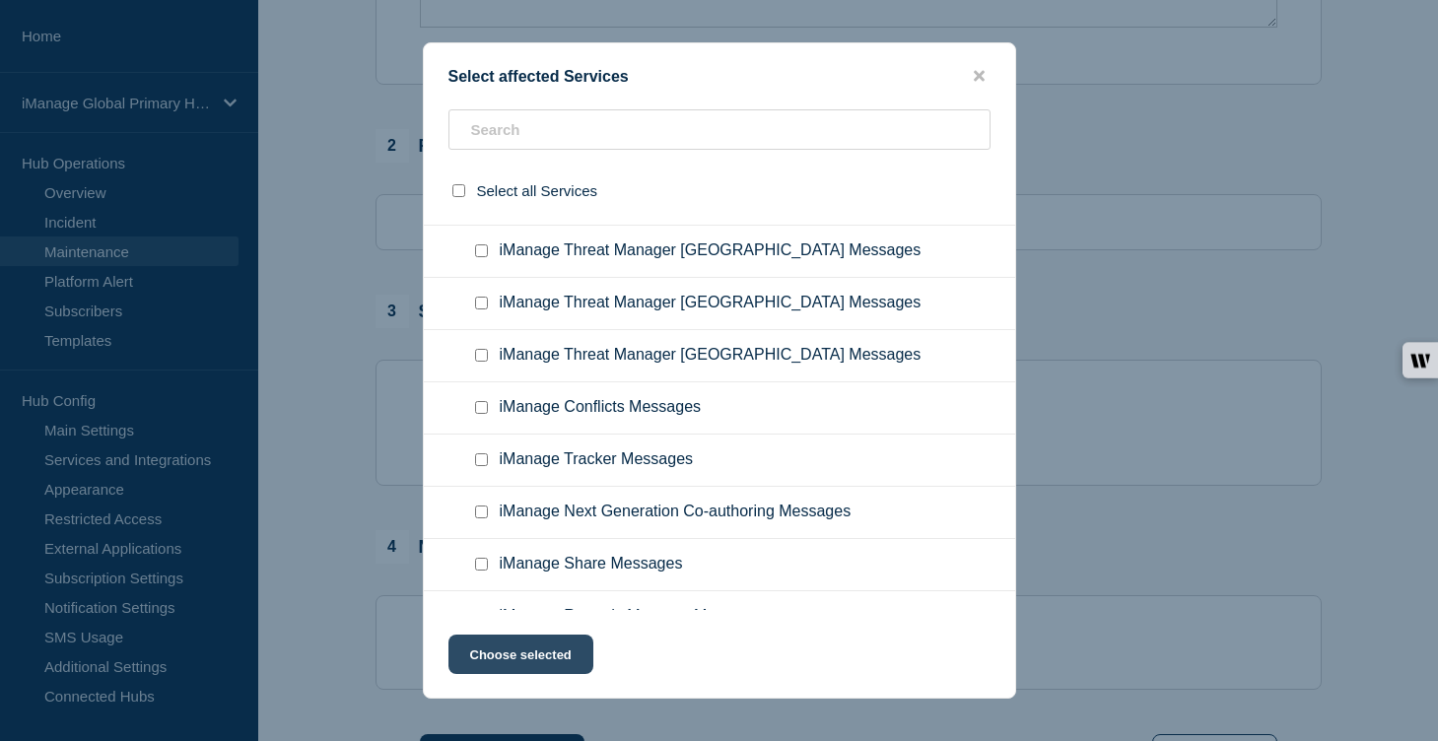
click at [509, 645] on button "Choose selected" at bounding box center [521, 654] width 145 height 39
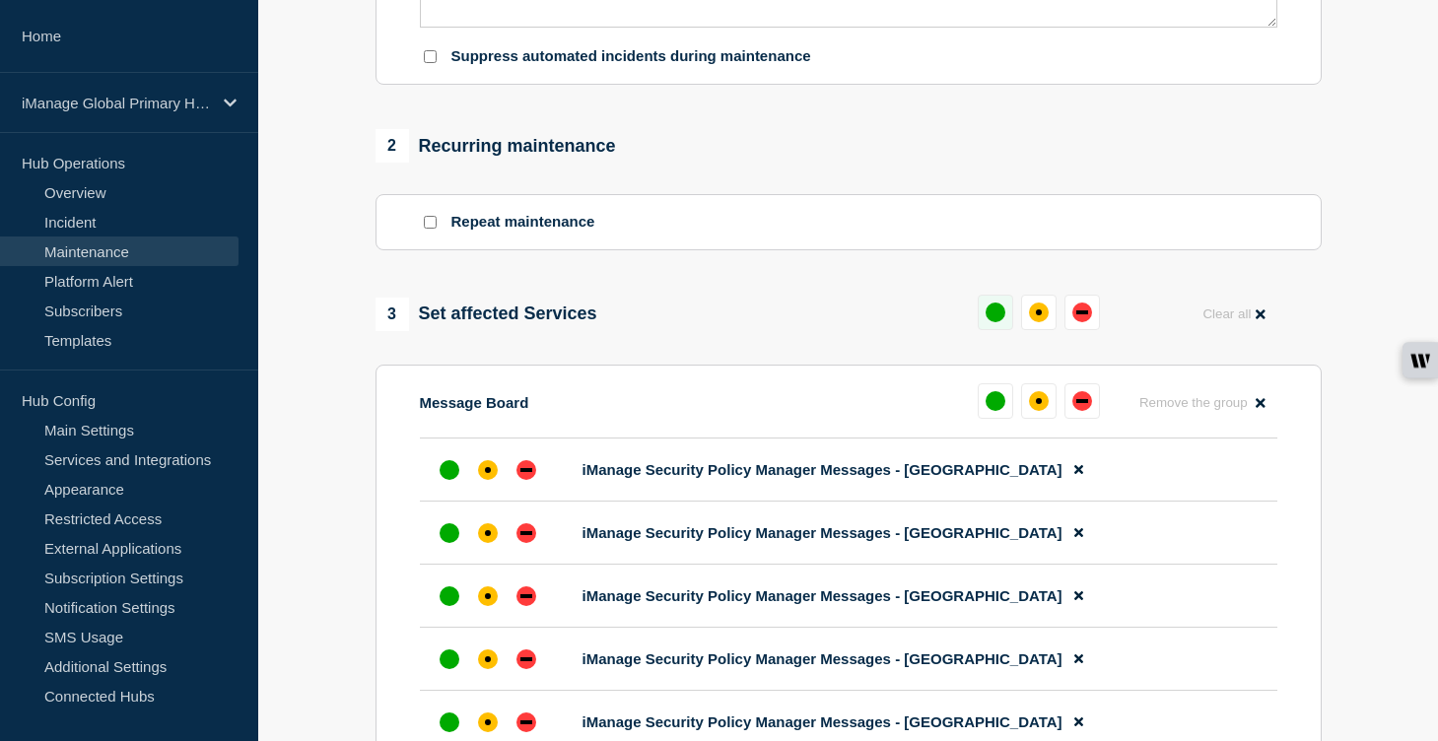
click at [989, 322] on div "up" at bounding box center [996, 313] width 20 height 20
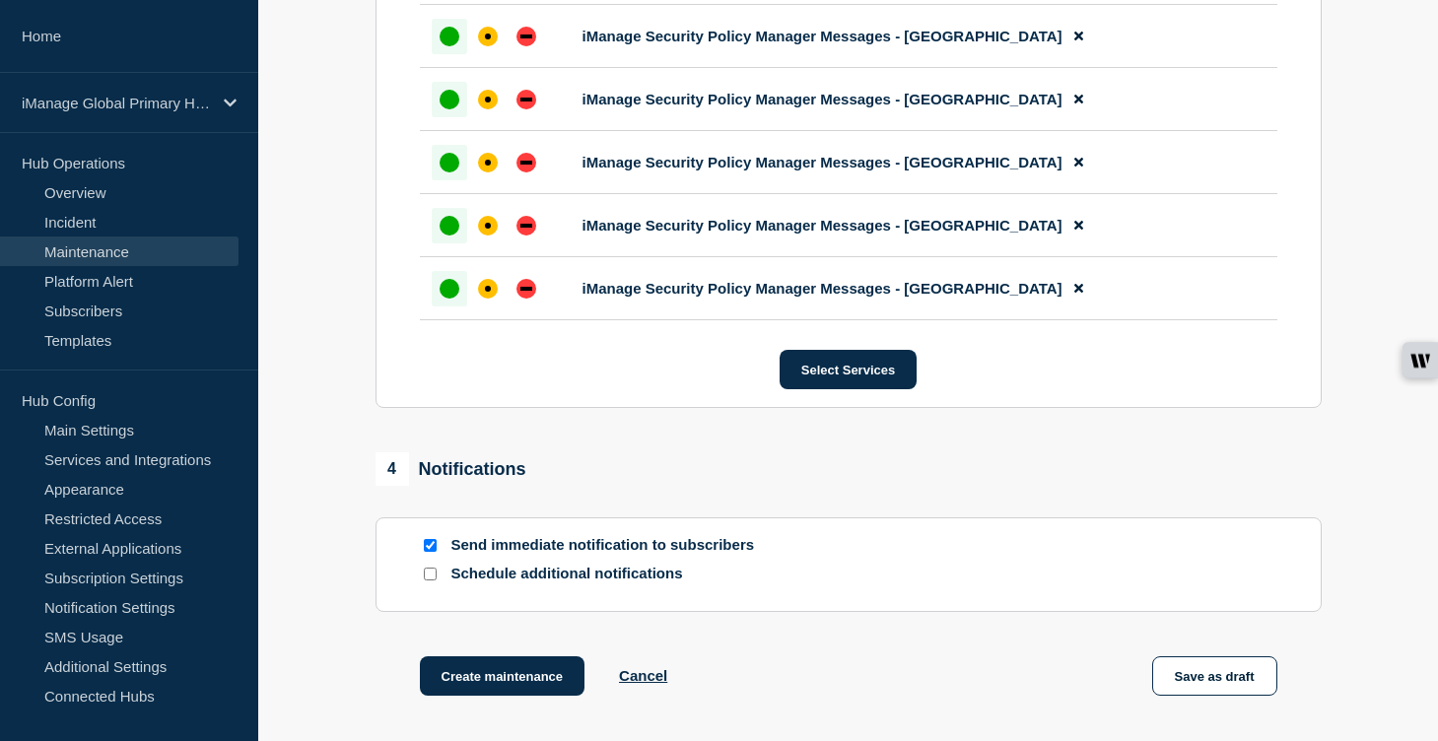
scroll to position [1647, 0]
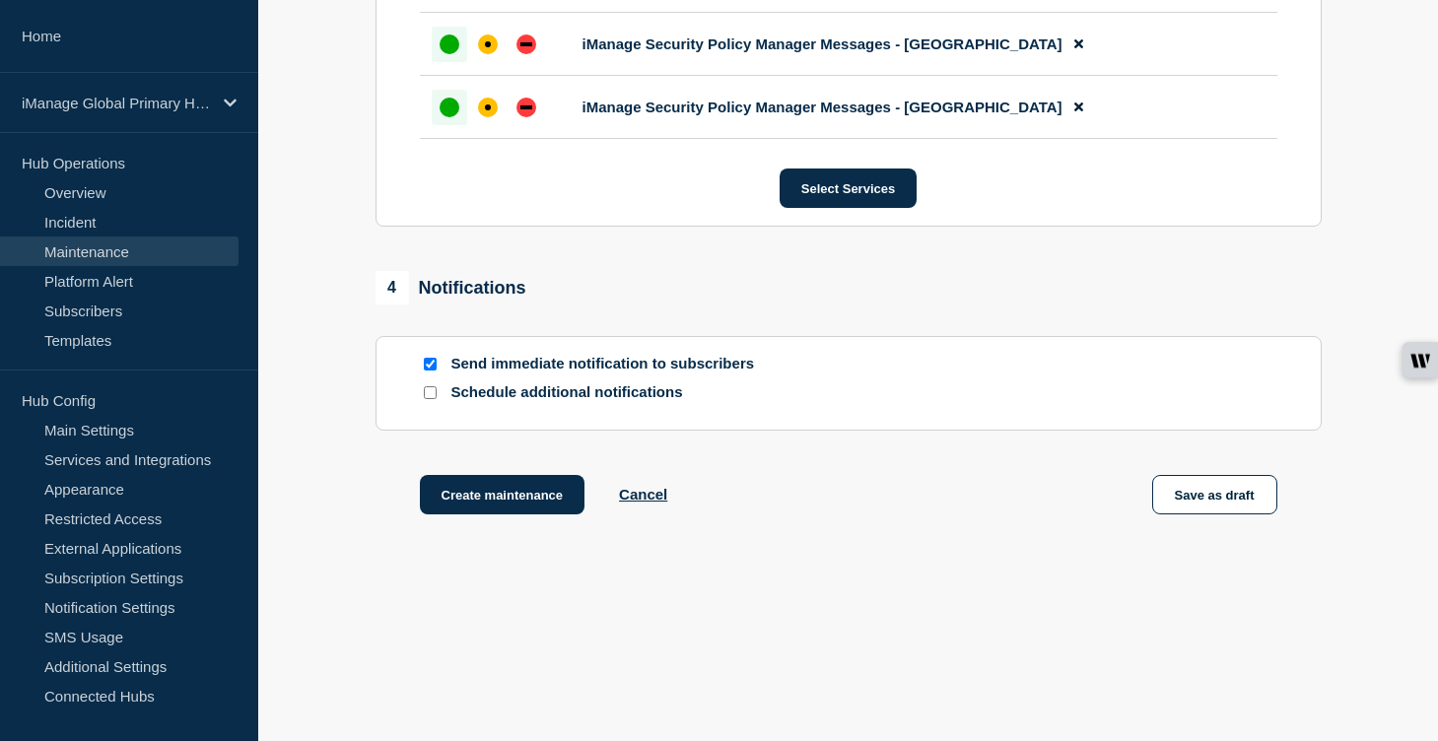
click at [435, 395] on input "Schedule additional notifications" at bounding box center [430, 392] width 13 height 13
checkbox input "true"
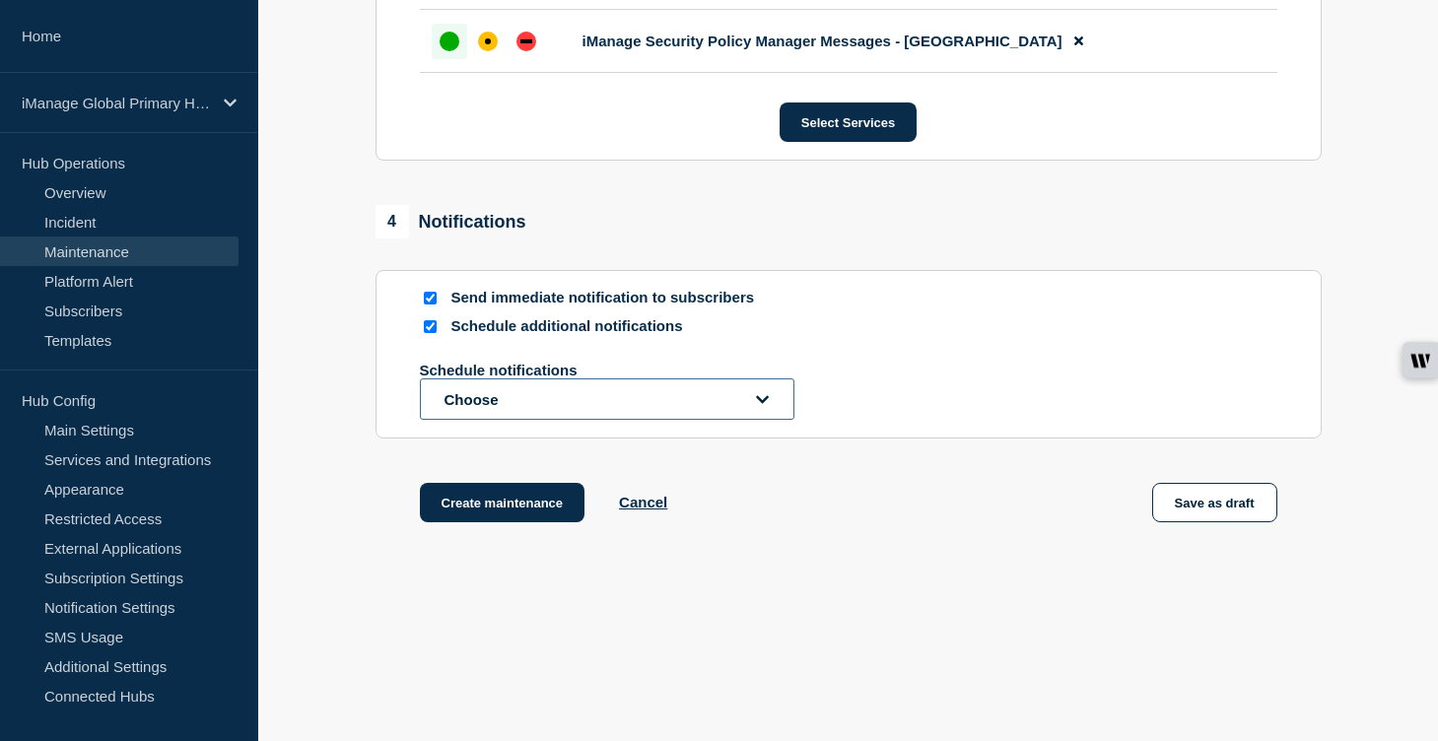
click at [484, 420] on button "Choose" at bounding box center [607, 399] width 375 height 41
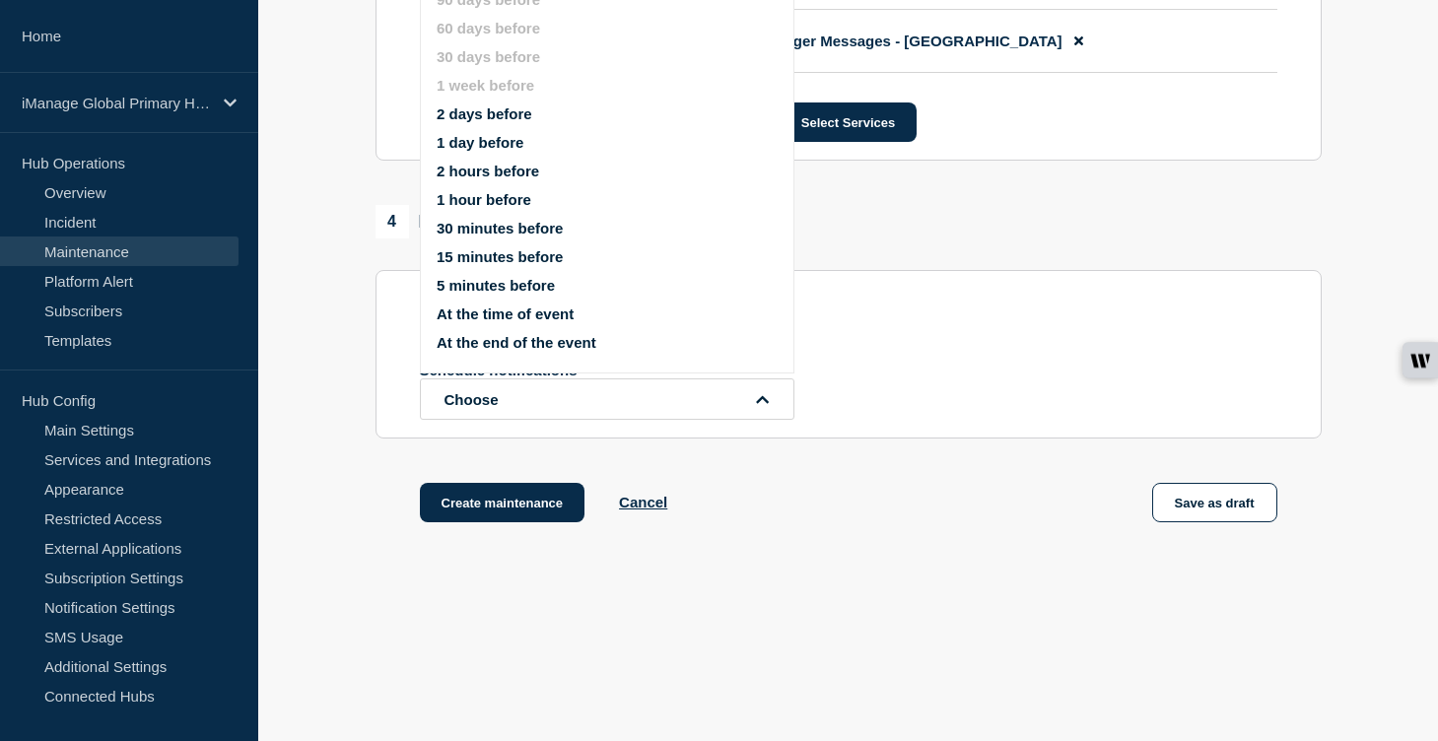
scroll to position [1621, 0]
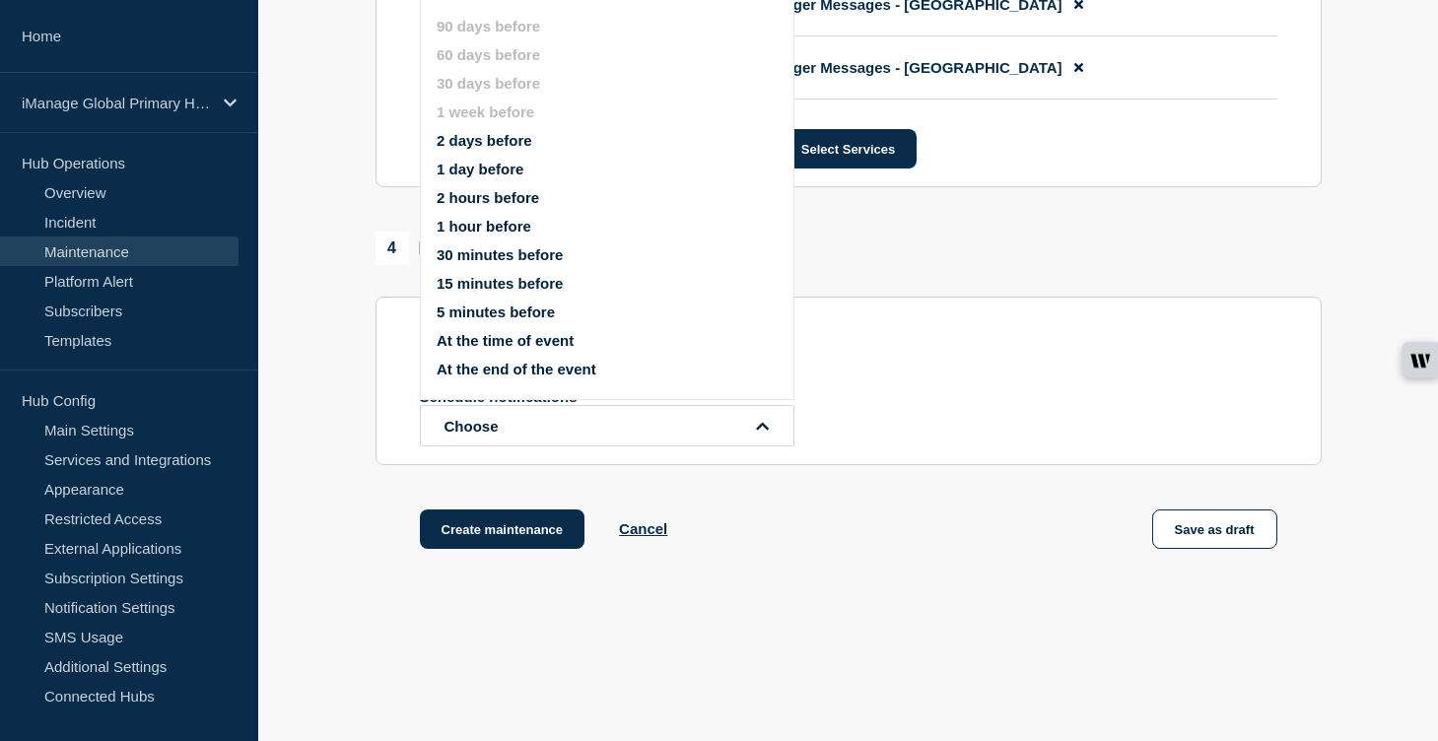
click at [482, 177] on button "1 day before" at bounding box center [480, 169] width 87 height 17
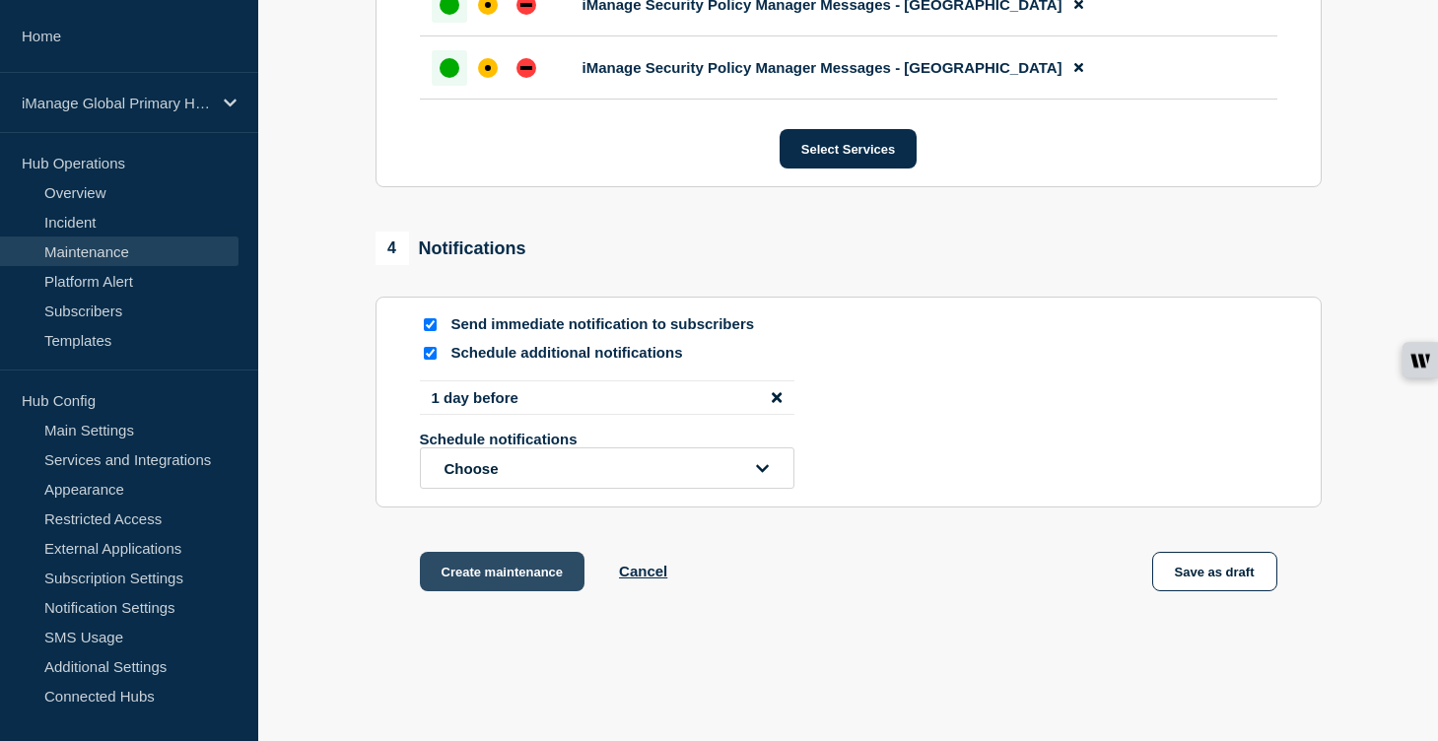
click at [510, 591] on button "Create maintenance" at bounding box center [503, 571] width 166 height 39
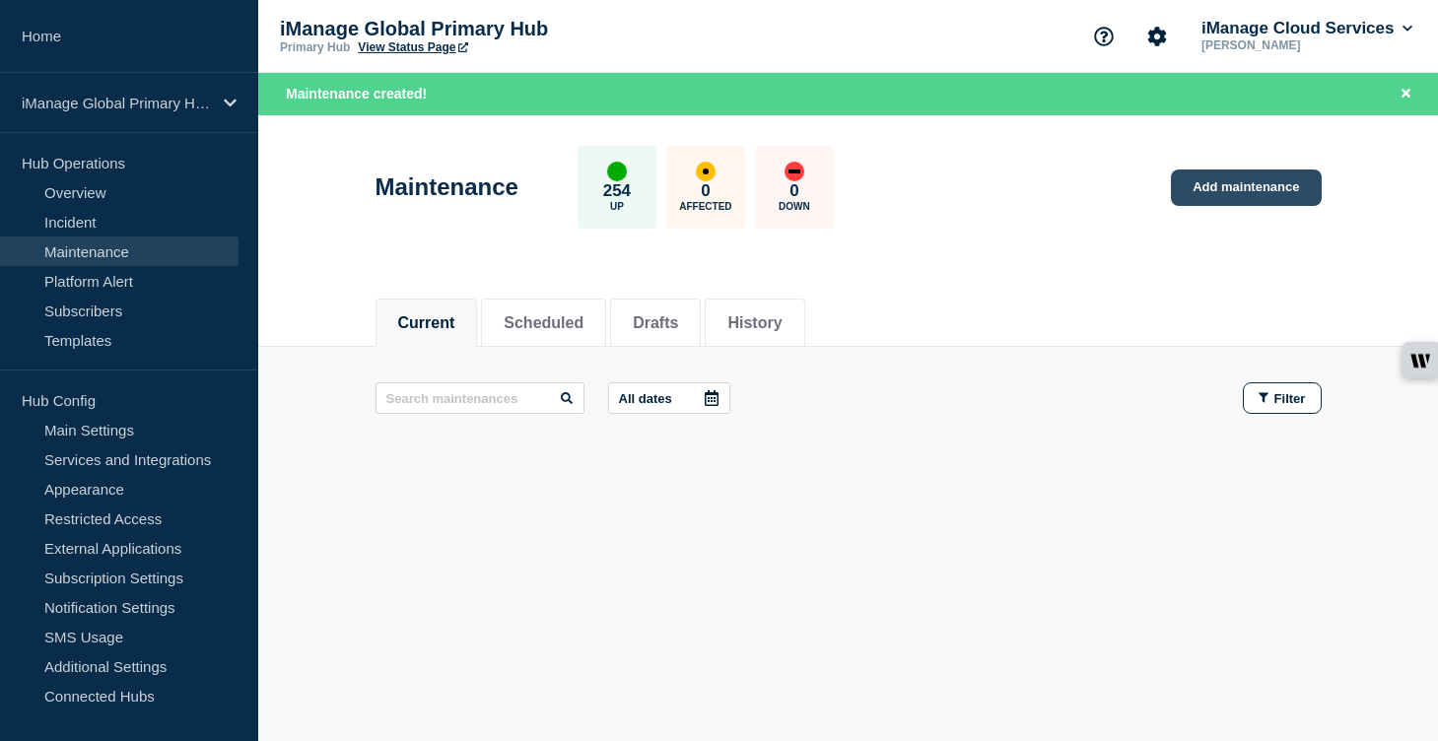
click at [1239, 201] on link "Add maintenance" at bounding box center [1246, 188] width 150 height 36
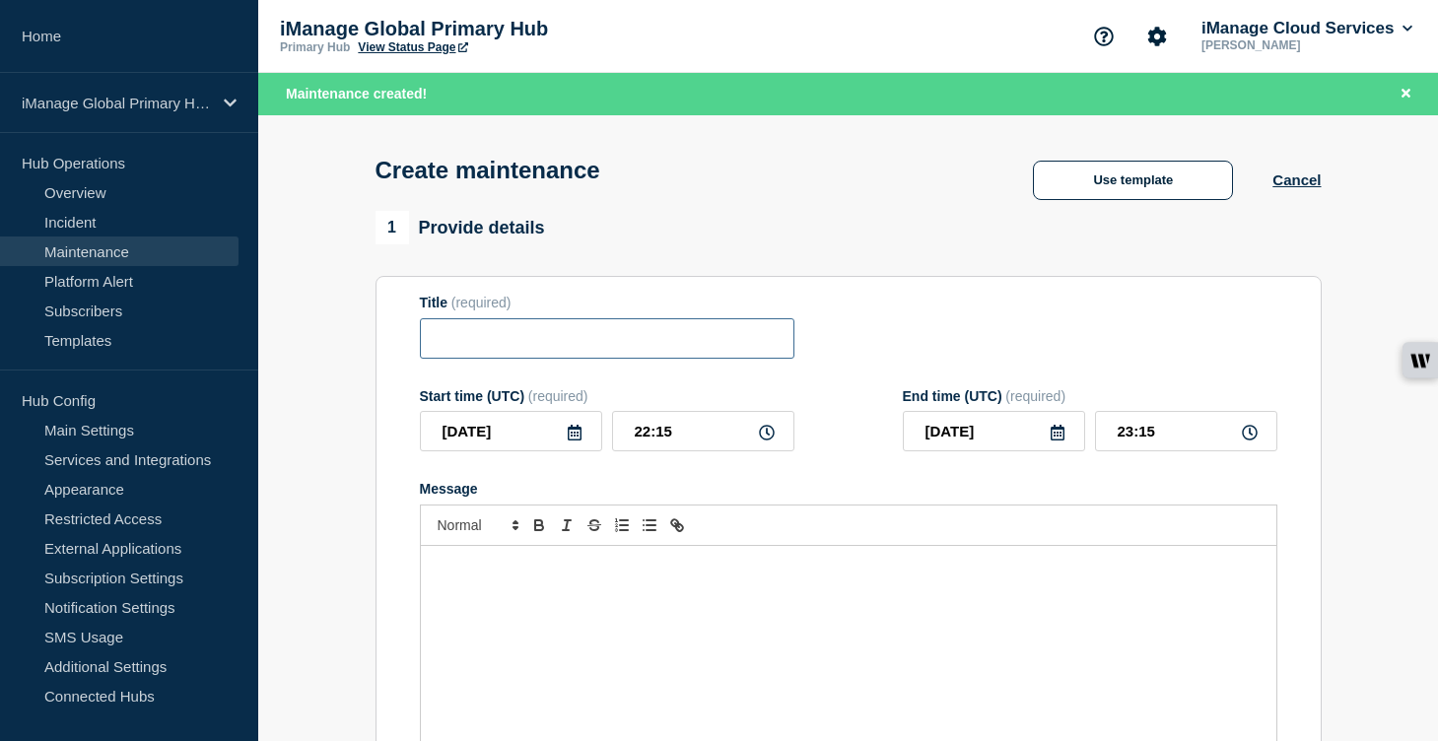
click at [458, 346] on input "Title" at bounding box center [607, 338] width 375 height 40
paste input "Service Update: iManage Security Policy Manager (Production) – [DATE]"
click at [611, 355] on input "Service Update: iManage Security Policy Manager (Production) – [DATE]" at bounding box center [607, 338] width 375 height 40
click at [726, 348] on input "Service Update: iManage Security Policy Manager (Production) – [DATE]" at bounding box center [607, 338] width 375 height 40
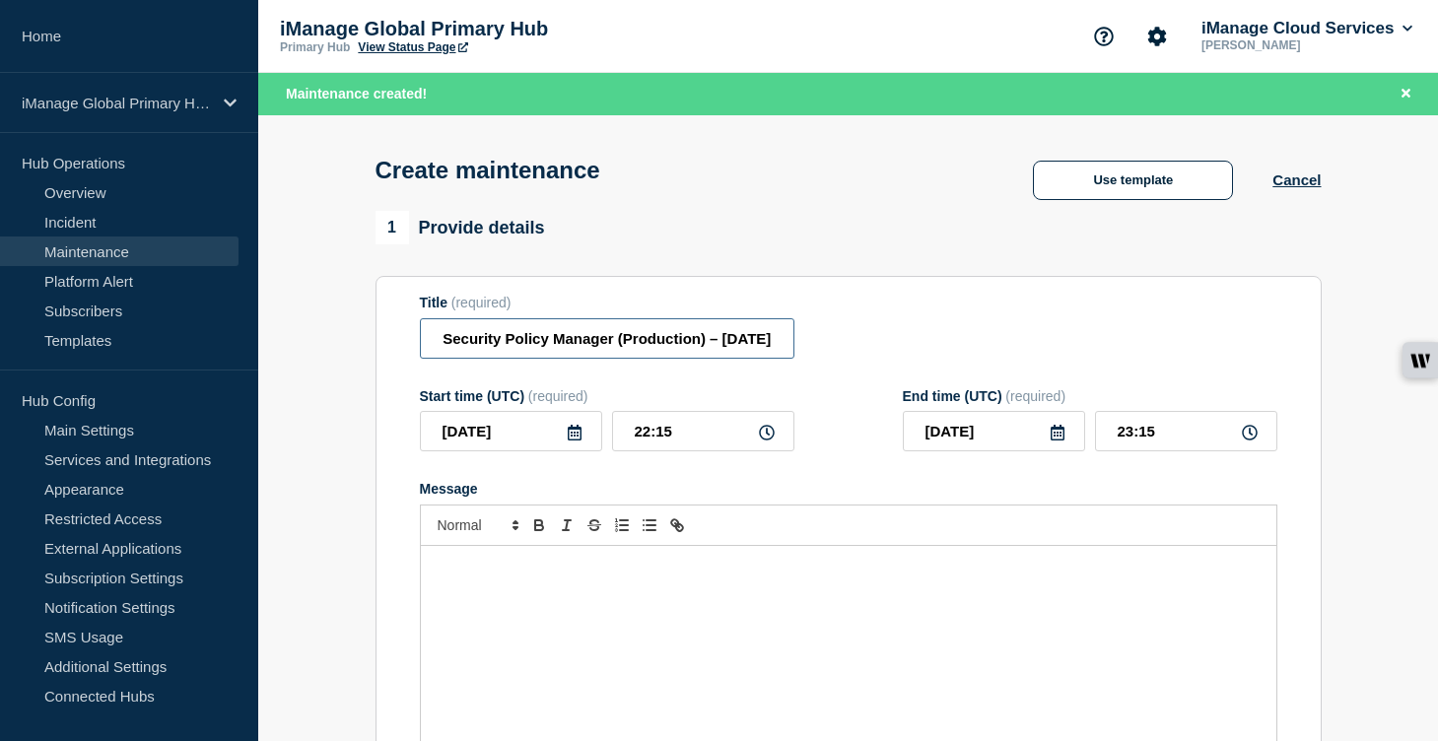
scroll to position [0, 192]
type input "Service Update: iManage Security Policy Manager (Production) – October 7, 2025"
click at [573, 441] on icon at bounding box center [575, 433] width 16 height 16
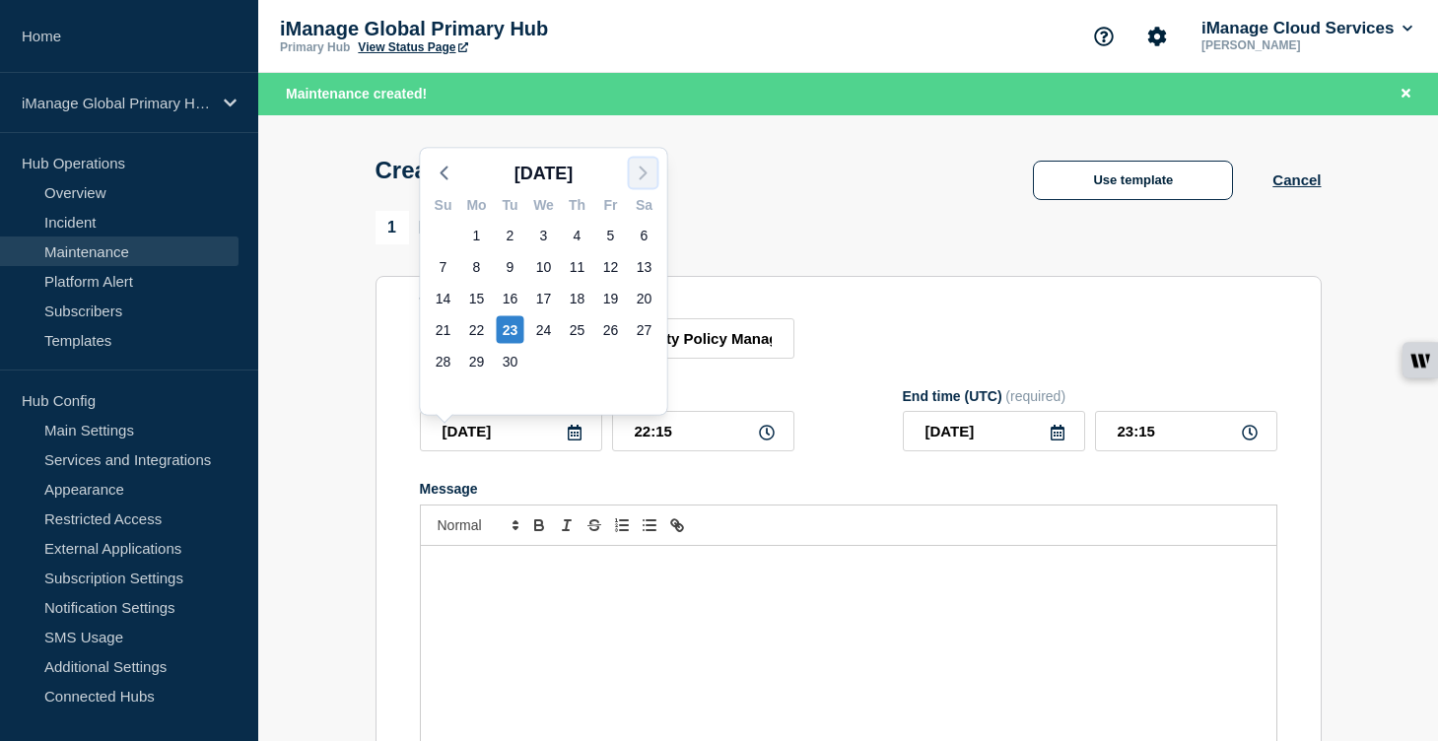
click at [644, 173] on polyline "button" at bounding box center [644, 174] width 6 height 12
click at [504, 268] on div "7" at bounding box center [511, 267] width 28 height 28
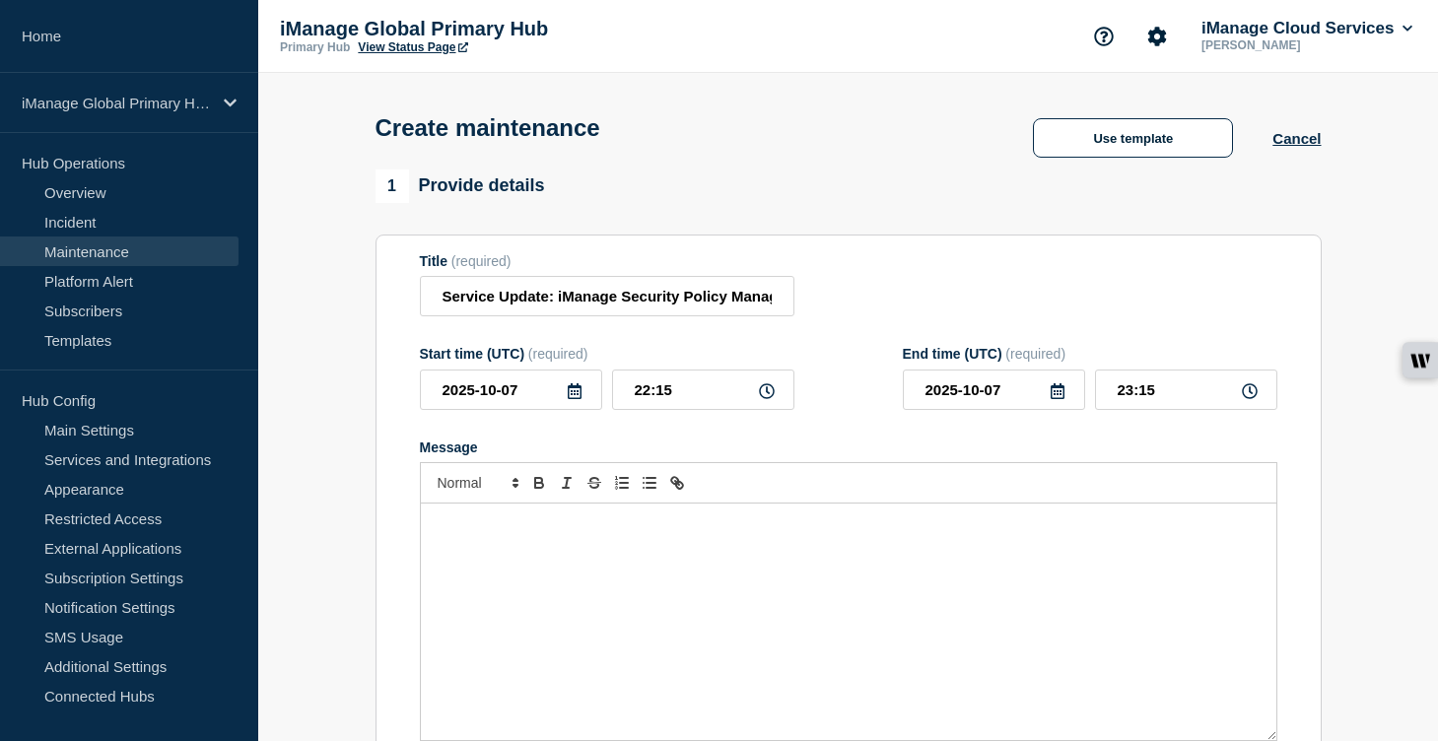
click at [463, 612] on div "Message" at bounding box center [849, 622] width 856 height 237
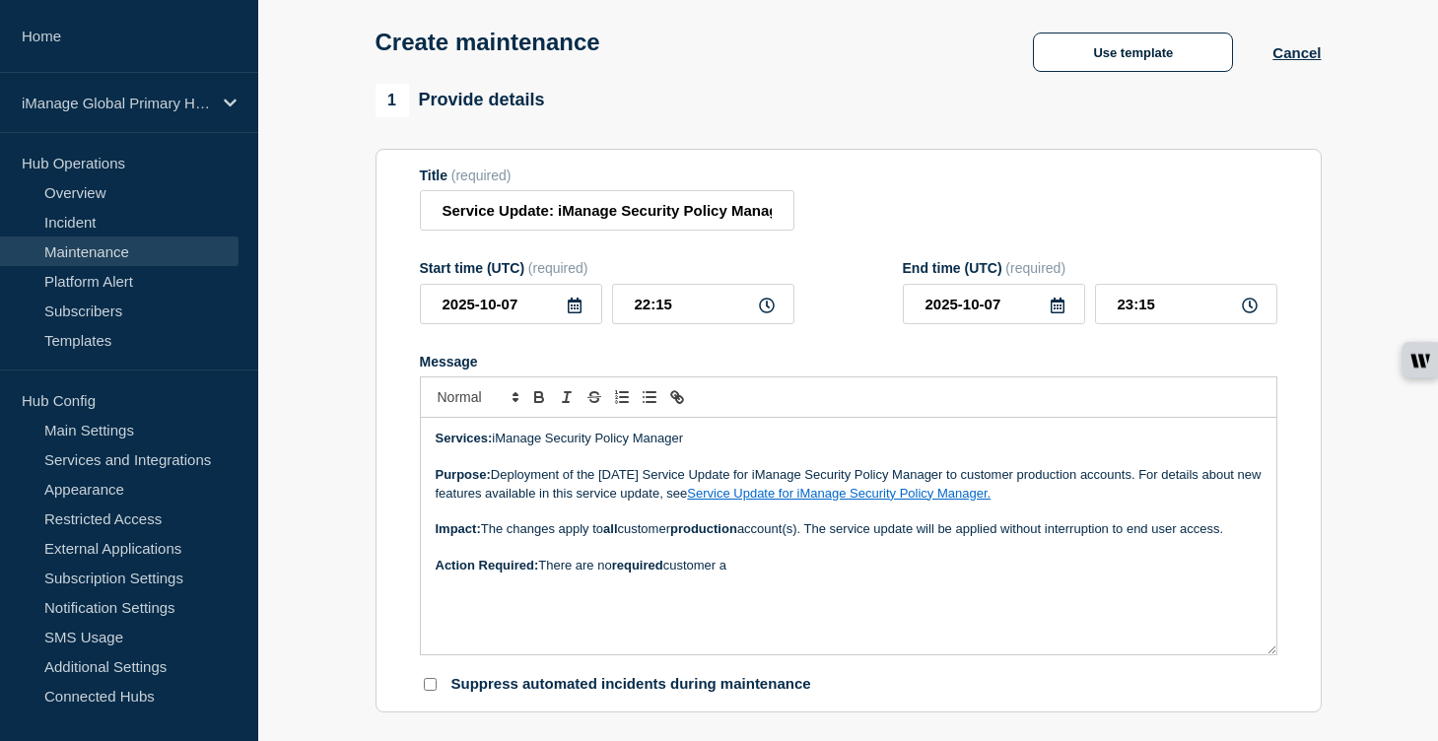
scroll to position [118, 0]
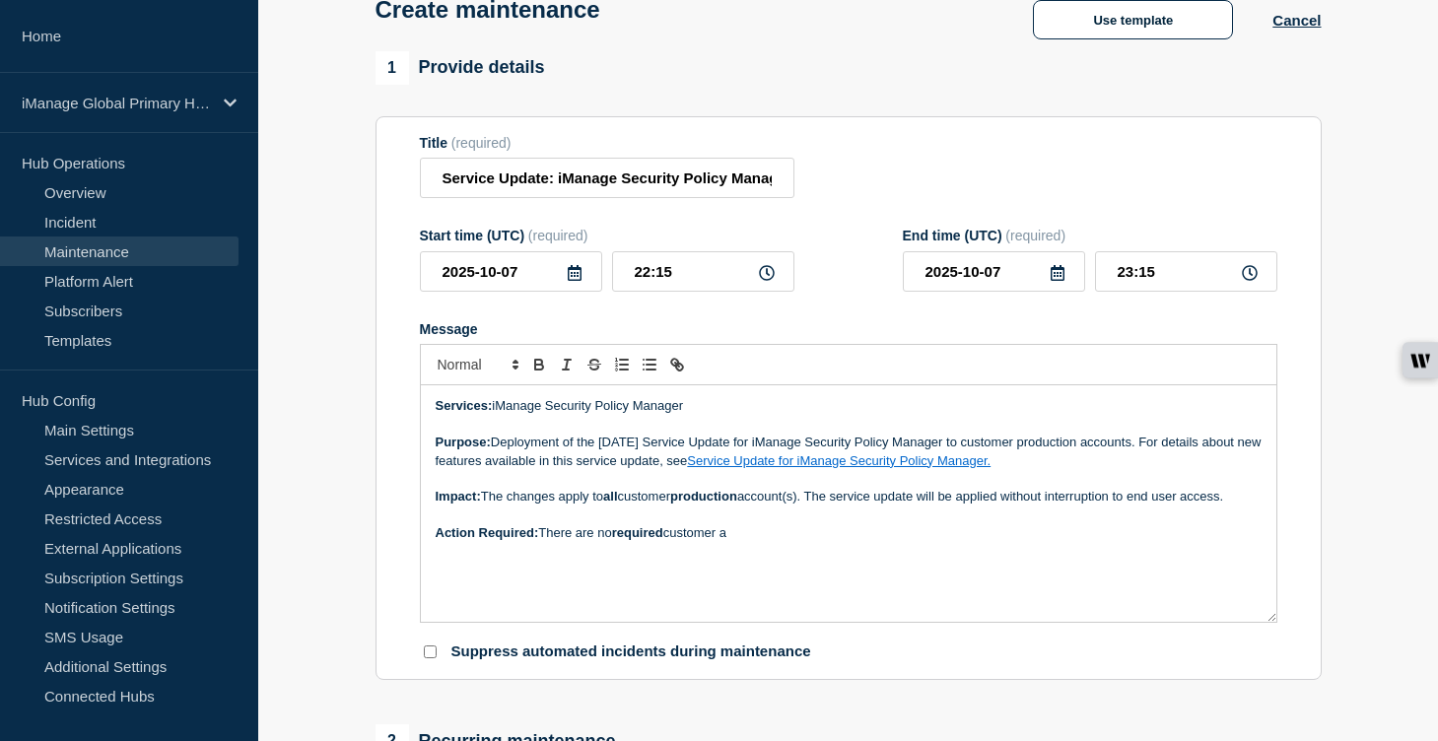
click at [892, 468] on link "Service Update for iManage Security Policy Manager." at bounding box center [839, 460] width 304 height 15
click at [1026, 504] on link at bounding box center [998, 496] width 55 height 15
click at [641, 462] on p "Purpose: Deployment of the August 2025 Service Update for iManage Security Poli…" at bounding box center [849, 452] width 826 height 36
drag, startPoint x: 974, startPoint y: 483, endPoint x: 754, endPoint y: 479, distance: 219.9
click at [754, 470] on p "Purpose: Deployment of the September 2025 Service Update for iManage Security P…" at bounding box center [849, 452] width 826 height 36
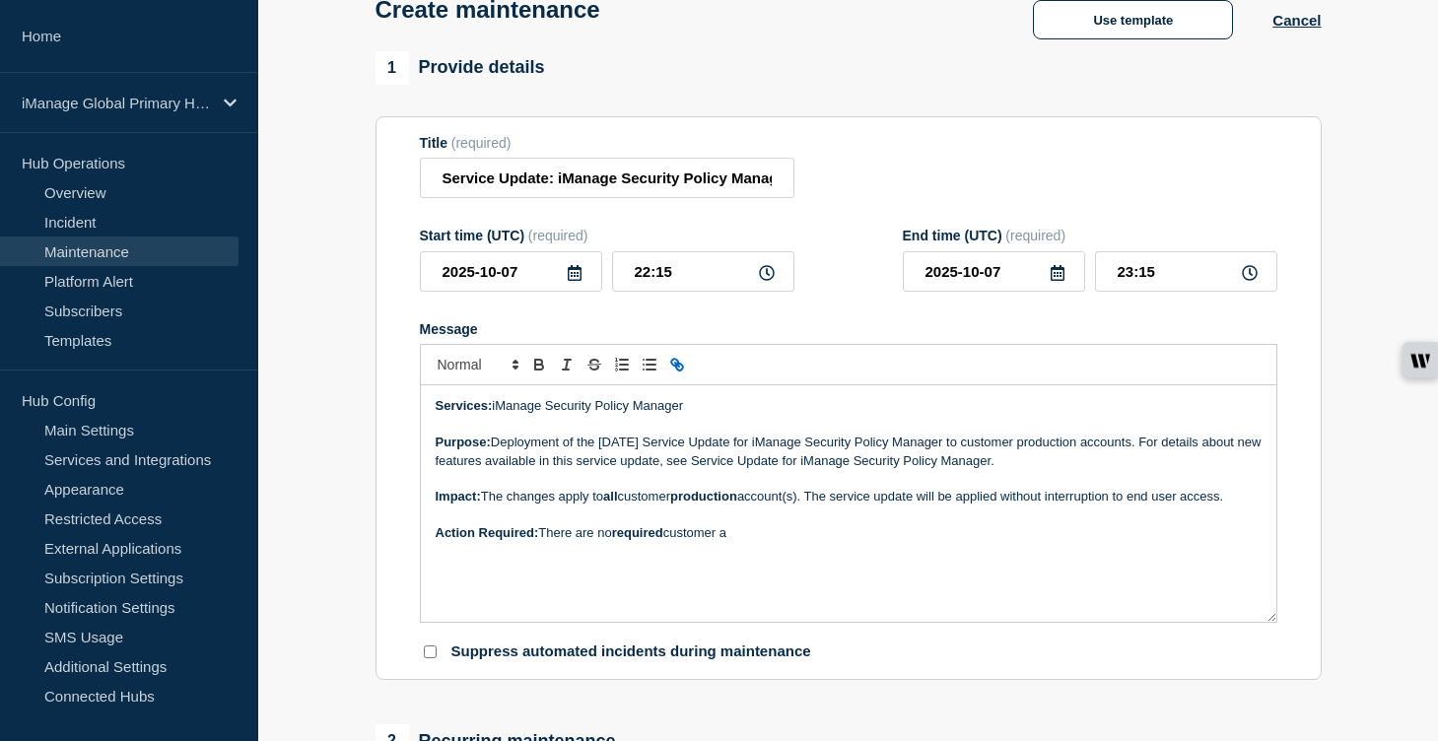
click at [678, 374] on icon "Toggle link" at bounding box center [677, 365] width 18 height 18
type input "Service Update for iManage Security Policy Manager."
paste input "Services: iManage Security Policy Manager Purpose: Deployment of the August 202…"
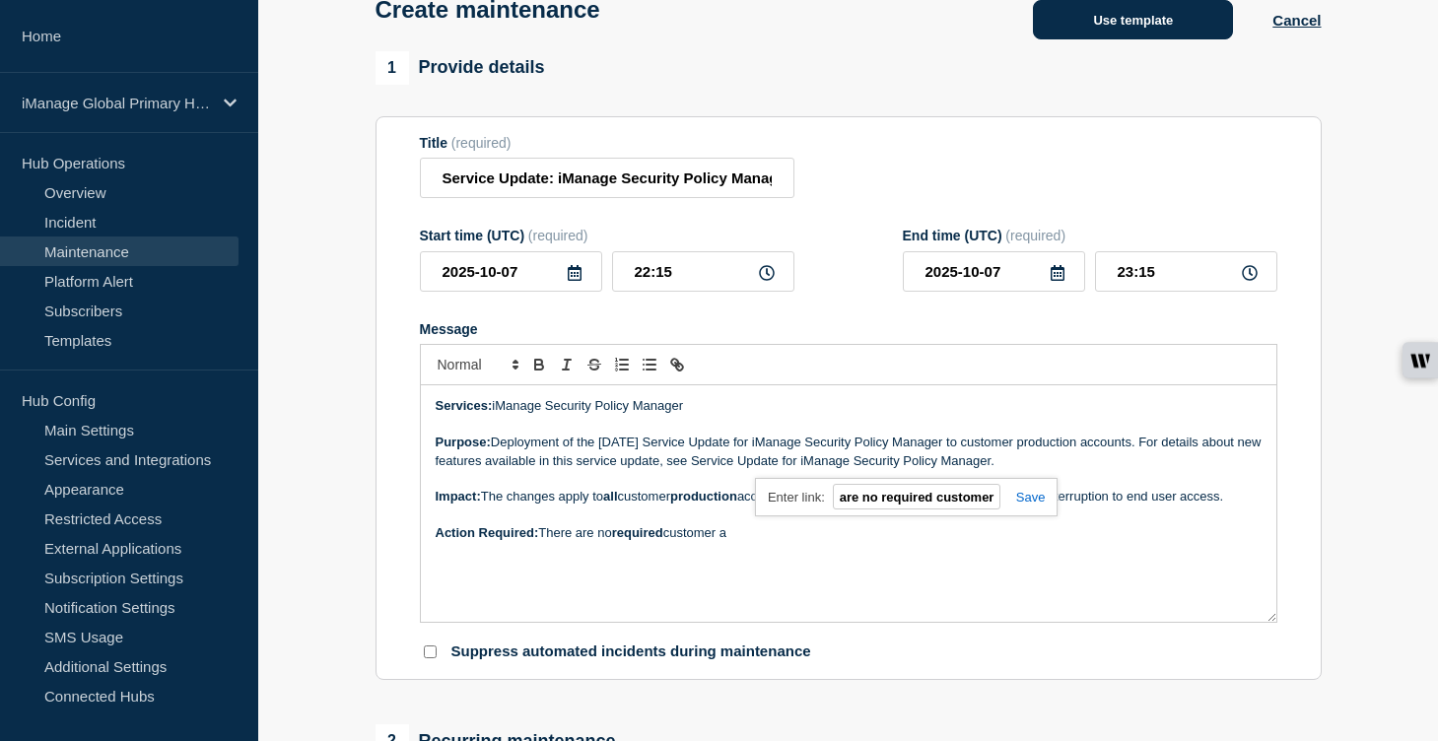
type input "Services: iManage Security Policy Manager Purpose: Deployment of the August 202…"
click at [864, 510] on input "Services: iManage Security Policy Manager Purpose: Deployment of the August 202…" at bounding box center [917, 497] width 168 height 26
paste input "https://help.imanage.com/hc/en-us/articles/40598956056859-Service-Update-Septem…"
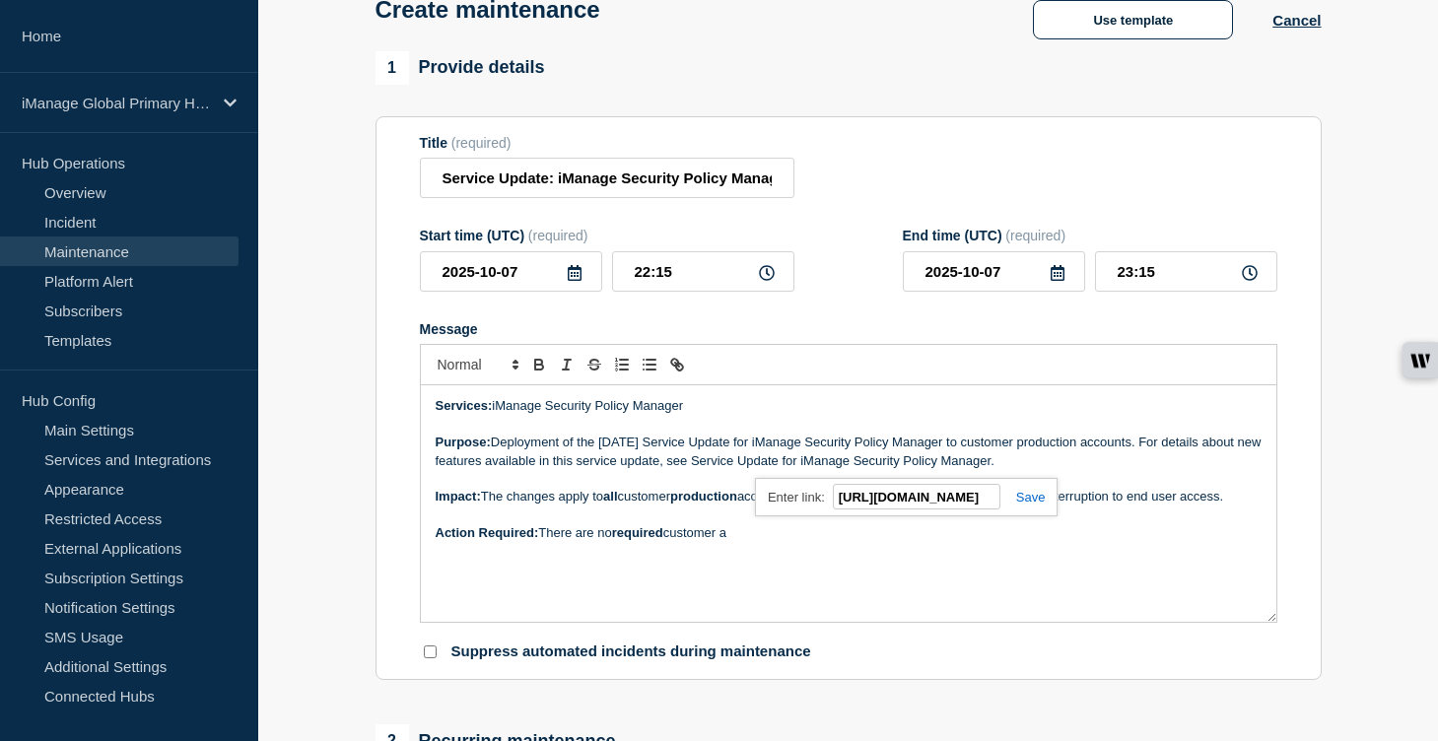
type input "https://help.imanage.com/hc/en-us/articles/40598956056859-Service-Update-Septem…"
click at [1029, 505] on link at bounding box center [1023, 497] width 45 height 15
click at [984, 586] on div "Services: iManage Security Policy Manager Purpose: Deployment of the September …" at bounding box center [849, 503] width 856 height 237
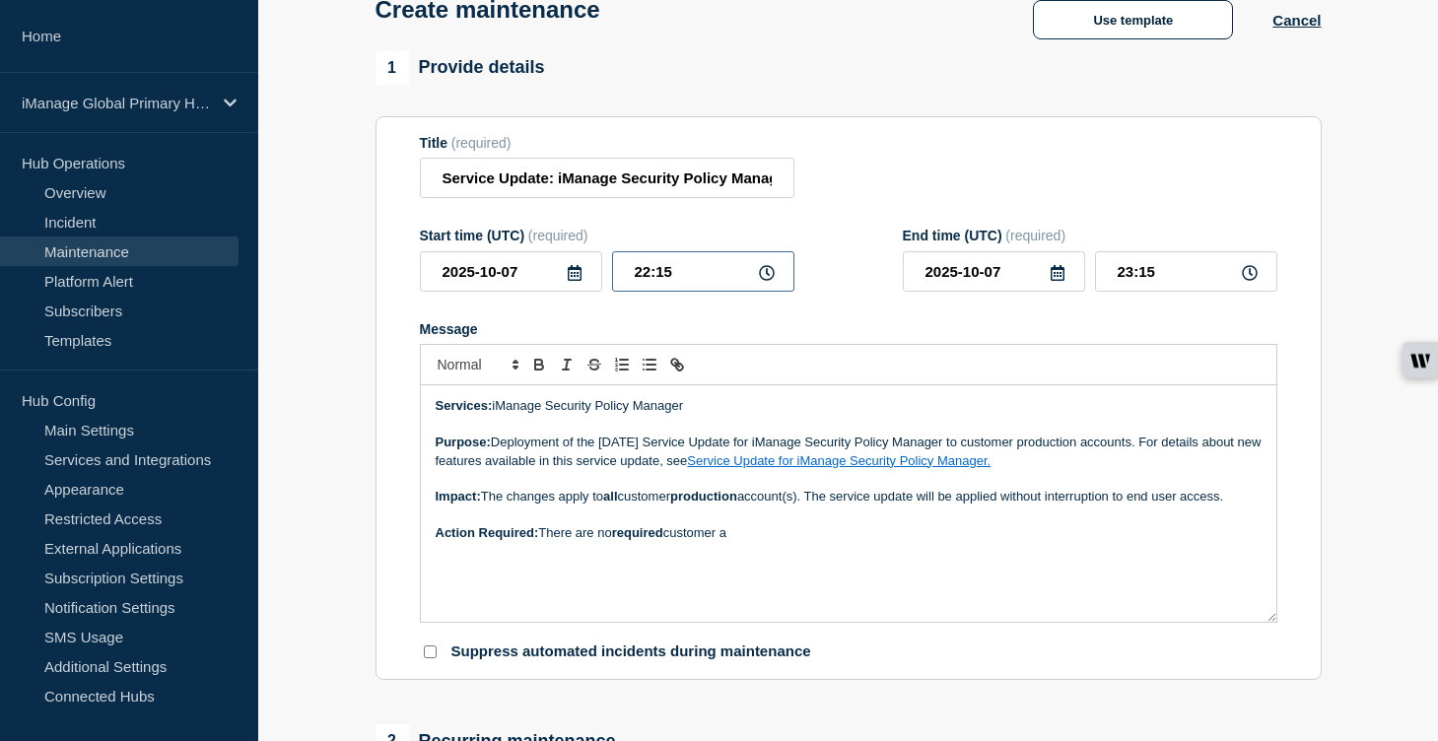
drag, startPoint x: 692, startPoint y: 290, endPoint x: 594, endPoint y: 290, distance: 97.6
click at [594, 290] on div "2025-09-23 22:15" at bounding box center [607, 271] width 375 height 40
type input "09:00"
click at [1156, 280] on input "23:15" at bounding box center [1186, 271] width 182 height 40
type input "11:00"
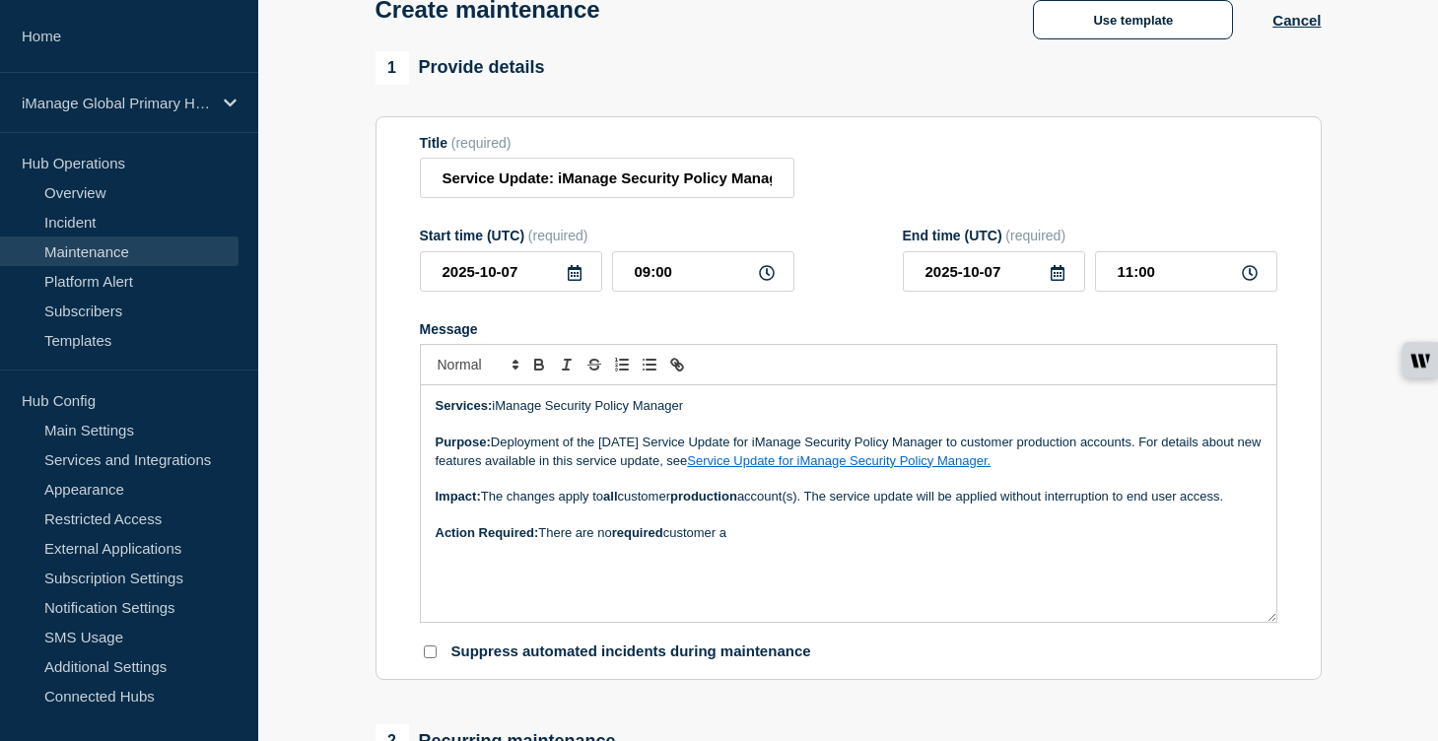
click at [1118, 326] on form "Title (required) Service Update: iManage Security Policy Manager (Production) –…" at bounding box center [849, 398] width 858 height 527
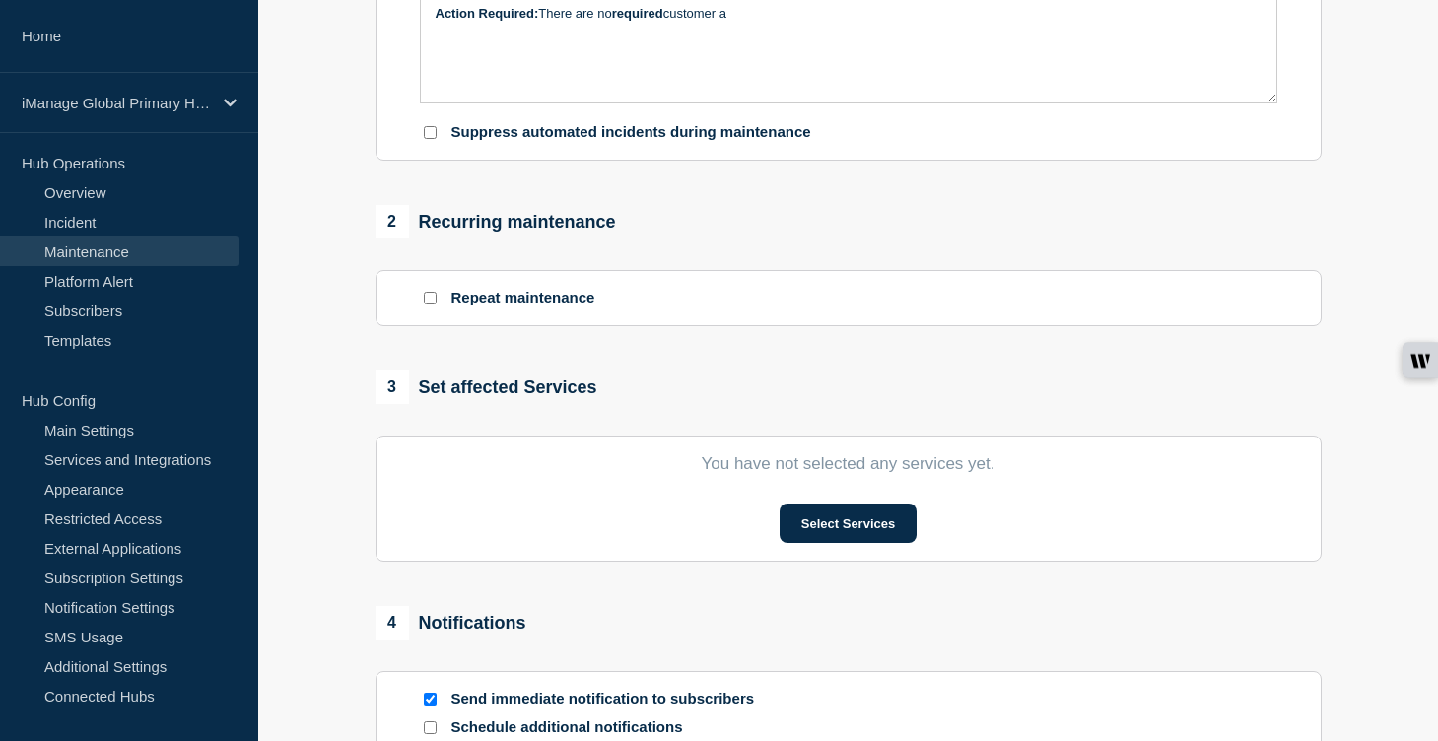
scroll to position [699, 0]
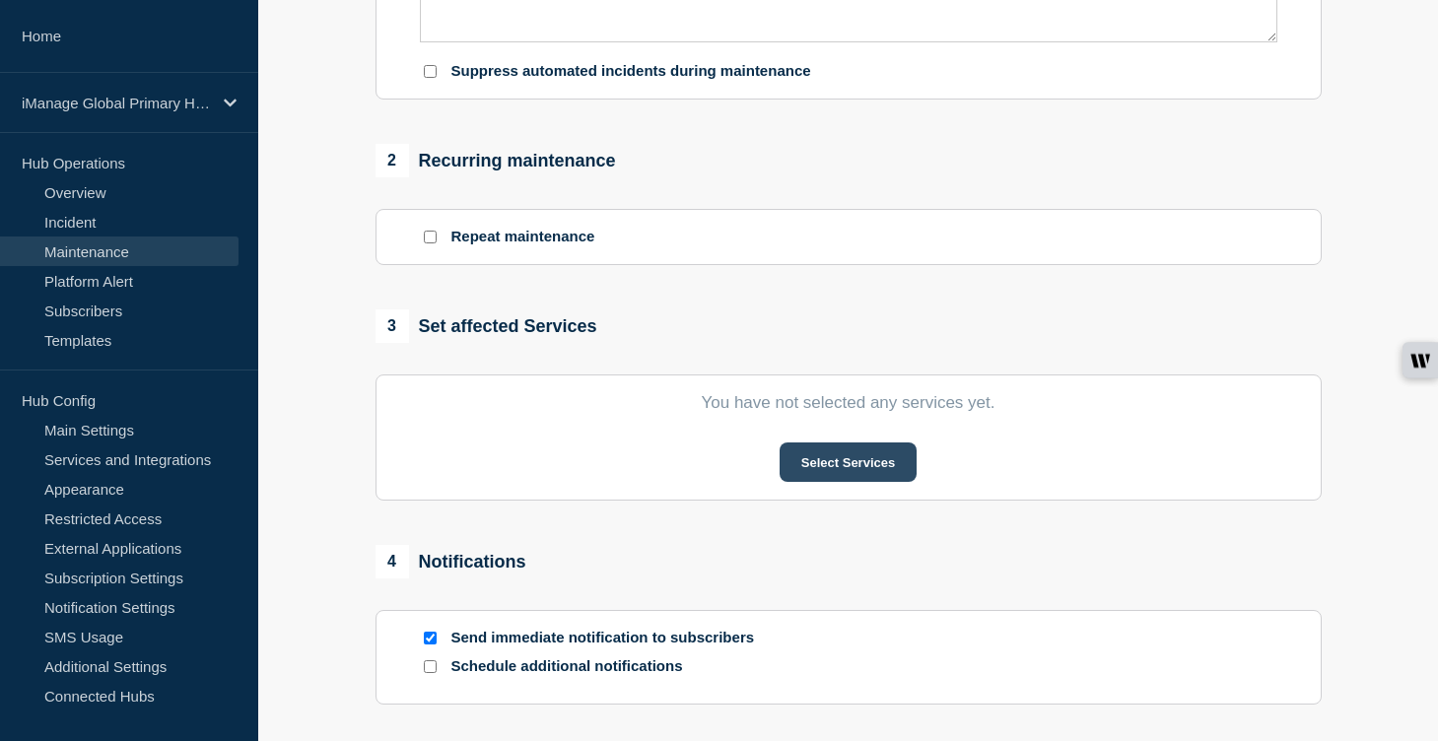
click at [856, 482] on button "Select Services" at bounding box center [848, 462] width 137 height 39
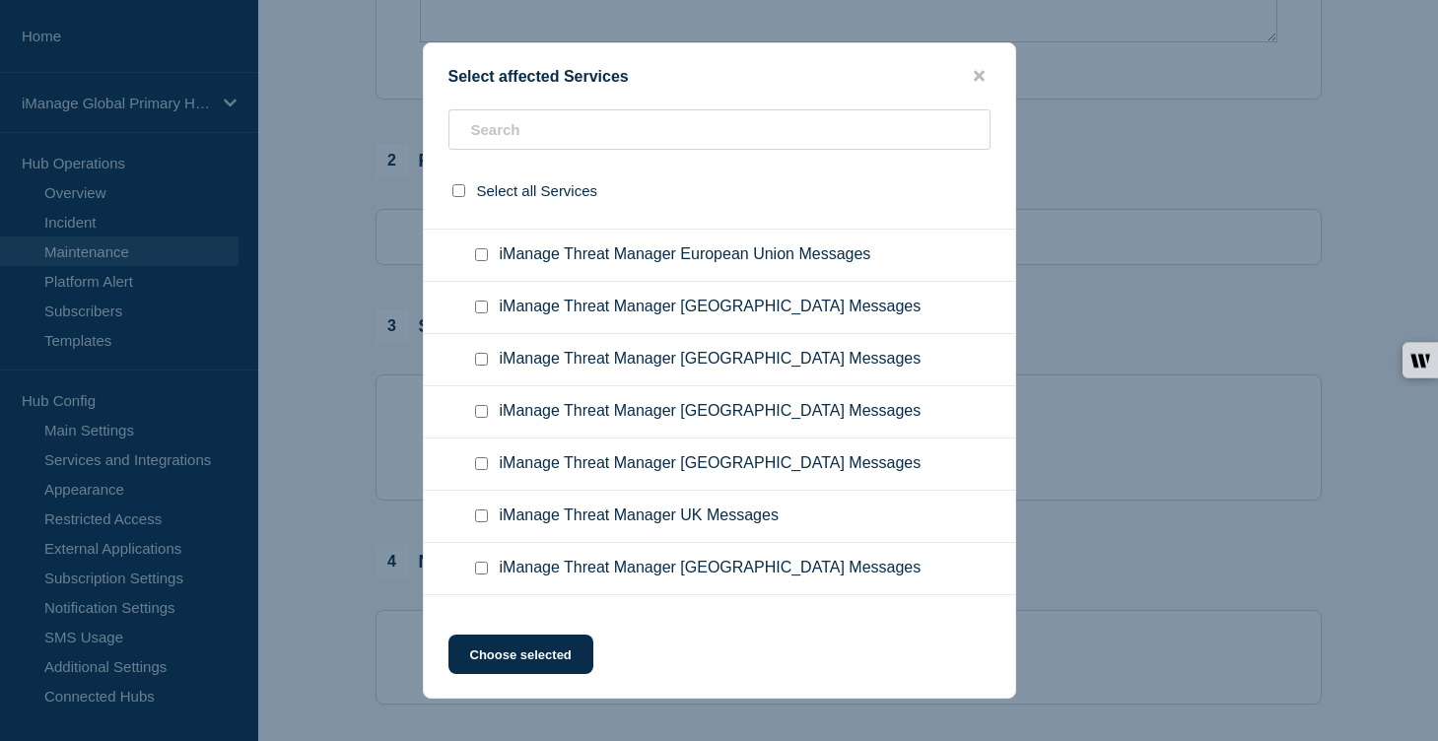
scroll to position [13083, 0]
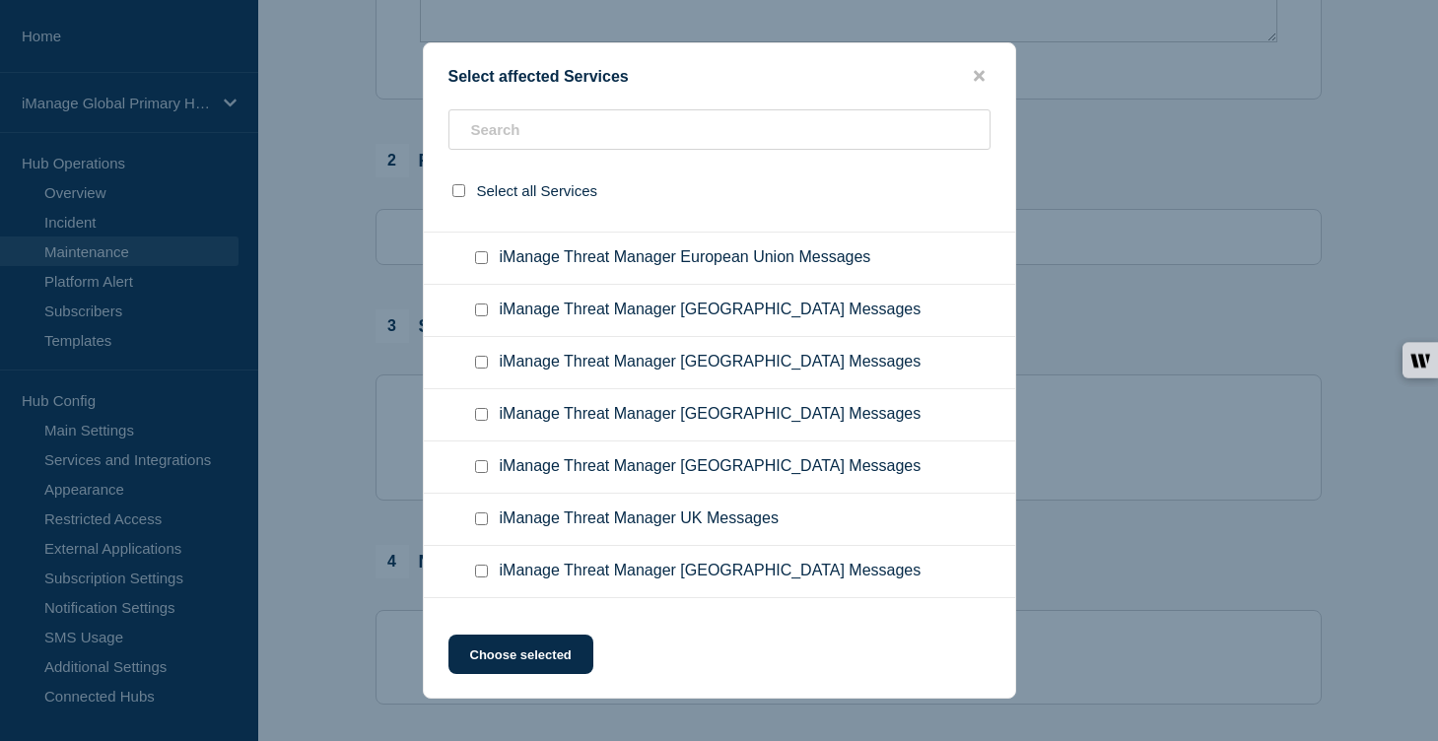
click at [483, 144] on input "iManage Security Policy Manager Messages - USA checkbox" at bounding box center [481, 137] width 13 height 13
checkbox input "true"
click at [481, 96] on div at bounding box center [485, 77] width 29 height 35
click at [481, 76] on input "iManage Security Policy Manager Messages - Canada checkbox" at bounding box center [481, 69] width 13 height 13
checkbox input "true"
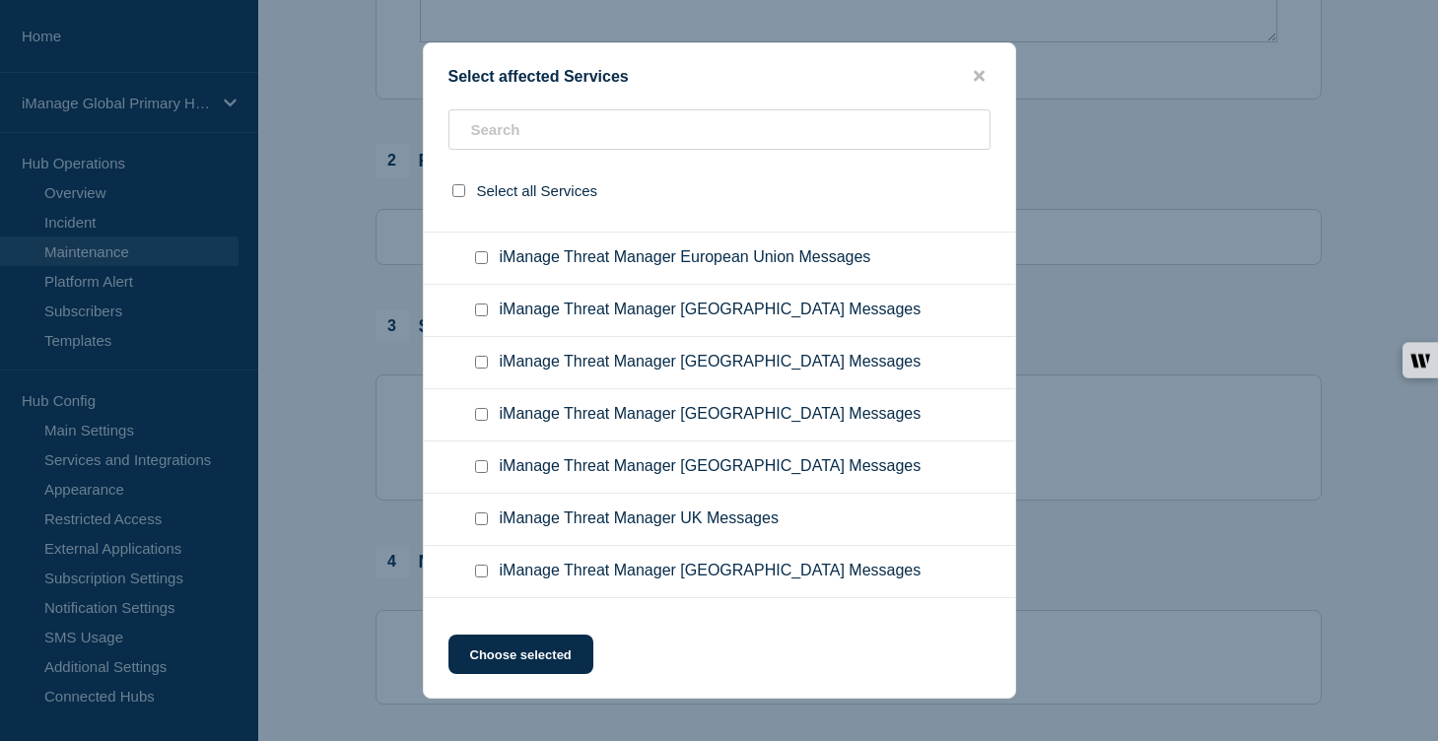
click at [479, 8] on input "iManage Security Policy Manager Messages - UK checkbox" at bounding box center [481, 1] width 13 height 13
checkbox input "true"
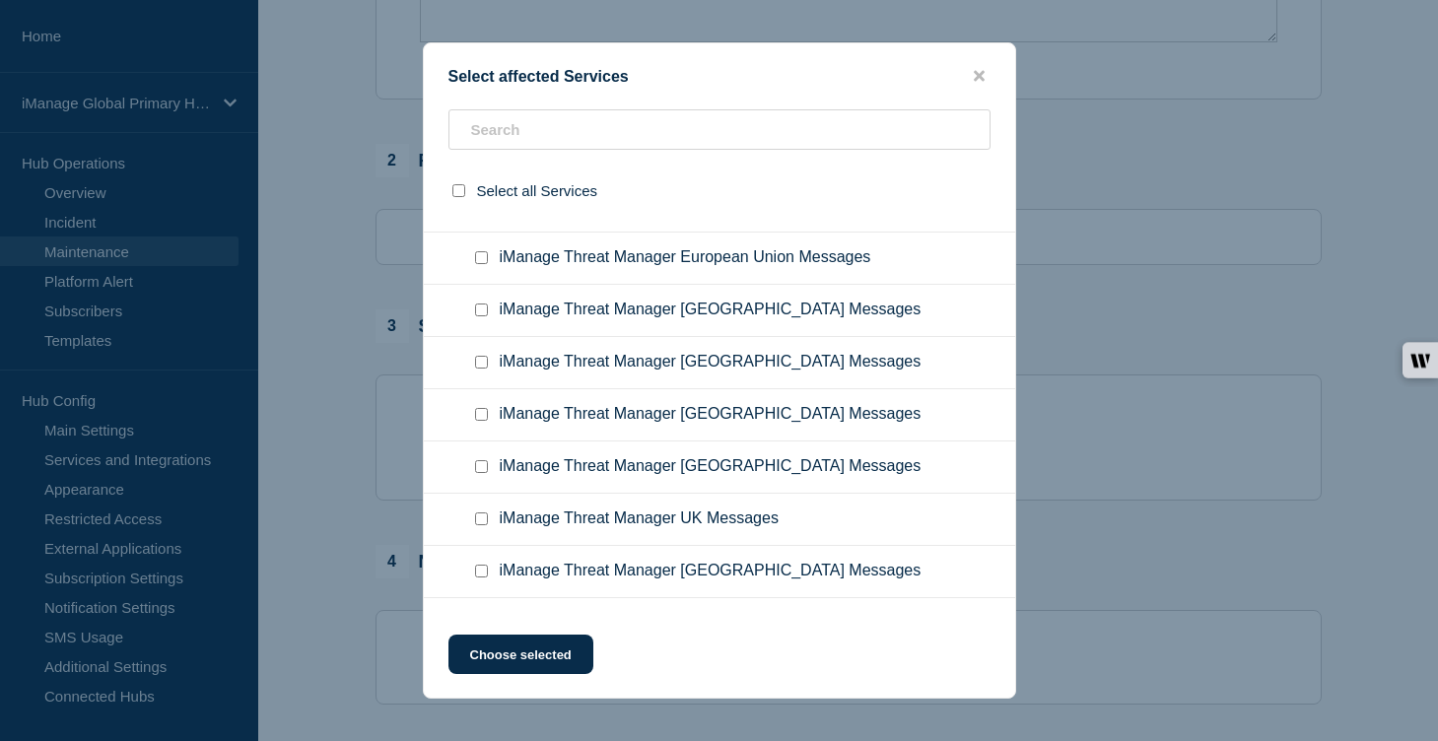
checkbox input "true"
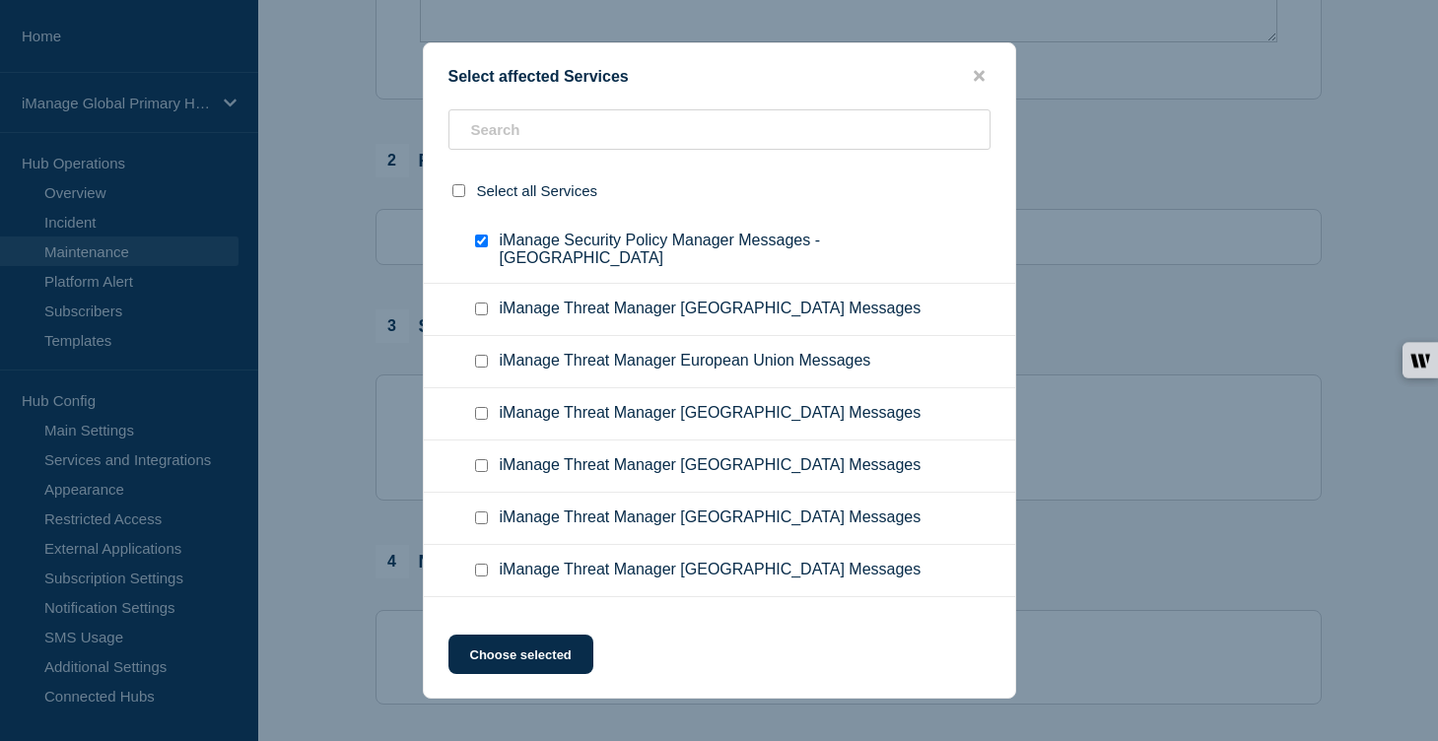
scroll to position [12926, 0]
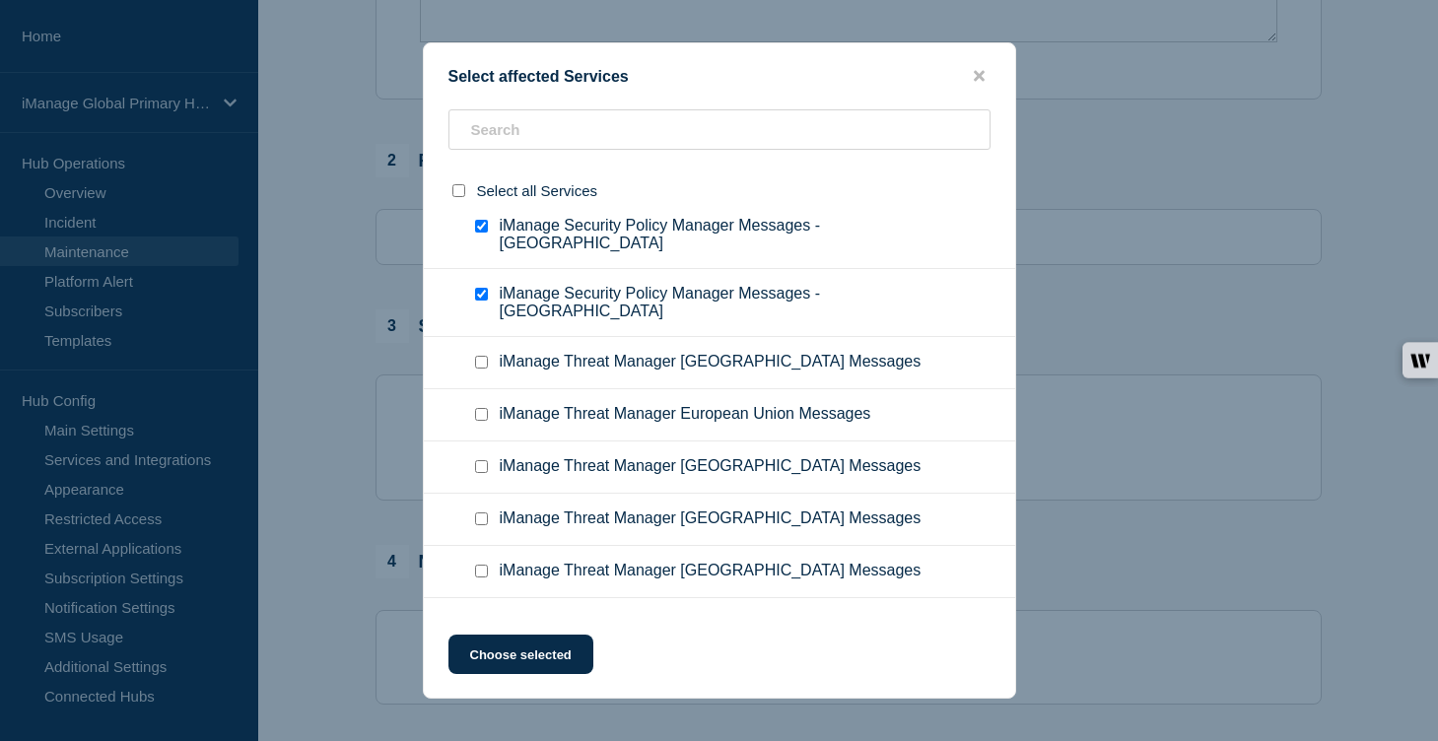
checkbox input "true"
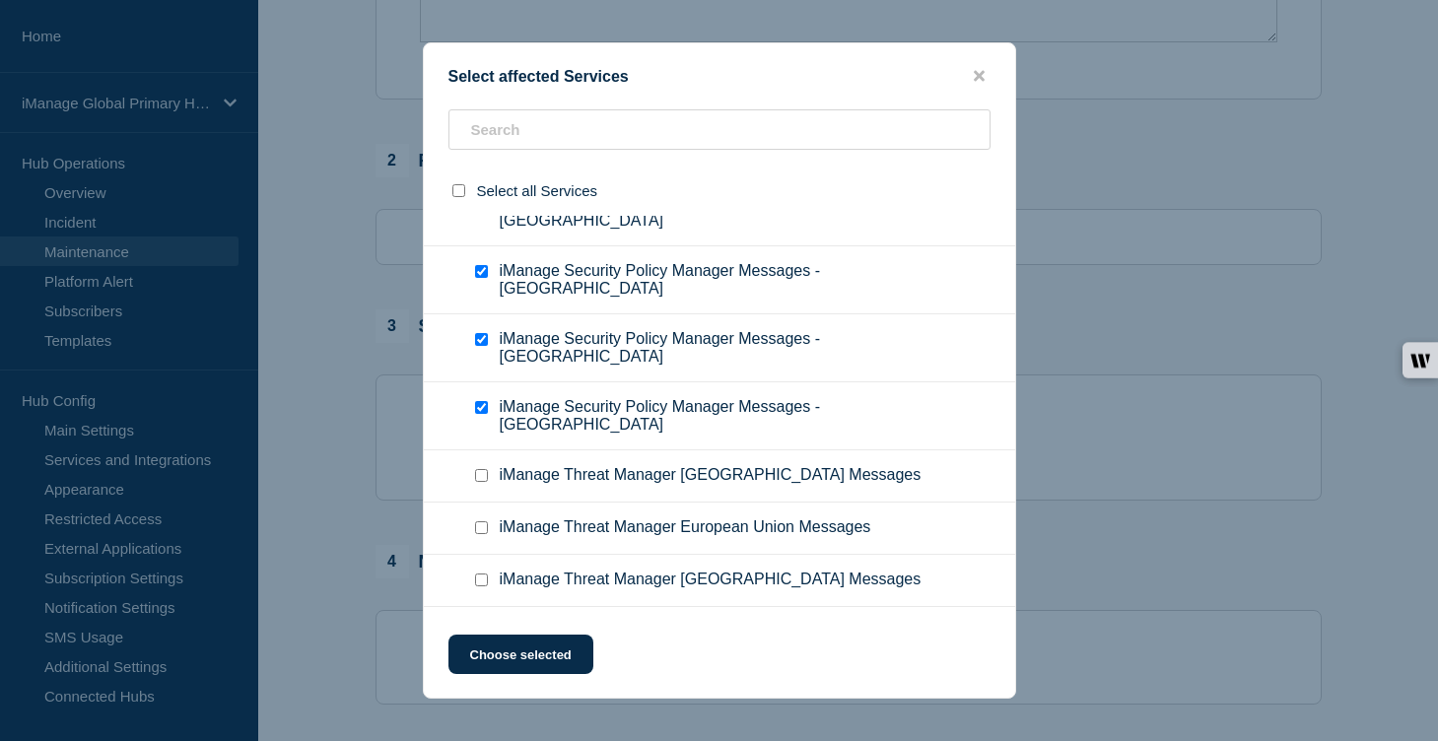
scroll to position [12791, 0]
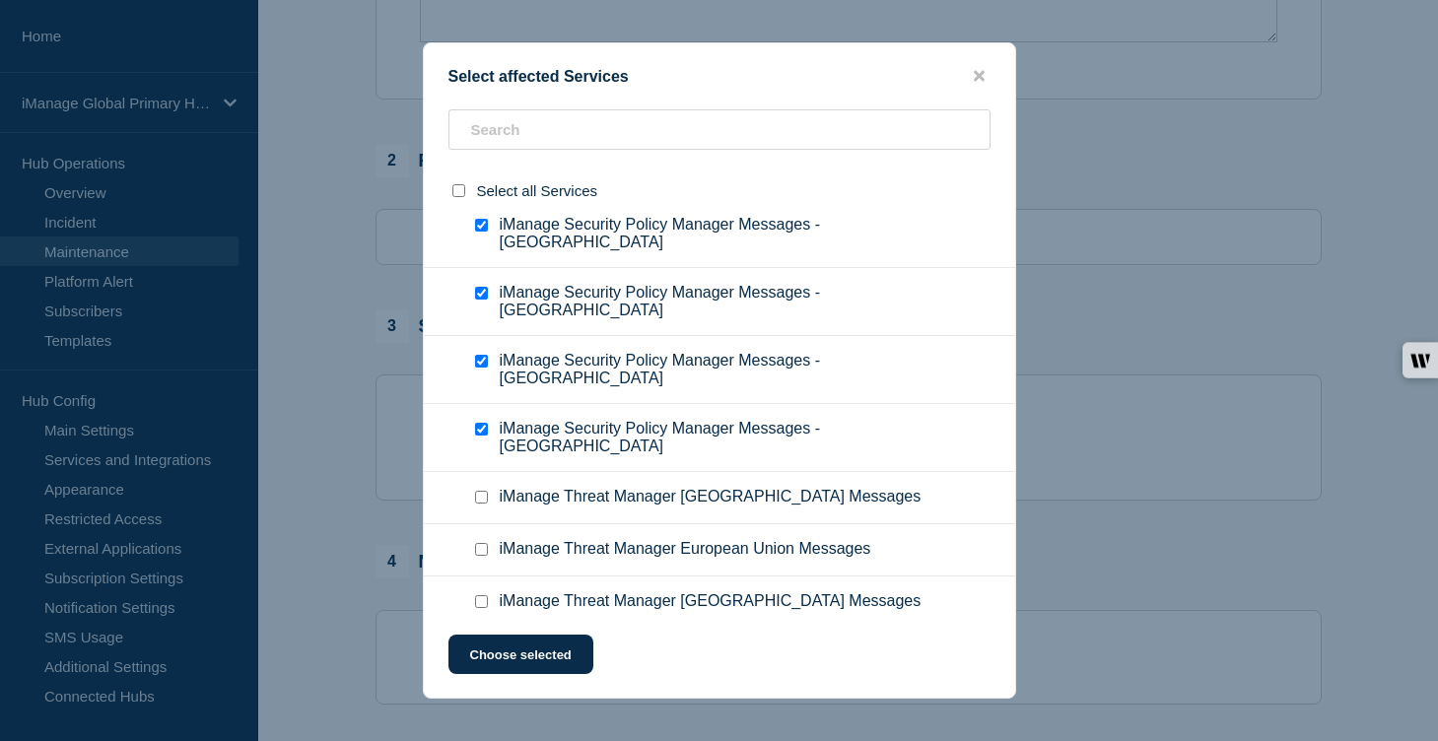
checkbox input "true"
click at [525, 664] on button "Choose selected" at bounding box center [521, 654] width 145 height 39
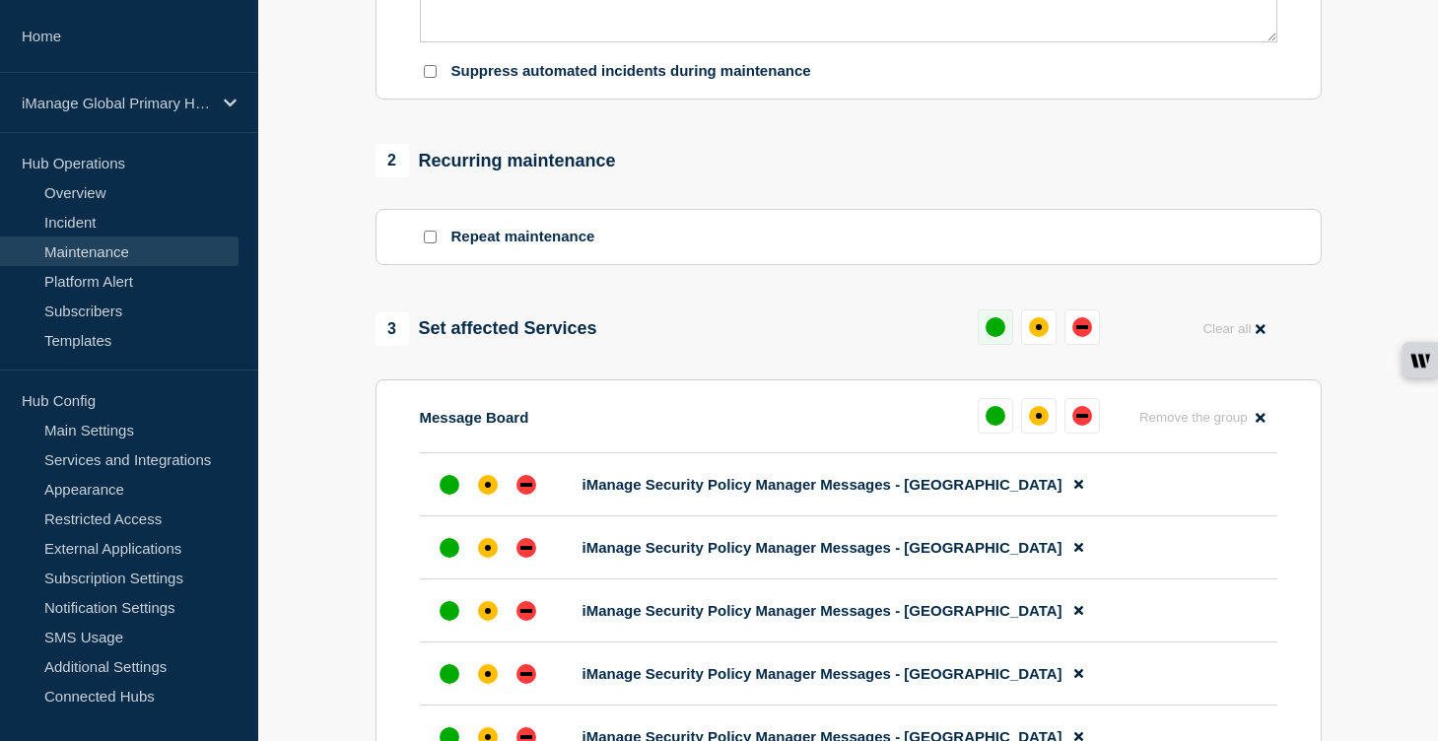
click at [991, 337] on div "up" at bounding box center [996, 327] width 20 height 20
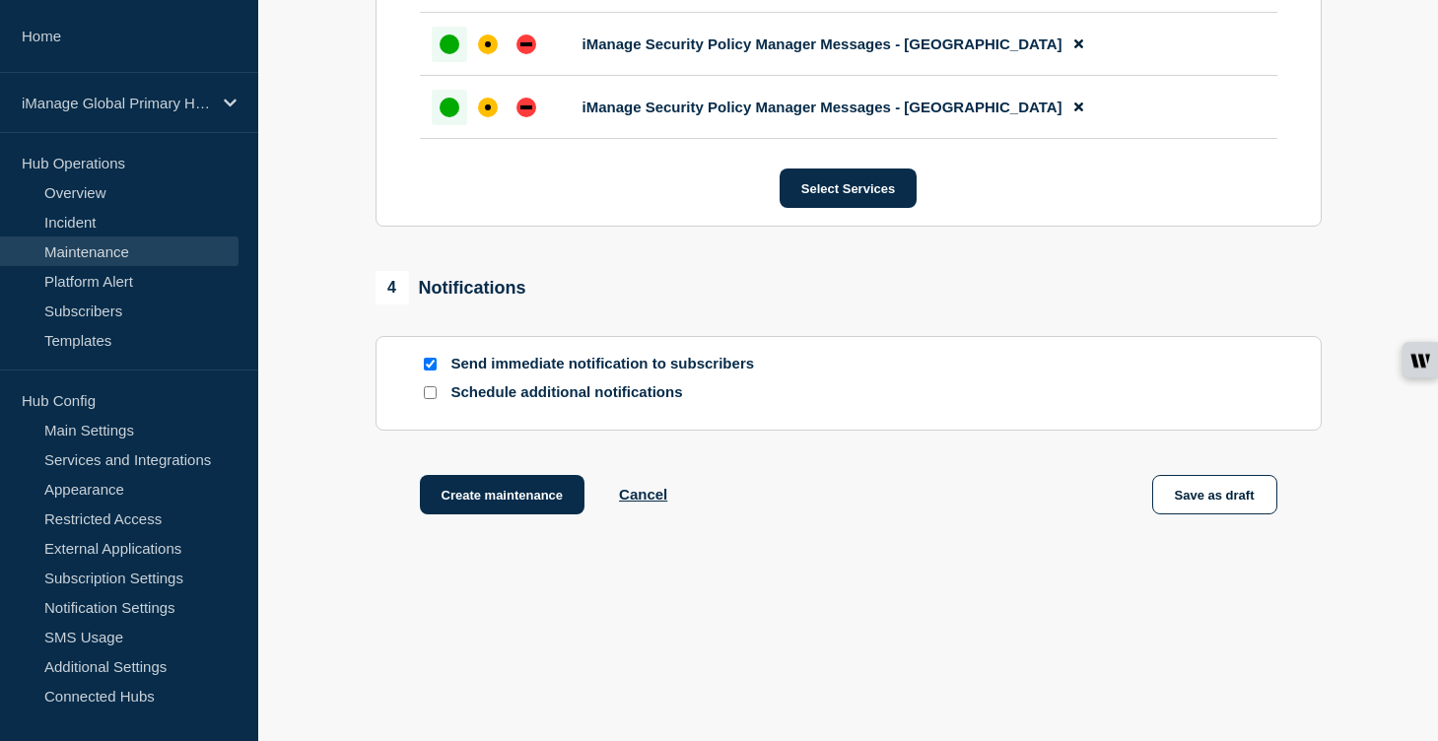
scroll to position [1647, 0]
click at [437, 393] on div at bounding box center [430, 392] width 20 height 19
click at [432, 391] on input "Schedule additional notifications" at bounding box center [430, 392] width 13 height 13
checkbox input "true"
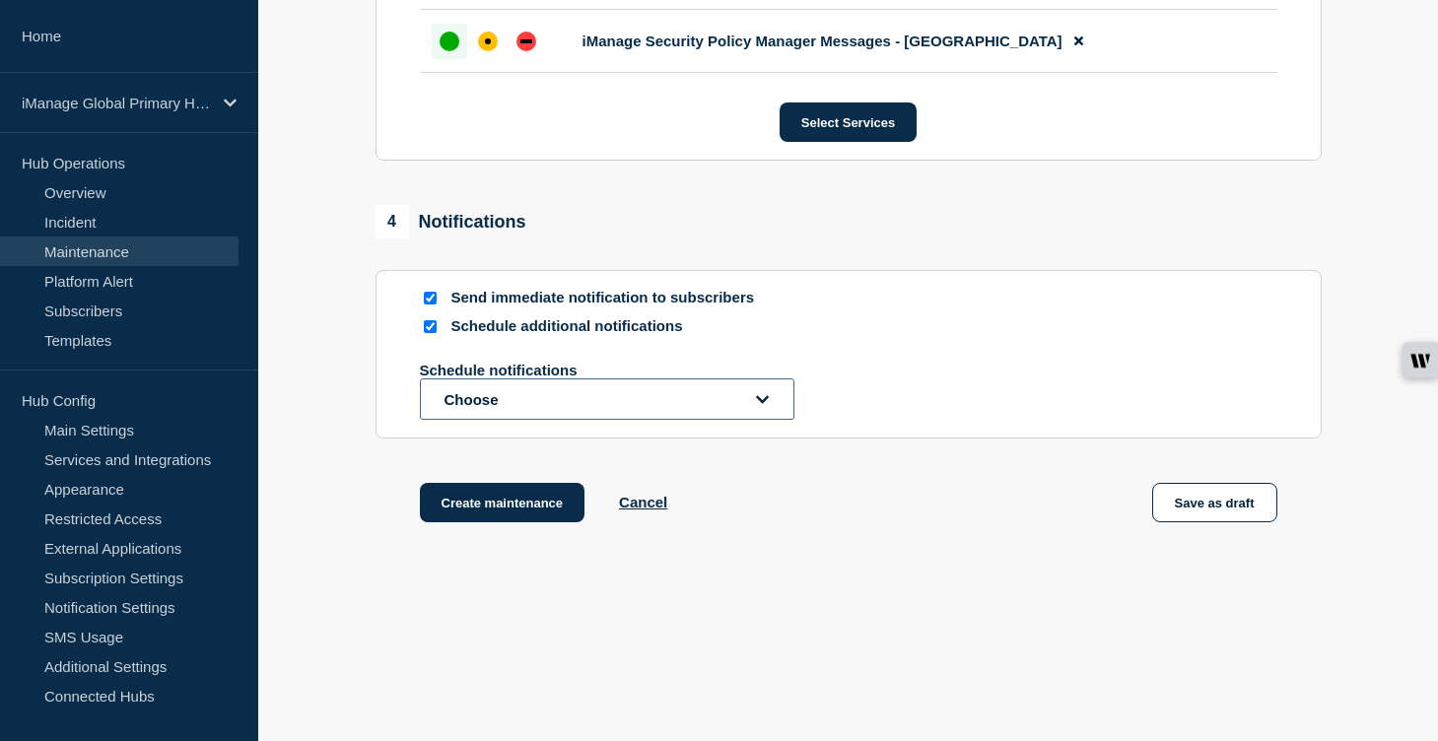
click at [467, 420] on button "Choose" at bounding box center [607, 399] width 375 height 41
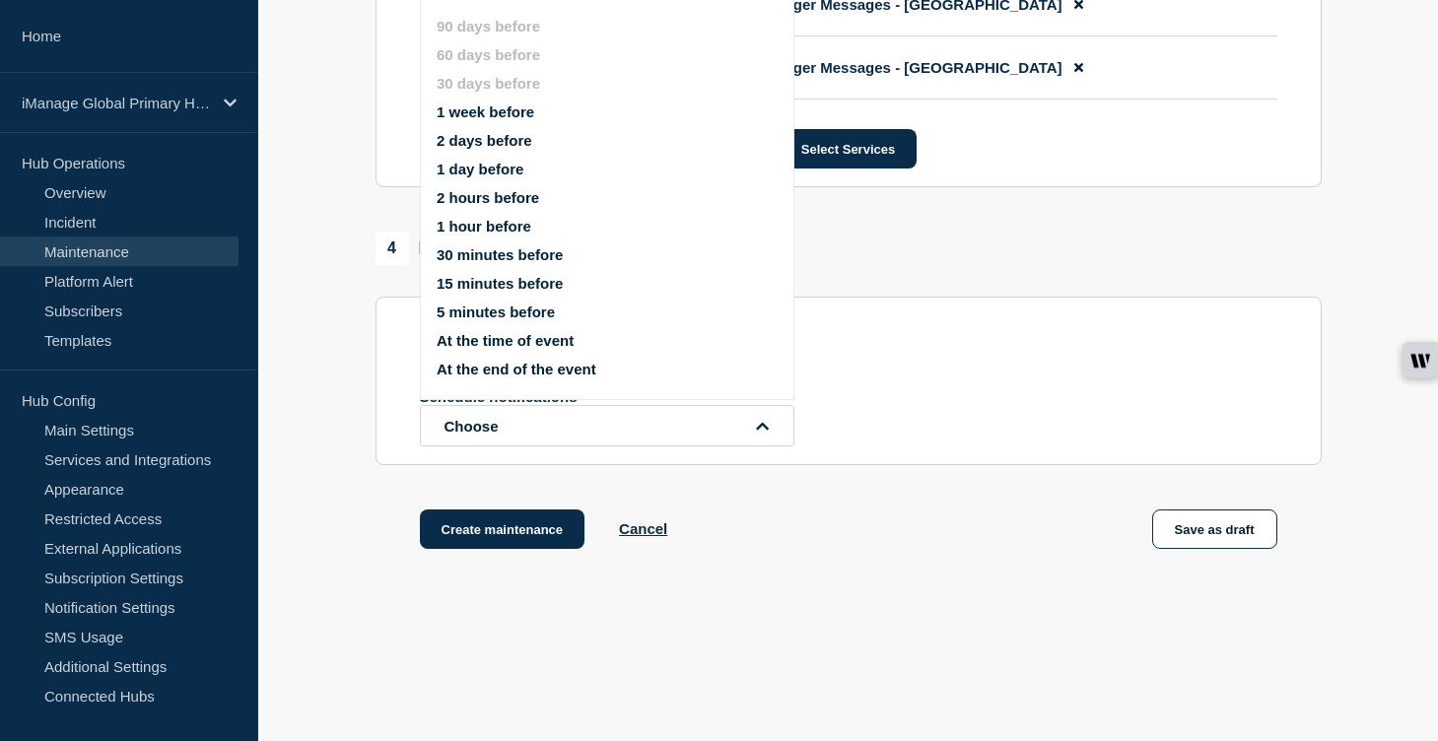
click at [470, 120] on button "1 week before" at bounding box center [486, 112] width 98 height 17
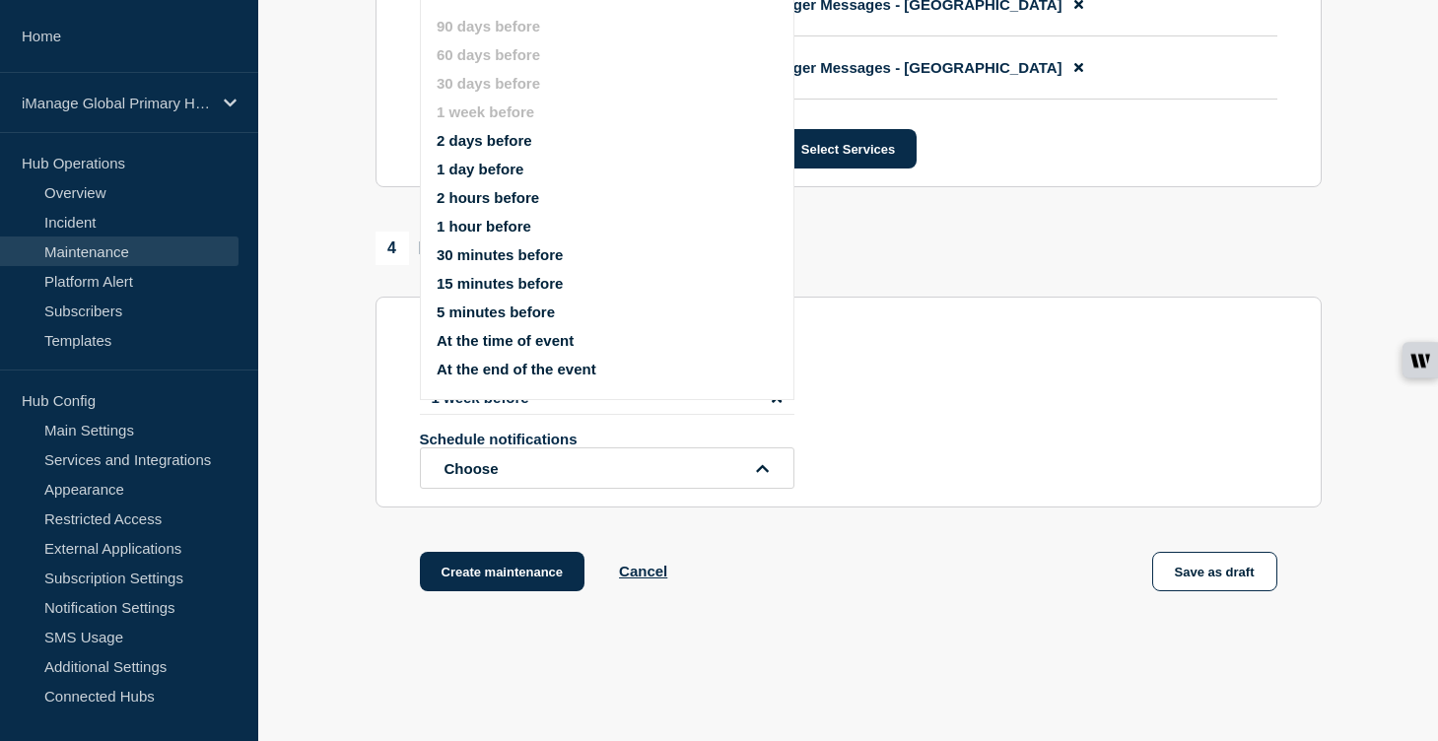
click at [468, 177] on button "1 day before" at bounding box center [480, 169] width 87 height 17
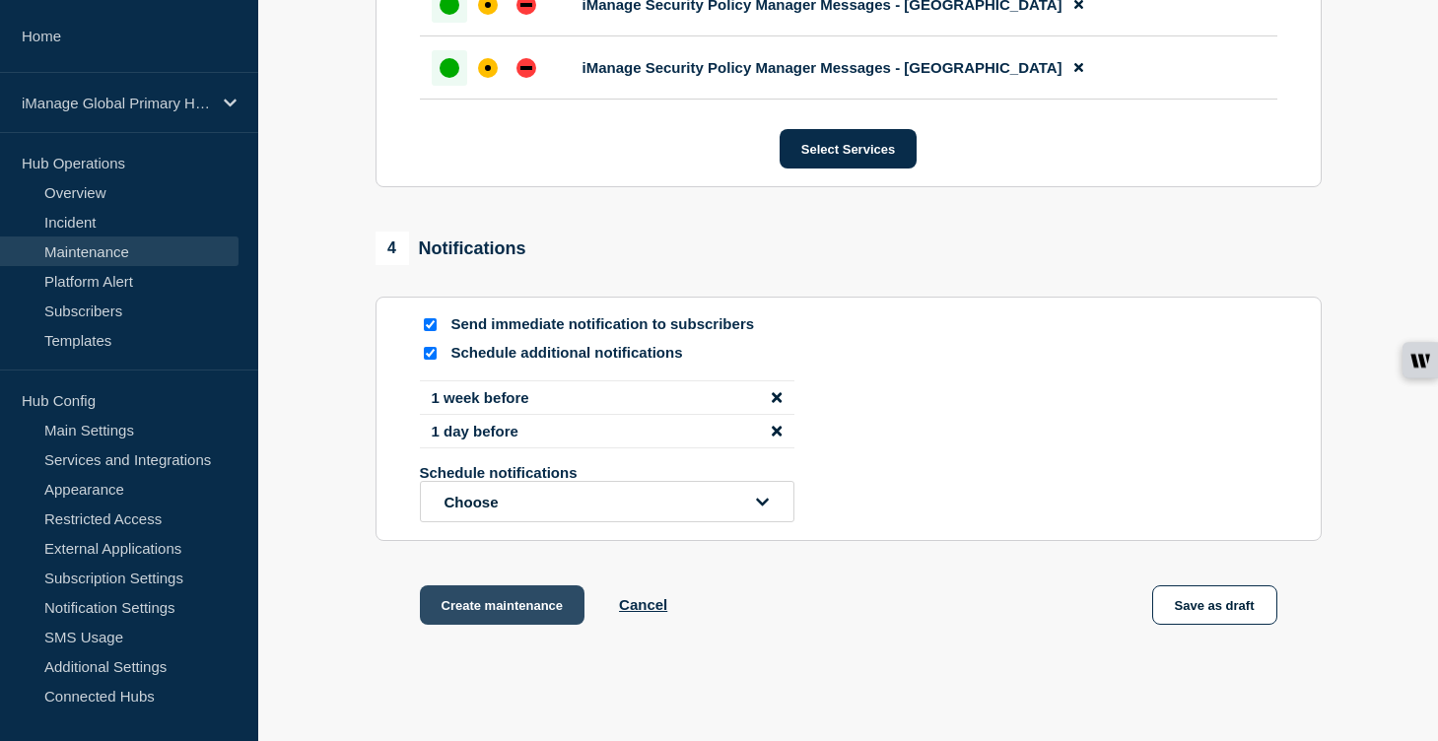
click at [497, 625] on button "Create maintenance" at bounding box center [503, 605] width 166 height 39
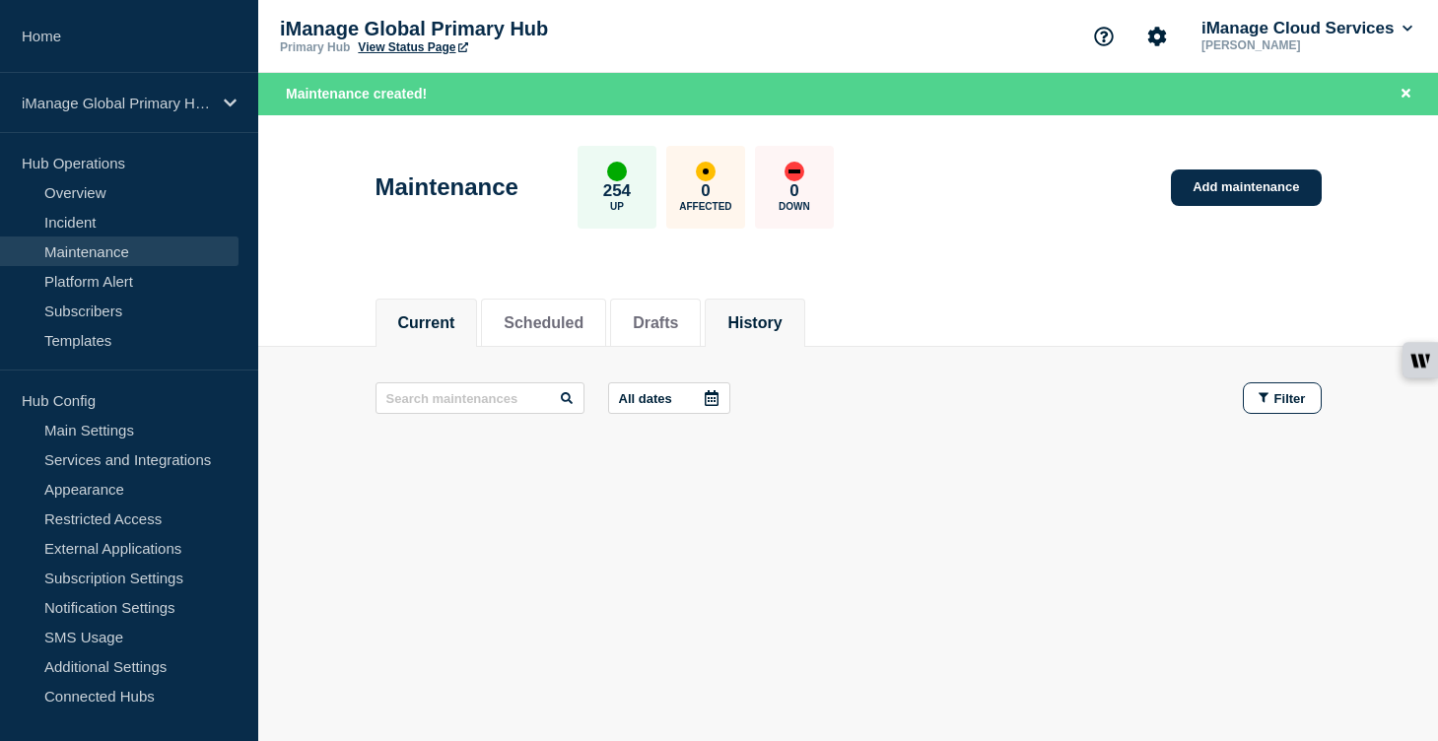
click at [747, 318] on button "History" at bounding box center [754, 323] width 54 height 18
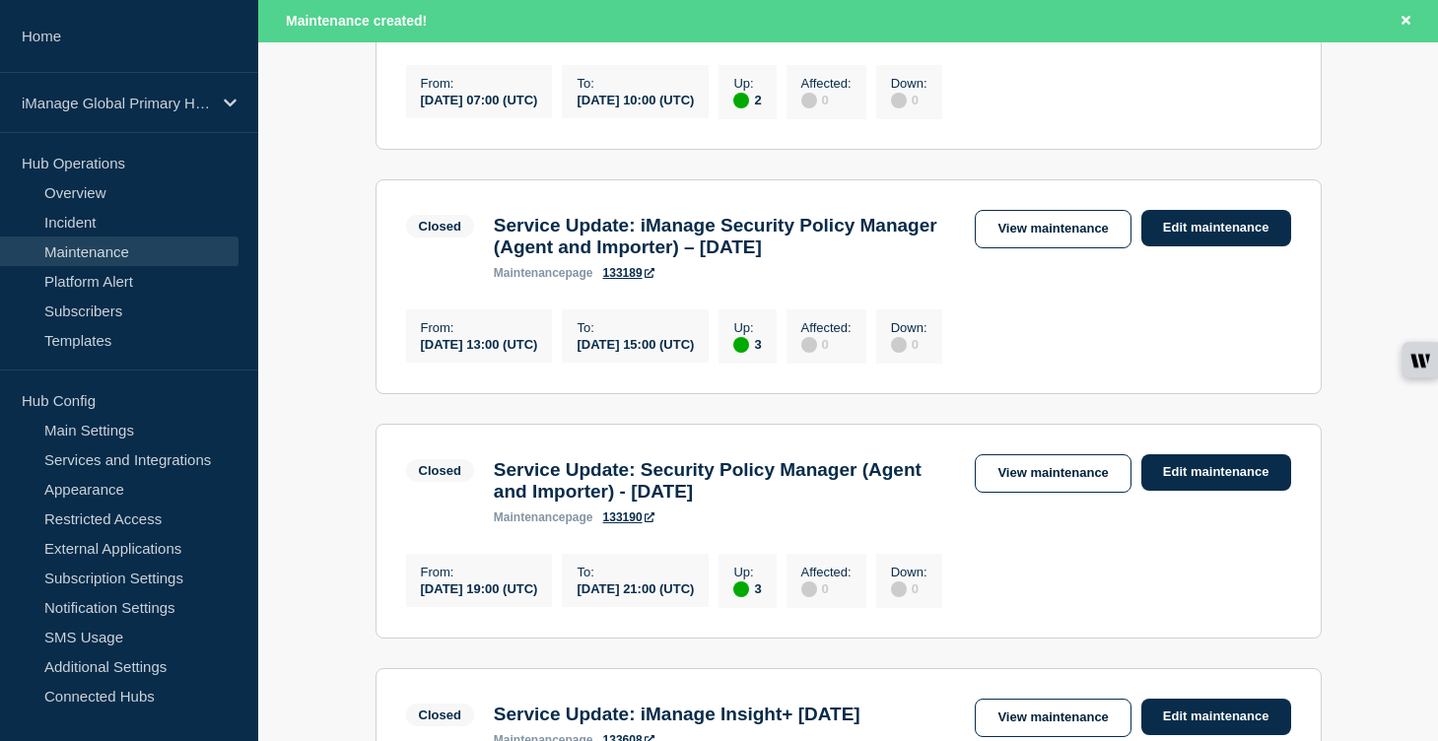
scroll to position [1008, 0]
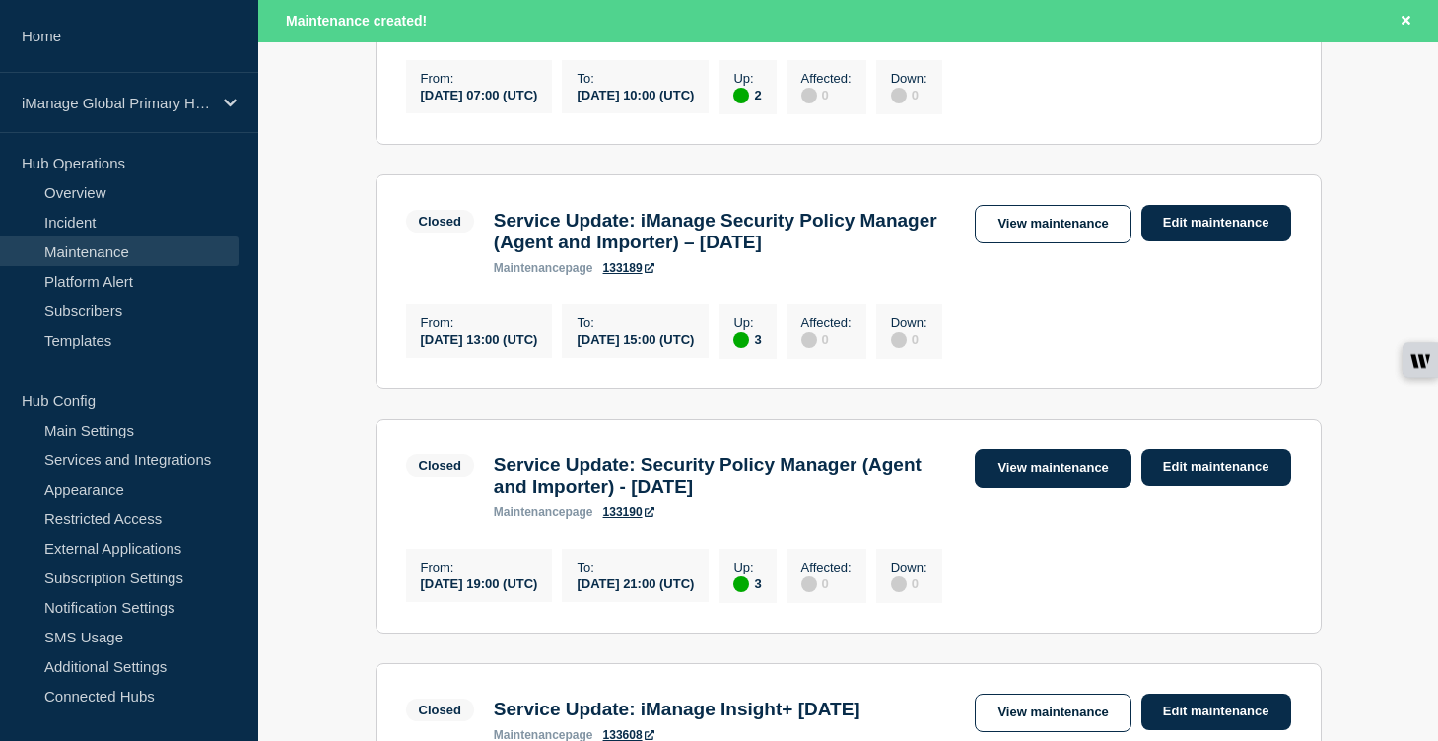
click at [1057, 488] on link "View maintenance" at bounding box center [1053, 468] width 156 height 38
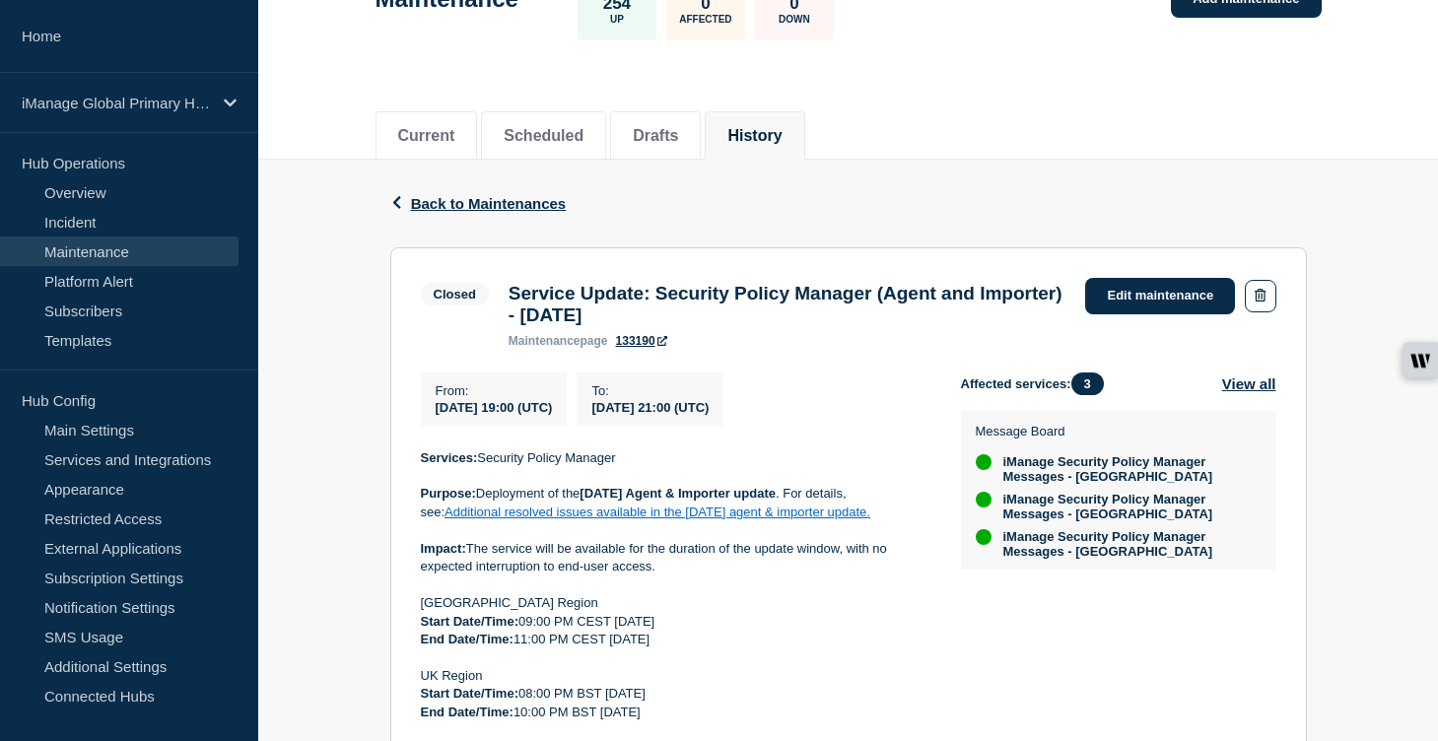
scroll to position [263, 0]
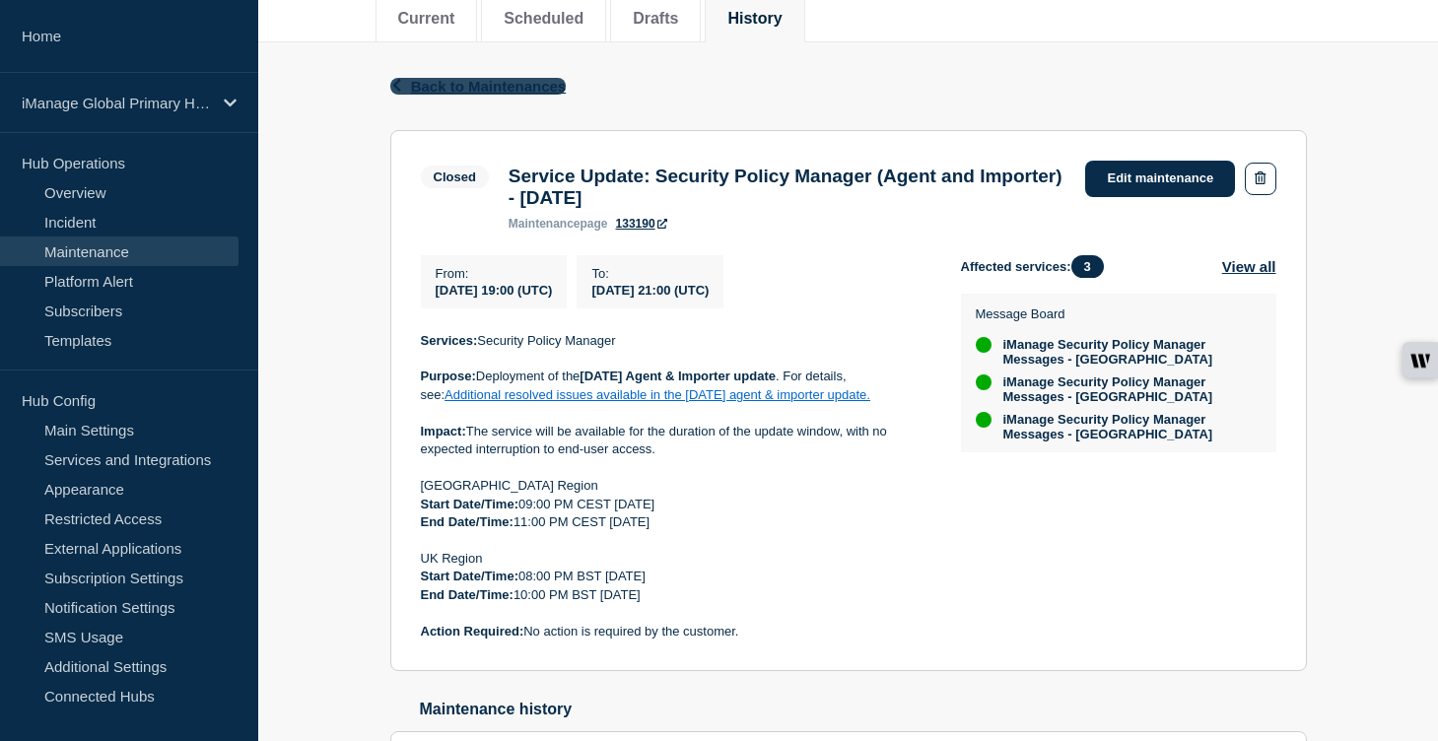
click at [491, 85] on span "Back to Maintenances" at bounding box center [489, 86] width 156 height 17
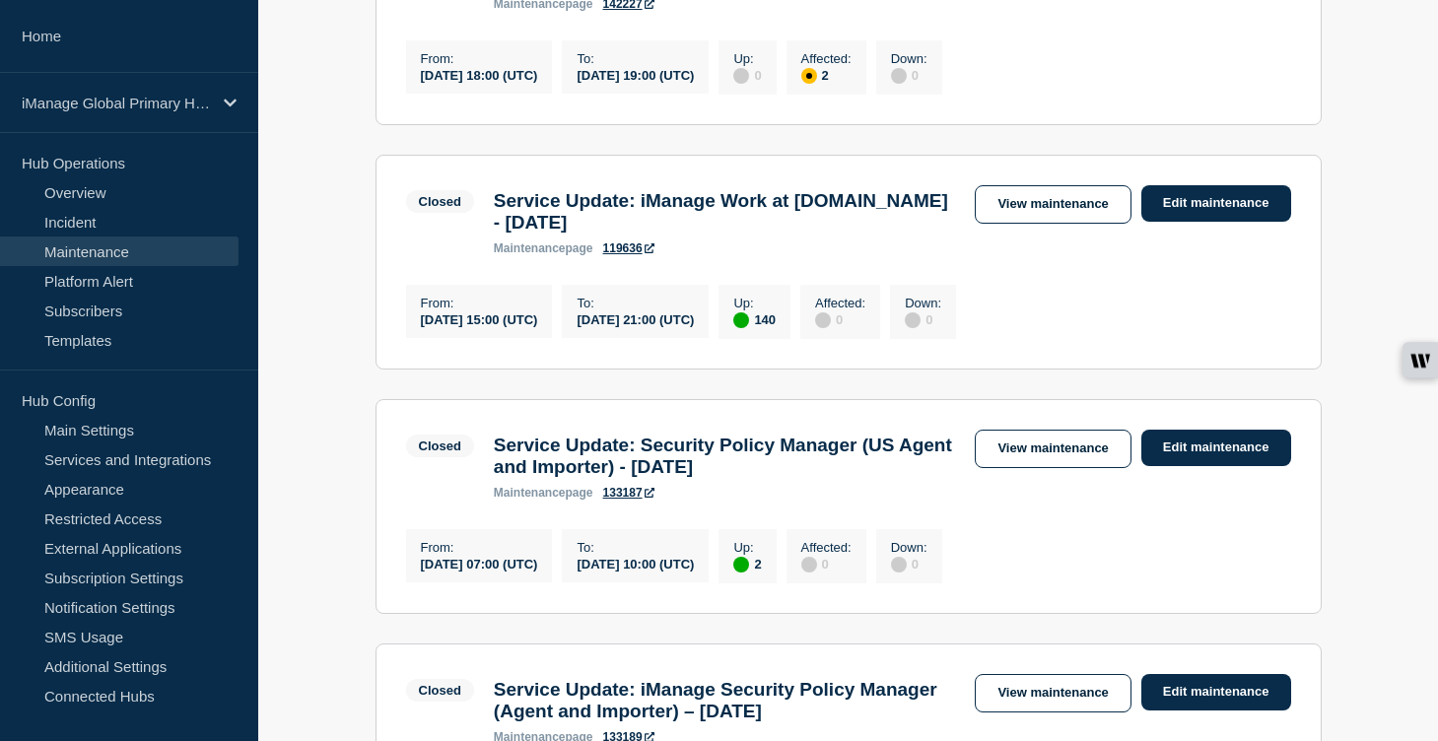
scroll to position [587, 0]
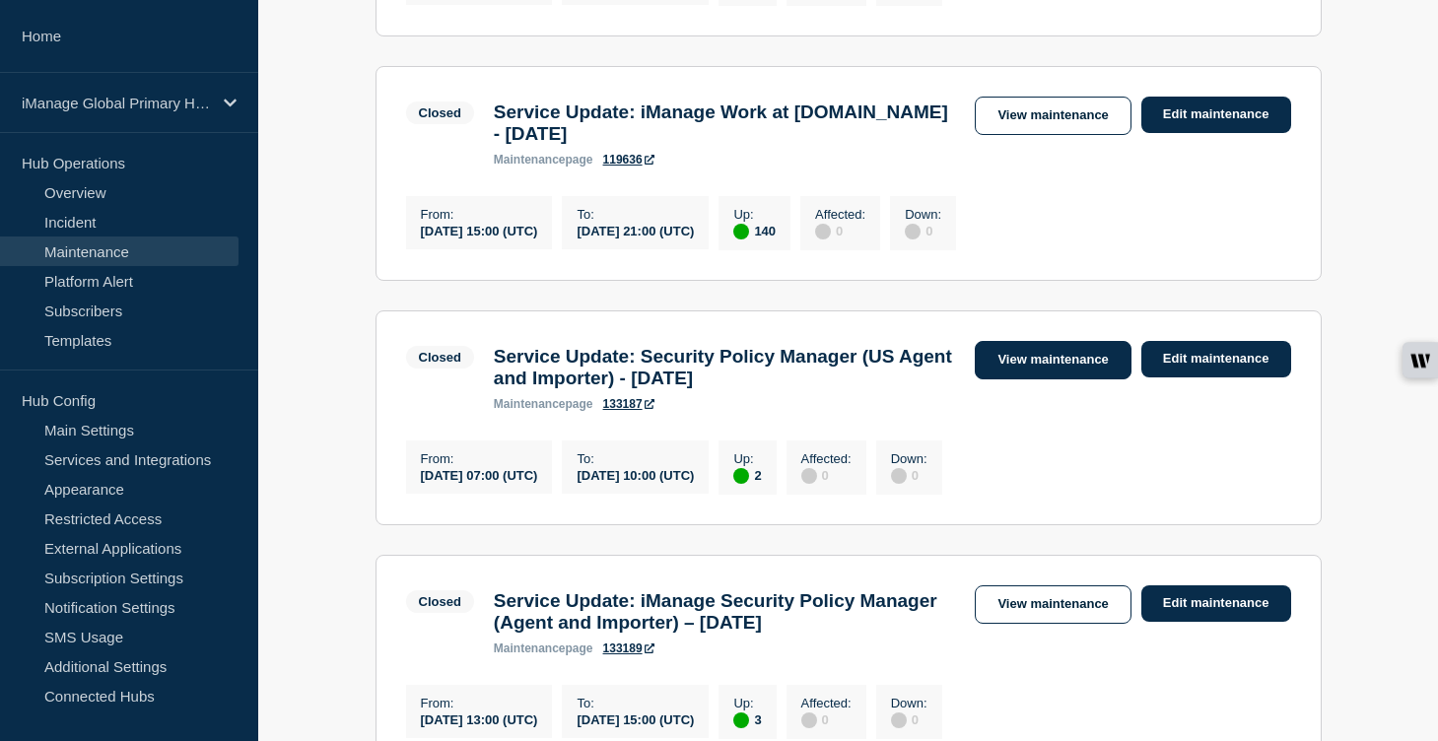
click at [1040, 380] on link "View maintenance" at bounding box center [1053, 360] width 156 height 38
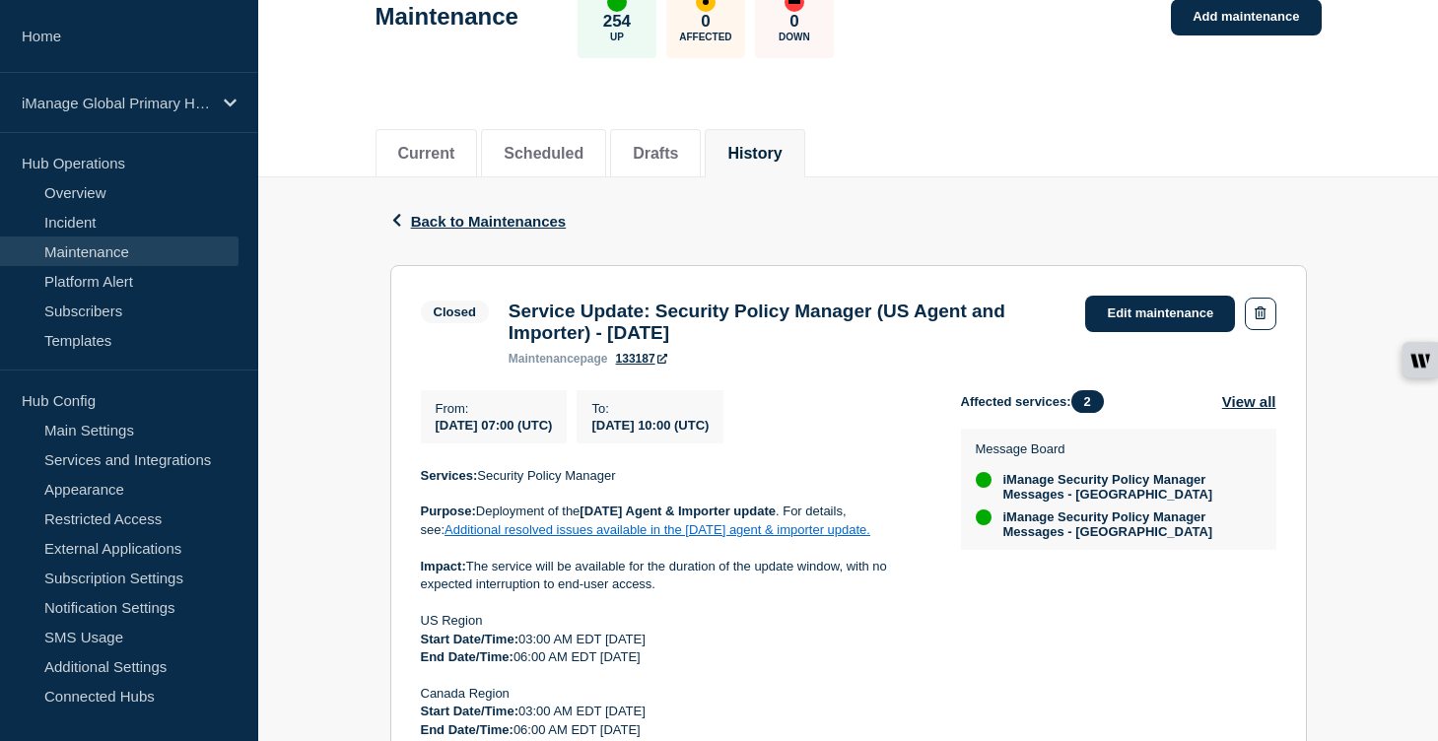
scroll to position [174, 0]
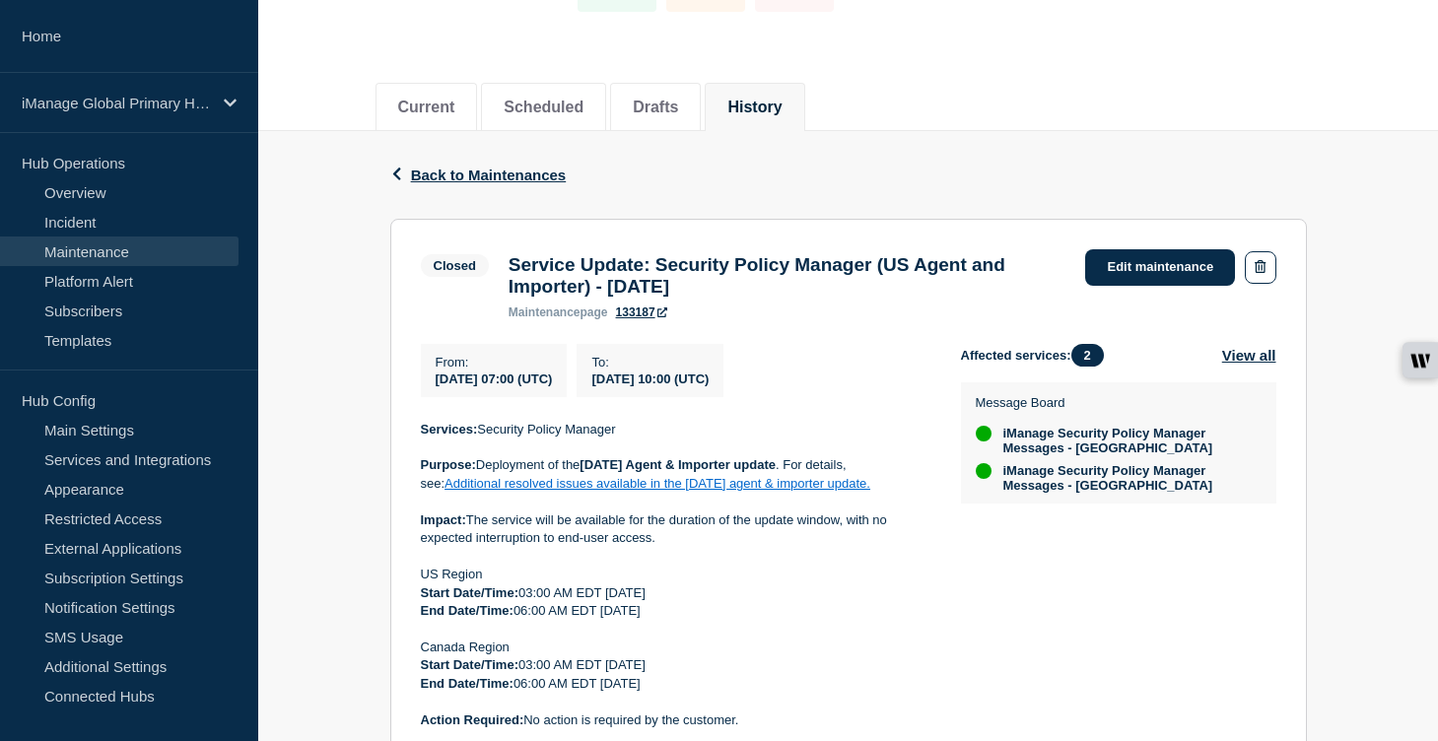
drag, startPoint x: 511, startPoint y: 267, endPoint x: 788, endPoint y: 301, distance: 279.0
click at [788, 298] on h3 "Service Update: Security Policy Manager (US Agent and Importer) - [DATE]" at bounding box center [788, 275] width 558 height 43
copy h3 "Service Update: Security Policy Manager (US Agent and Importer) - [DATE]"
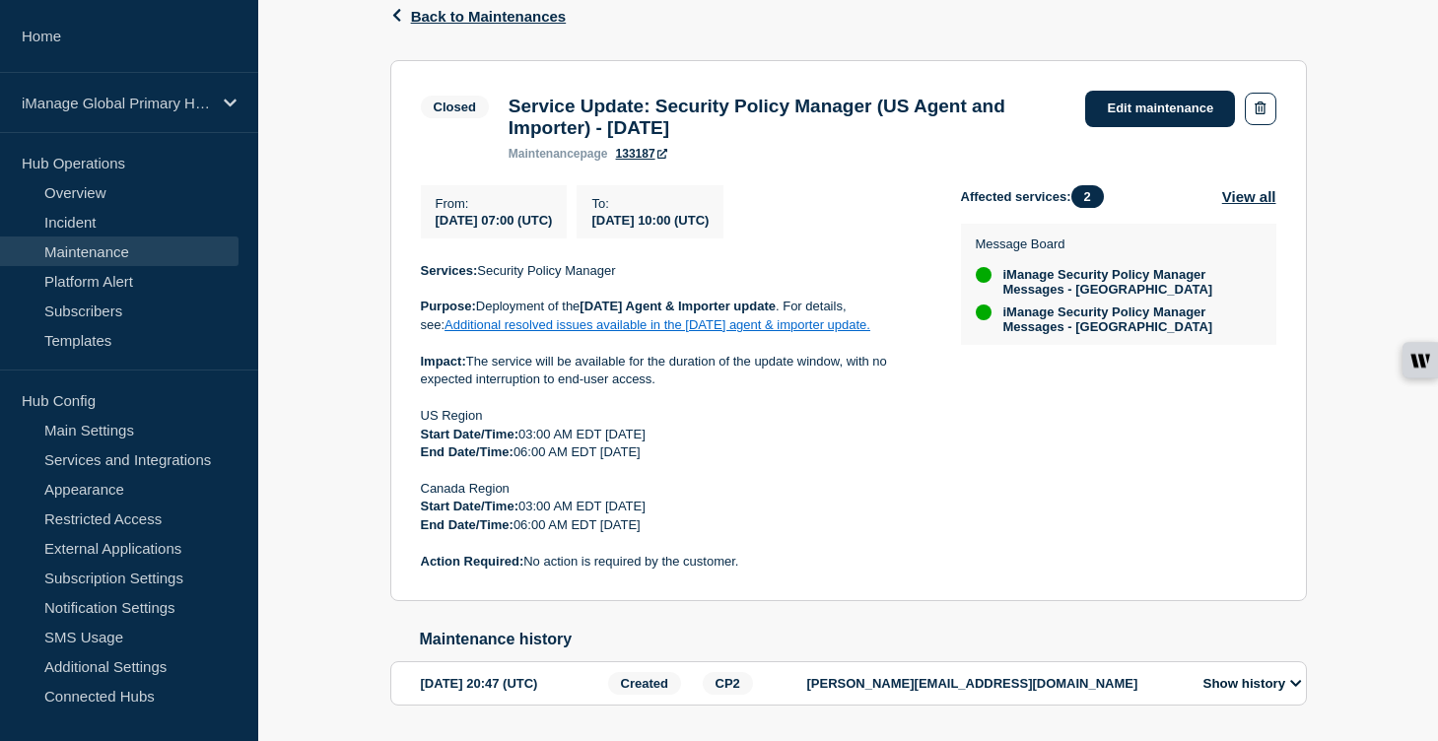
scroll to position [357, 0]
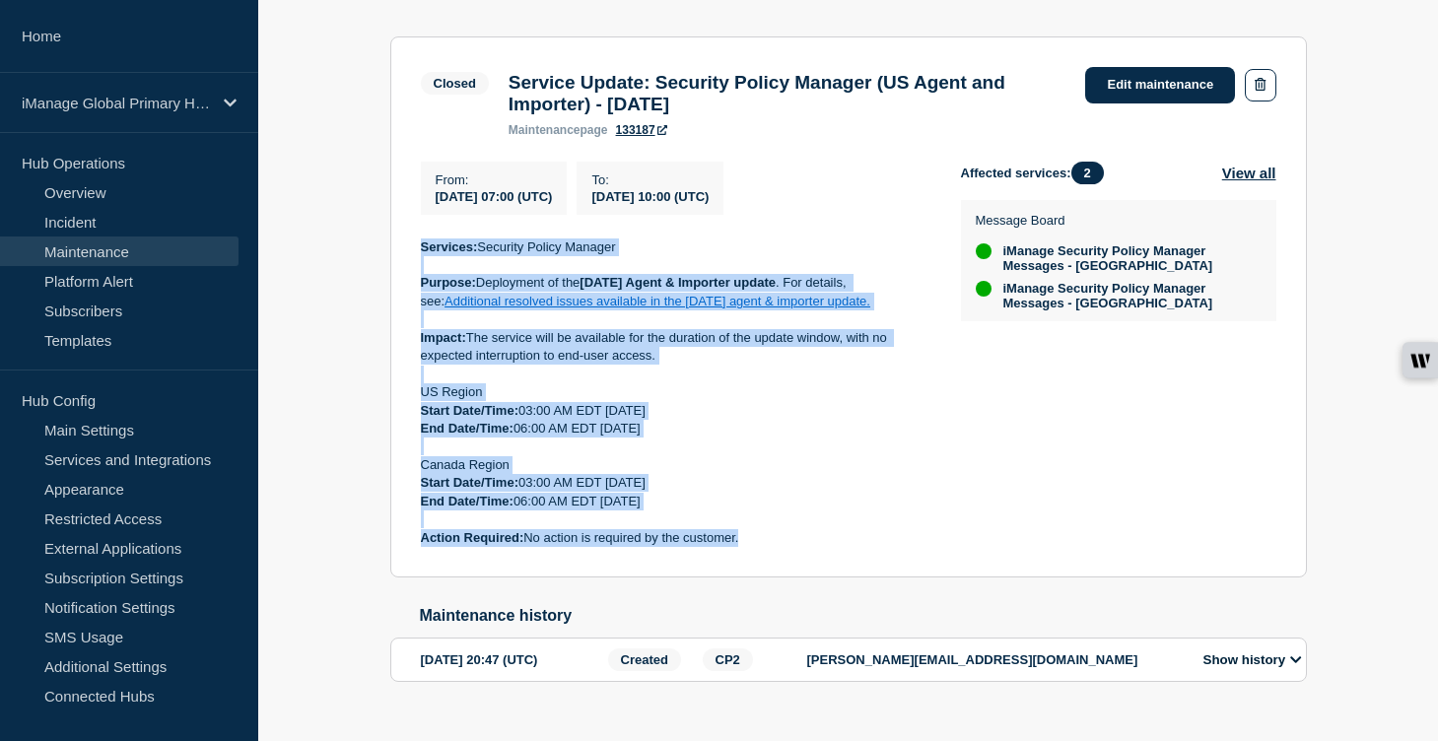
drag, startPoint x: 755, startPoint y: 556, endPoint x: 393, endPoint y: 272, distance: 459.9
click at [393, 272] on section "Closed Service Update: Security Policy Manager (US Agent and Importer) - Septem…" at bounding box center [848, 307] width 917 height 542
copy div "Services: Security Policy Manager Purpose: Deployment of the [DATE] Agent & Imp…"
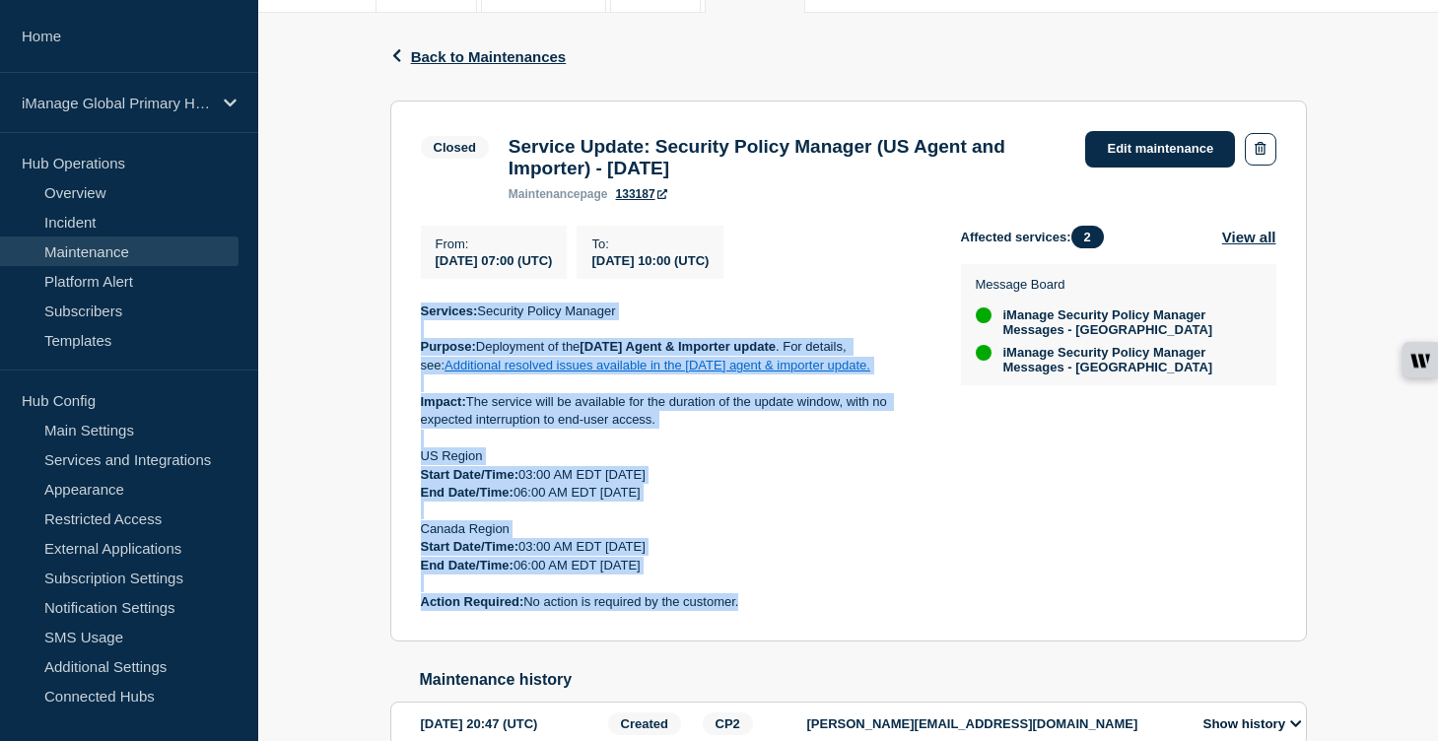
scroll to position [294, 0]
click at [492, 61] on span "Back to Maintenances" at bounding box center [489, 55] width 156 height 17
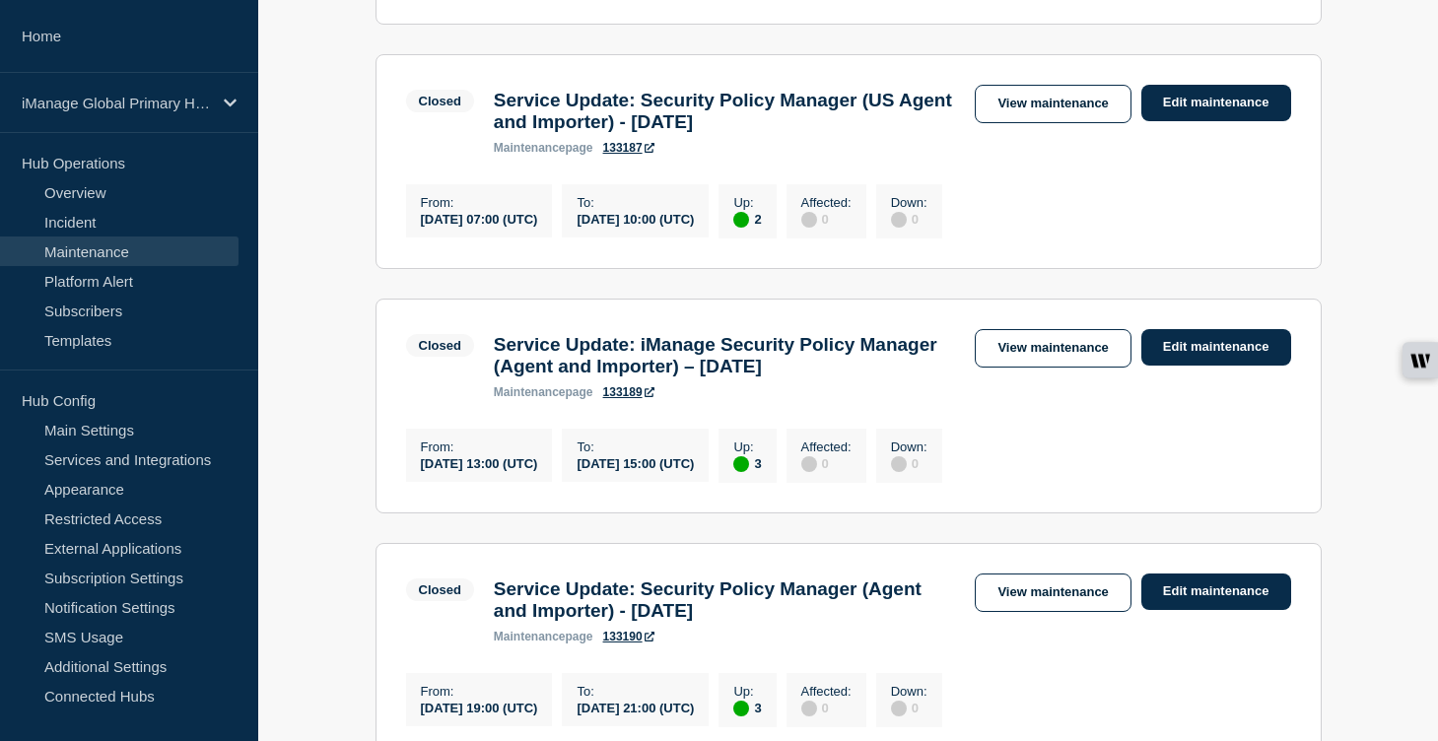
scroll to position [853, 0]
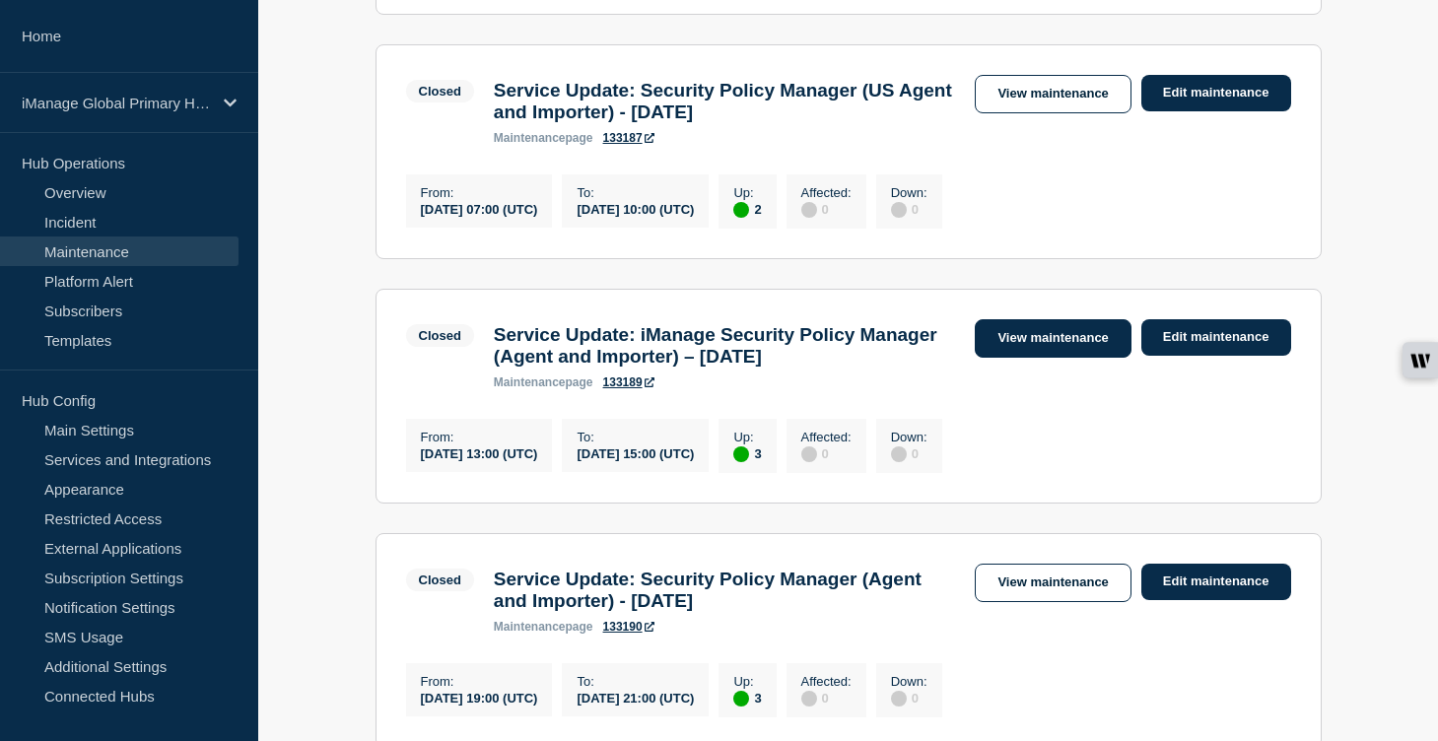
click at [1087, 358] on link "View maintenance" at bounding box center [1053, 338] width 156 height 38
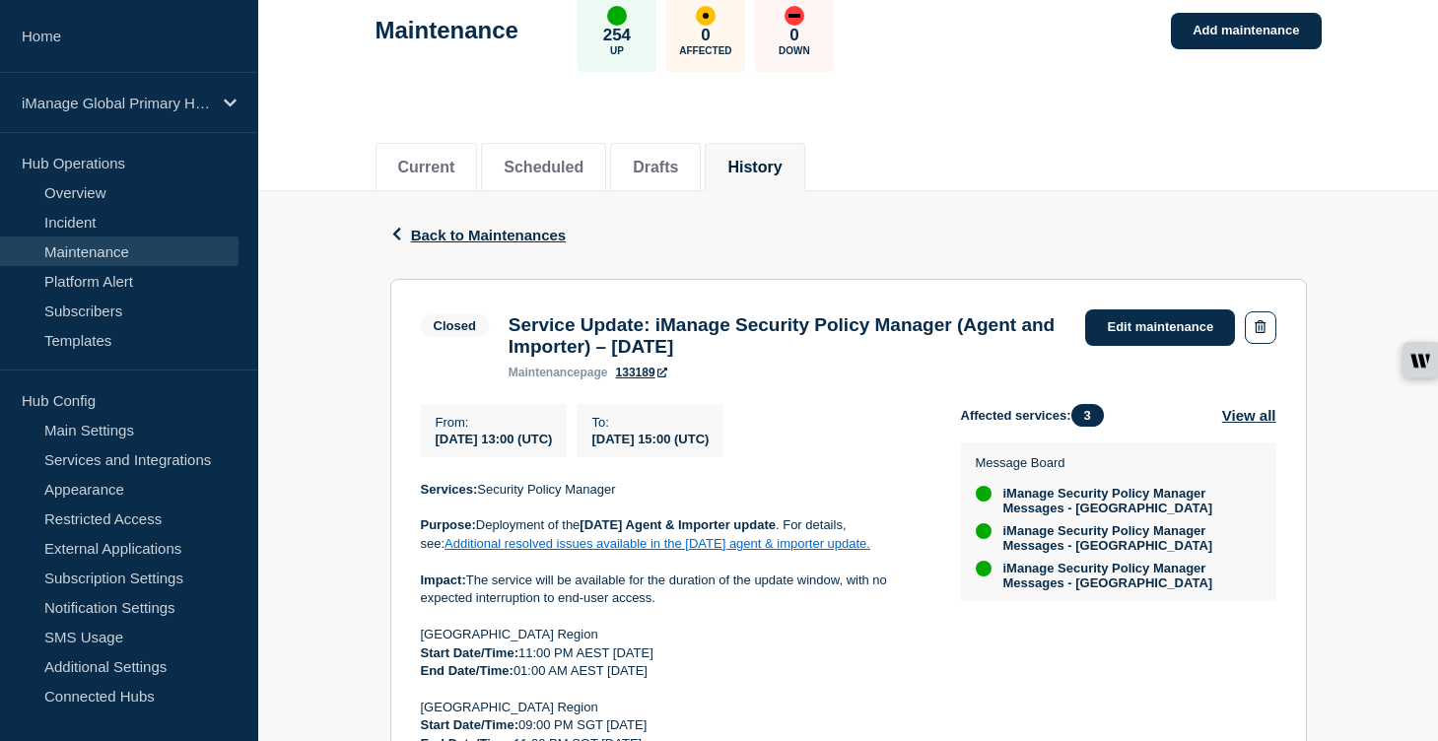
scroll to position [44, 0]
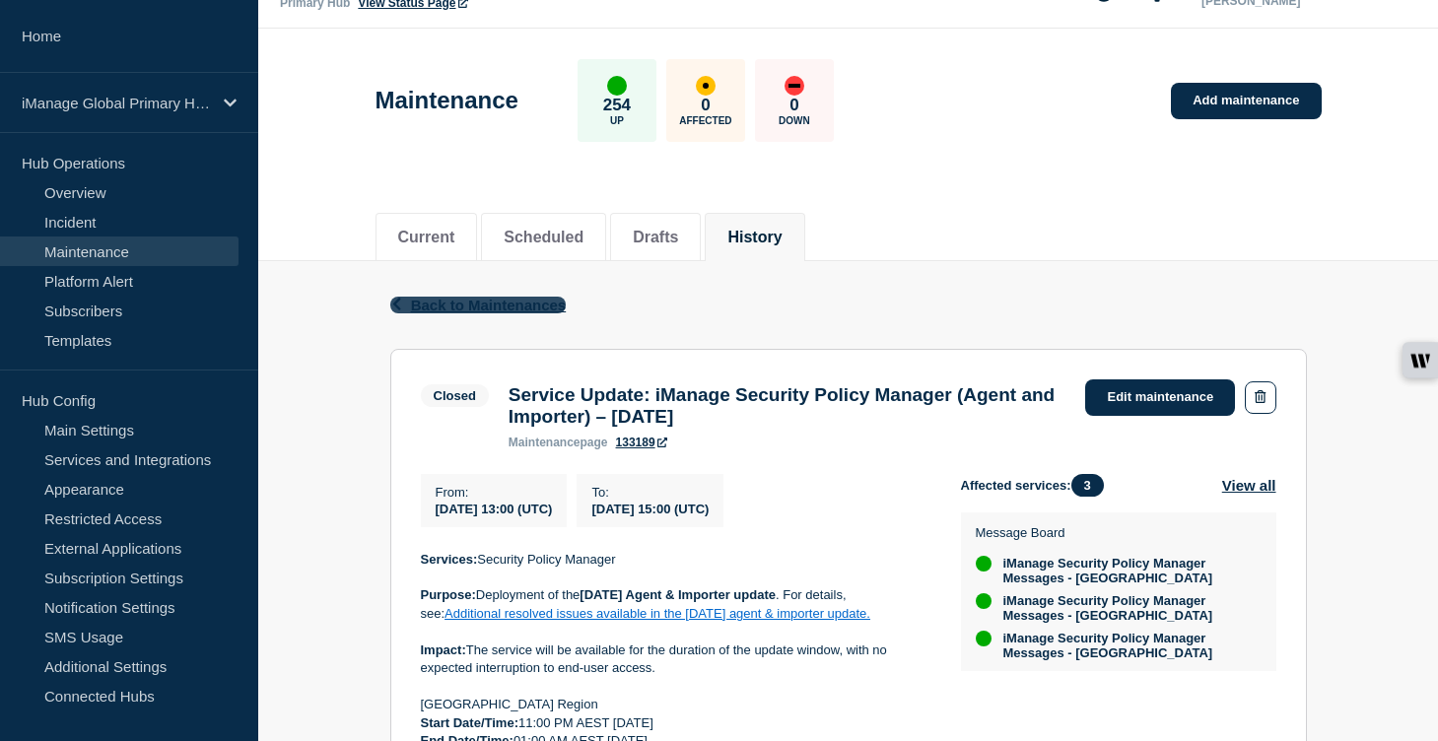
click at [492, 307] on span "Back to Maintenances" at bounding box center [489, 305] width 156 height 17
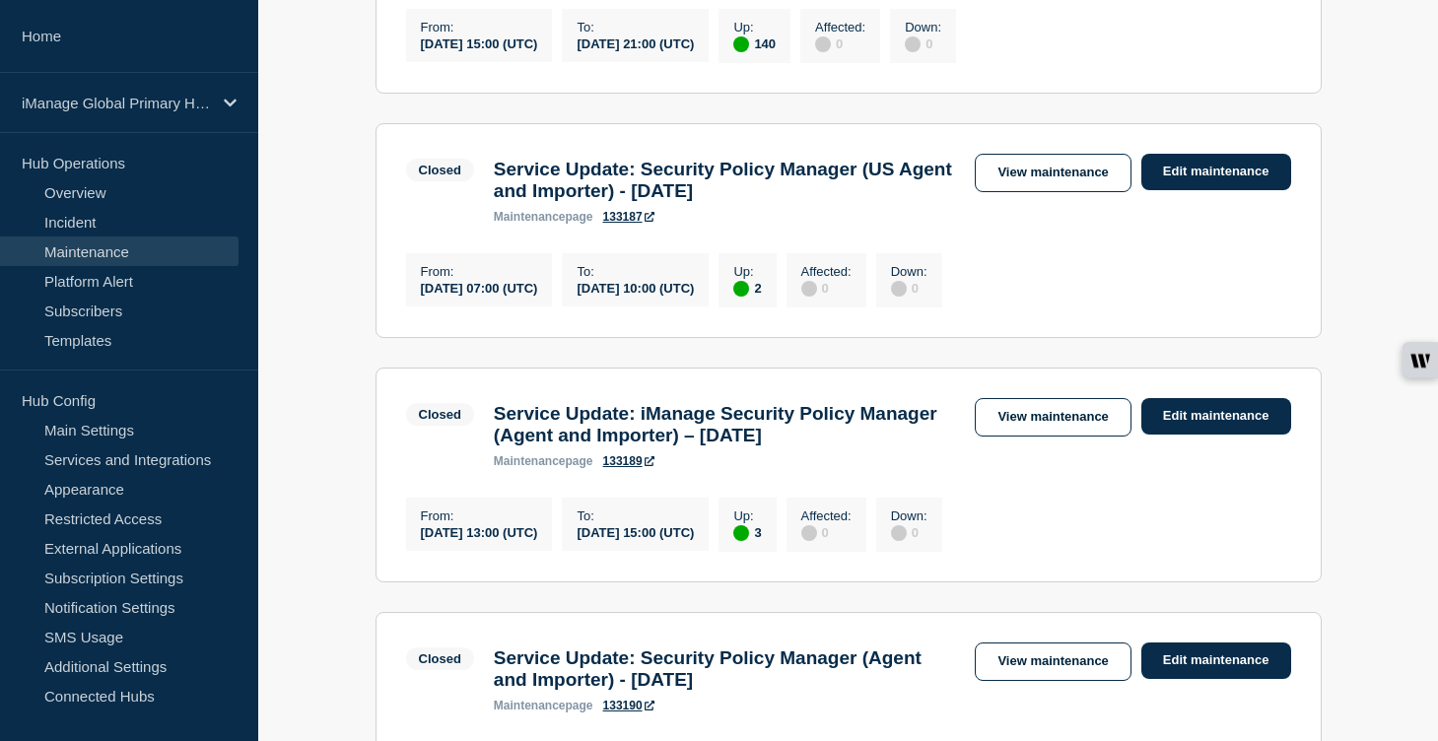
scroll to position [794, 0]
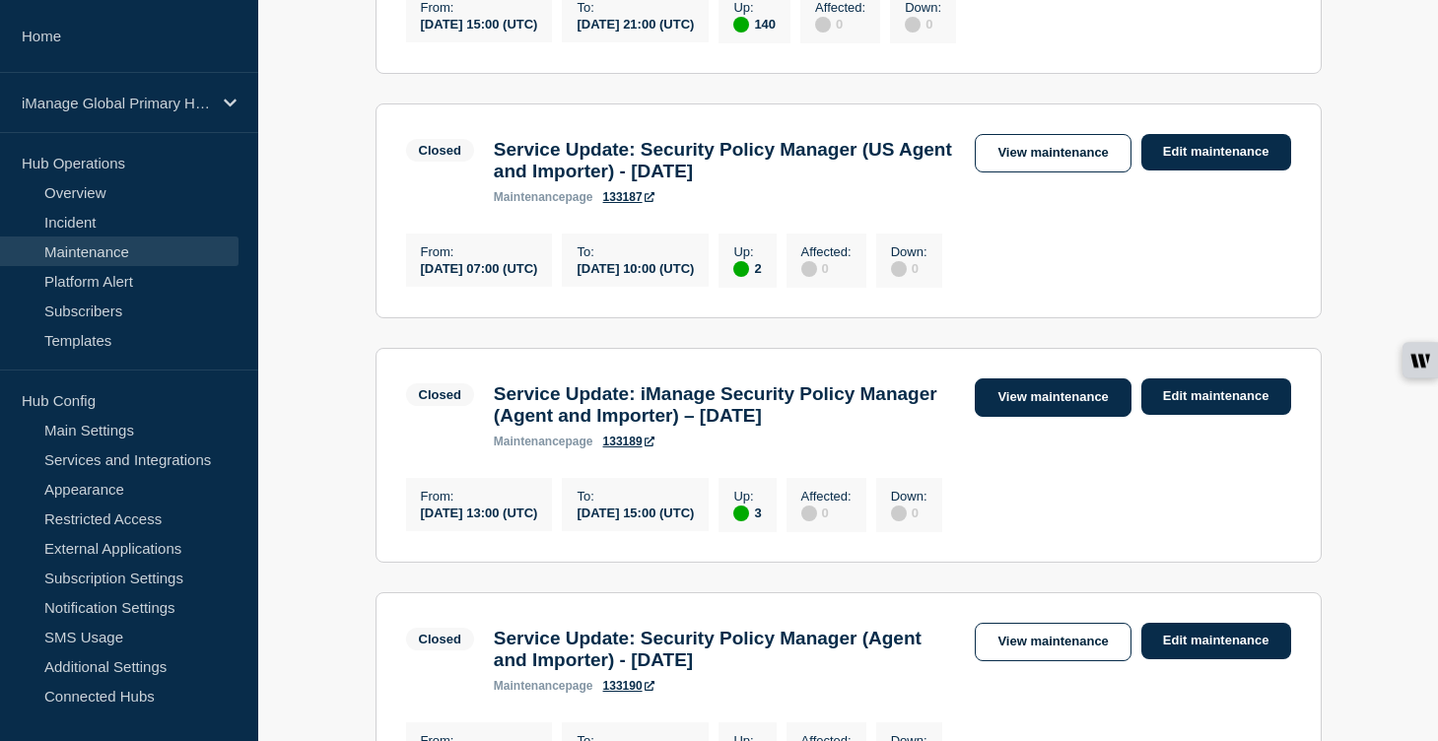
click at [1028, 417] on link "View maintenance" at bounding box center [1053, 398] width 156 height 38
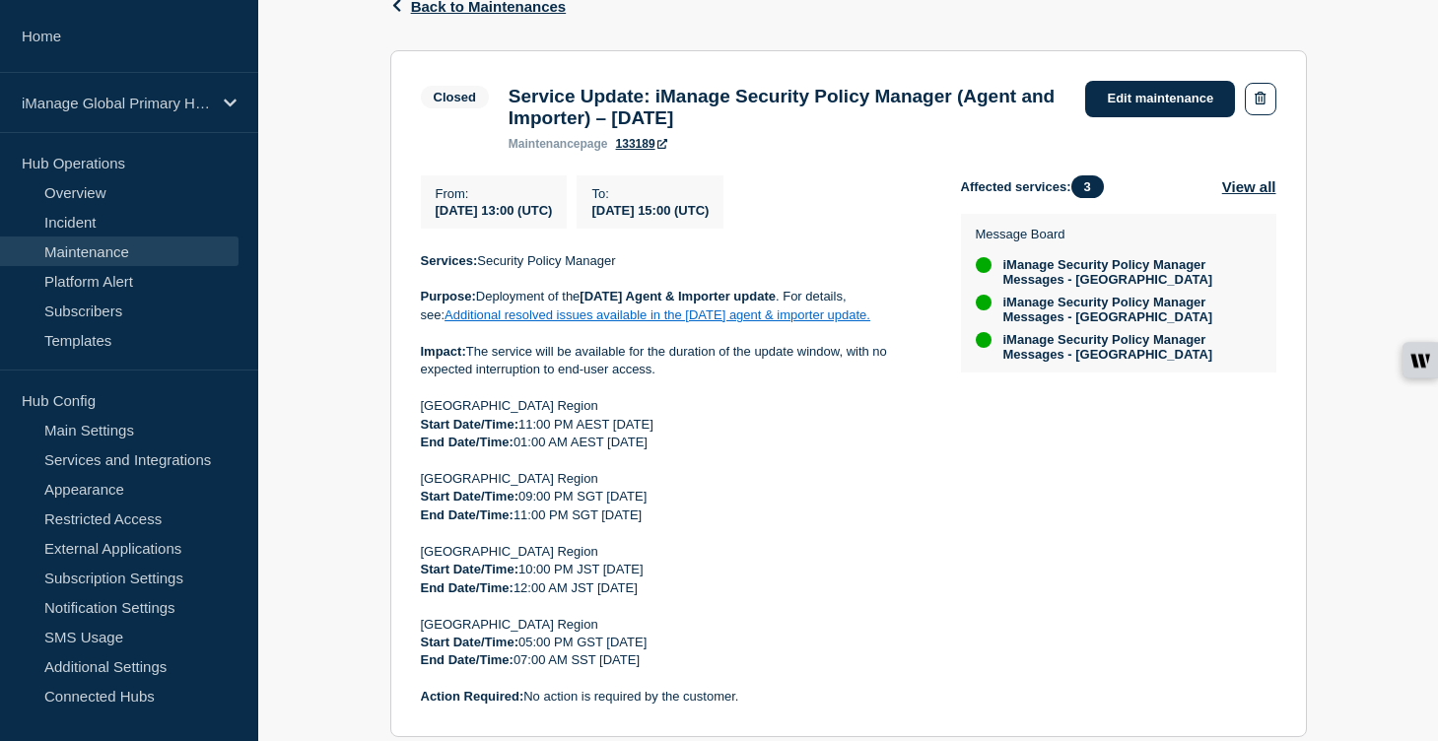
scroll to position [366, 0]
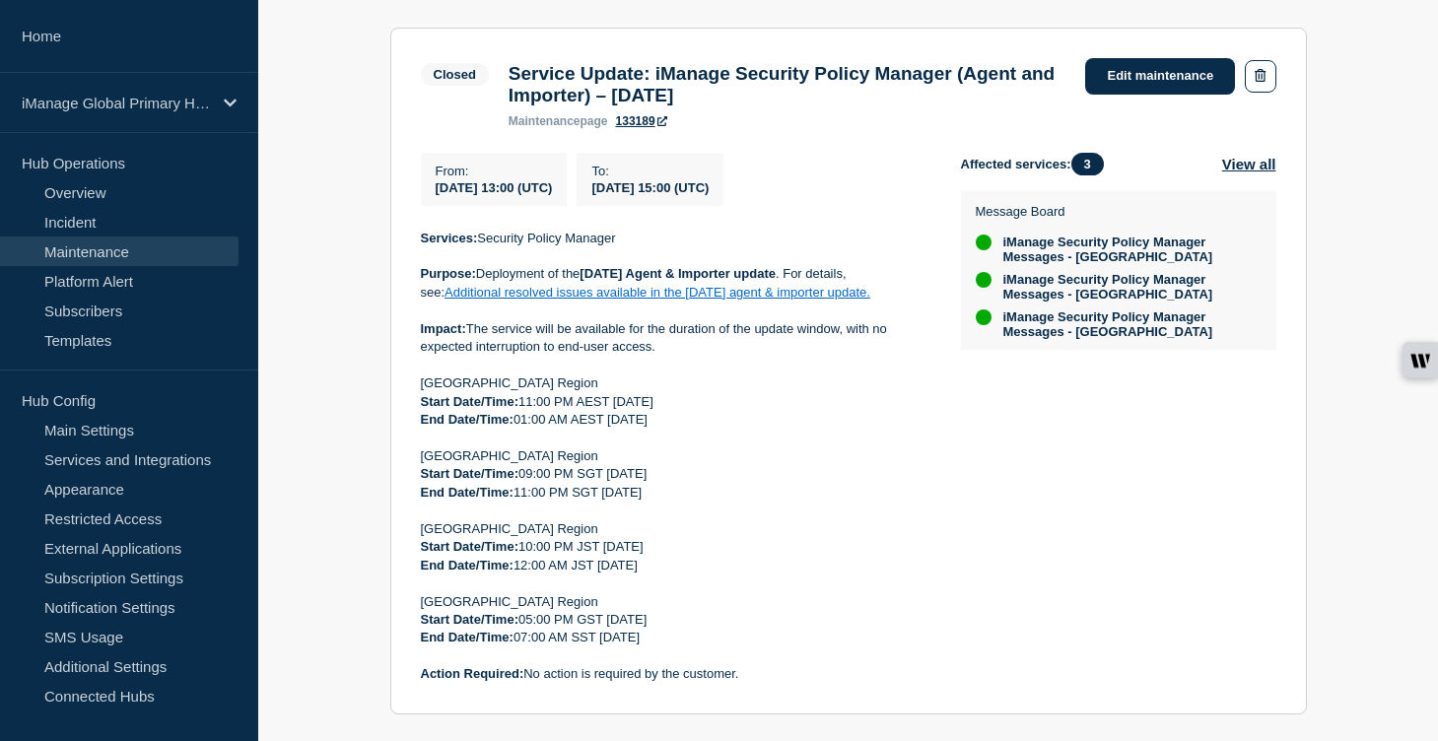
drag, startPoint x: 781, startPoint y: 102, endPoint x: 490, endPoint y: 84, distance: 291.3
click at [490, 84] on div "Closed Service Update: iManage Security Policy Manager (Agent and Importer) – S…" at bounding box center [749, 93] width 656 height 70
copy div "Service Update: iManage Security Policy Manager (Agent and Importer) – [DATE]"
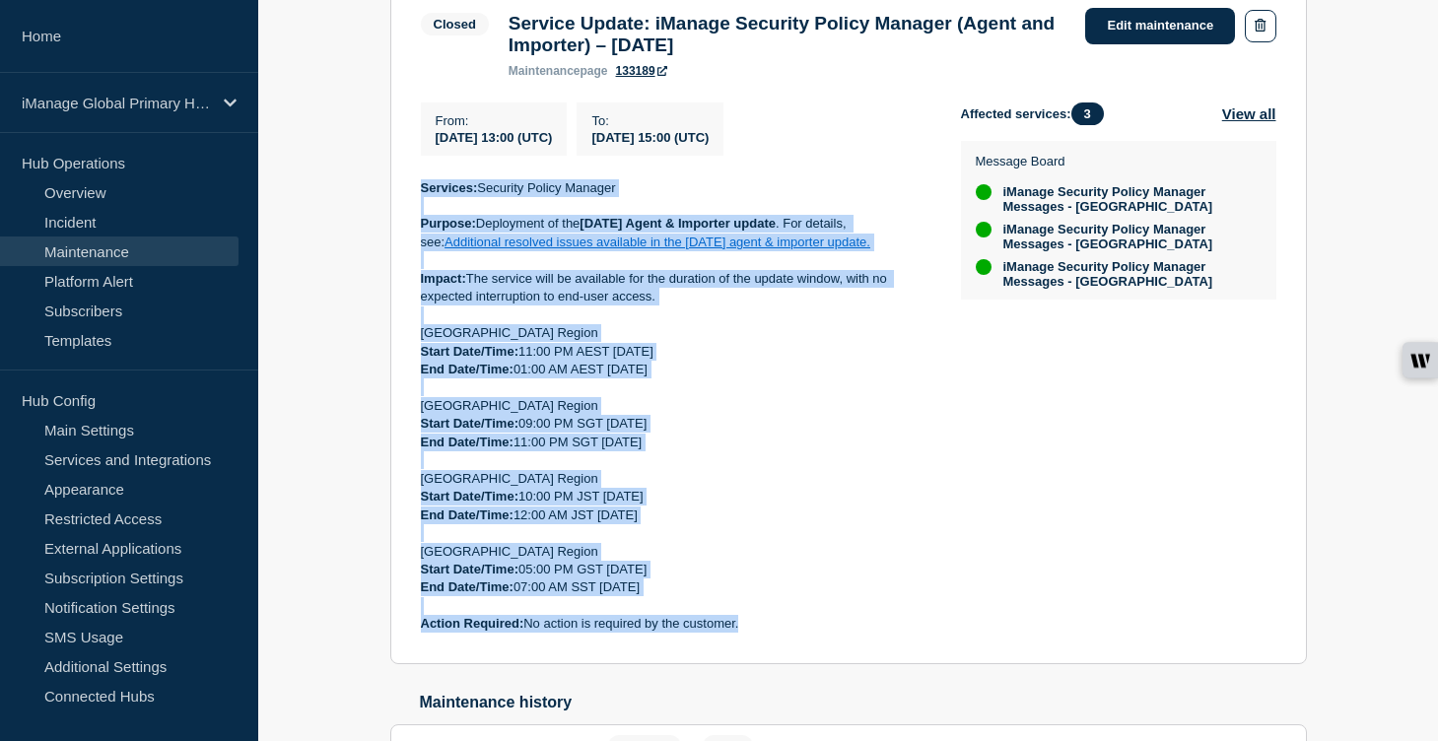
drag, startPoint x: 749, startPoint y: 648, endPoint x: 415, endPoint y: 212, distance: 549.1
click at [415, 212] on section "Closed Service Update: iManage Security Policy Manager (Agent and Importer) – S…" at bounding box center [848, 320] width 917 height 687
copy div "Services: Security Policy Manager Purpose: Deployment of the August 2025 Agent …"
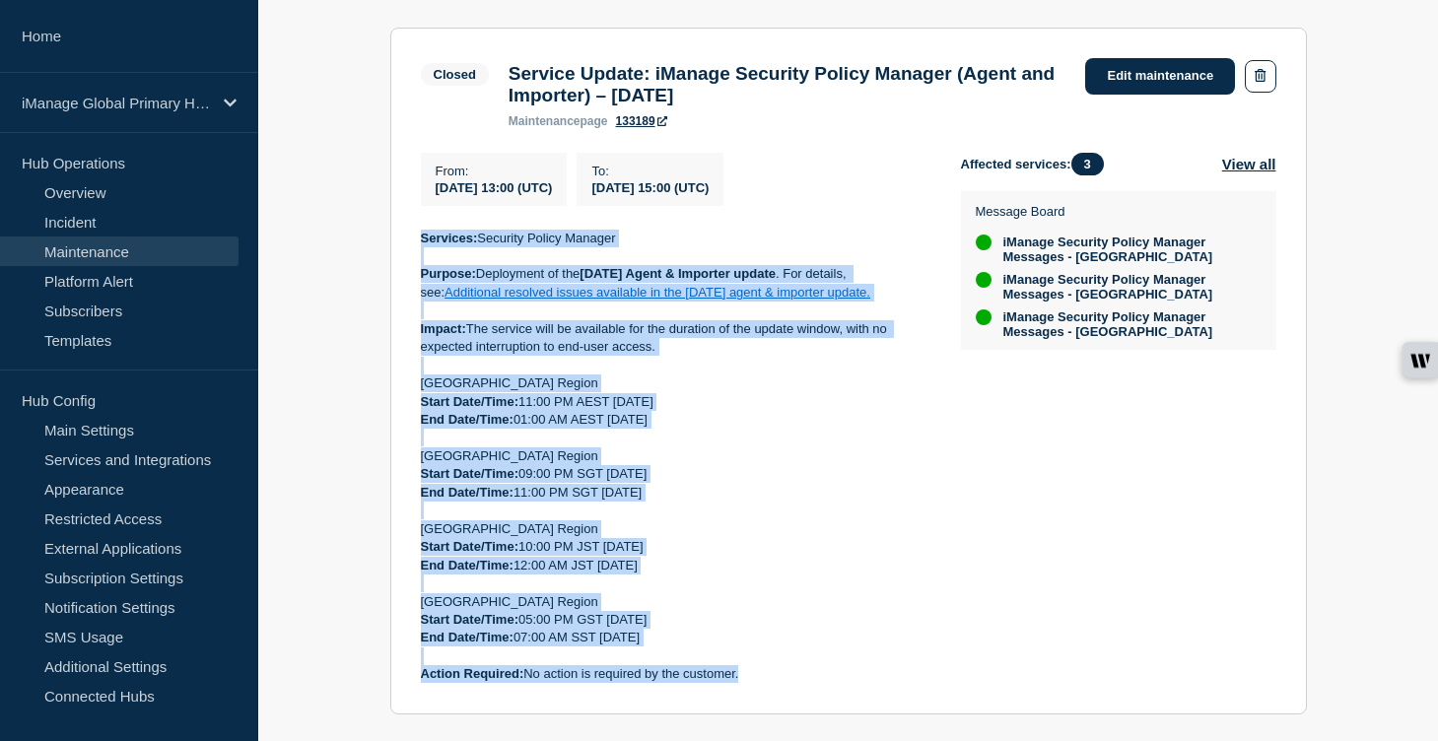
scroll to position [1, 0]
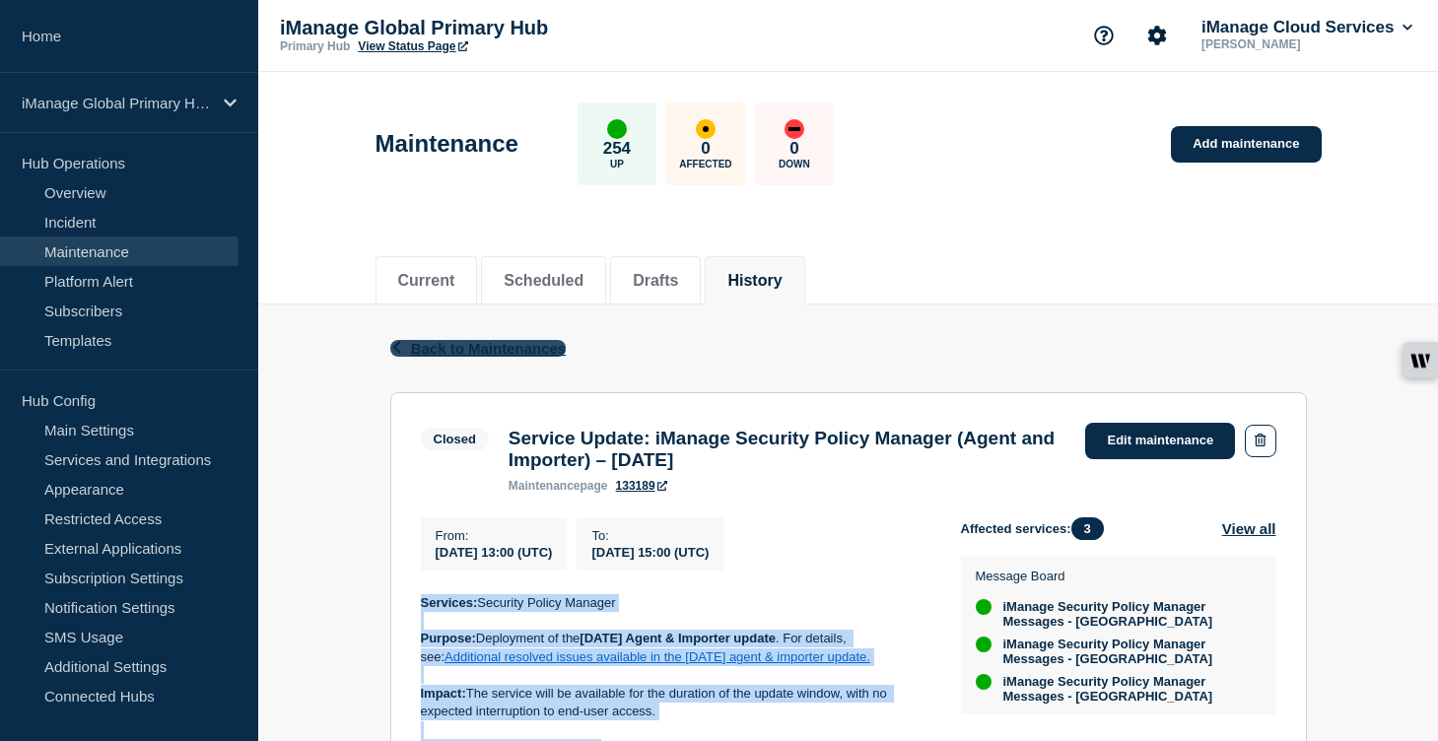
click at [460, 357] on span "Back to Maintenances" at bounding box center [489, 348] width 156 height 17
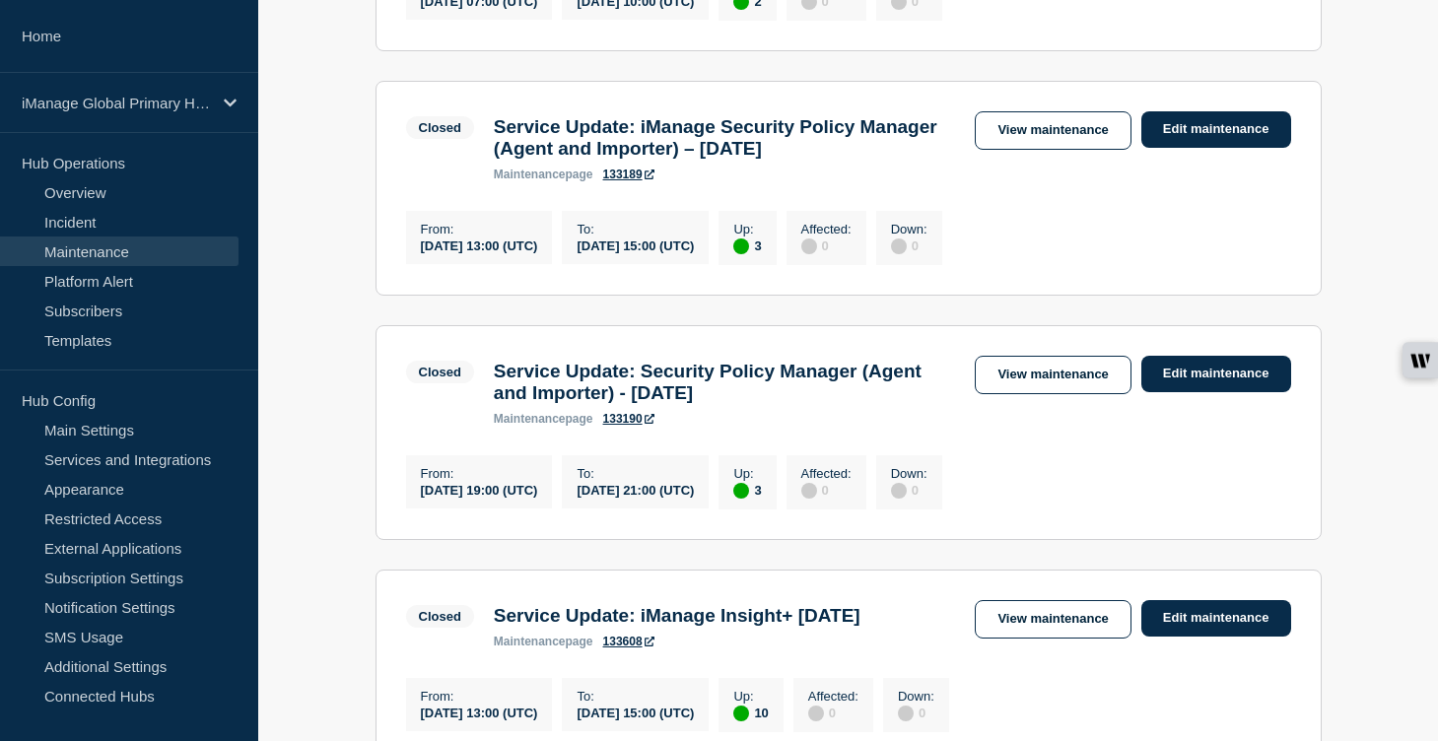
scroll to position [1109, 0]
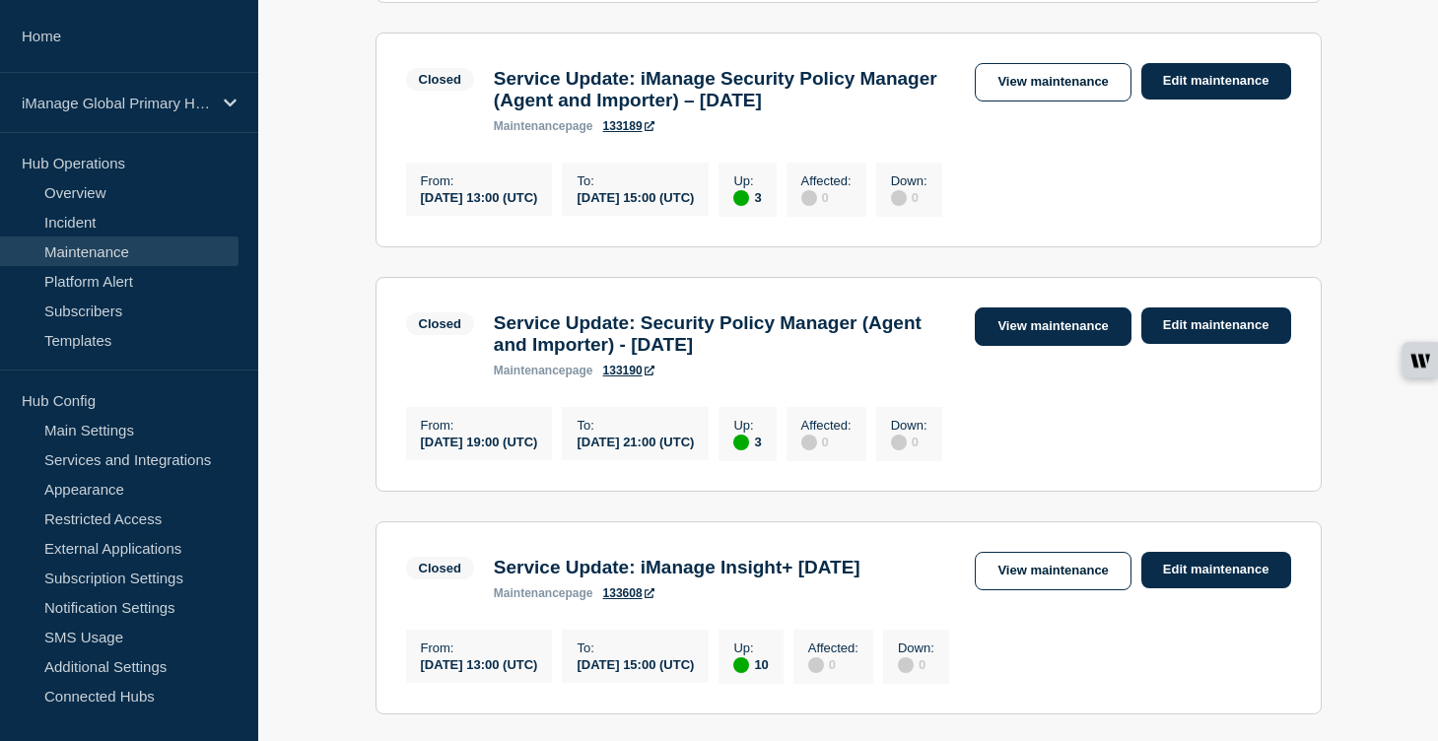
click at [1042, 346] on link "View maintenance" at bounding box center [1053, 327] width 156 height 38
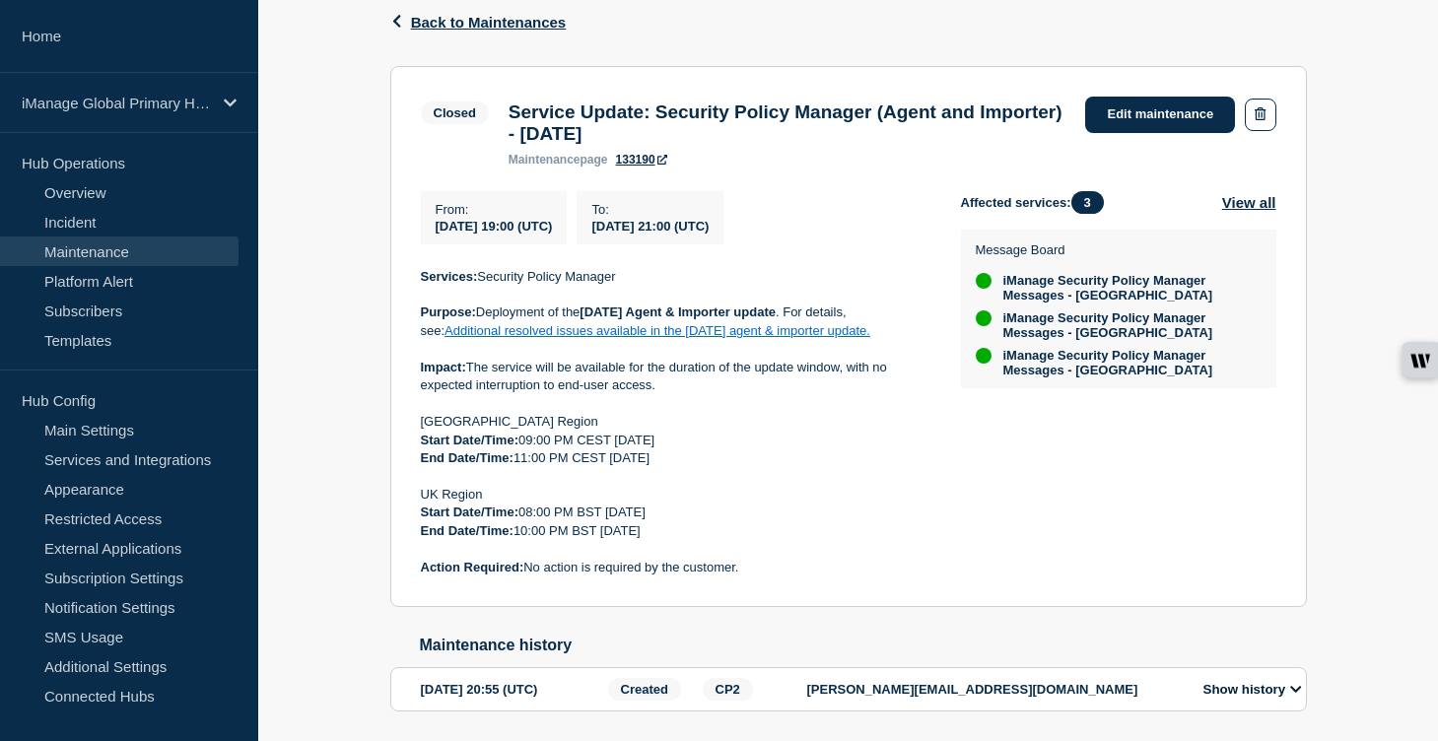
scroll to position [341, 0]
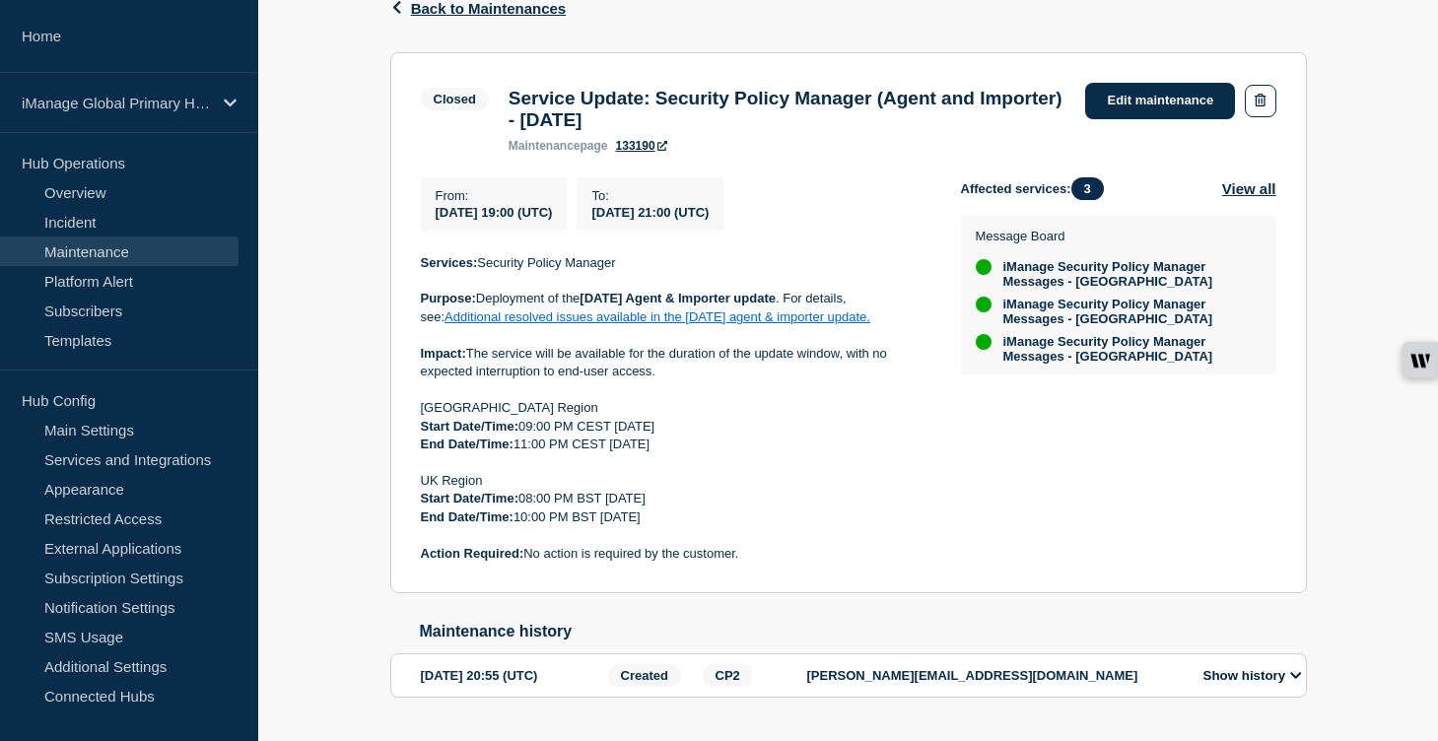
drag, startPoint x: 667, startPoint y: 130, endPoint x: 506, endPoint y: 98, distance: 164.9
click at [509, 98] on h3 "Service Update: Security Policy Manager (Agent and Importer) - [DATE]" at bounding box center [788, 109] width 558 height 43
copy h3 "Service Update: Security Policy Manager (Agent and Importer) - [DATE]"
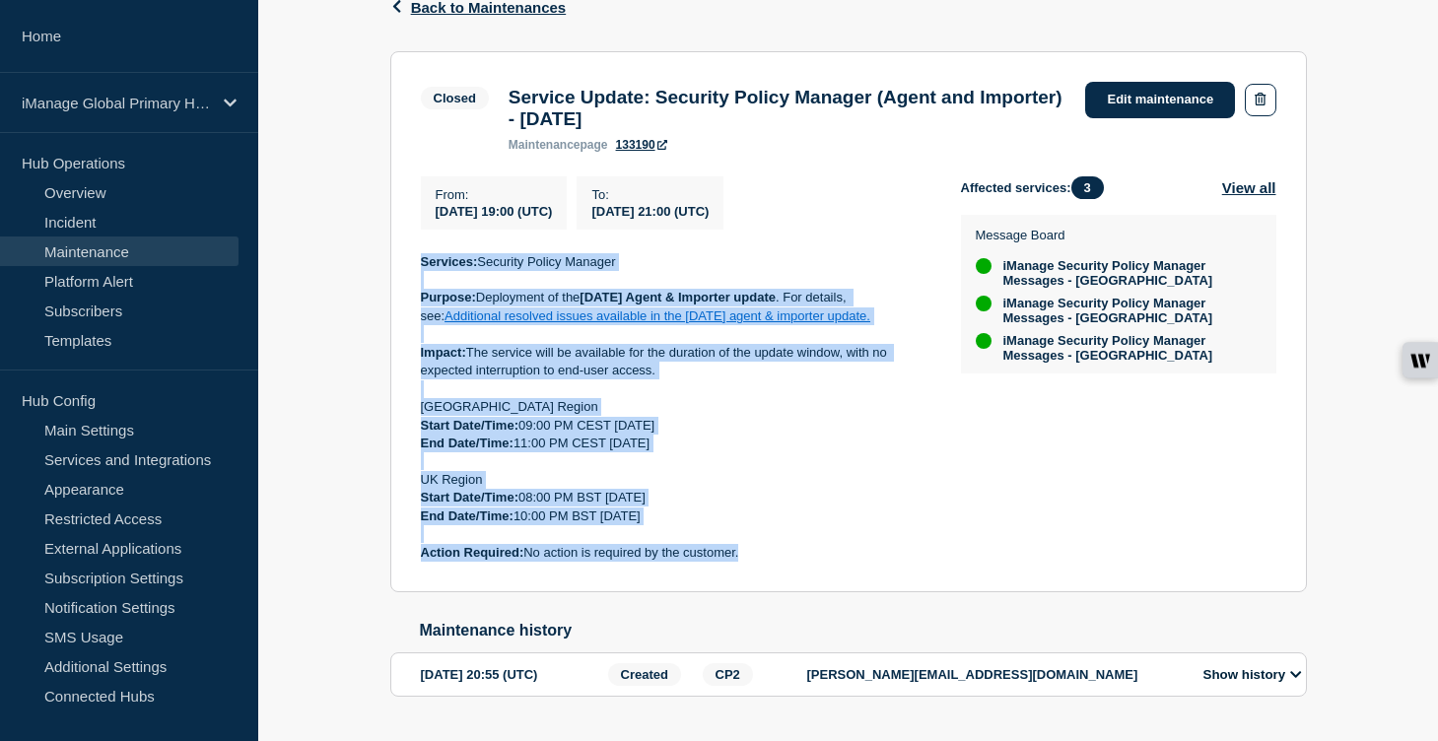
drag, startPoint x: 753, startPoint y: 574, endPoint x: 418, endPoint y: 286, distance: 441.8
click at [418, 286] on section "Closed Service Update: Security Policy Manager (Agent and Importer) - September…" at bounding box center [848, 322] width 917 height 542
copy div "Services: Security Policy Manager Purpose: Deployment of the August 2025 Agent …"
click at [465, 16] on span "Back to Maintenances" at bounding box center [489, 7] width 156 height 17
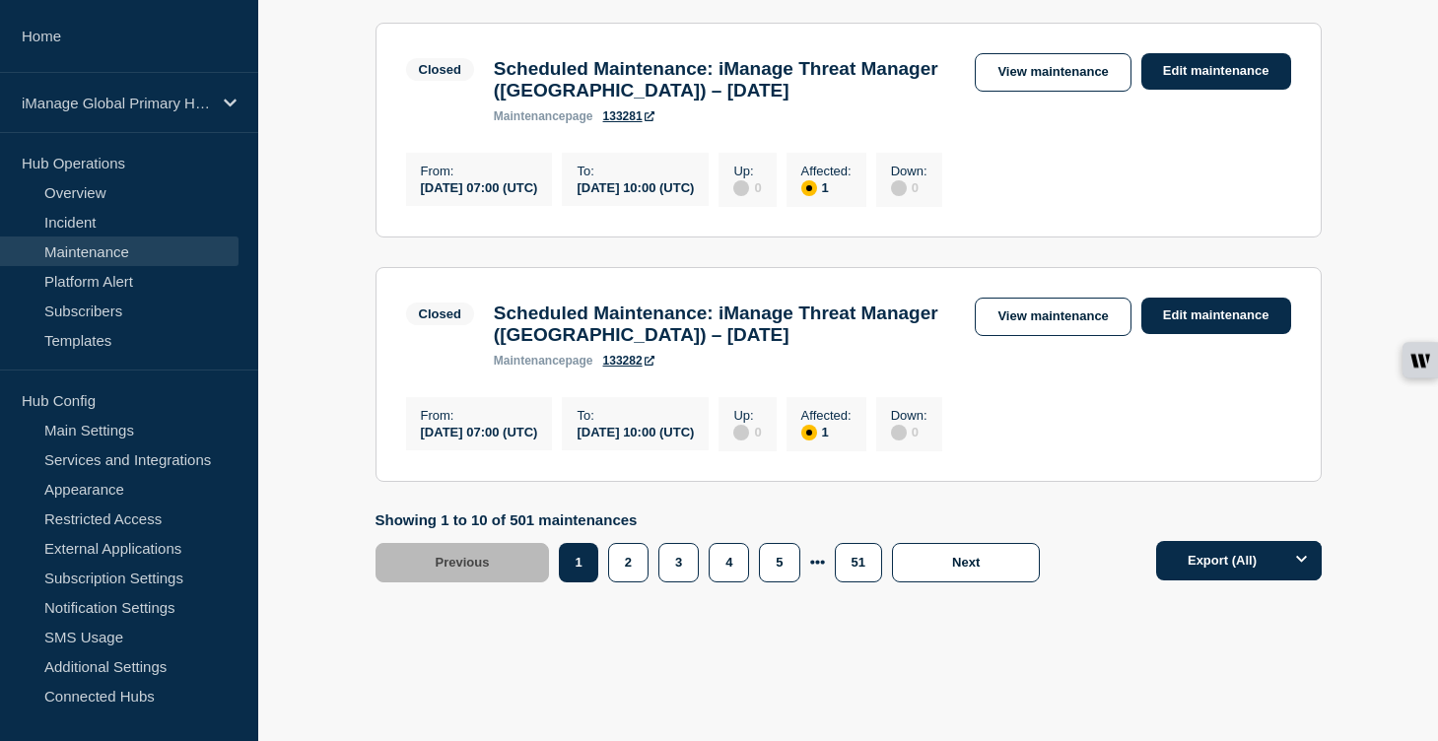
scroll to position [2364, 0]
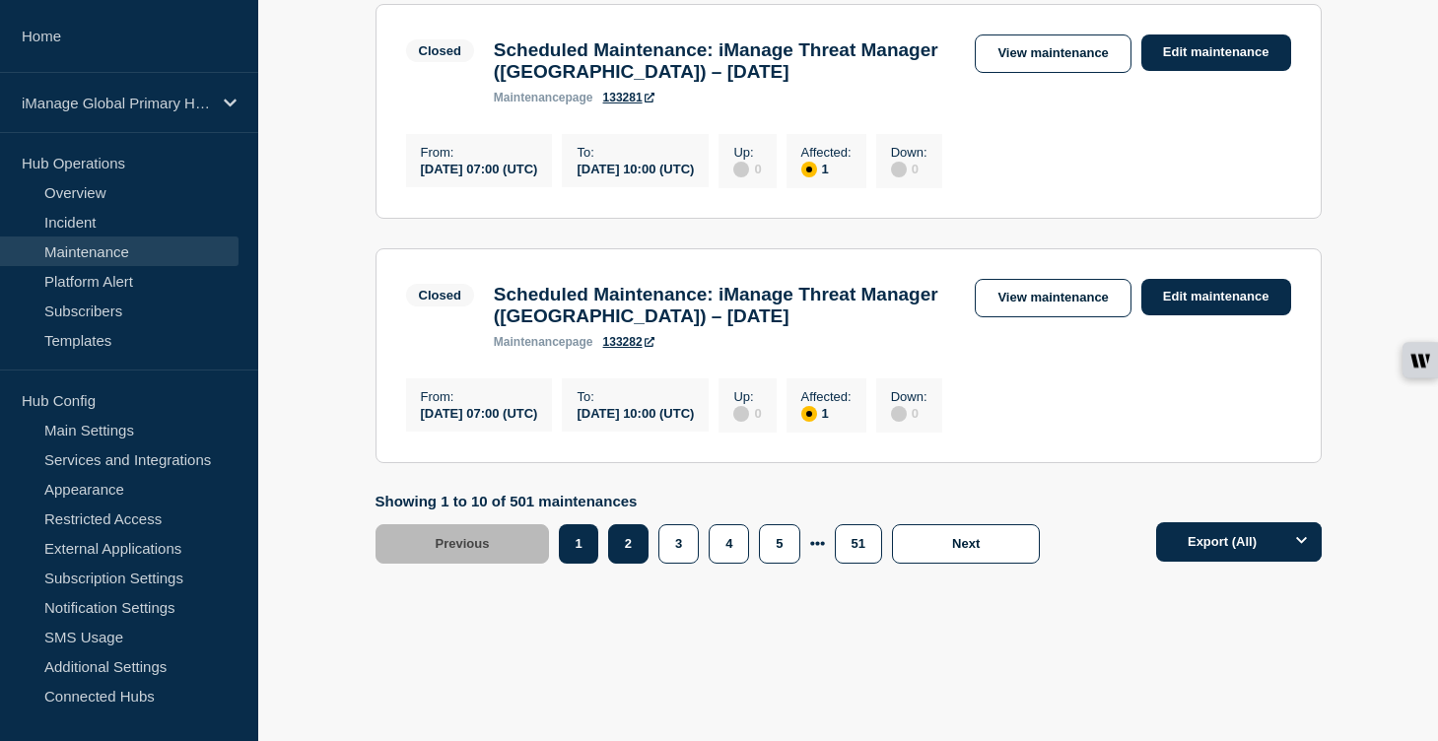
click at [626, 564] on button "2" at bounding box center [628, 543] width 40 height 39
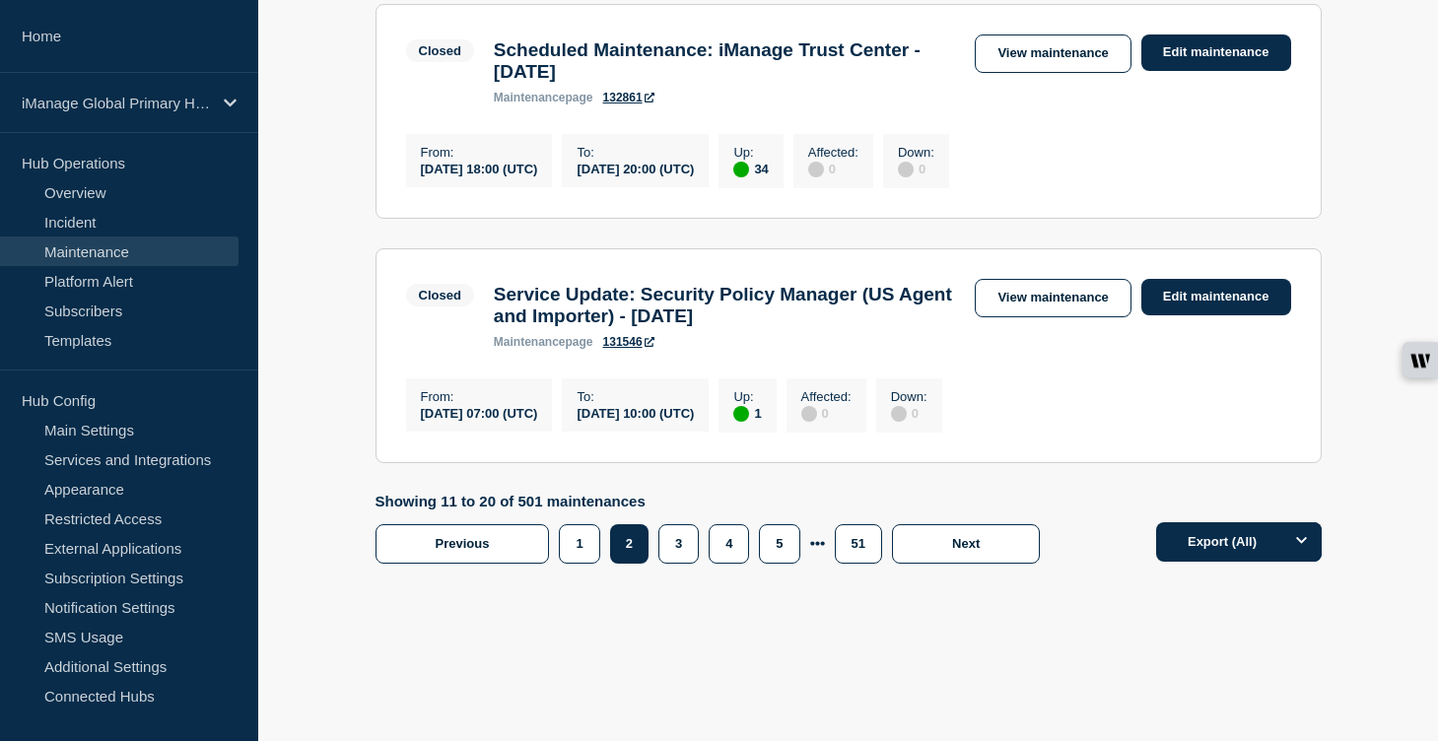
scroll to position [2512, 0]
click at [1039, 284] on link "View maintenance" at bounding box center [1053, 298] width 156 height 38
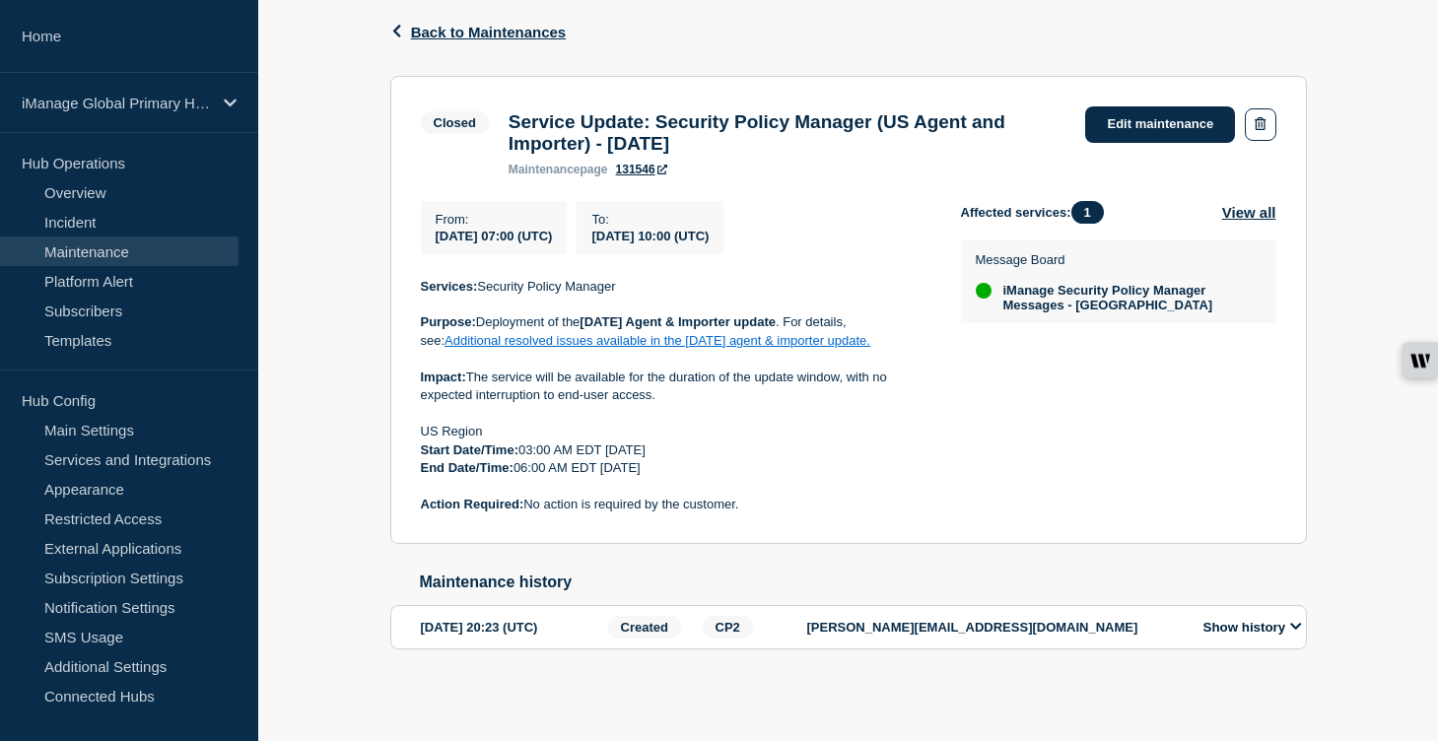
scroll to position [275, 0]
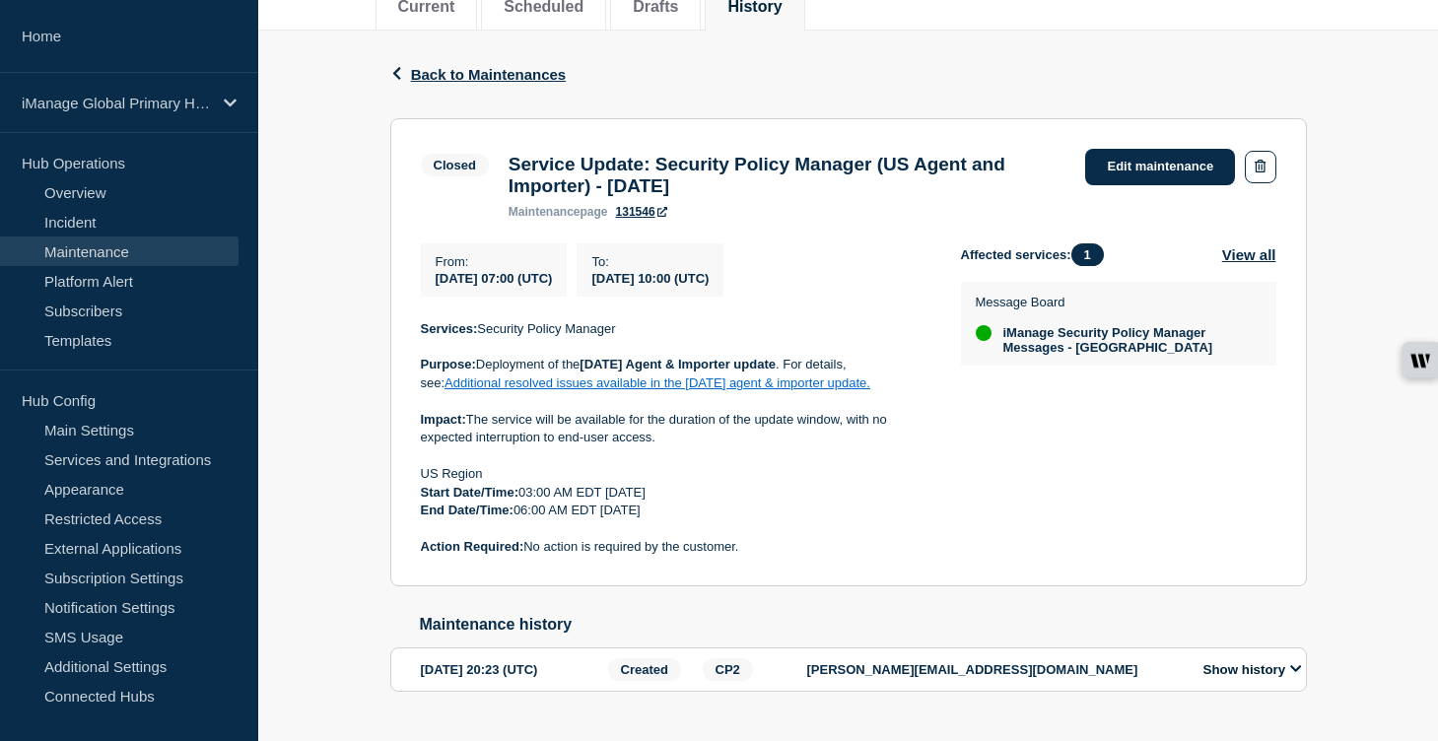
click at [511, 86] on div "Back Back to Maintenances" at bounding box center [848, 75] width 917 height 88
click at [511, 83] on span "Back to Maintenances" at bounding box center [489, 74] width 156 height 17
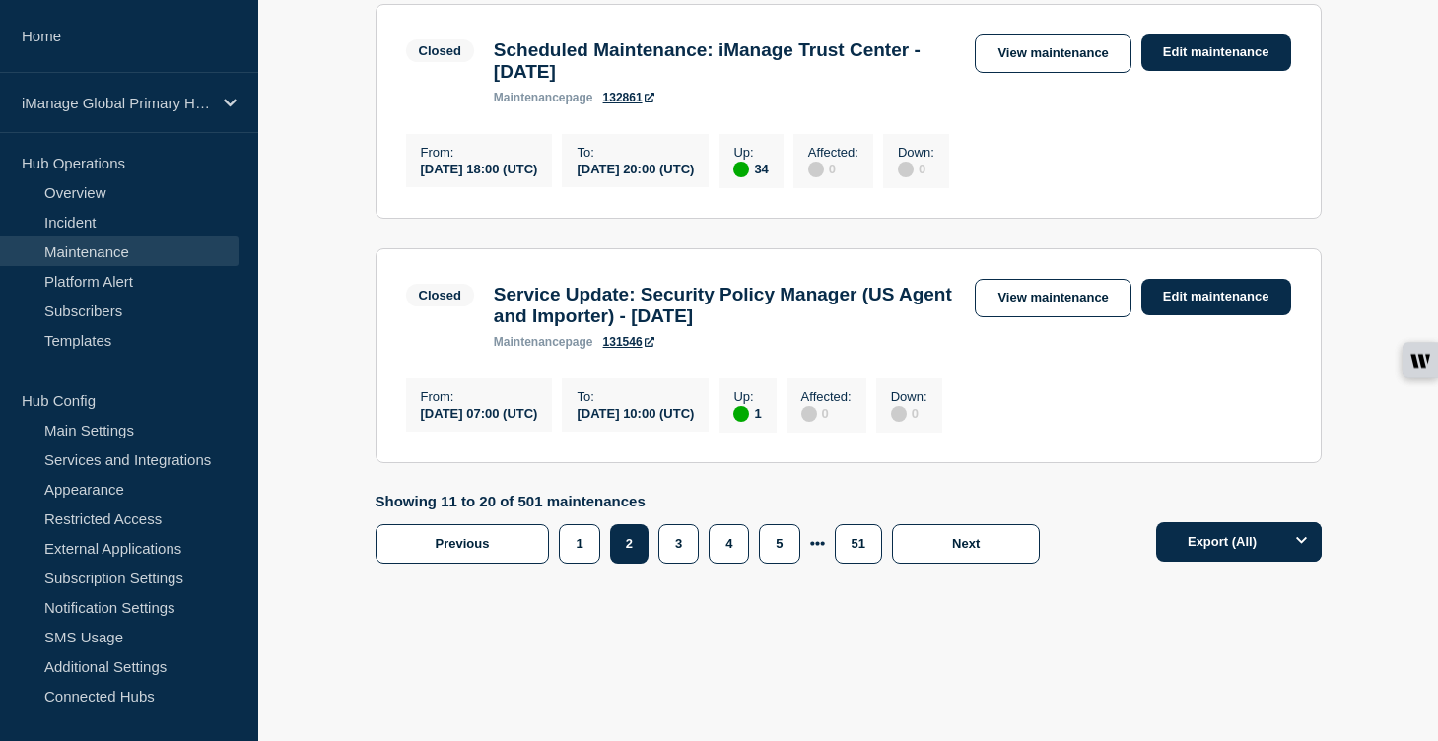
scroll to position [2516, 0]
click at [579, 536] on button "1" at bounding box center [579, 543] width 40 height 39
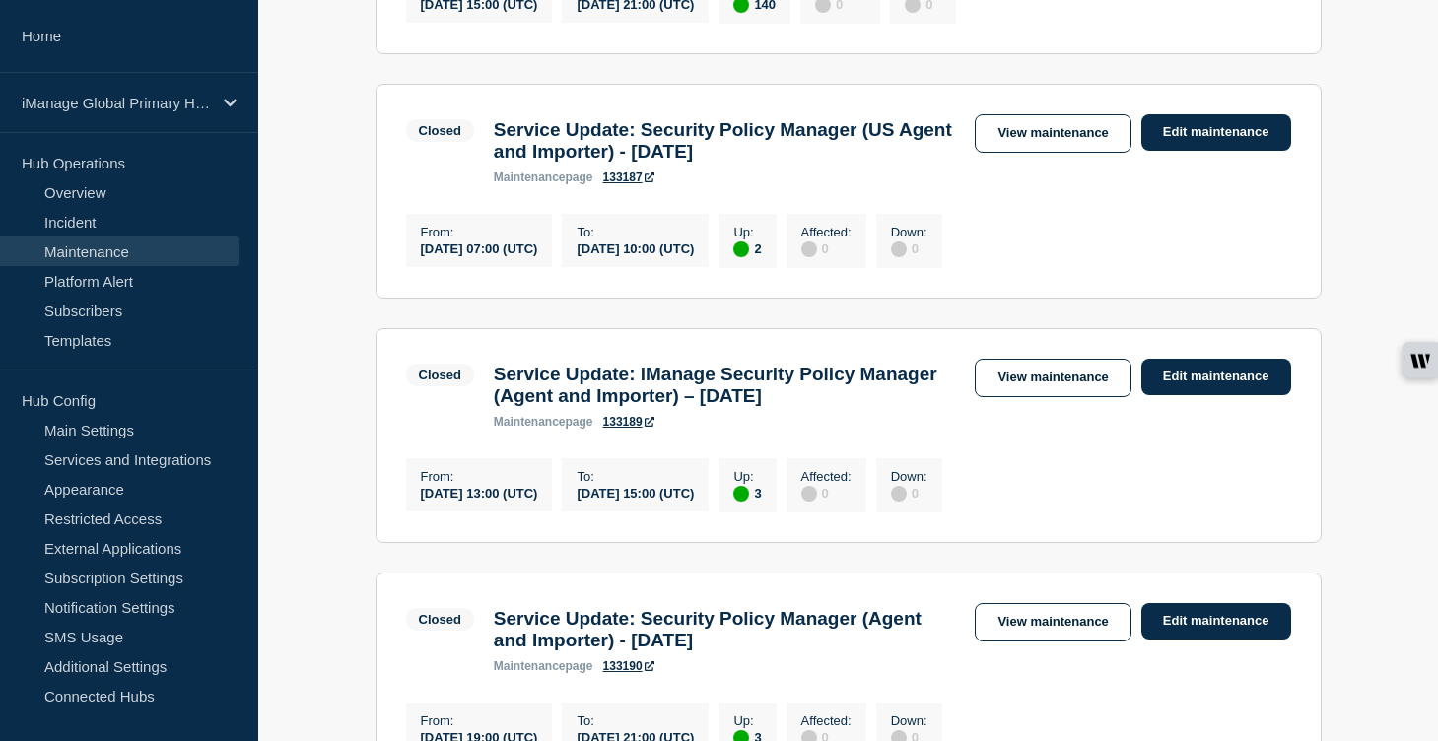
scroll to position [828, 0]
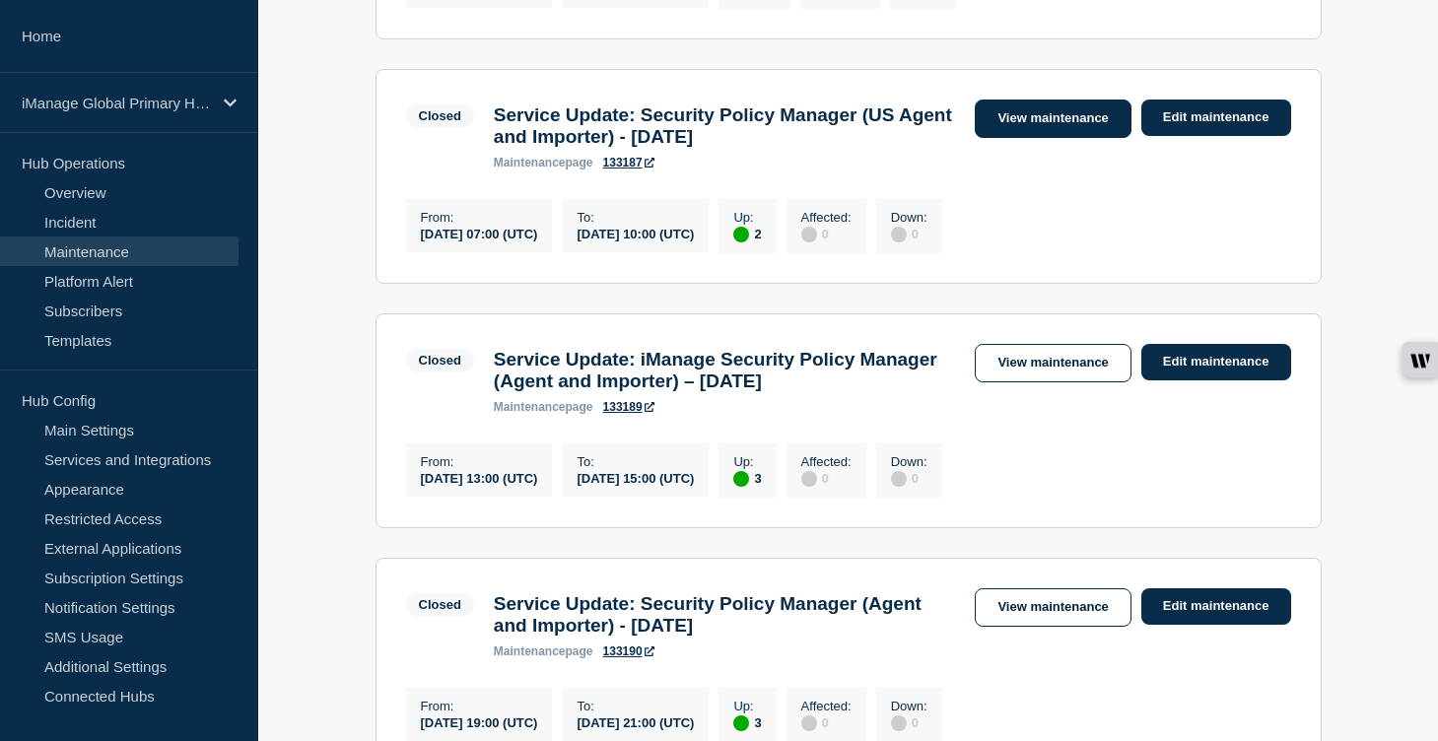
click at [1033, 138] on link "View maintenance" at bounding box center [1053, 119] width 156 height 38
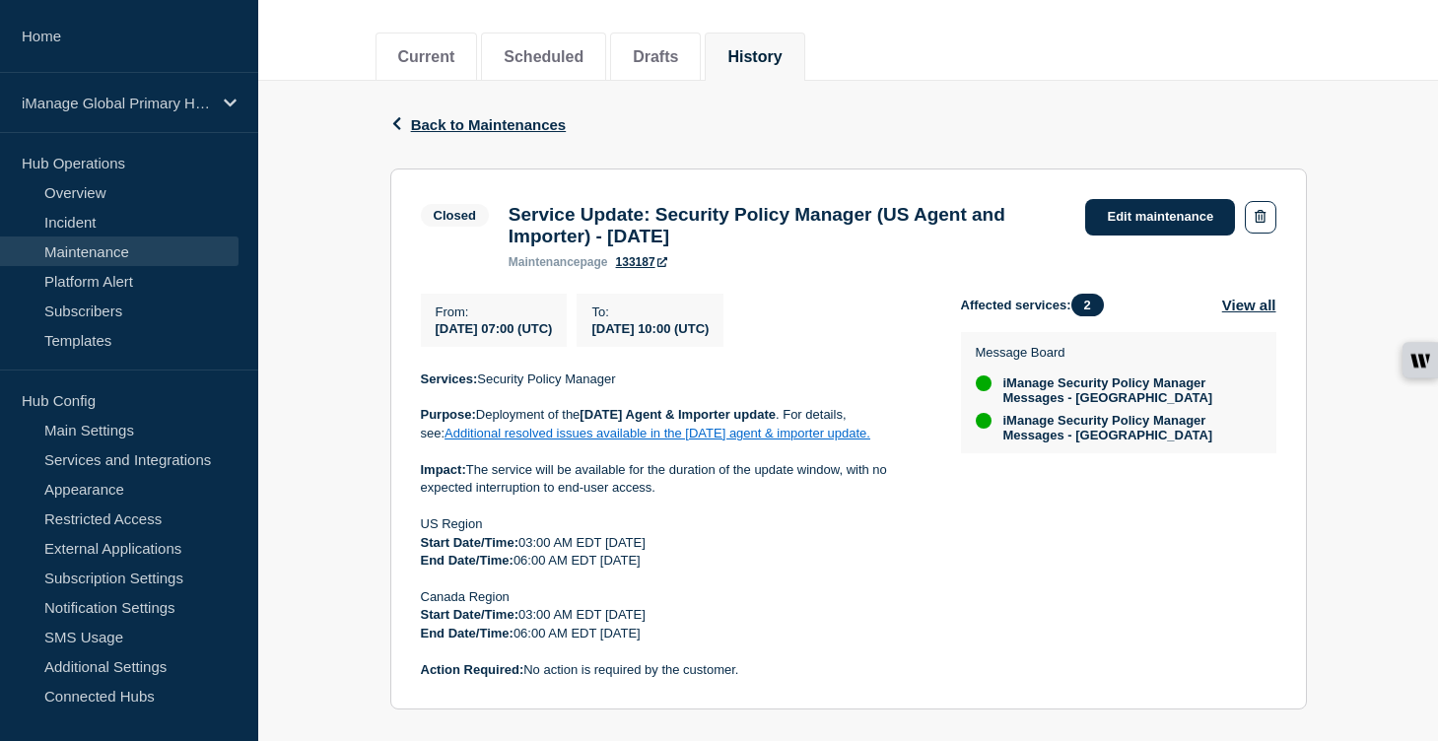
scroll to position [228, 0]
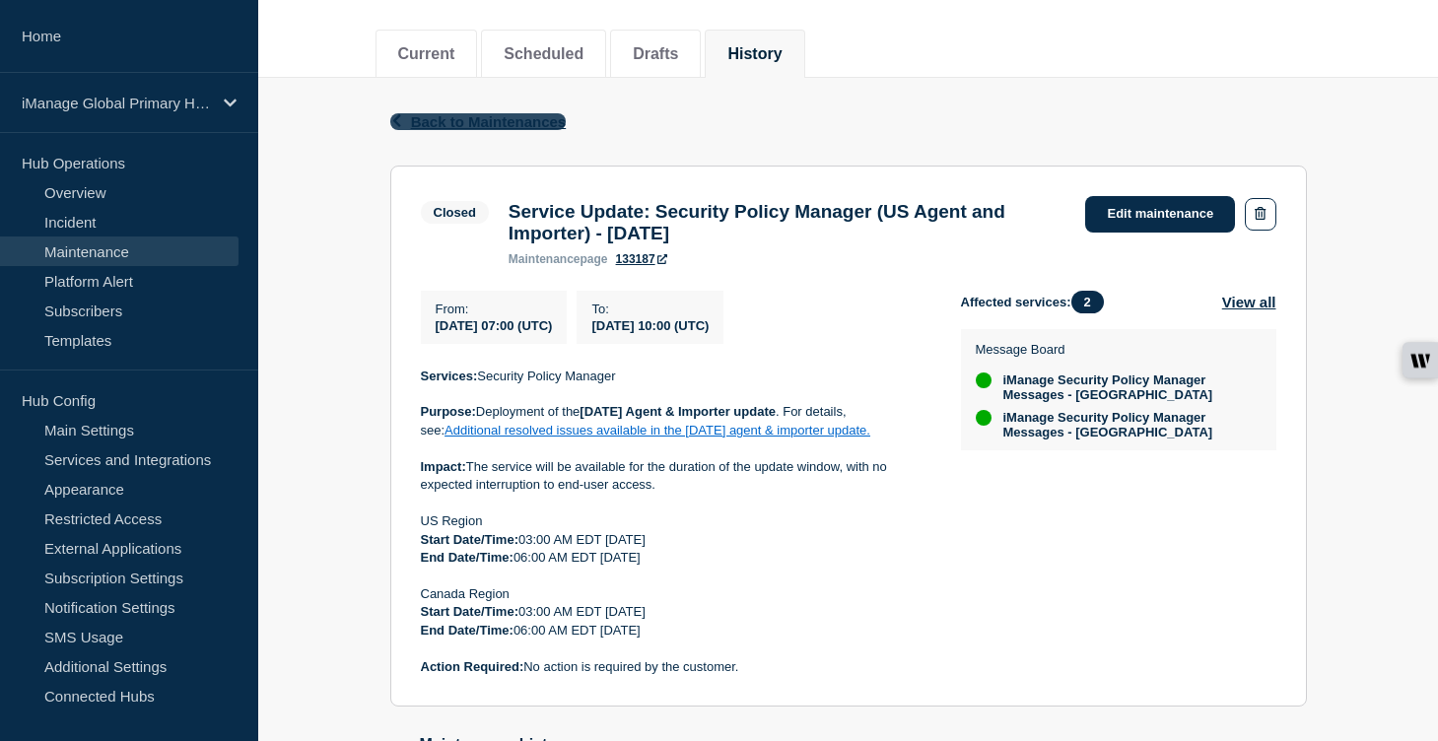
click at [493, 126] on span "Back to Maintenances" at bounding box center [489, 121] width 156 height 17
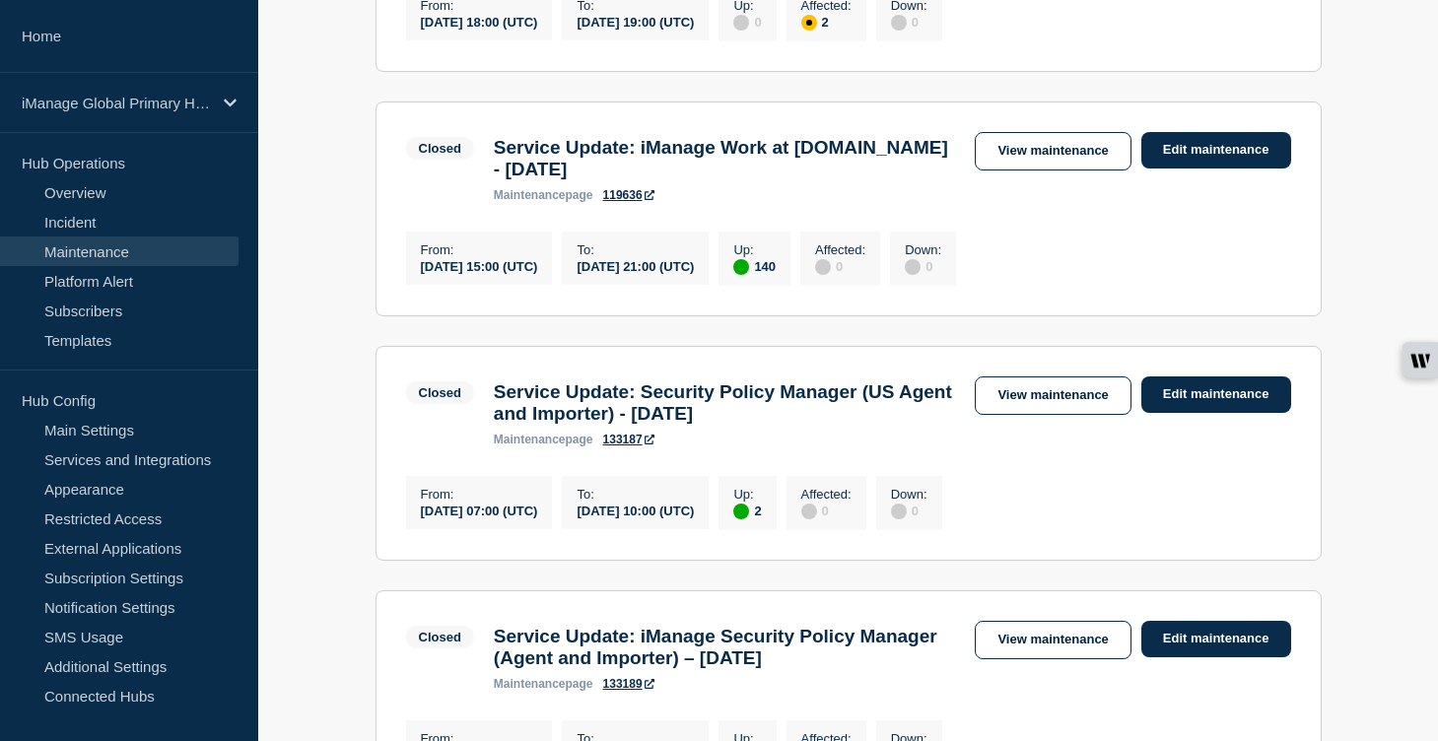
scroll to position [569, 0]
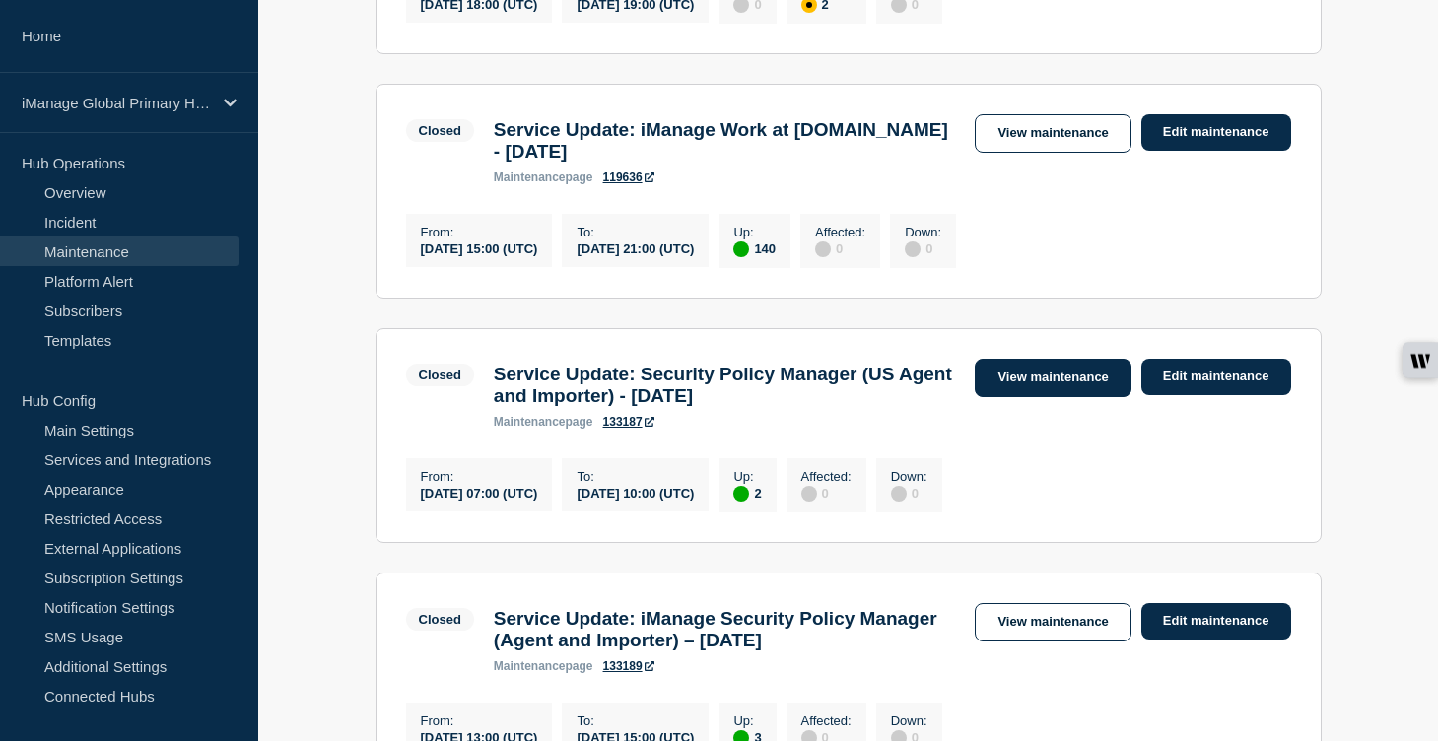
click at [1058, 397] on link "View maintenance" at bounding box center [1053, 378] width 156 height 38
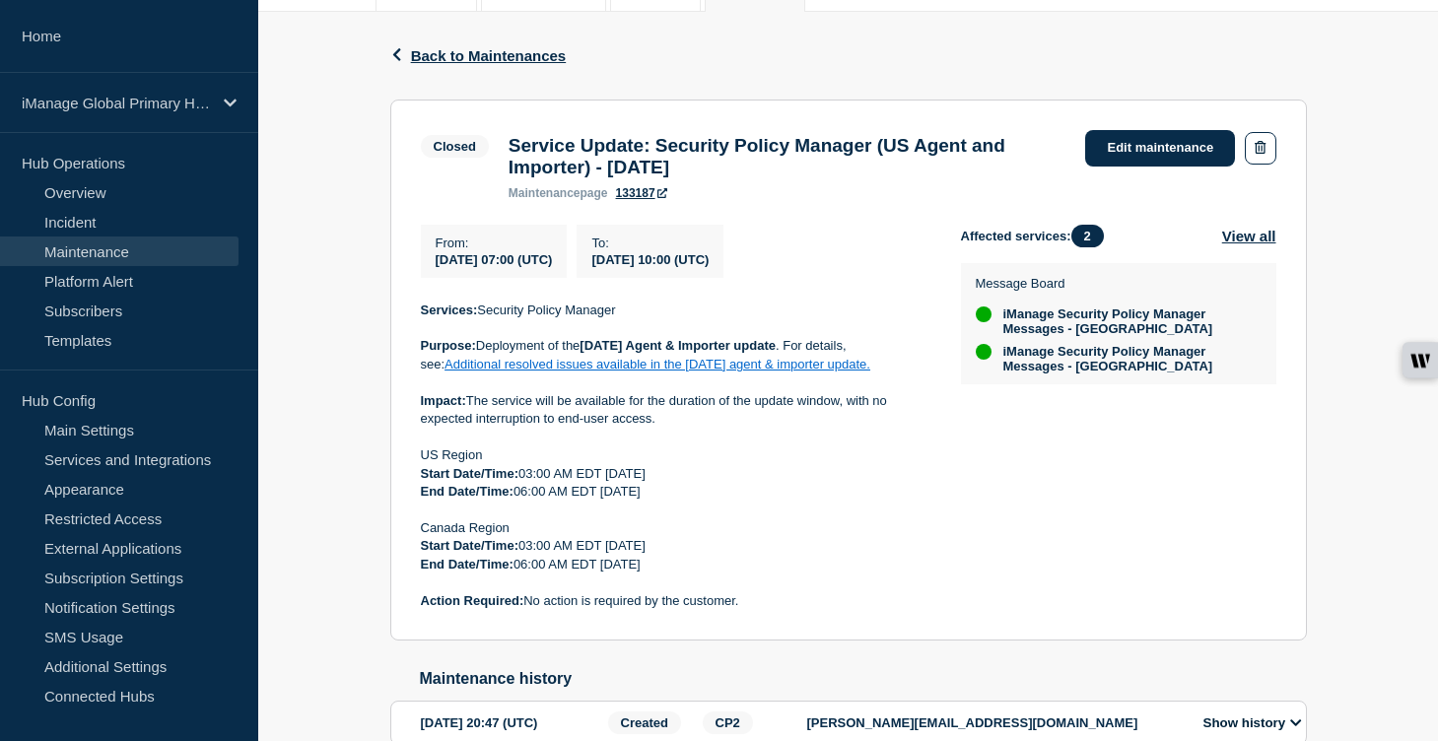
scroll to position [374, 0]
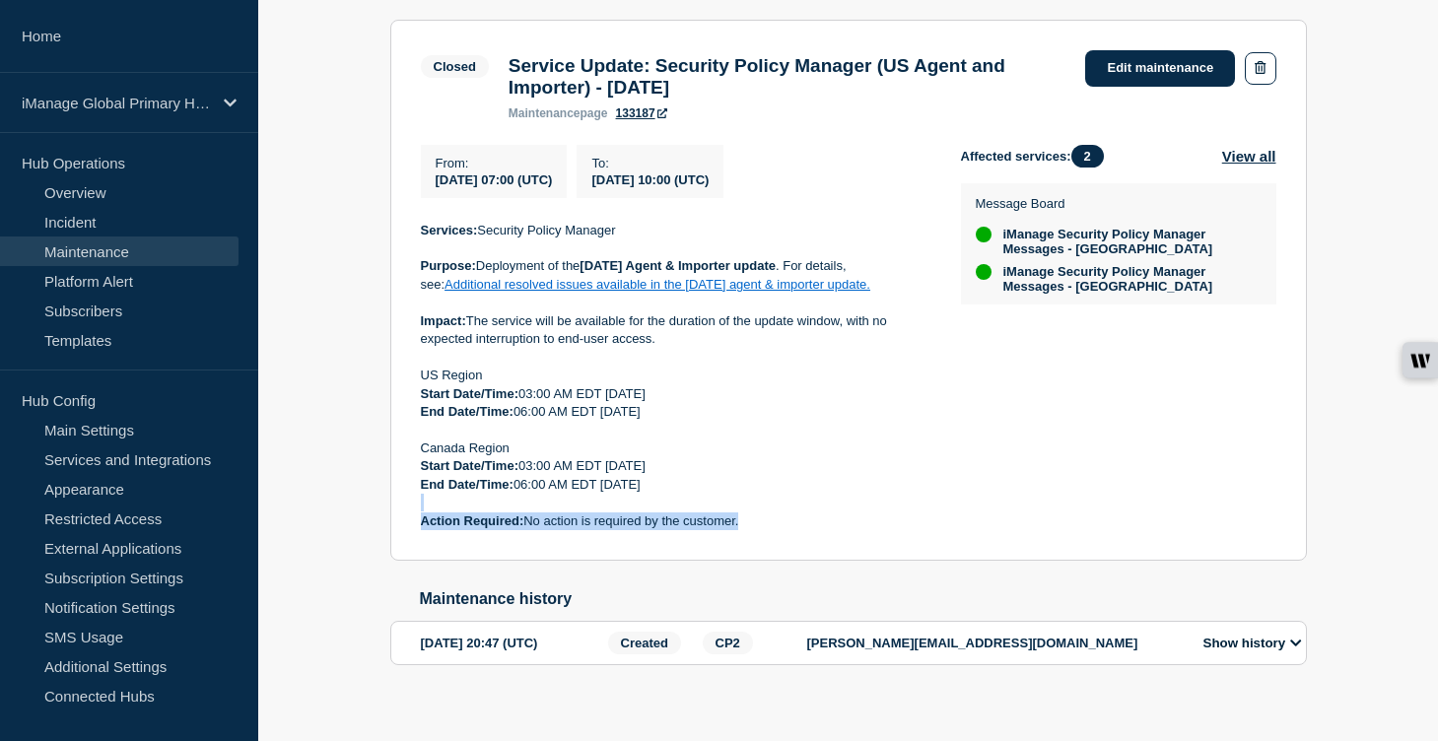
drag, startPoint x: 540, startPoint y: 536, endPoint x: 505, endPoint y: 516, distance: 41.1
click at [505, 516] on section "Closed Service Update: Security Policy Manager (US Agent and Importer) - Septem…" at bounding box center [848, 291] width 917 height 542
click at [733, 561] on section "Closed Service Update: Security Policy Manager (US Agent and Importer) - Septem…" at bounding box center [848, 291] width 917 height 542
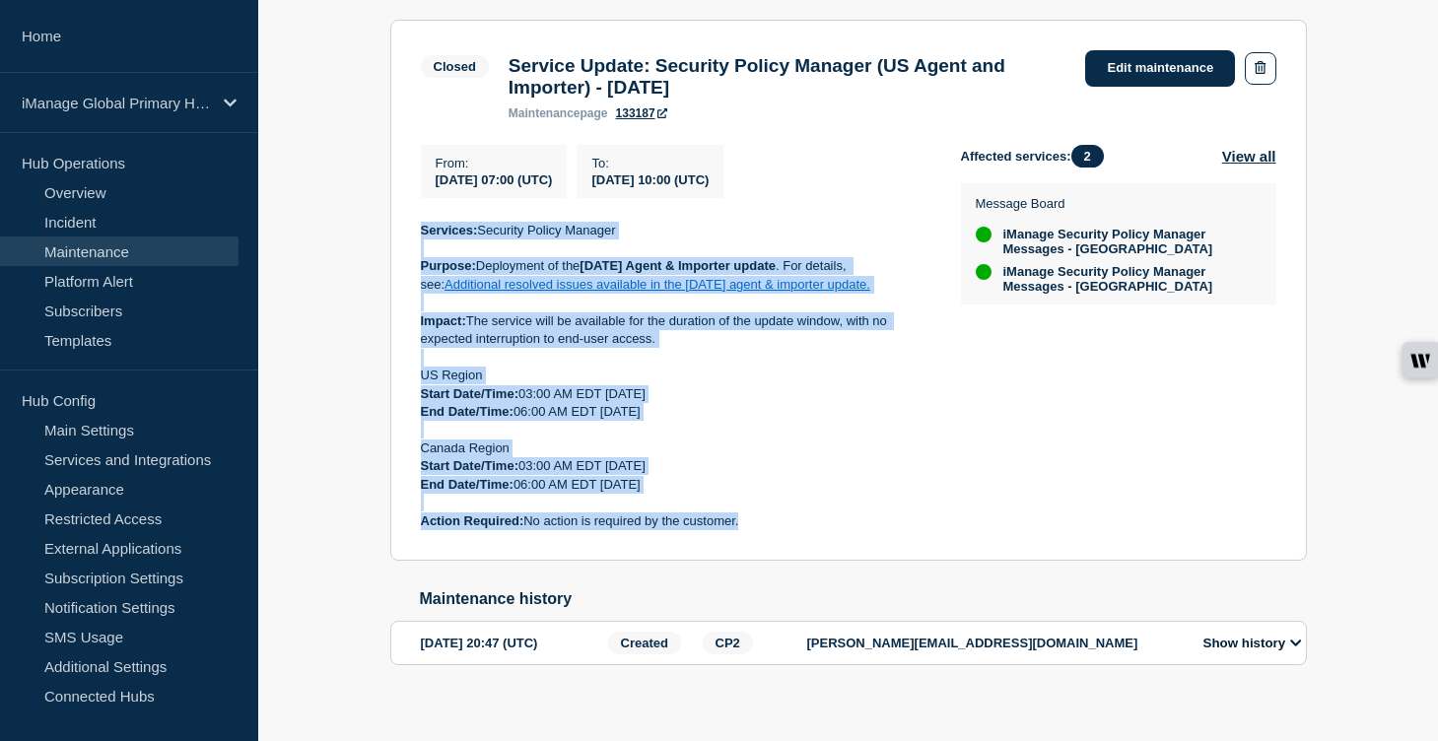
drag, startPoint x: 675, startPoint y: 543, endPoint x: 413, endPoint y: 252, distance: 391.6
click at [413, 252] on section "Closed Service Update: Security Policy Manager (US Agent and Importer) - Septem…" at bounding box center [848, 291] width 917 height 542
copy div "Services: Security Policy Manager Purpose: Deployment of the [DATE] Agent & Imp…"
drag, startPoint x: 788, startPoint y: 102, endPoint x: 506, endPoint y: 67, distance: 284.0
click at [506, 67] on div "Service Update: Security Policy Manager (US Agent and Importer) - September 4, …" at bounding box center [788, 87] width 578 height 65
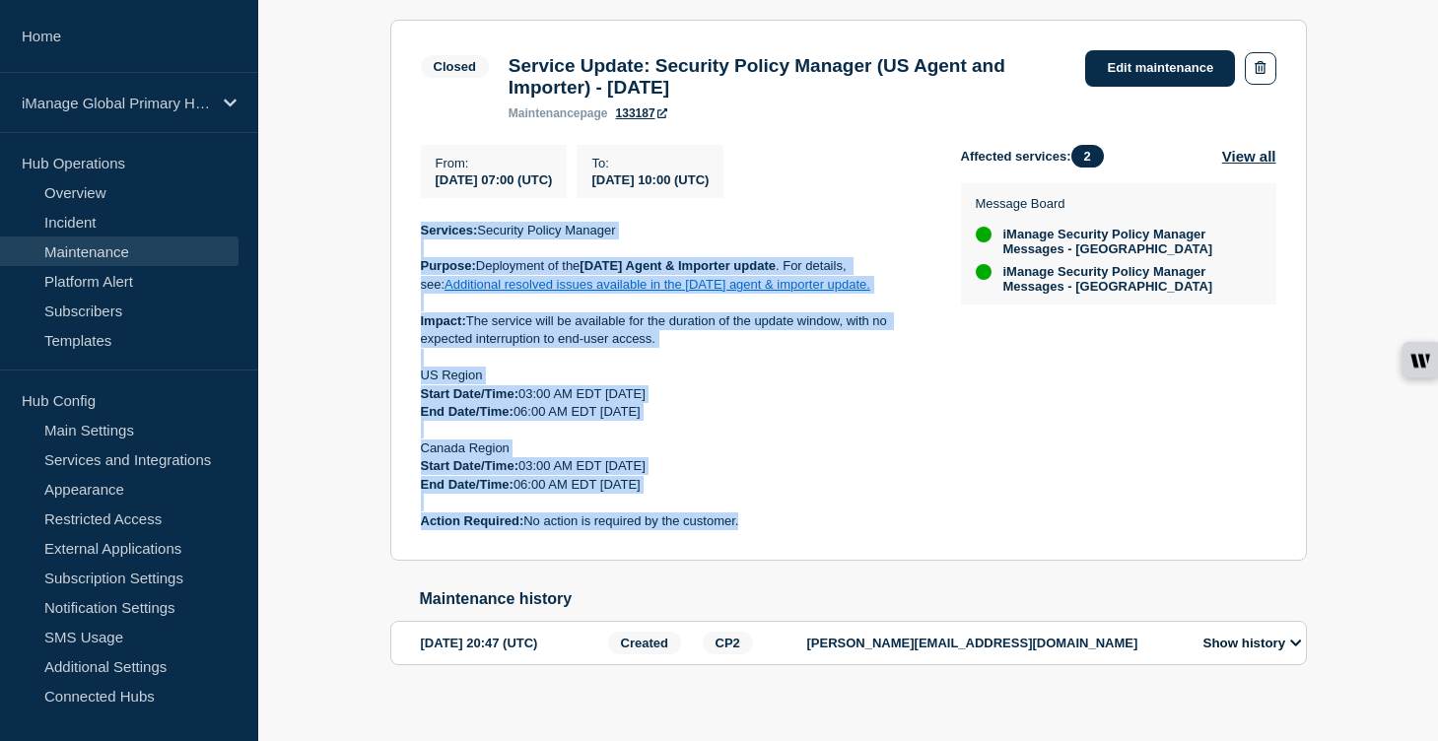
copy h3 "Service Update: Security Policy Manager (US Agent and Importer) - [DATE]"
